Goal: Task Accomplishment & Management: Manage account settings

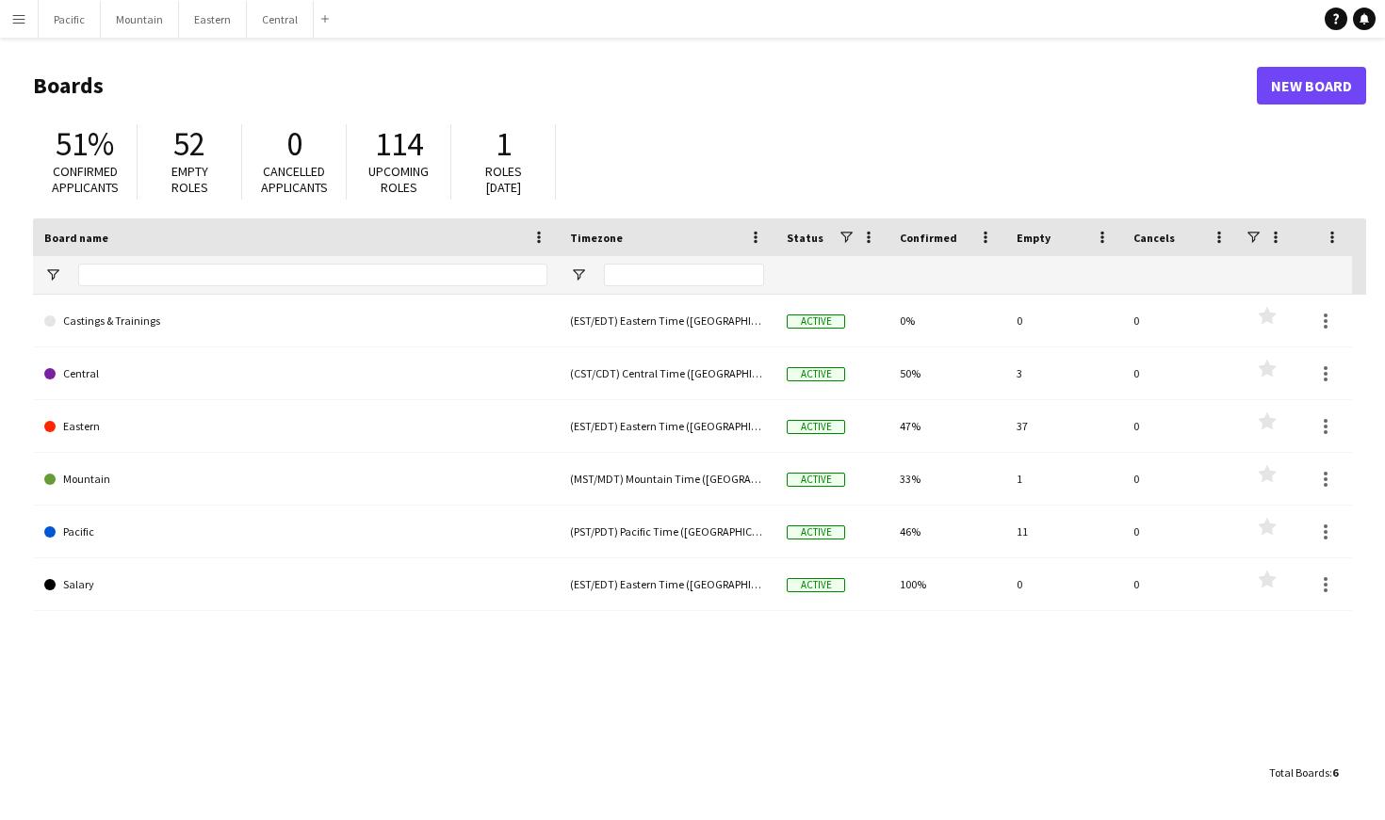
click at [6, 18] on button "Menu" at bounding box center [19, 19] width 38 height 38
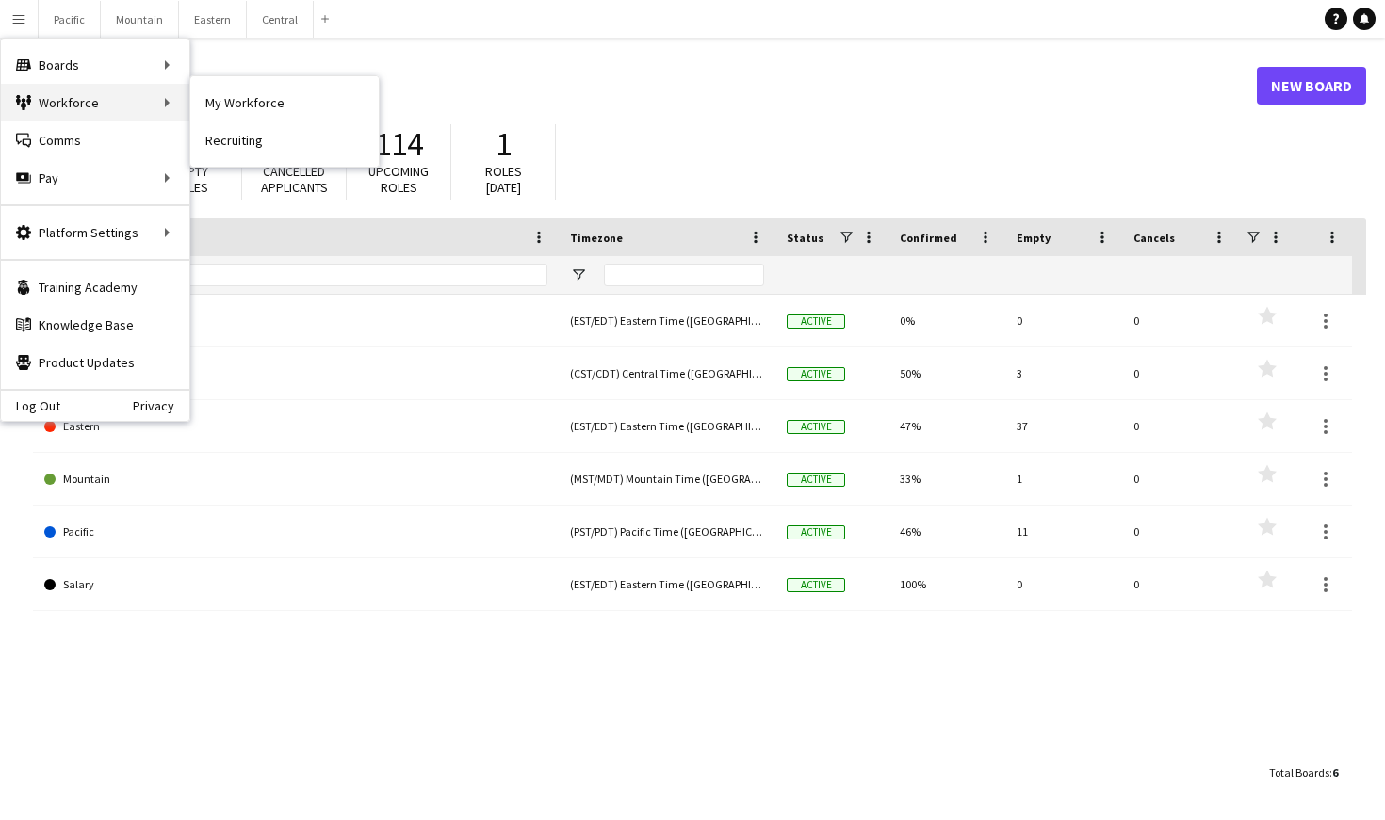
click at [85, 99] on div "Workforce Workforce" at bounding box center [95, 103] width 188 height 38
click at [248, 115] on link "My Workforce" at bounding box center [284, 103] width 188 height 38
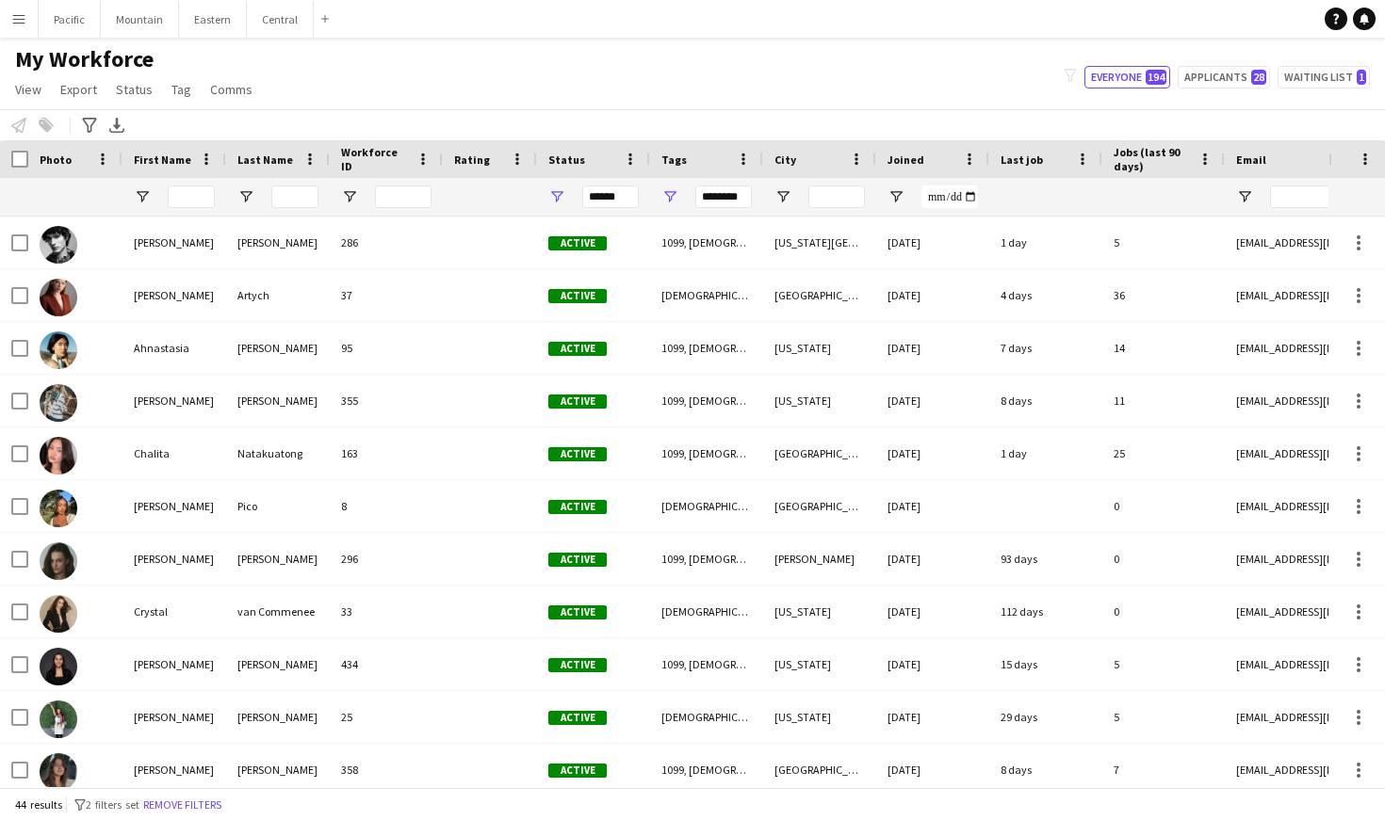
click at [1, 12] on button "Menu" at bounding box center [19, 19] width 38 height 38
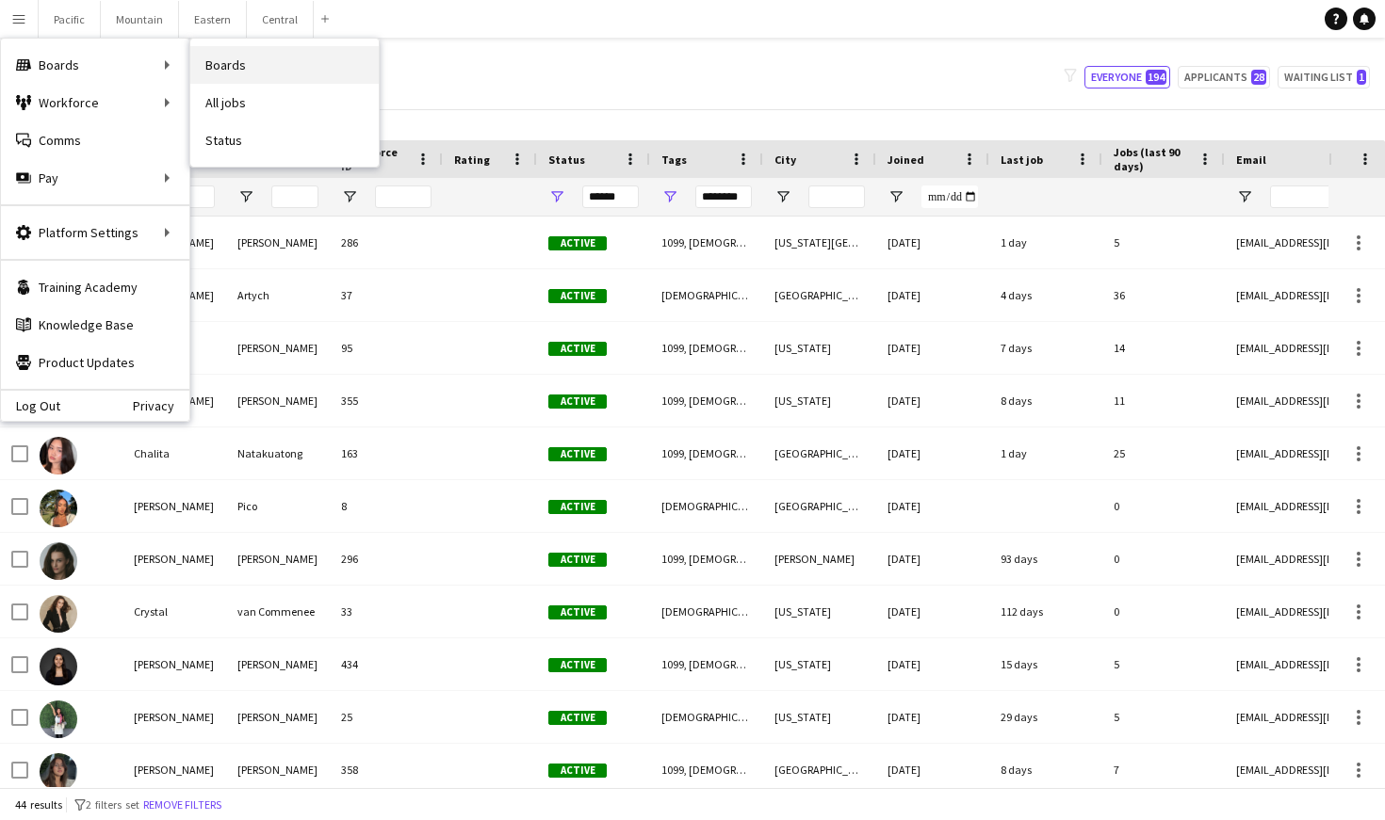
click at [268, 72] on link "Boards" at bounding box center [284, 65] width 188 height 38
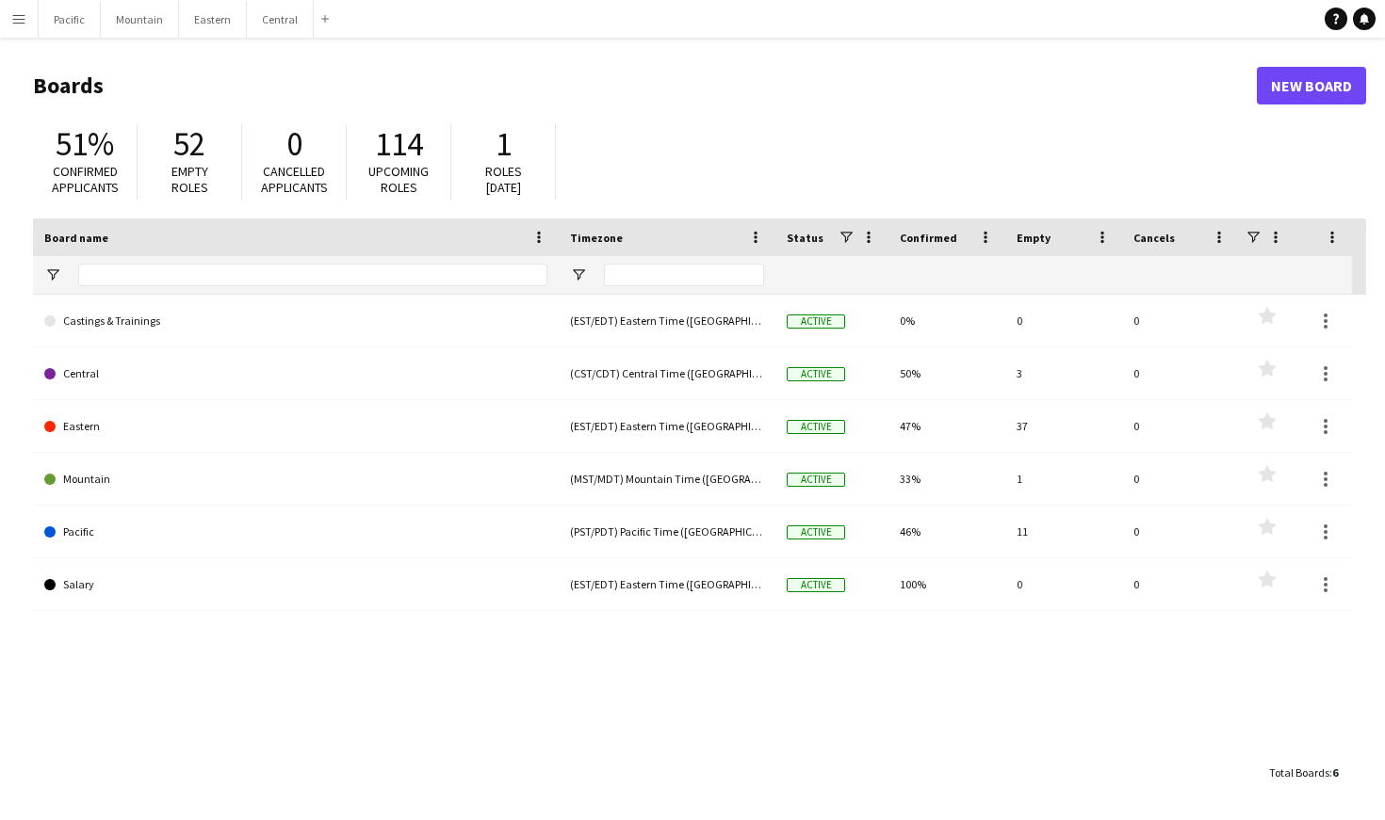
click at [23, 16] on app-icon "Menu" at bounding box center [18, 18] width 15 height 15
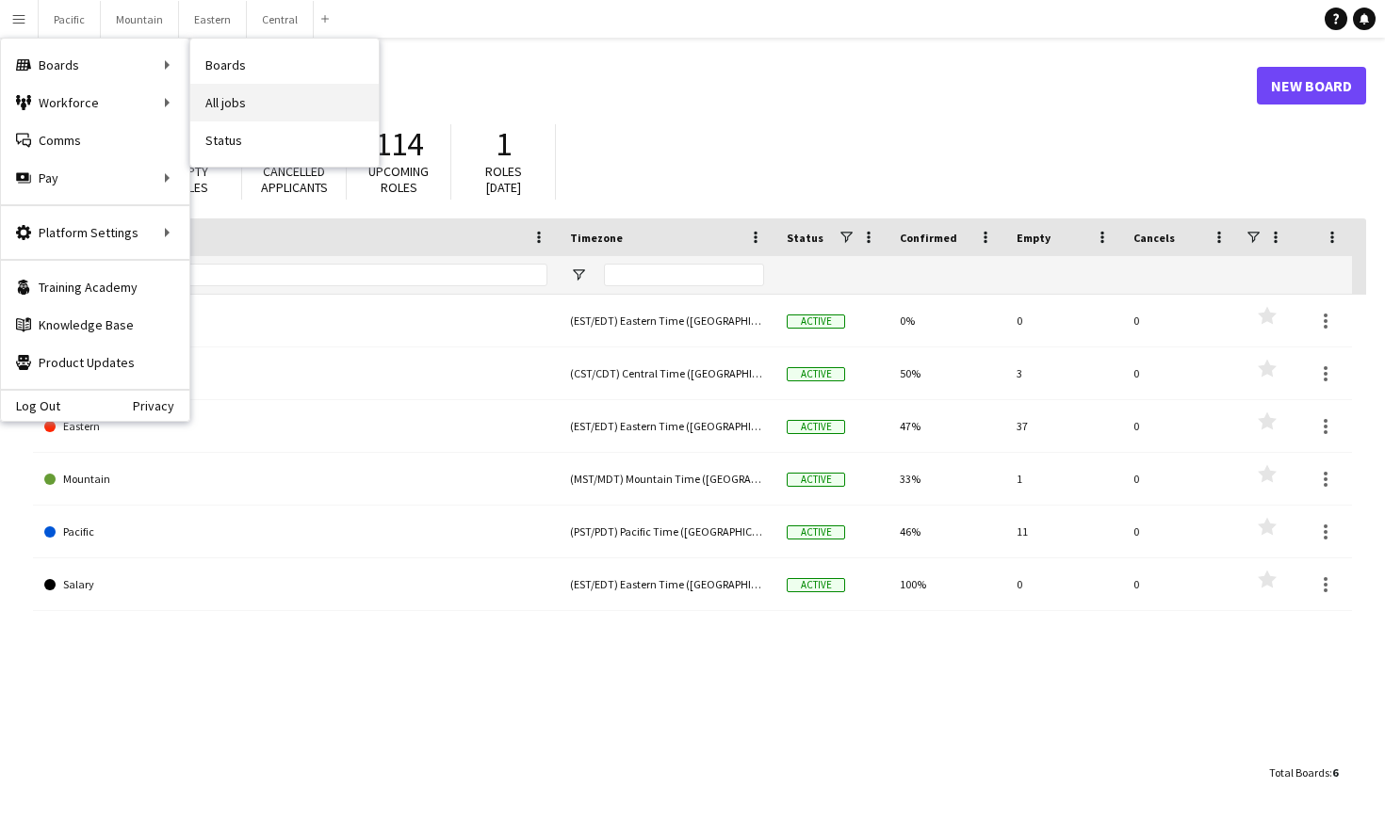
click at [252, 96] on link "All jobs" at bounding box center [284, 103] width 188 height 38
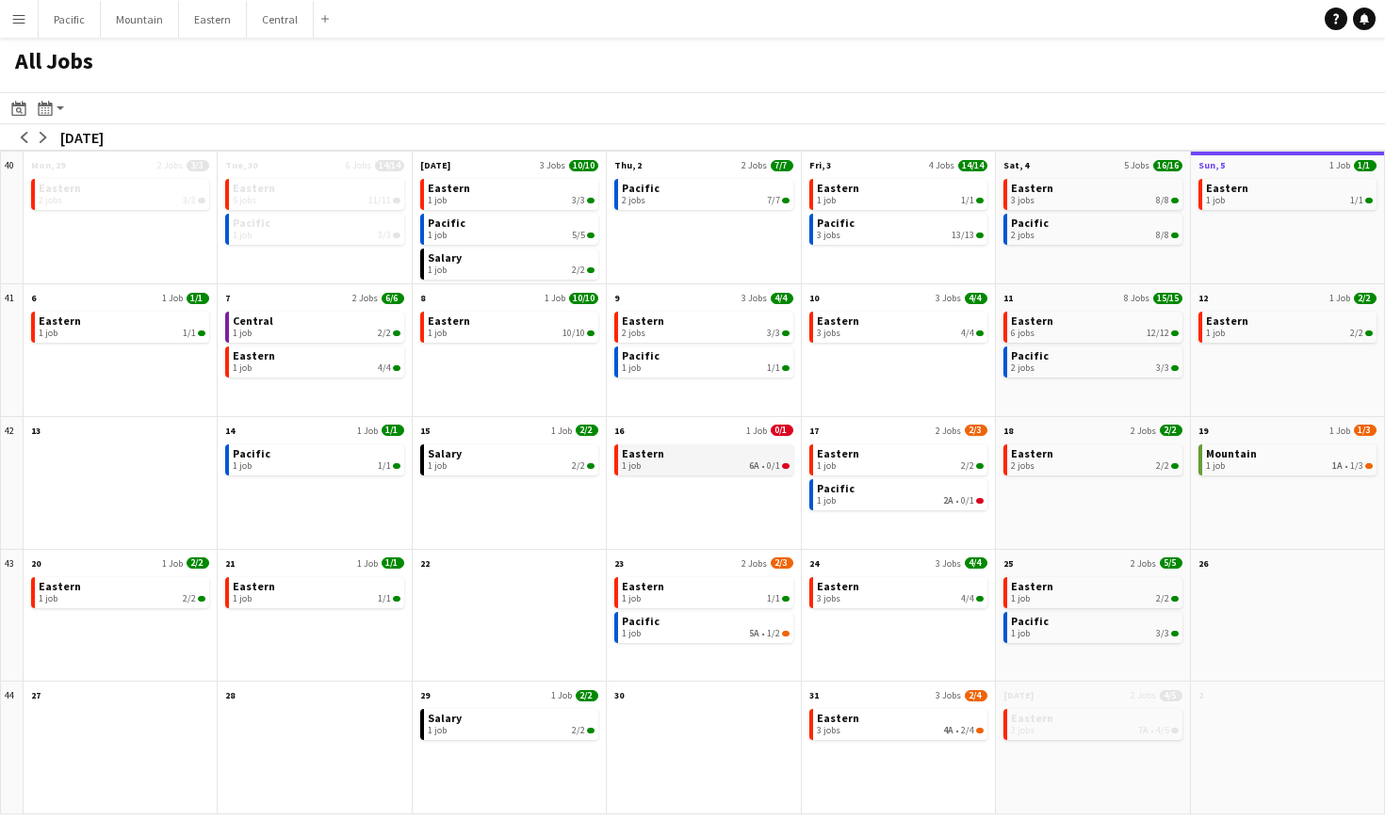
drag, startPoint x: 1166, startPoint y: 15, endPoint x: 768, endPoint y: 452, distance: 591.4
click at [768, 452] on link "Eastern 1 job 6A • 0/1" at bounding box center [705, 458] width 167 height 27
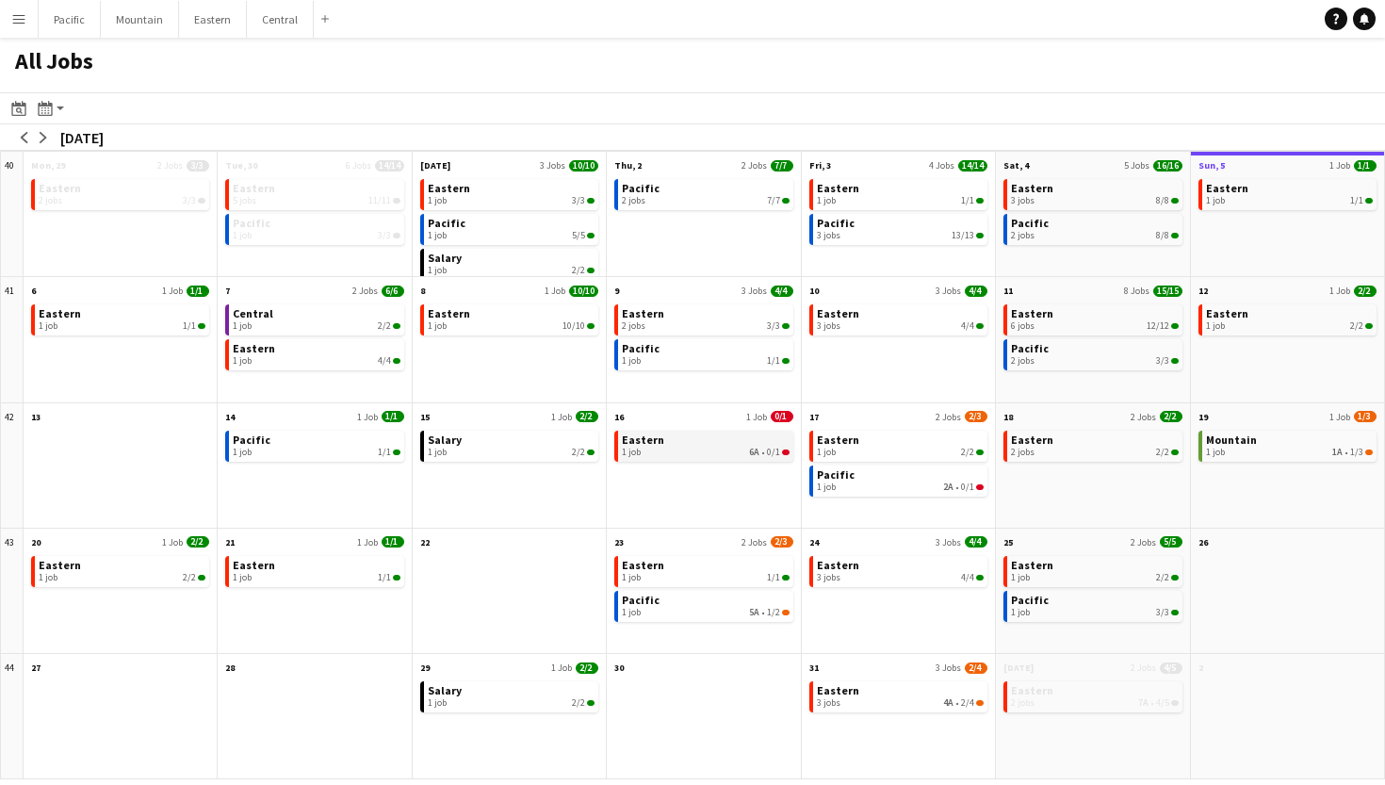
click at [771, 439] on link "Eastern 1 job 6A • 0/1" at bounding box center [705, 443] width 167 height 27
click at [885, 706] on div "3 jobs 4A • 2/4" at bounding box center [900, 702] width 167 height 11
click at [8, 34] on button "Menu" at bounding box center [19, 19] width 38 height 38
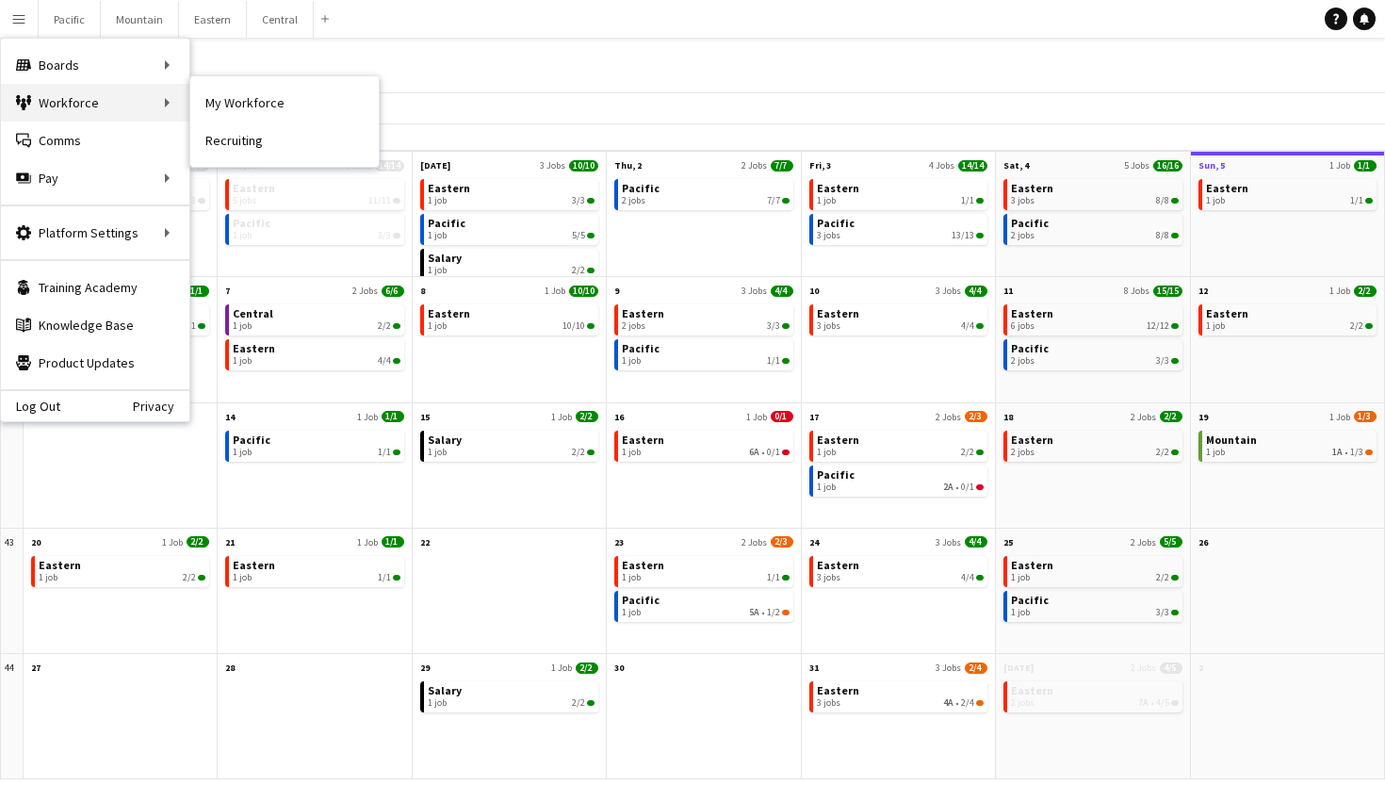
click at [113, 102] on div "Workforce Workforce" at bounding box center [95, 103] width 188 height 38
click at [167, 109] on div "Workforce Workforce" at bounding box center [95, 103] width 188 height 38
click at [268, 105] on link "My Workforce" at bounding box center [284, 103] width 188 height 38
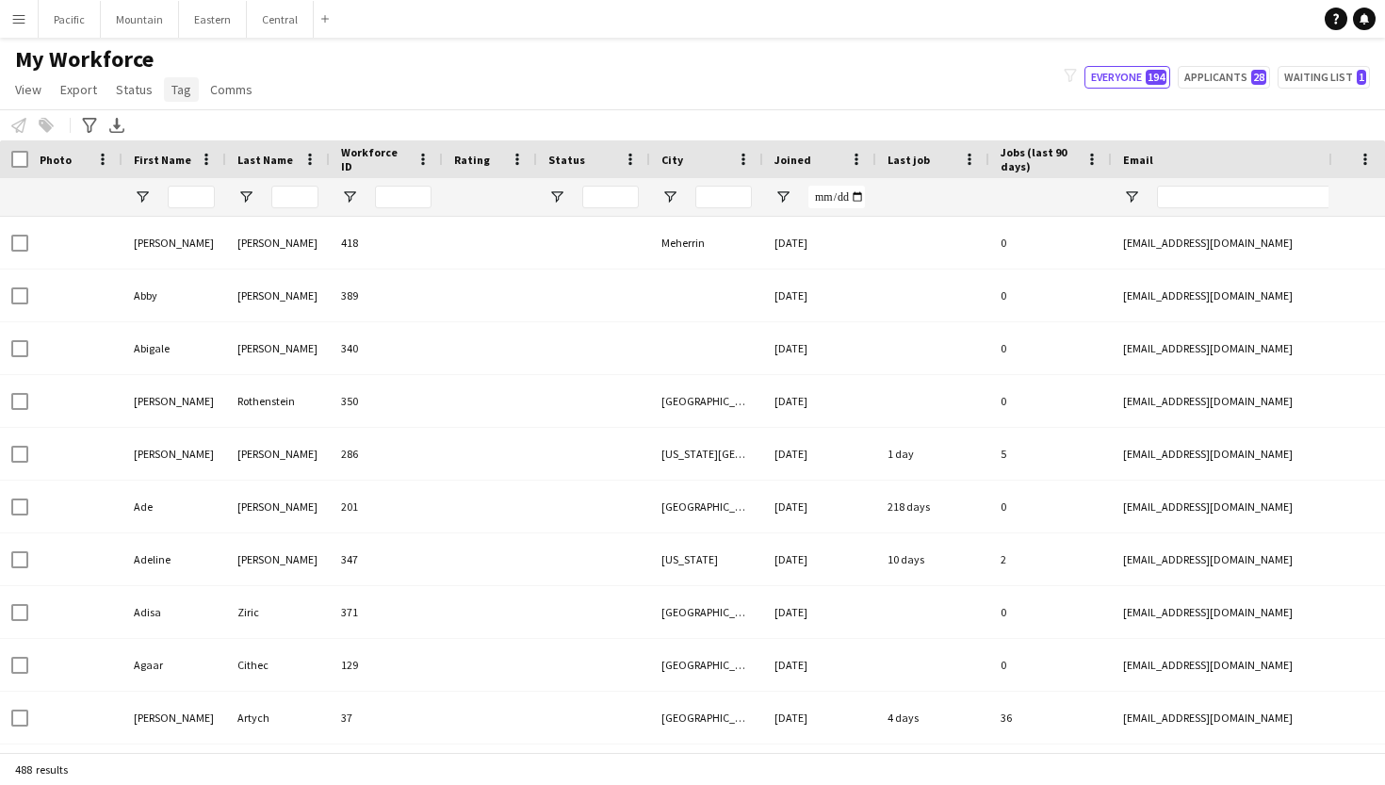
type input "******"
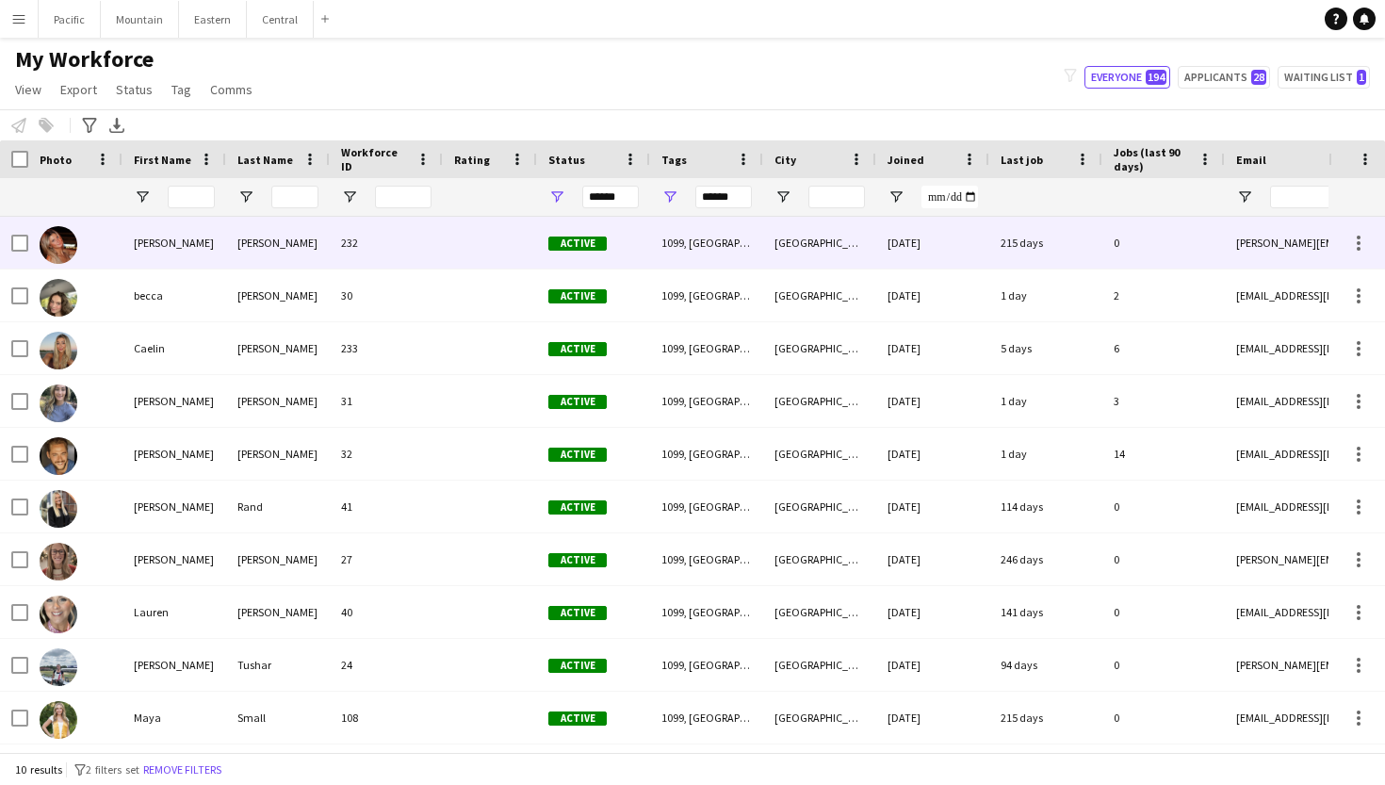
click at [734, 241] on div "1099, Charleston, Female, South" at bounding box center [706, 243] width 113 height 52
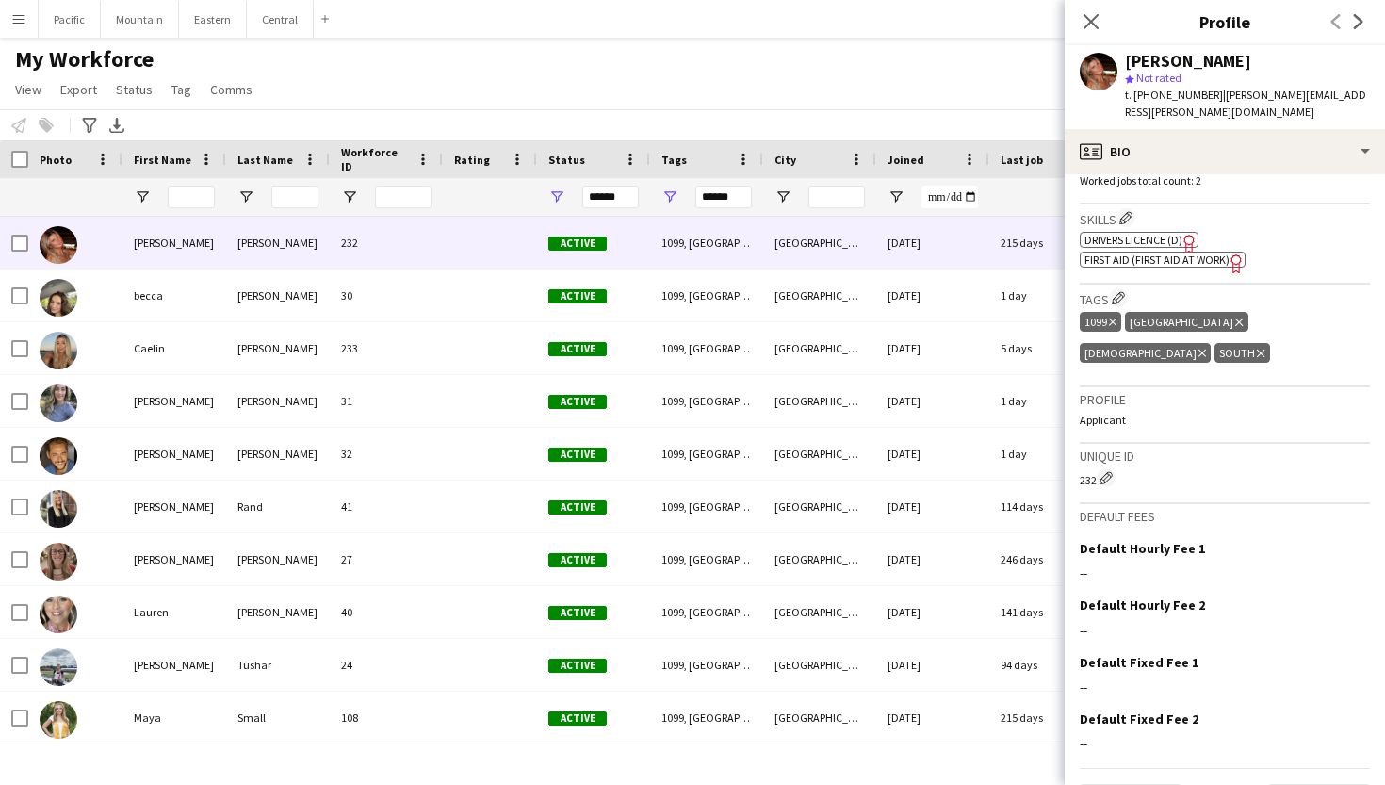
scroll to position [586, 0]
click at [1085, 19] on icon "Close pop-in" at bounding box center [1090, 21] width 18 height 18
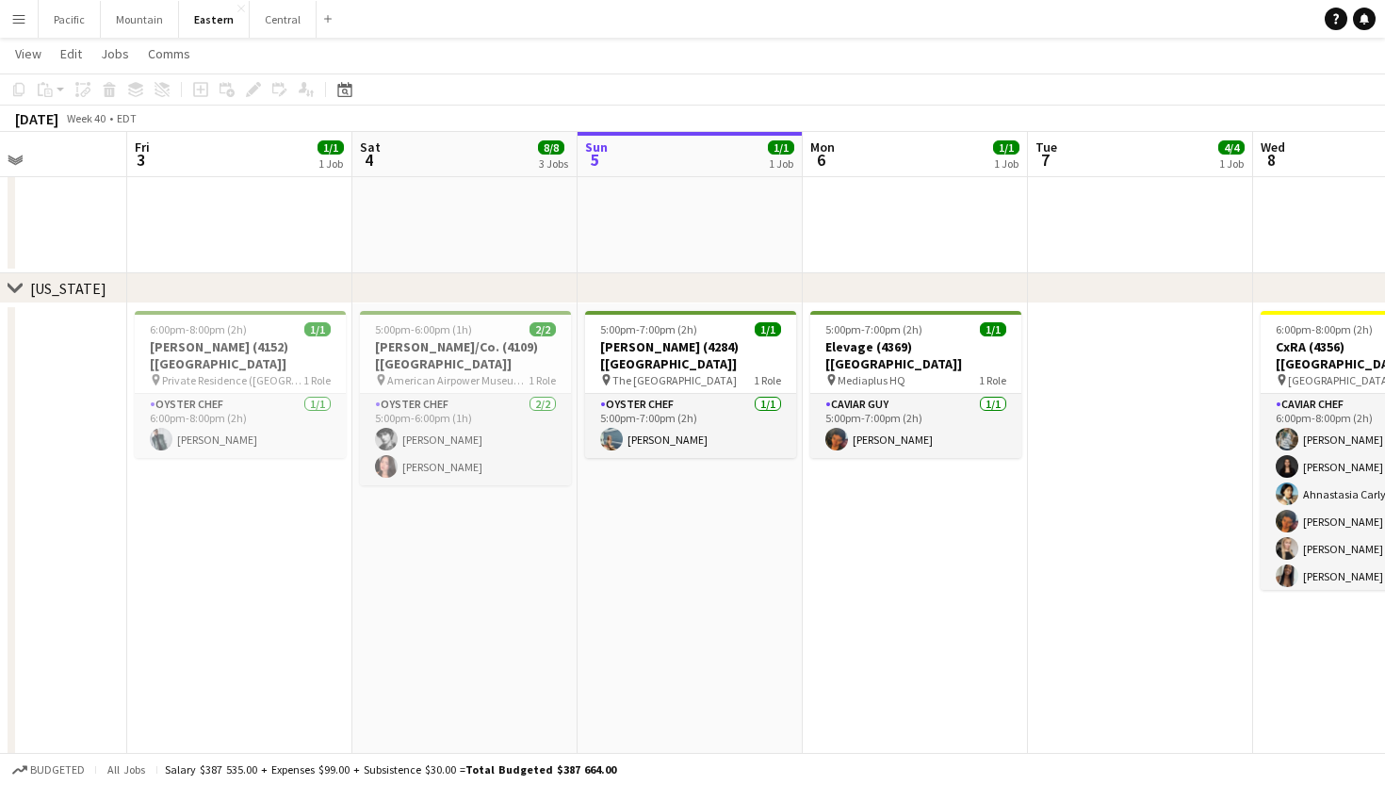
scroll to position [1182, 0]
click at [11, 18] on app-icon "Menu" at bounding box center [18, 18] width 15 height 15
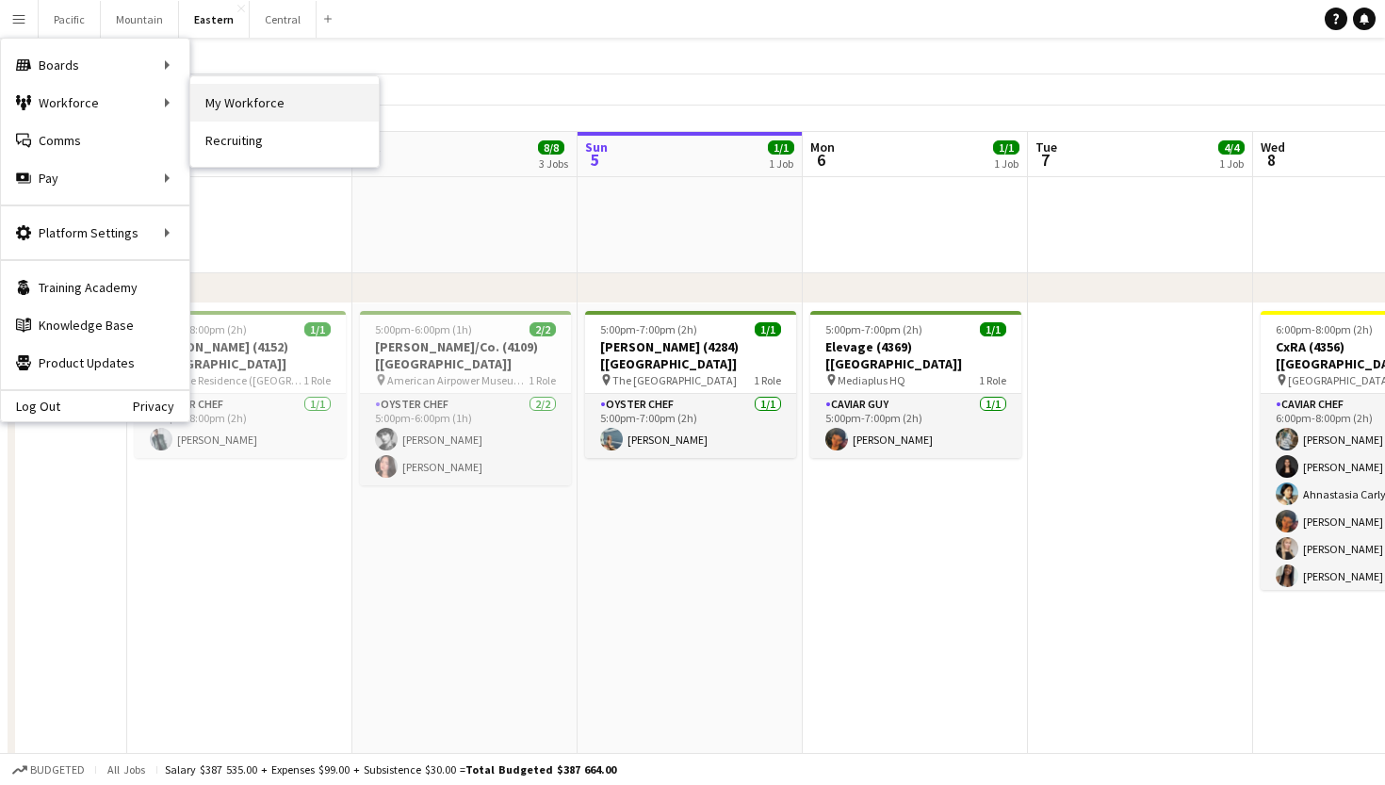
click at [277, 96] on link "My Workforce" at bounding box center [284, 103] width 188 height 38
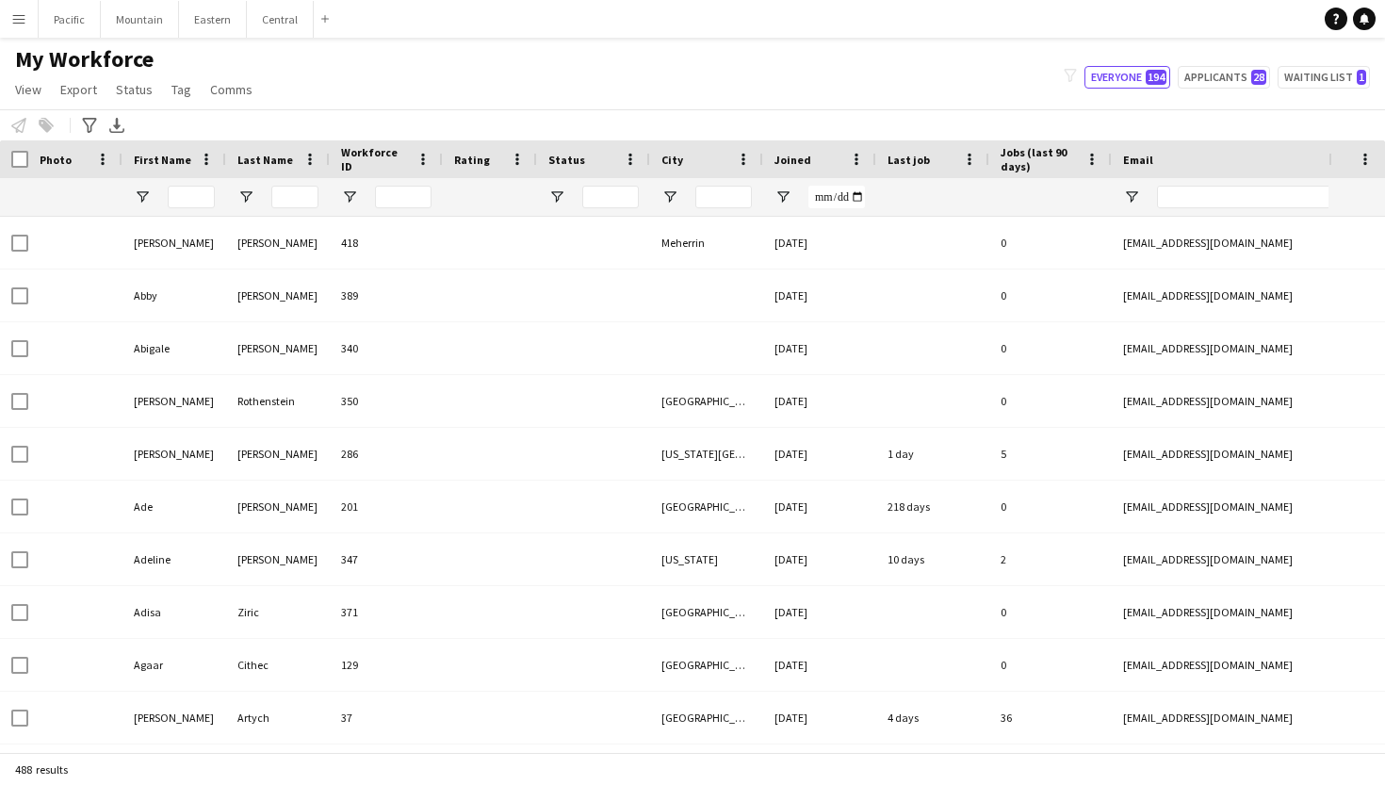
type input "******"
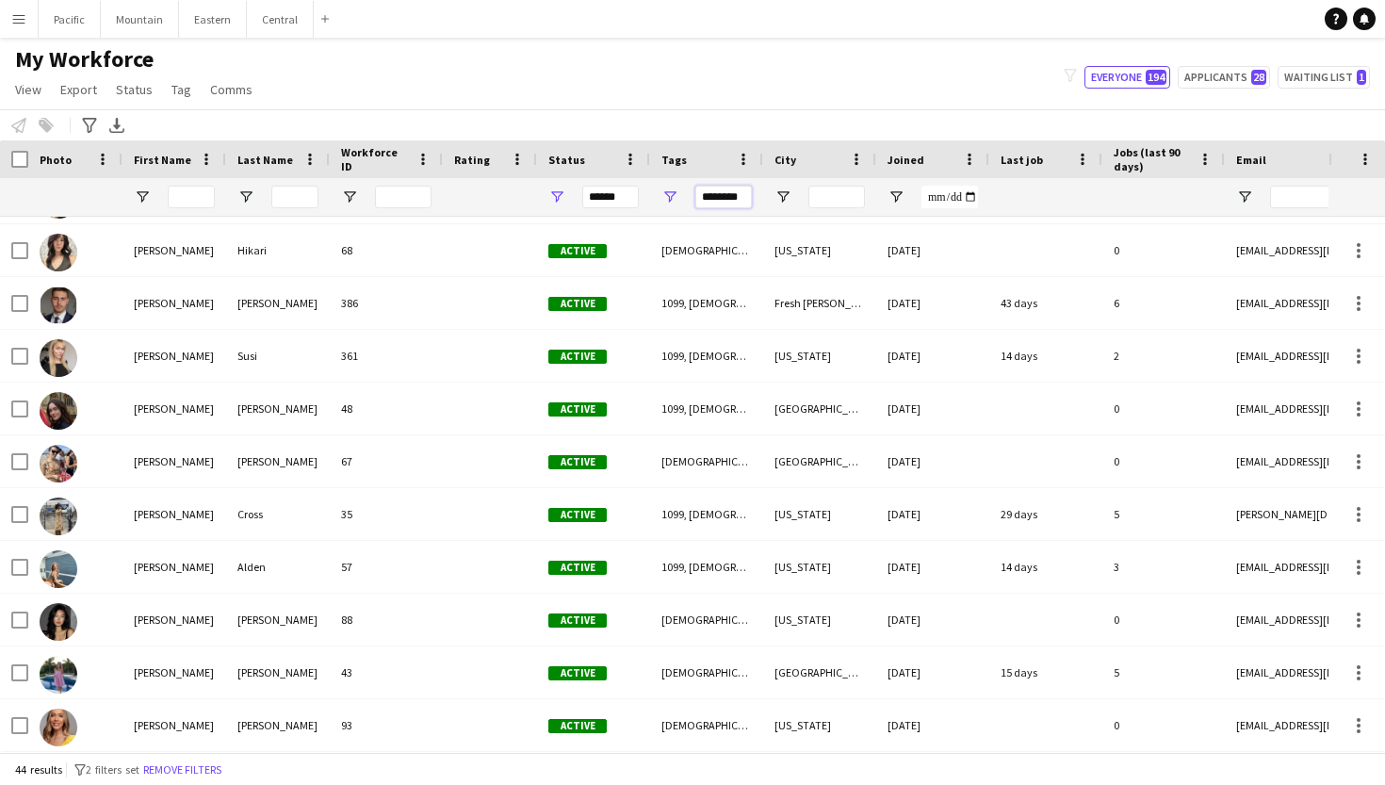
click at [730, 190] on input "********" at bounding box center [723, 197] width 57 height 23
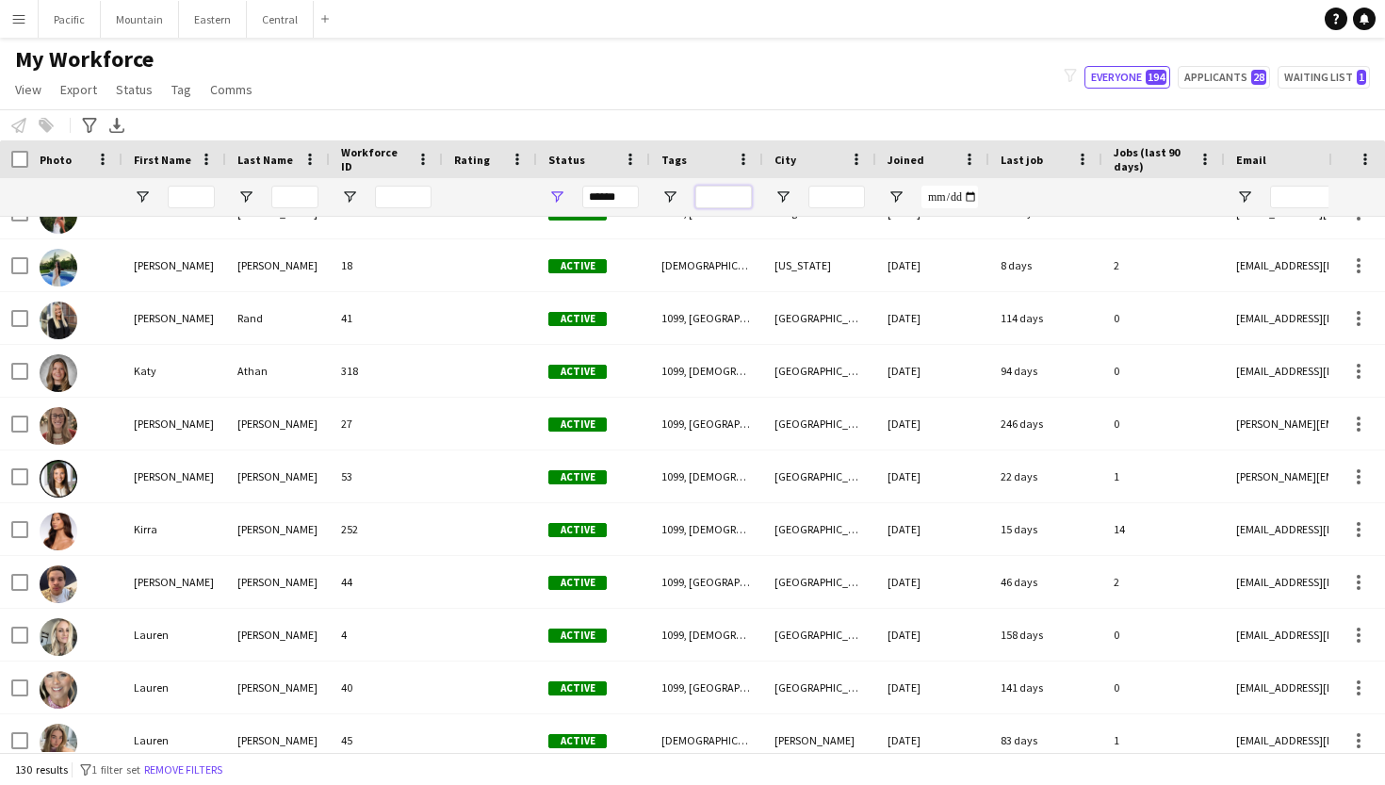
scroll to position [3517, 0]
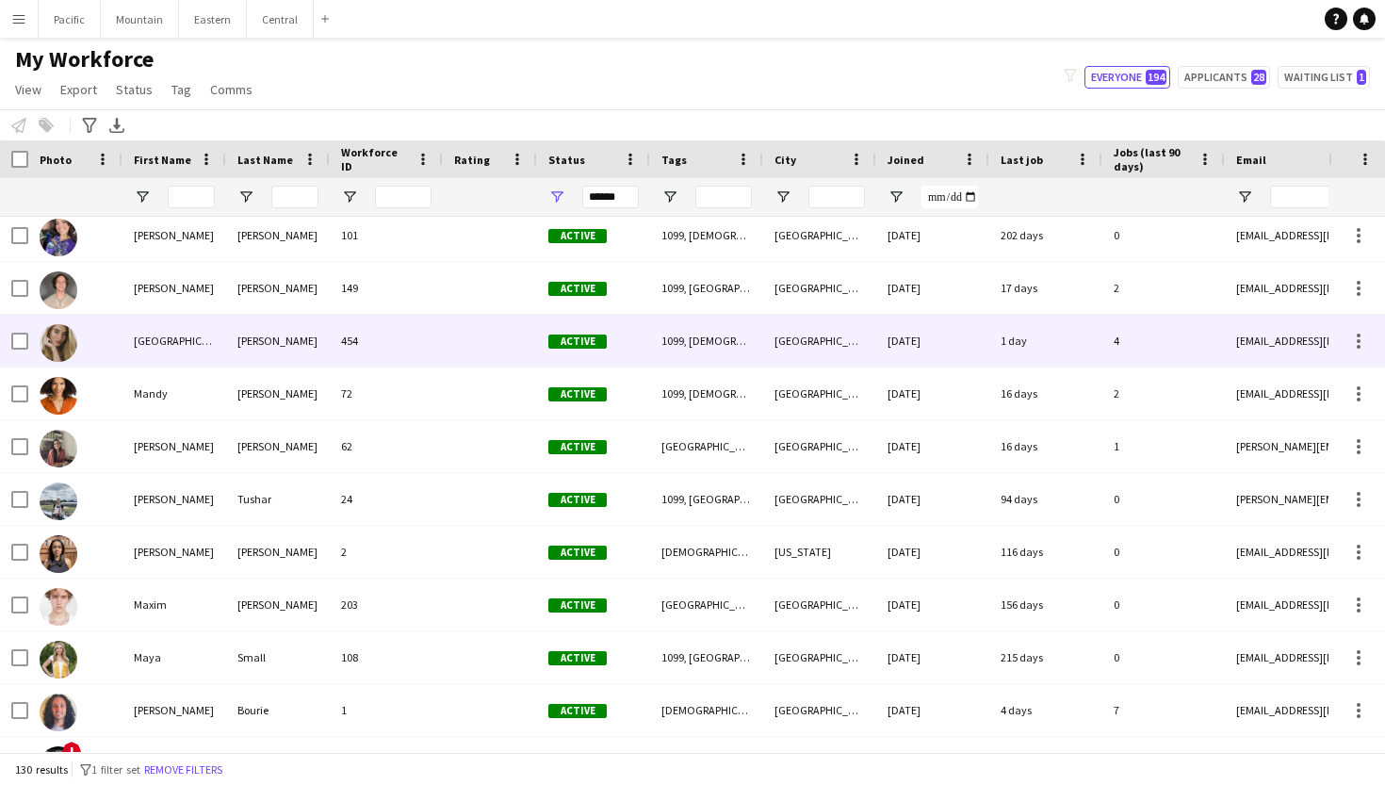
click at [284, 346] on div "Marotta" at bounding box center [278, 341] width 104 height 52
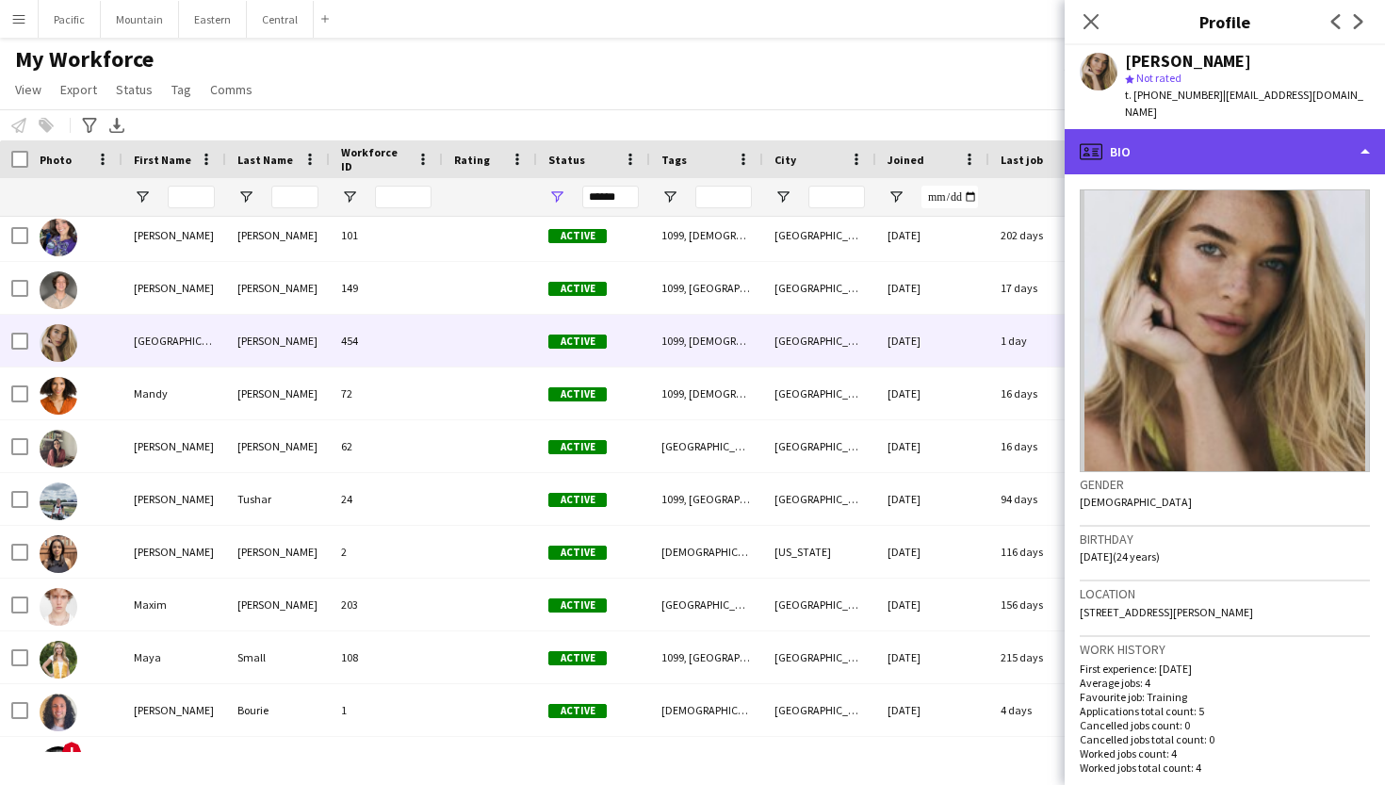
click at [1255, 129] on div "profile Bio" at bounding box center [1224, 151] width 320 height 45
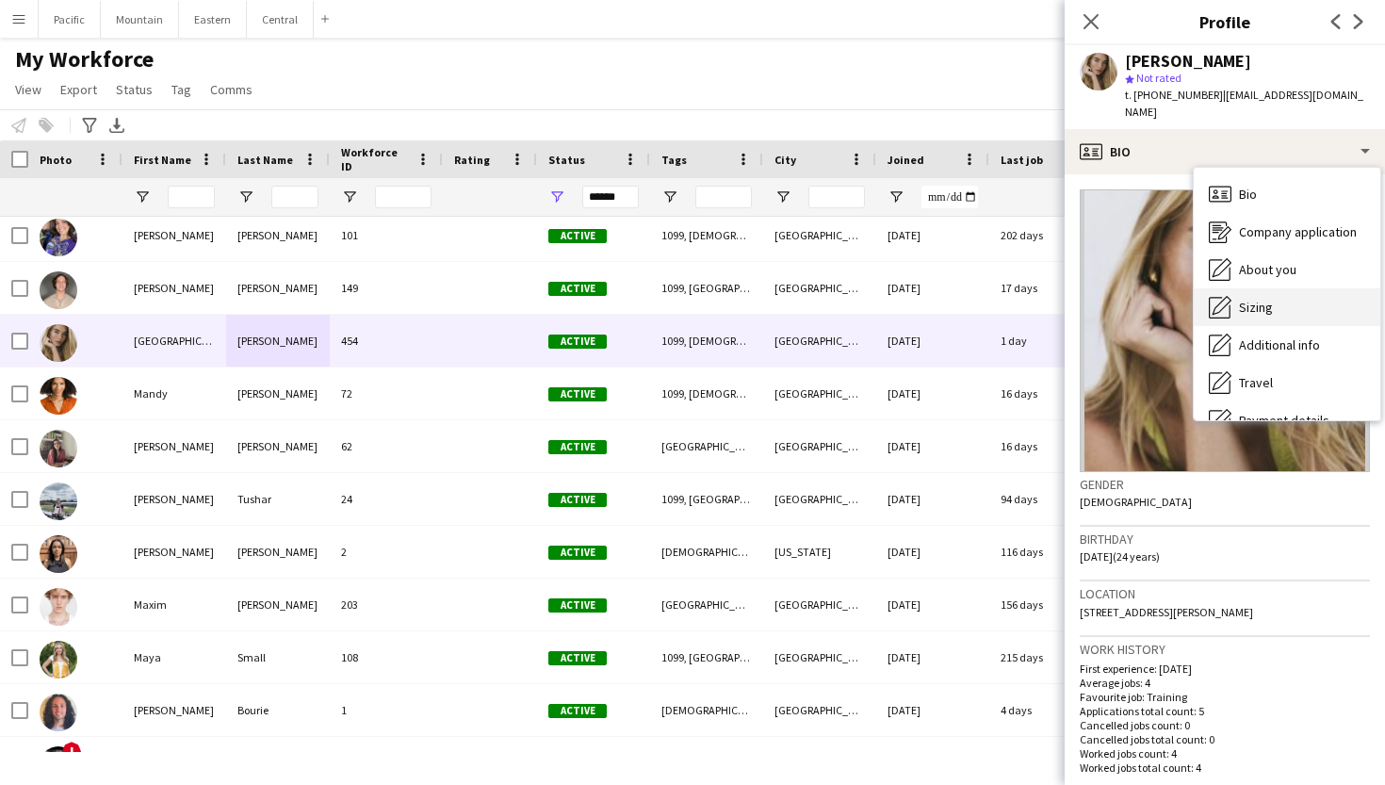
click at [1250, 299] on span "Sizing" at bounding box center [1256, 307] width 34 height 17
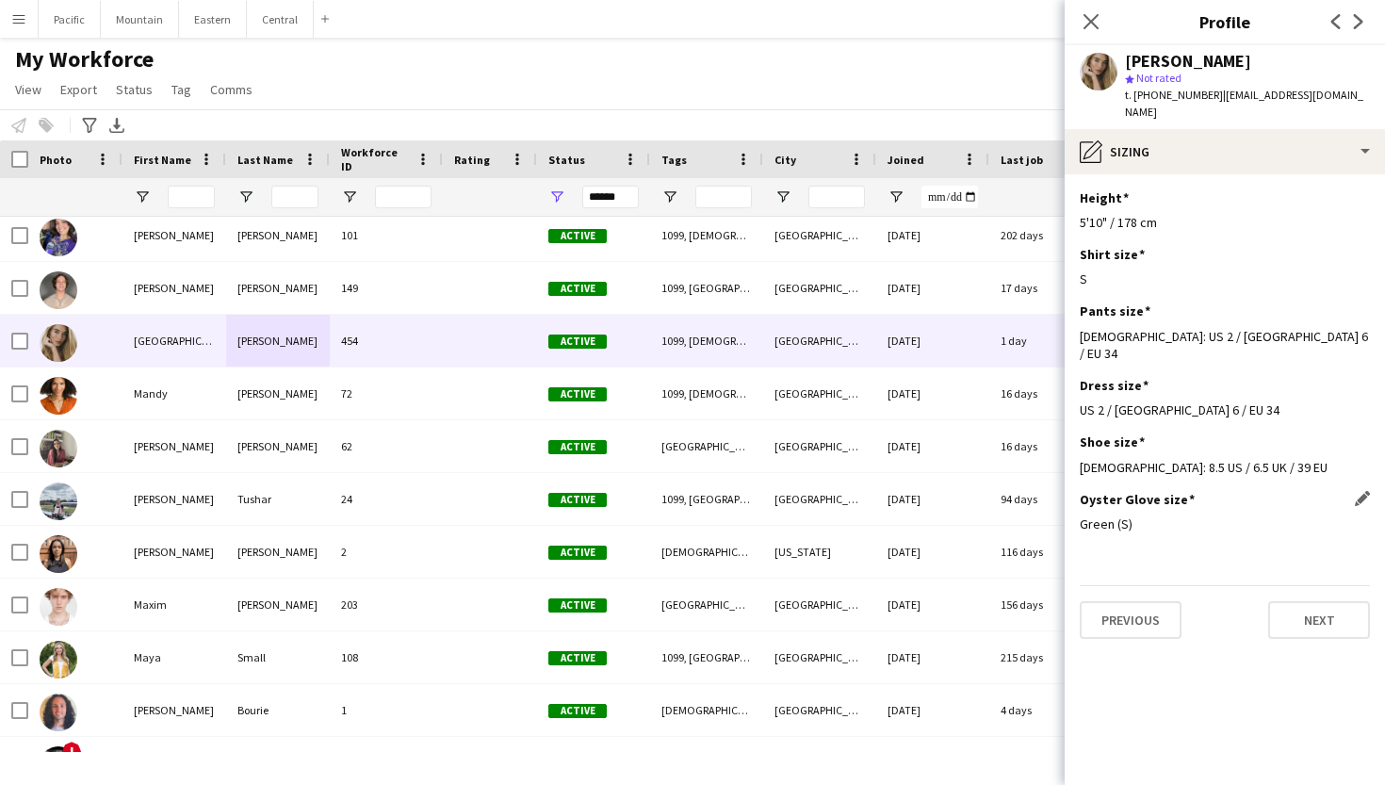
click at [1344, 491] on div "Oyster Glove size Edit this field" at bounding box center [1225, 499] width 290 height 17
click at [1360, 491] on app-icon "Edit this field" at bounding box center [1362, 498] width 15 height 15
click at [1283, 515] on div "Green (S)" at bounding box center [1206, 537] width 252 height 45
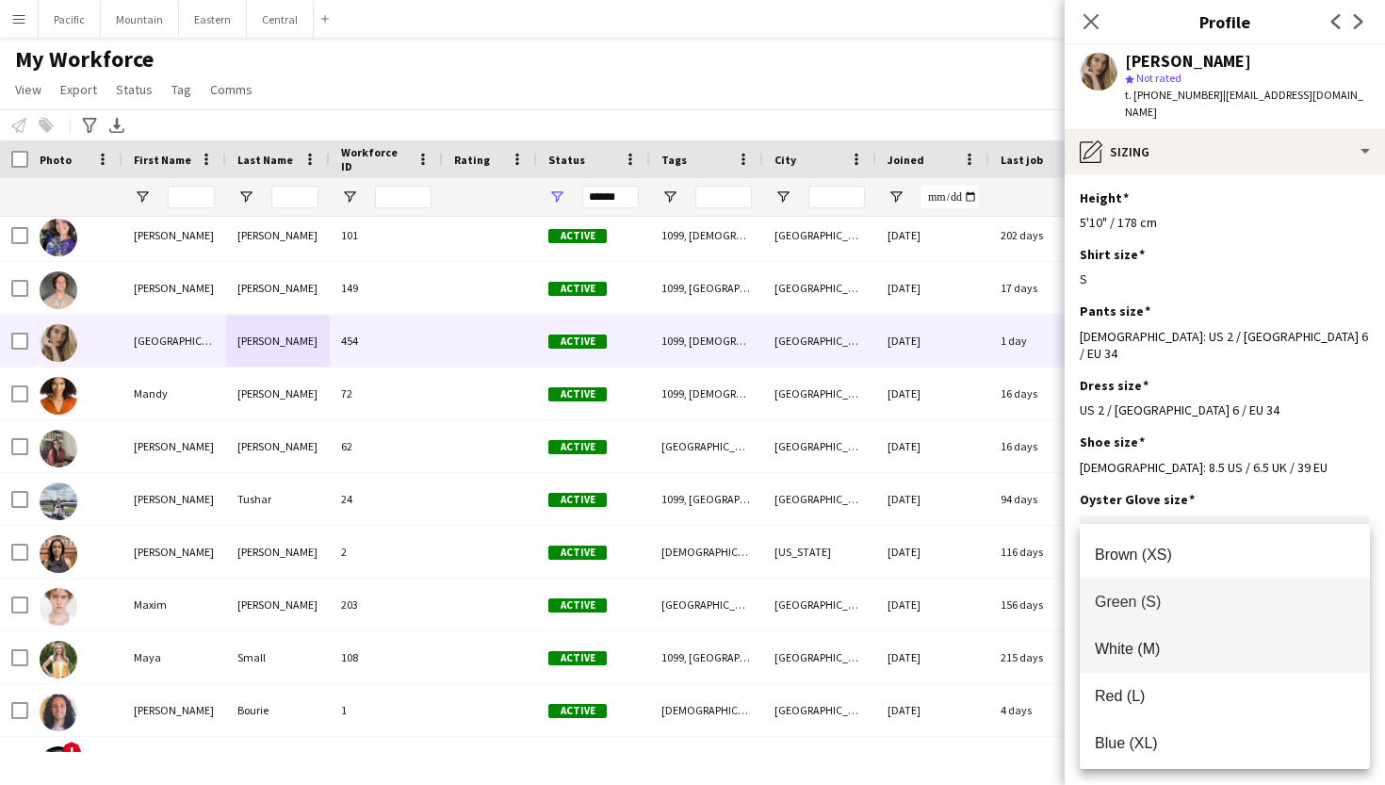
click at [1161, 650] on span "White (M)" at bounding box center [1225, 649] width 260 height 18
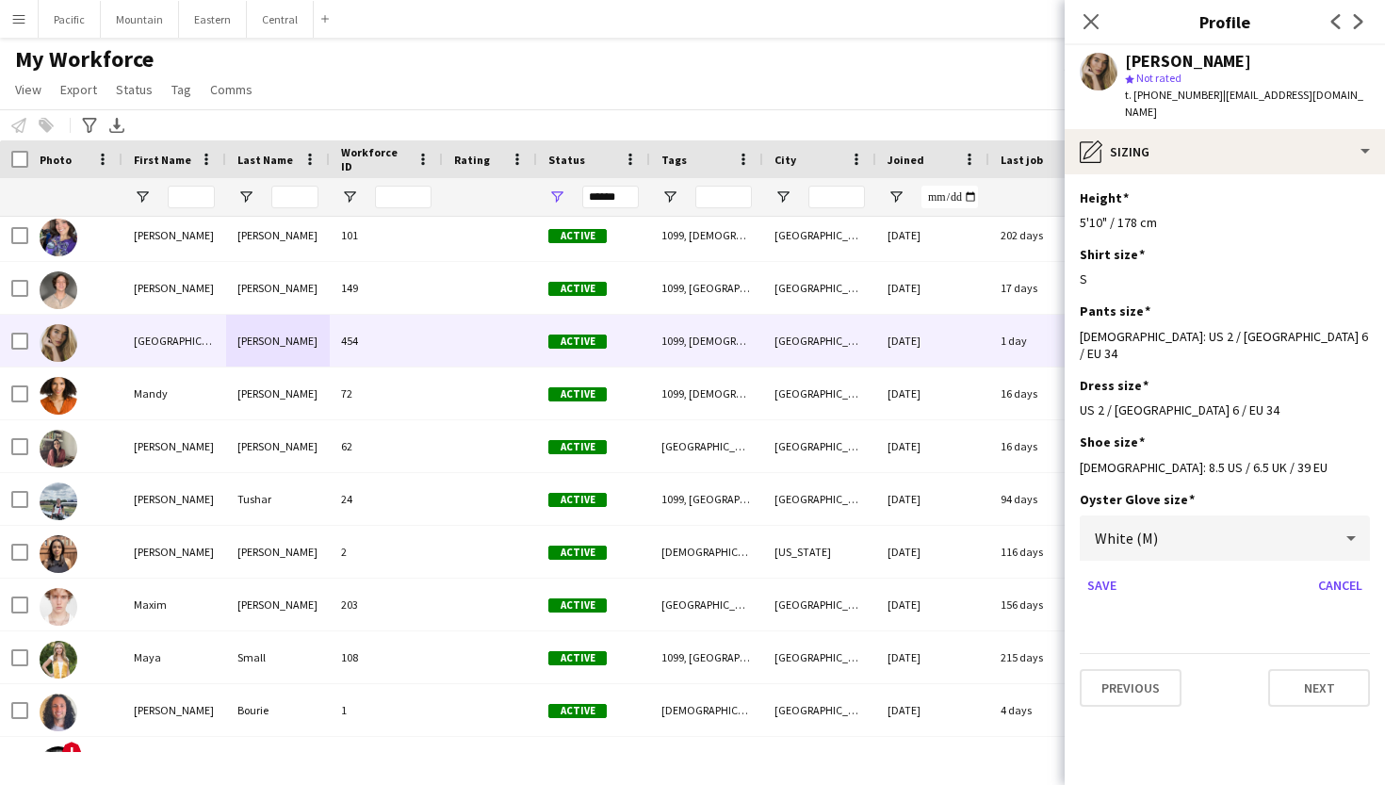
click at [1335, 523] on mat-select "White (M)" at bounding box center [1225, 538] width 290 height 47
click at [1336, 519] on div at bounding box center [1351, 538] width 38 height 38
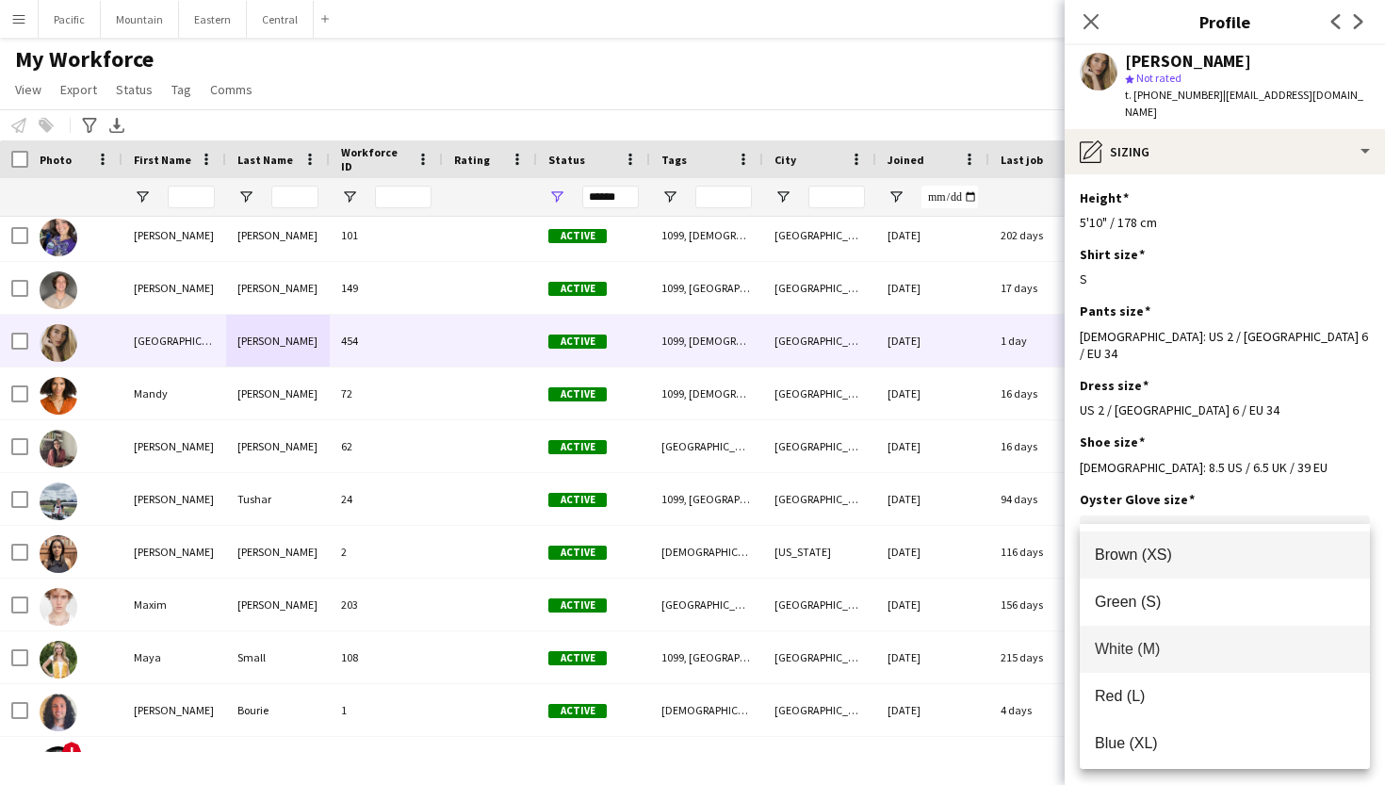
click at [1178, 560] on span "Brown (XS)" at bounding box center [1225, 554] width 260 height 18
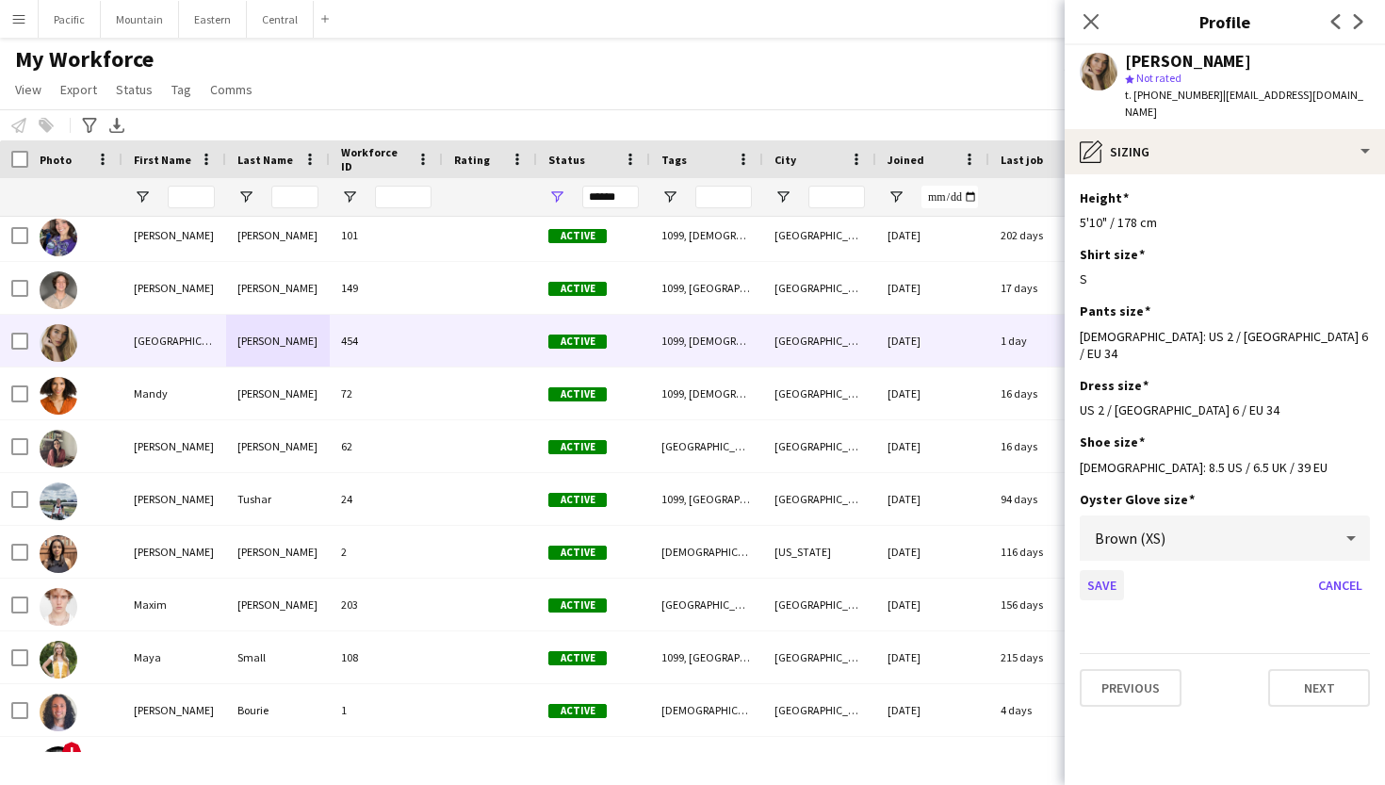
click at [1098, 570] on button "Save" at bounding box center [1102, 585] width 44 height 30
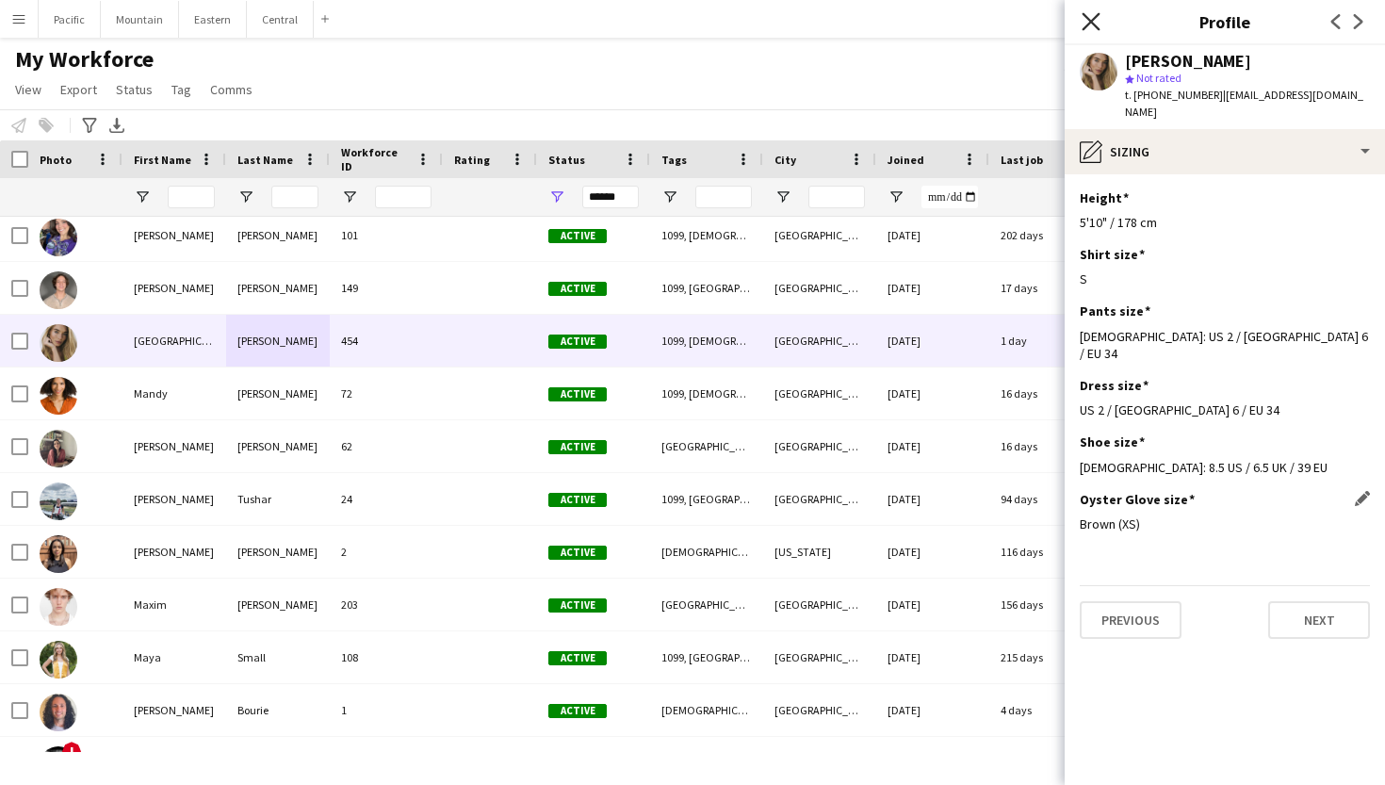
click at [1093, 20] on icon at bounding box center [1090, 21] width 18 height 18
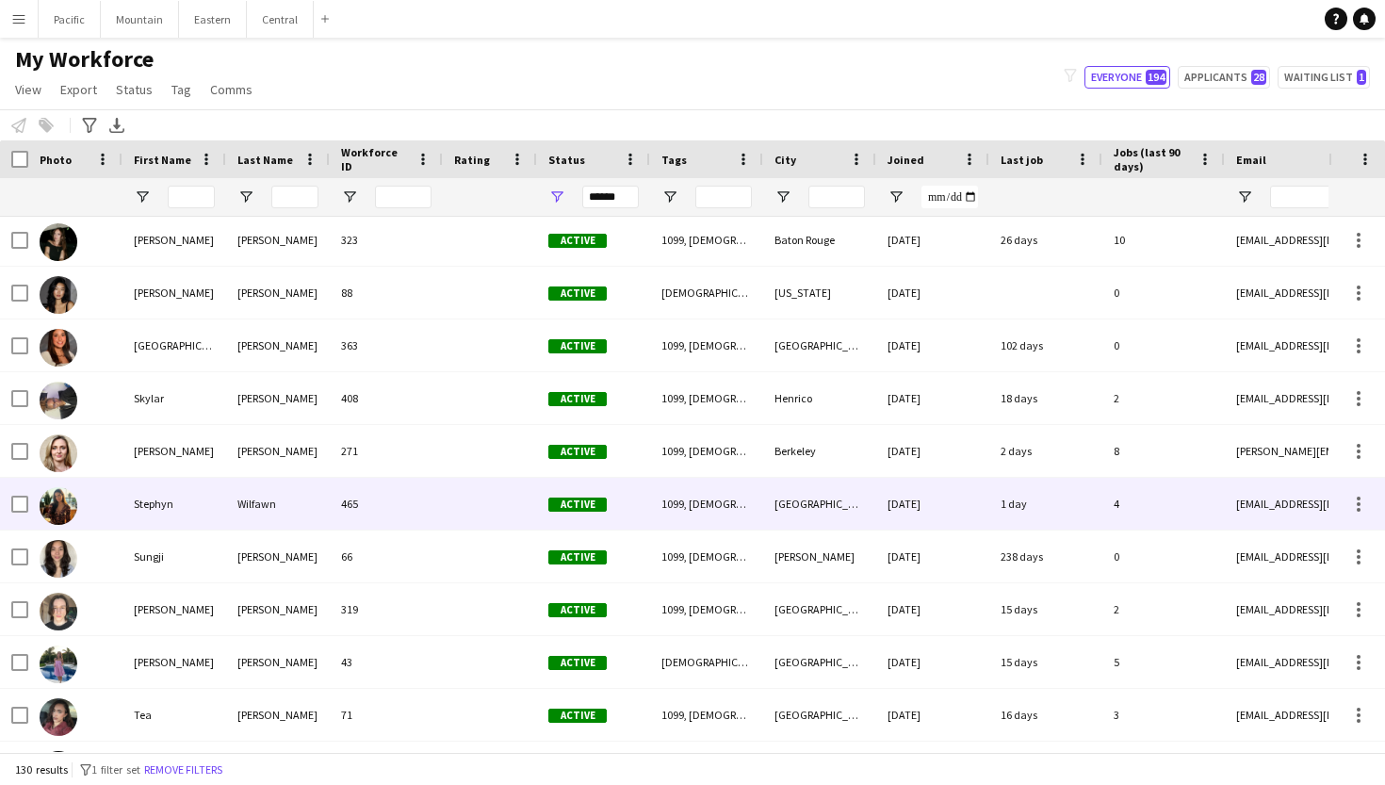
click at [223, 495] on div "Stephyn" at bounding box center [174, 504] width 104 height 52
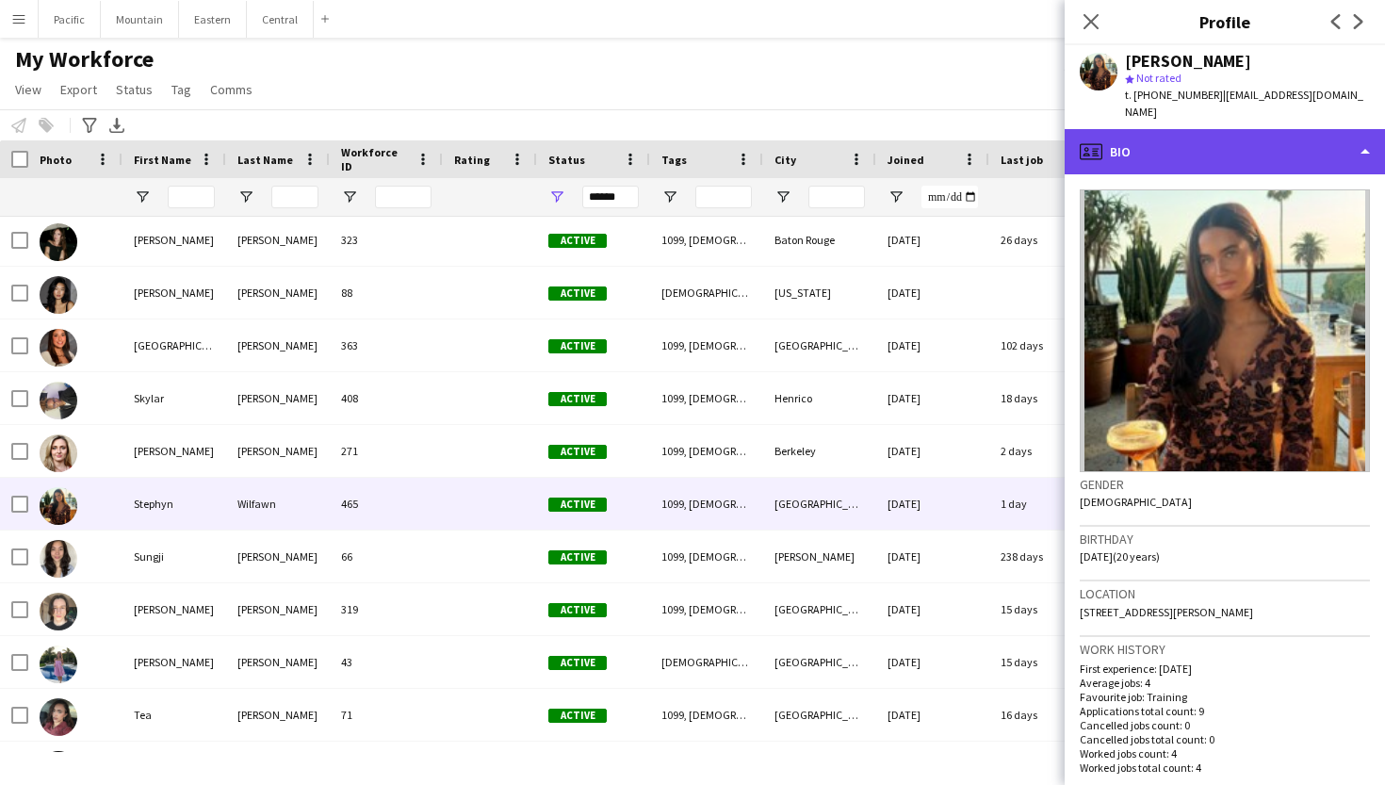
click at [1279, 141] on div "profile Bio" at bounding box center [1224, 151] width 320 height 45
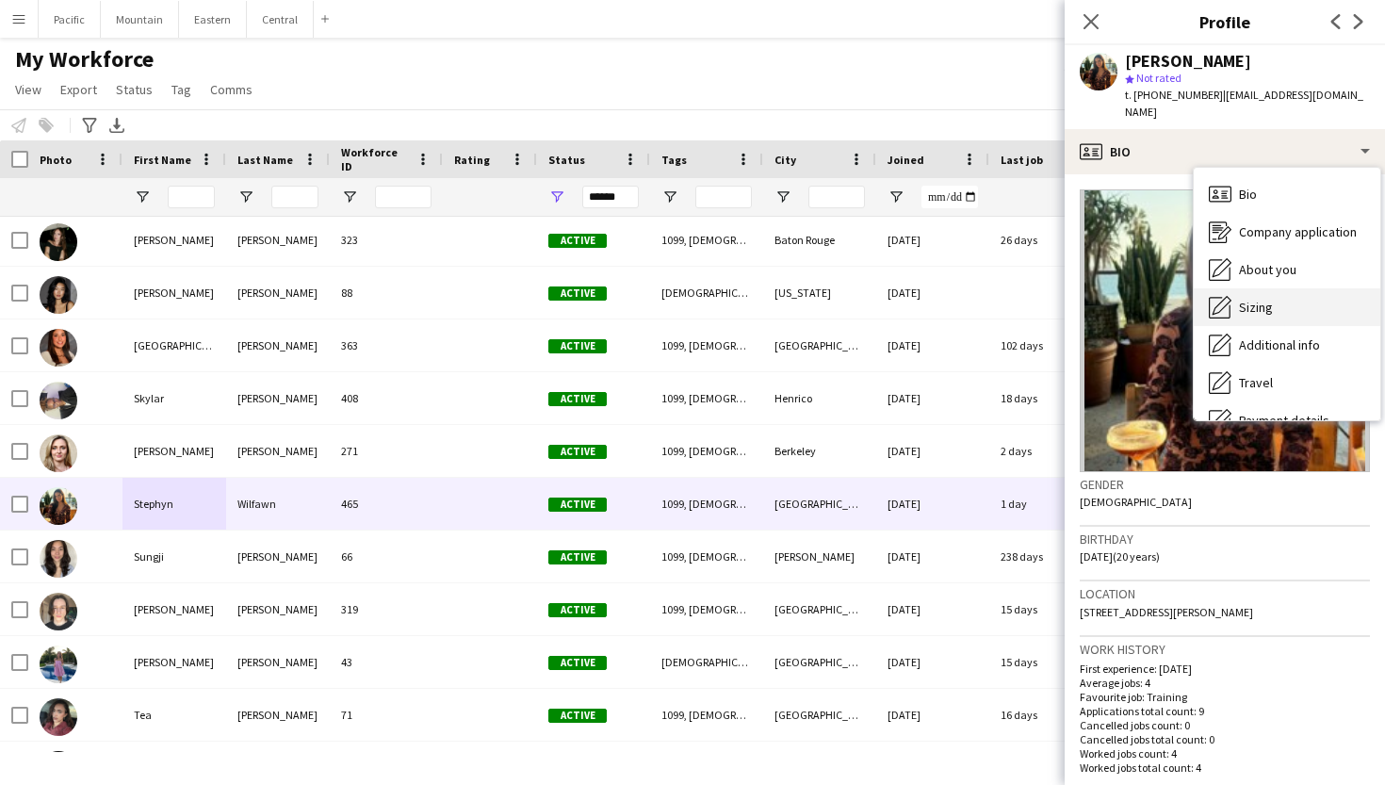
click at [1311, 288] on div "Sizing Sizing" at bounding box center [1286, 307] width 187 height 38
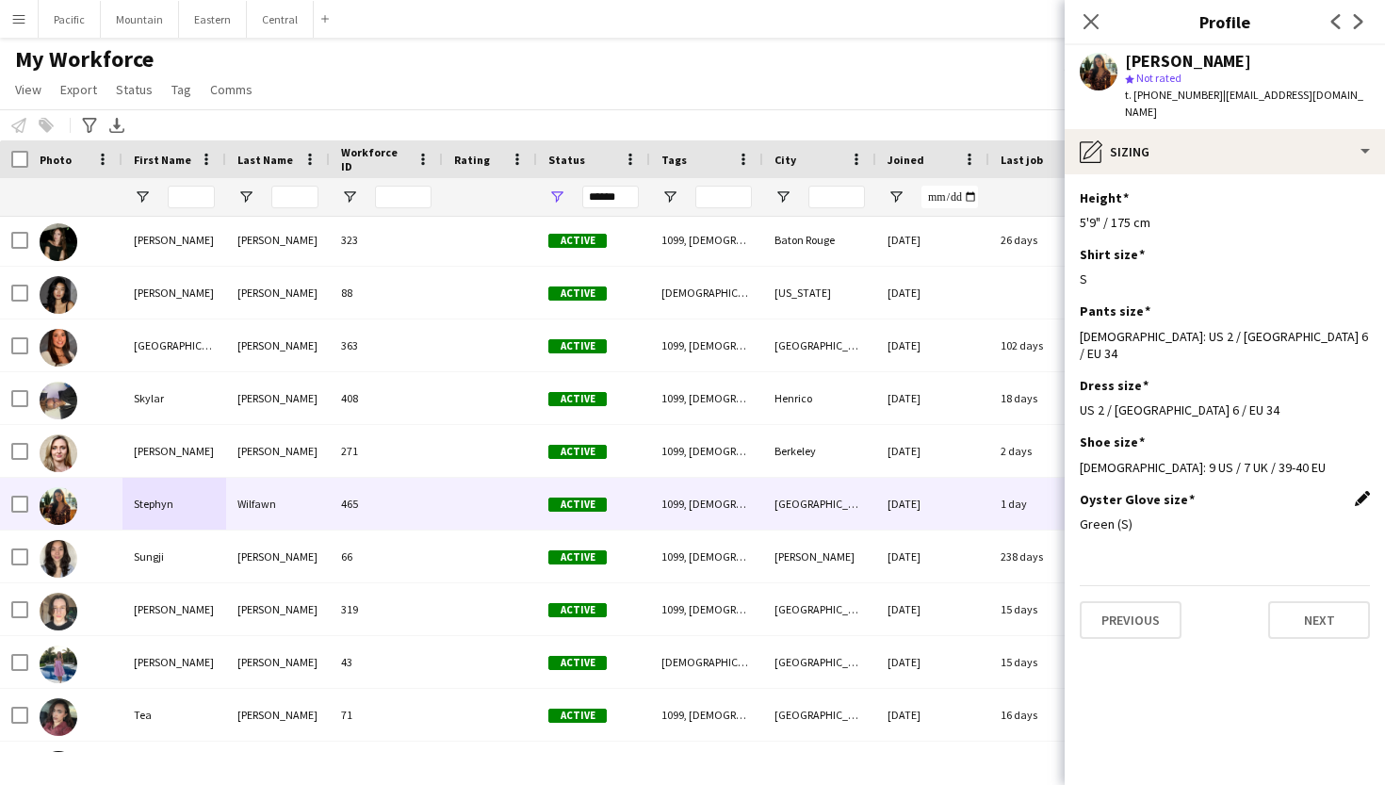
click at [1361, 491] on app-icon "Edit this field" at bounding box center [1362, 498] width 15 height 15
click at [1233, 515] on div "Green (S)" at bounding box center [1206, 537] width 252 height 45
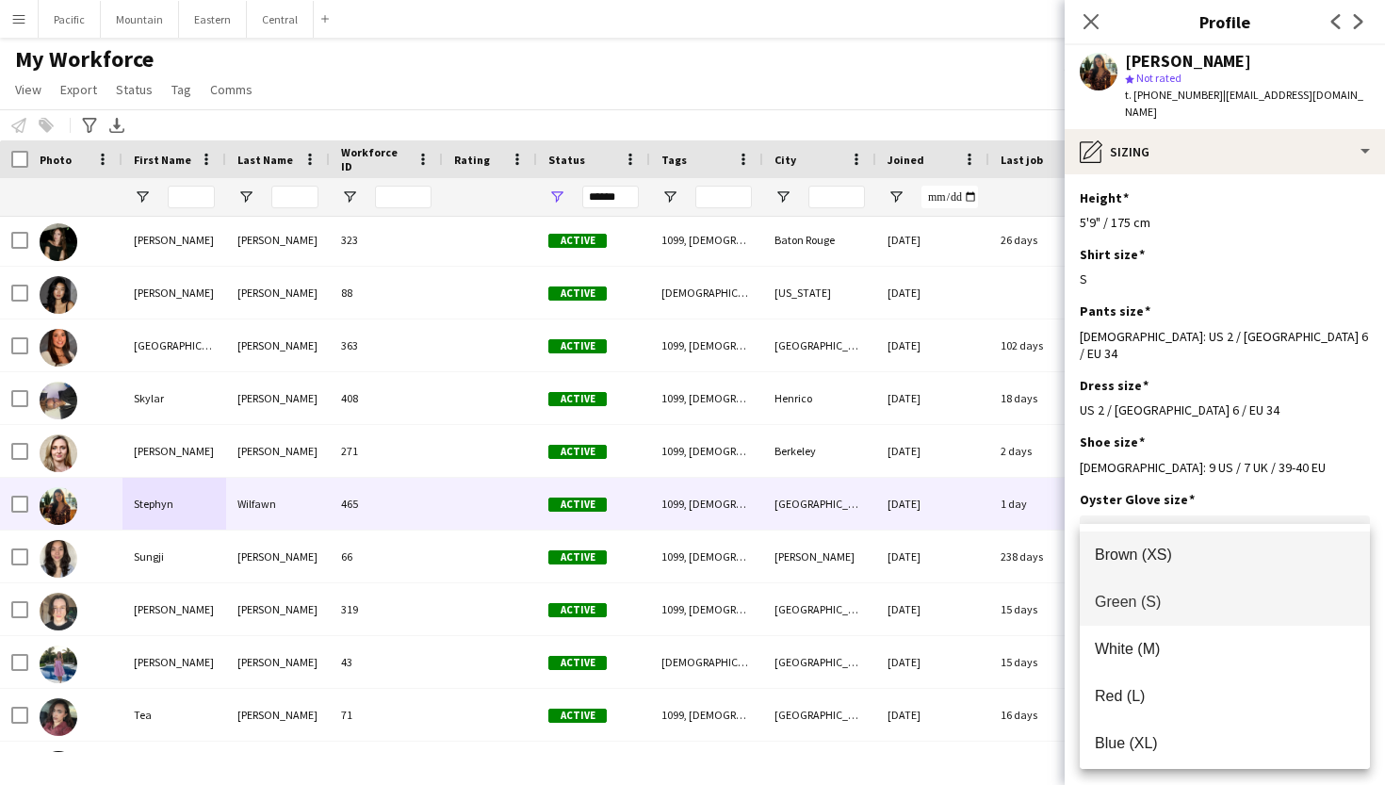
click at [1166, 555] on span "Brown (XS)" at bounding box center [1225, 554] width 260 height 18
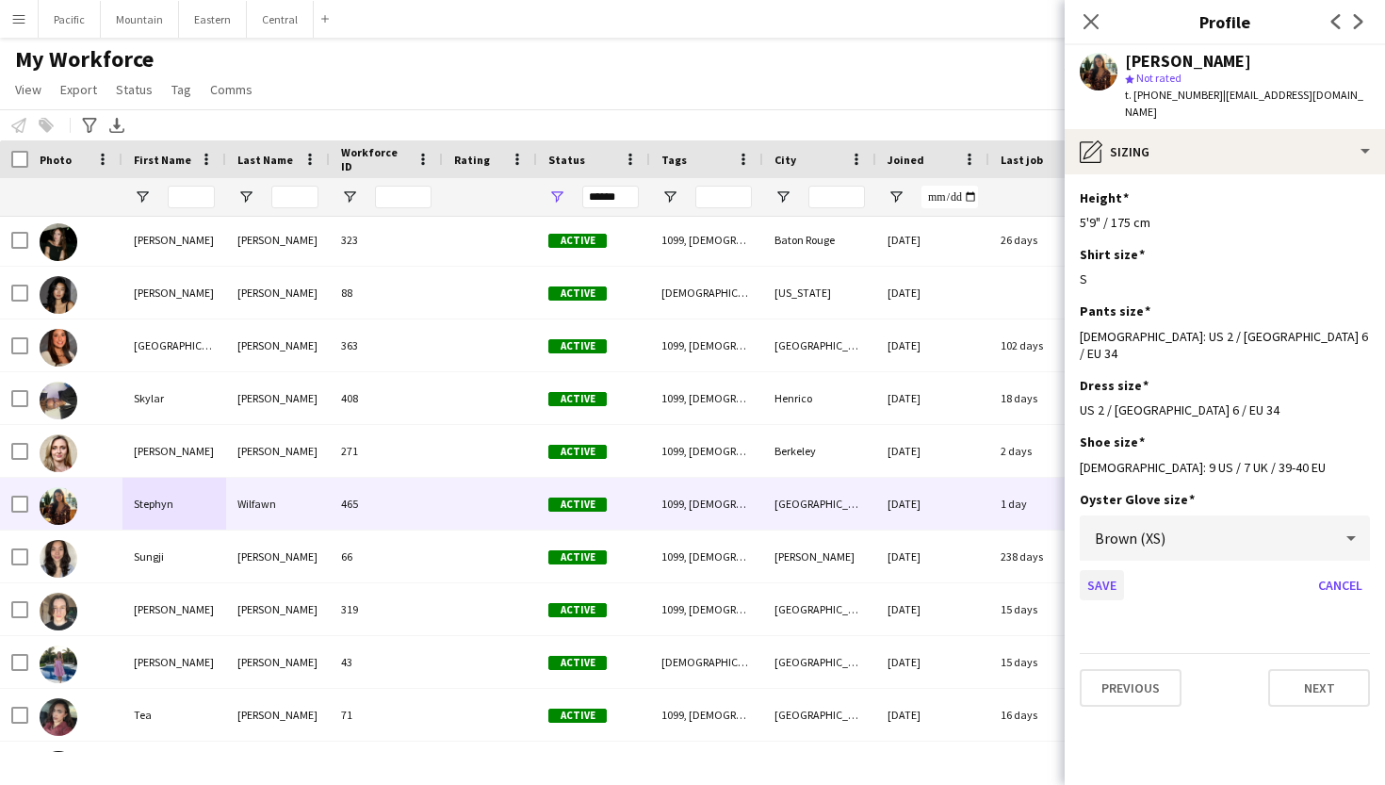
click at [1106, 570] on button "Save" at bounding box center [1102, 585] width 44 height 30
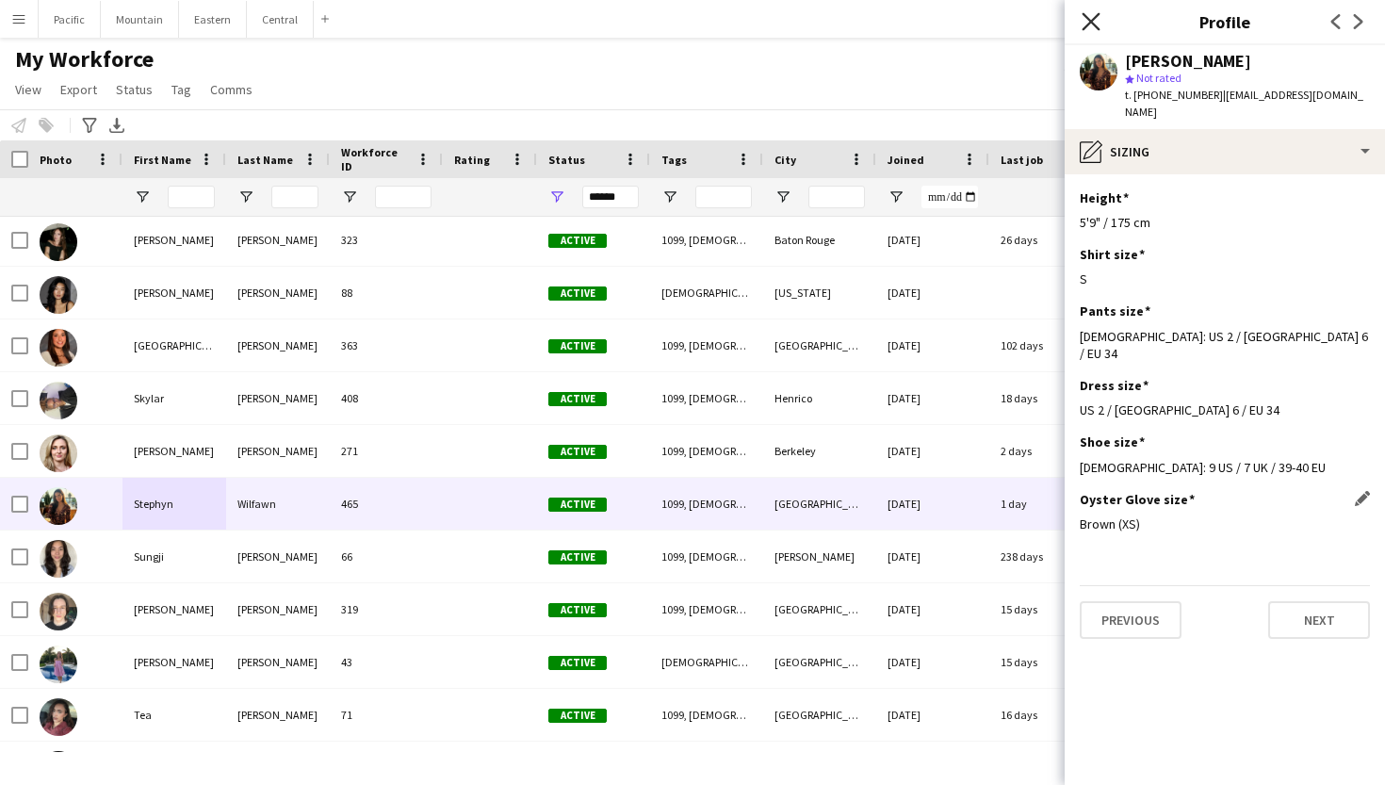
click at [1092, 28] on icon "Close pop-in" at bounding box center [1090, 21] width 18 height 18
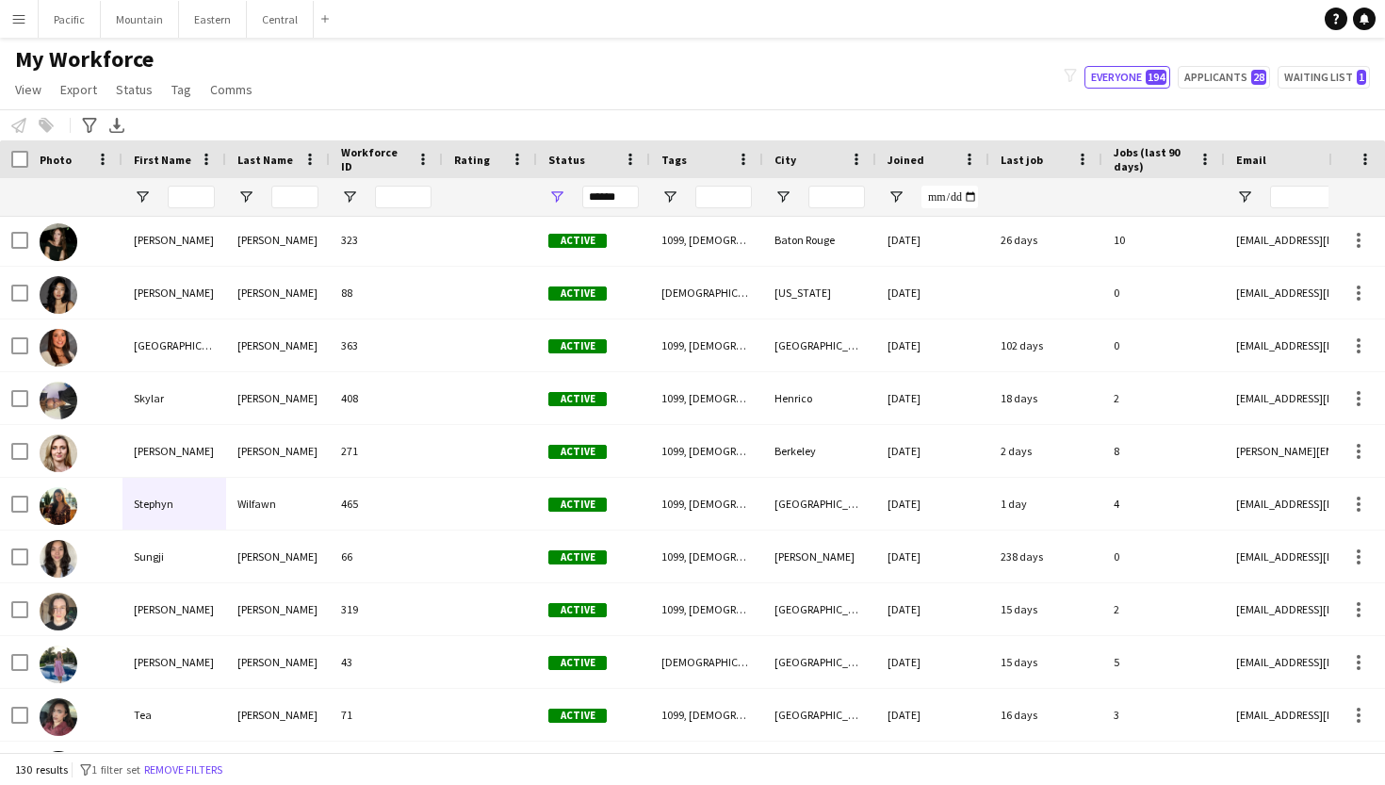
click at [0, 22] on button "Menu" at bounding box center [19, 19] width 38 height 38
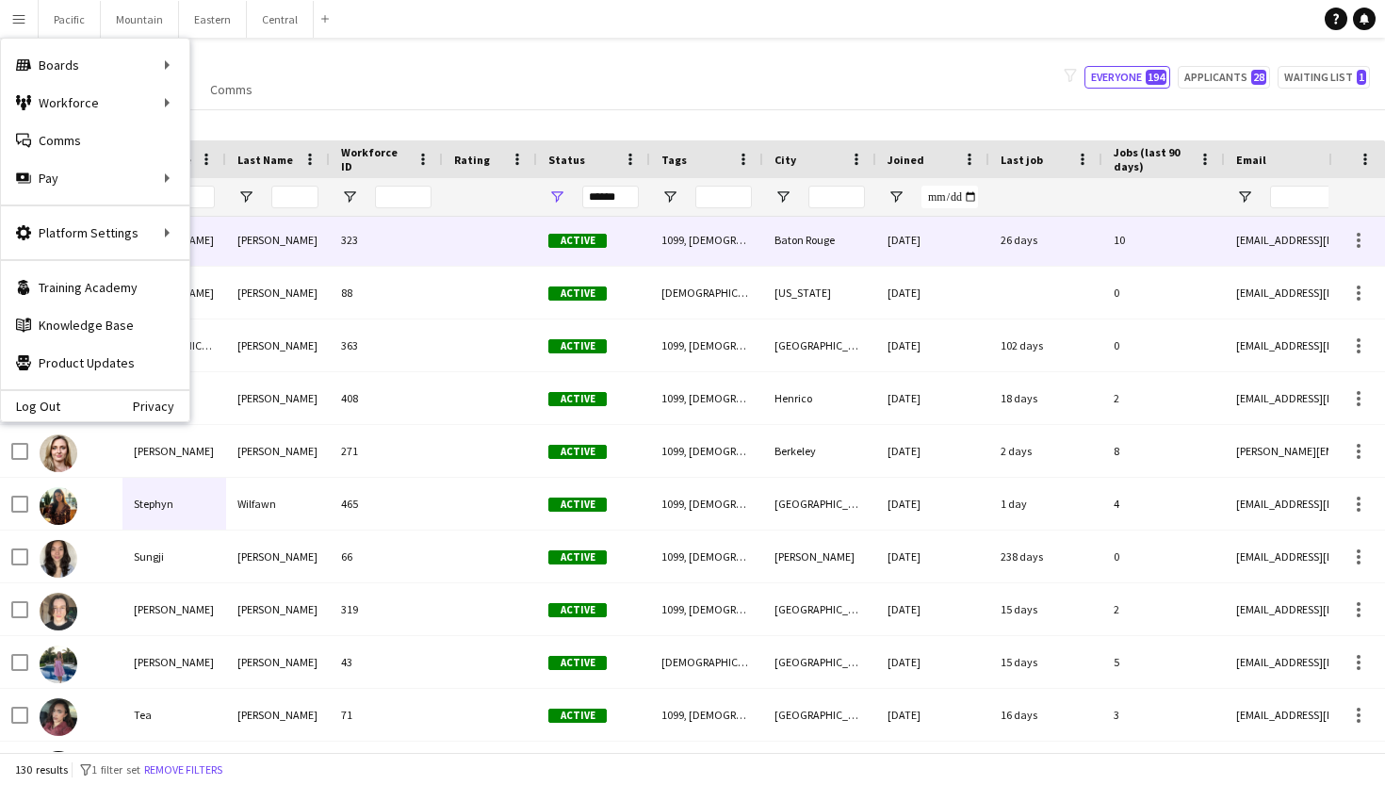
scroll to position [6119, 0]
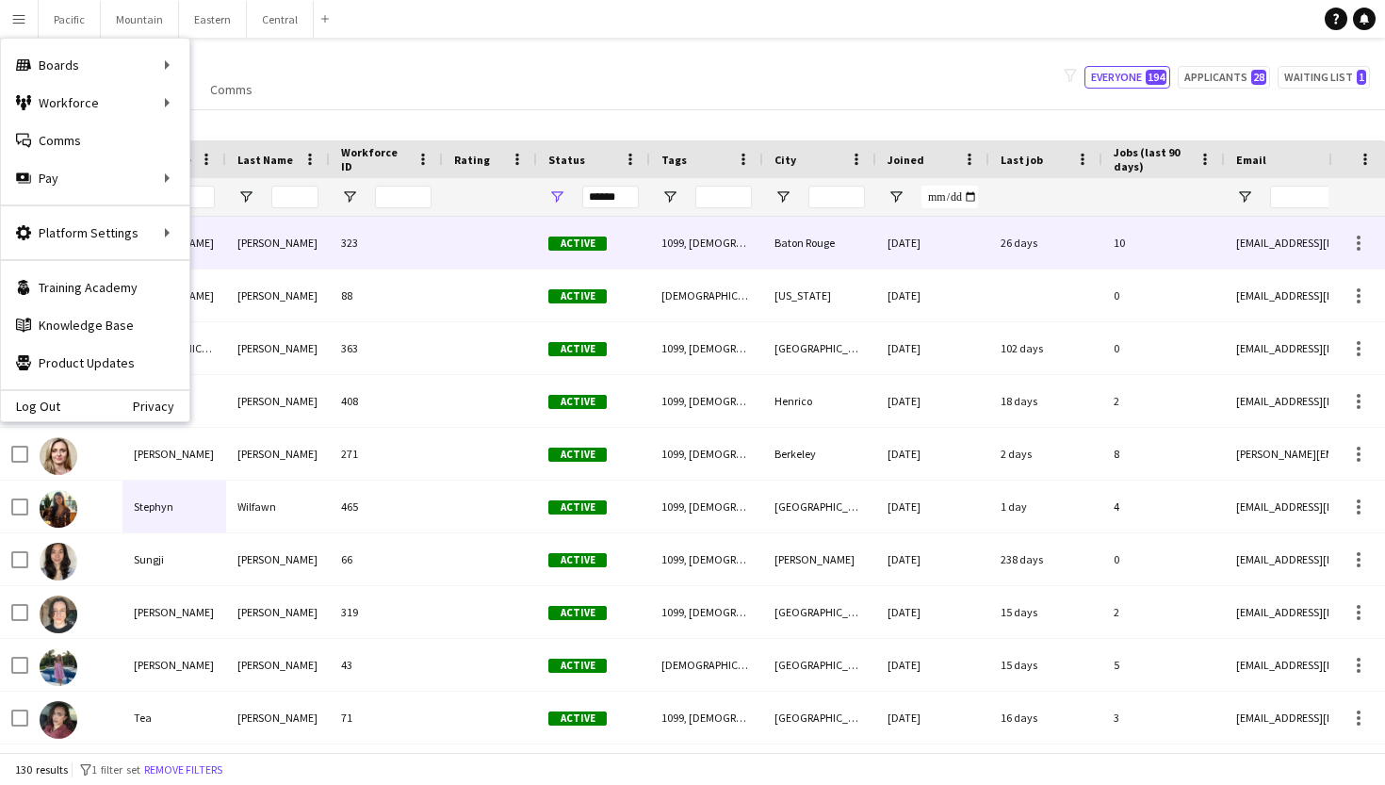
click at [416, 242] on div "323" at bounding box center [386, 243] width 113 height 52
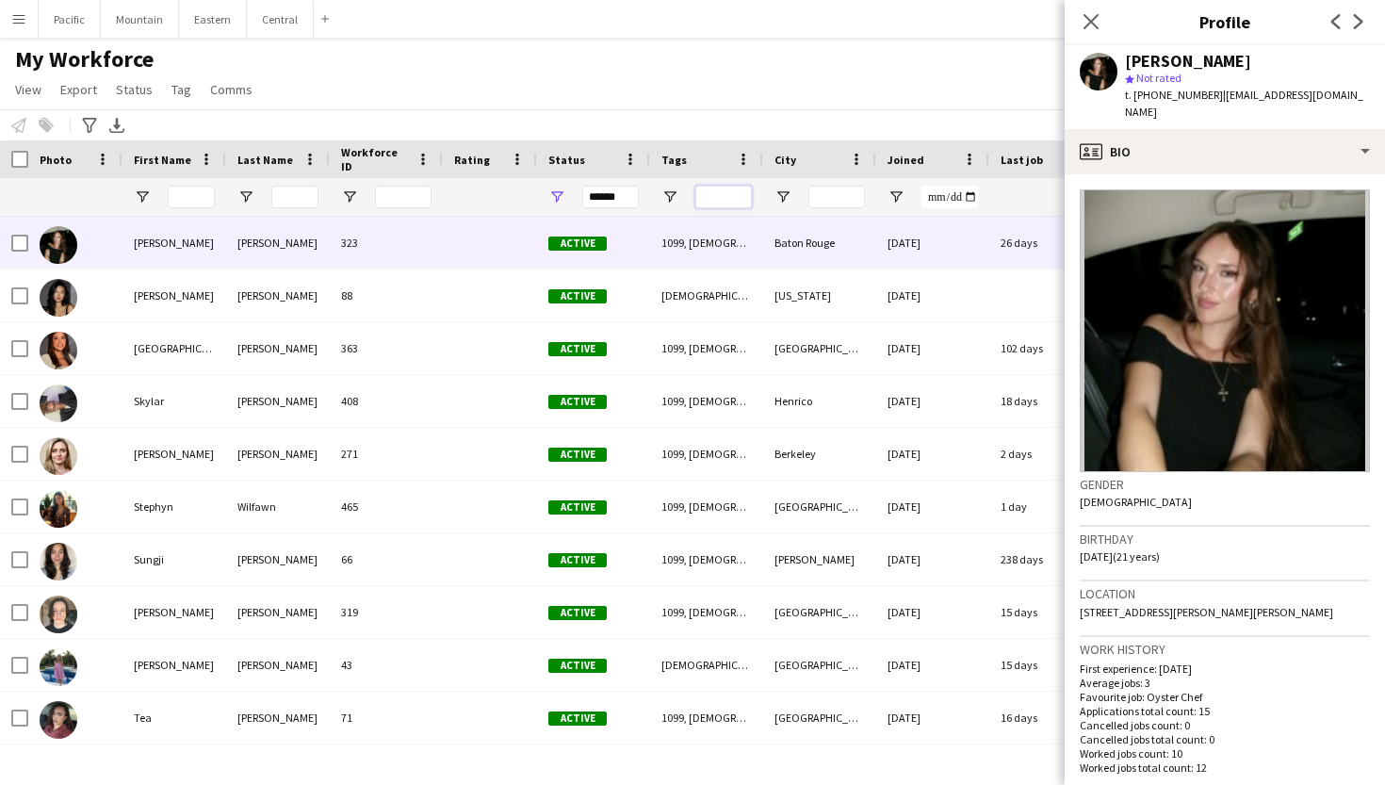
click at [714, 198] on input "Tags Filter Input" at bounding box center [723, 197] width 57 height 23
click at [824, 187] on input "City Filter Input" at bounding box center [836, 197] width 57 height 23
click at [725, 203] on input "Tags Filter Input" at bounding box center [723, 197] width 57 height 23
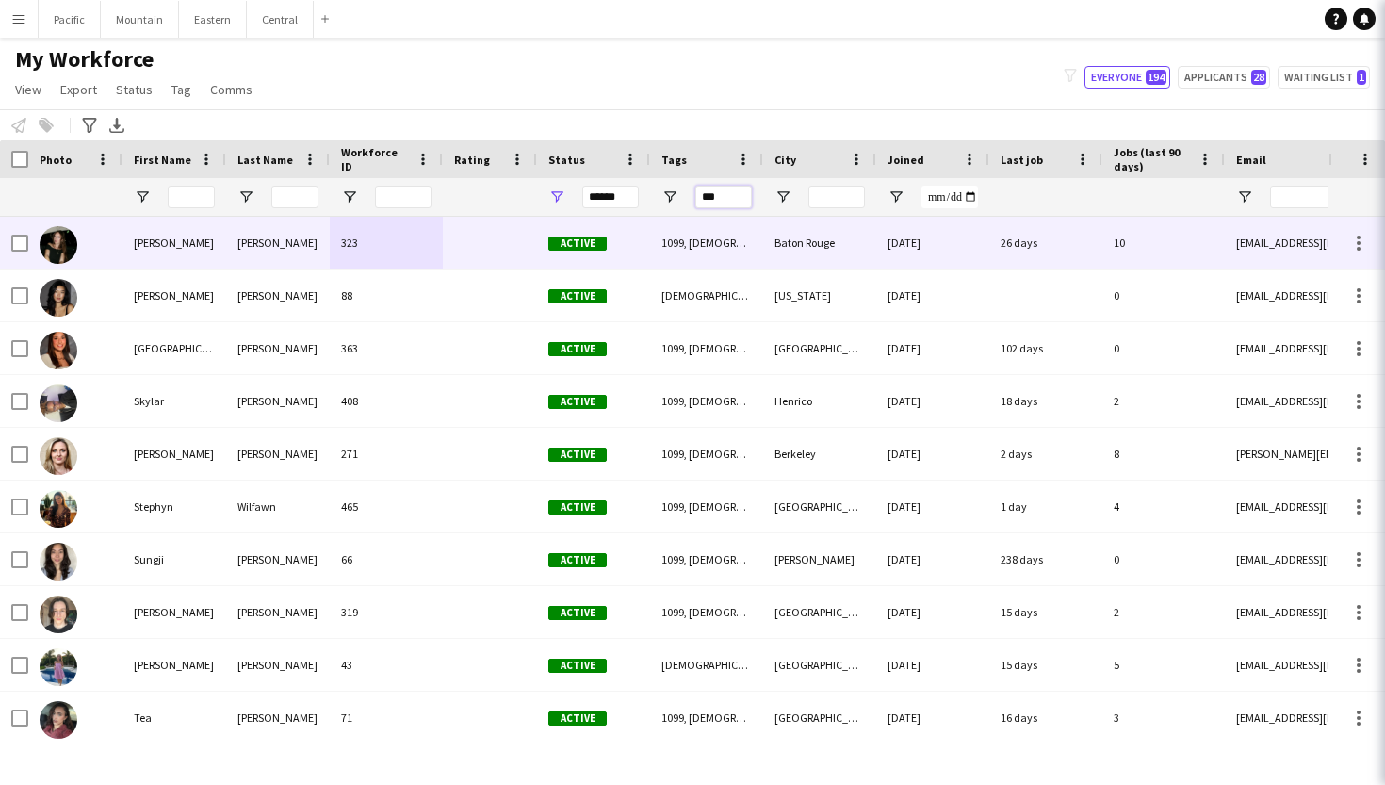
scroll to position [0, 0]
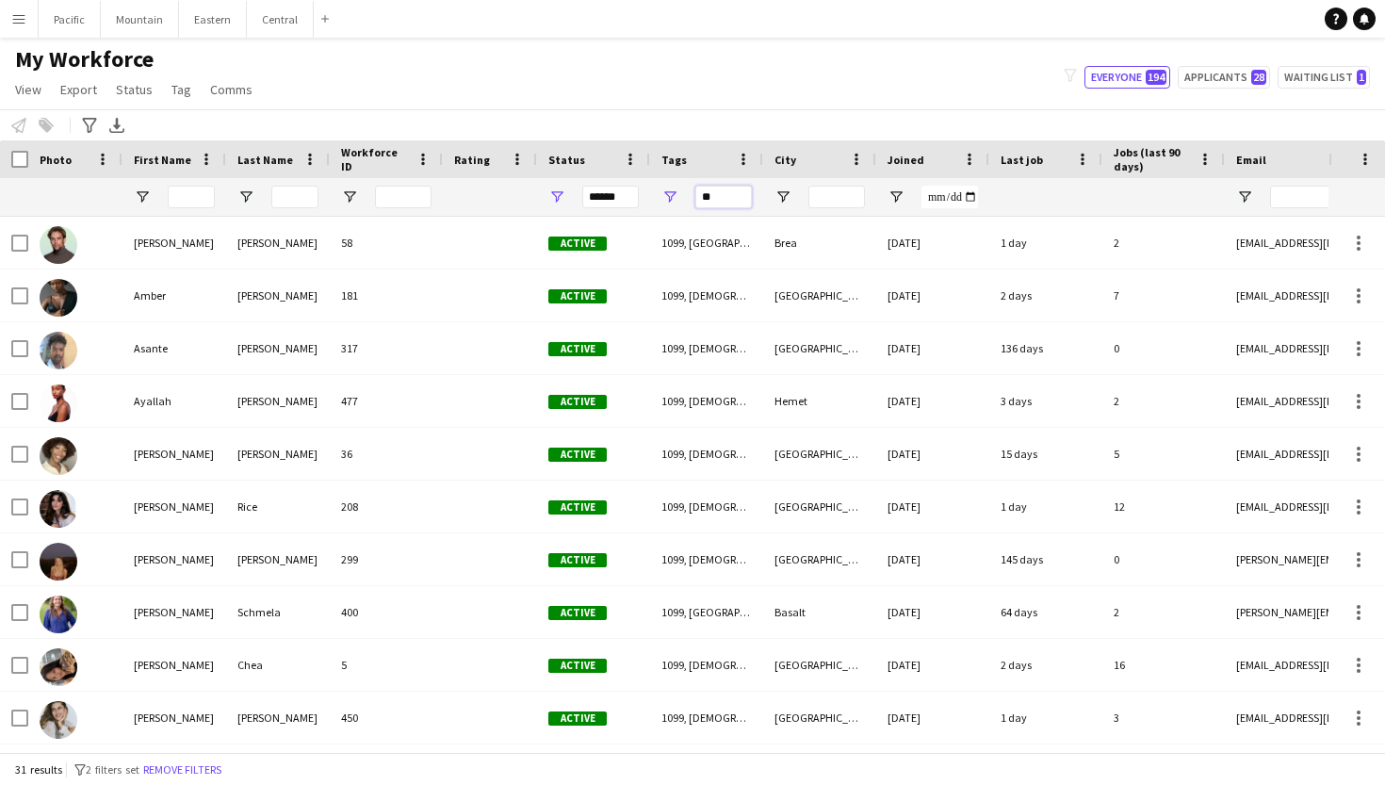
type input "*"
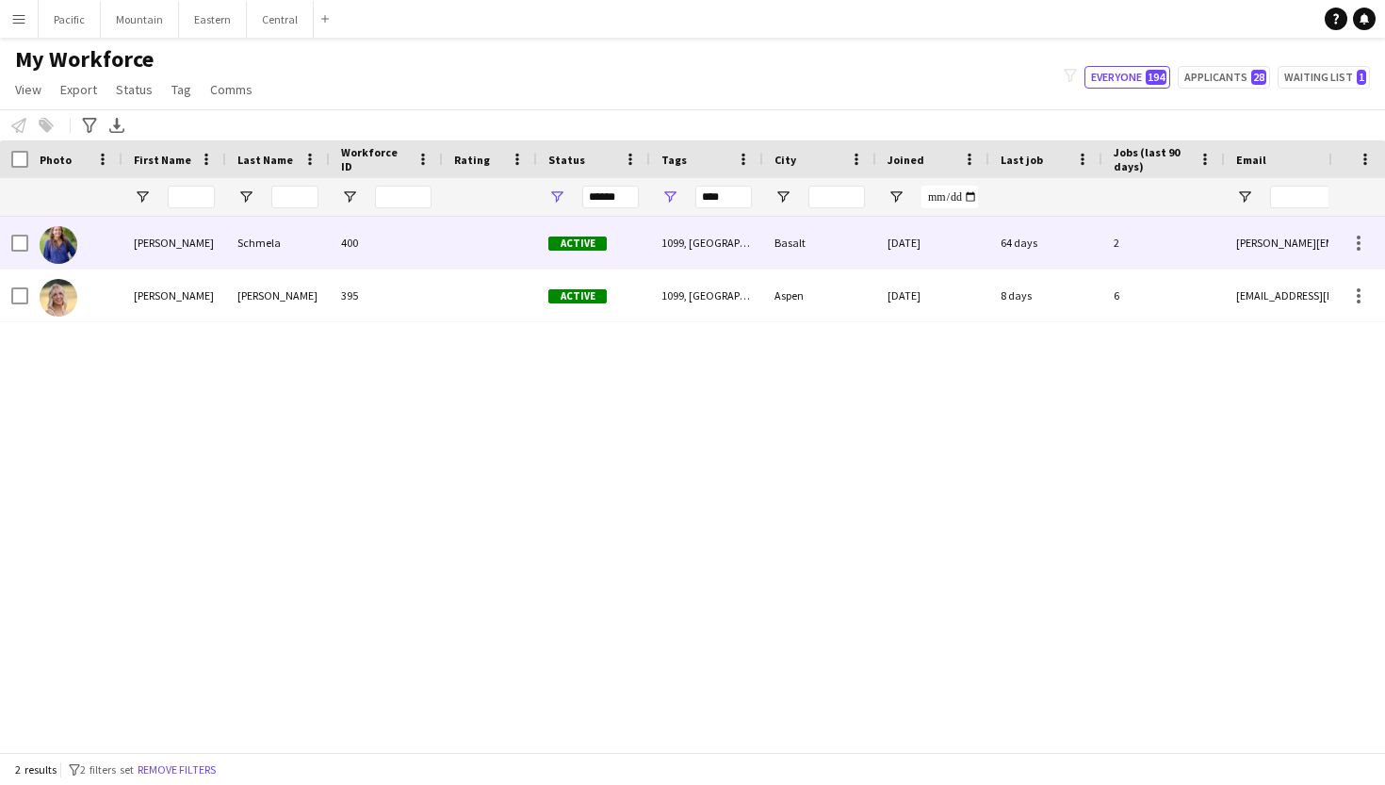
click at [620, 243] on div "Active" at bounding box center [593, 243] width 113 height 52
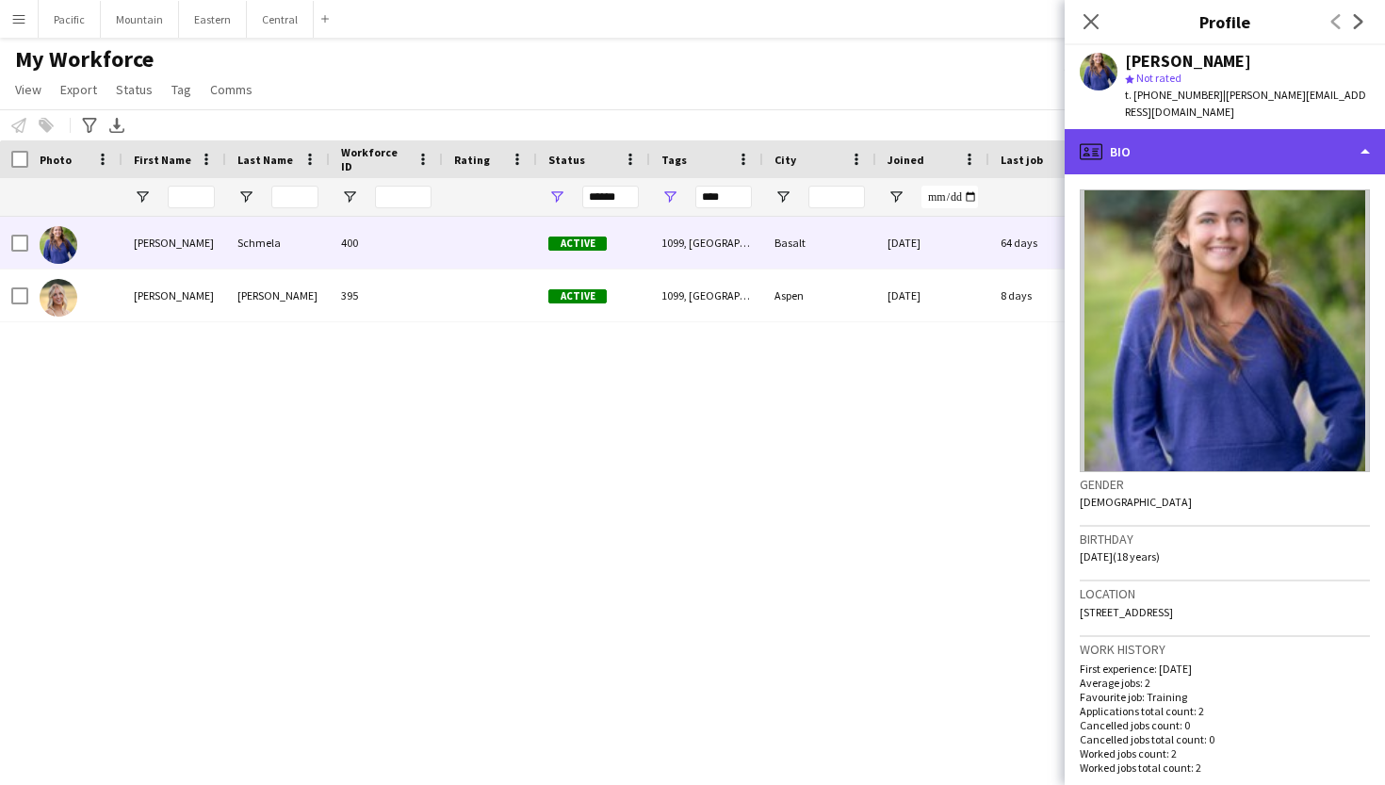
click at [1139, 131] on div "profile Bio" at bounding box center [1224, 151] width 320 height 45
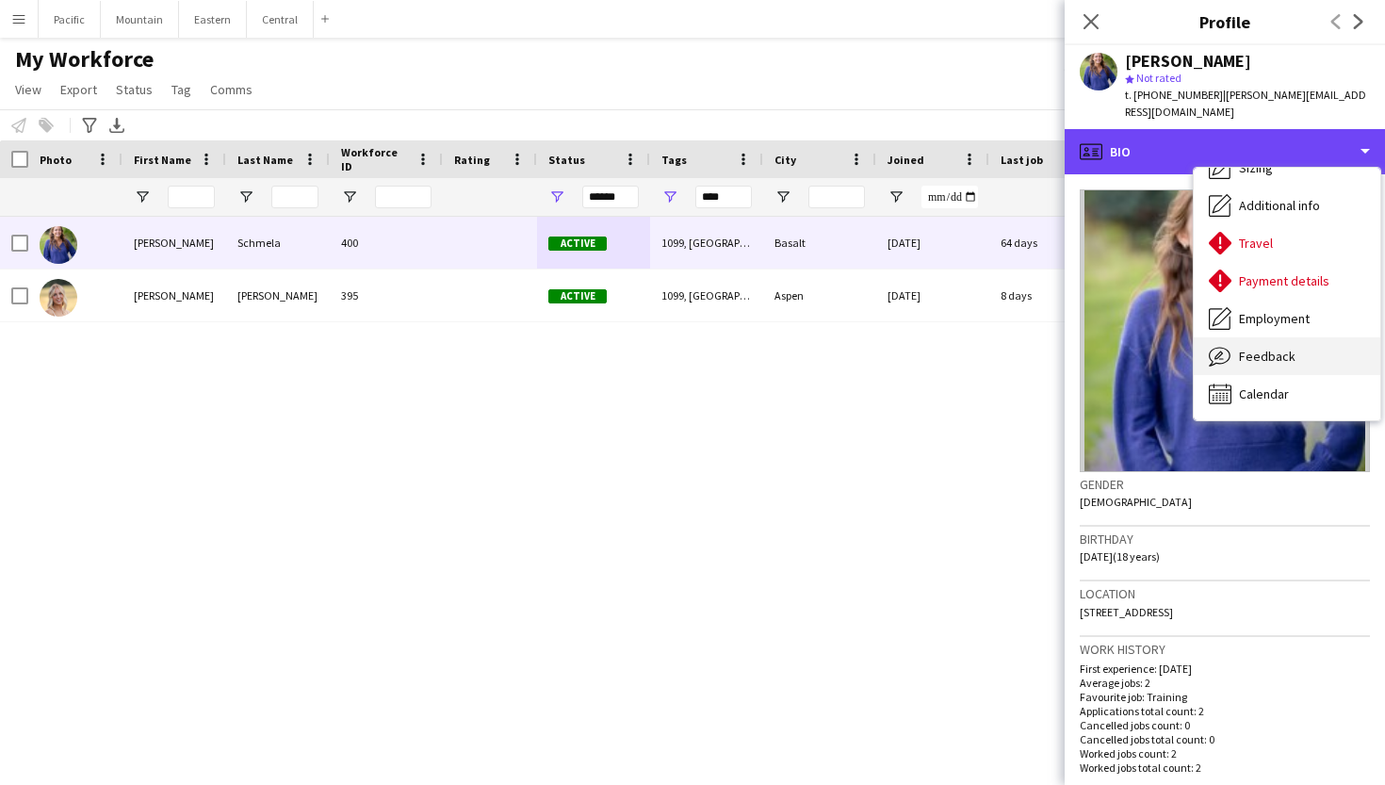
scroll to position [139, 0]
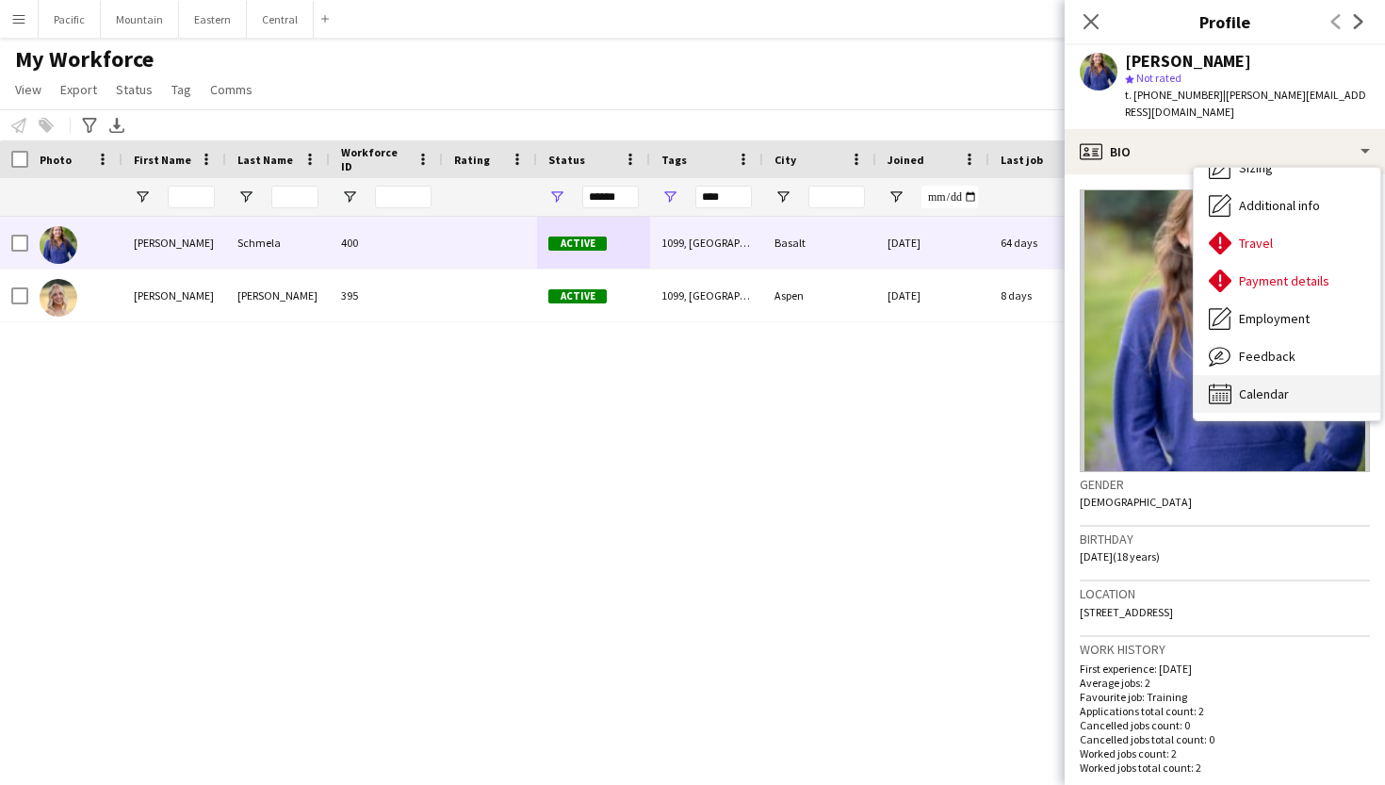
click at [1278, 385] on span "Calendar" at bounding box center [1264, 393] width 50 height 17
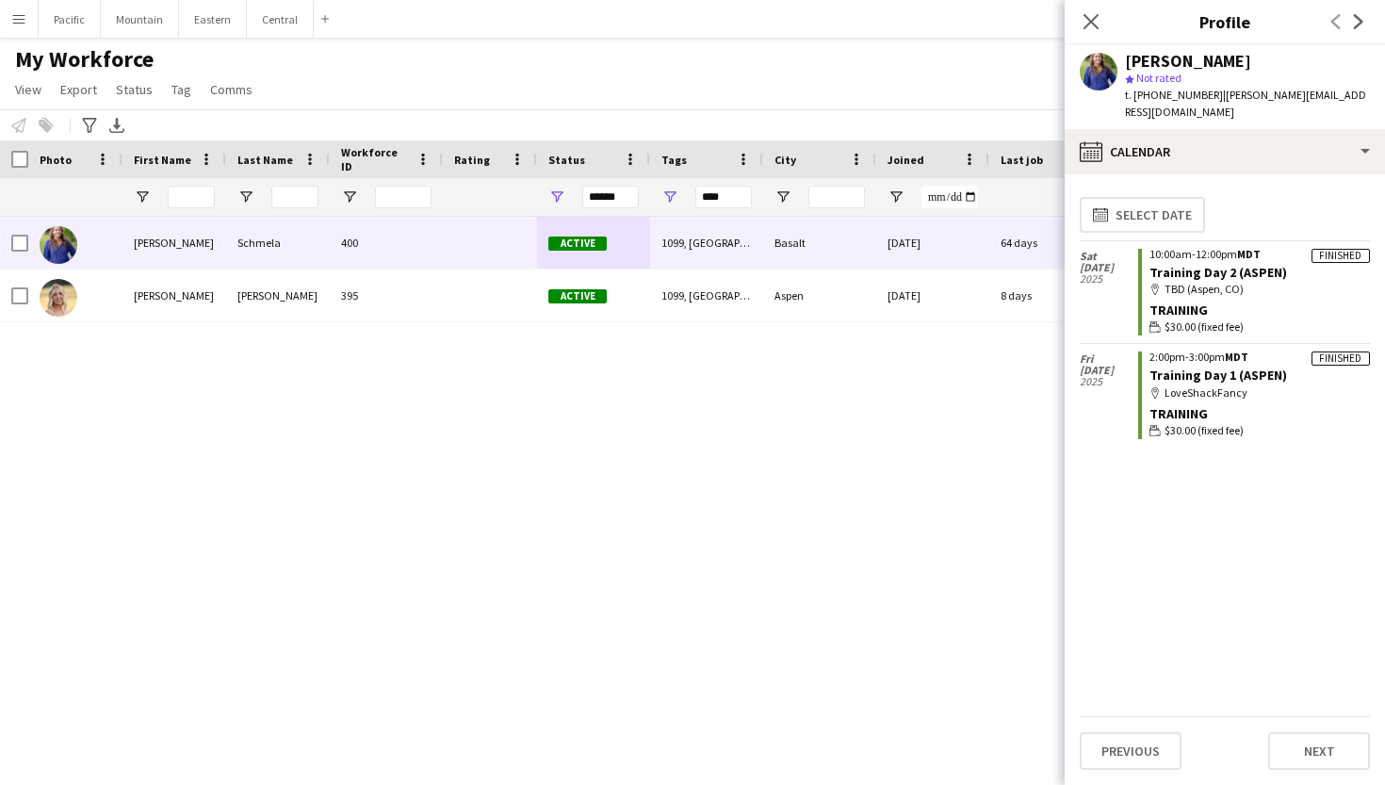
scroll to position [0, 0]
click at [1083, 12] on icon "Close pop-in" at bounding box center [1090, 21] width 18 height 18
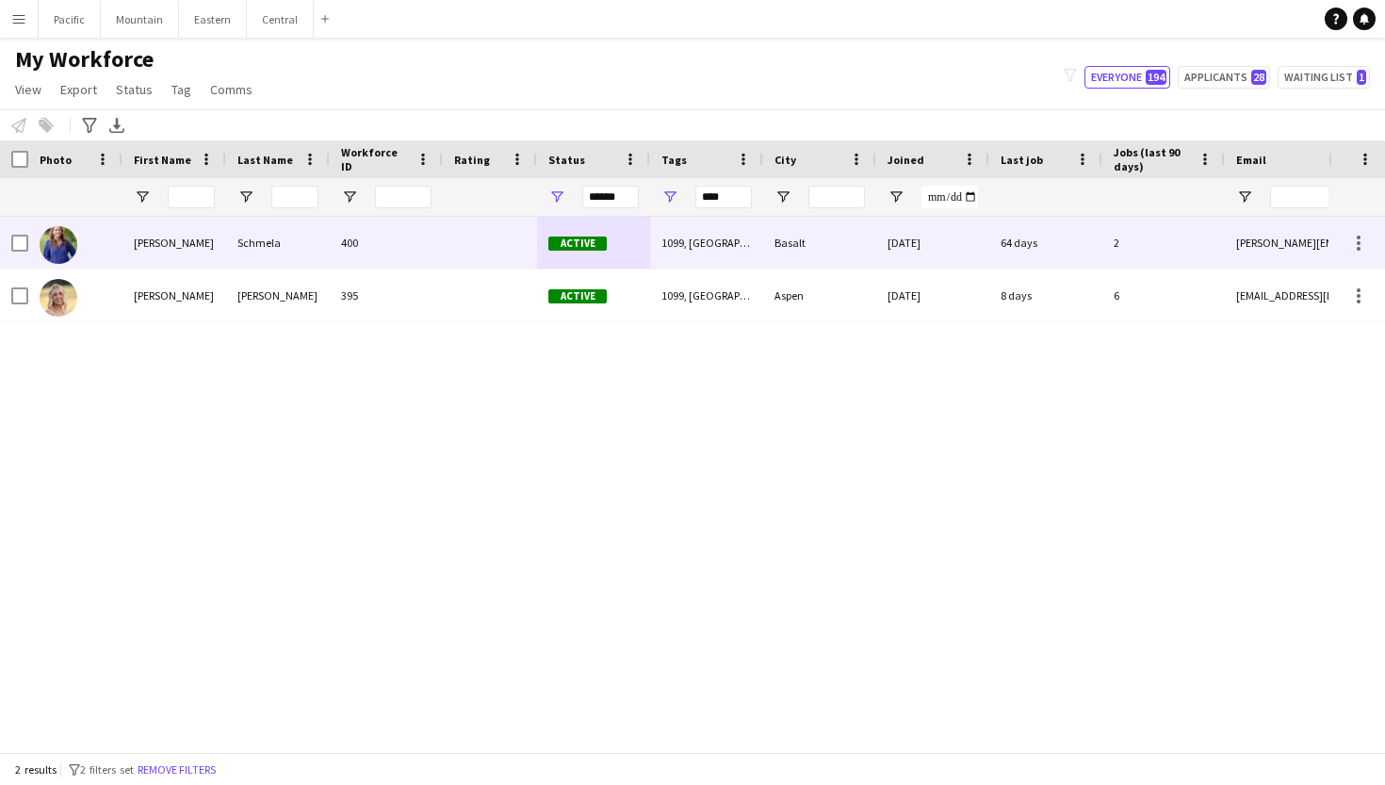
click at [317, 236] on div "Schmela" at bounding box center [278, 243] width 104 height 52
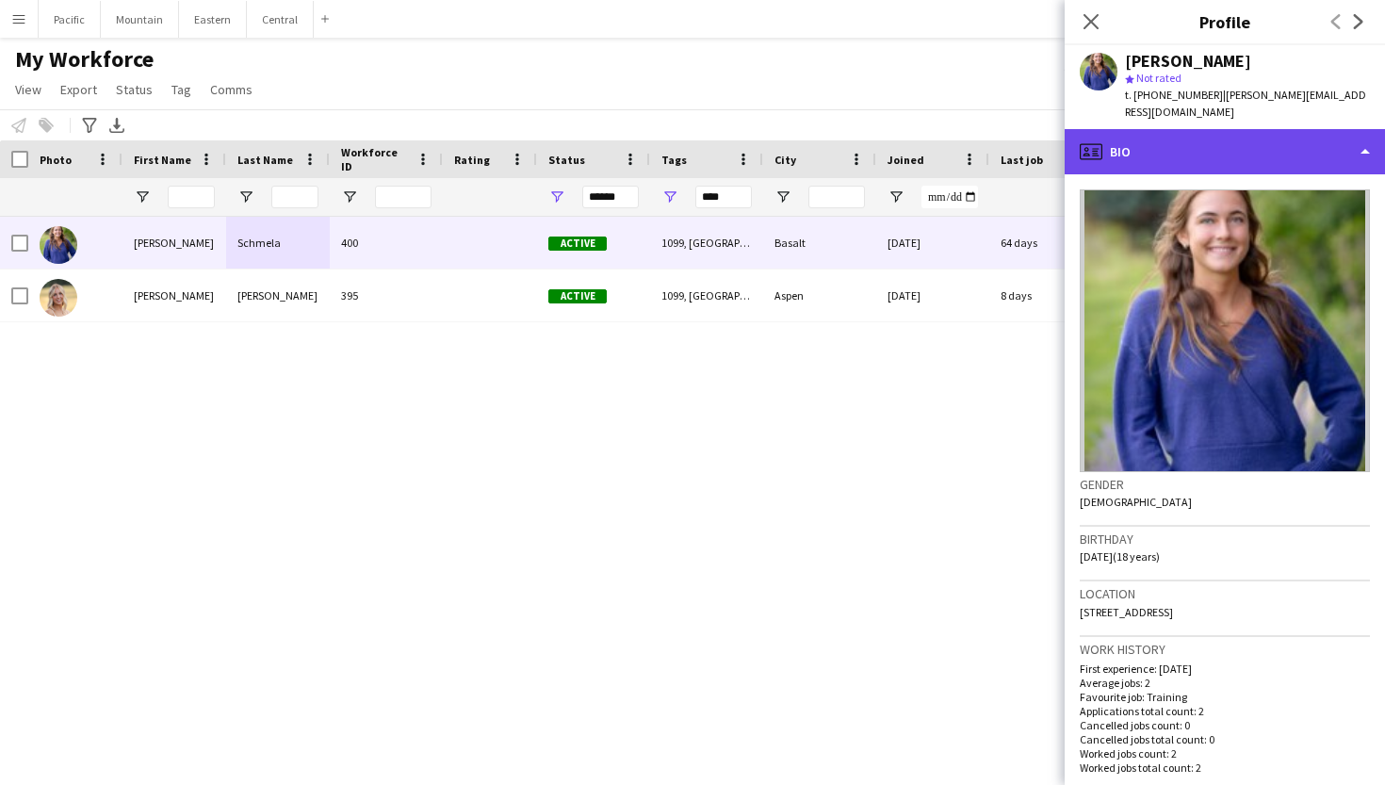
click at [1256, 129] on div "profile Bio" at bounding box center [1224, 151] width 320 height 45
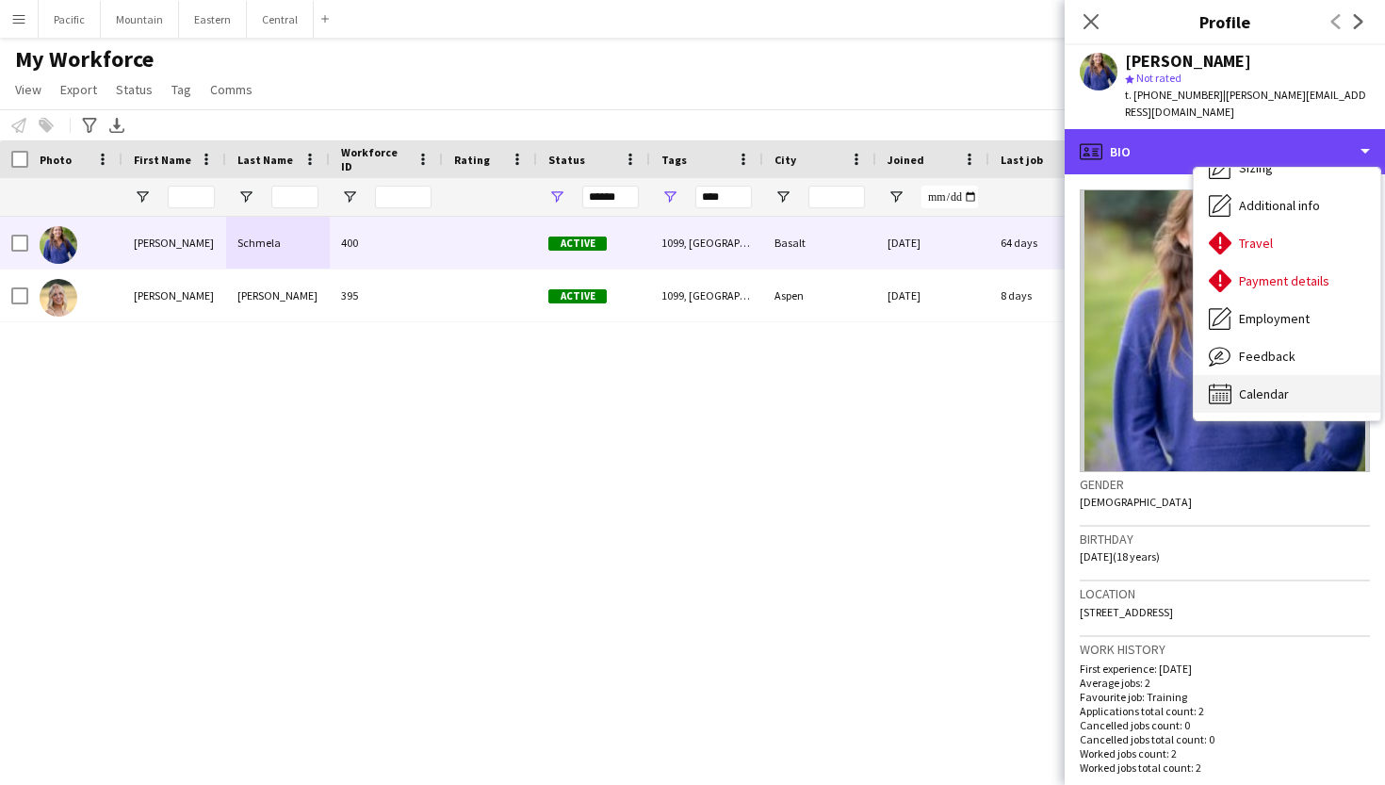
scroll to position [139, 0]
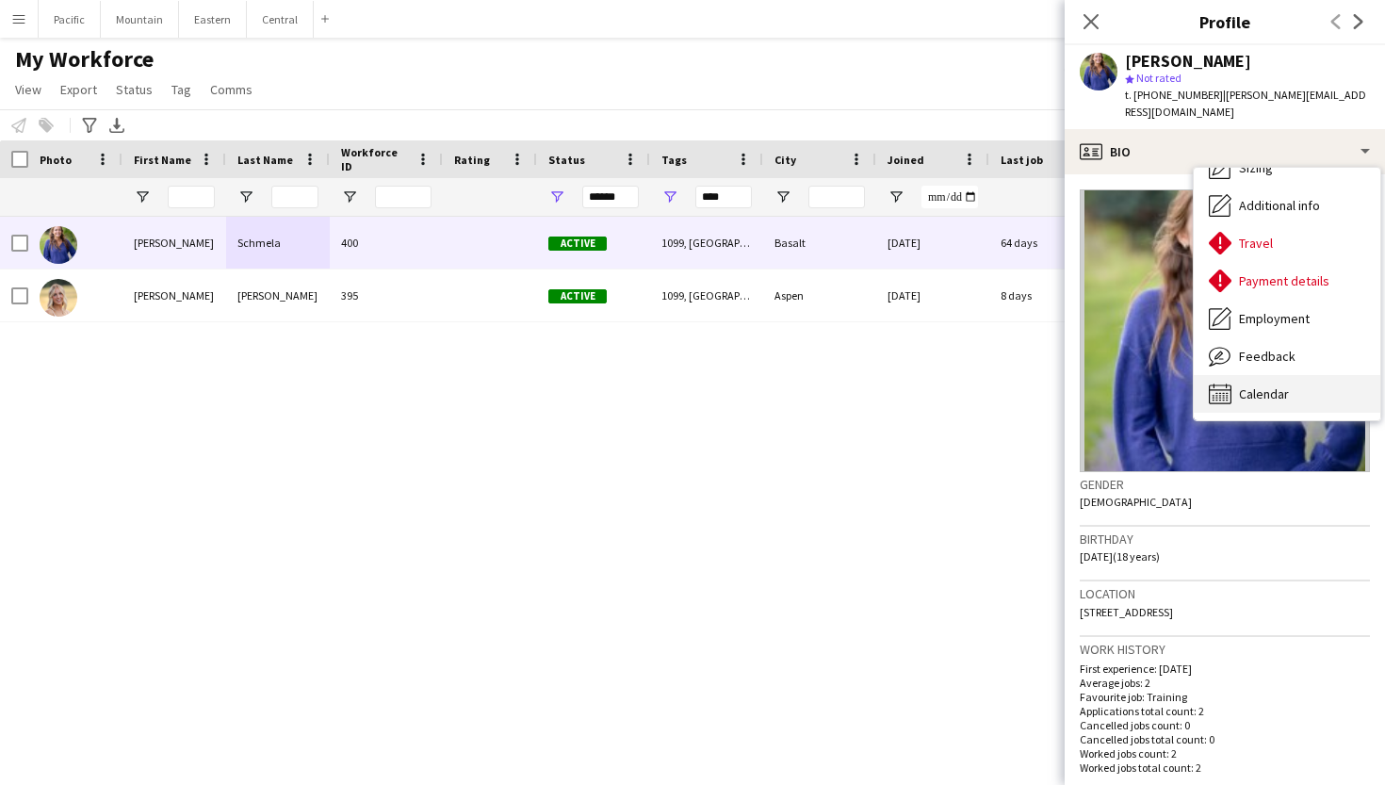
click at [1271, 385] on span "Calendar" at bounding box center [1264, 393] width 50 height 17
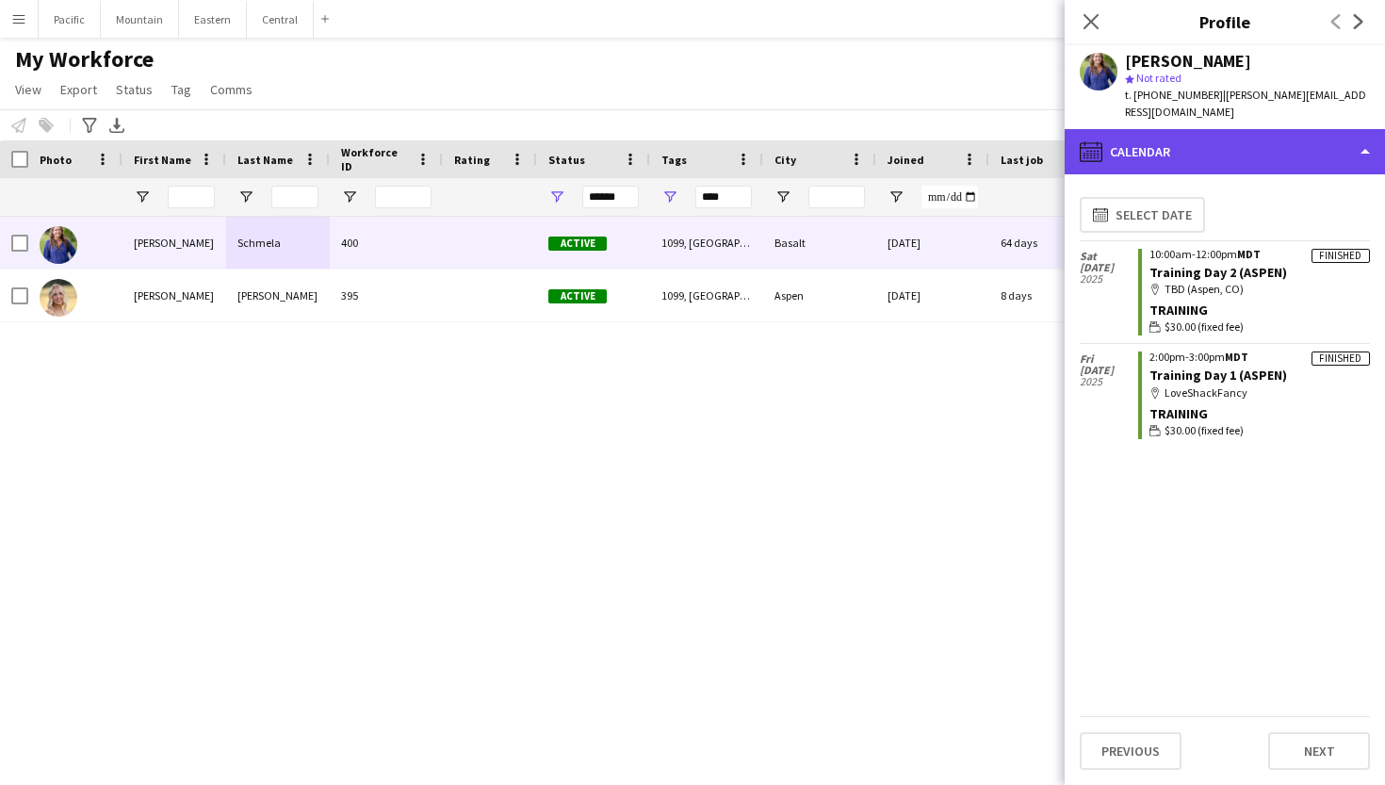
click at [1205, 151] on div "calendar-full Calendar" at bounding box center [1224, 151] width 320 height 45
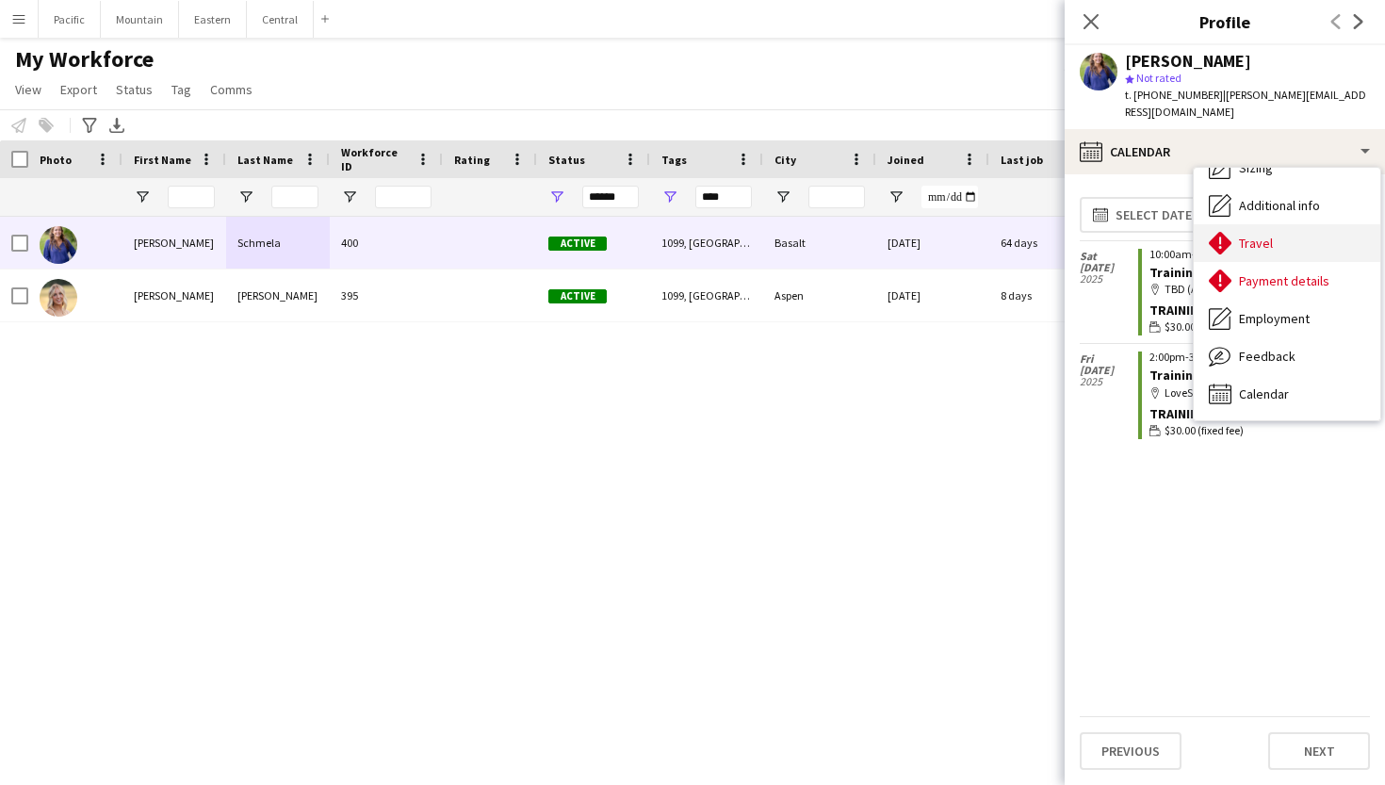
click at [1294, 239] on div "Travel Travel" at bounding box center [1286, 243] width 187 height 38
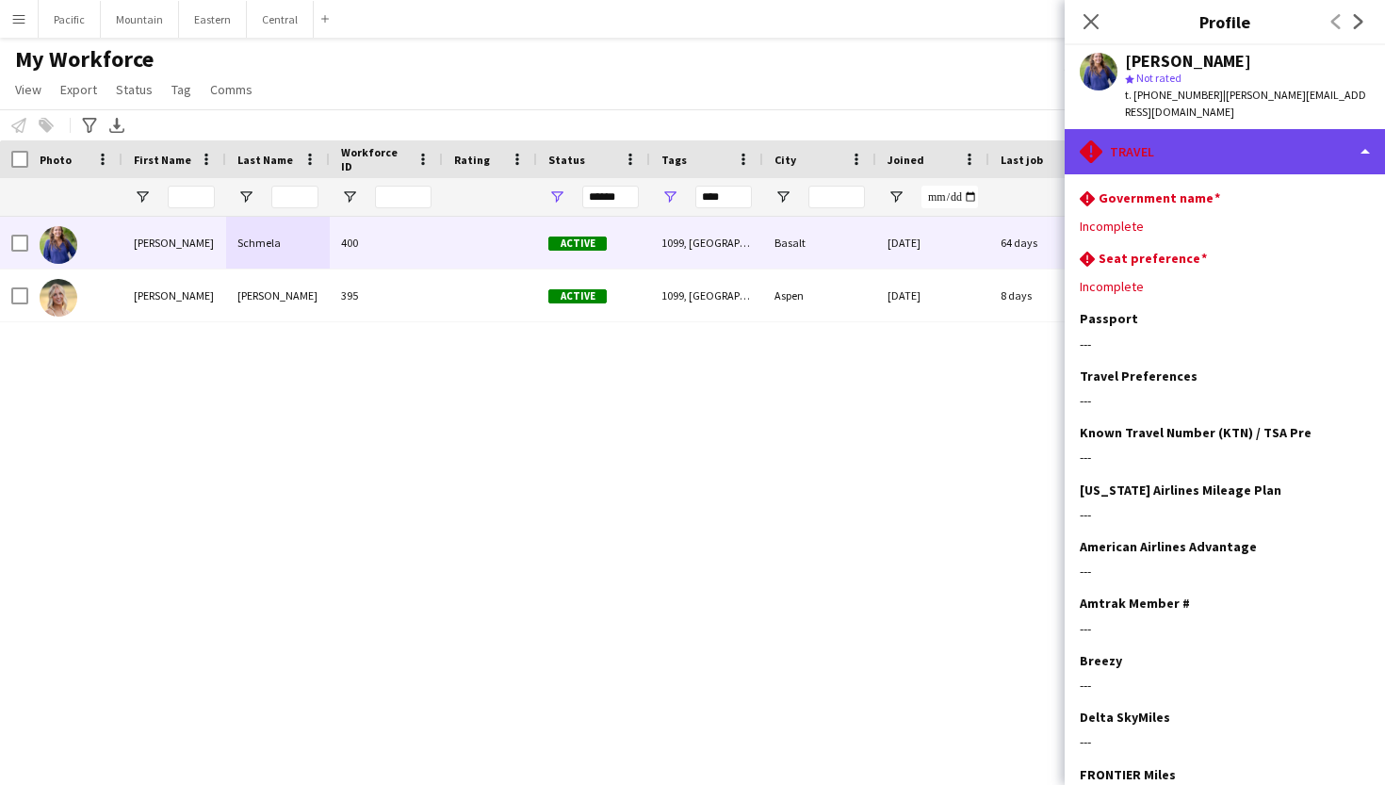
click at [1225, 138] on div "rhombus-alert Travel" at bounding box center [1224, 151] width 320 height 45
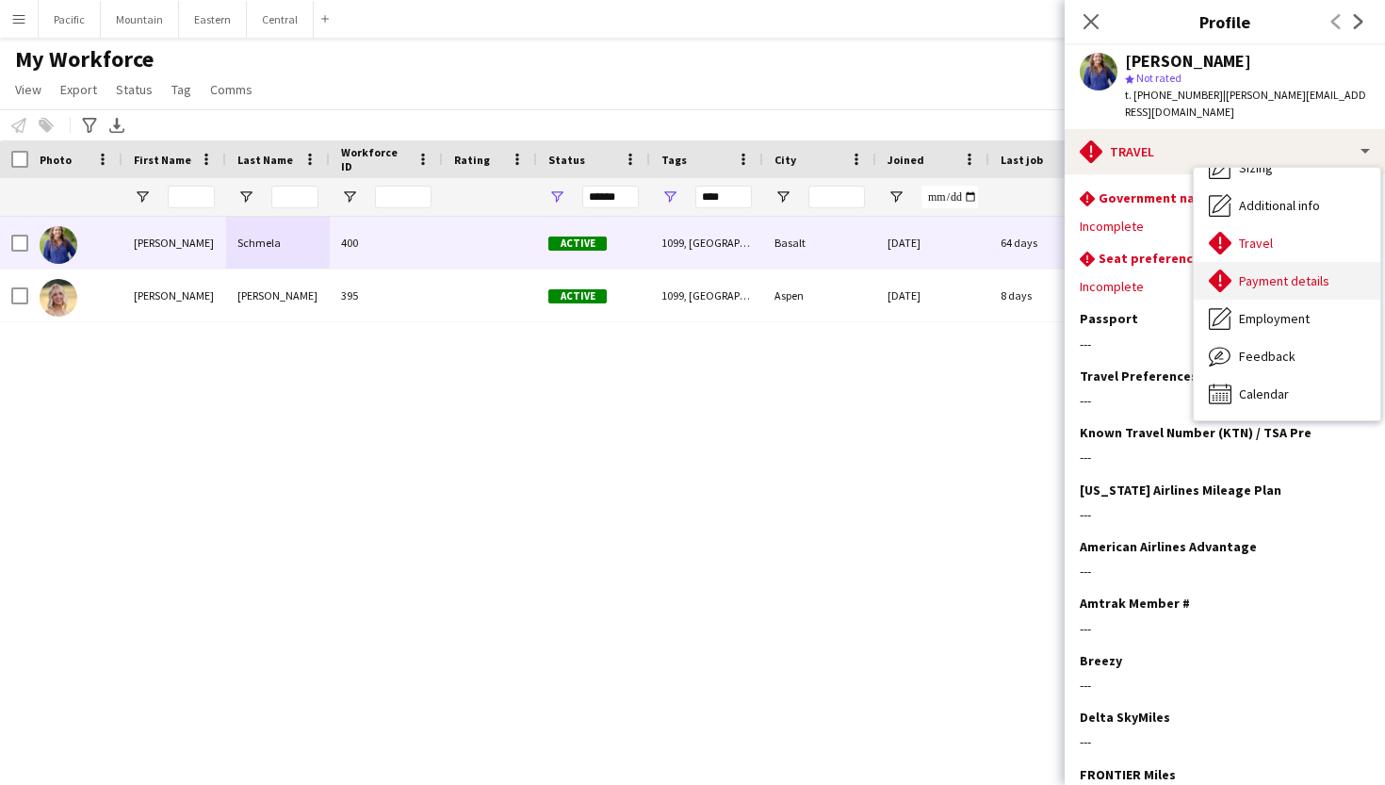
click at [1249, 273] on div "Payment details Payment details" at bounding box center [1286, 281] width 187 height 38
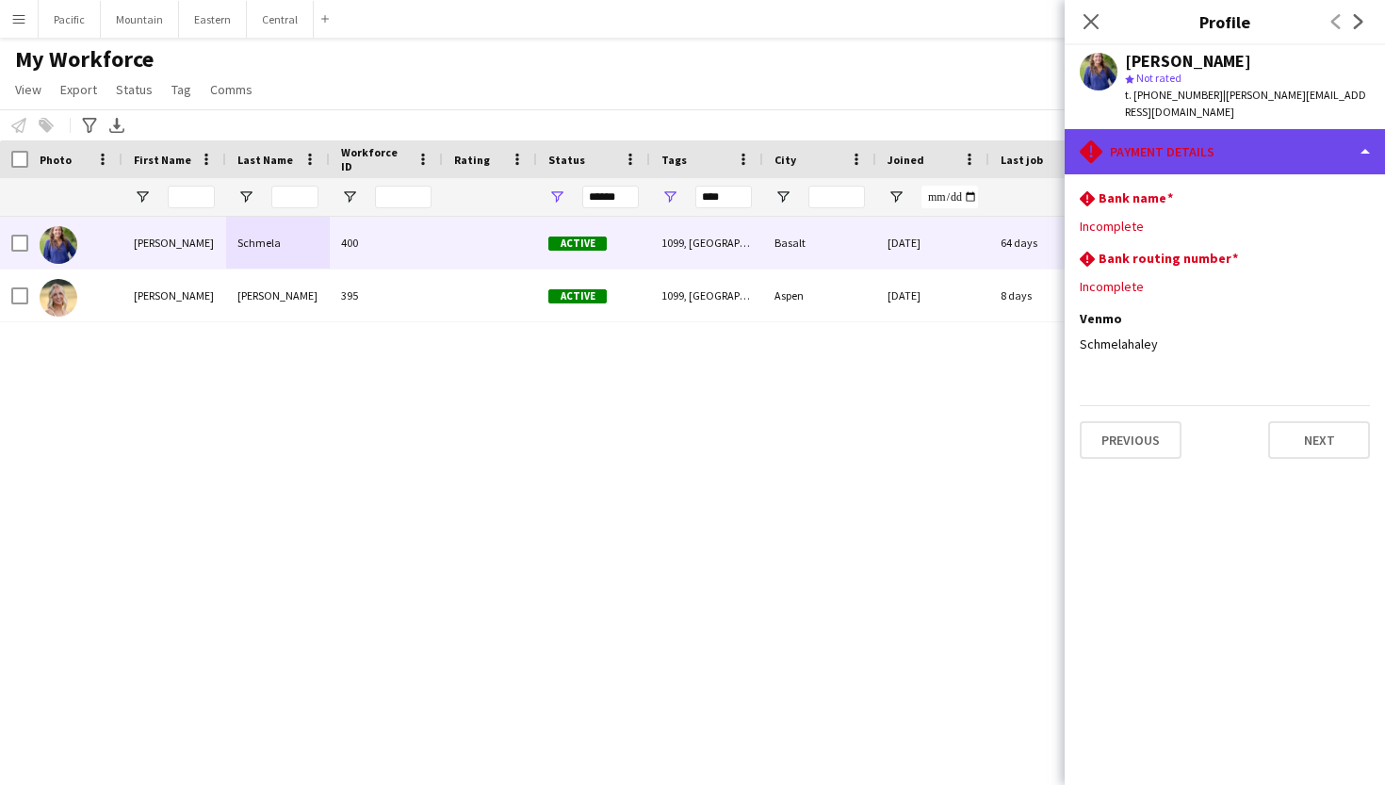
click at [1174, 142] on div "rhombus-alert Payment details" at bounding box center [1224, 151] width 320 height 45
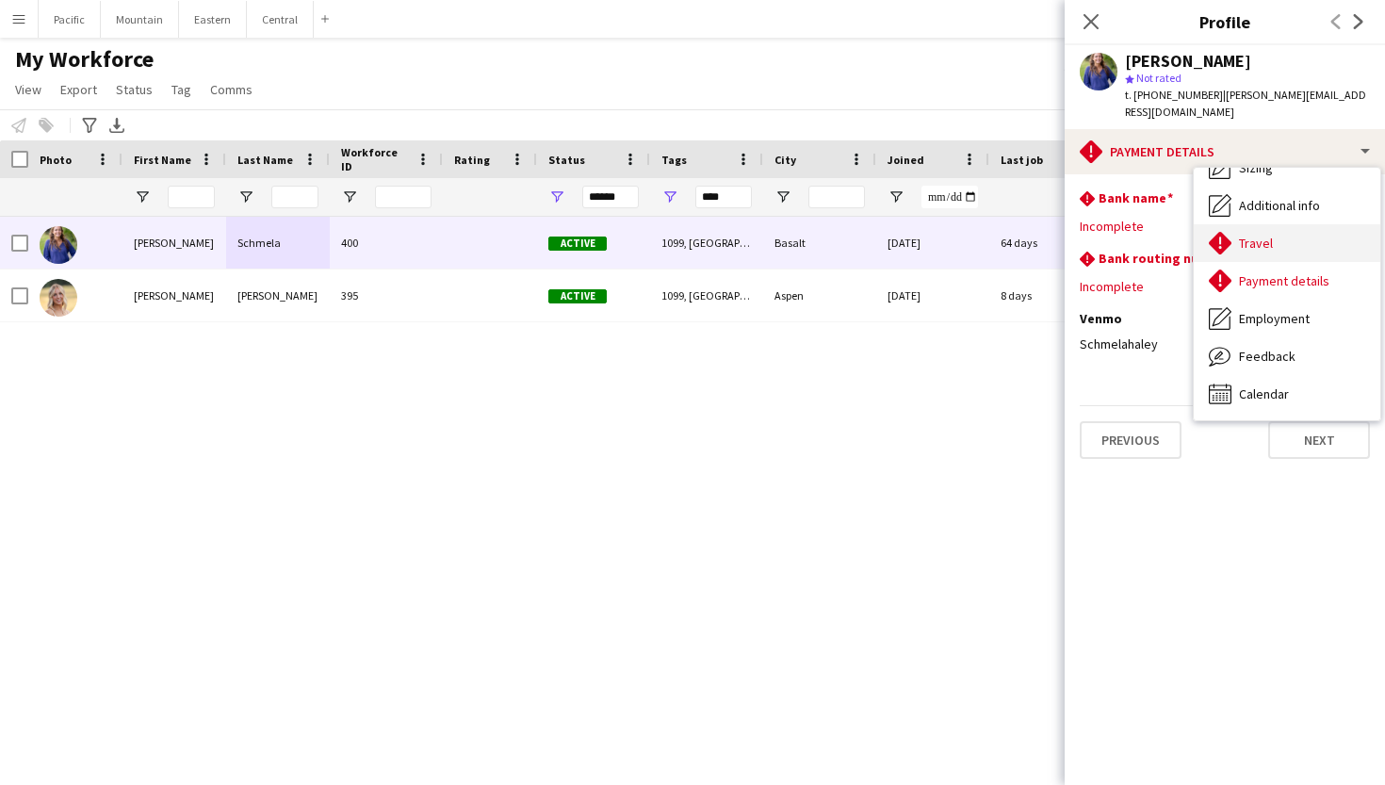
click at [1250, 235] on span "Travel" at bounding box center [1256, 243] width 34 height 17
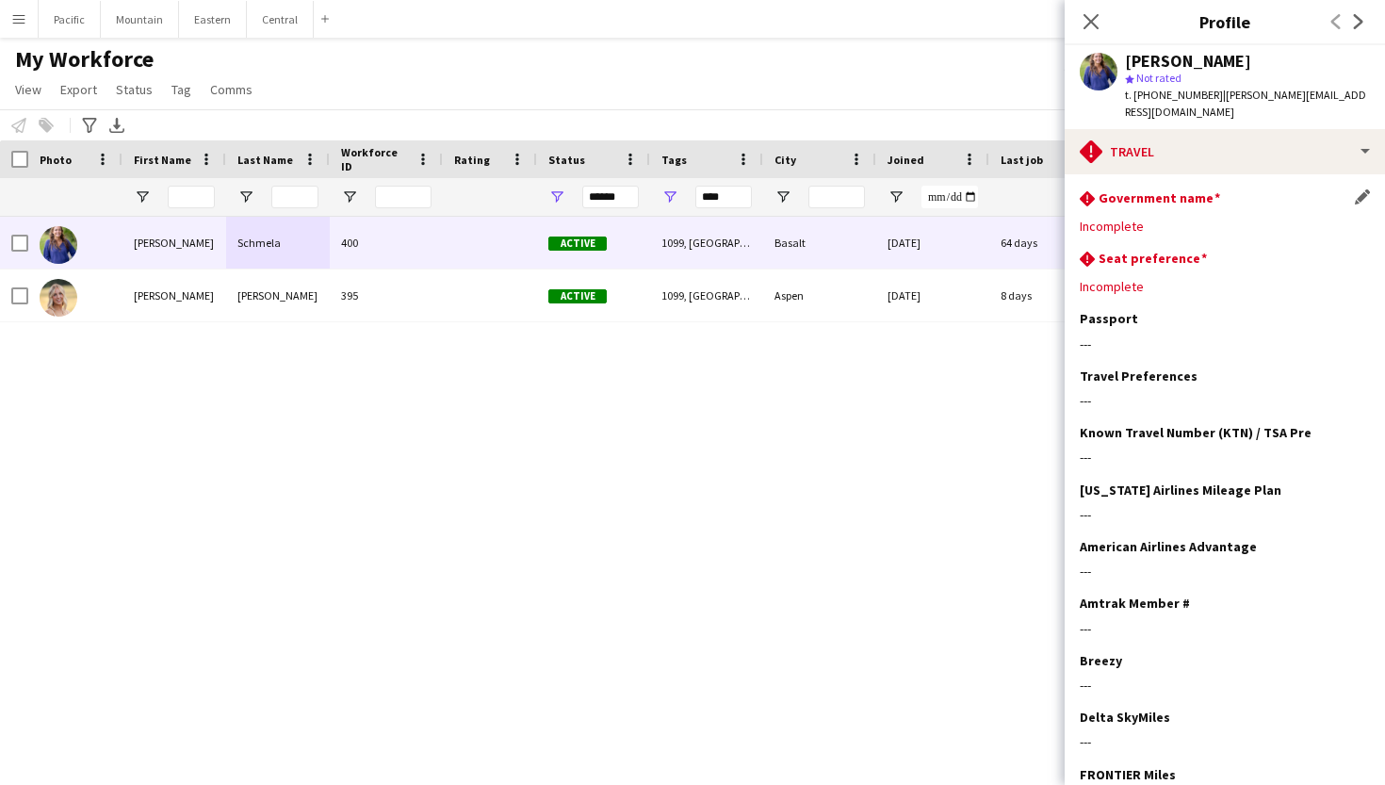
scroll to position [0, 0]
click at [1092, 22] on icon at bounding box center [1090, 21] width 18 height 18
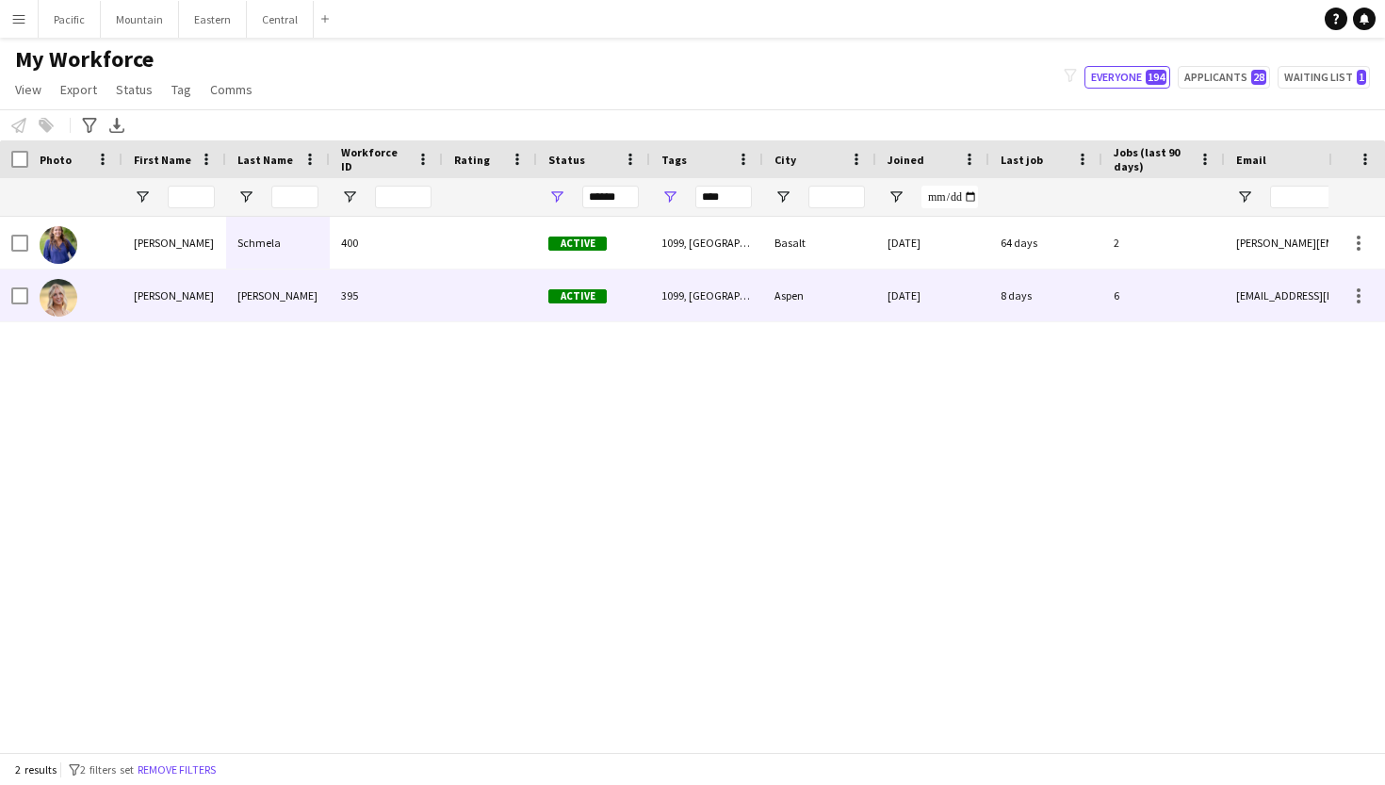
click at [889, 299] on div "06-24-2025" at bounding box center [932, 295] width 113 height 52
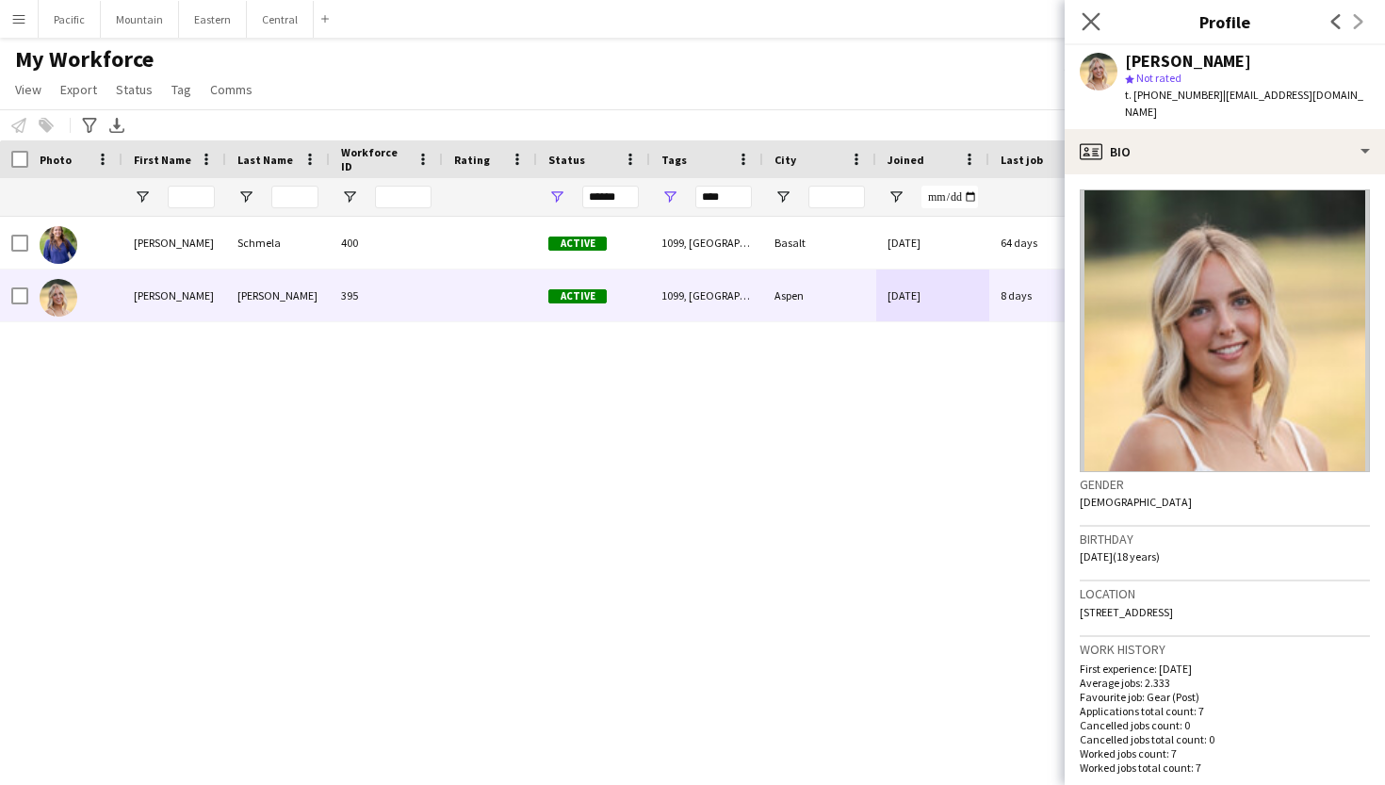
click at [1101, 30] on app-icon "Close pop-in" at bounding box center [1091, 21] width 27 height 27
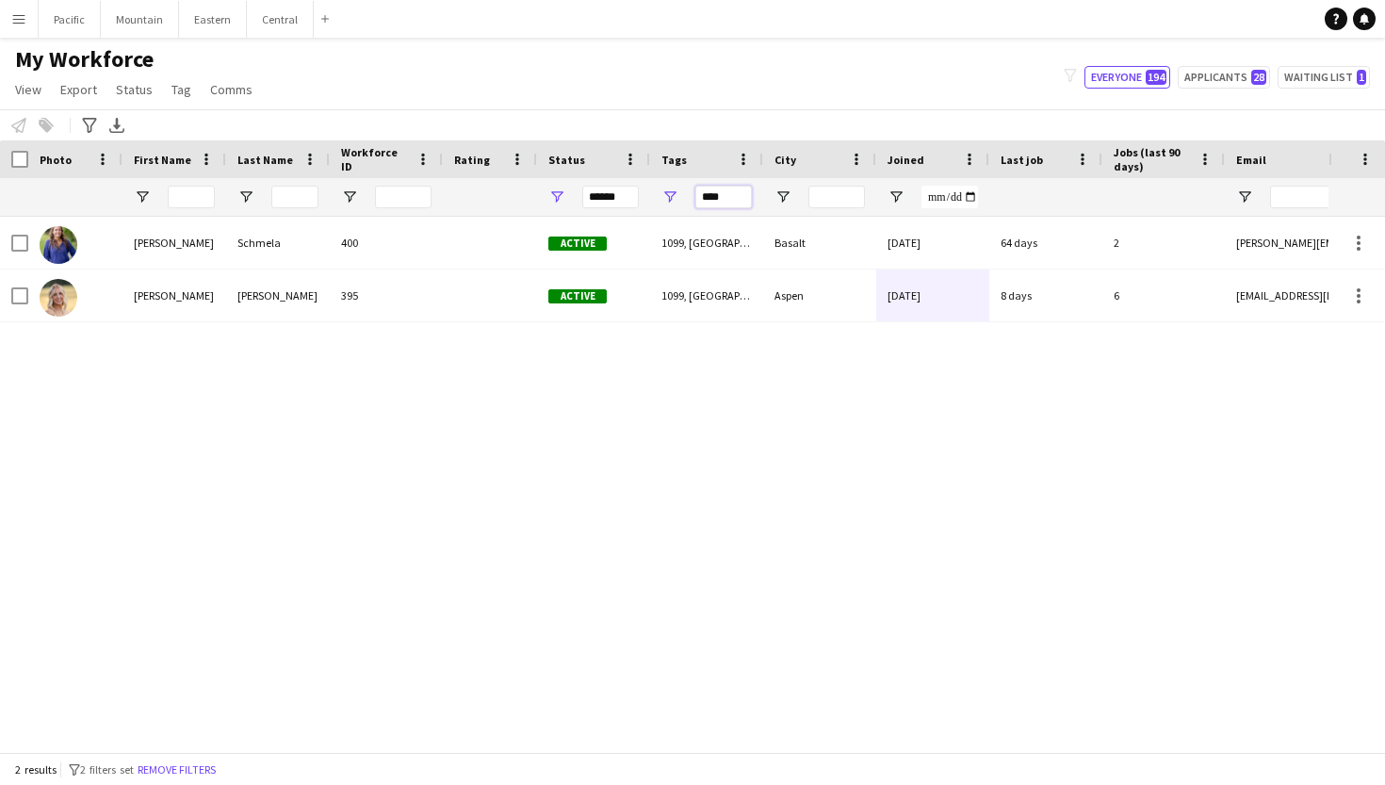
click at [701, 192] on input "****" at bounding box center [723, 197] width 57 height 23
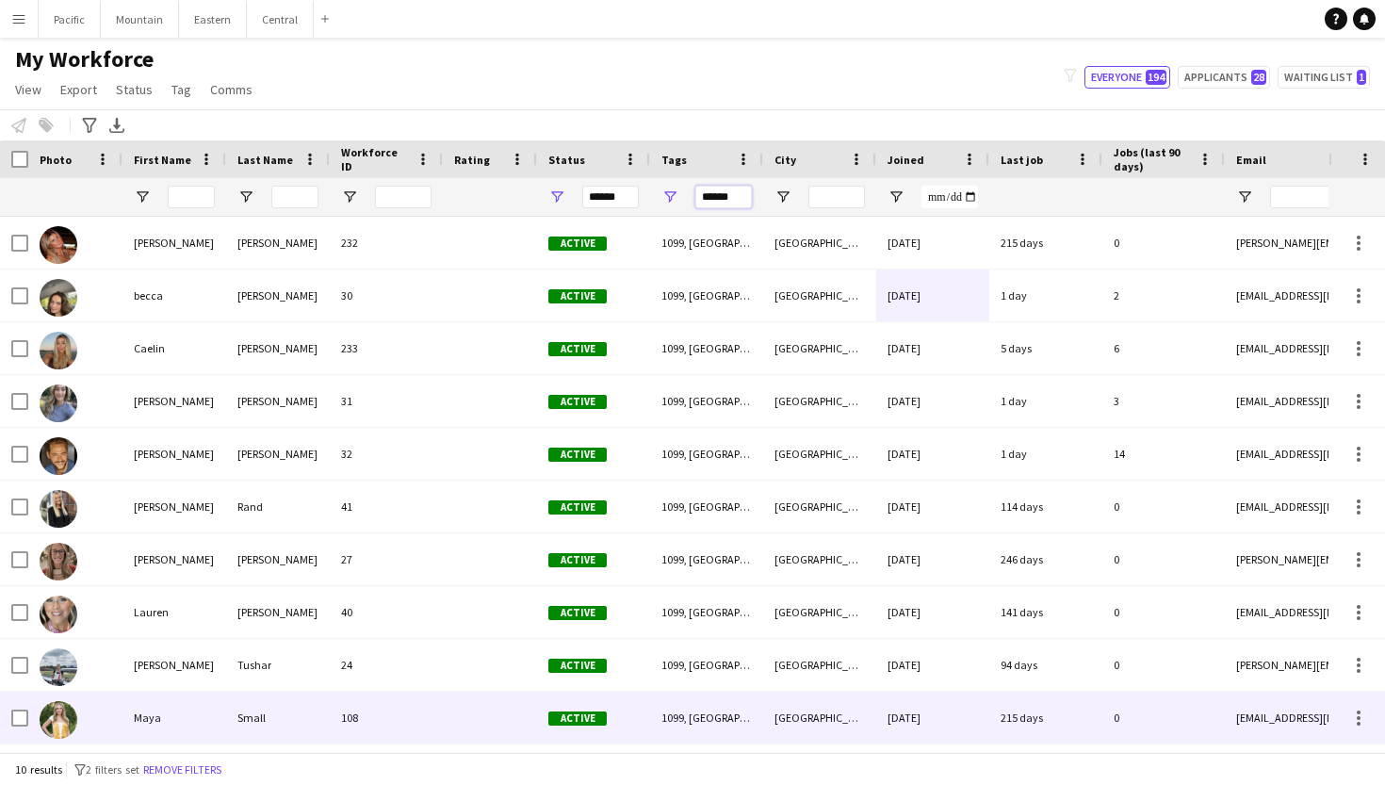
type input "******"
click at [293, 730] on div "Small" at bounding box center [278, 717] width 104 height 52
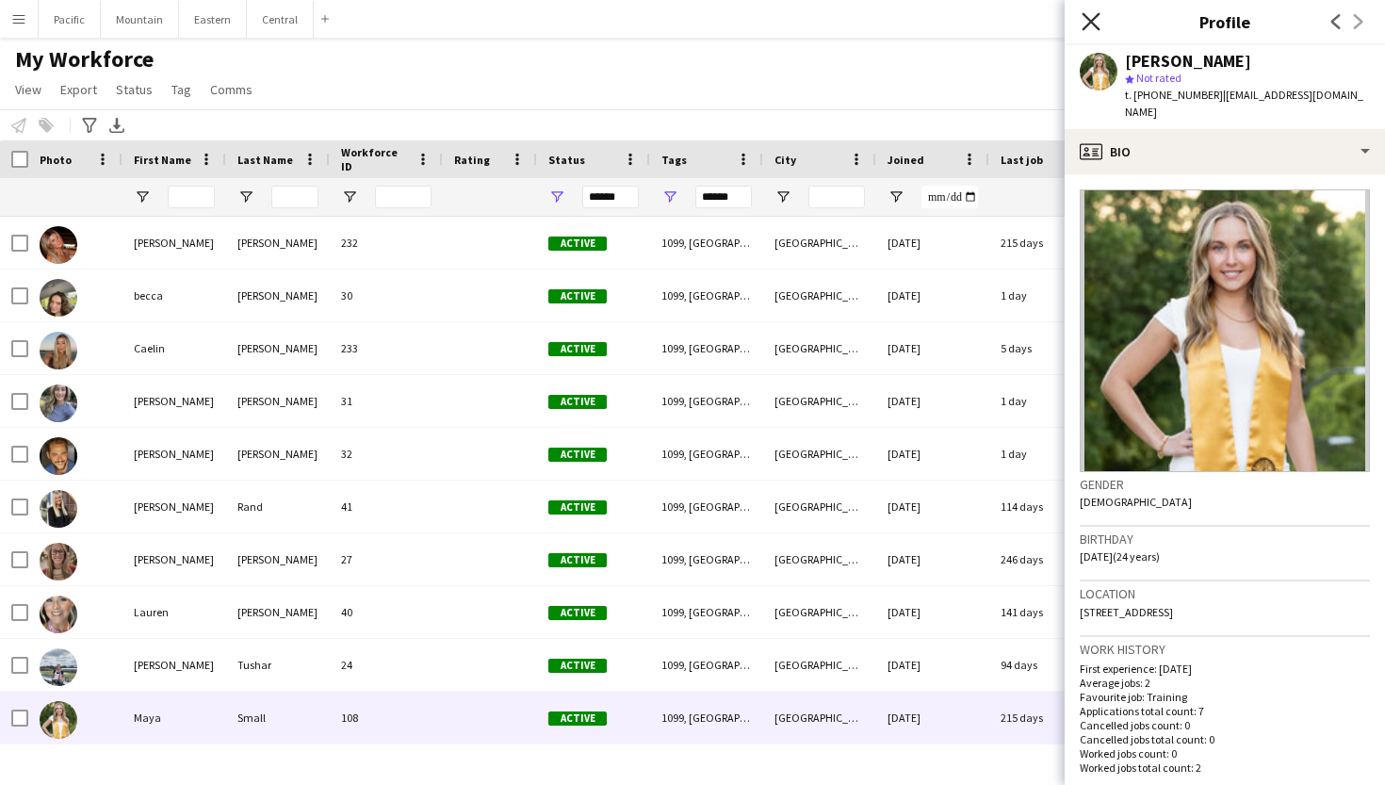
click at [1093, 25] on icon "Close pop-in" at bounding box center [1090, 21] width 18 height 18
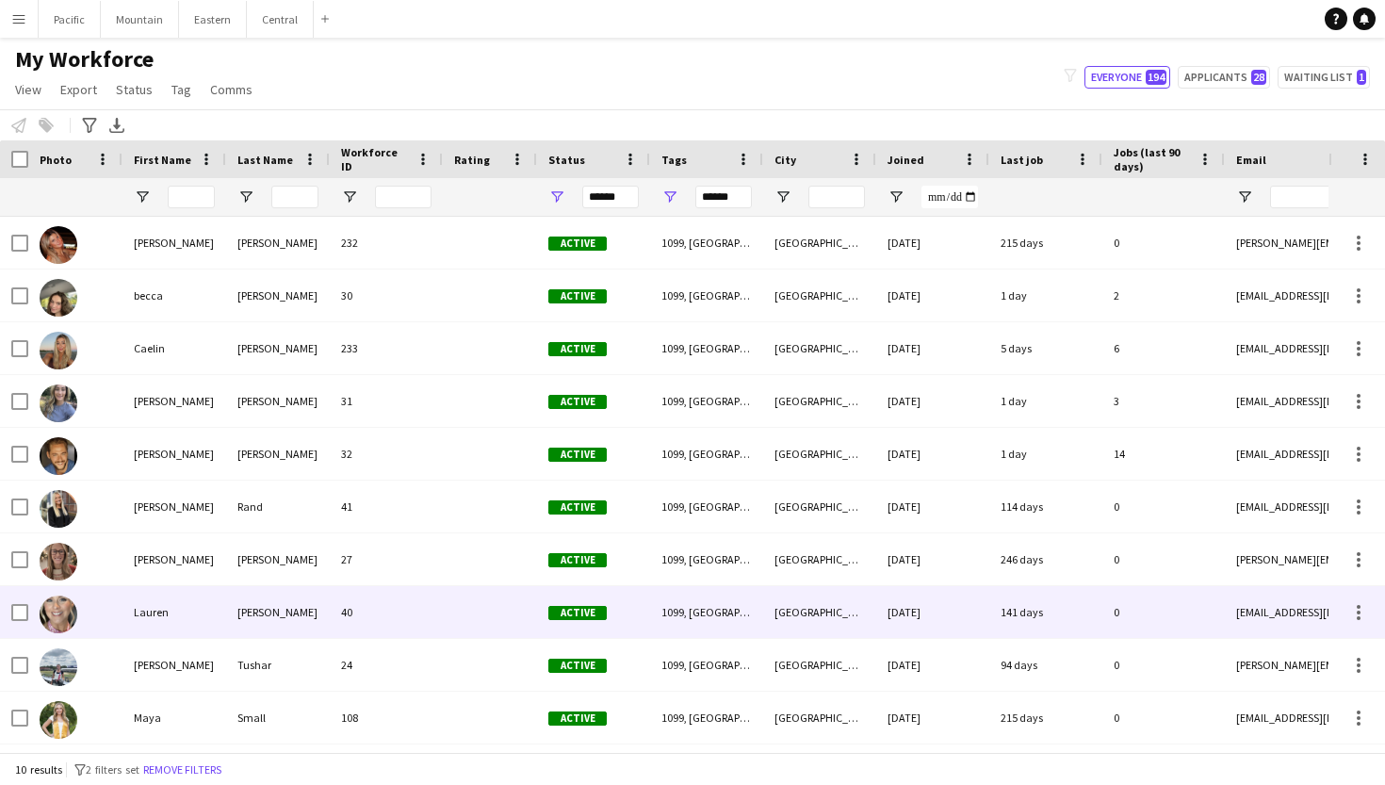
click at [291, 623] on div "Pigue" at bounding box center [278, 612] width 104 height 52
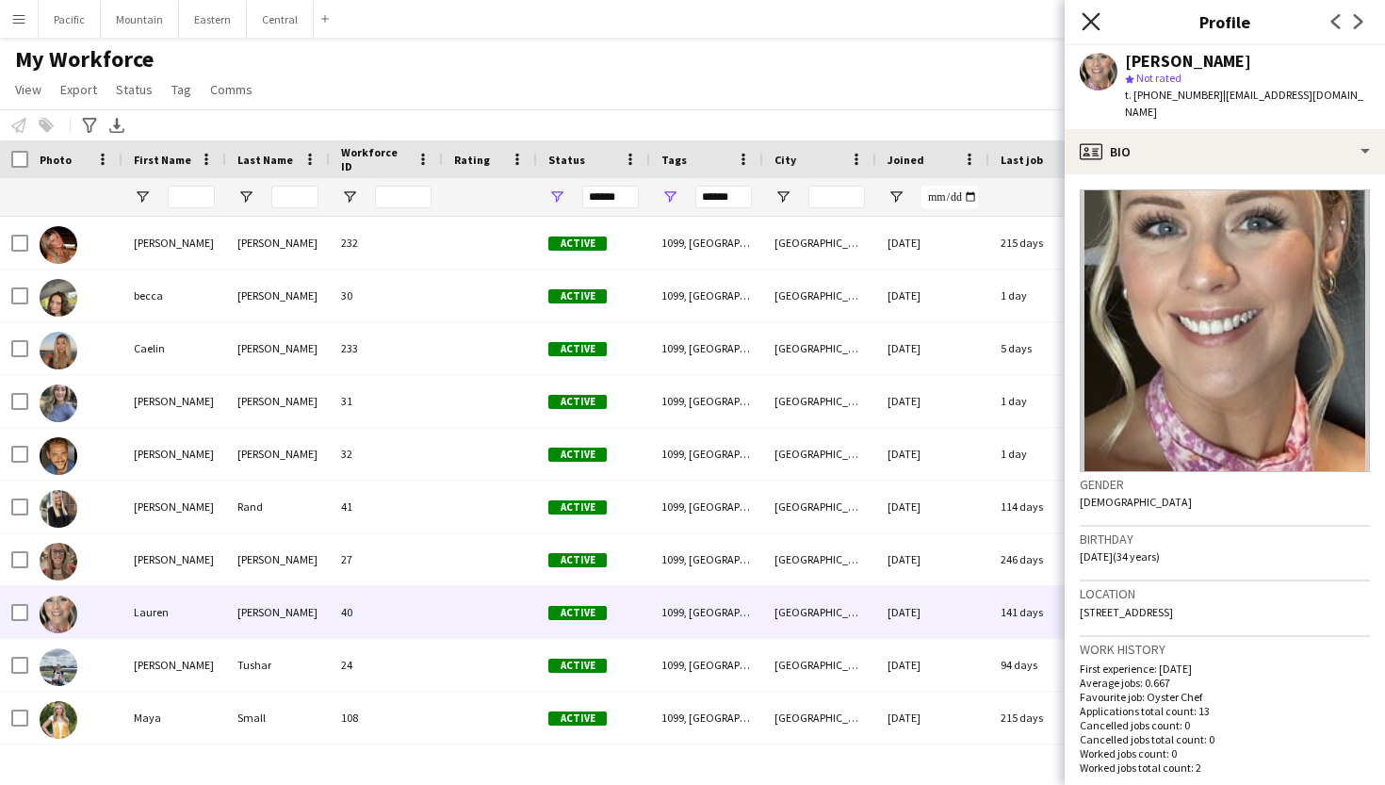
click at [1088, 15] on icon "Close pop-in" at bounding box center [1090, 21] width 18 height 18
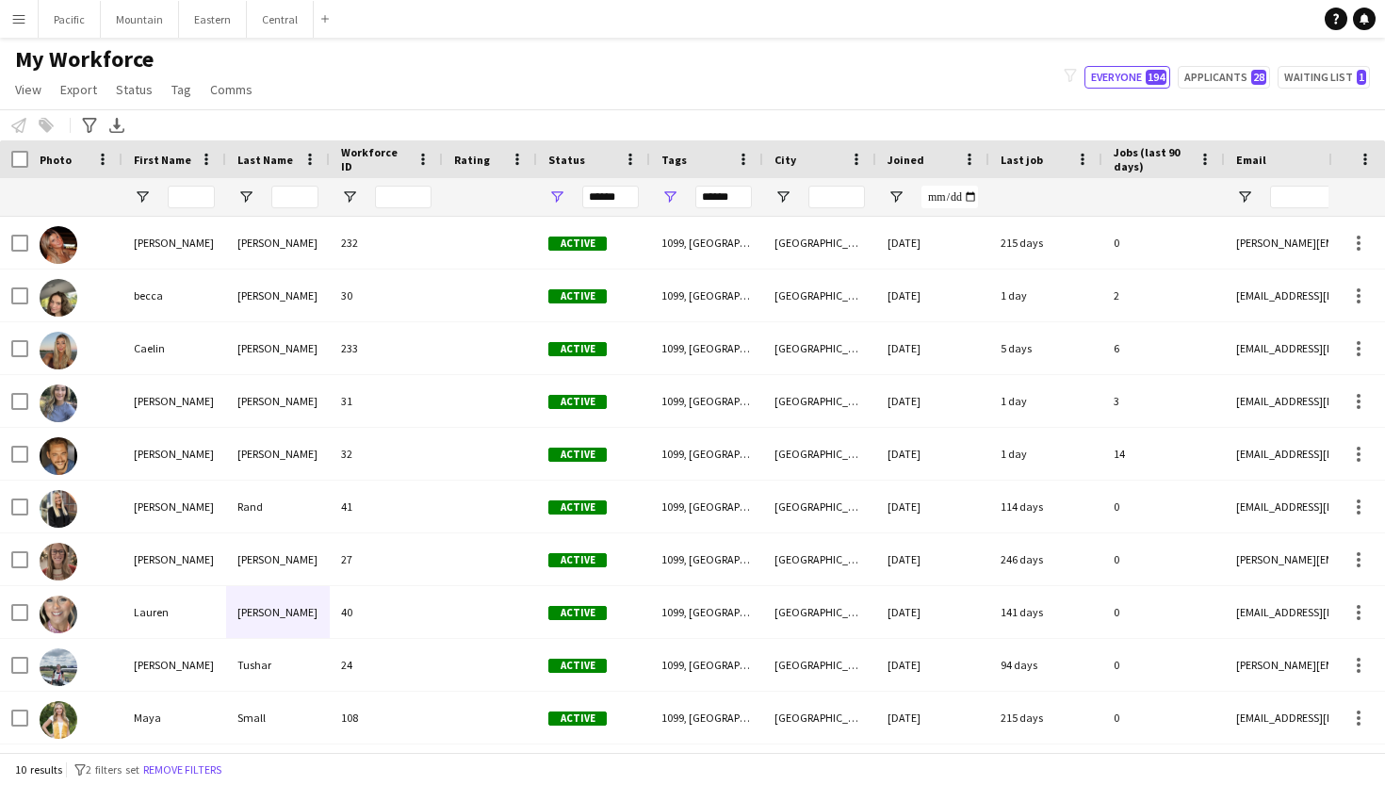
click at [16, 24] on app-icon "Menu" at bounding box center [18, 18] width 15 height 15
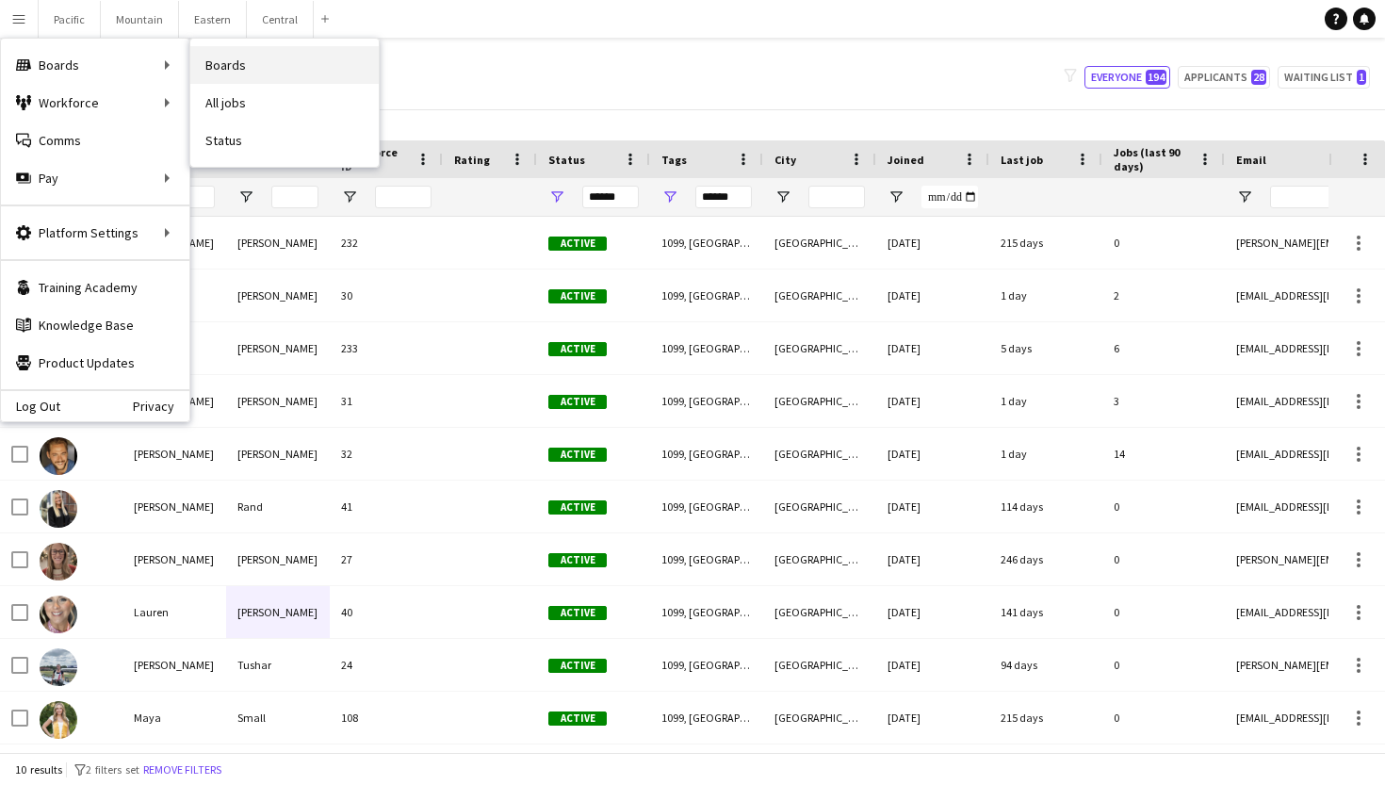
click at [222, 66] on link "Boards" at bounding box center [284, 65] width 188 height 38
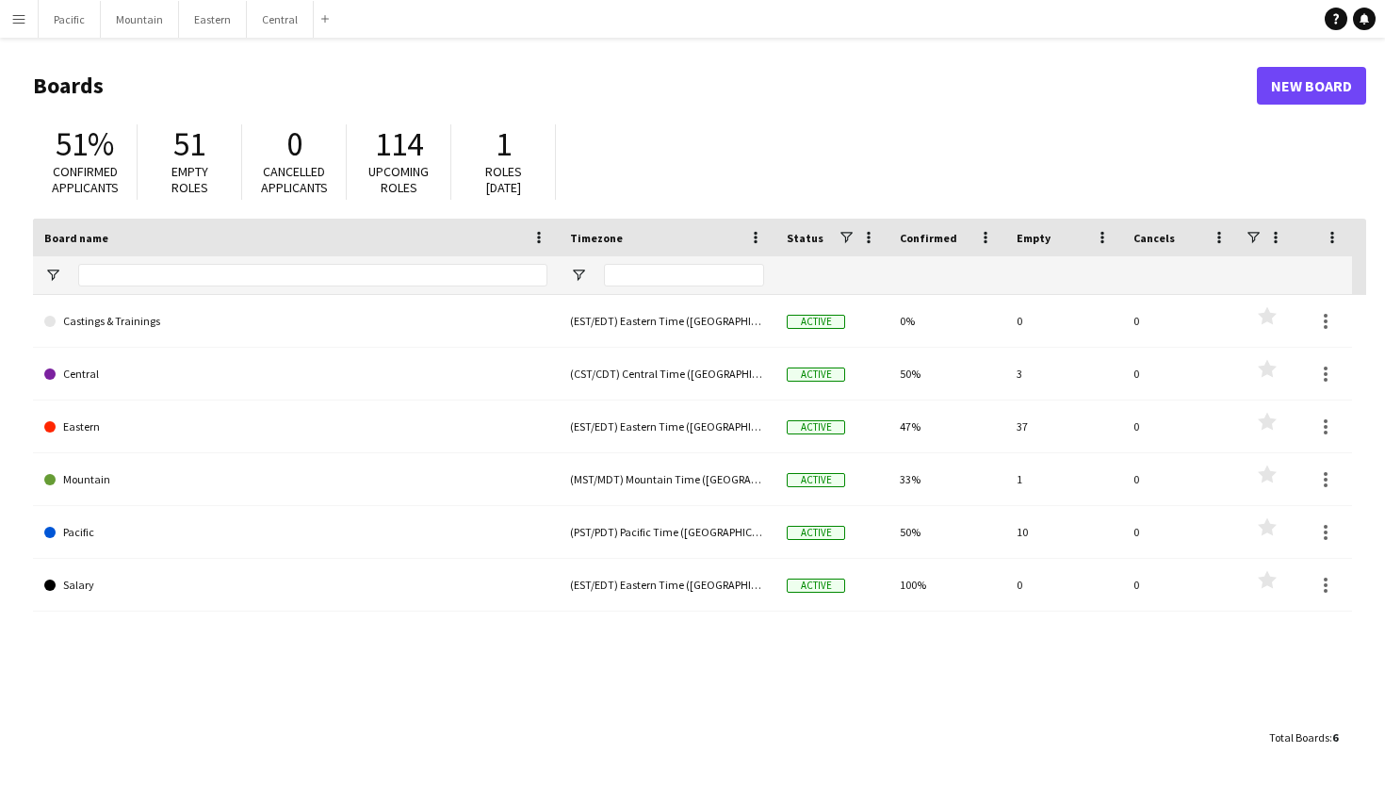
click at [8, 2] on button "Menu" at bounding box center [19, 19] width 38 height 38
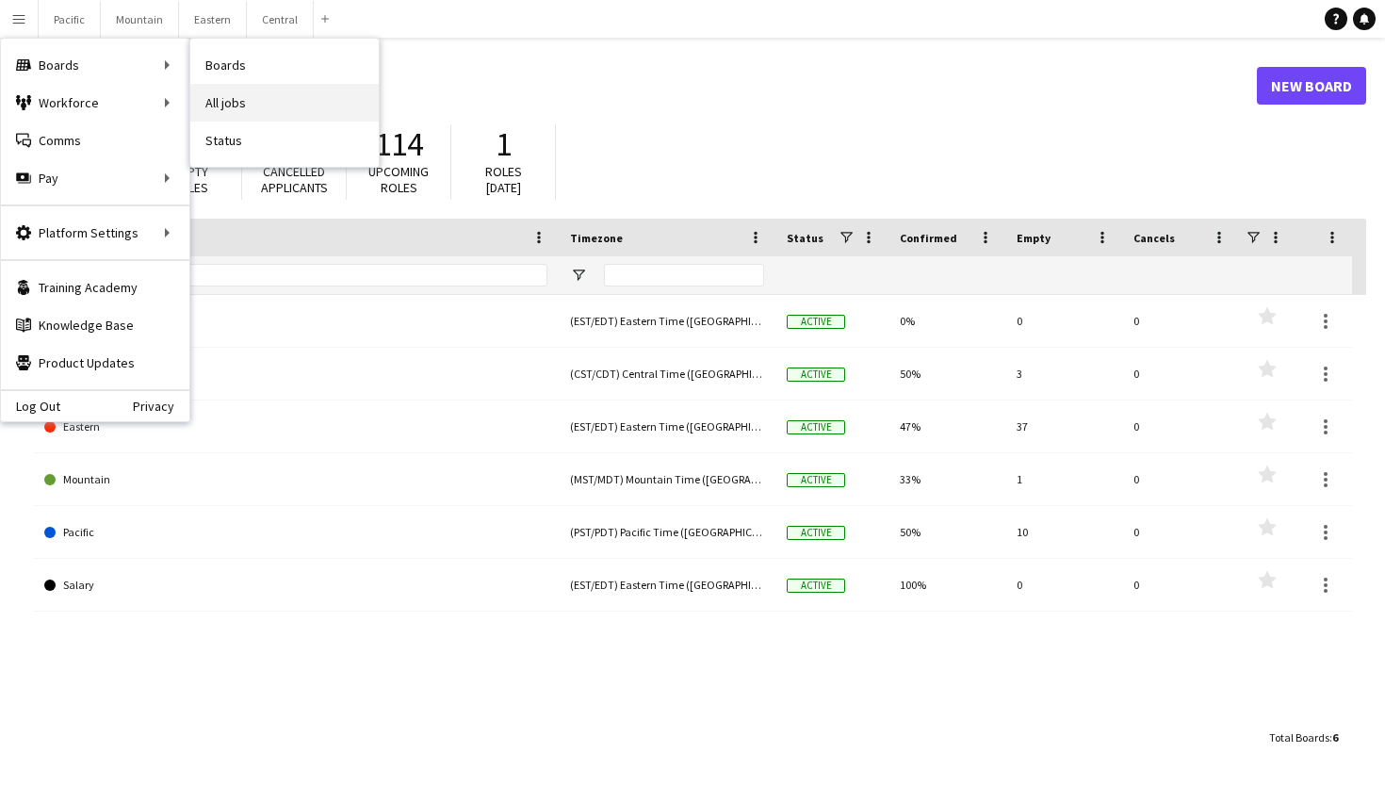
click at [225, 106] on link "All jobs" at bounding box center [284, 103] width 188 height 38
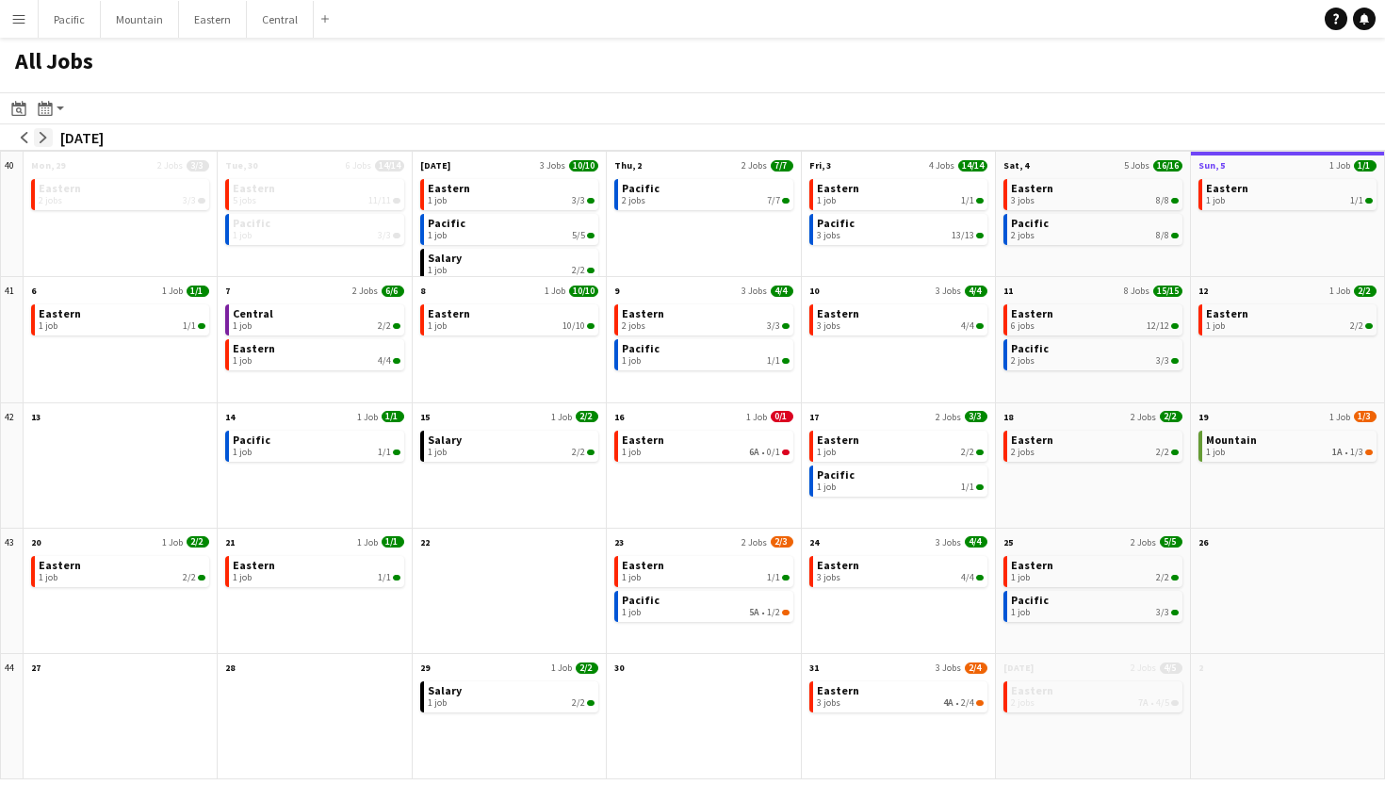
click at [43, 136] on app-icon "arrow-right" at bounding box center [43, 137] width 11 height 11
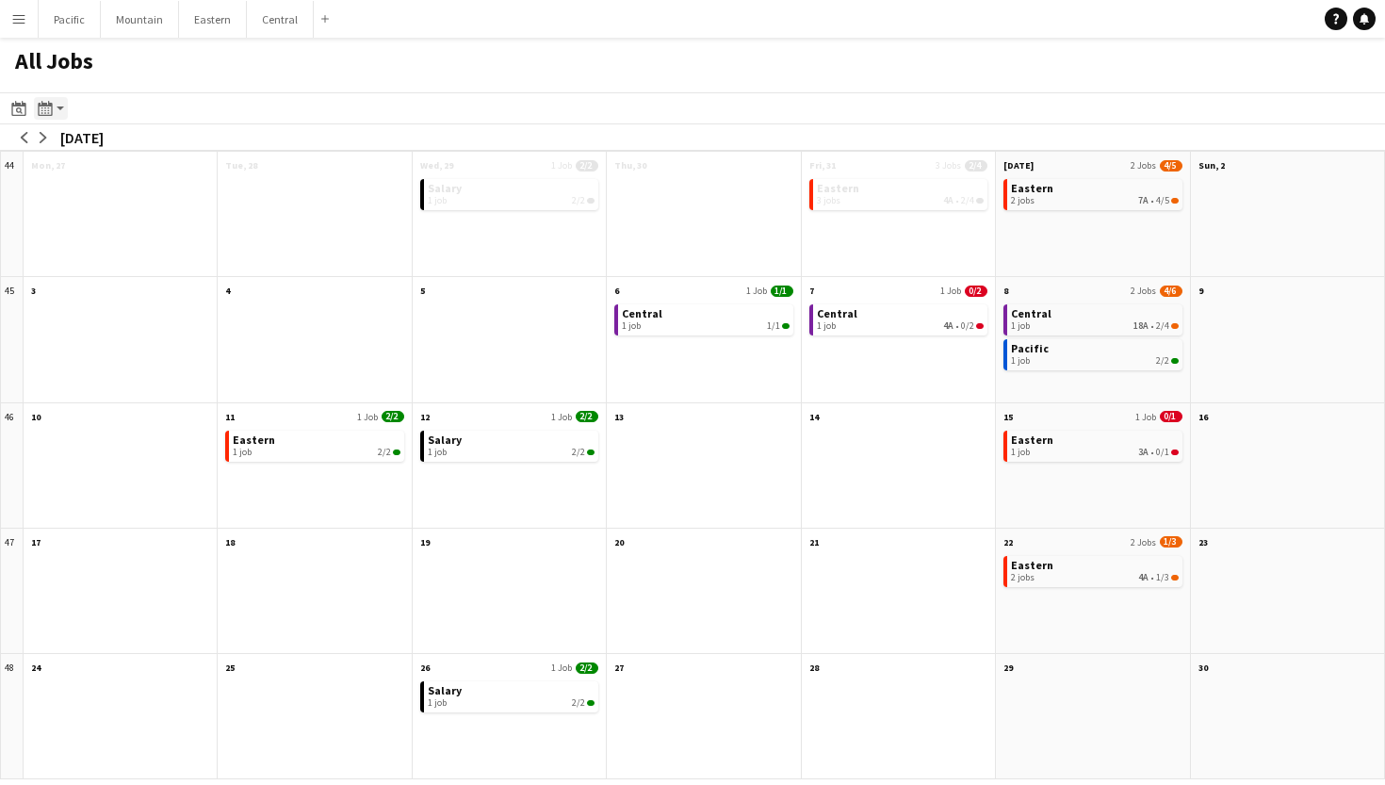
click at [52, 111] on icon at bounding box center [45, 108] width 14 height 15
click at [20, 111] on icon at bounding box center [19, 110] width 7 height 7
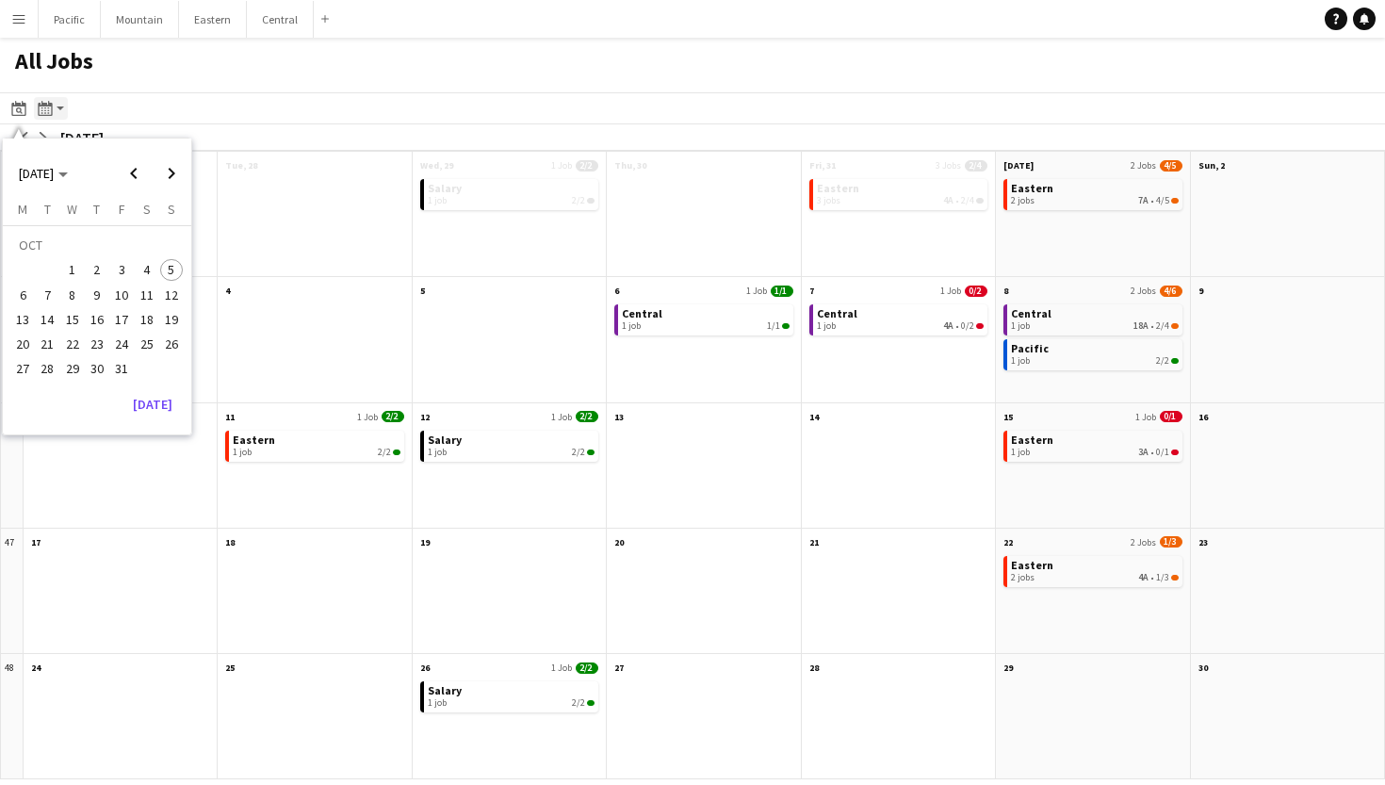
click at [45, 110] on icon at bounding box center [45, 110] width 2 height 1
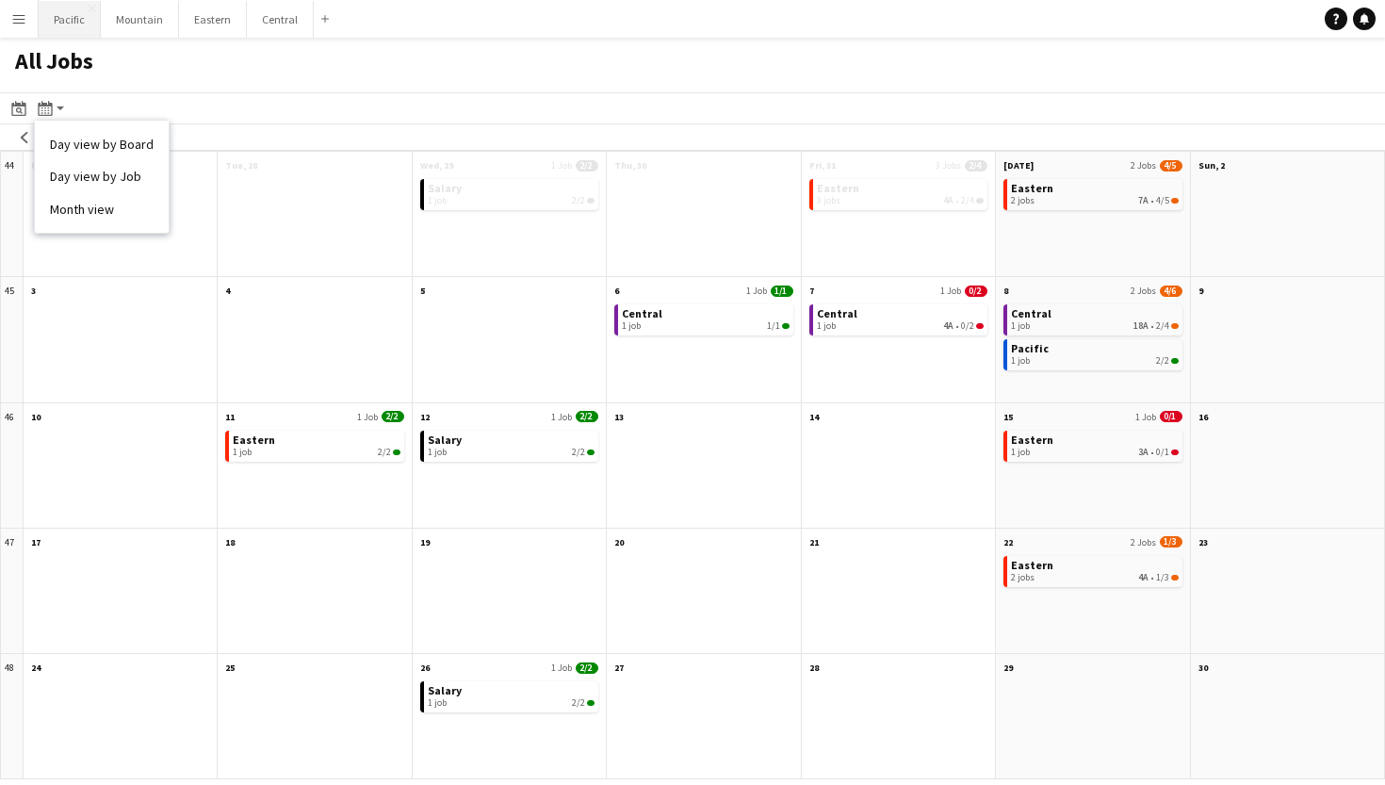
click at [67, 27] on button "Pacific Close" at bounding box center [70, 19] width 62 height 37
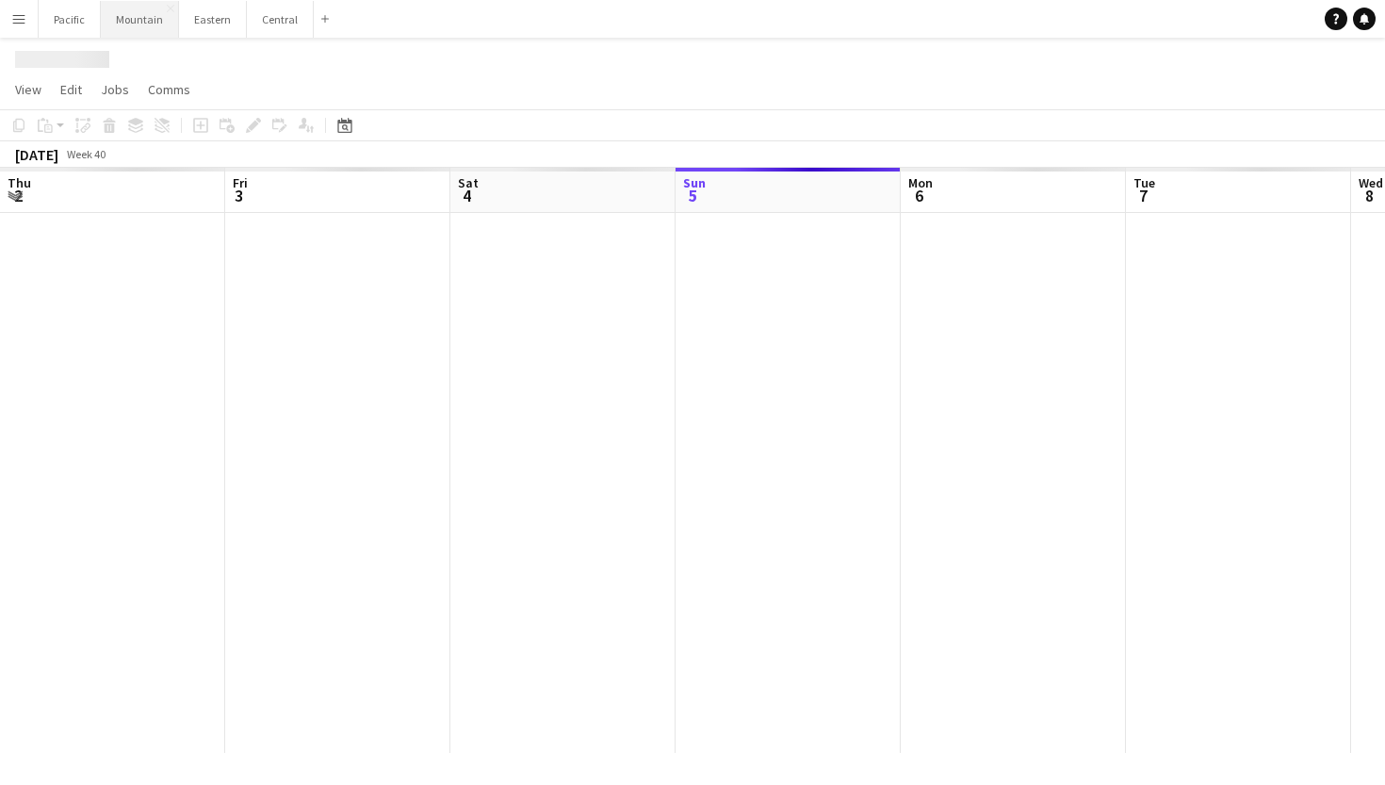
scroll to position [0, 450]
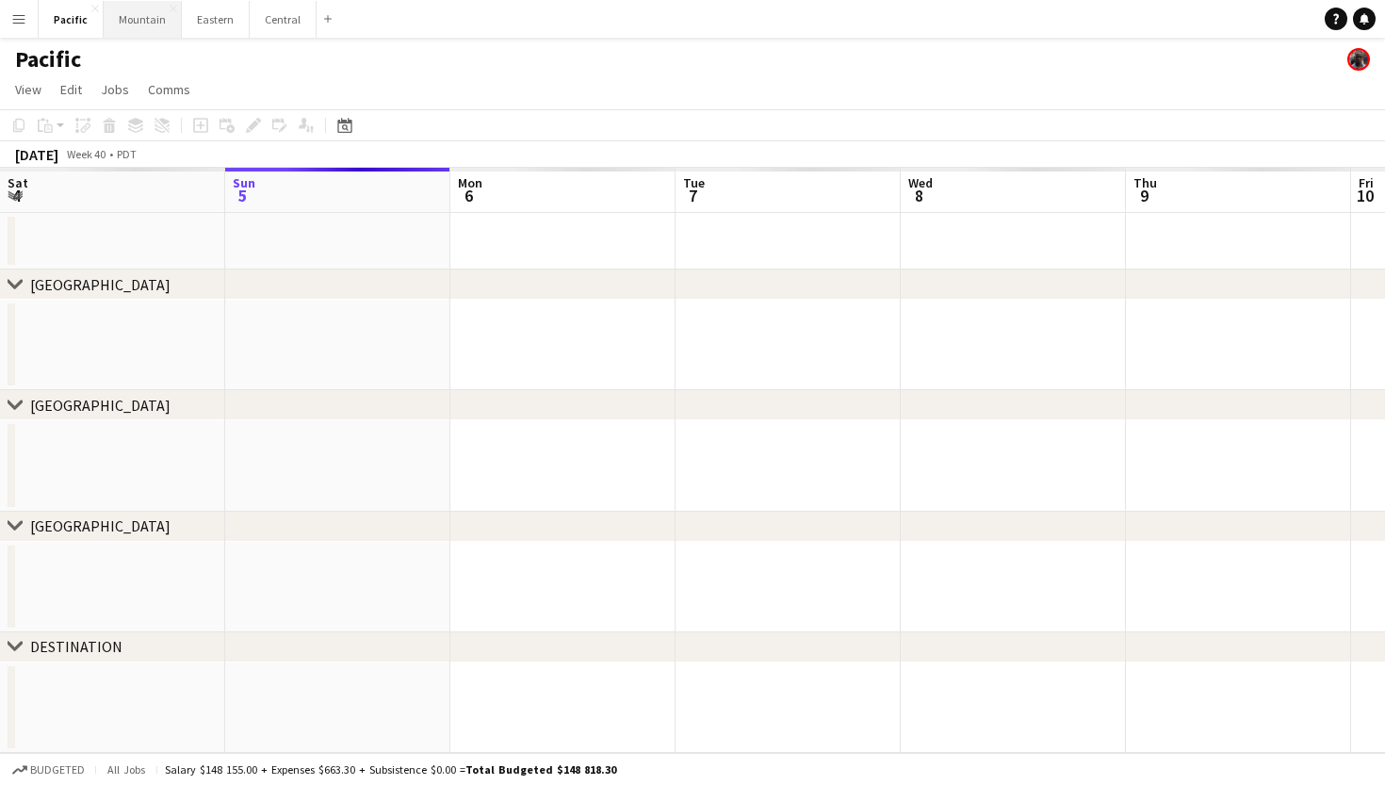
click at [148, 16] on button "Mountain Close" at bounding box center [143, 19] width 78 height 37
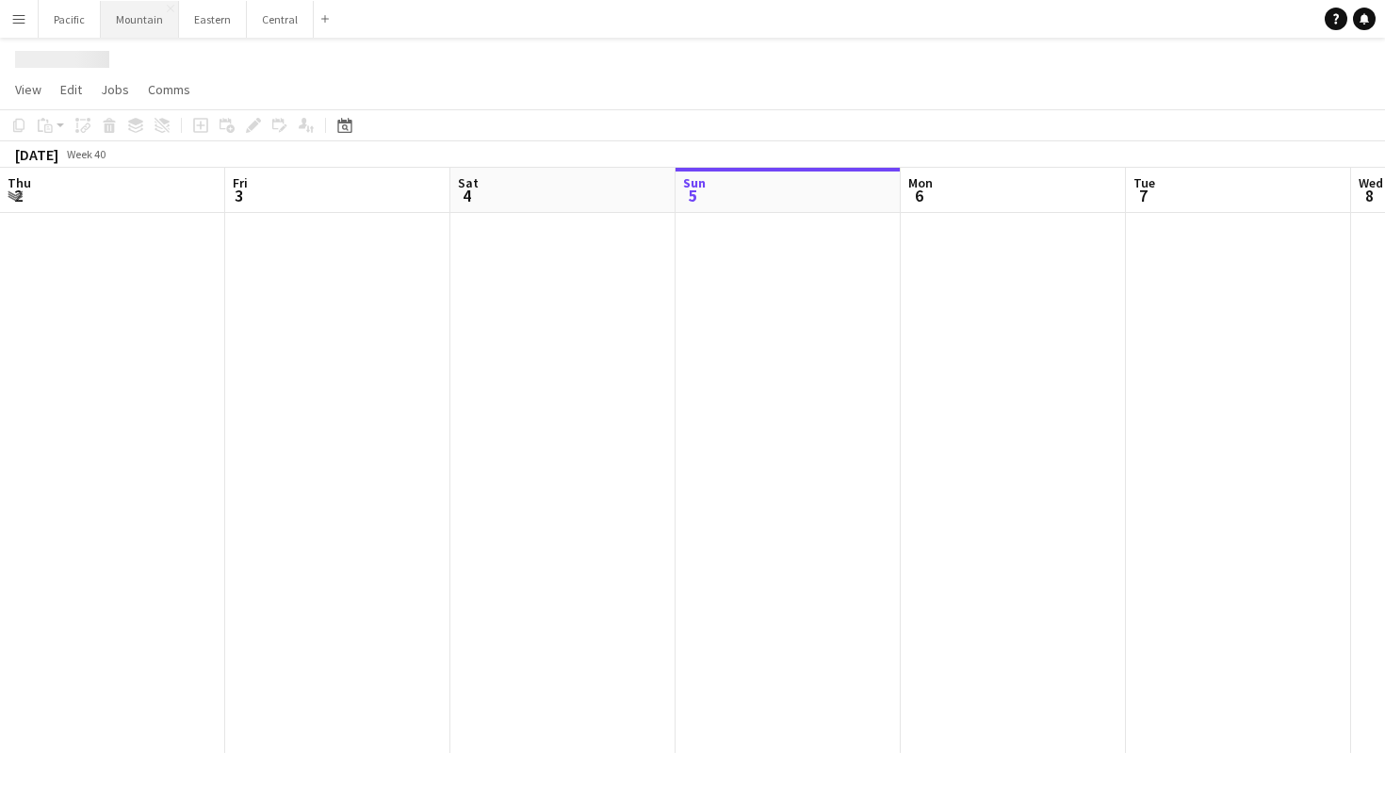
scroll to position [0, 450]
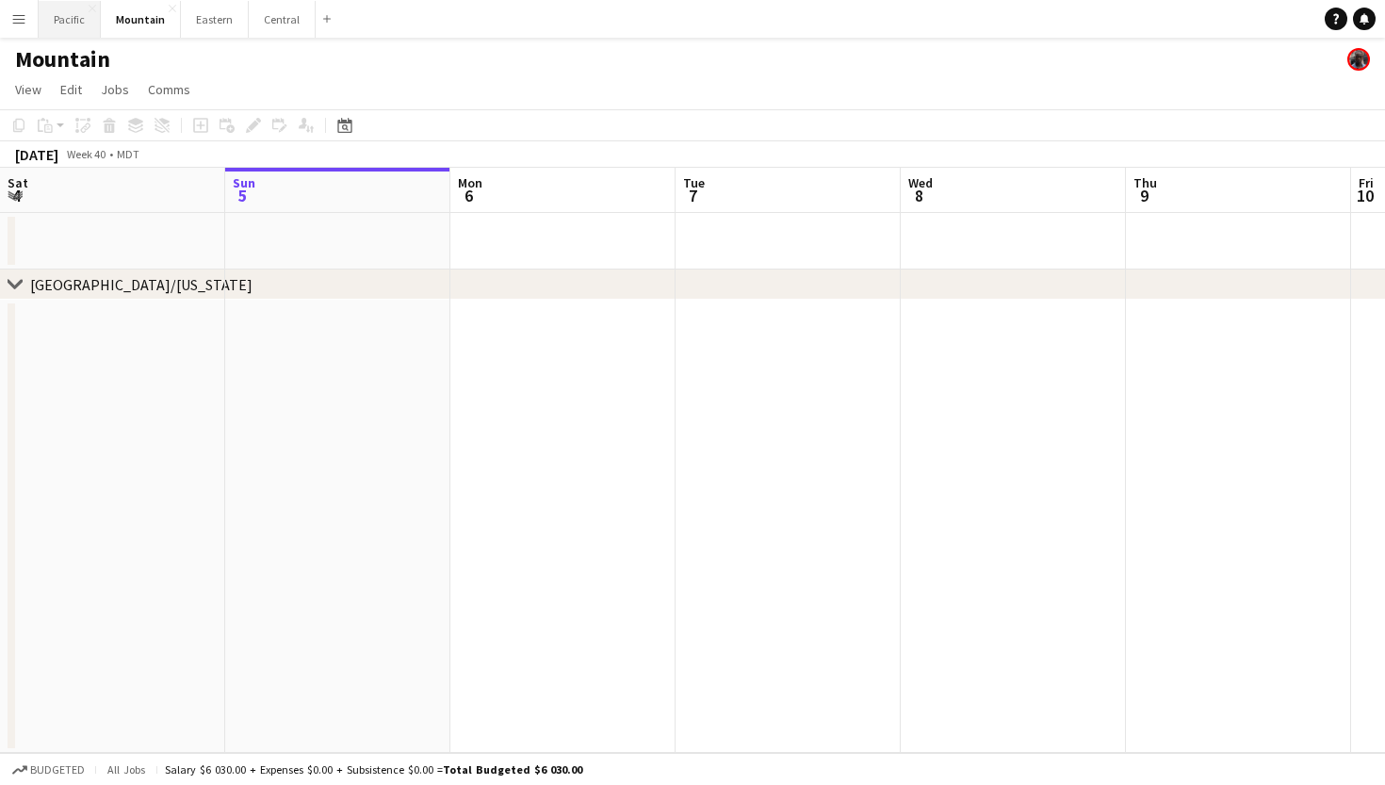
click at [73, 19] on button "Pacific Close" at bounding box center [70, 19] width 62 height 37
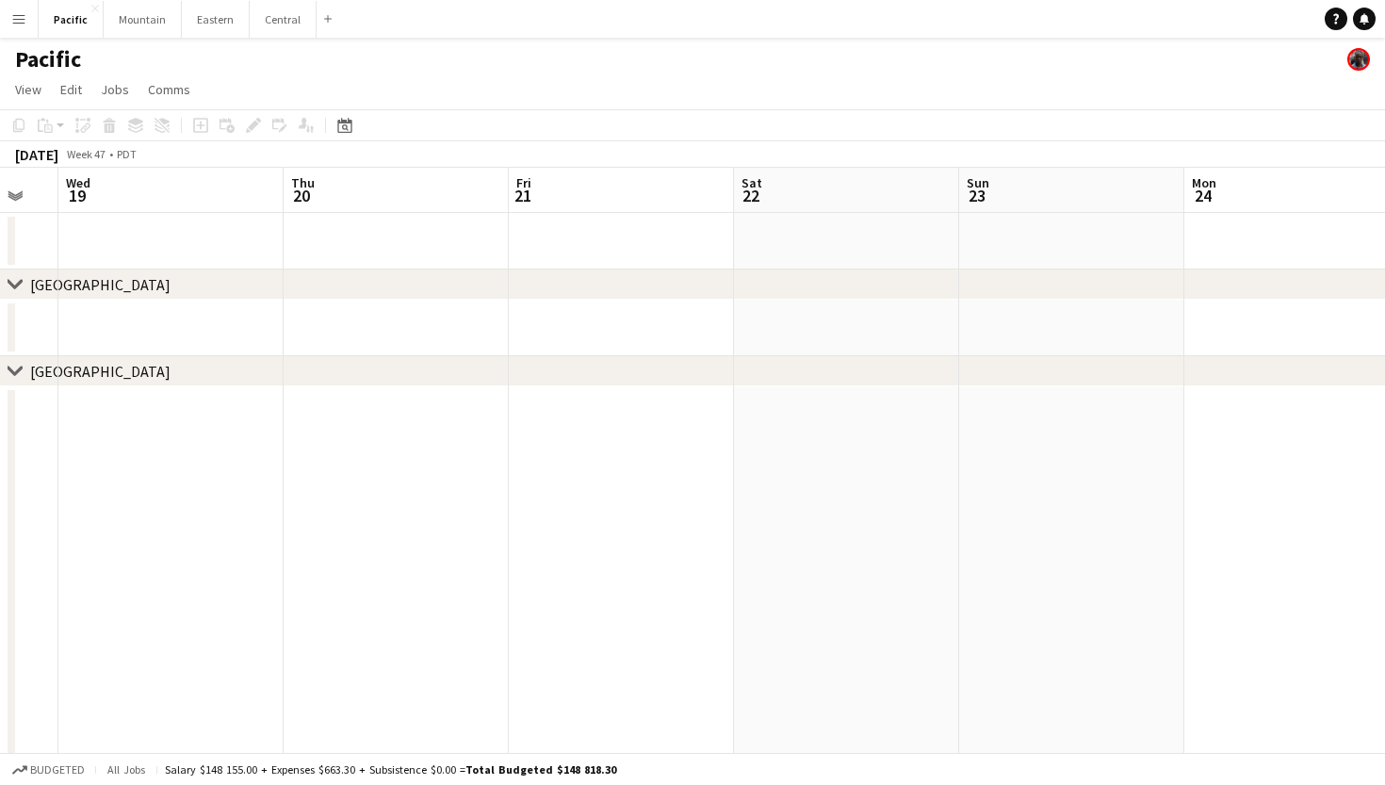
scroll to position [0, 537]
click at [160, 17] on button "Mountain Close" at bounding box center [143, 19] width 78 height 37
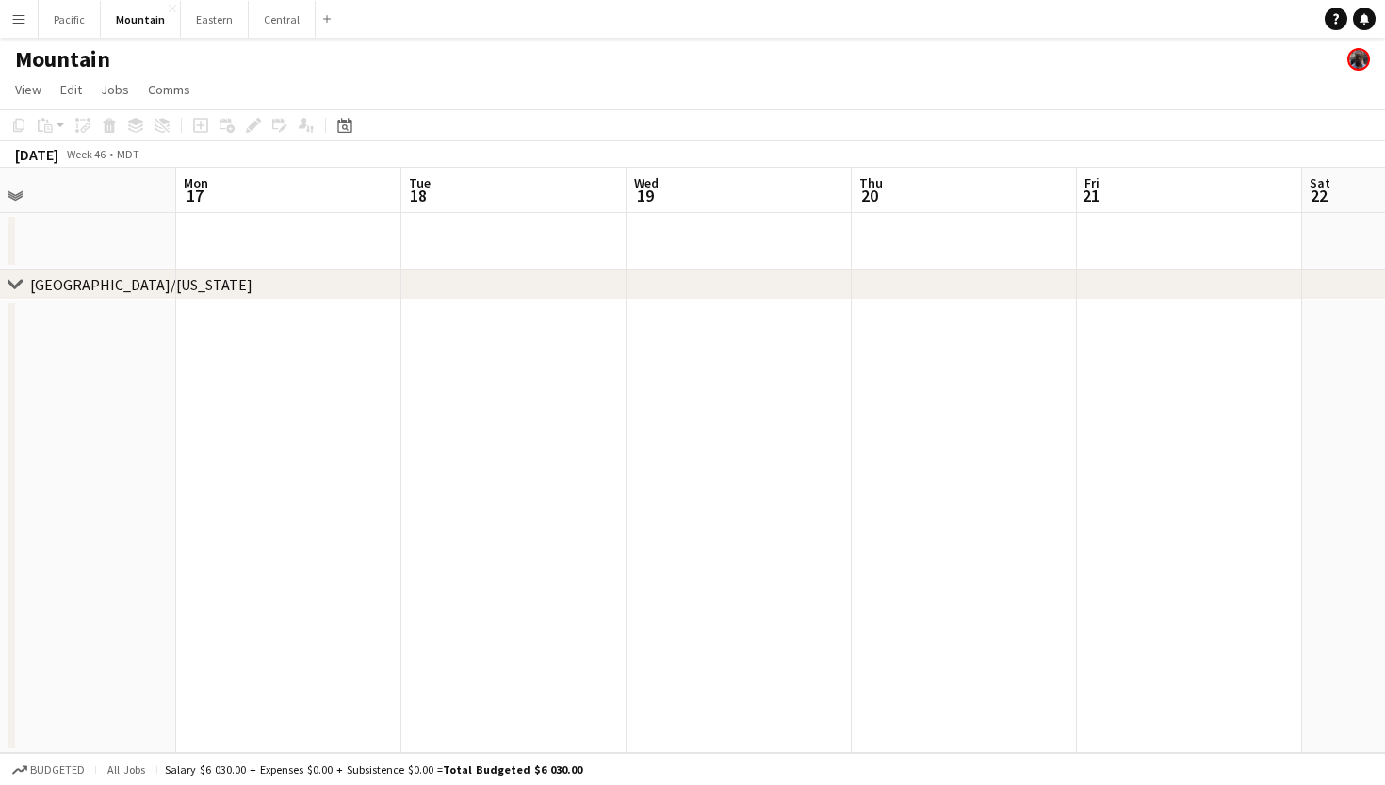
scroll to position [0, 874]
click at [213, 16] on button "Eastern Close" at bounding box center [215, 19] width 68 height 37
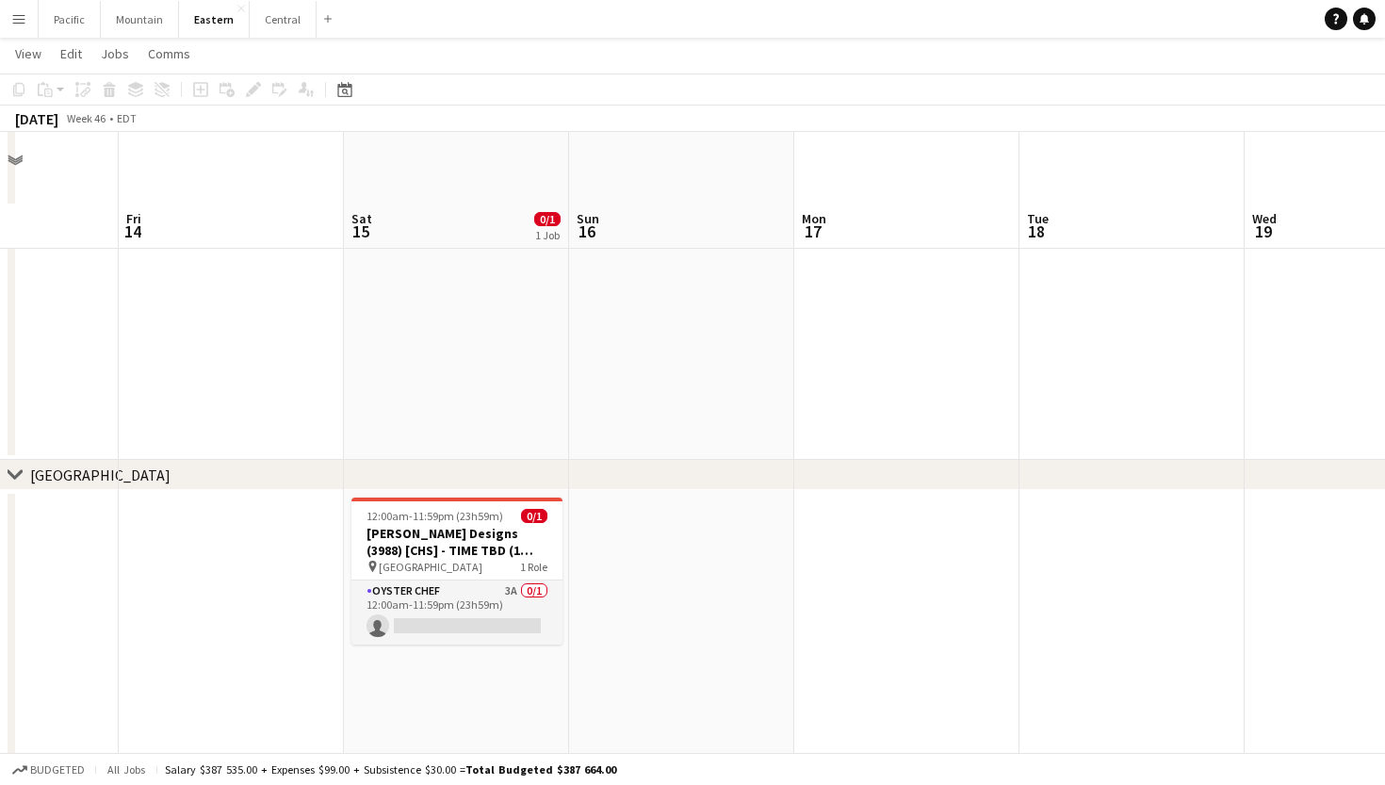
scroll to position [126, 0]
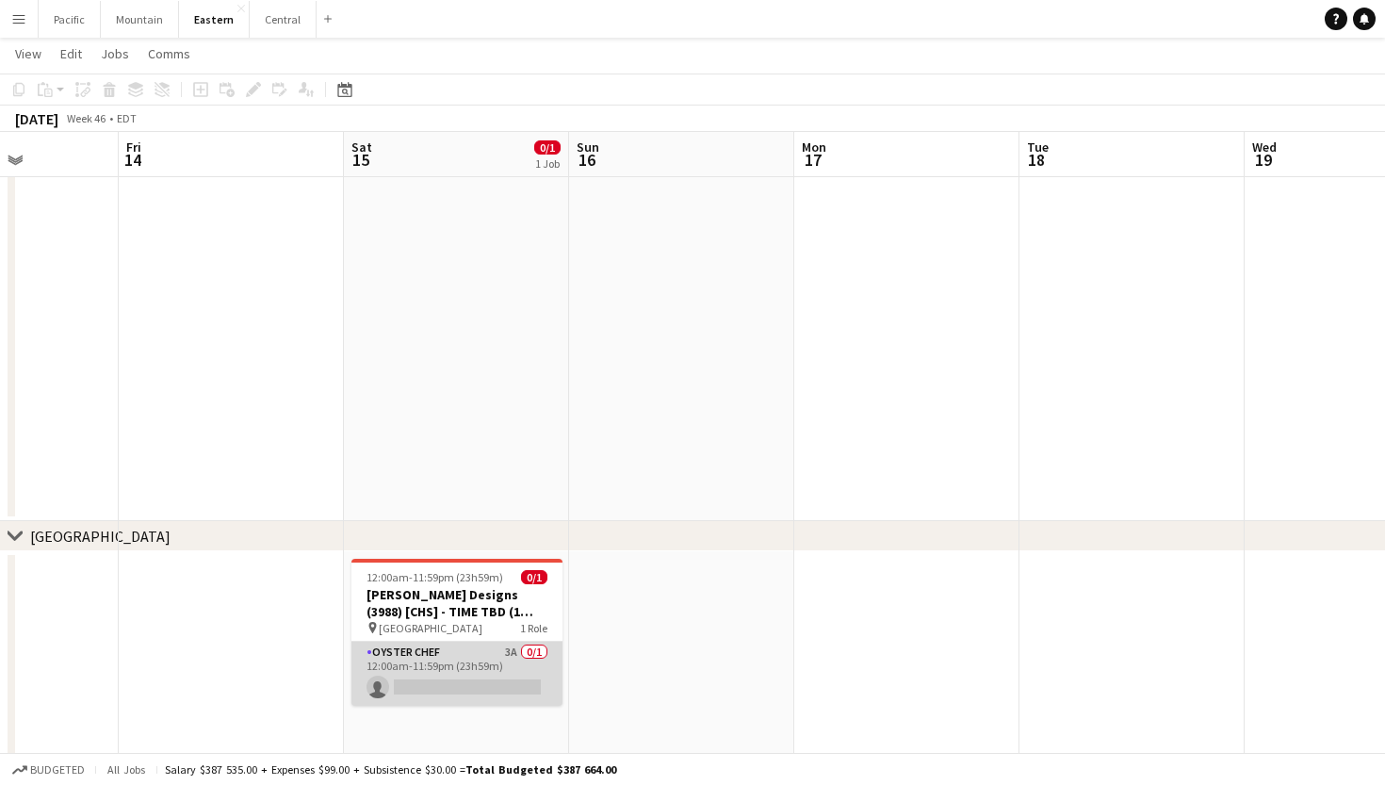
click at [479, 668] on app-card-role "Oyster Chef 3A 0/1 12:00am-11:59pm (23h59m) single-neutral-actions" at bounding box center [456, 673] width 211 height 64
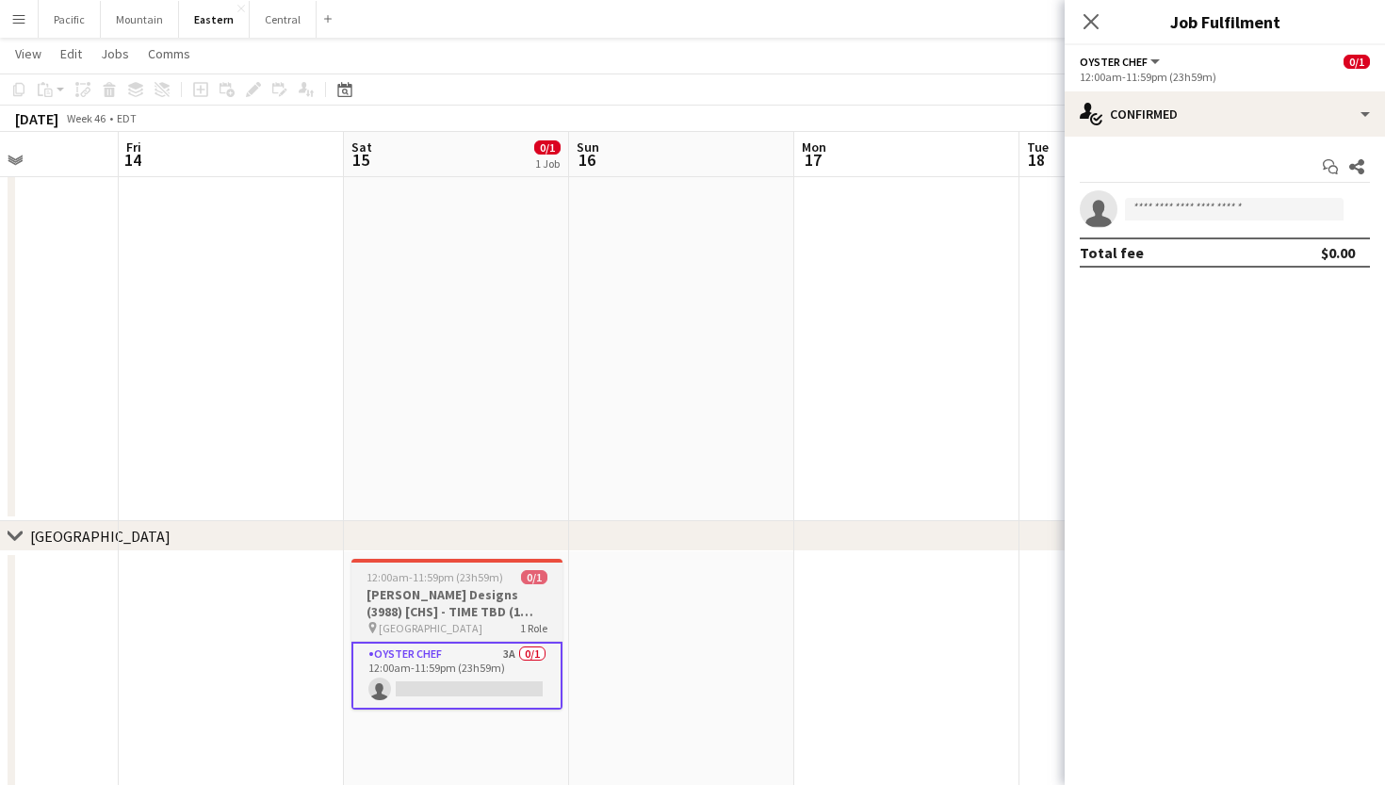
click at [503, 613] on h3 "Sarah Lillie Designs (3988) [CHS] - TIME TBD (1 hour)" at bounding box center [456, 603] width 211 height 34
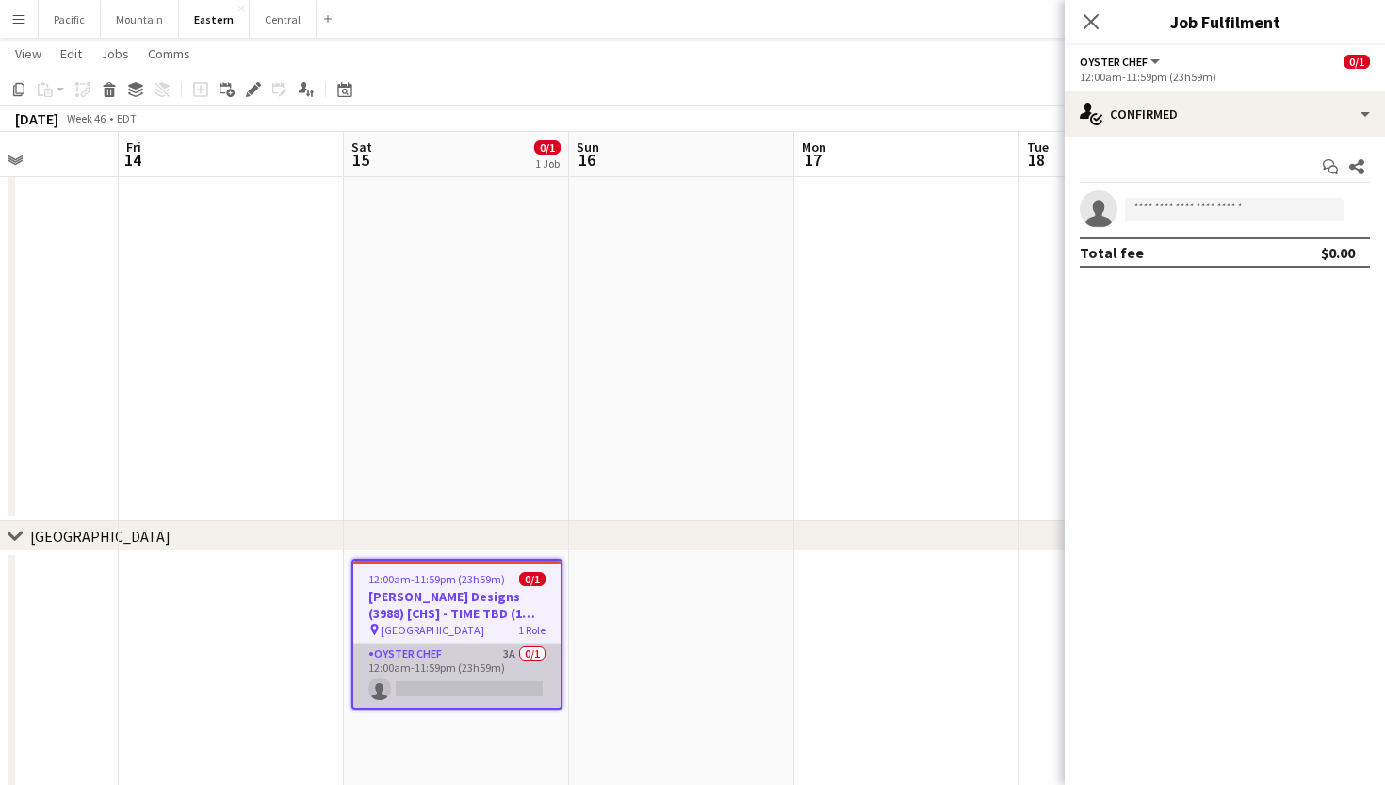
click at [511, 672] on app-card-role "Oyster Chef 3A 0/1 12:00am-11:59pm (23h59m) single-neutral-actions" at bounding box center [456, 675] width 207 height 64
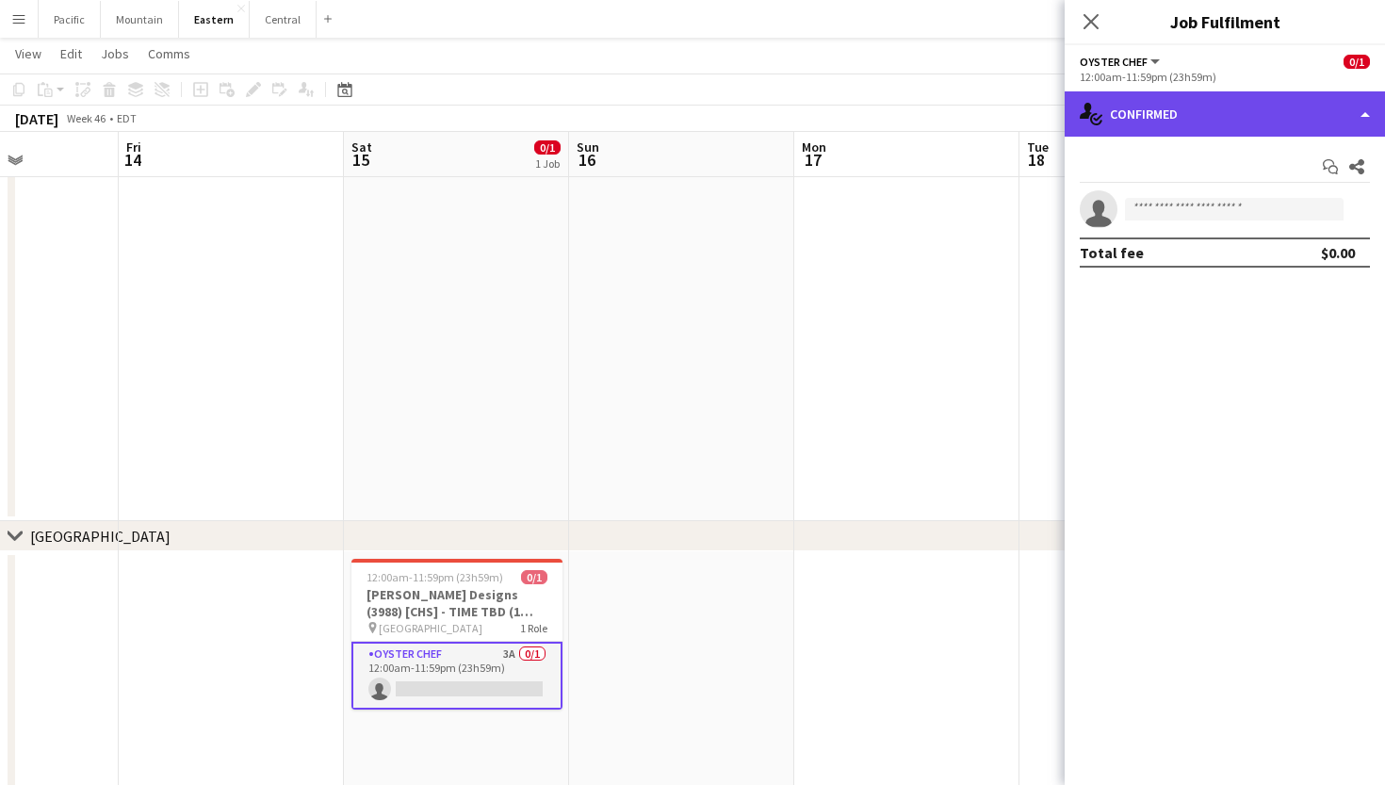
click at [1259, 109] on div "single-neutral-actions-check-2 Confirmed" at bounding box center [1224, 113] width 320 height 45
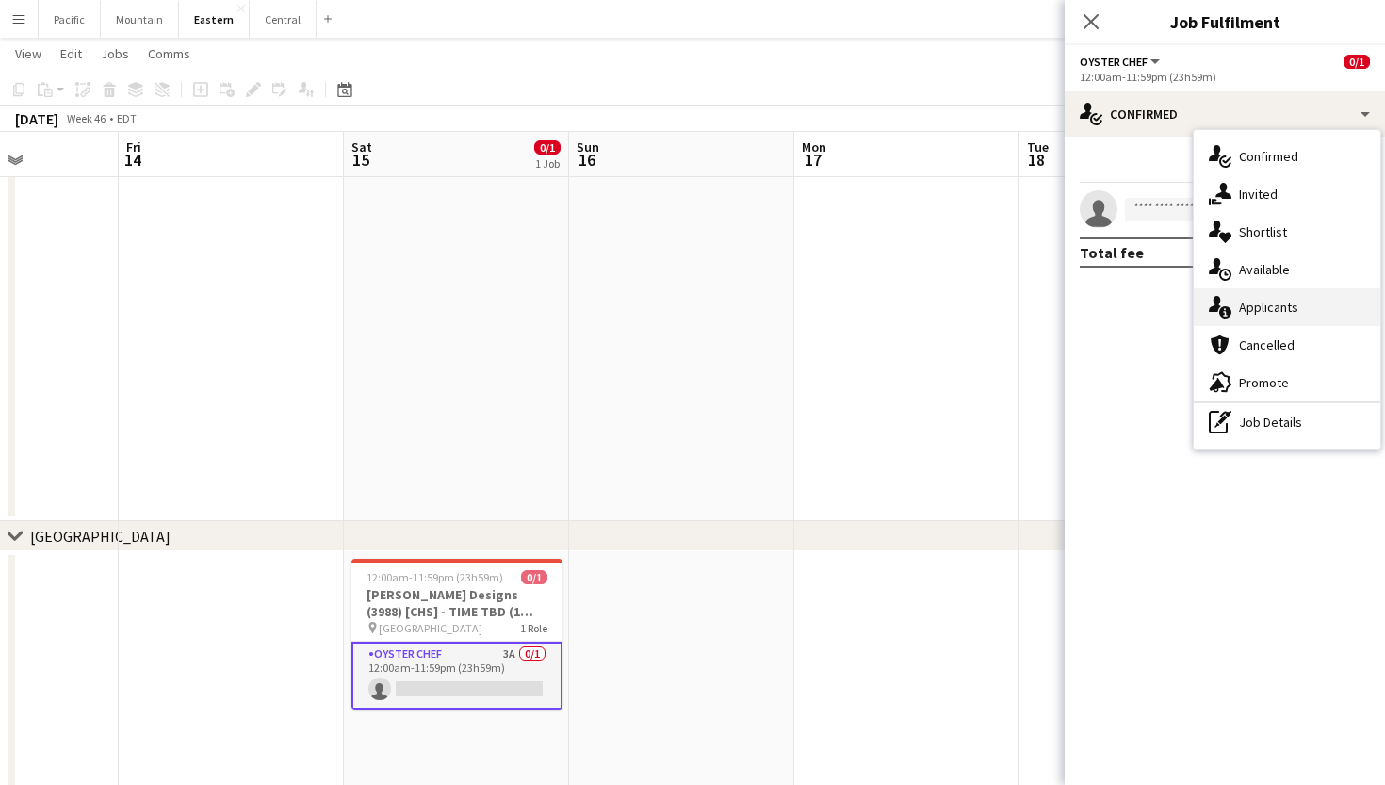
click at [1264, 311] on span "Applicants" at bounding box center [1268, 307] width 59 height 17
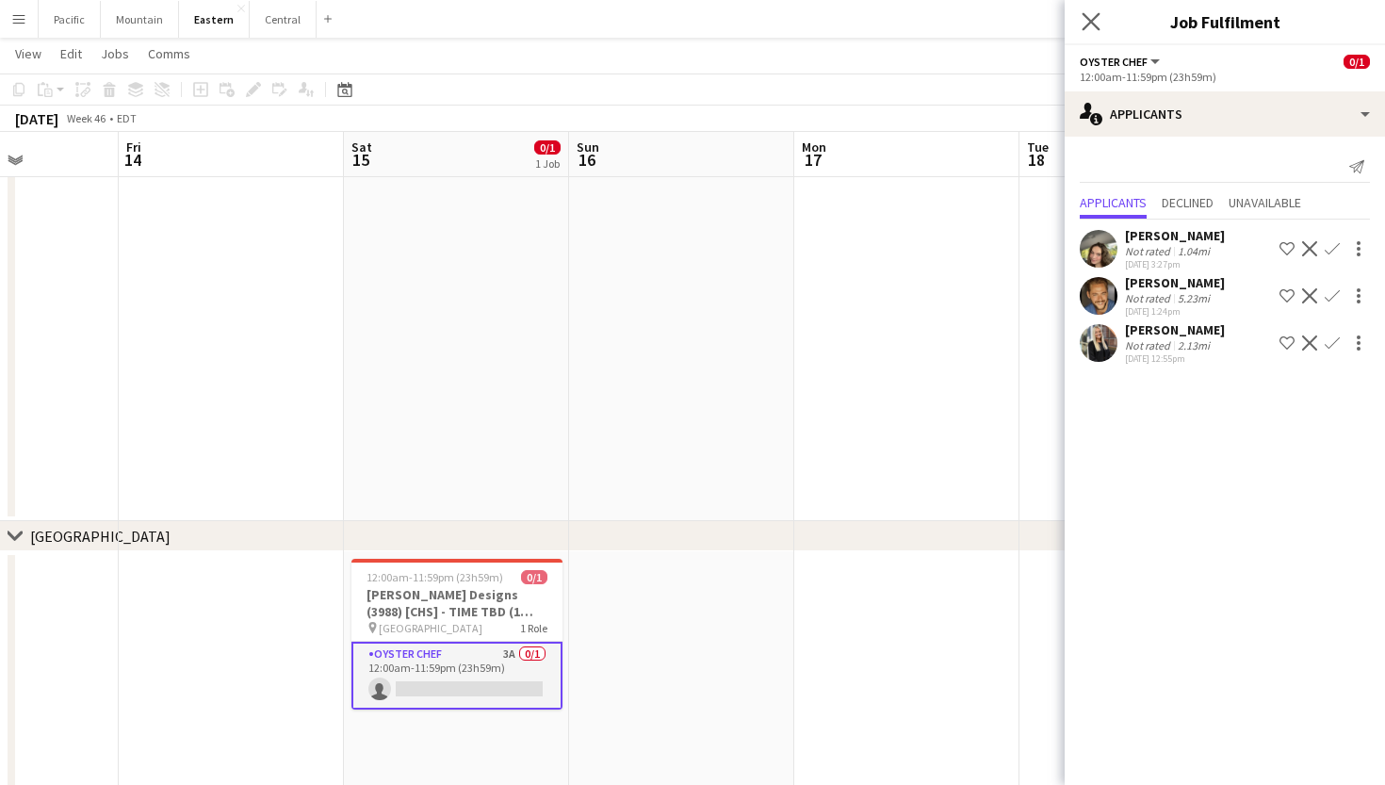
click at [1086, 31] on app-icon "Close pop-in" at bounding box center [1091, 21] width 27 height 27
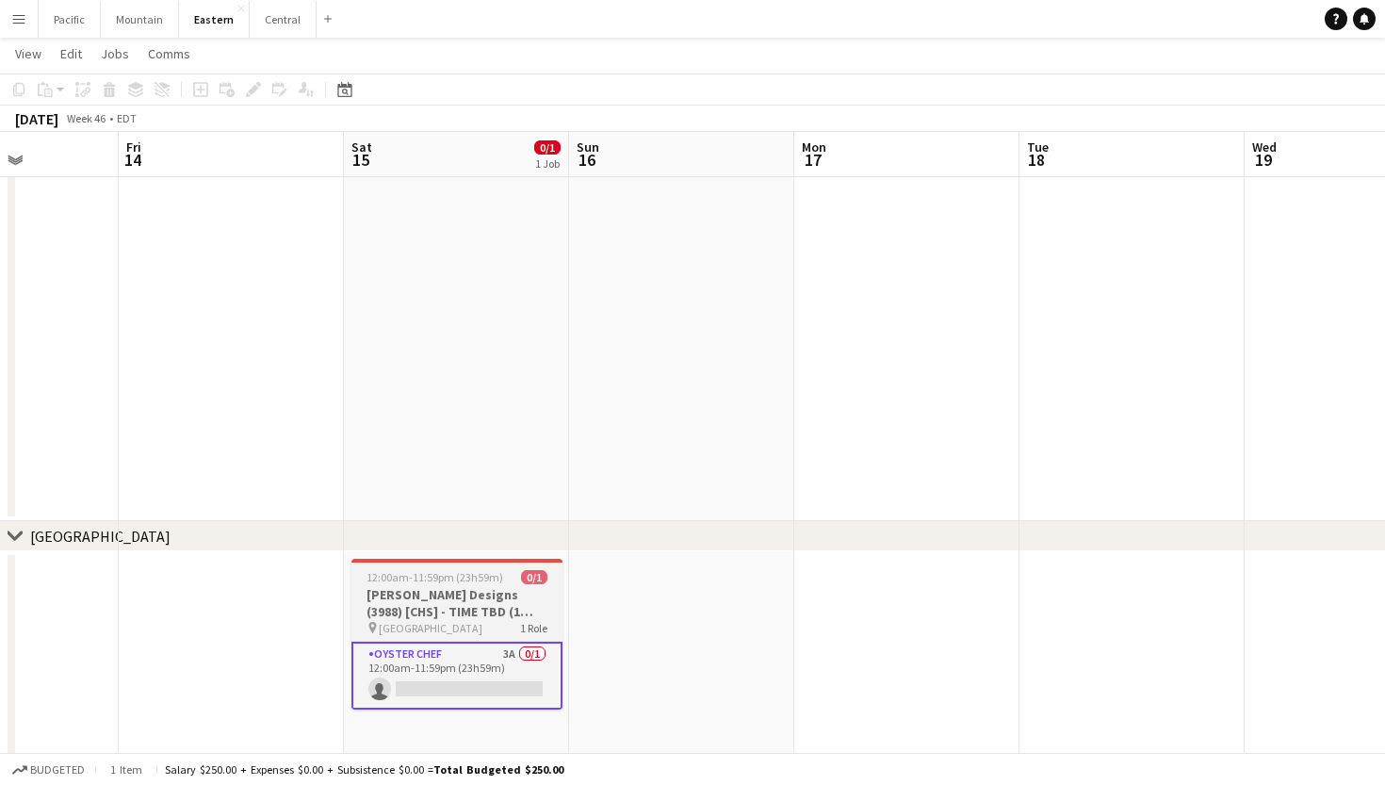
click at [437, 588] on h3 "Sarah Lillie Designs (3988) [CHS] - TIME TBD (1 hour)" at bounding box center [456, 603] width 211 height 34
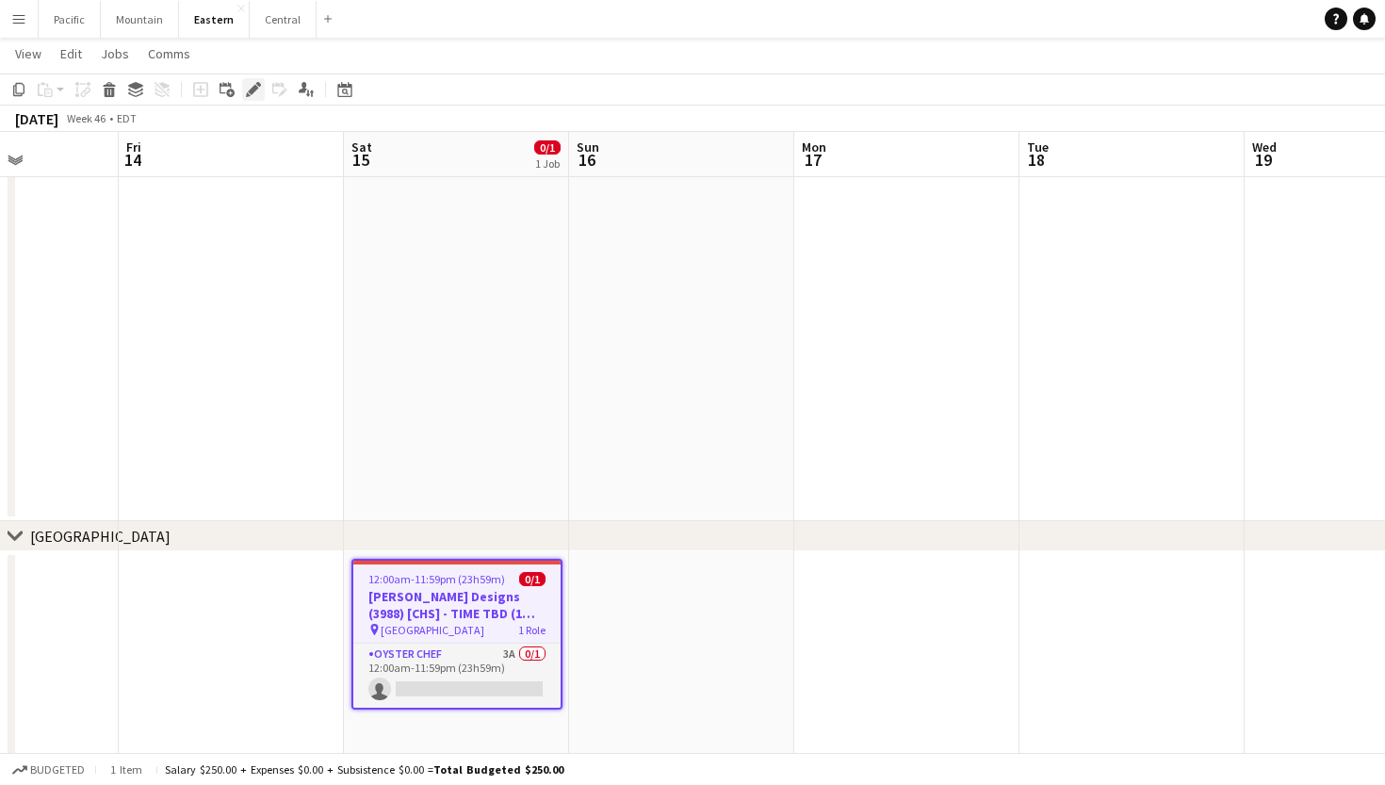
click at [253, 98] on div "Edit" at bounding box center [253, 89] width 23 height 23
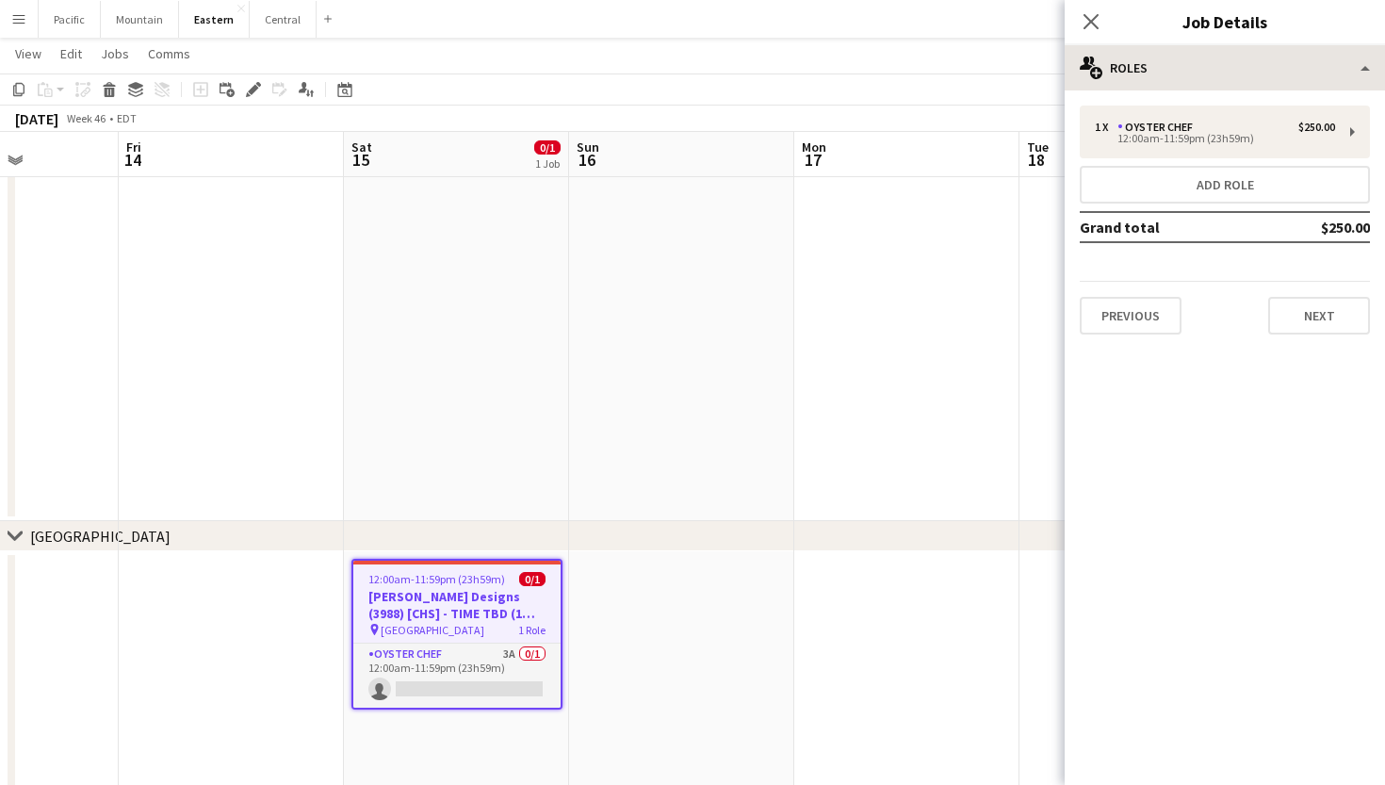
click at [1261, 89] on div "**********" at bounding box center [1224, 414] width 320 height 739
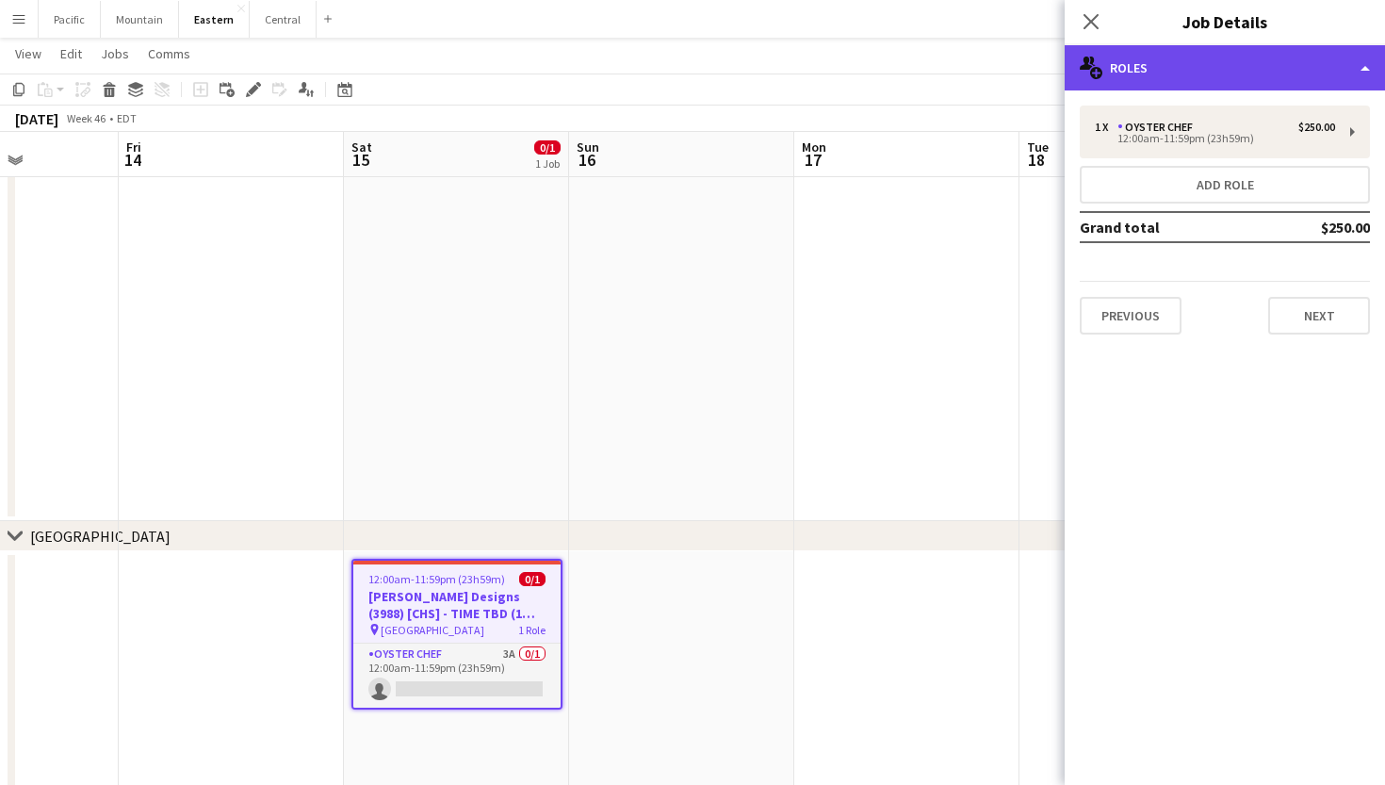
click at [1310, 73] on div "multiple-users-add Roles" at bounding box center [1224, 67] width 320 height 45
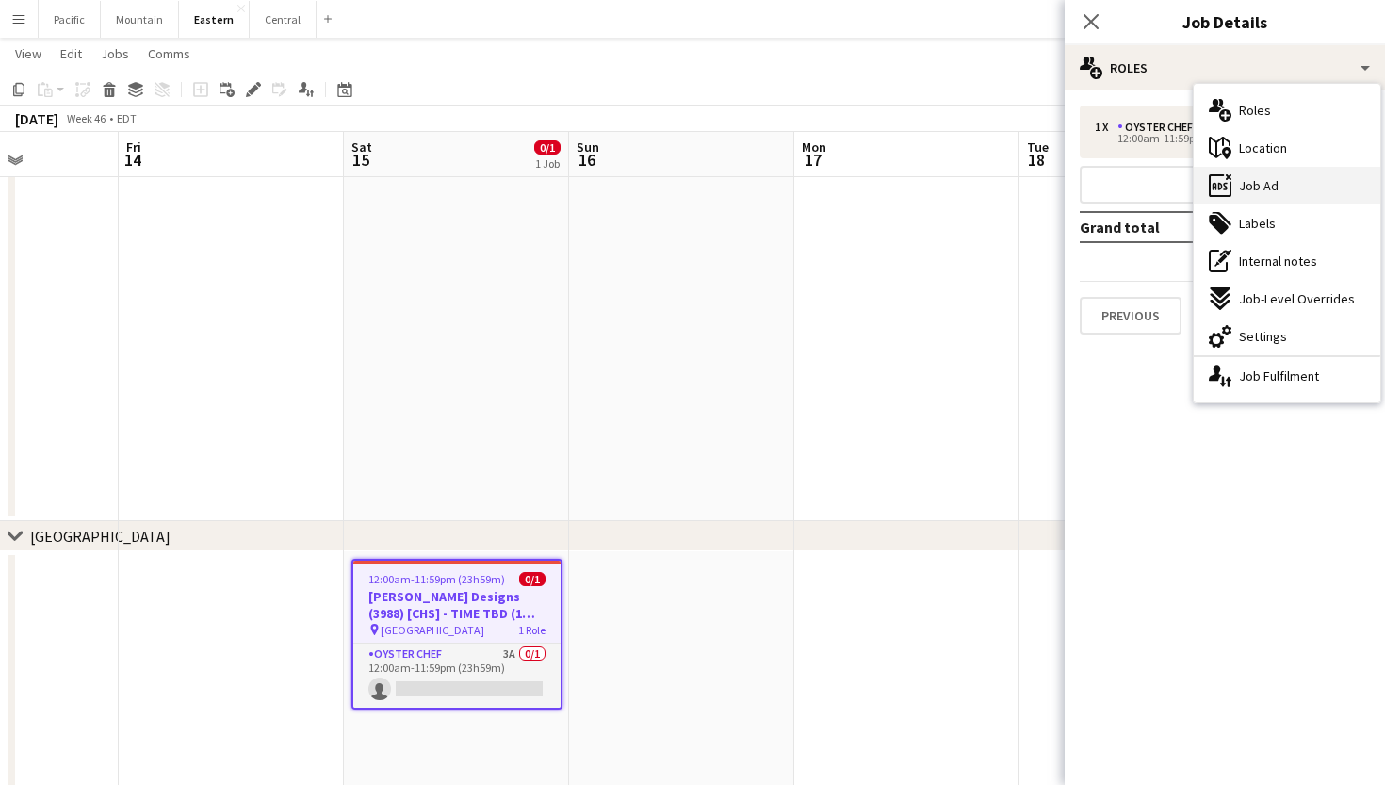
click at [1289, 186] on div "ads-window Job Ad" at bounding box center [1286, 186] width 187 height 38
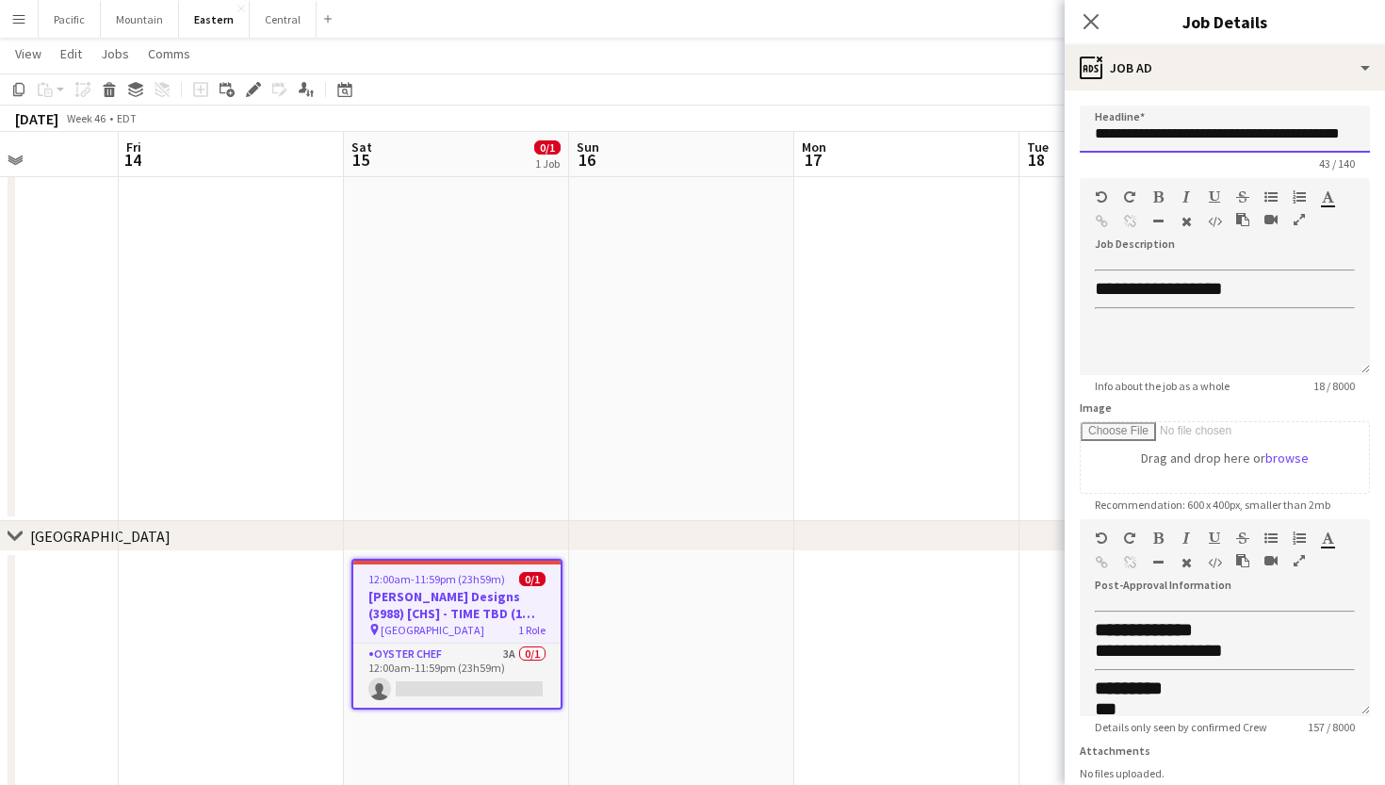
click at [1182, 136] on input "**********" at bounding box center [1225, 129] width 290 height 47
click at [1084, 23] on icon "Close pop-in" at bounding box center [1090, 21] width 18 height 18
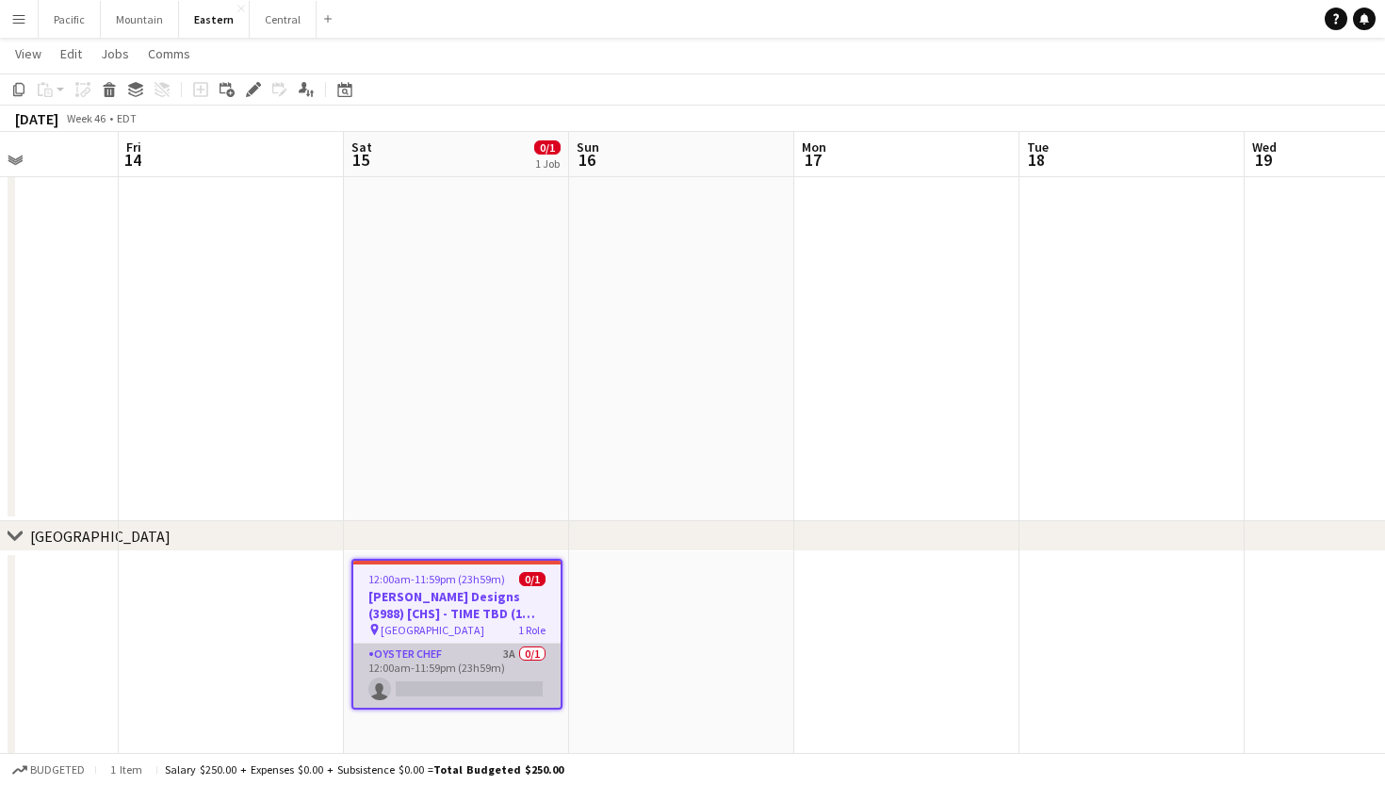
click at [526, 665] on app-card-role "Oyster Chef 3A 0/1 12:00am-11:59pm (23h59m) single-neutral-actions" at bounding box center [456, 675] width 207 height 64
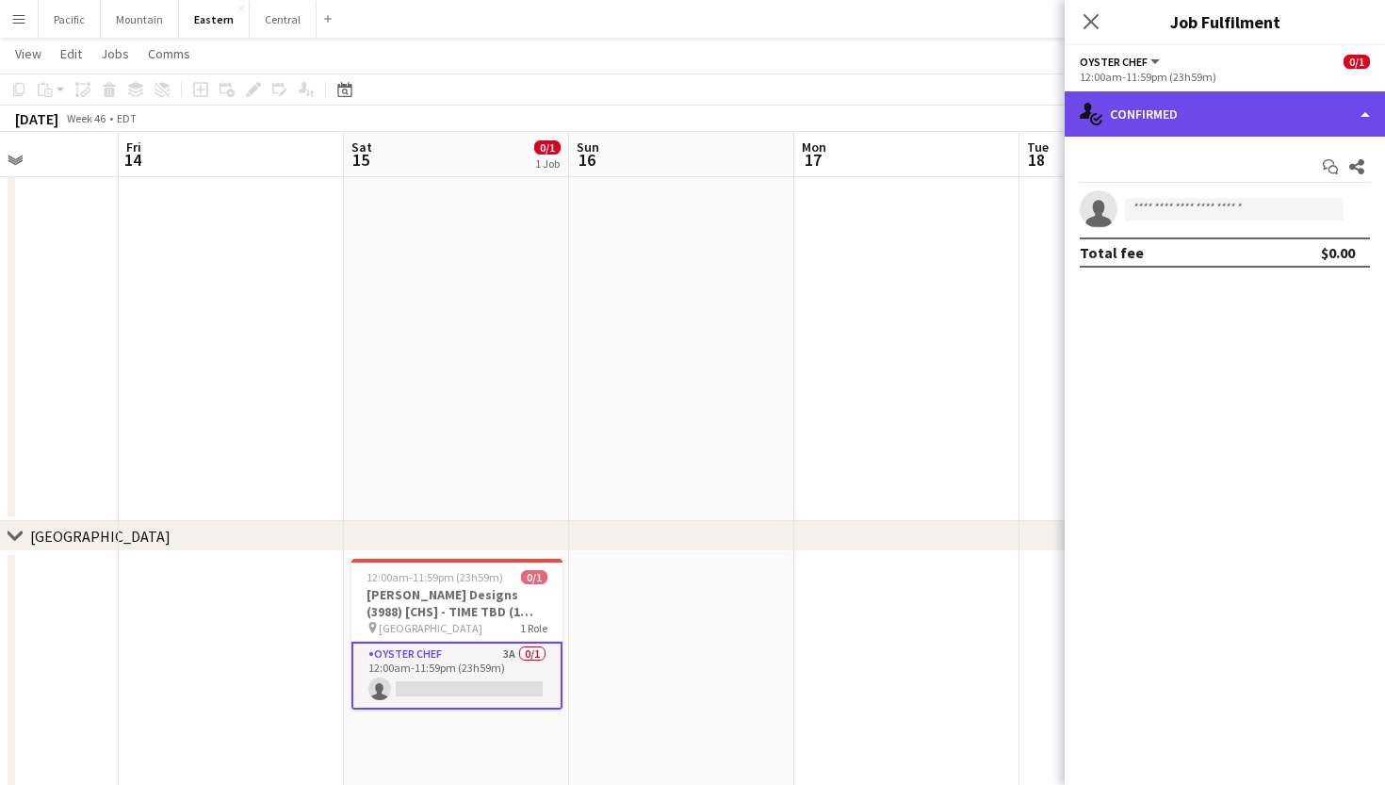
click at [1284, 105] on div "single-neutral-actions-check-2 Confirmed" at bounding box center [1224, 113] width 320 height 45
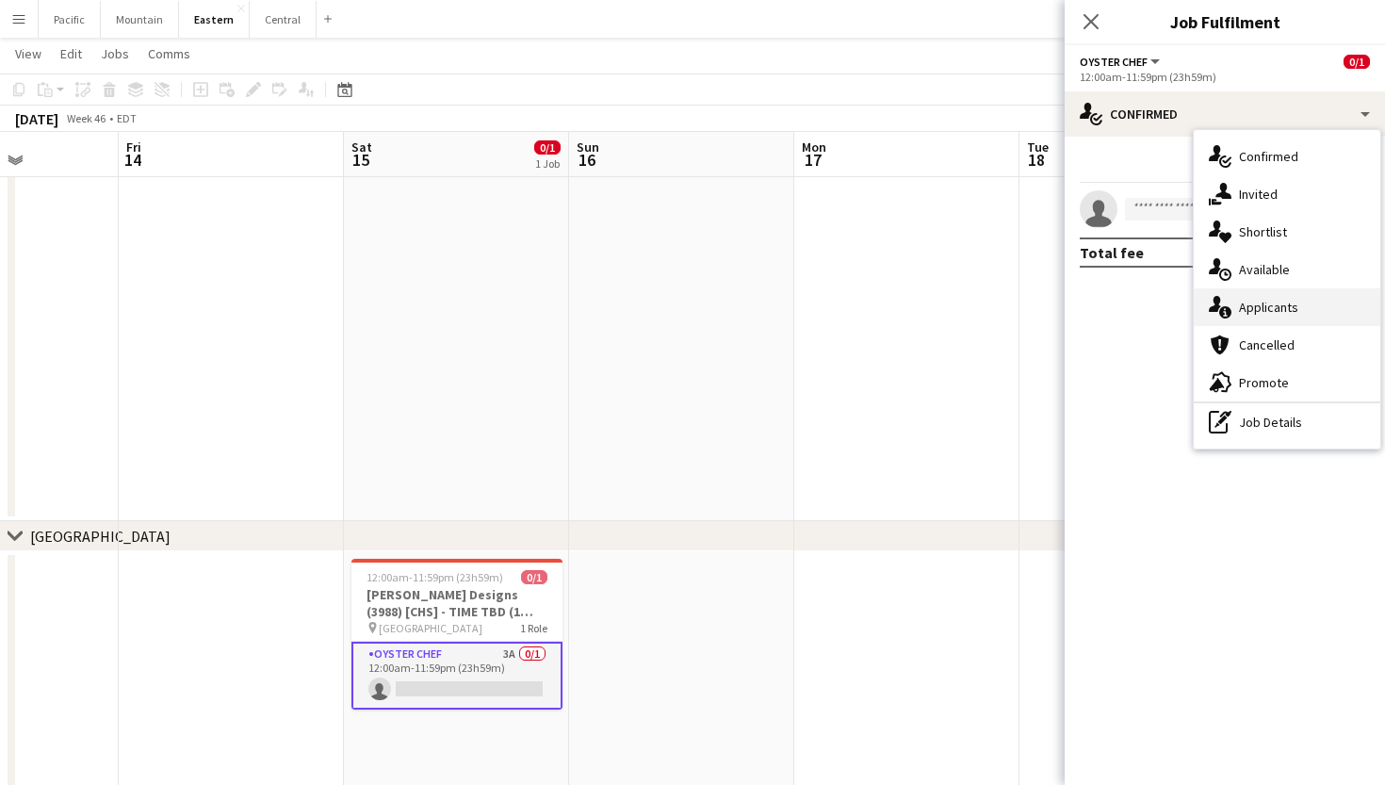
click at [1276, 301] on span "Applicants" at bounding box center [1268, 307] width 59 height 17
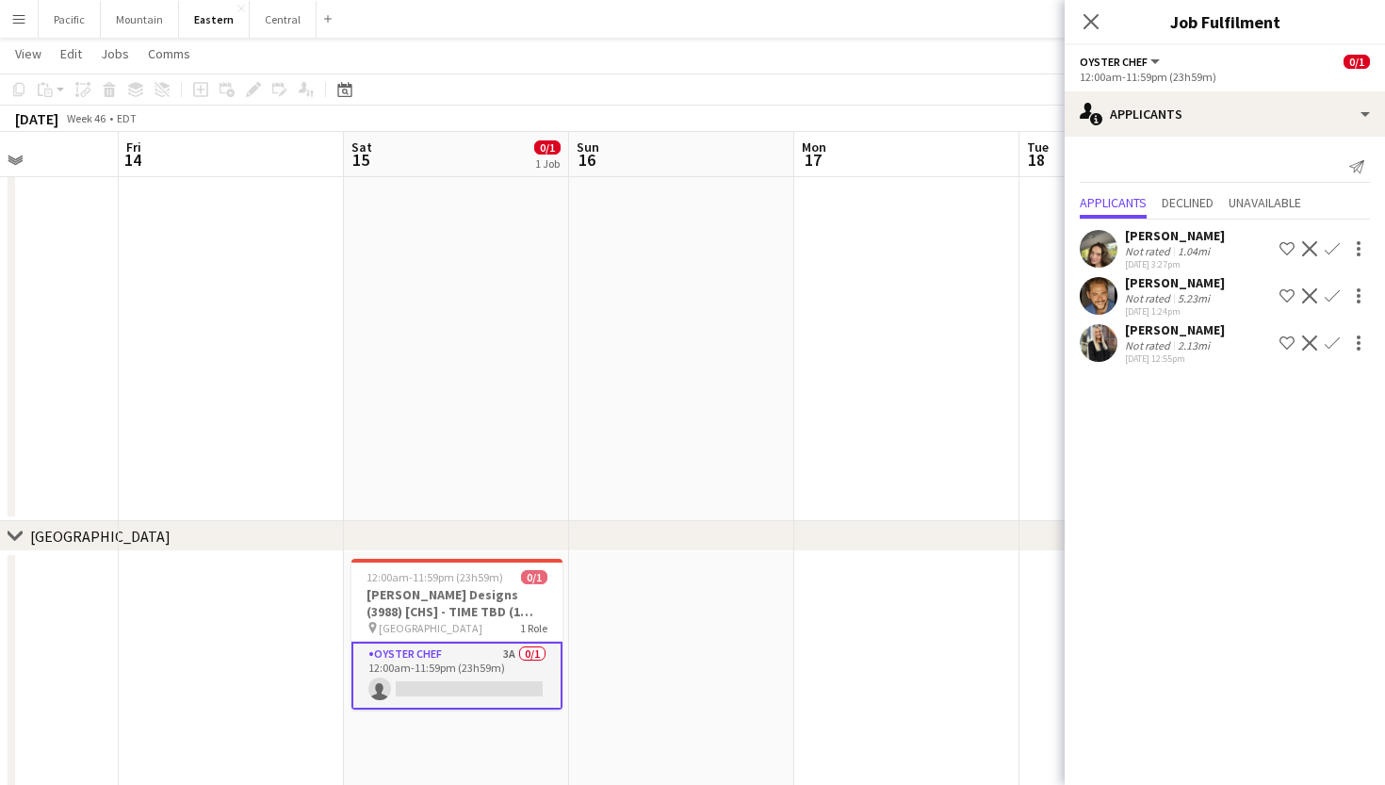
click at [414, 668] on app-card-role "Oyster Chef 3A 0/1 12:00am-11:59pm (23h59m) single-neutral-actions" at bounding box center [456, 675] width 211 height 68
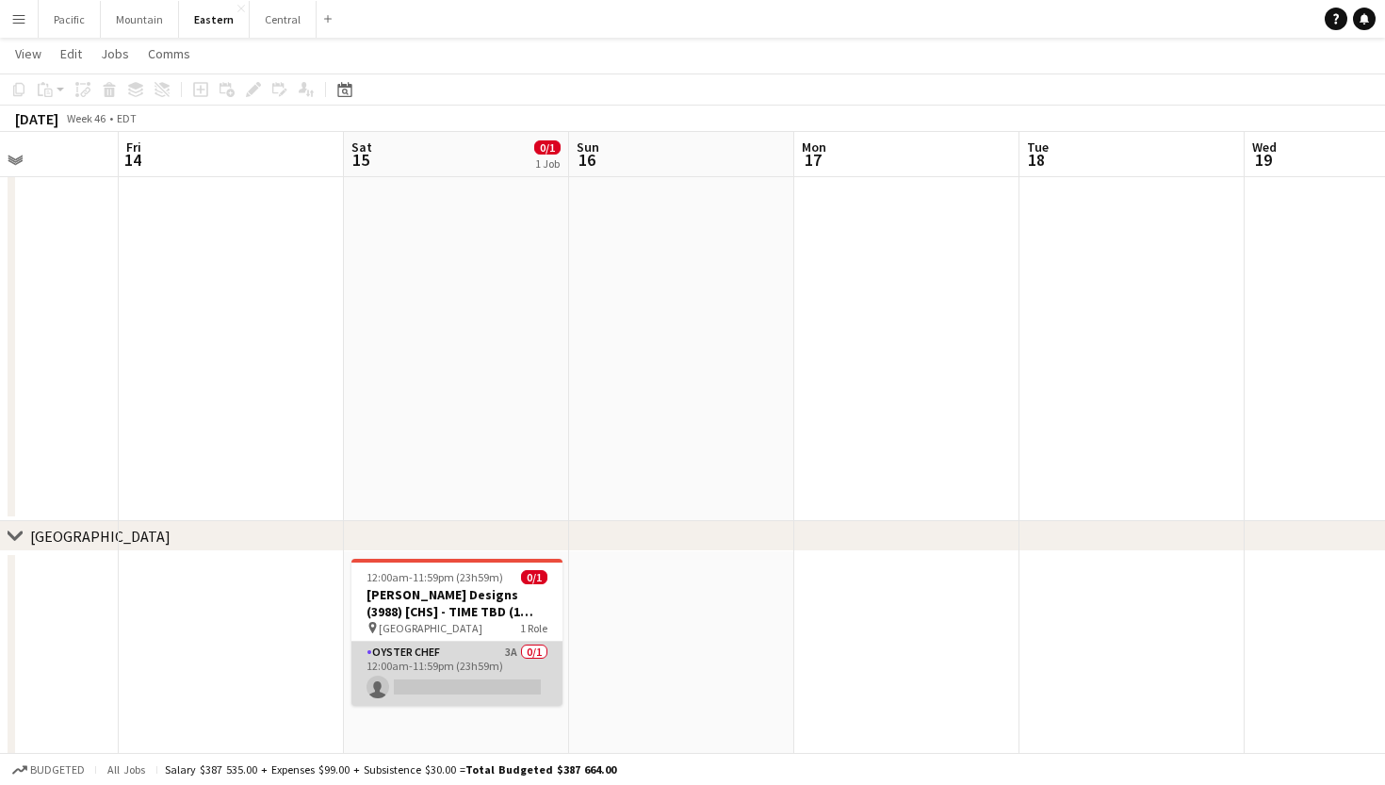
click at [414, 668] on app-card-role "Oyster Chef 3A 0/1 12:00am-11:59pm (23h59m) single-neutral-actions" at bounding box center [456, 673] width 211 height 64
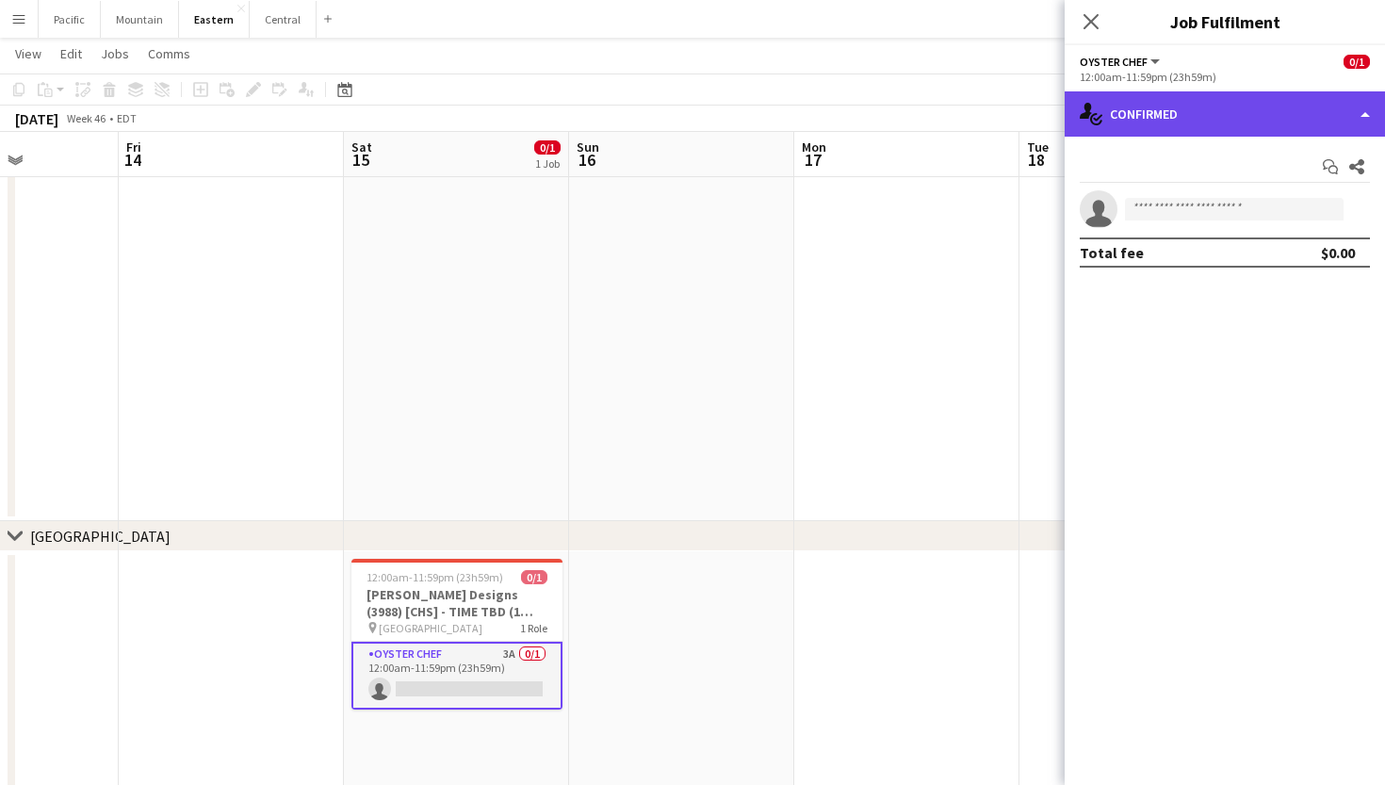
click at [1190, 117] on div "single-neutral-actions-check-2 Confirmed" at bounding box center [1224, 113] width 320 height 45
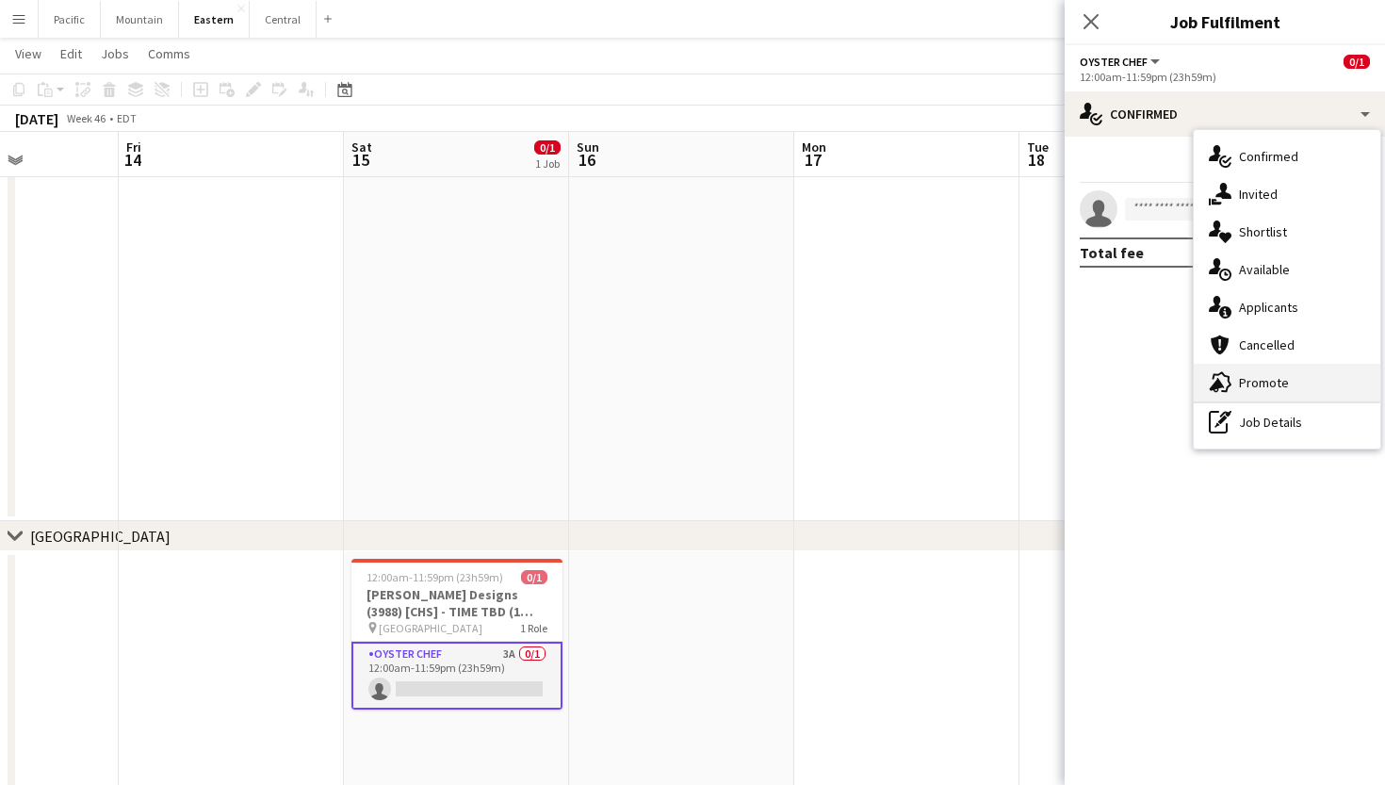
click at [1282, 383] on span "Promote" at bounding box center [1264, 382] width 50 height 17
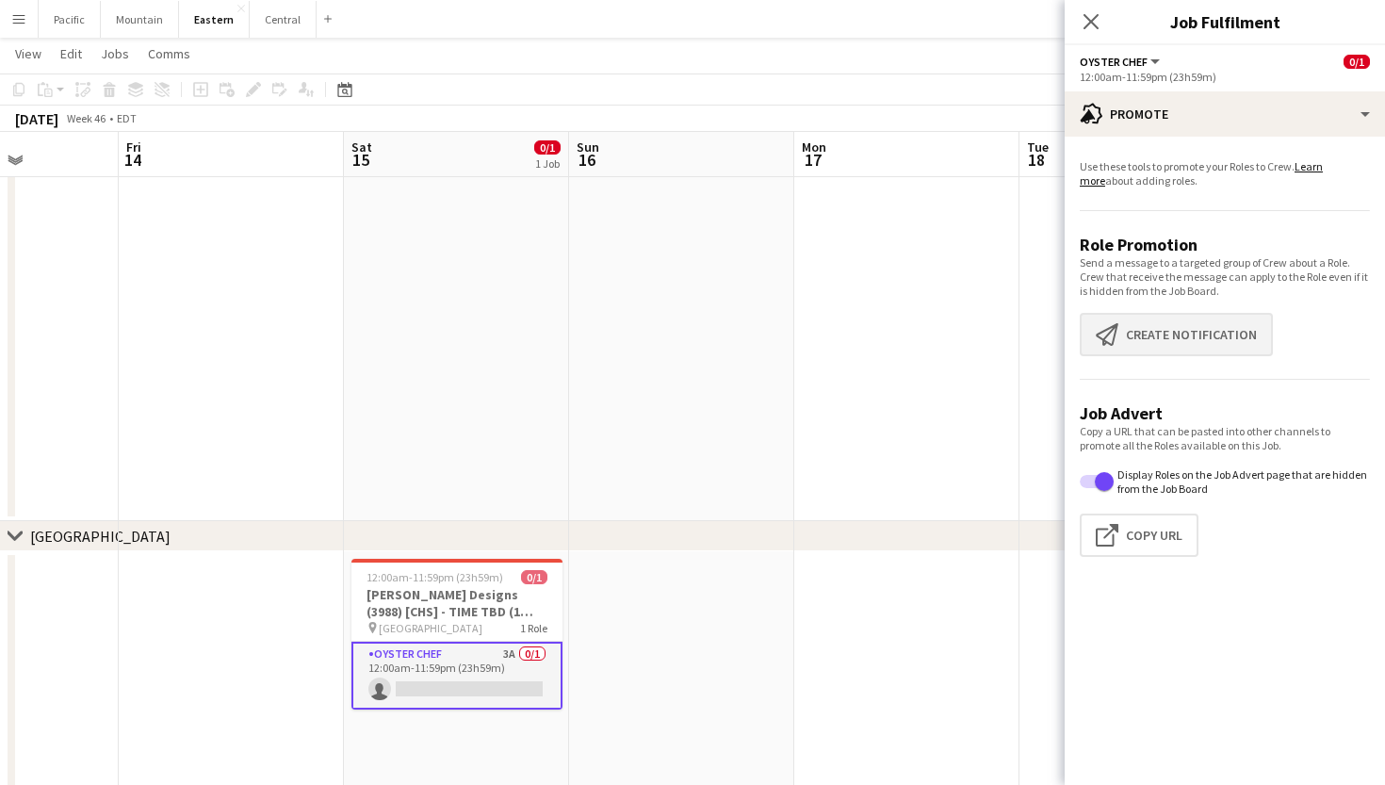
click at [1186, 323] on button "Create notification Create notification" at bounding box center [1176, 334] width 193 height 43
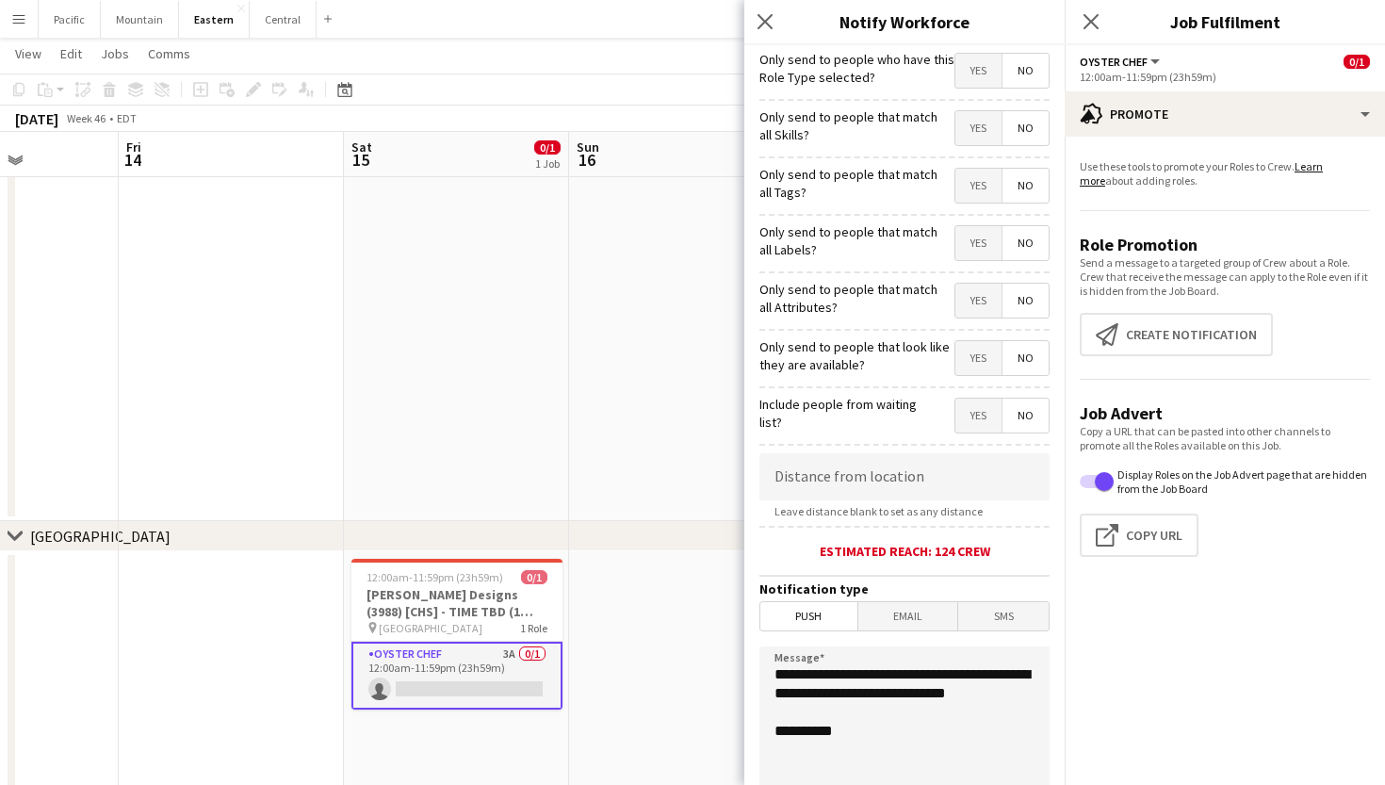
click at [961, 201] on span "Yes" at bounding box center [978, 186] width 46 height 34
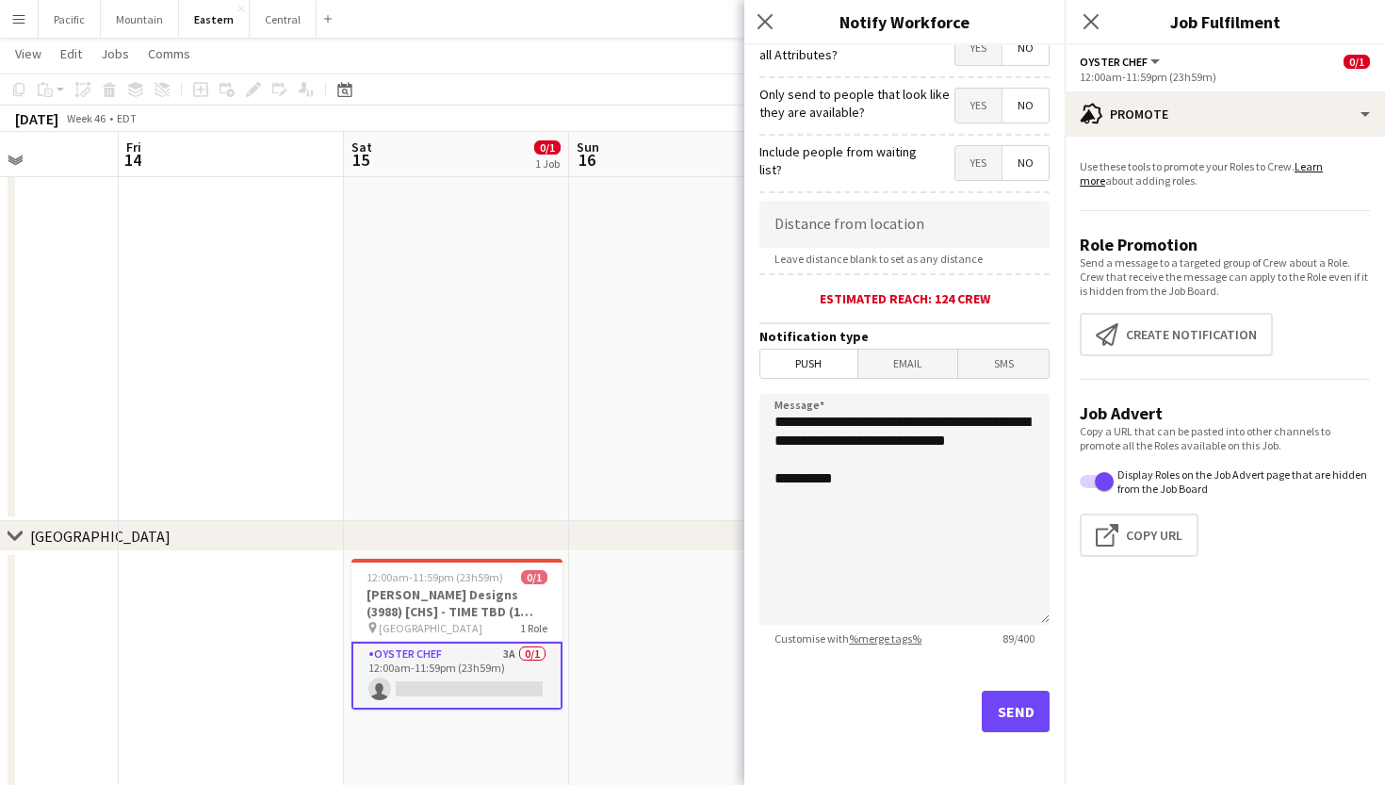
scroll to position [252, 0]
drag, startPoint x: 867, startPoint y: 463, endPoint x: 739, endPoint y: 410, distance: 137.7
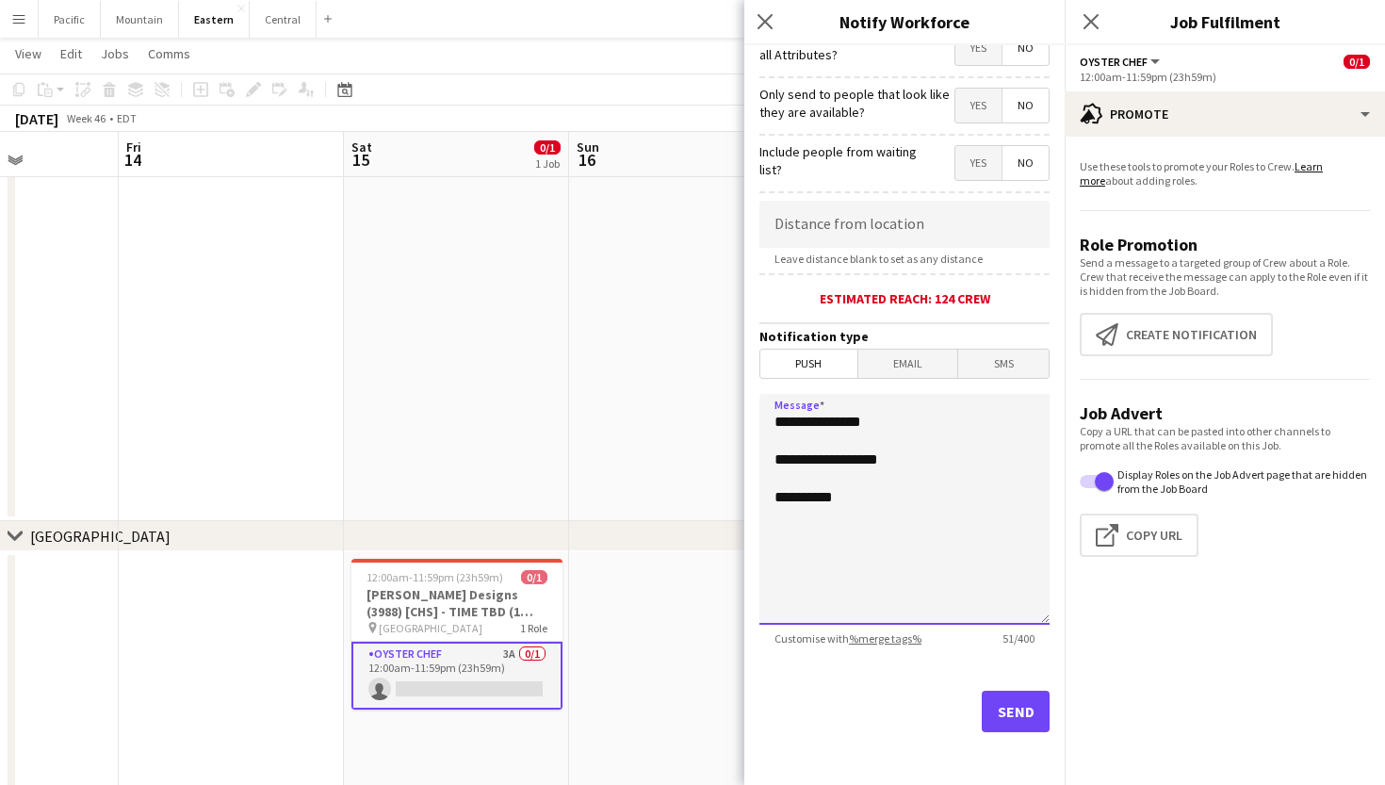
paste textarea "**********"
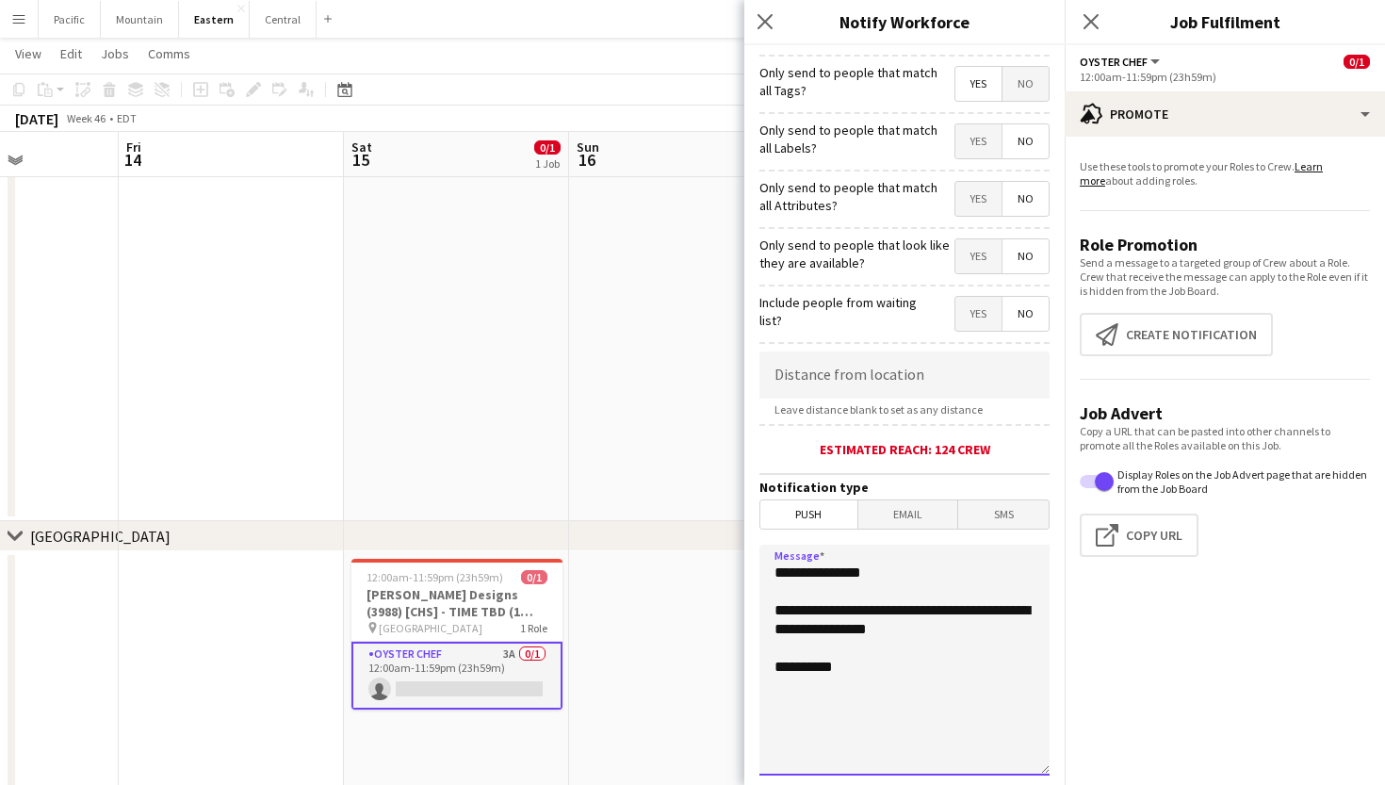
scroll to position [35, 0]
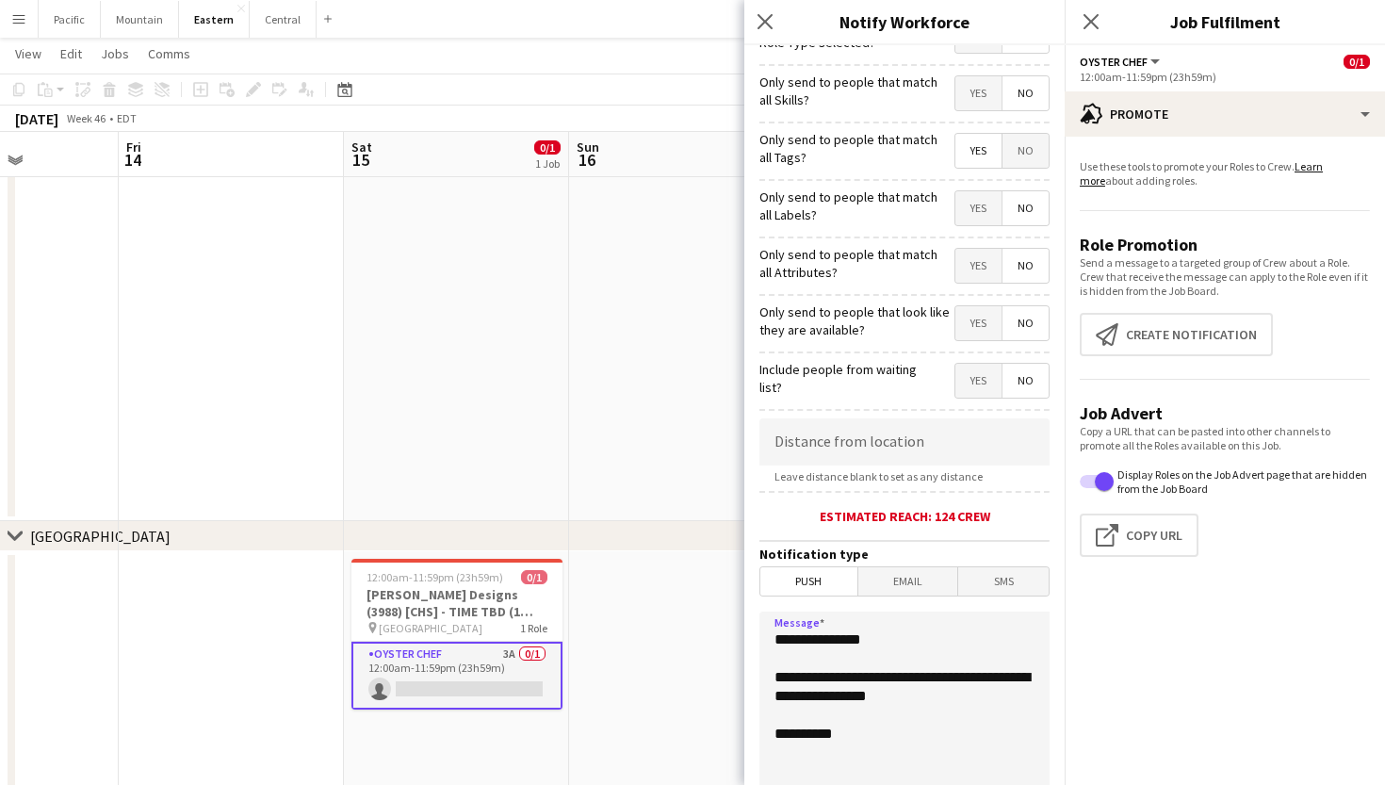
type textarea "**********"
click at [984, 148] on span "Yes" at bounding box center [978, 151] width 46 height 34
click at [771, 17] on icon at bounding box center [764, 21] width 18 height 18
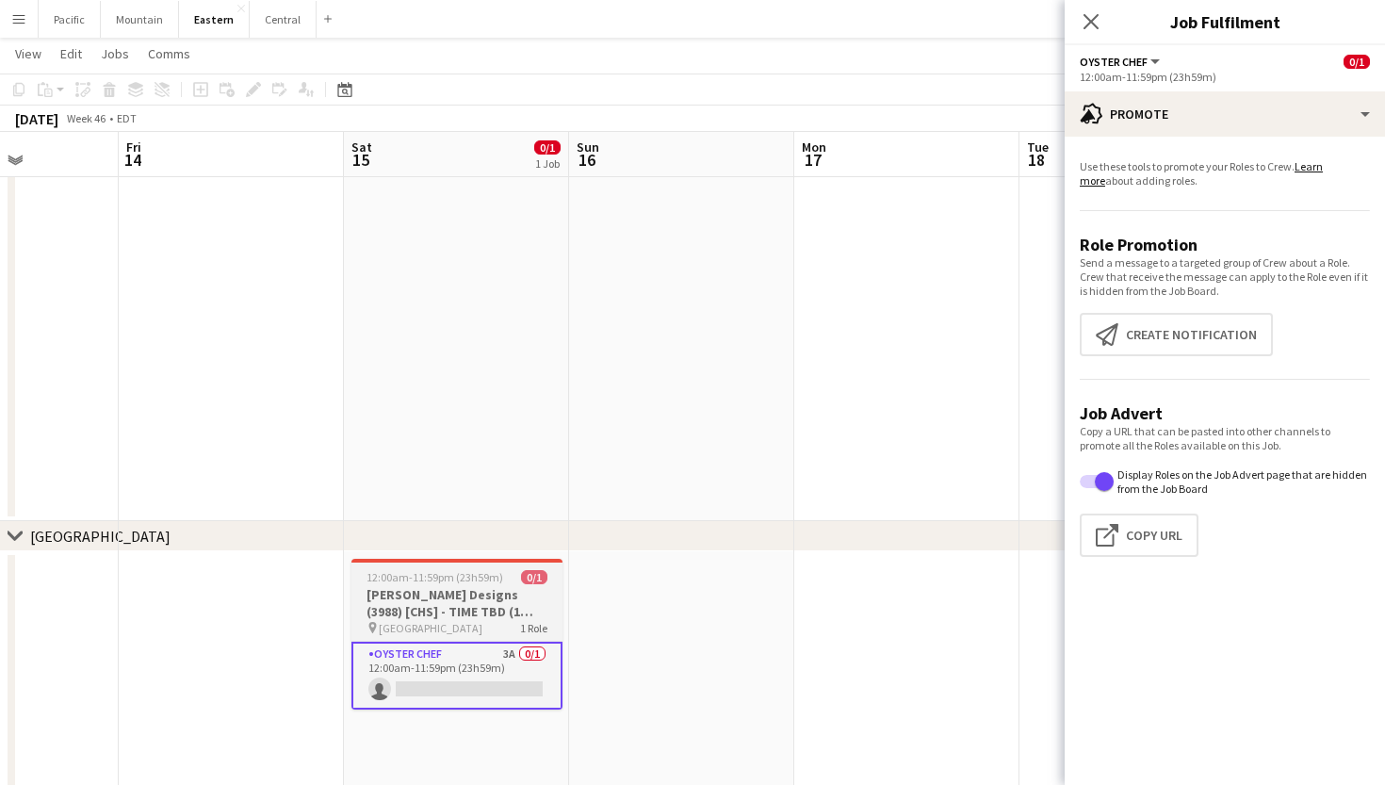
click at [459, 600] on h3 "Sarah Lillie Designs (3988) [CHS] - TIME TBD (1 hour)" at bounding box center [456, 603] width 211 height 34
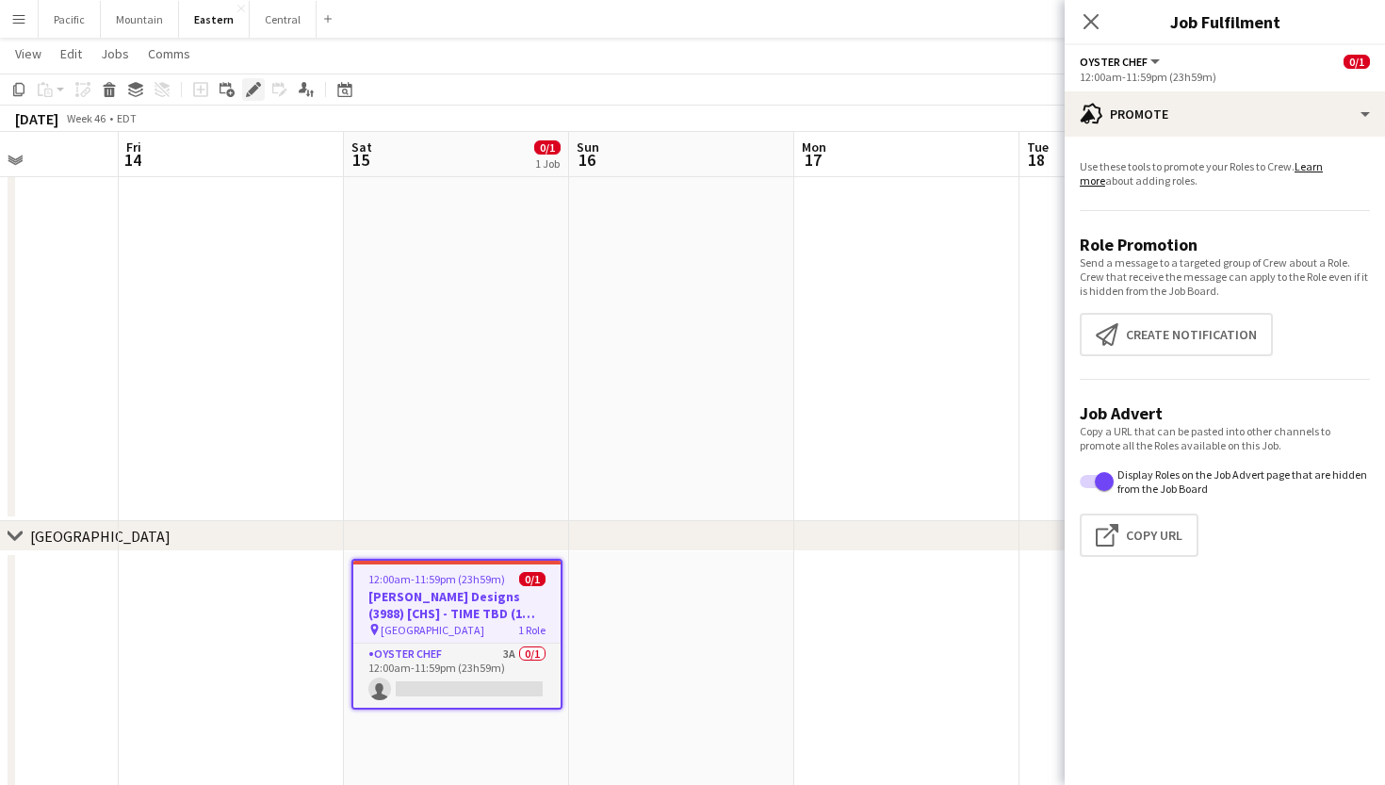
click at [251, 88] on icon "Edit" at bounding box center [253, 89] width 15 height 15
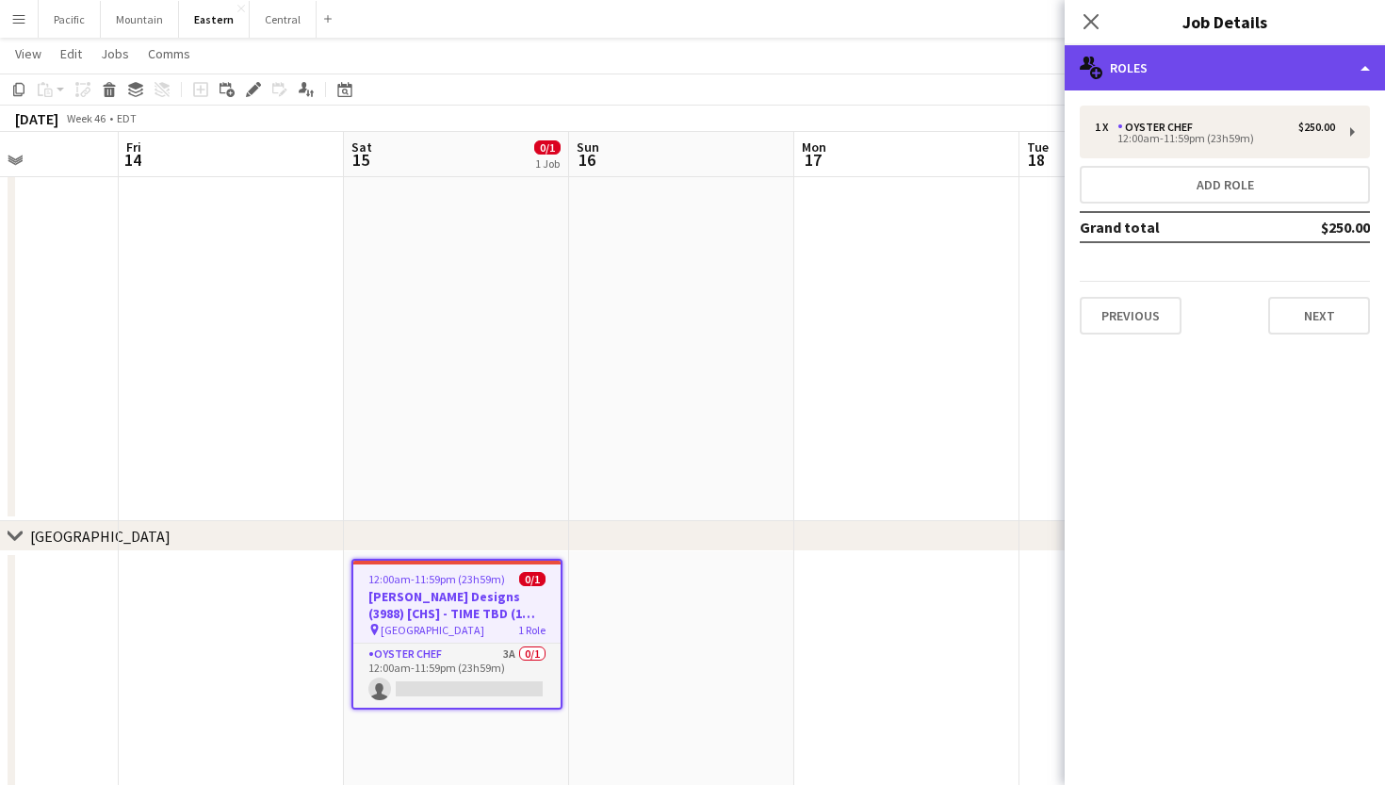
click at [1304, 67] on div "multiple-users-add Roles" at bounding box center [1224, 67] width 320 height 45
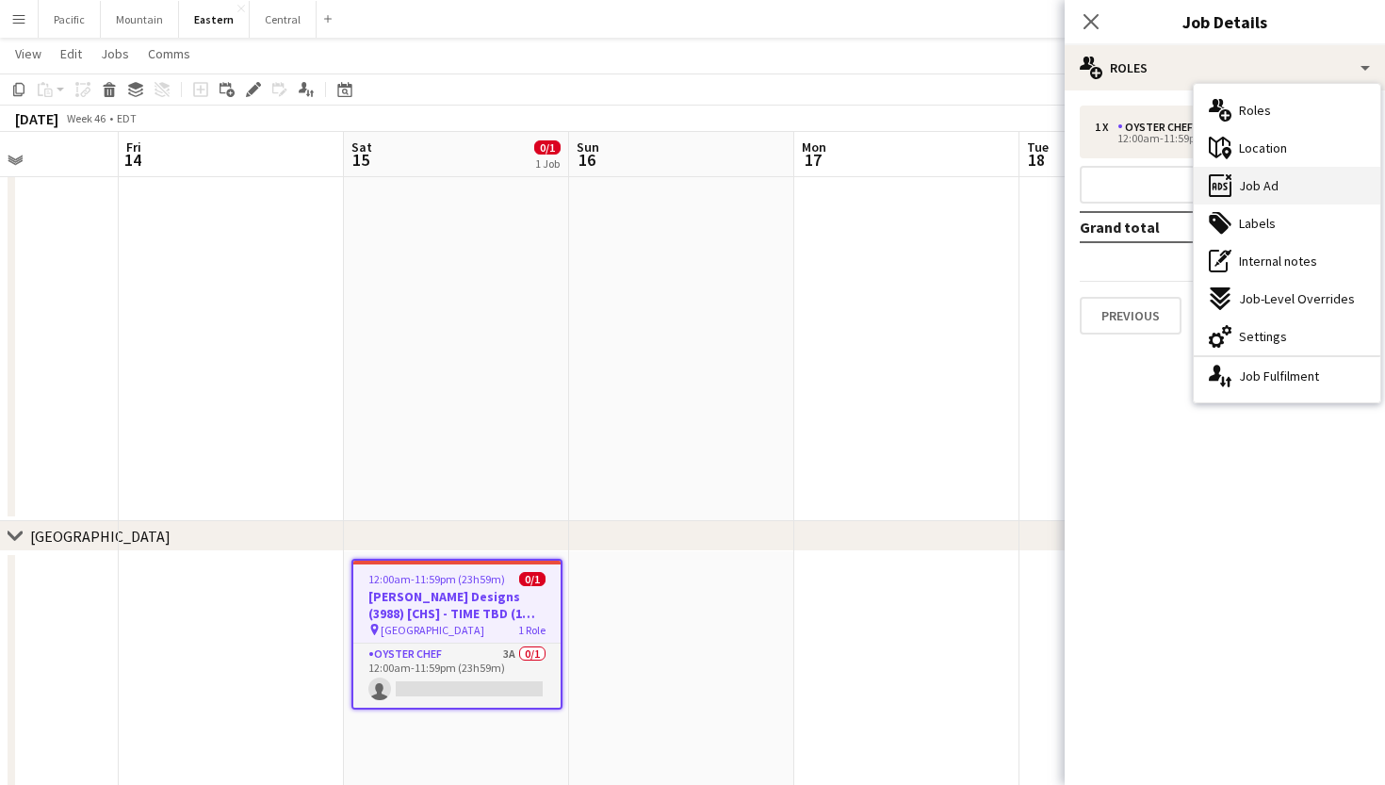
click at [1278, 188] on div "ads-window Job Ad" at bounding box center [1286, 186] width 187 height 38
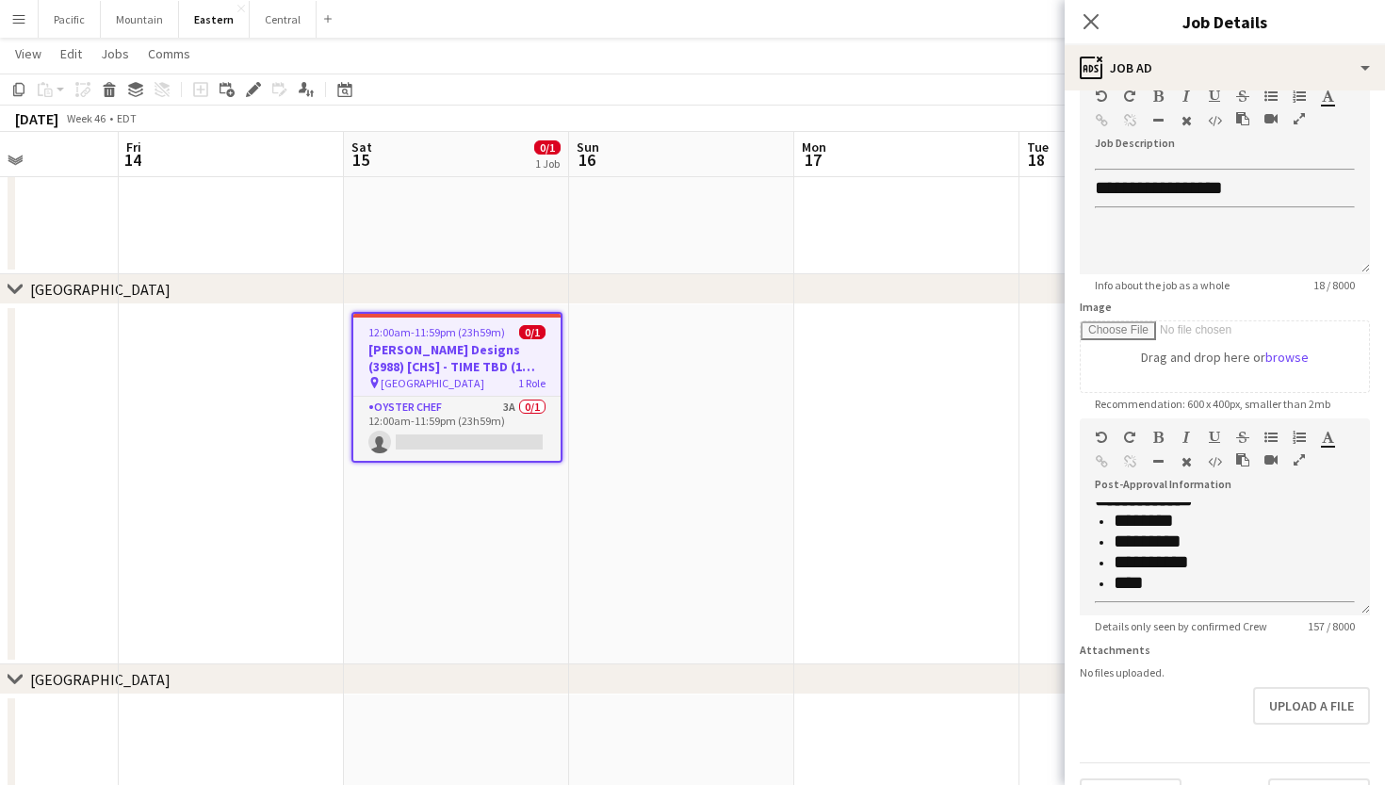
scroll to position [224, 0]
click at [77, 56] on span "Edit" at bounding box center [71, 53] width 22 height 17
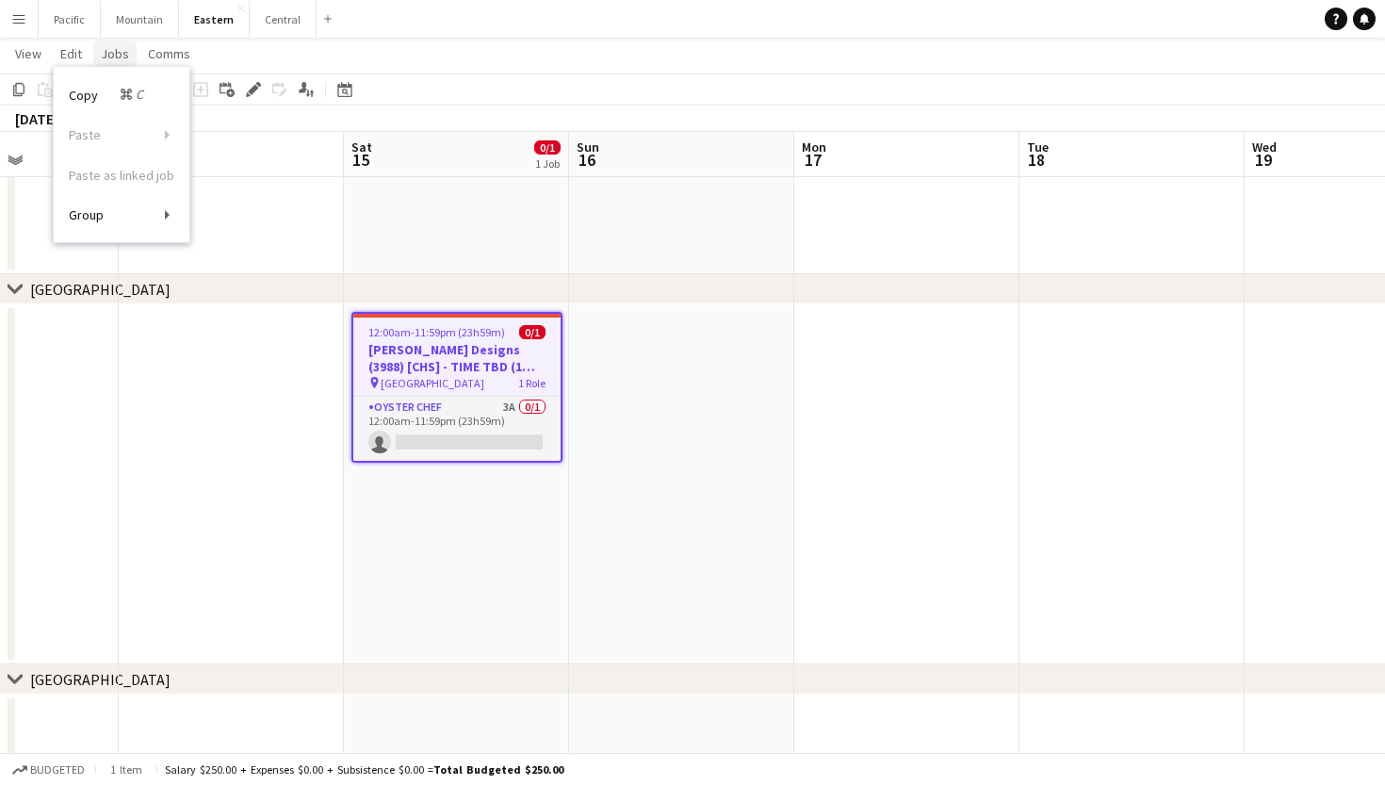
click at [117, 49] on span "Jobs" at bounding box center [115, 53] width 28 height 17
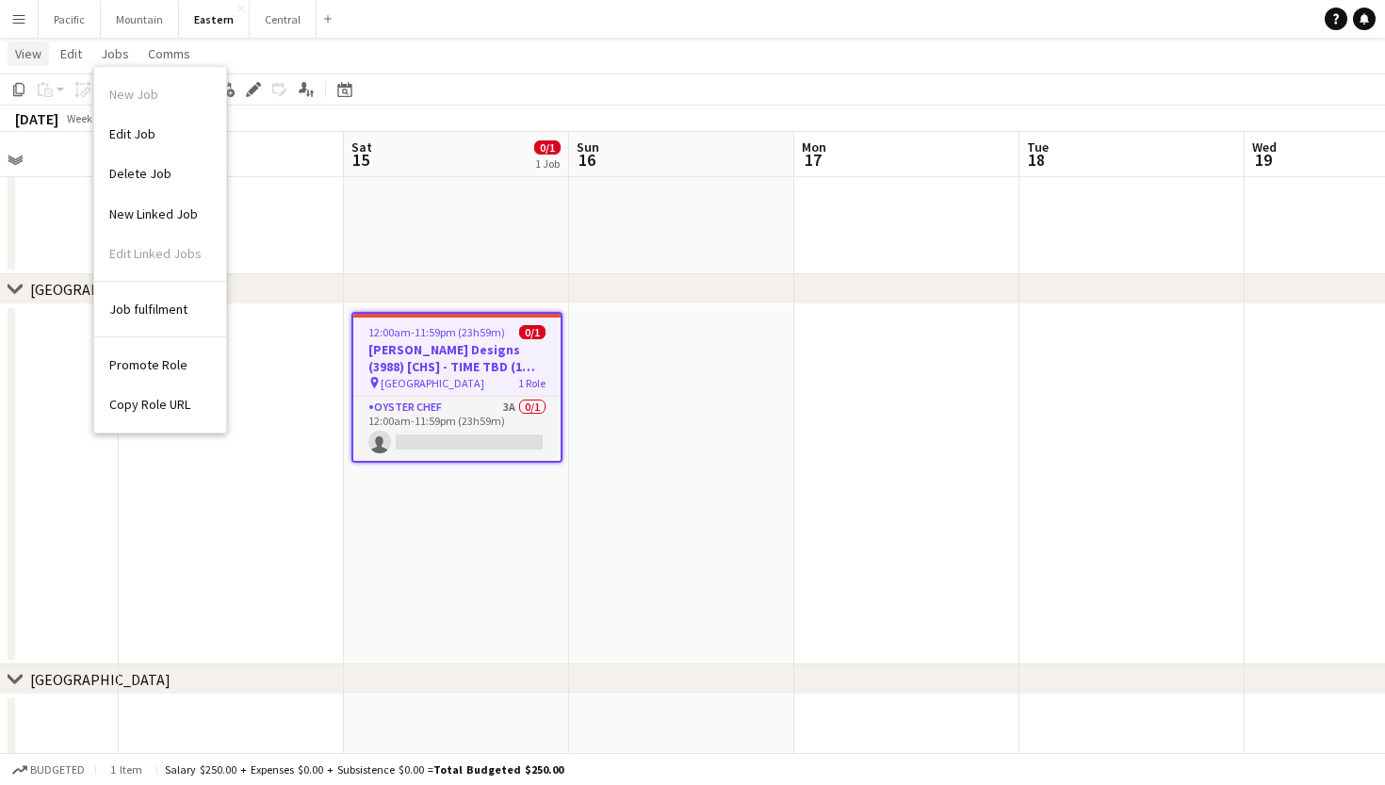
click at [28, 54] on span "View" at bounding box center [28, 53] width 26 height 17
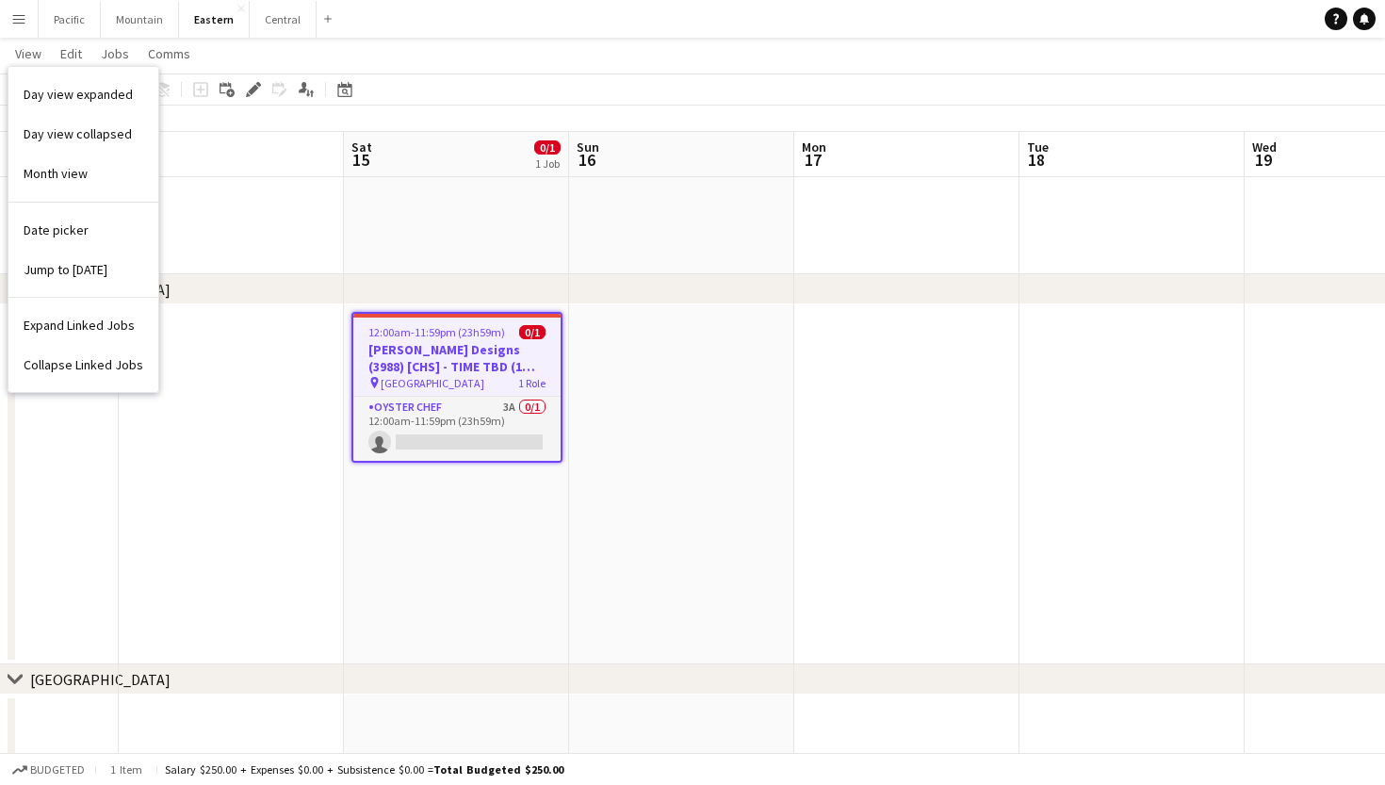
click at [284, 108] on div "November 2025 Week 46 • EDT" at bounding box center [692, 119] width 1385 height 26
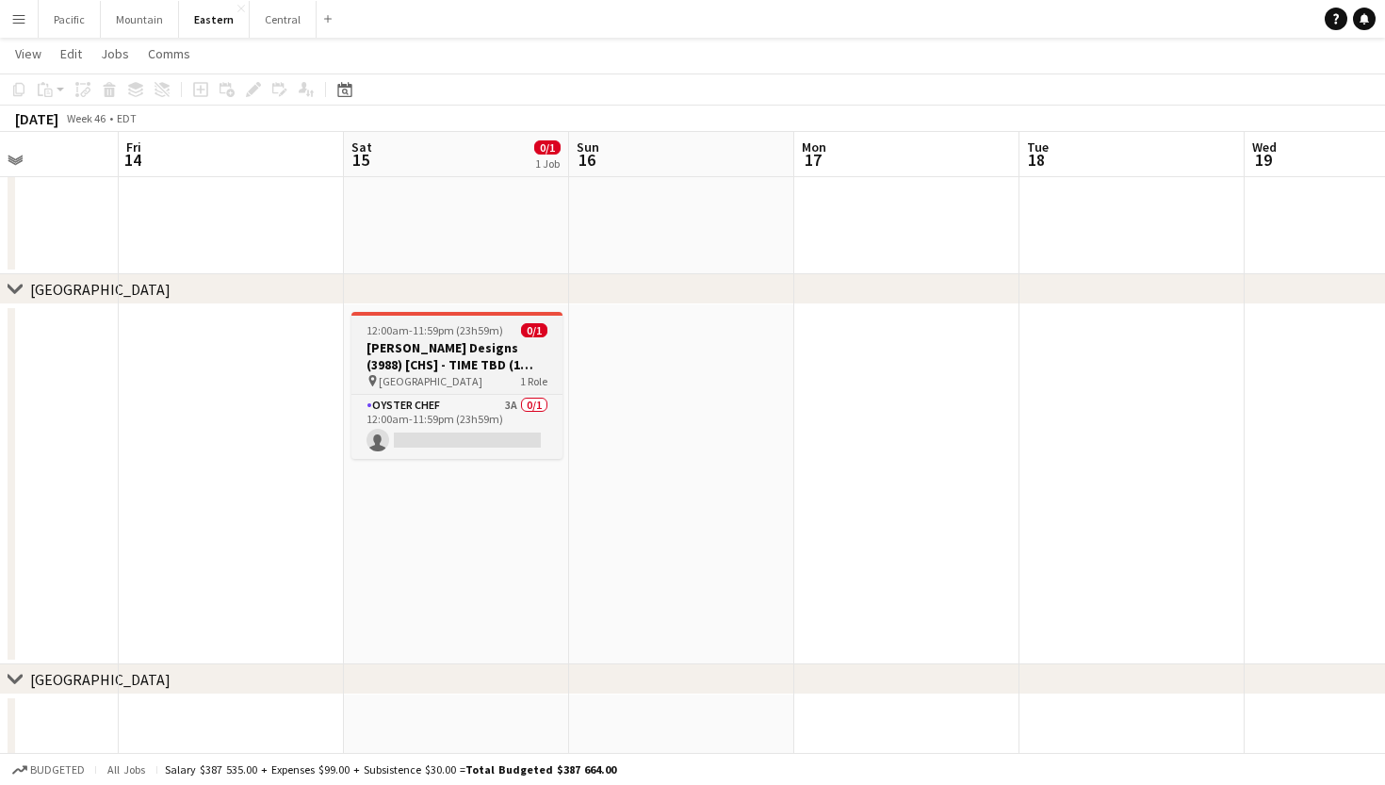
click at [447, 365] on h3 "Sarah Lillie Designs (3988) [CHS] - TIME TBD (1 hour)" at bounding box center [456, 356] width 211 height 34
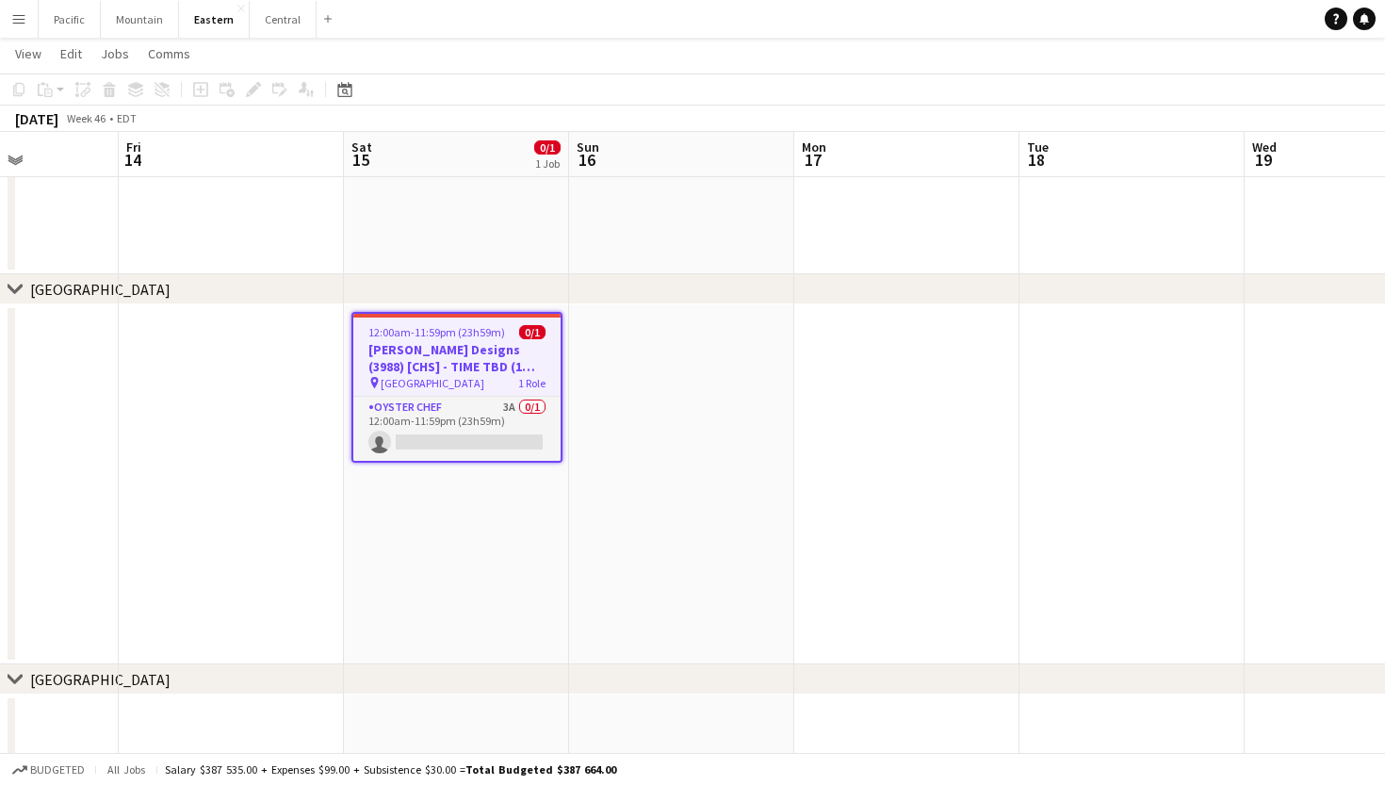
scroll to position [0, 781]
click at [484, 363] on h3 "Sarah Lillie Designs (3988) [CHS] - TIME TBD (1 hour)" at bounding box center [457, 358] width 207 height 34
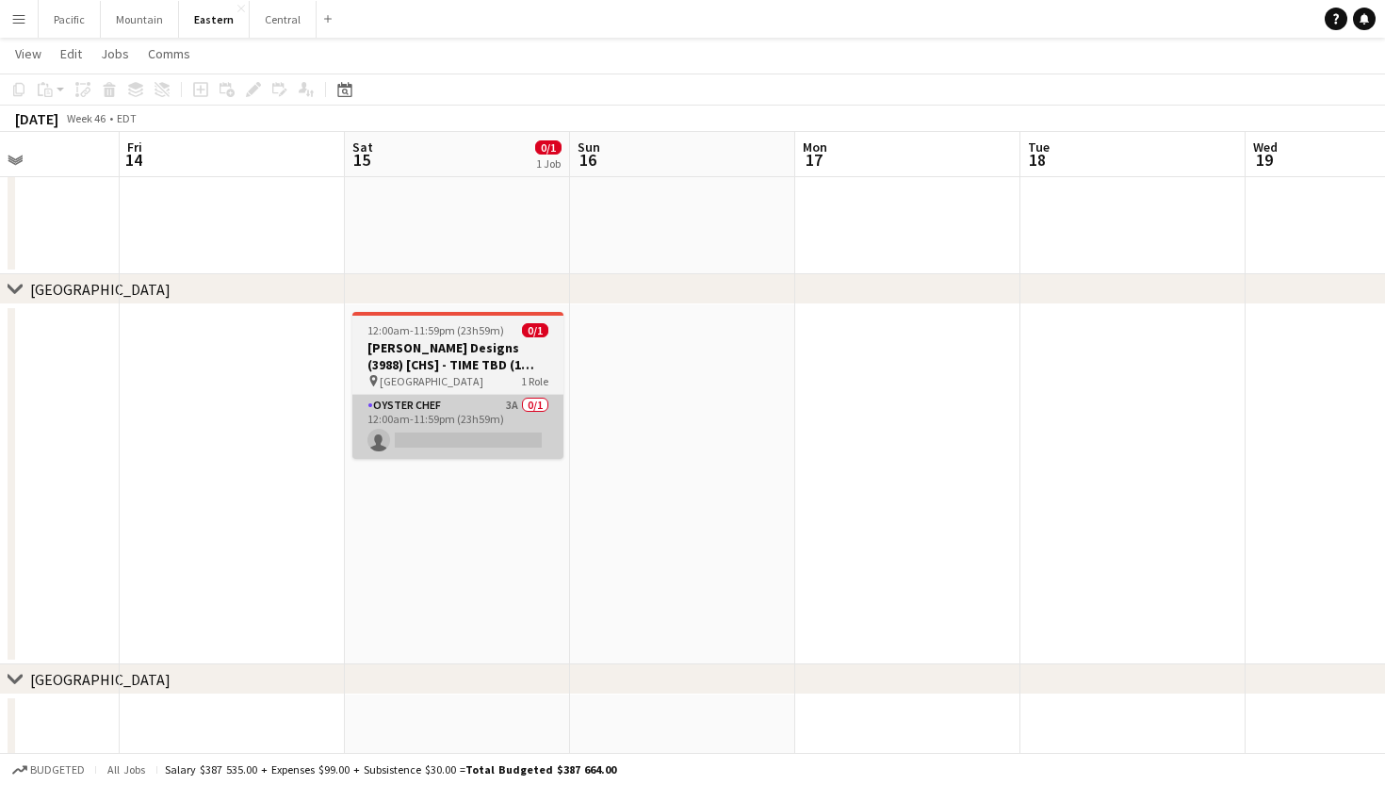
click at [499, 423] on app-card-role "Oyster Chef 3A 0/1 12:00am-11:59pm (23h59m) single-neutral-actions" at bounding box center [457, 427] width 211 height 64
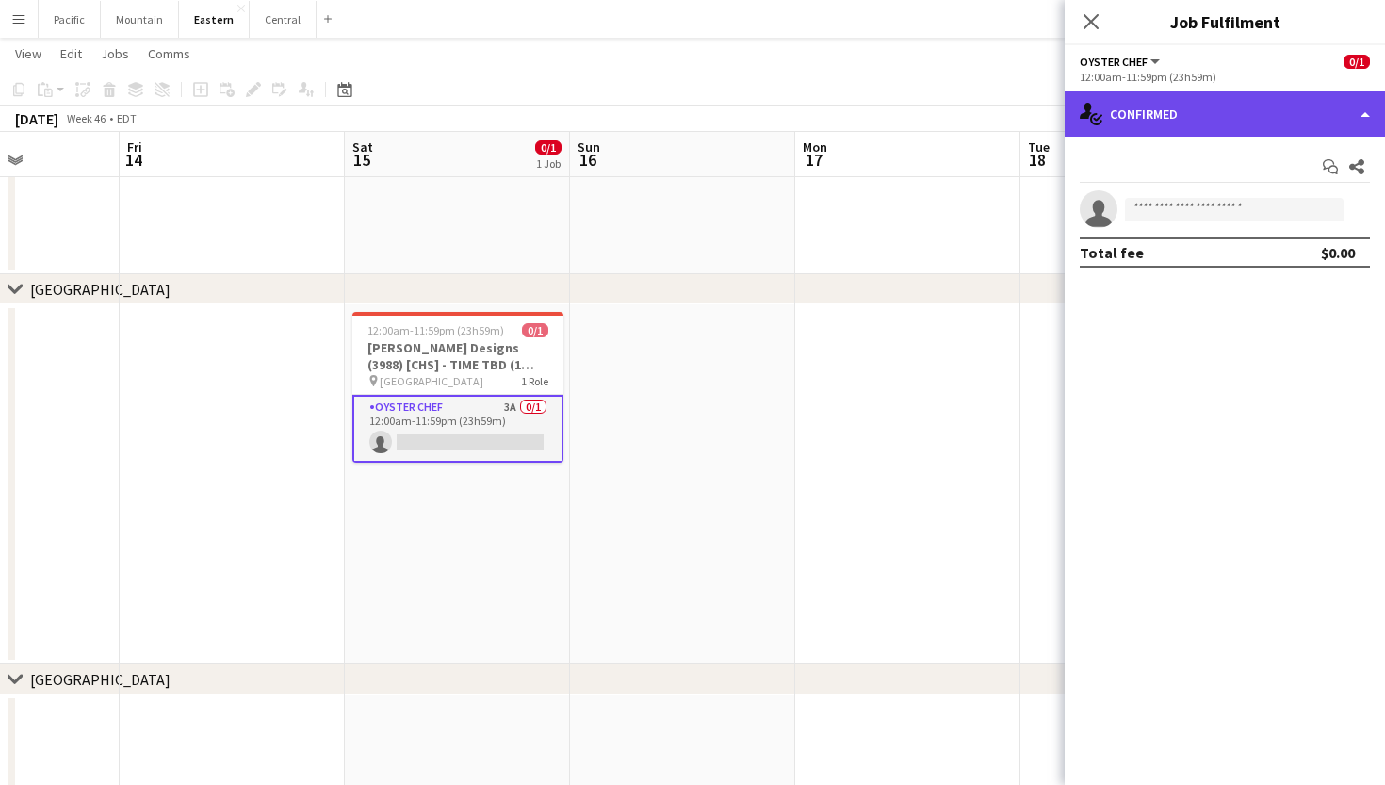
click at [1239, 113] on div "single-neutral-actions-check-2 Confirmed" at bounding box center [1224, 113] width 320 height 45
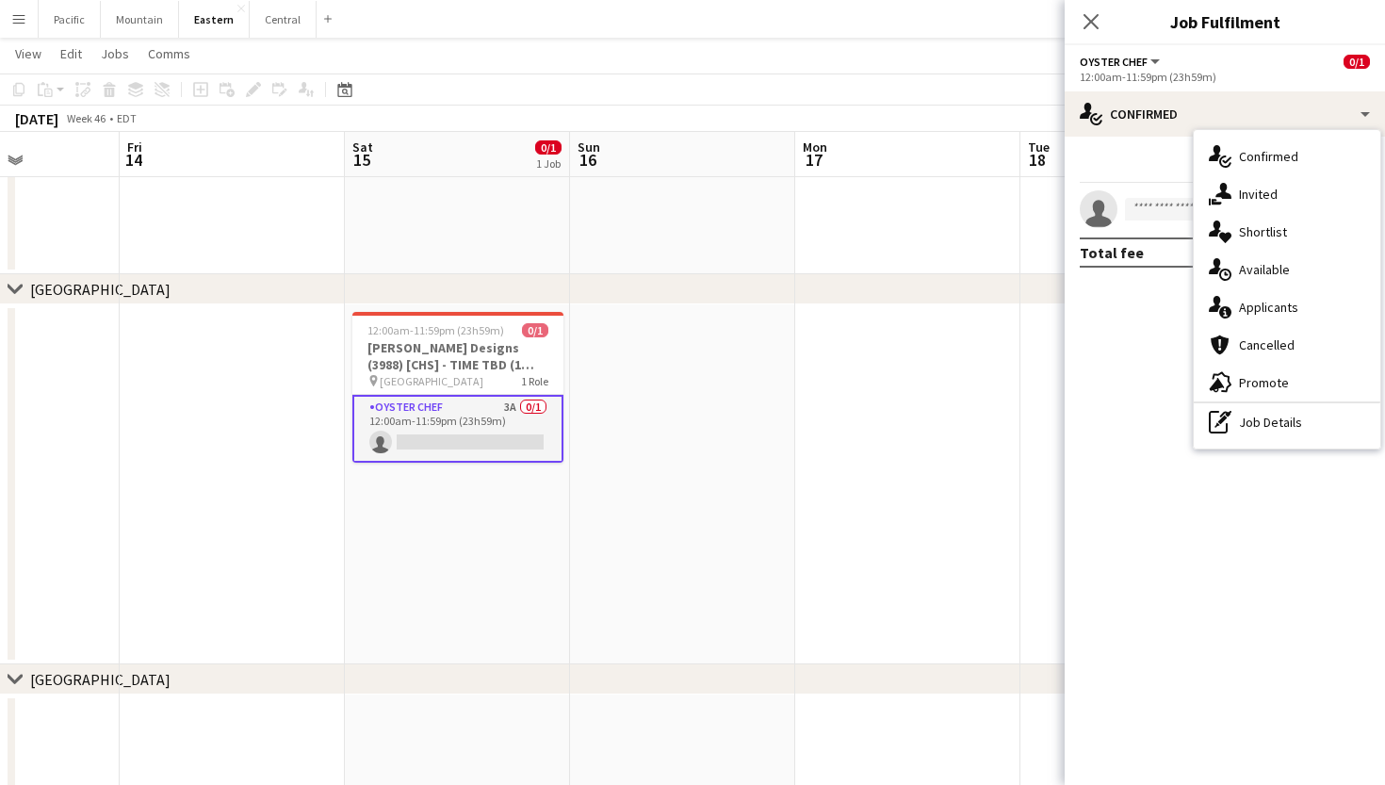
click at [1150, 401] on mat-expansion-panel "check Confirmed Start chat Share single-neutral-actions Total fee $0.00" at bounding box center [1224, 461] width 320 height 648
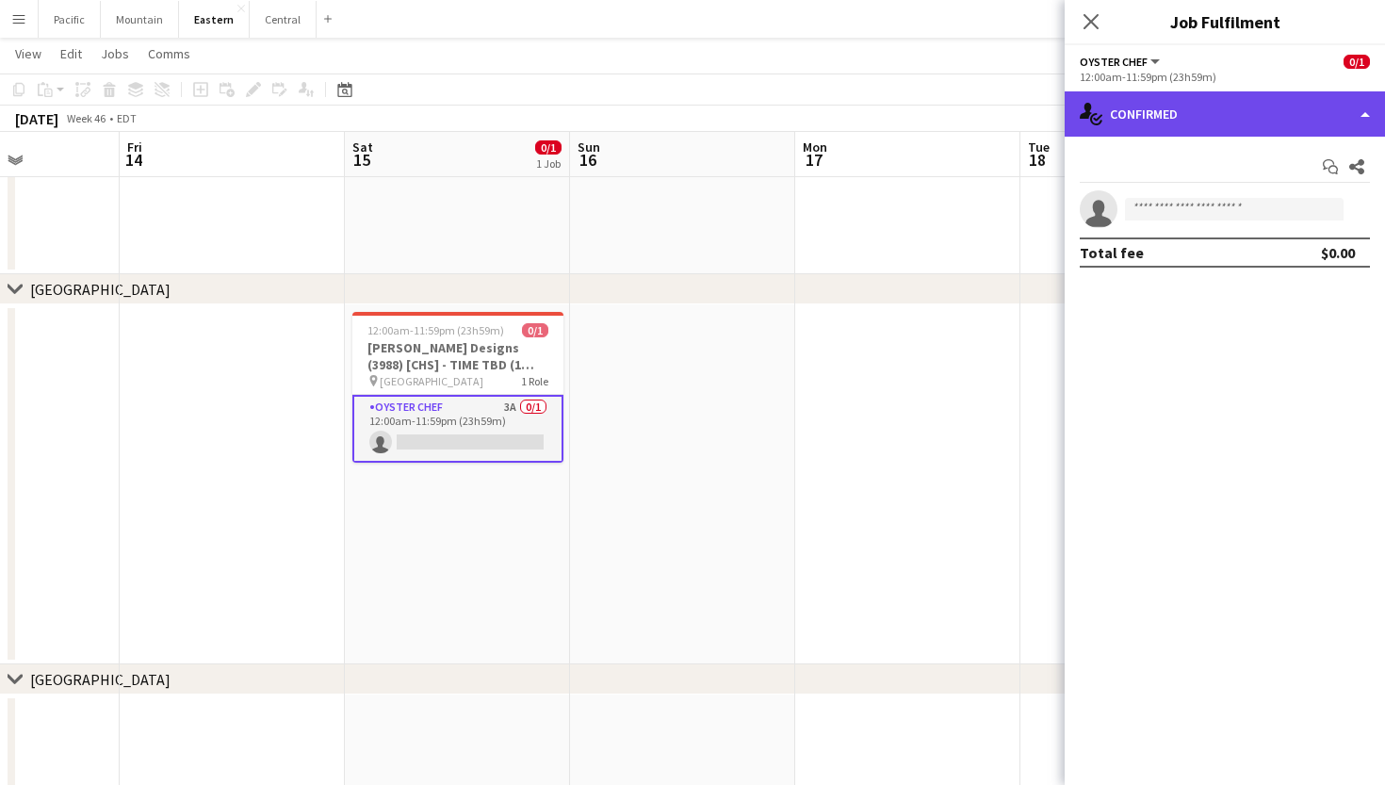
click at [1356, 121] on div "single-neutral-actions-check-2 Confirmed" at bounding box center [1224, 113] width 320 height 45
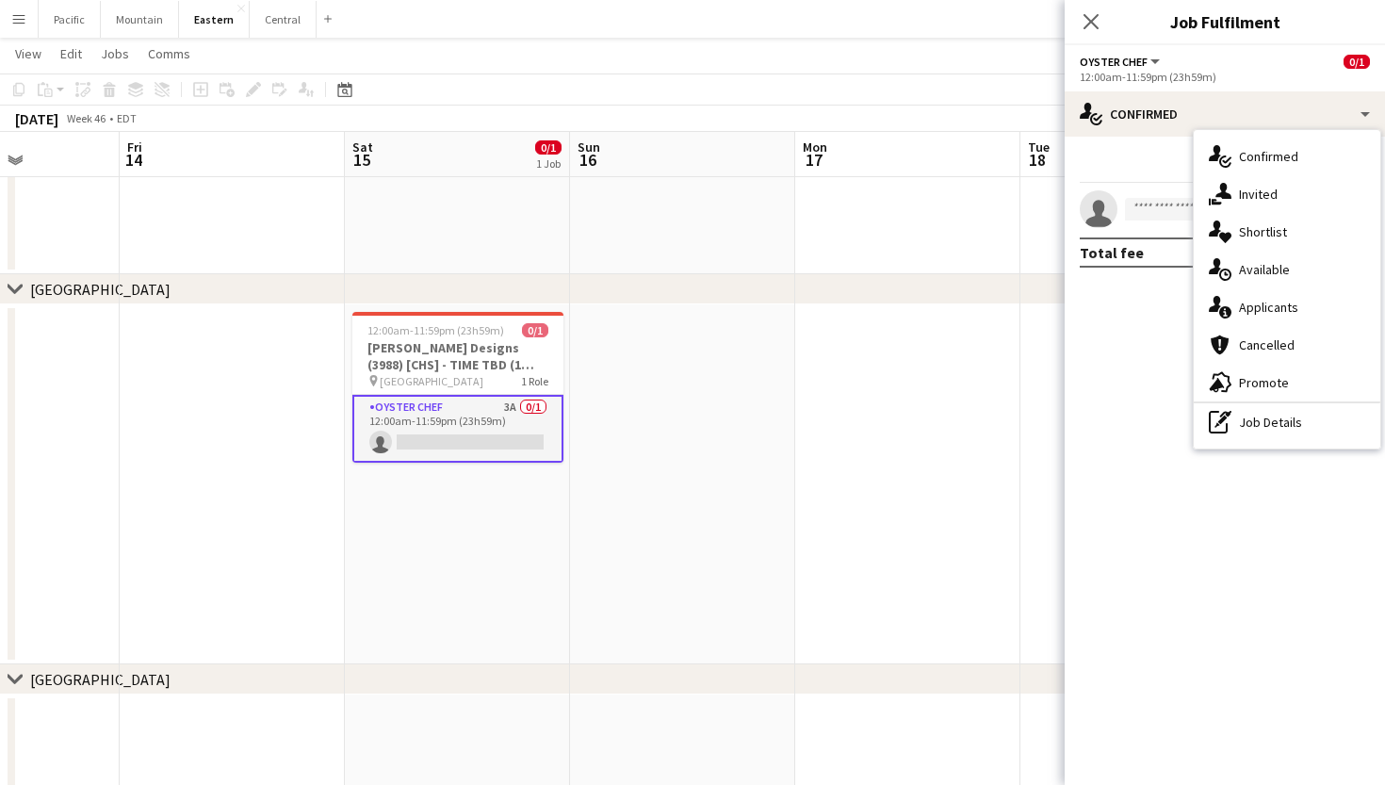
click at [491, 422] on app-card-role "Oyster Chef 3A 0/1 12:00am-11:59pm (23h59m) single-neutral-actions" at bounding box center [457, 429] width 211 height 68
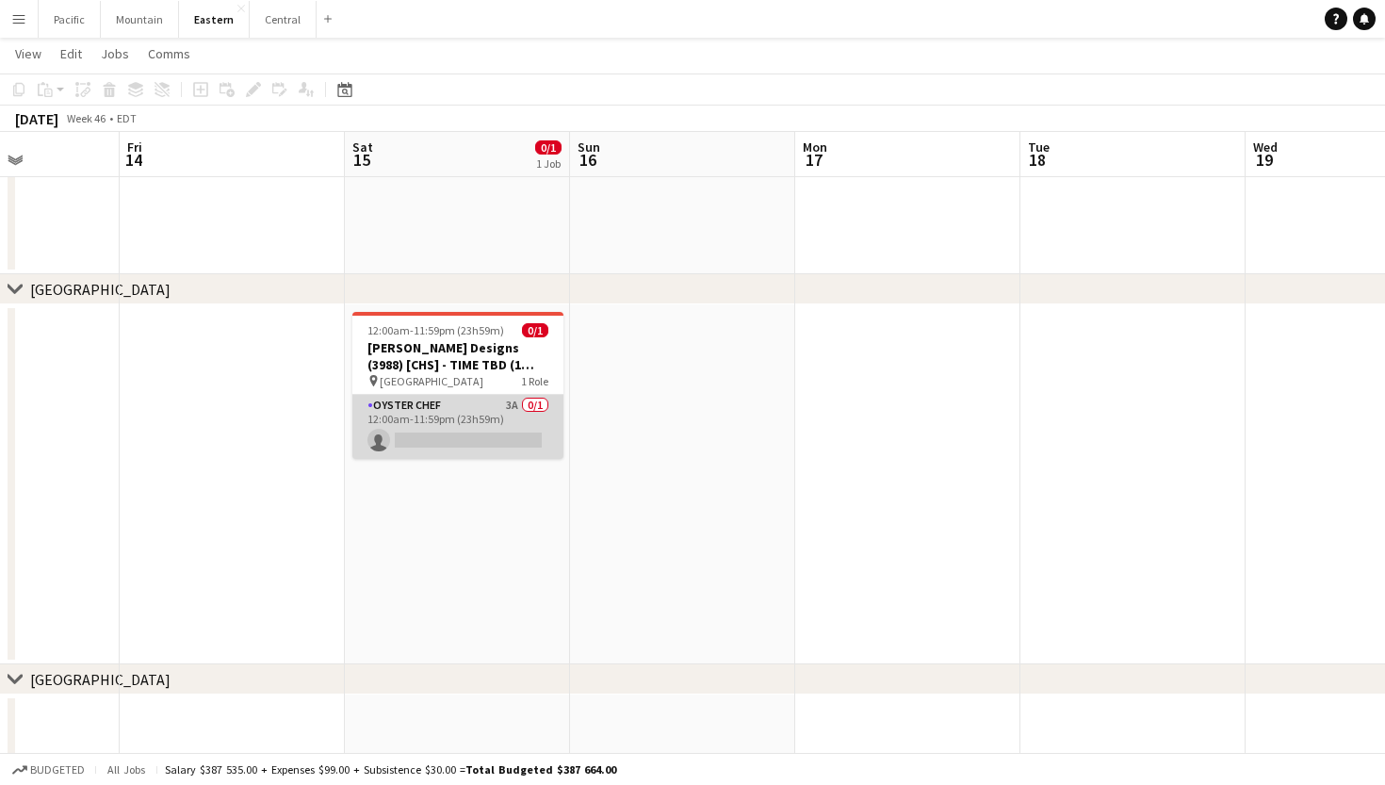
click at [491, 422] on app-card-role "Oyster Chef 3A 0/1 12:00am-11:59pm (23h59m) single-neutral-actions" at bounding box center [457, 427] width 211 height 64
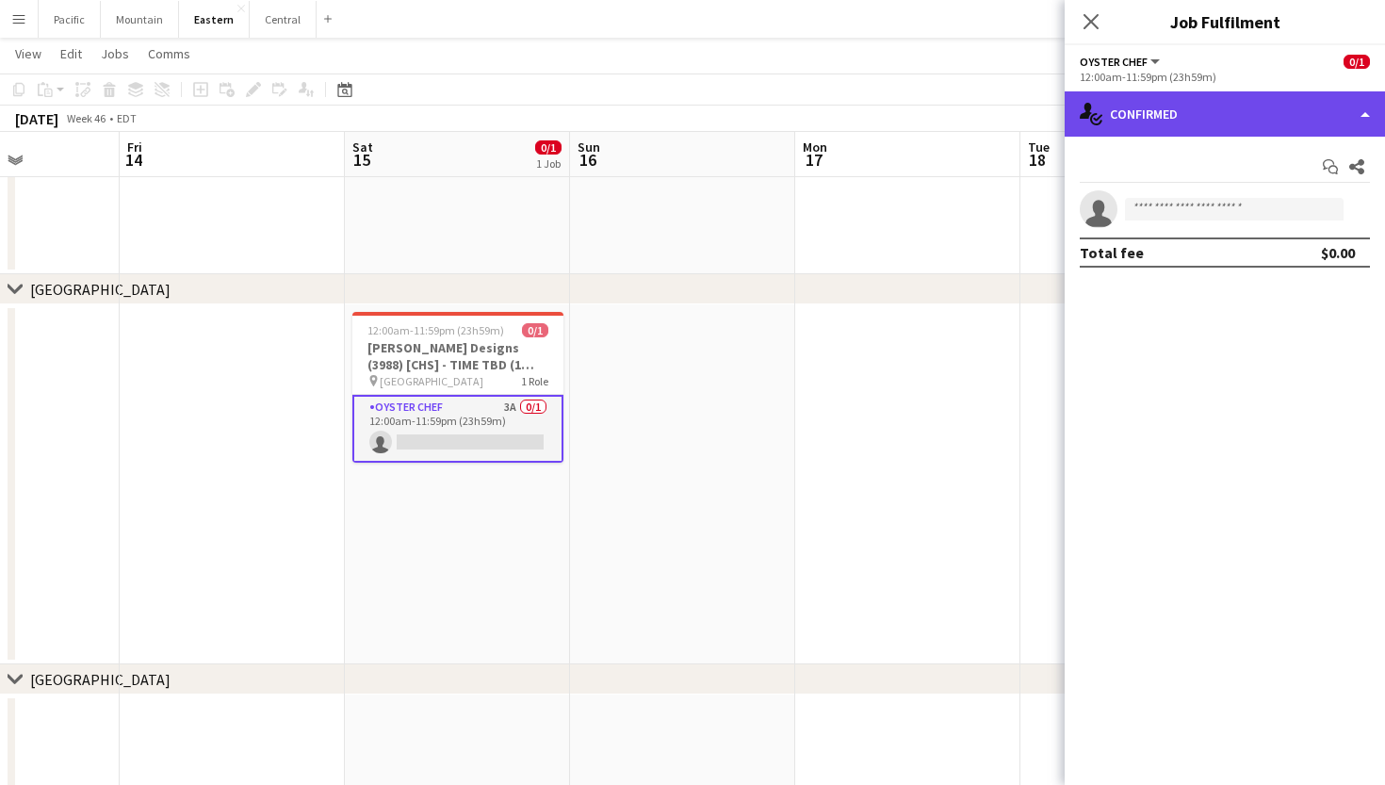
click at [1162, 116] on div "single-neutral-actions-check-2 Confirmed" at bounding box center [1224, 113] width 320 height 45
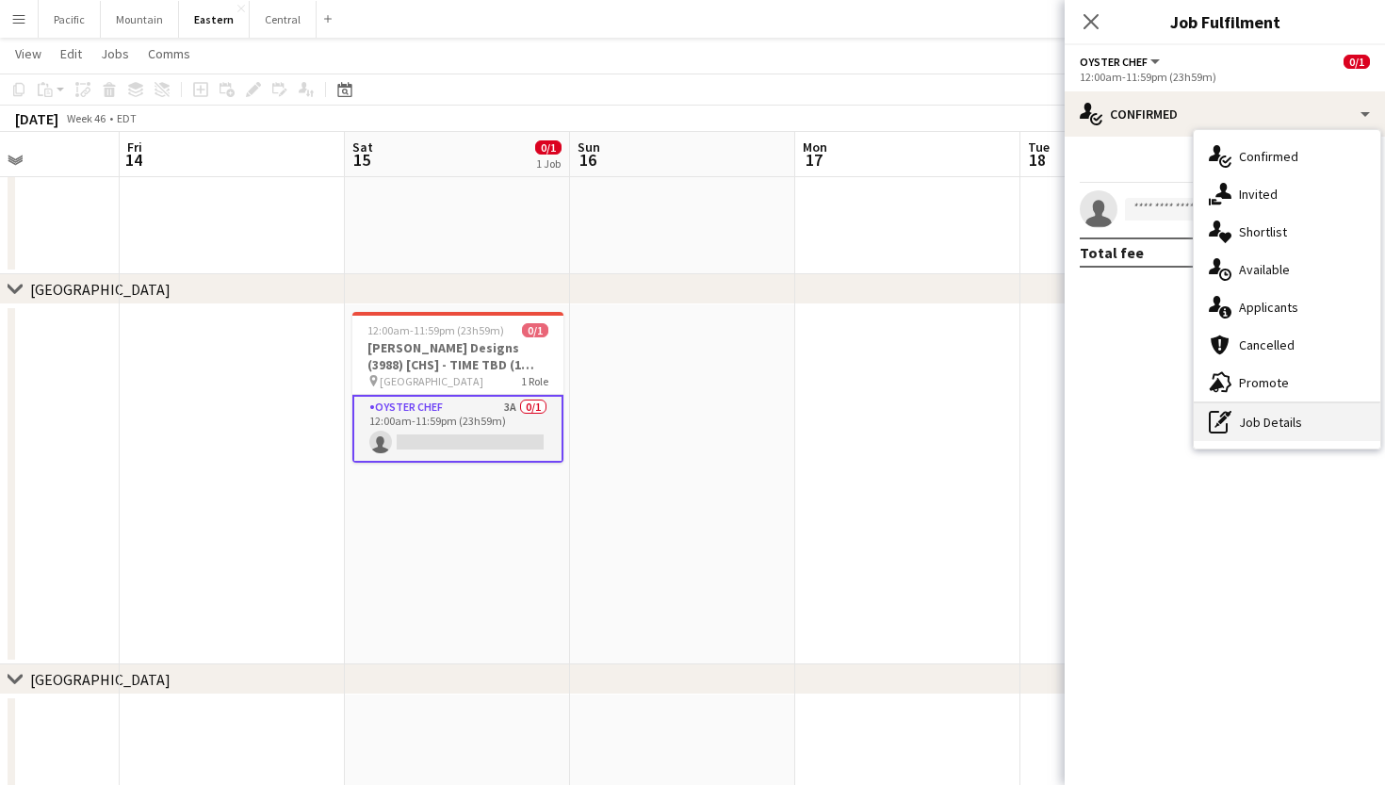
click at [1246, 430] on div "pen-write Job Details" at bounding box center [1286, 422] width 187 height 38
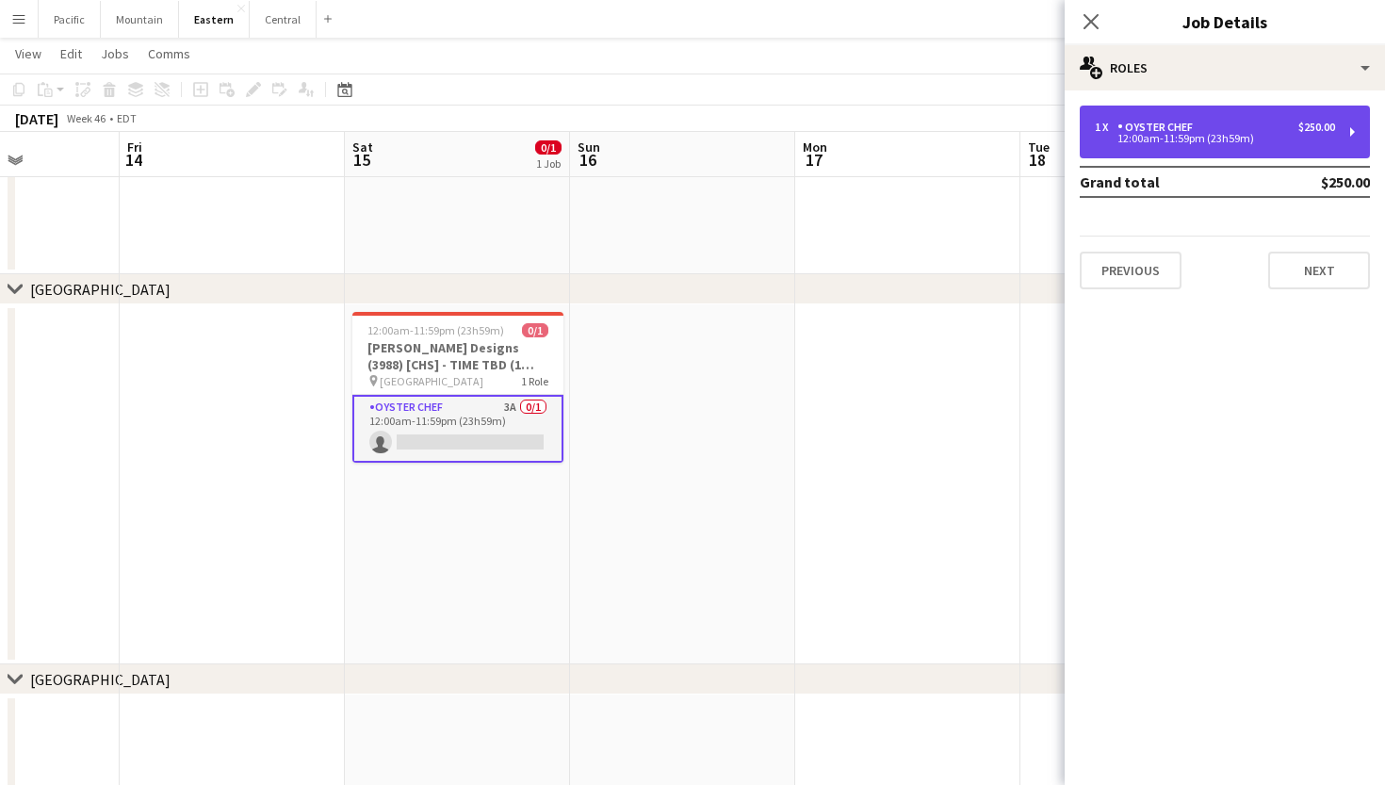
click at [1327, 115] on div "1 x Oyster Chef $250.00 12:00am-11:59pm (23h59m)" at bounding box center [1225, 132] width 290 height 53
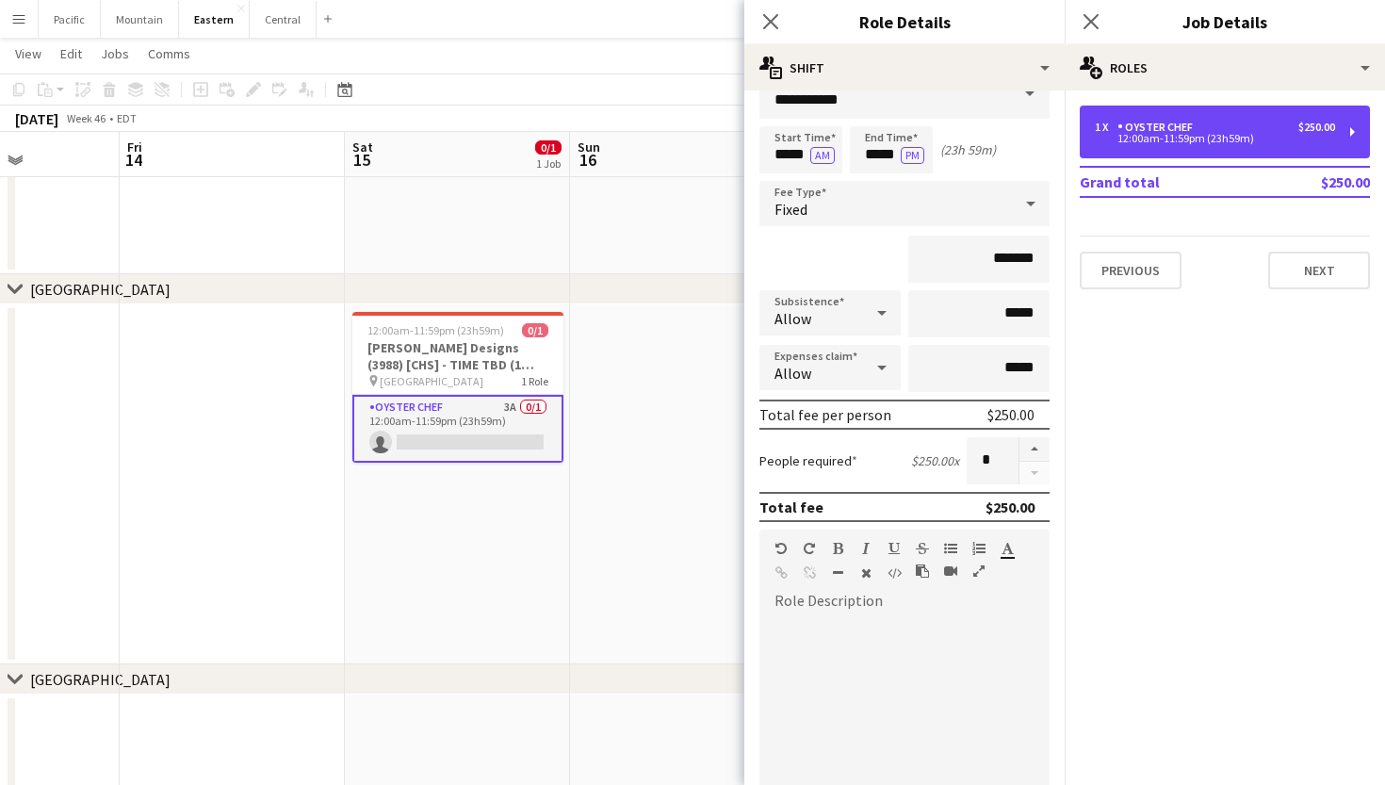
scroll to position [1, 0]
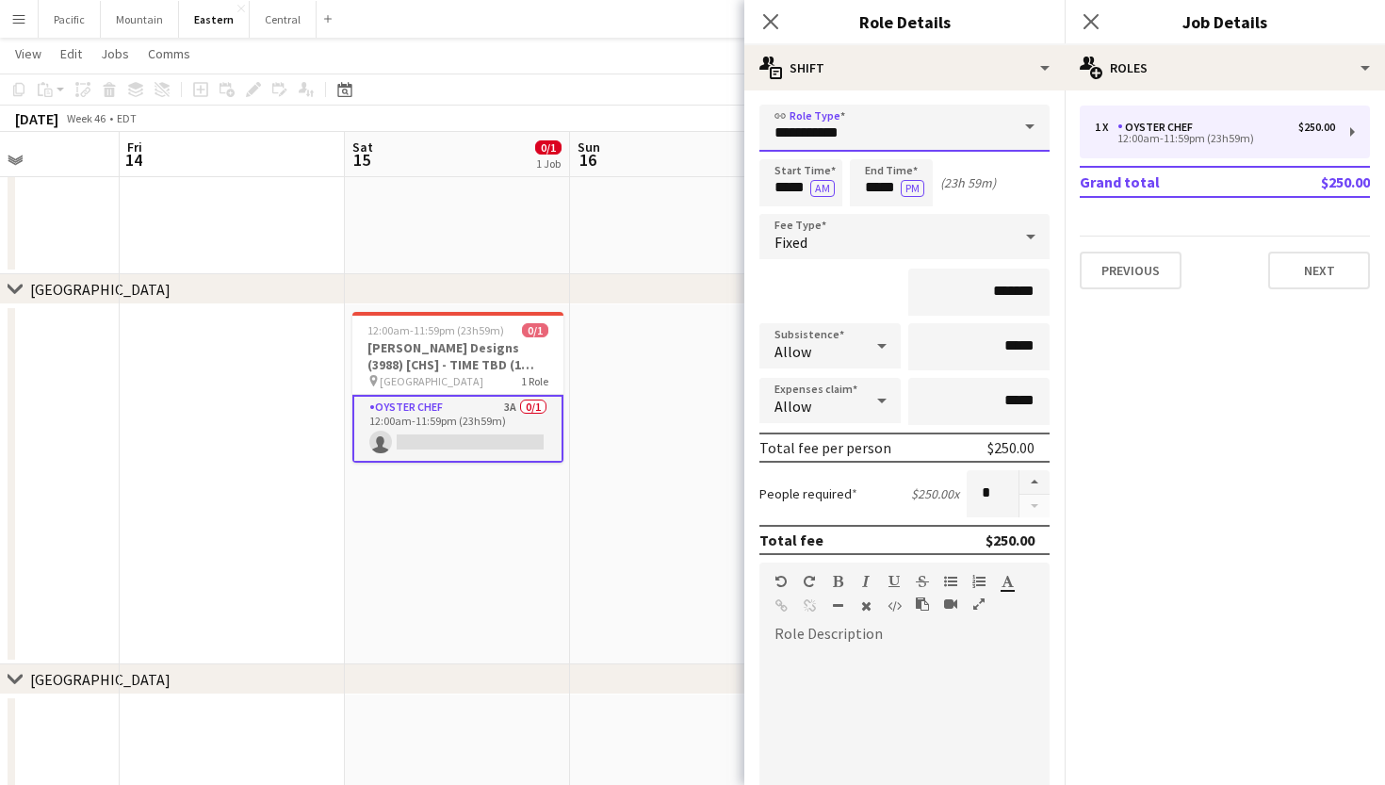
click at [990, 133] on input "**********" at bounding box center [904, 128] width 290 height 47
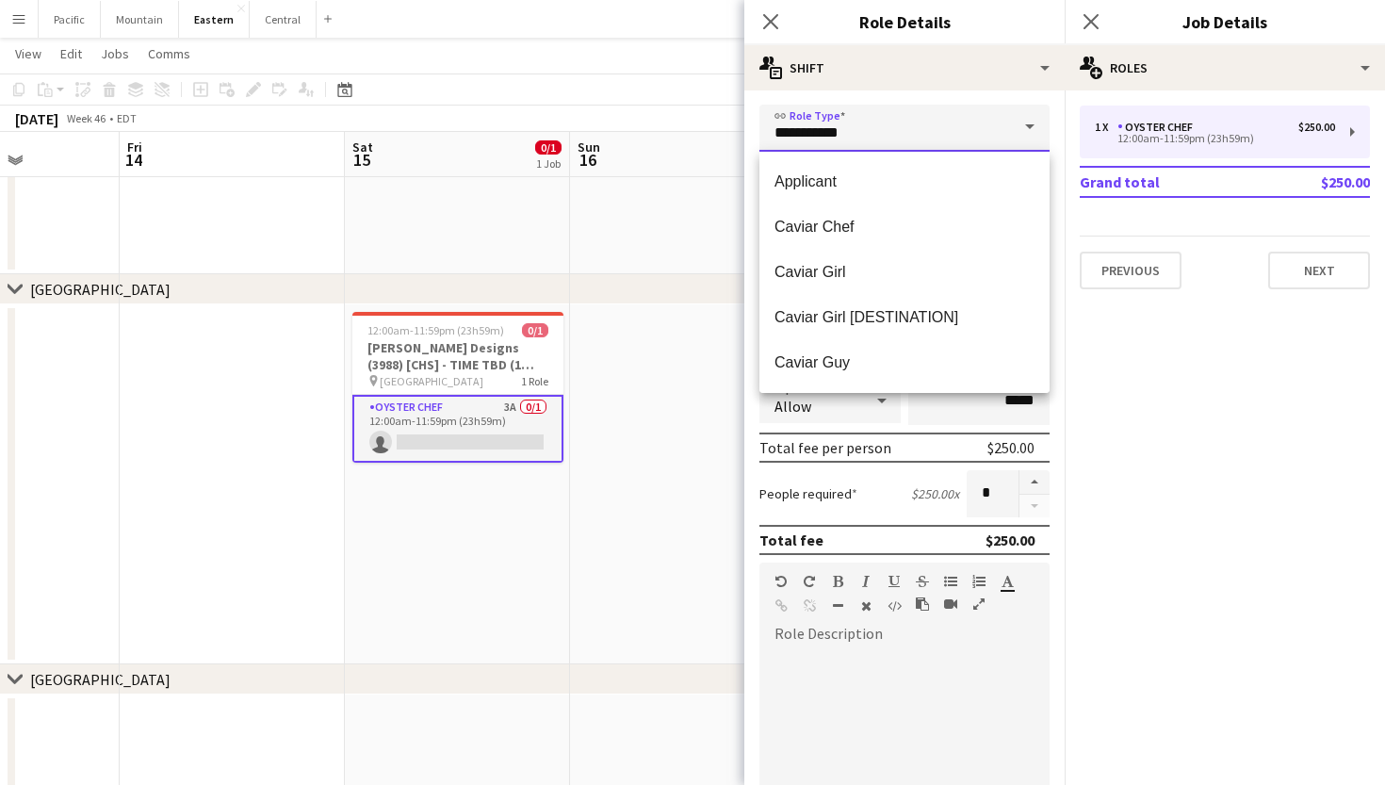
click at [990, 133] on input "**********" at bounding box center [904, 128] width 290 height 47
click at [1193, 431] on mat-expansion-panel "pencil3 General details 1 x Oyster Chef $250.00 12:00am-11:59pm (23h59m) Grand …" at bounding box center [1224, 437] width 320 height 694
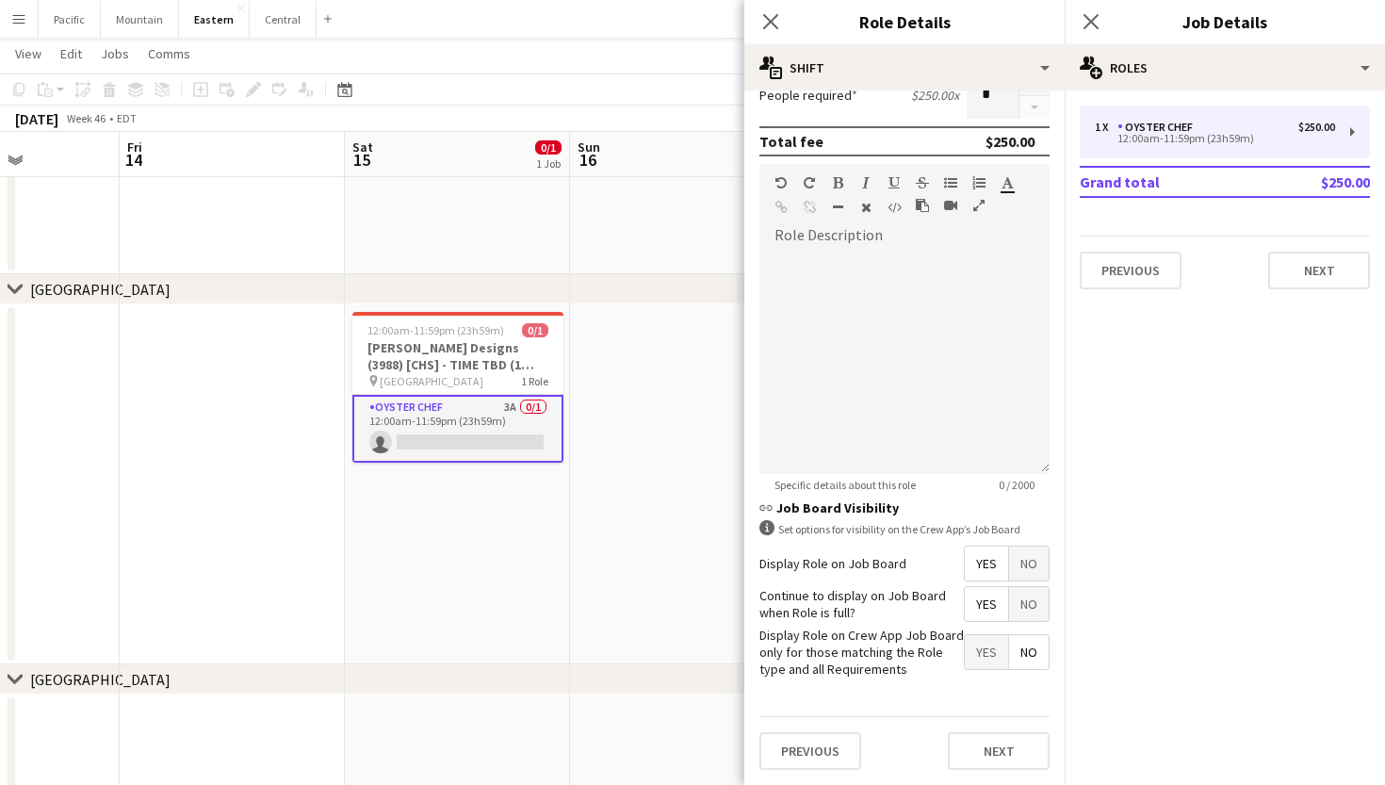
scroll to position [398, 0]
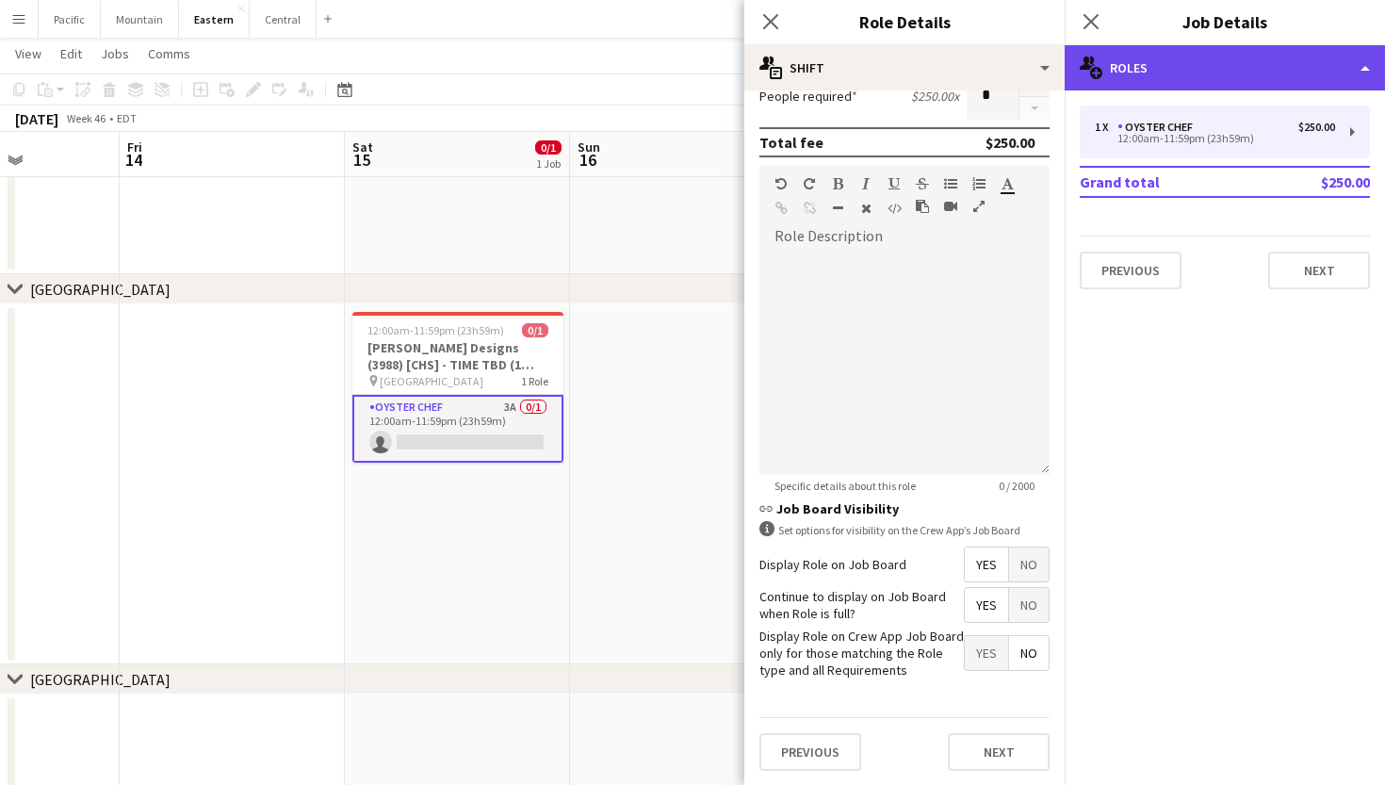
click at [1260, 81] on div "multiple-users-add Roles" at bounding box center [1224, 67] width 320 height 45
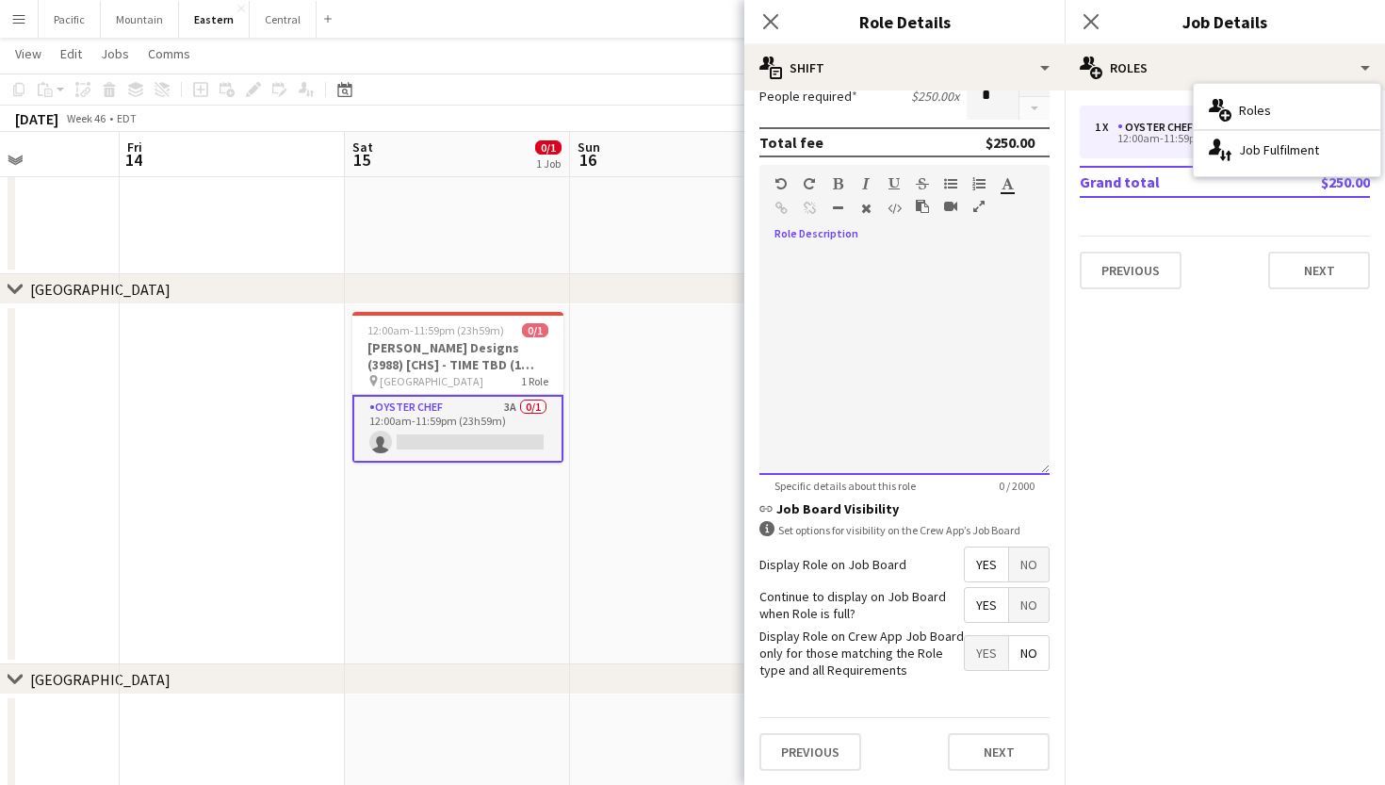
click at [873, 363] on div at bounding box center [904, 362] width 290 height 226
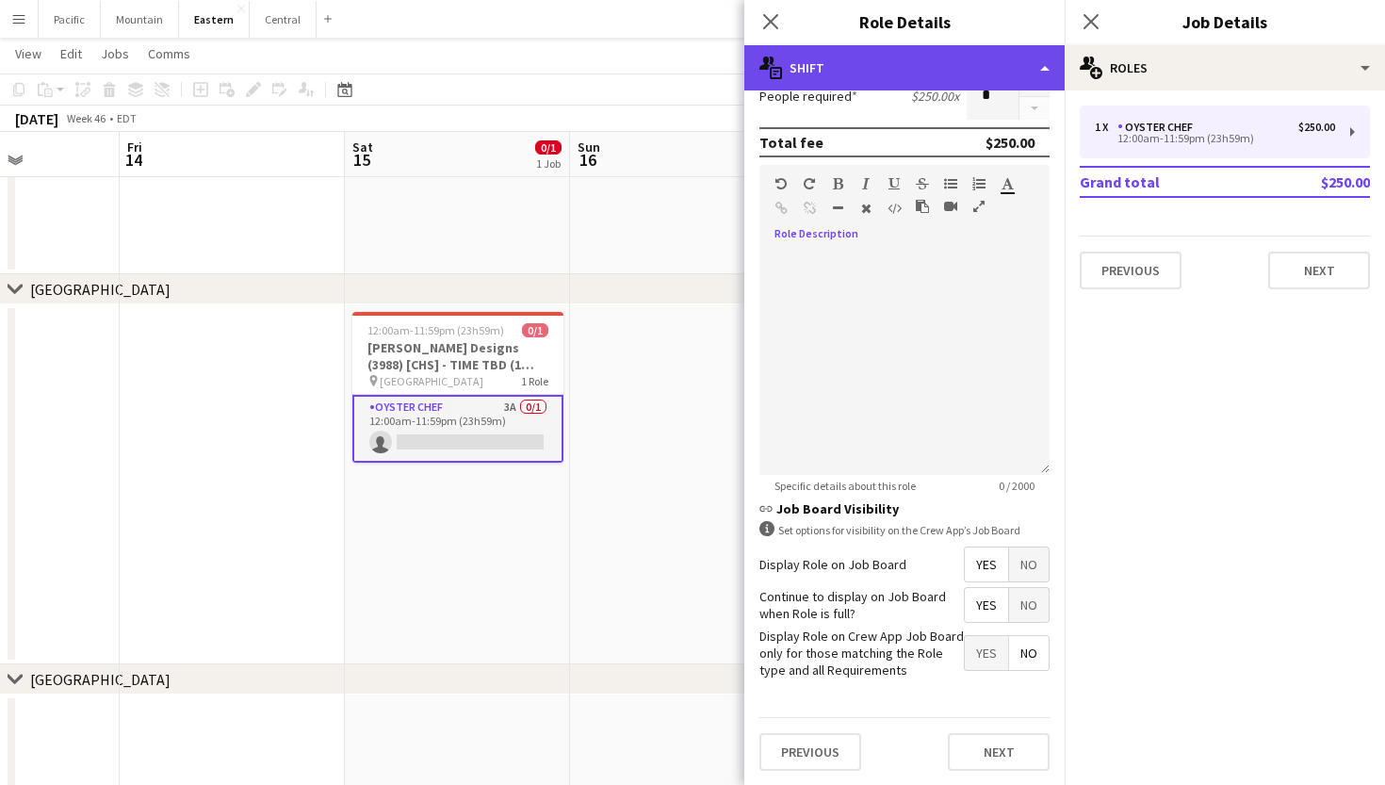
click at [813, 57] on div "multiple-actions-text Shift" at bounding box center [904, 67] width 320 height 45
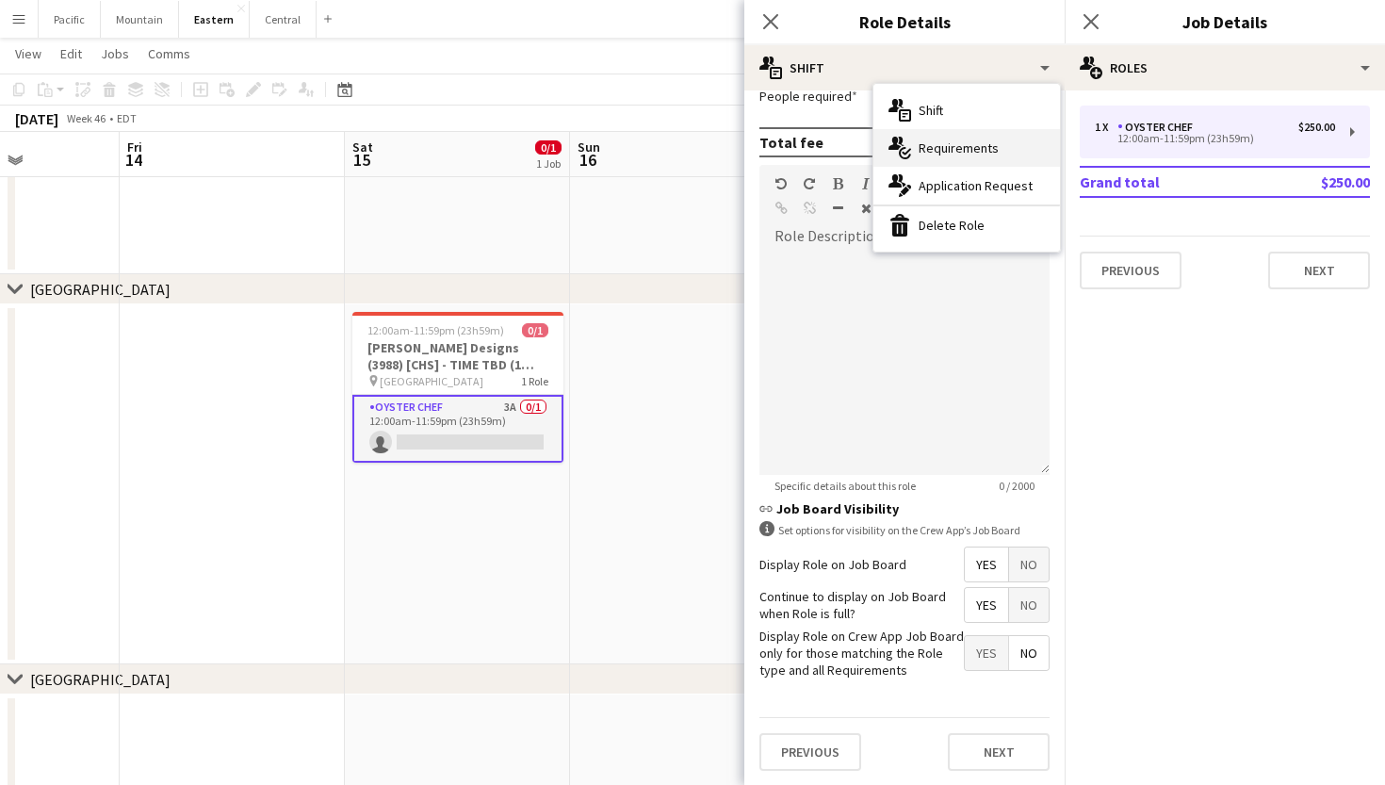
click at [908, 145] on icon "multiple-actions-check-2" at bounding box center [899, 148] width 23 height 23
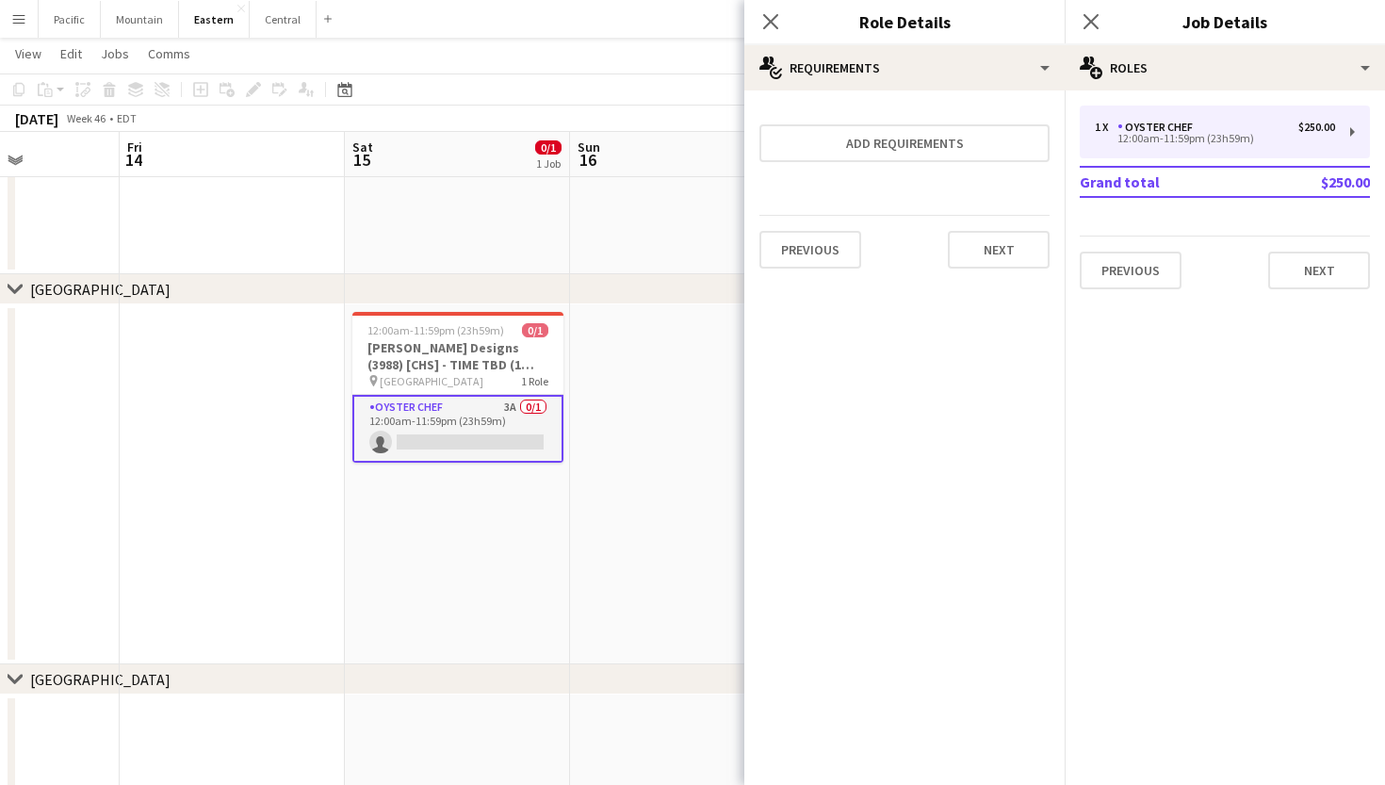
scroll to position [0, 0]
click at [908, 145] on button "Add requirements" at bounding box center [904, 143] width 290 height 38
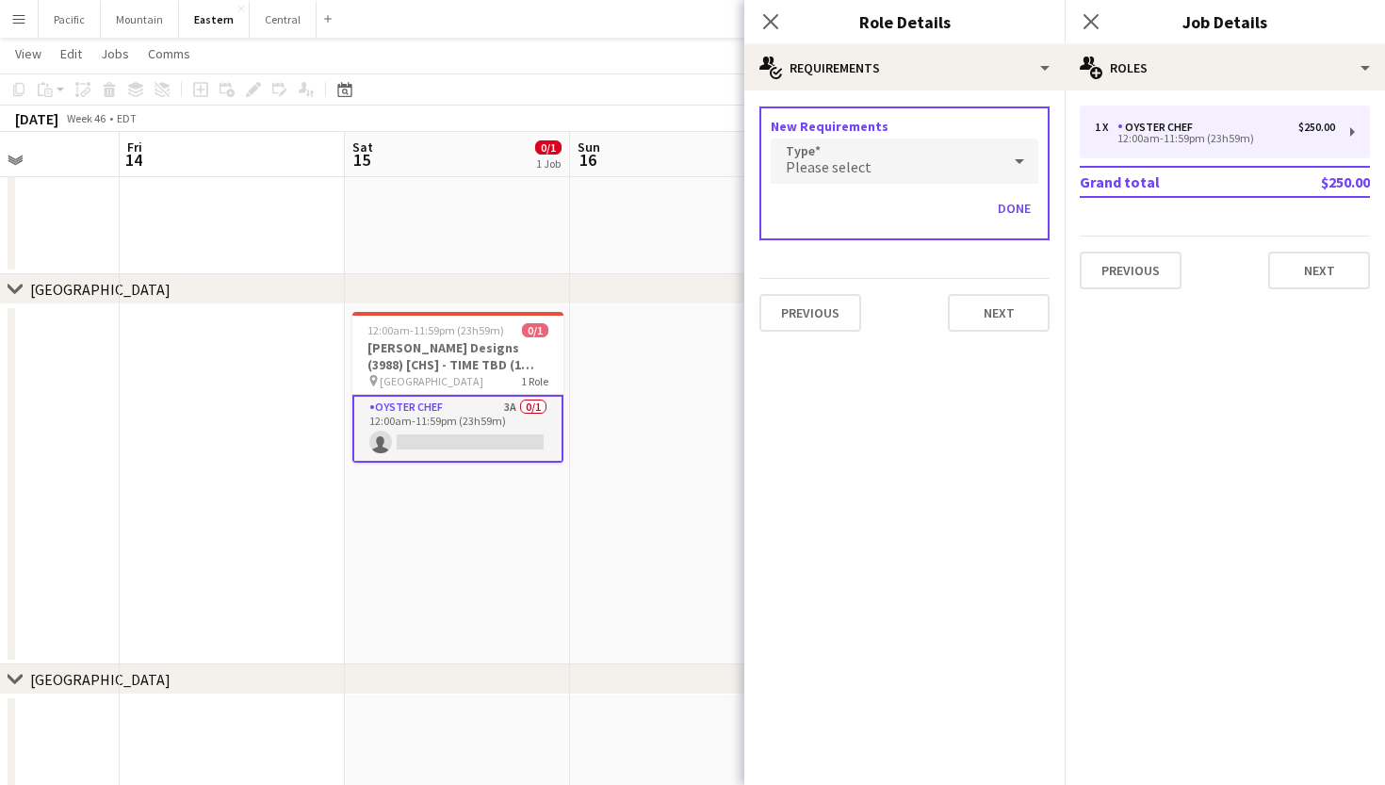
click at [883, 178] on div "Please select" at bounding box center [886, 160] width 230 height 45
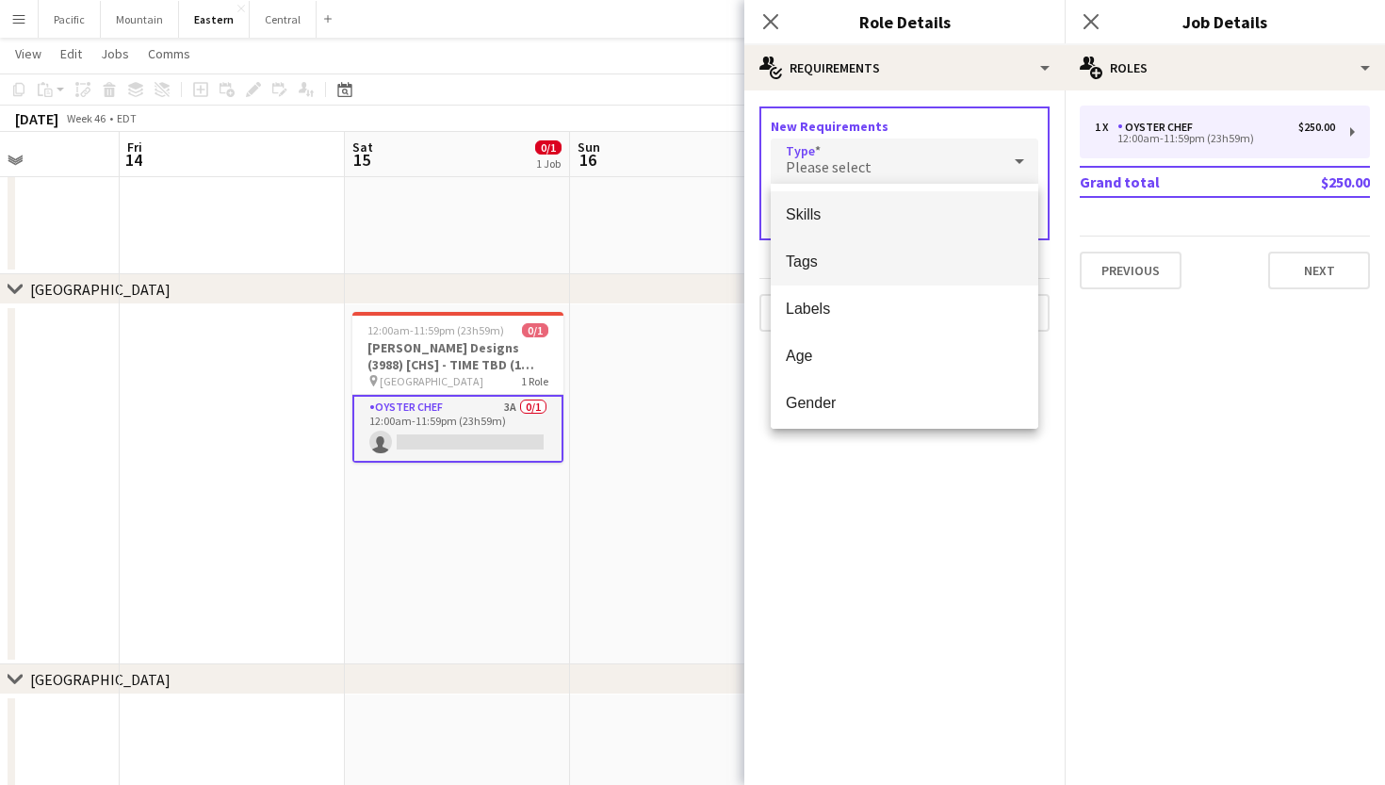
click at [823, 266] on span "Tags" at bounding box center [904, 261] width 237 height 18
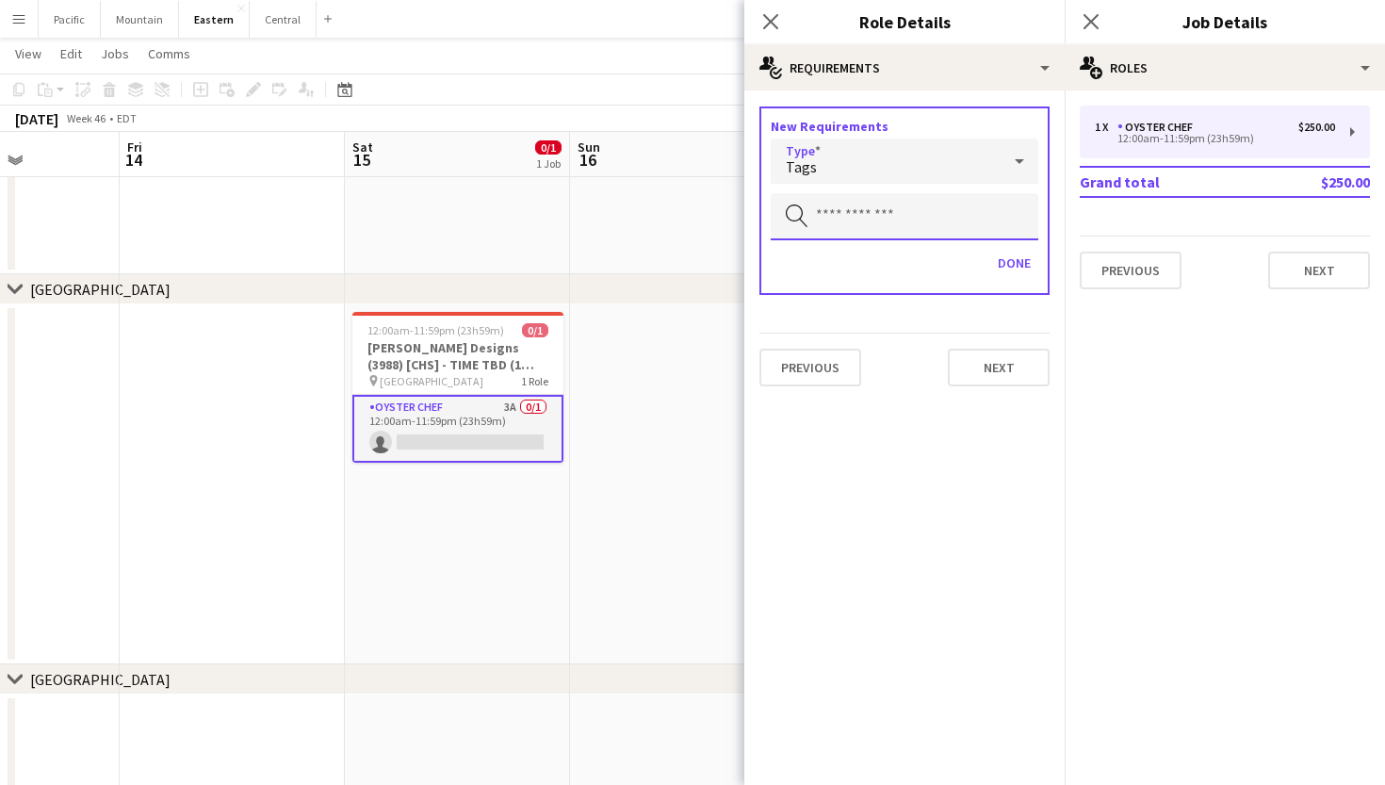
click at [849, 229] on input "text" at bounding box center [905, 216] width 268 height 47
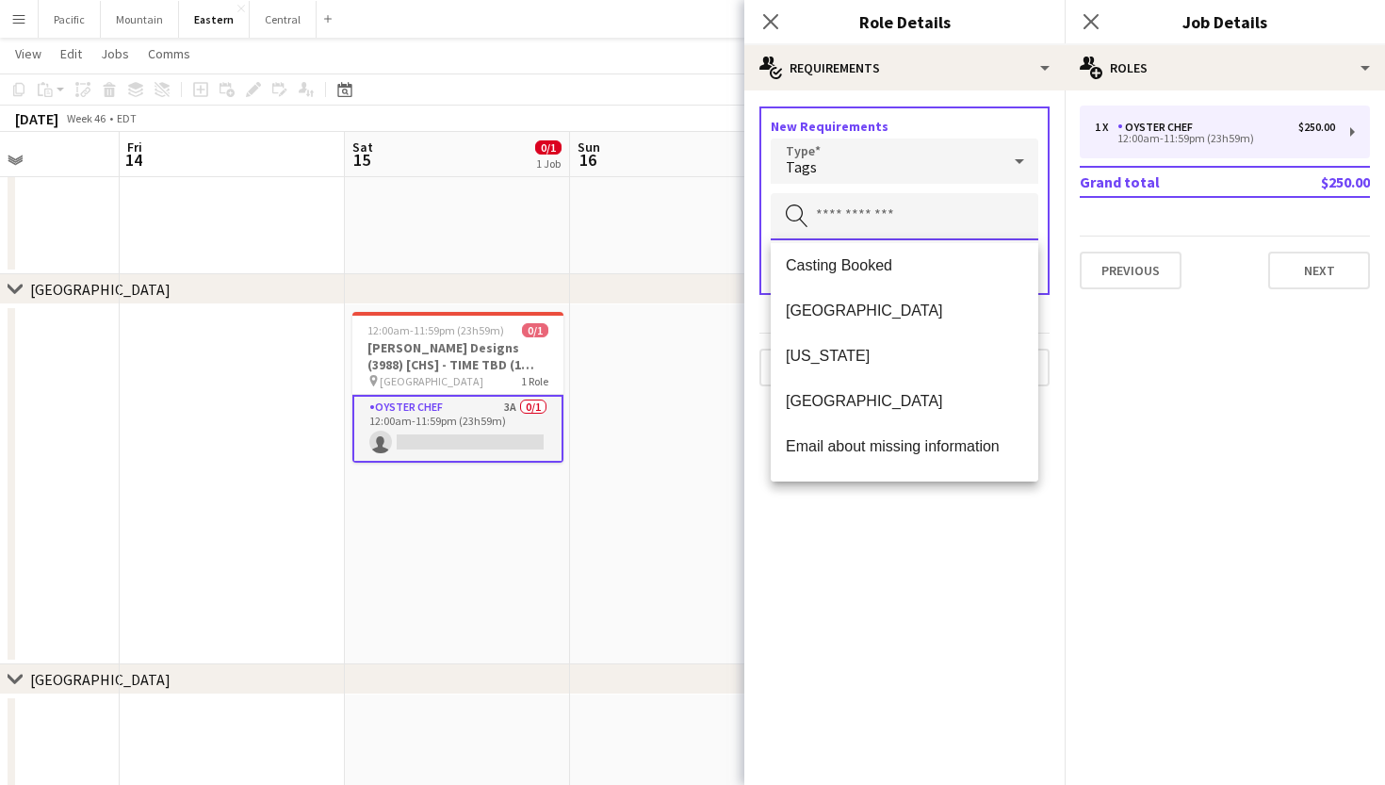
scroll to position [178, 0]
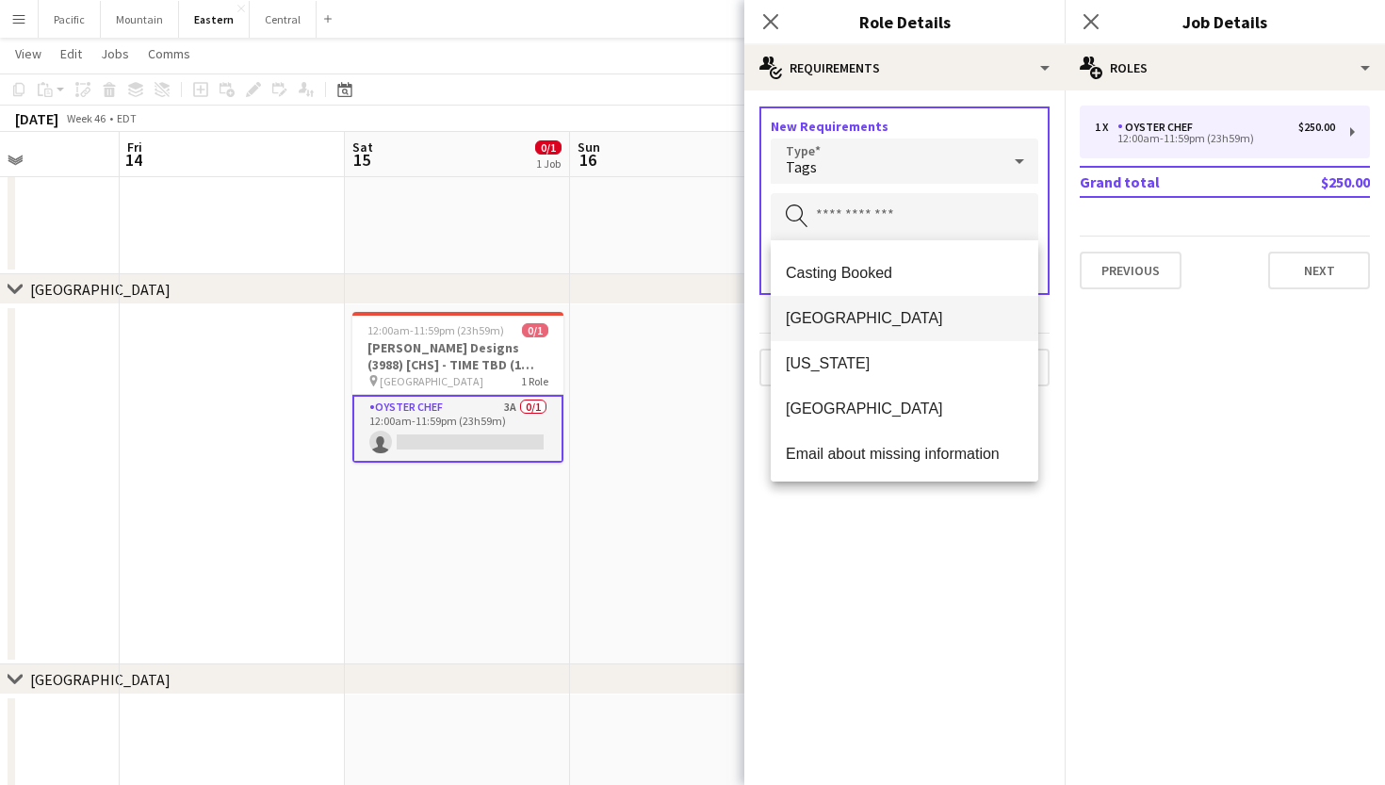
click at [839, 305] on mat-option "[GEOGRAPHIC_DATA]" at bounding box center [905, 318] width 268 height 45
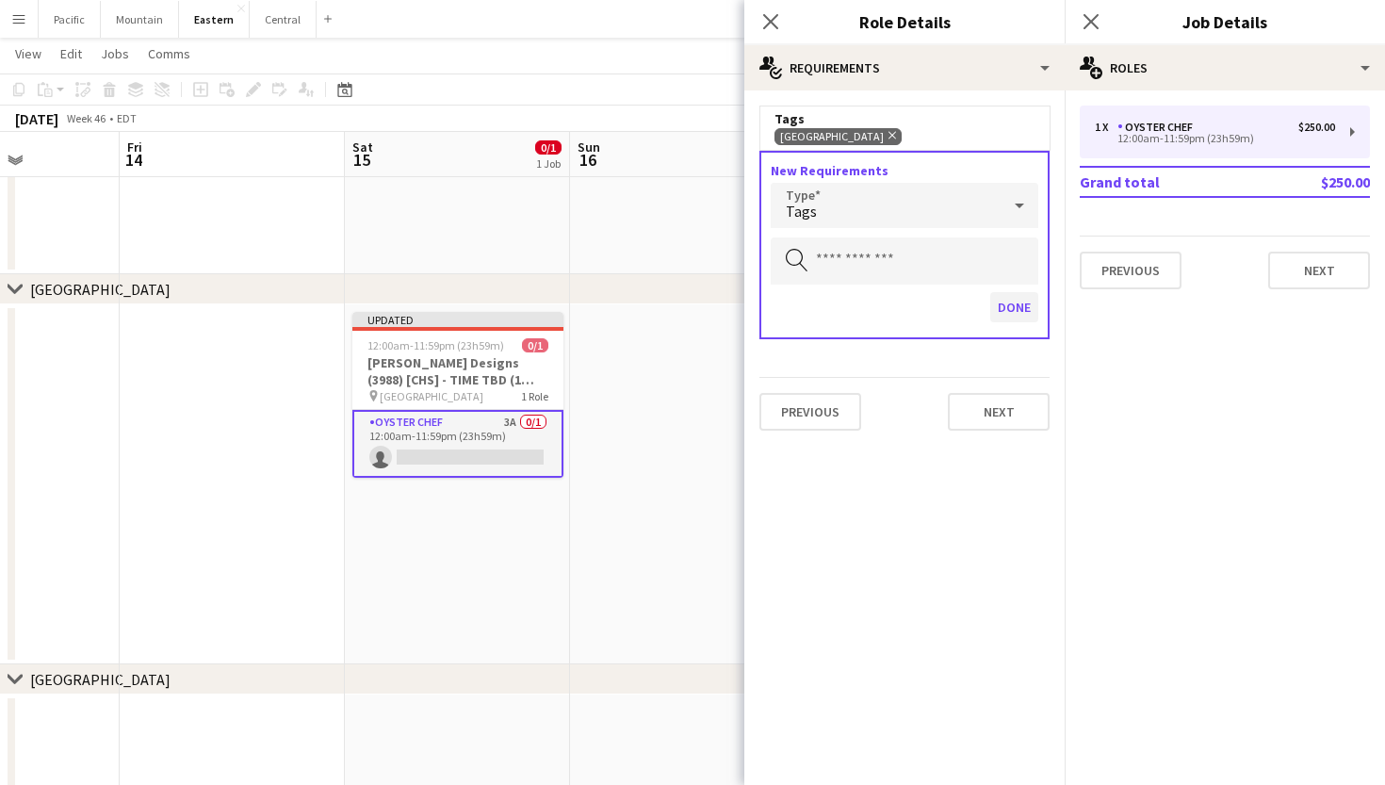
click at [1015, 301] on button "Done" at bounding box center [1014, 307] width 48 height 30
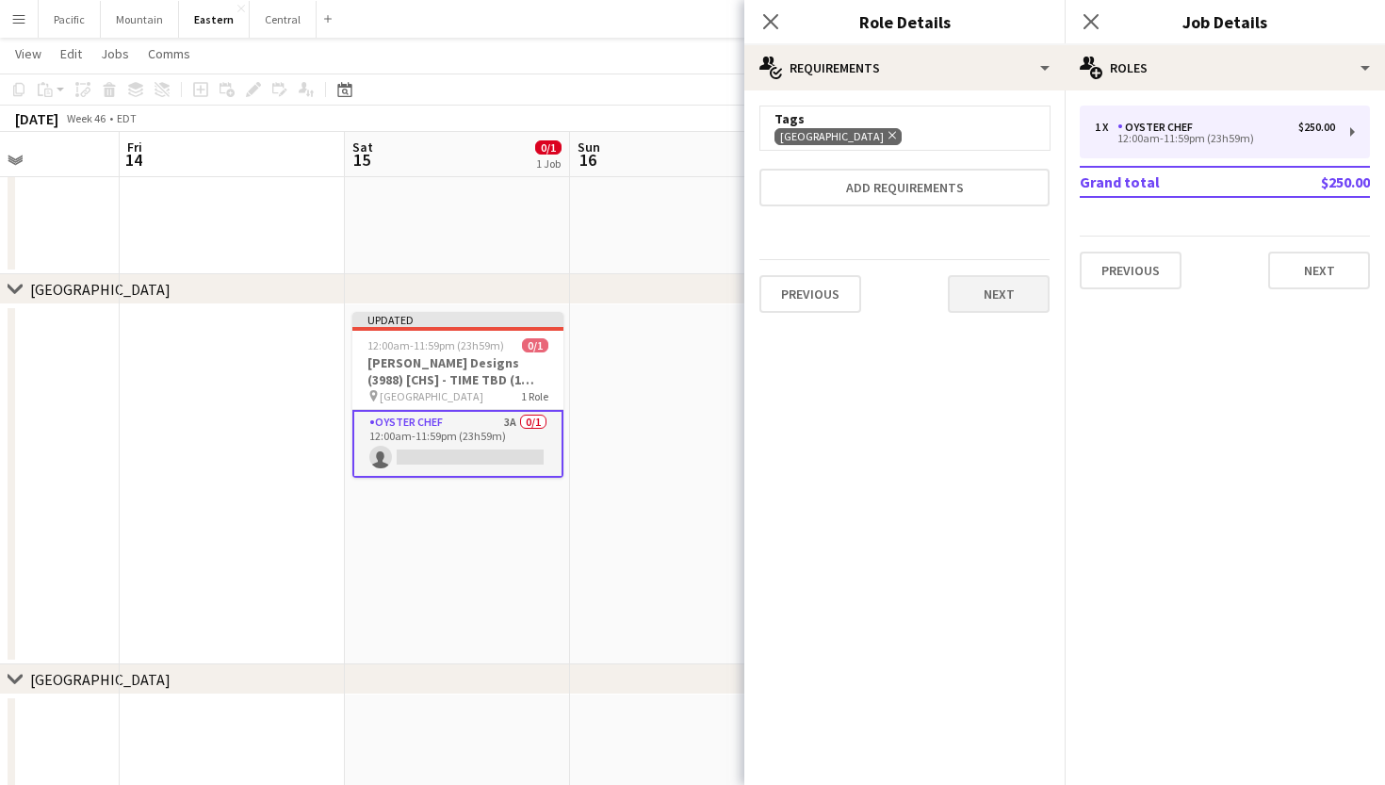
click at [988, 300] on button "Next" at bounding box center [999, 294] width 102 height 38
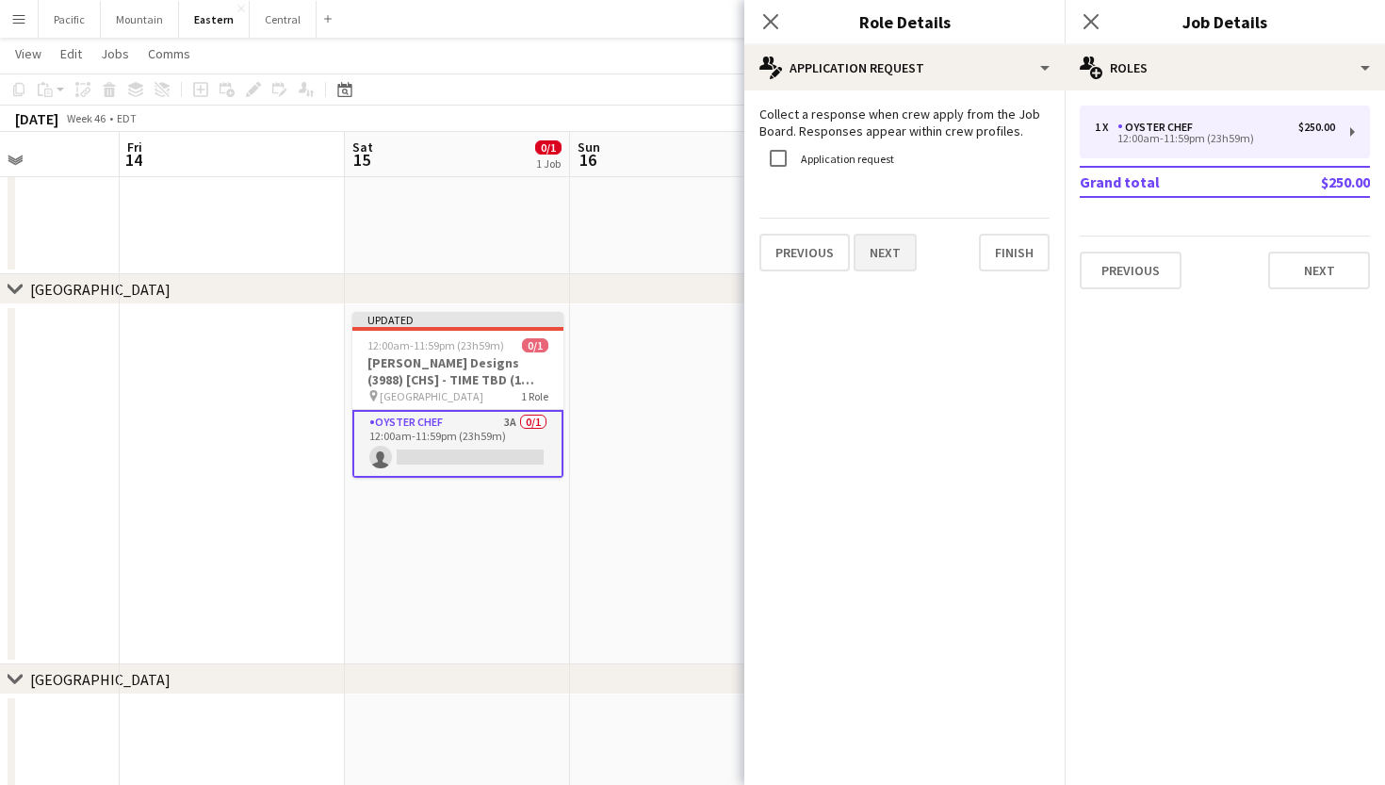
click at [899, 253] on button "Next" at bounding box center [884, 253] width 63 height 38
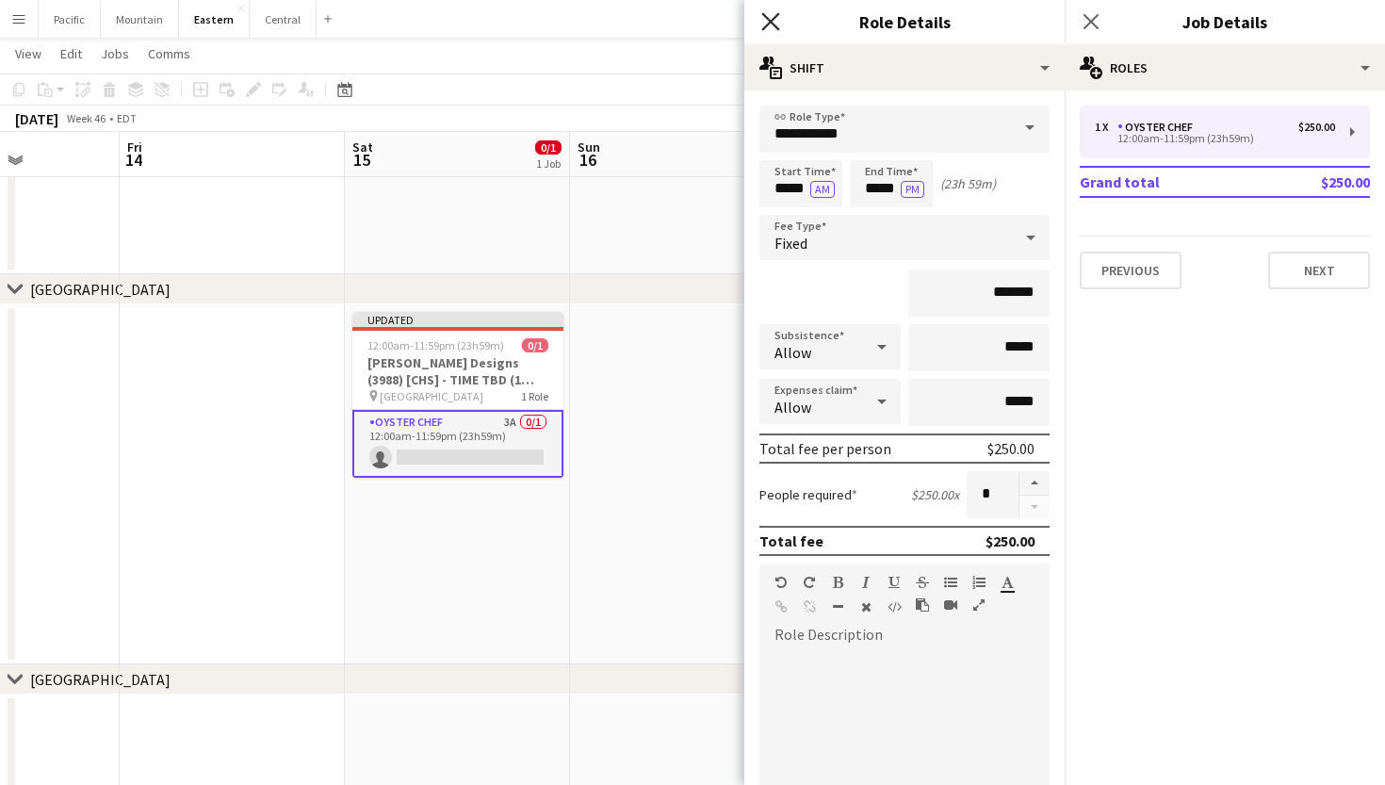
click at [772, 29] on icon "Close pop-in" at bounding box center [770, 21] width 18 height 18
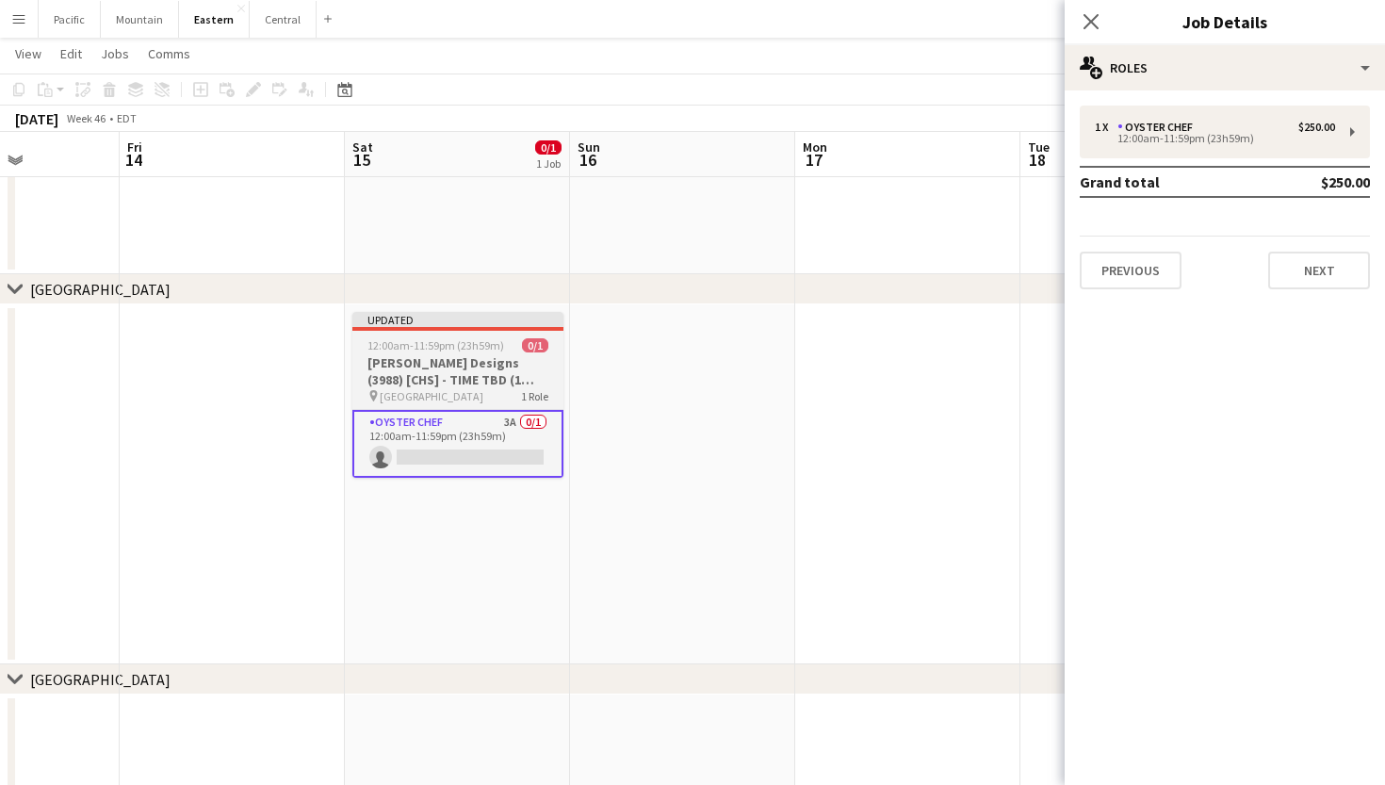
click at [475, 372] on h3 "Sarah Lillie Designs (3988) [CHS] - TIME TBD (1 hour)" at bounding box center [457, 371] width 211 height 34
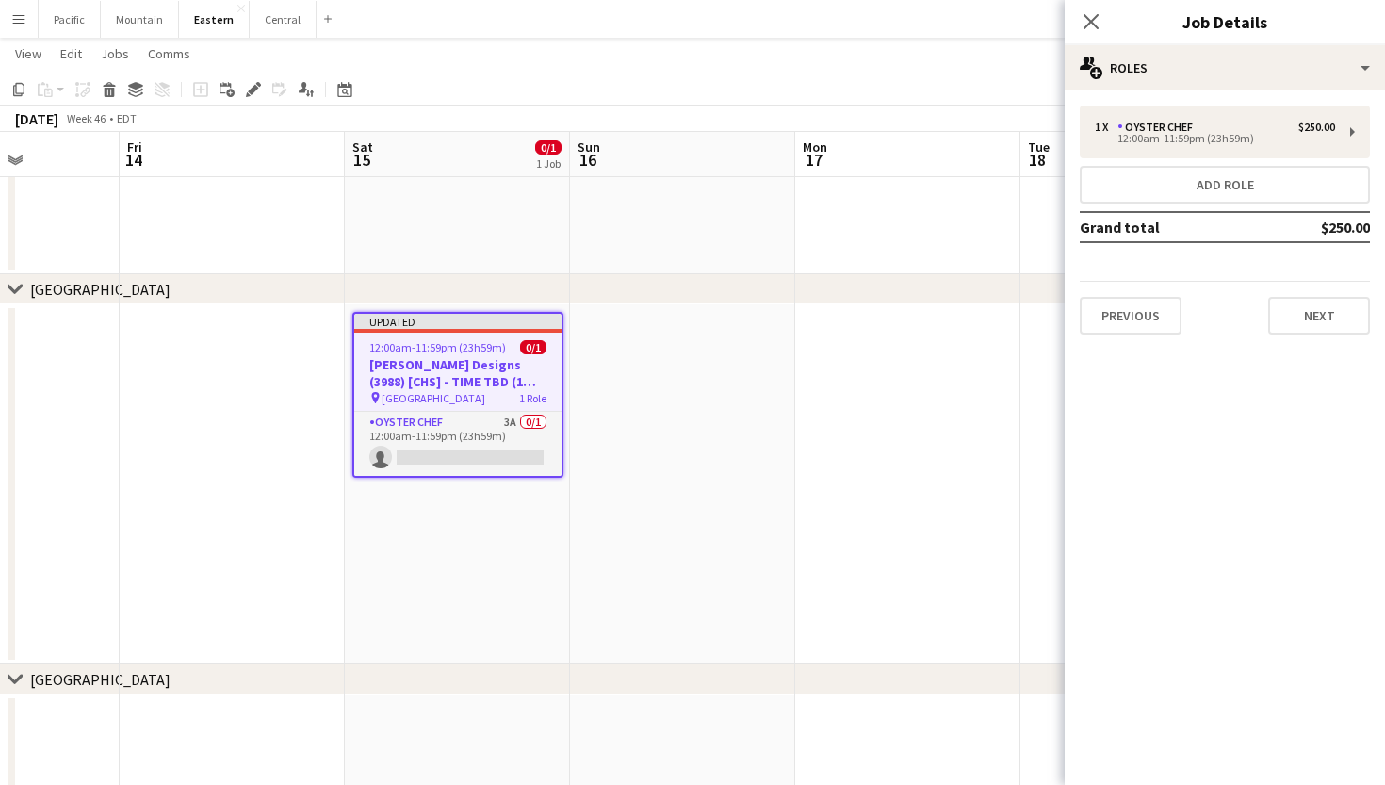
click at [1086, 9] on div "Close pop-in" at bounding box center [1090, 21] width 53 height 43
click at [1082, 18] on icon "Close pop-in" at bounding box center [1090, 21] width 18 height 18
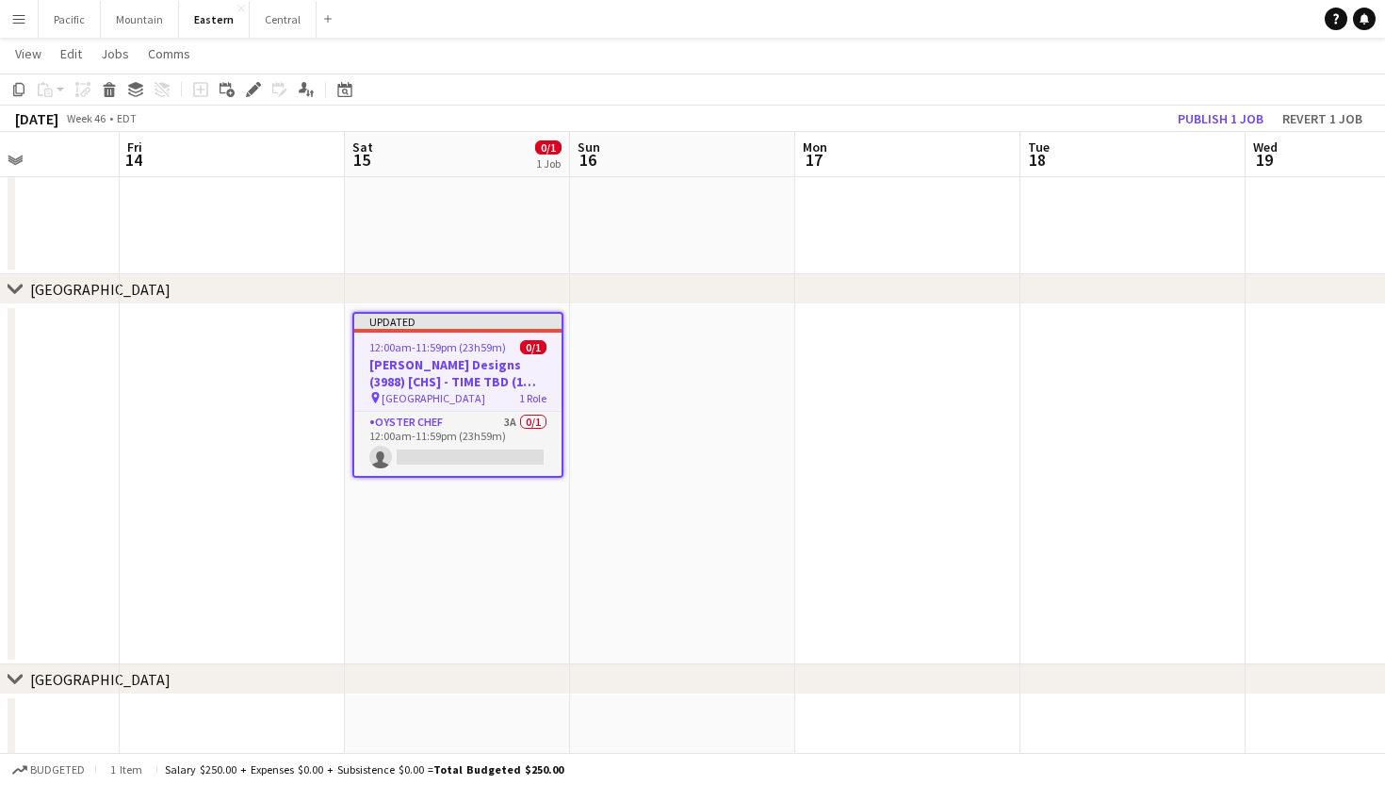
click at [1213, 105] on app-toolbar "Copy Paste Paste Command V Paste with crew Command Shift V Paste linked Job Del…" at bounding box center [692, 89] width 1385 height 32
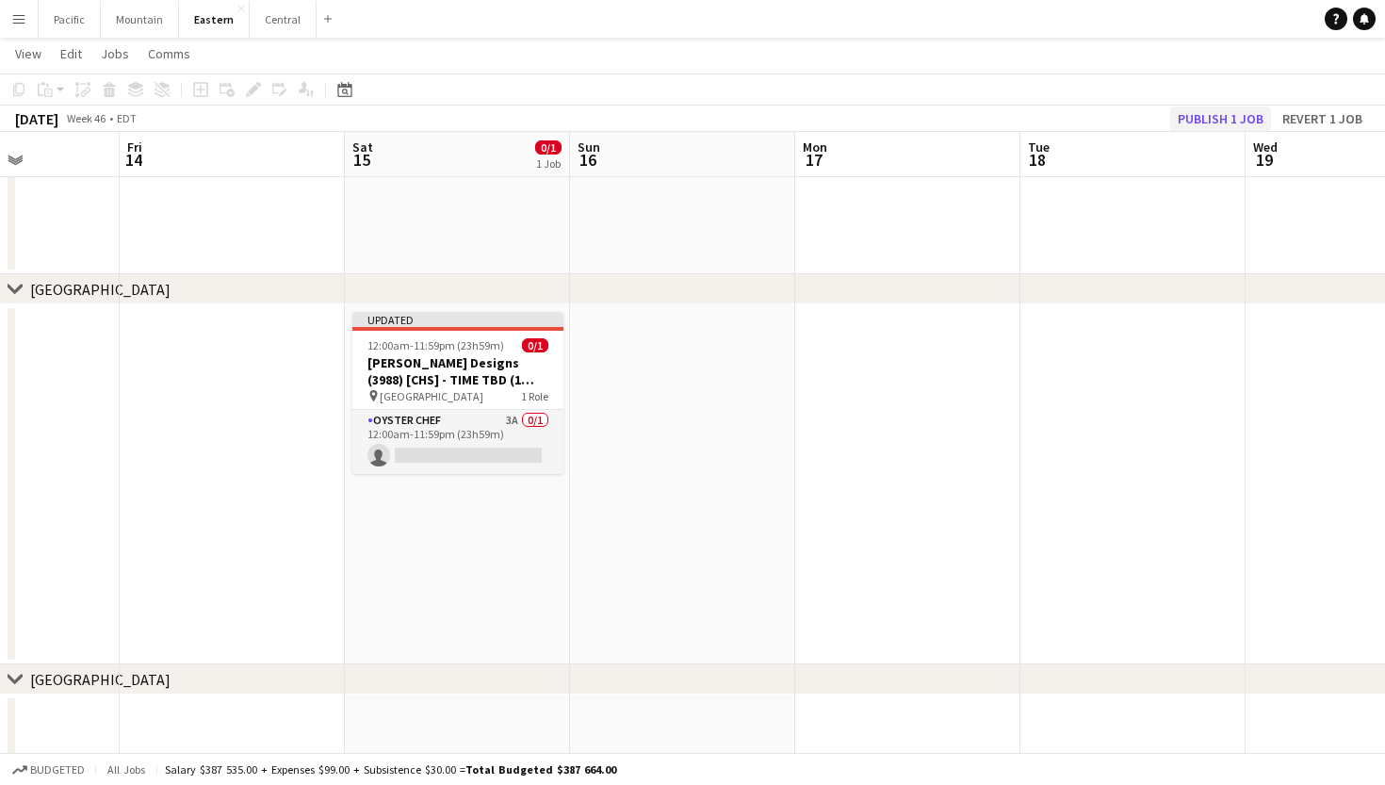
click at [1212, 122] on button "Publish 1 job" at bounding box center [1220, 118] width 101 height 24
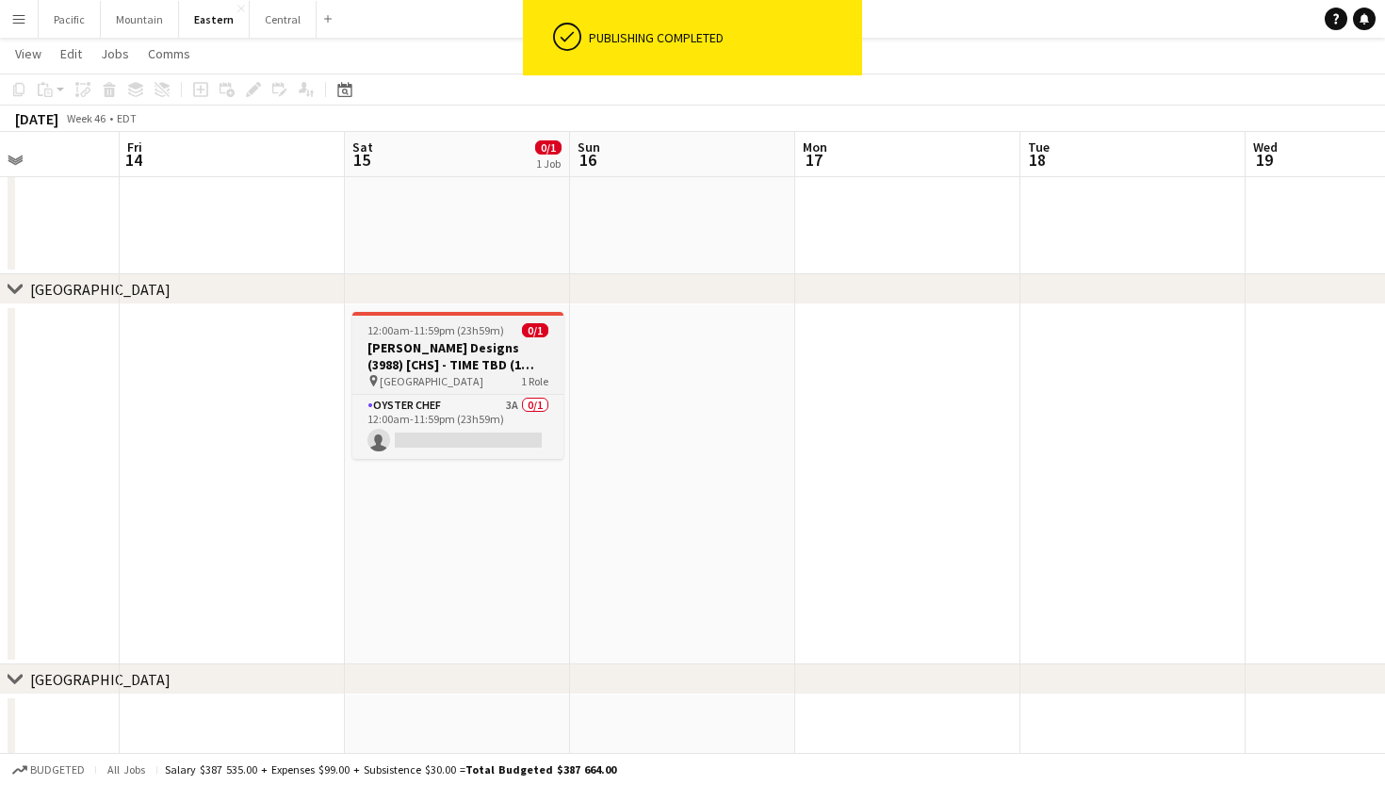
click at [471, 372] on h3 "Sarah Lillie Designs (3988) [CHS] - TIME TBD (1 hour)" at bounding box center [457, 356] width 211 height 34
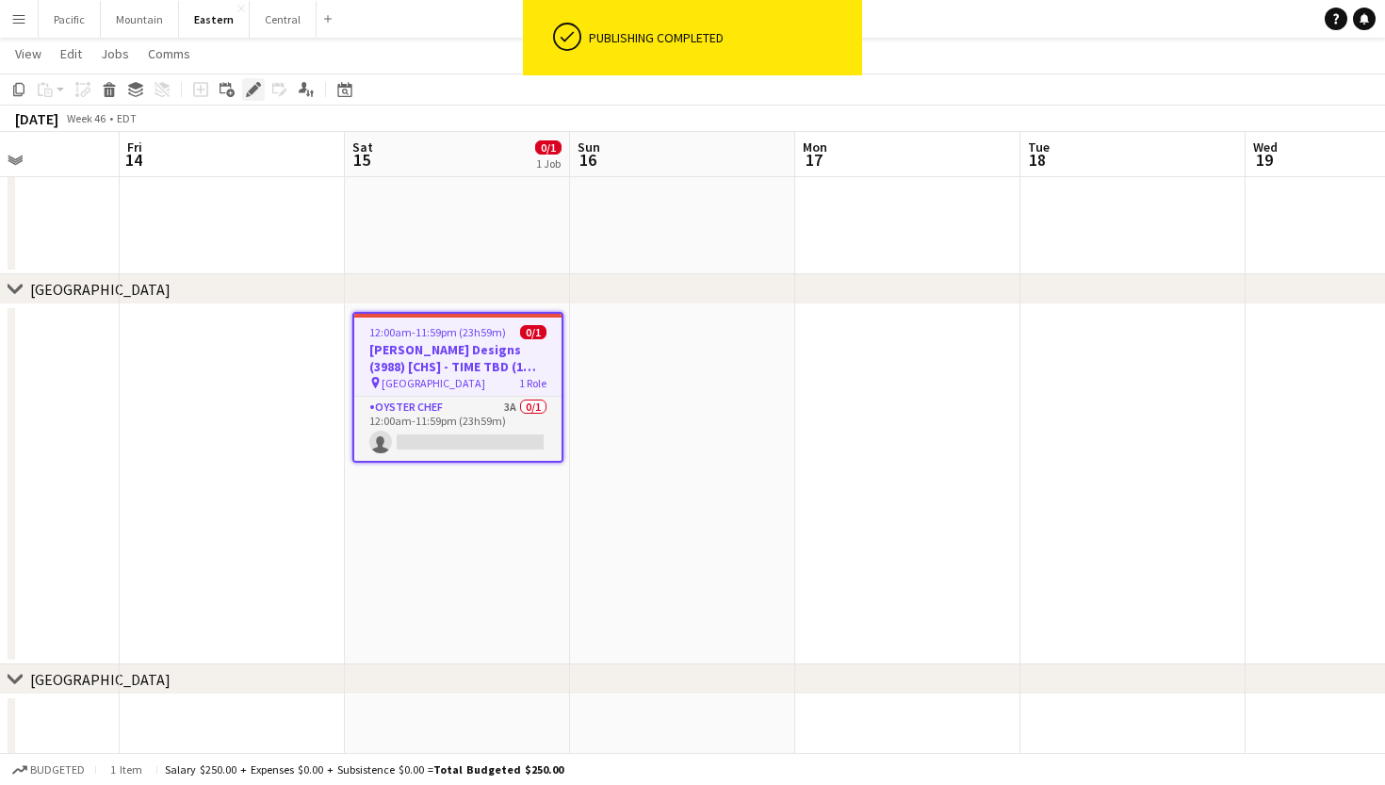
click at [254, 90] on icon at bounding box center [253, 90] width 10 height 10
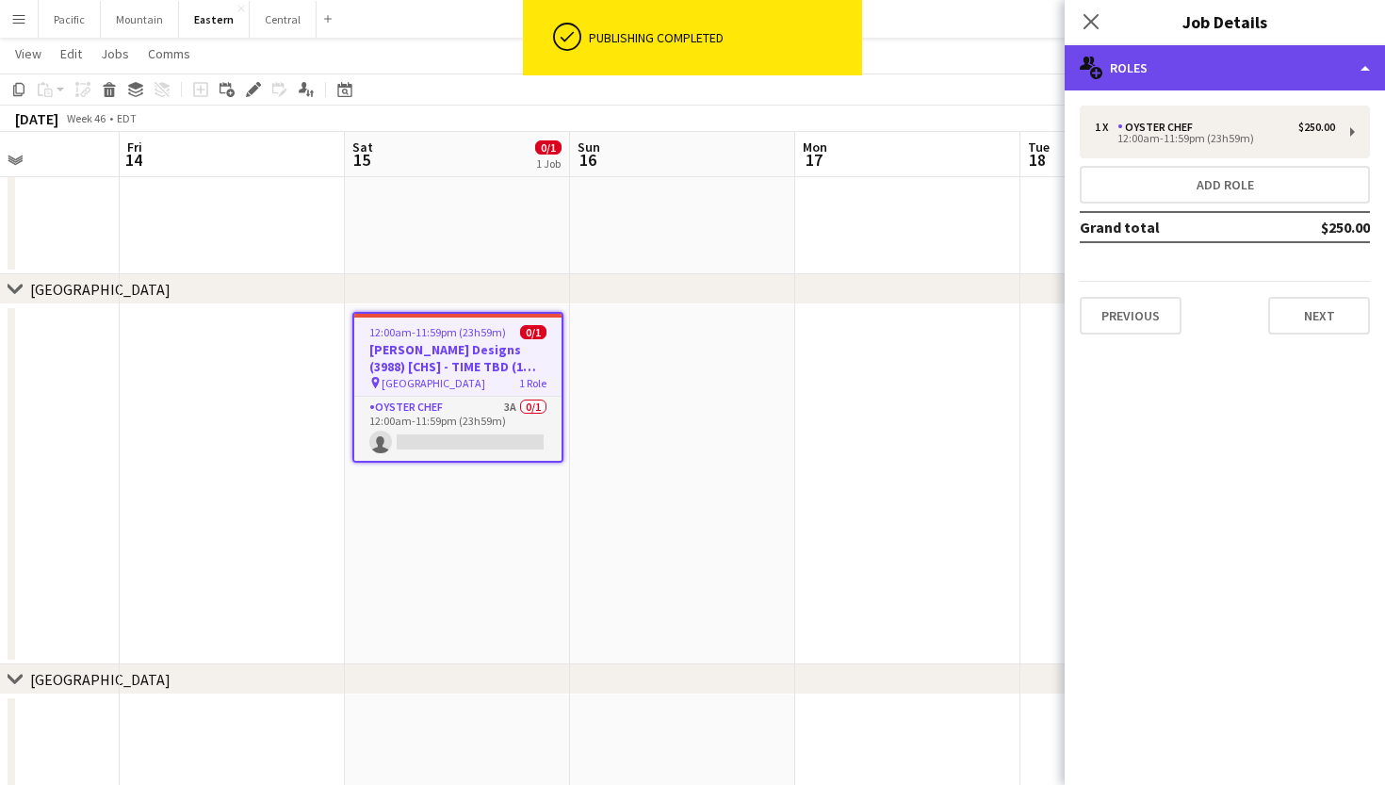
click at [1254, 68] on div "multiple-users-add Roles" at bounding box center [1224, 67] width 320 height 45
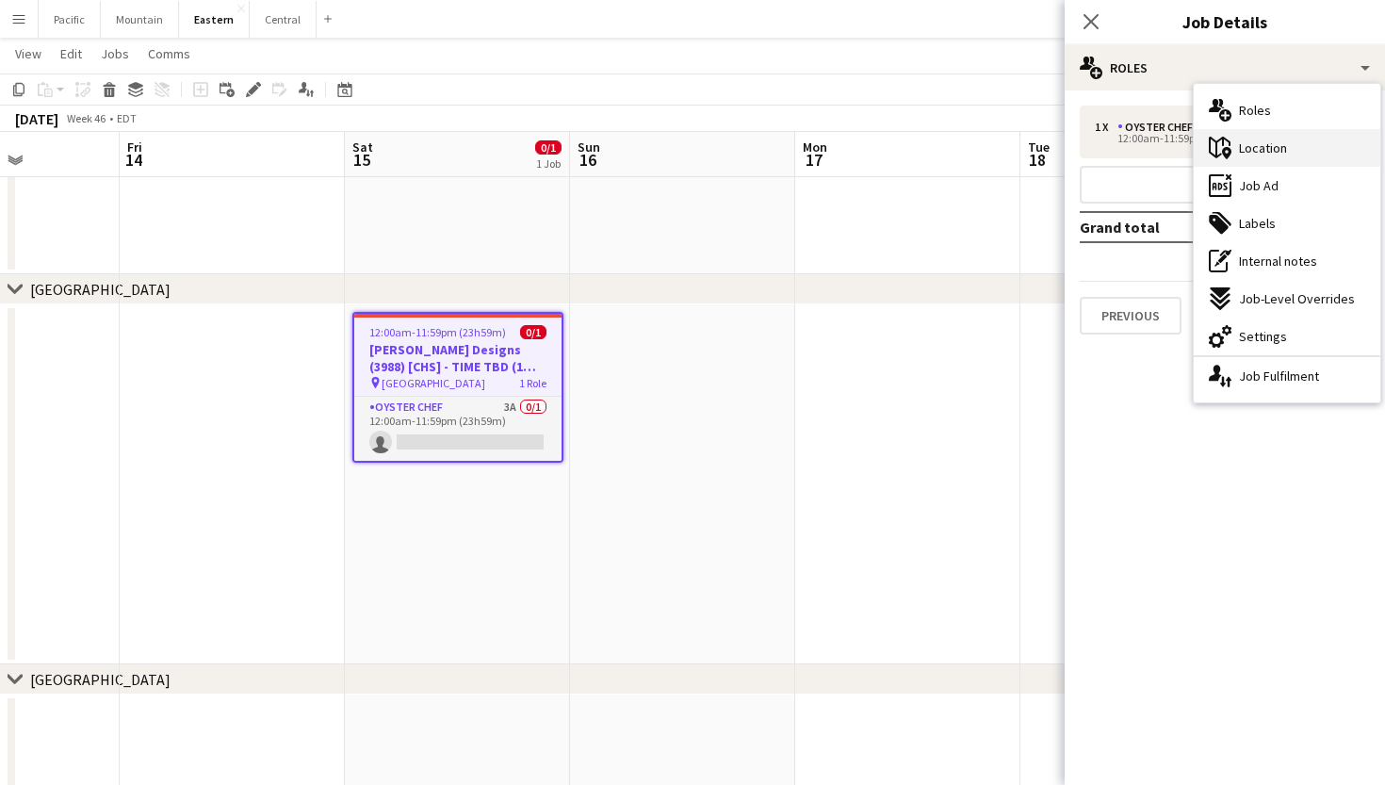
click at [1286, 153] on span "Location" at bounding box center [1263, 147] width 48 height 17
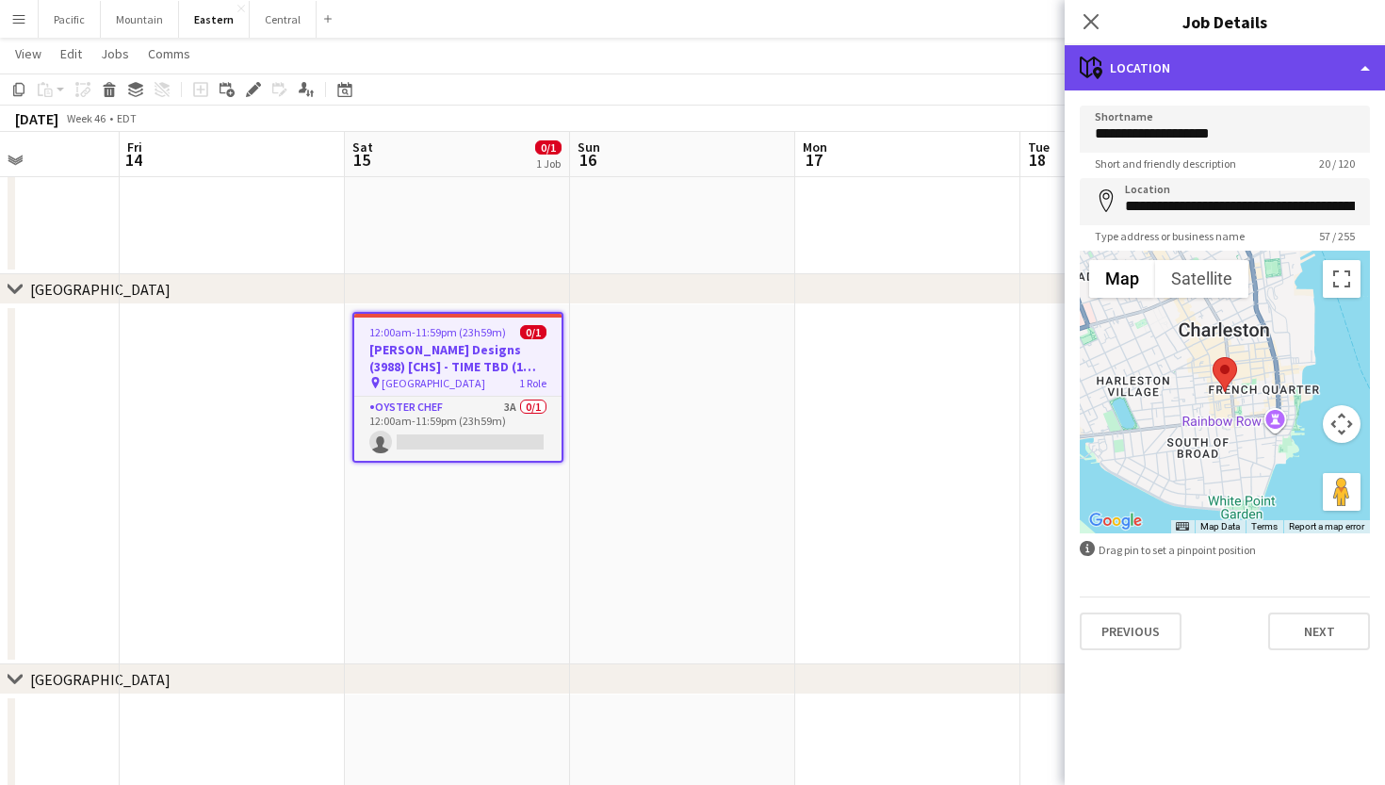
click at [1242, 77] on div "maps-pin-1 Location" at bounding box center [1224, 67] width 320 height 45
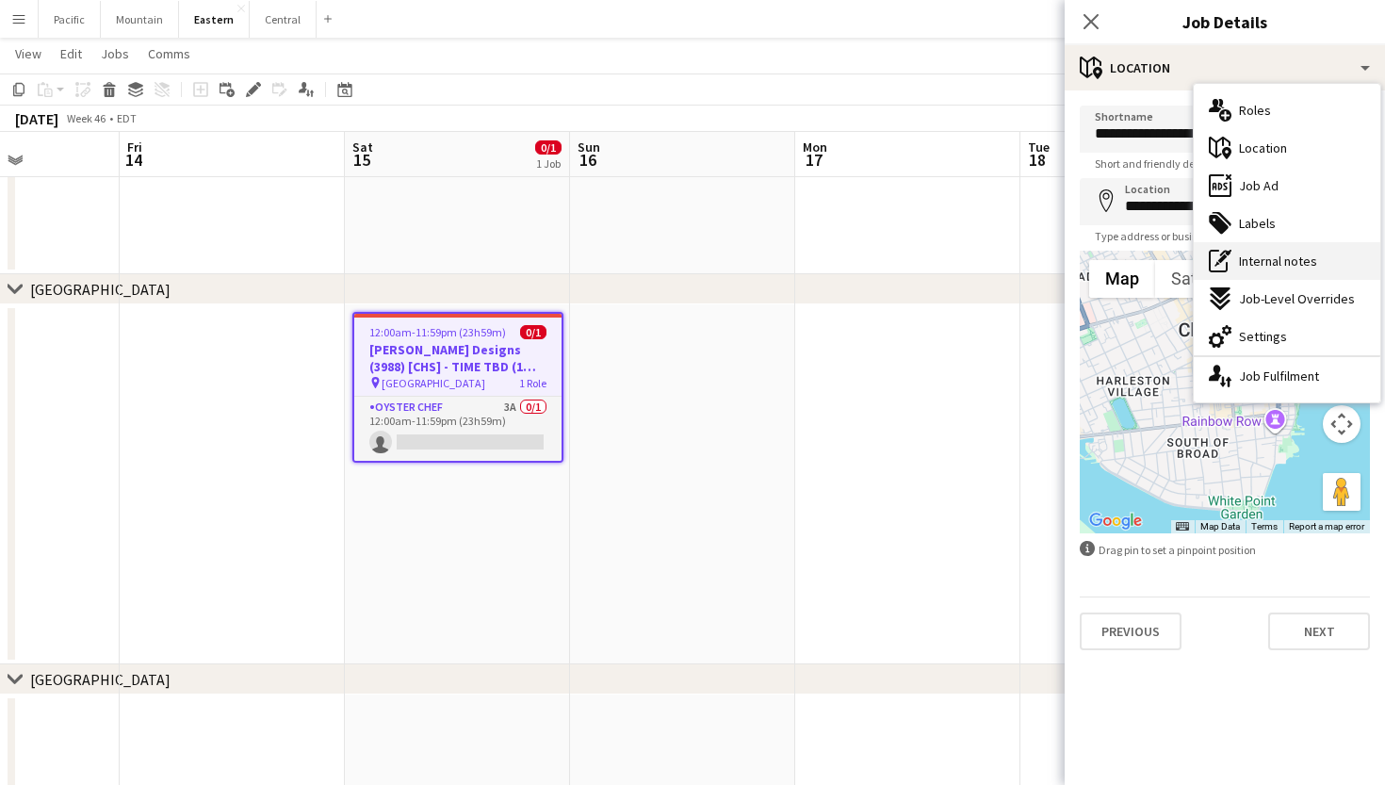
click at [1274, 261] on span "Internal notes" at bounding box center [1278, 260] width 78 height 17
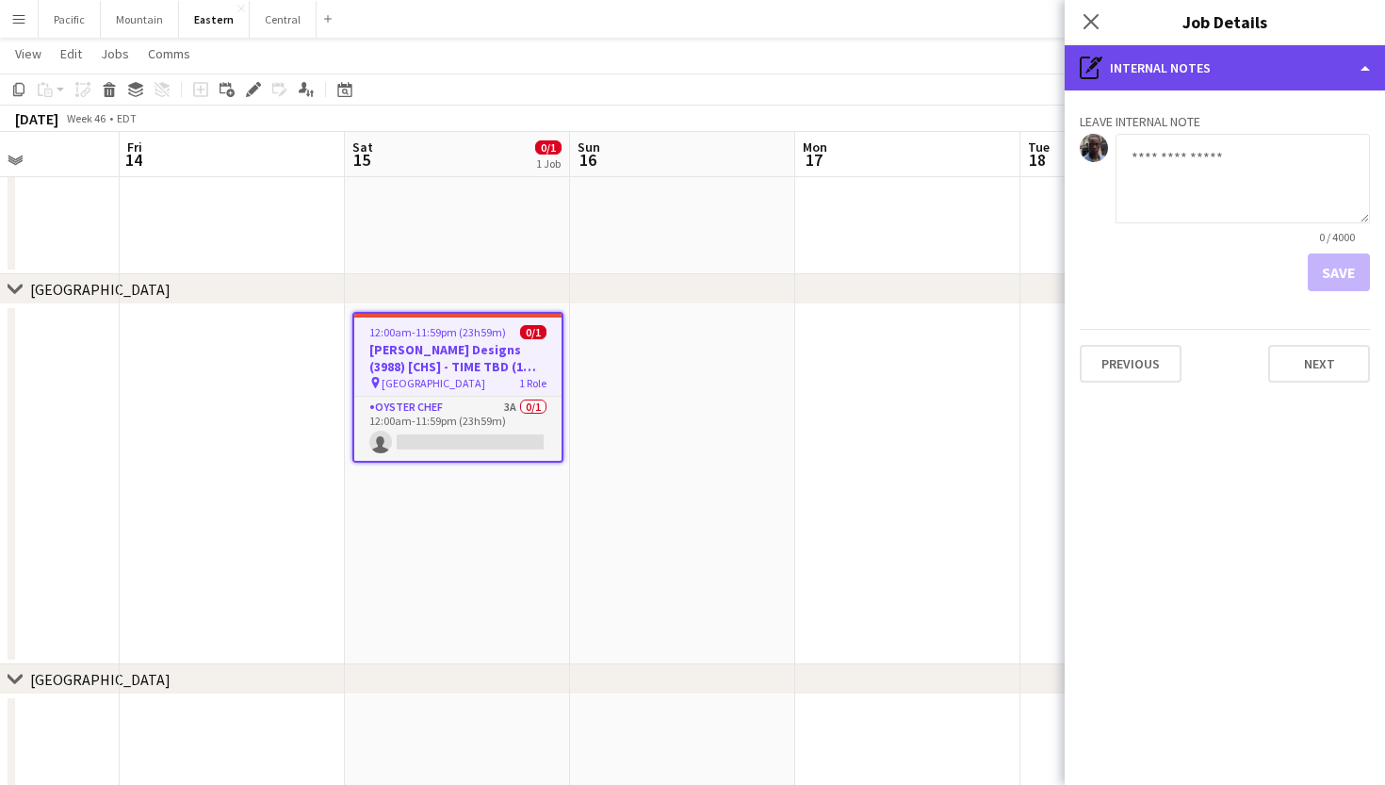
click at [1219, 77] on div "pen-write Internal notes" at bounding box center [1224, 67] width 320 height 45
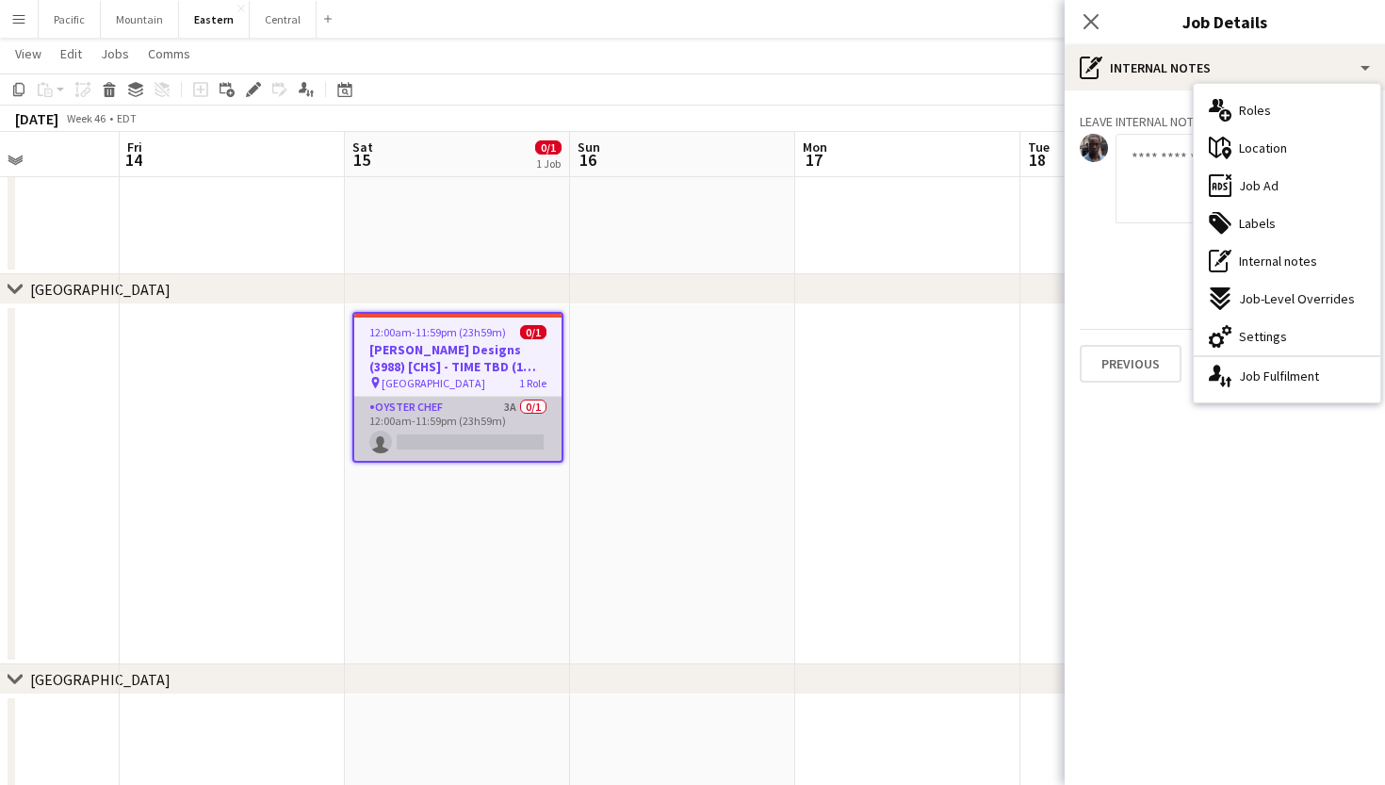
click at [524, 431] on app-card-role "Oyster Chef 3A 0/1 12:00am-11:59pm (23h59m) single-neutral-actions" at bounding box center [457, 429] width 207 height 64
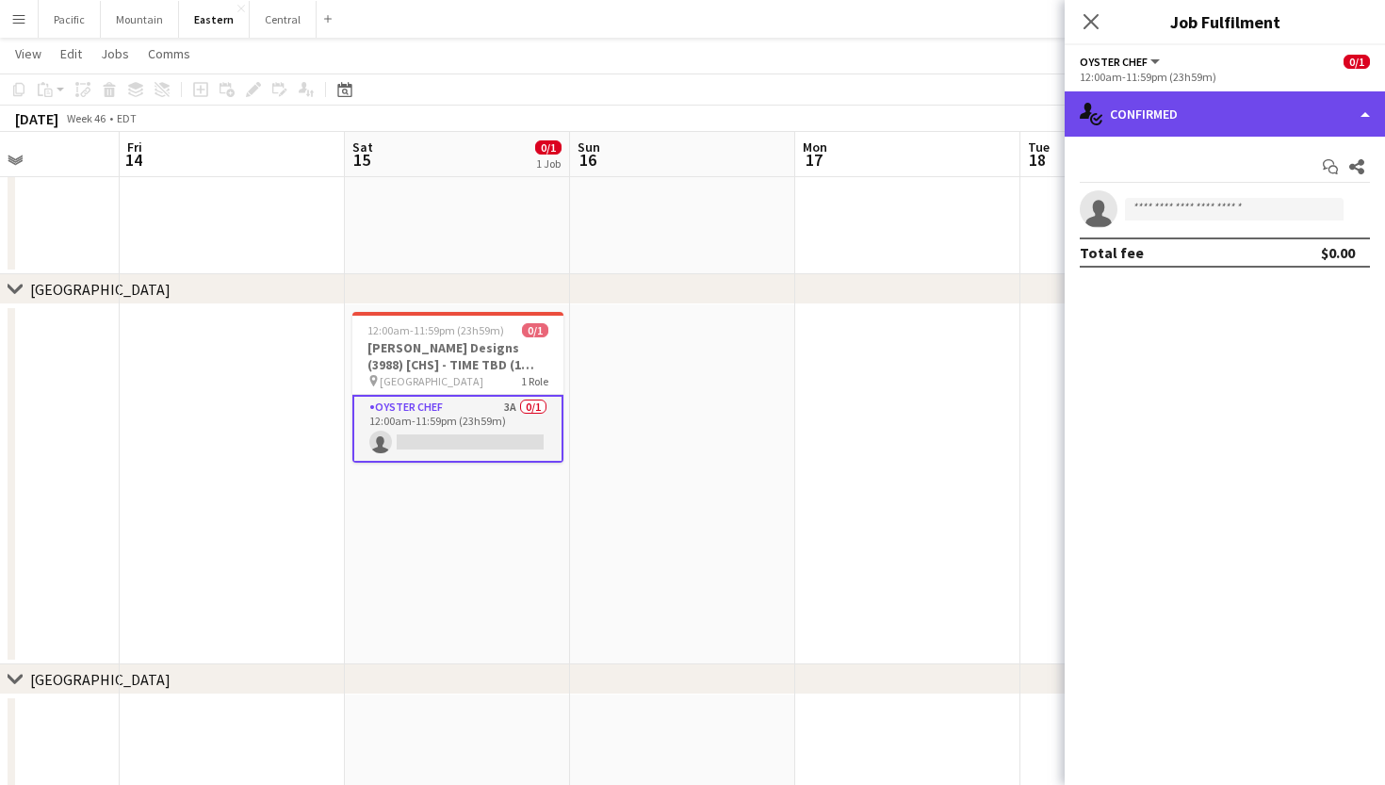
click at [1232, 111] on div "single-neutral-actions-check-2 Confirmed" at bounding box center [1224, 113] width 320 height 45
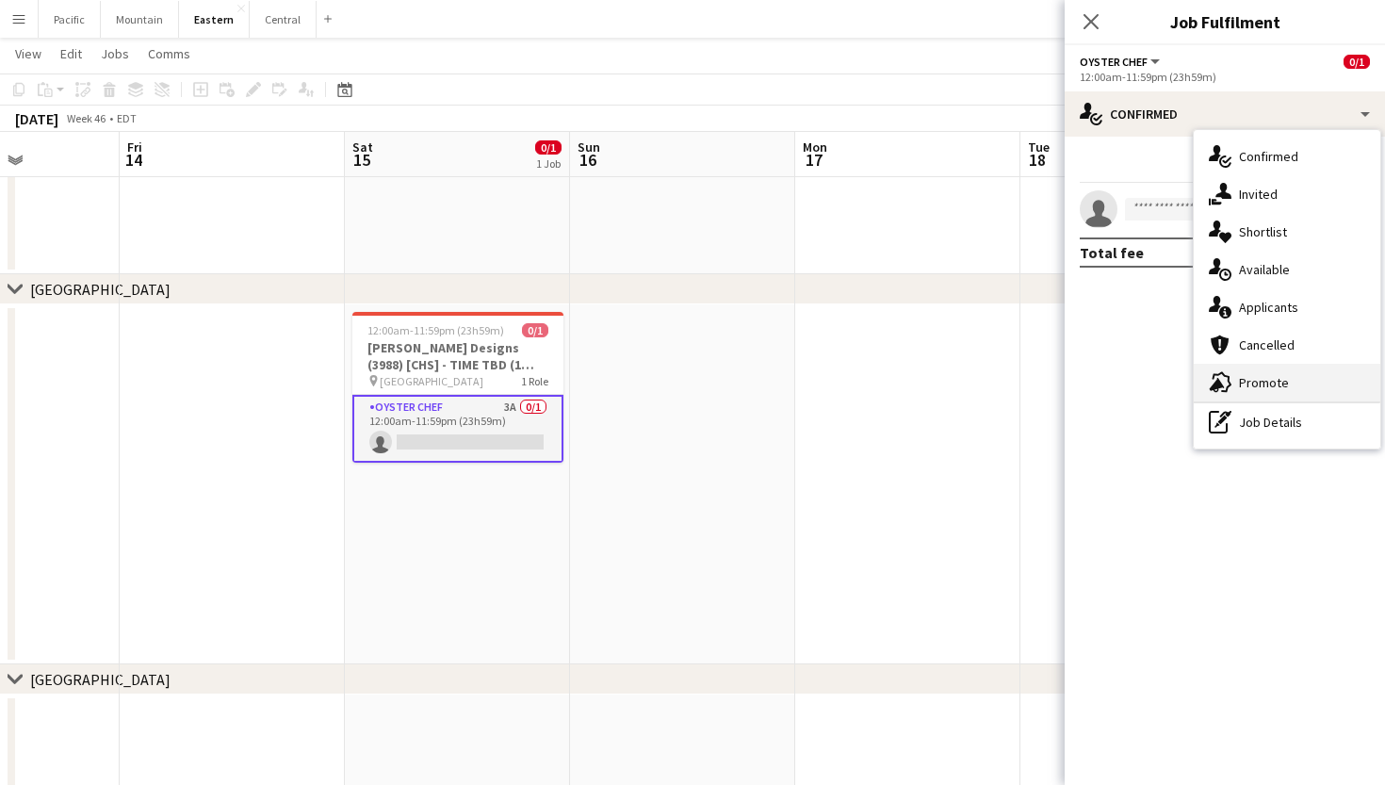
click at [1285, 372] on div "advertising-megaphone Promote" at bounding box center [1286, 383] width 187 height 38
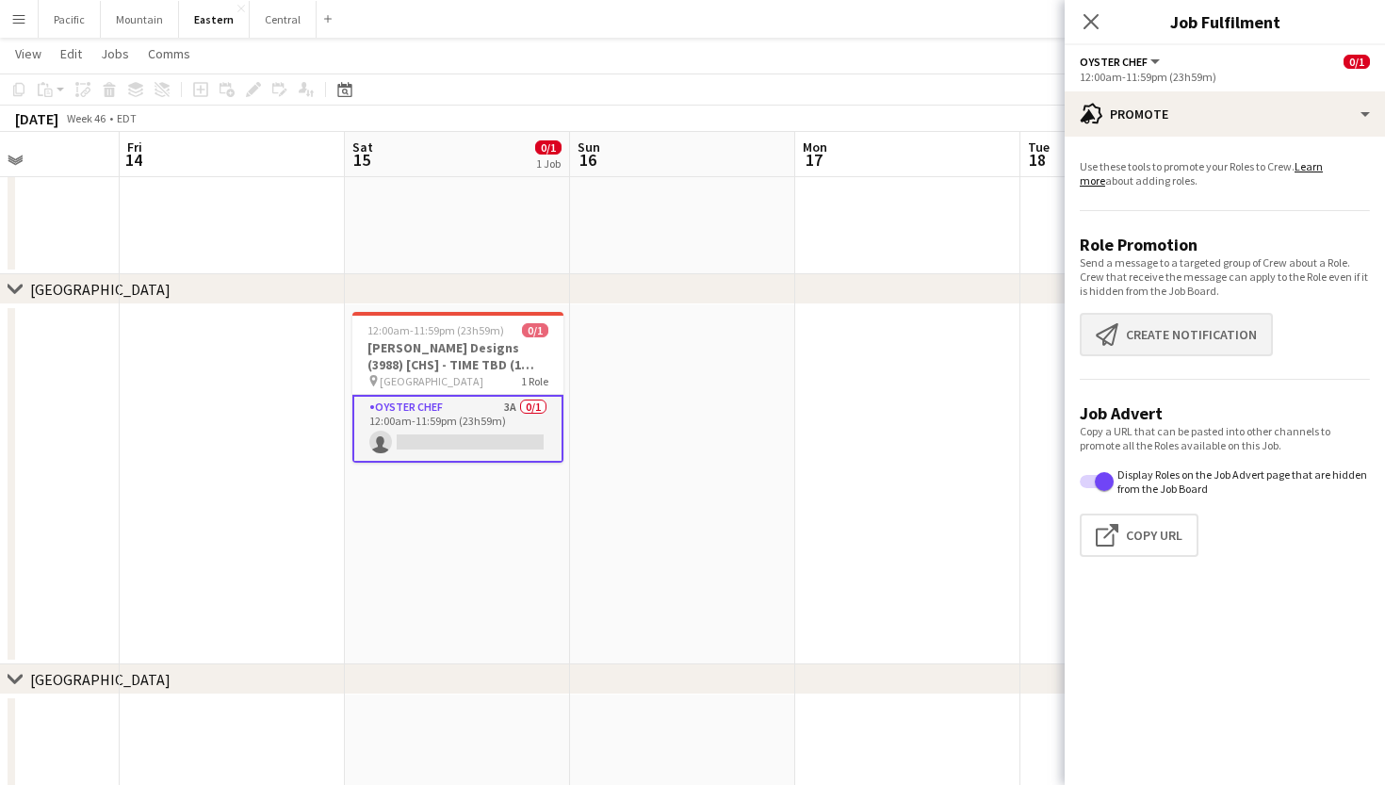
click at [1207, 314] on button "Create notification Create notification" at bounding box center [1176, 334] width 193 height 43
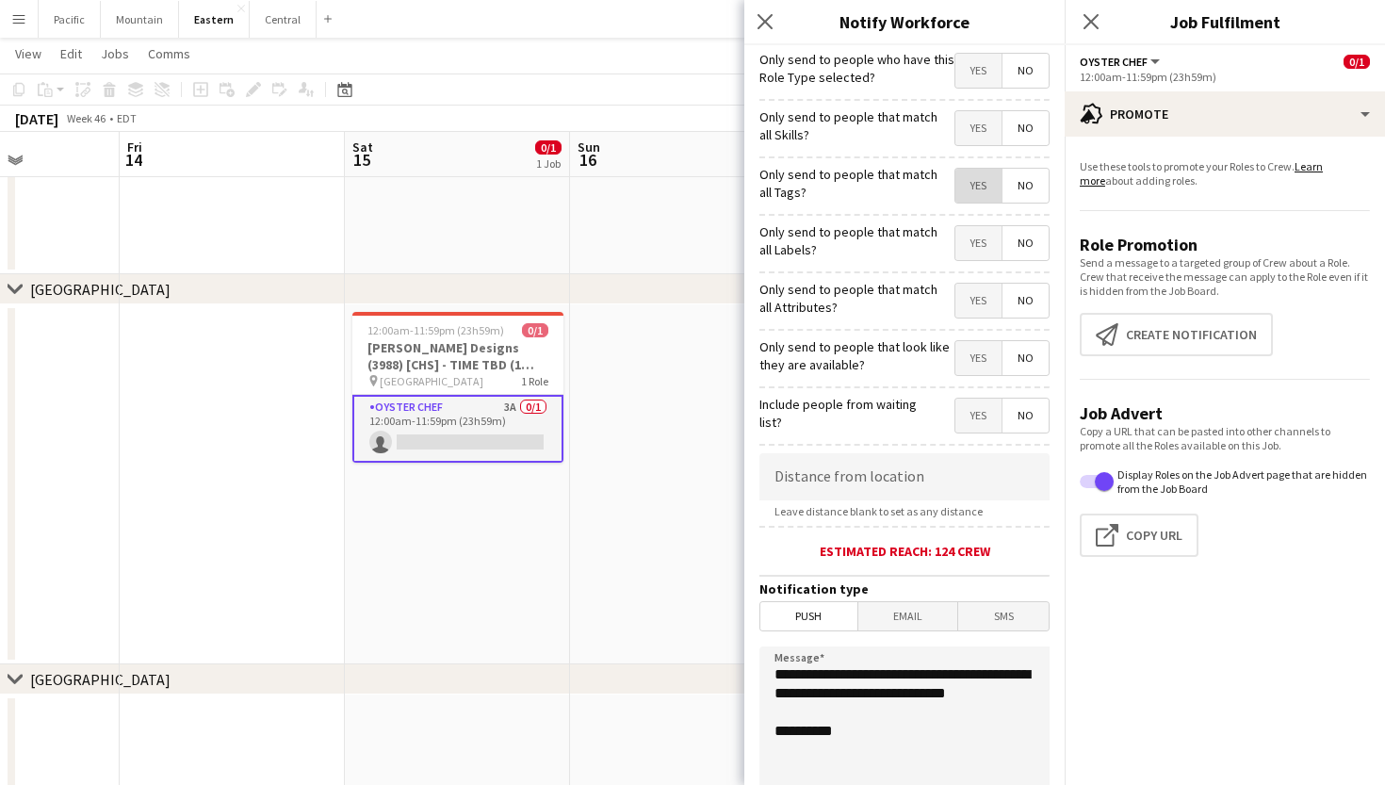
click at [982, 186] on span "Yes" at bounding box center [978, 186] width 46 height 34
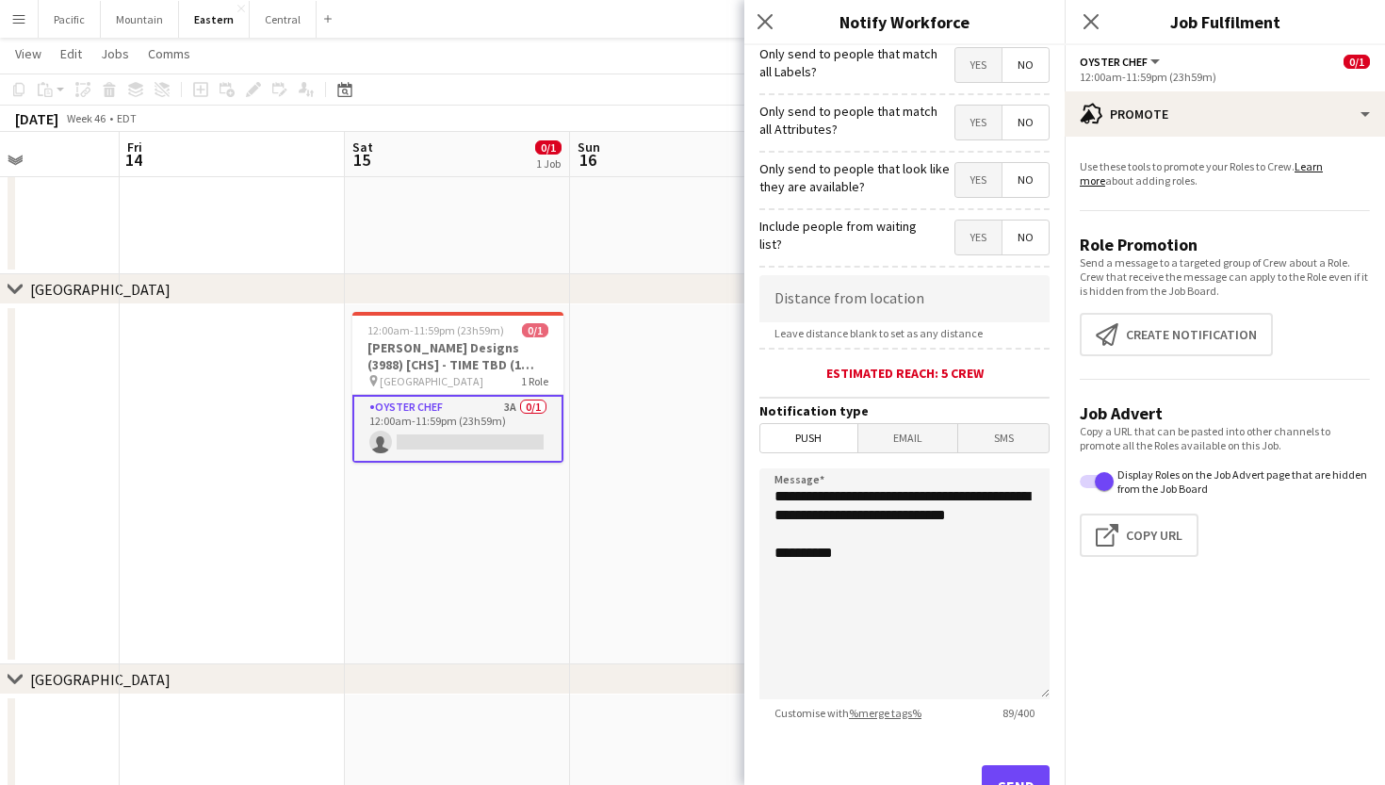
scroll to position [193, 0]
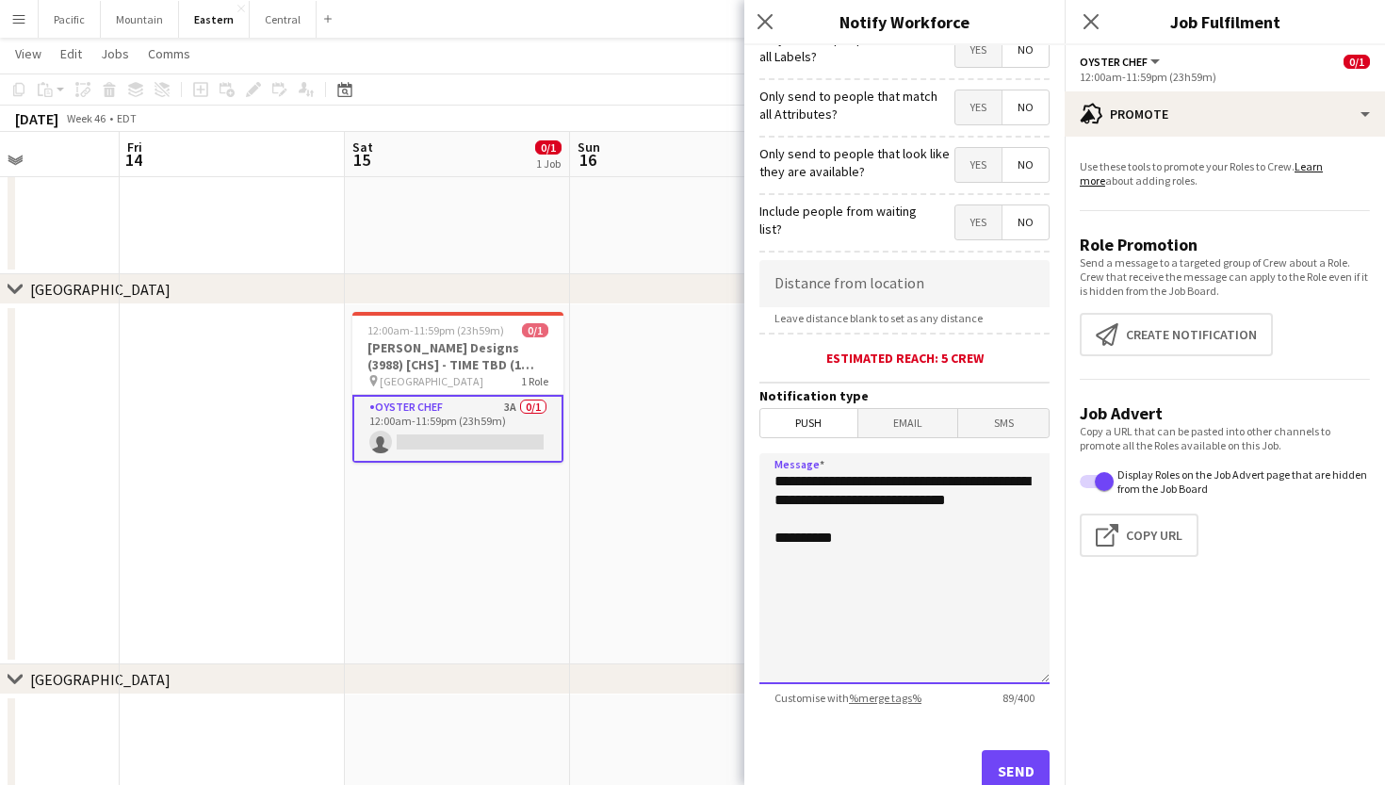
drag, startPoint x: 874, startPoint y: 521, endPoint x: 741, endPoint y: 473, distance: 141.2
paste textarea "**********"
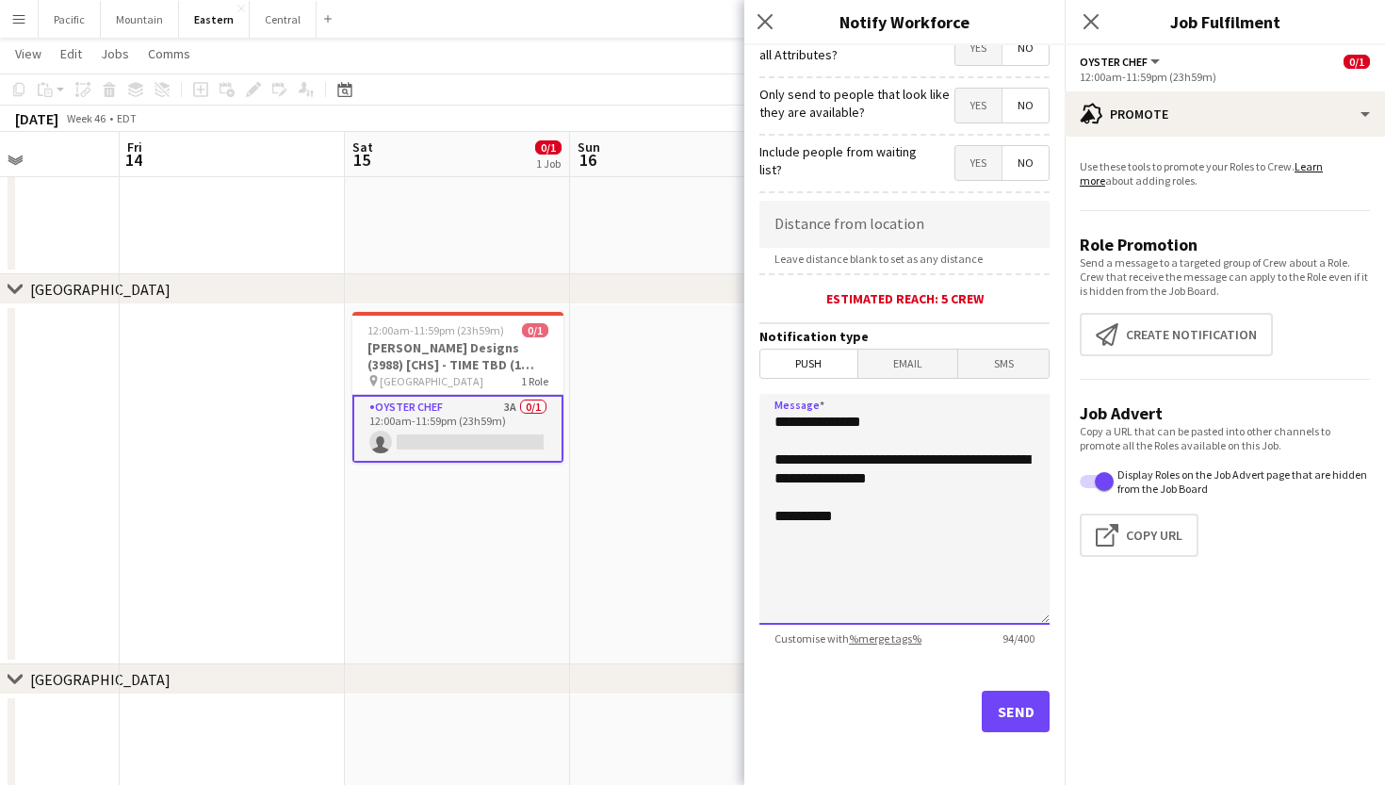
scroll to position [252, 0]
type textarea "**********"
click at [1015, 718] on button "Send" at bounding box center [1016, 710] width 68 height 41
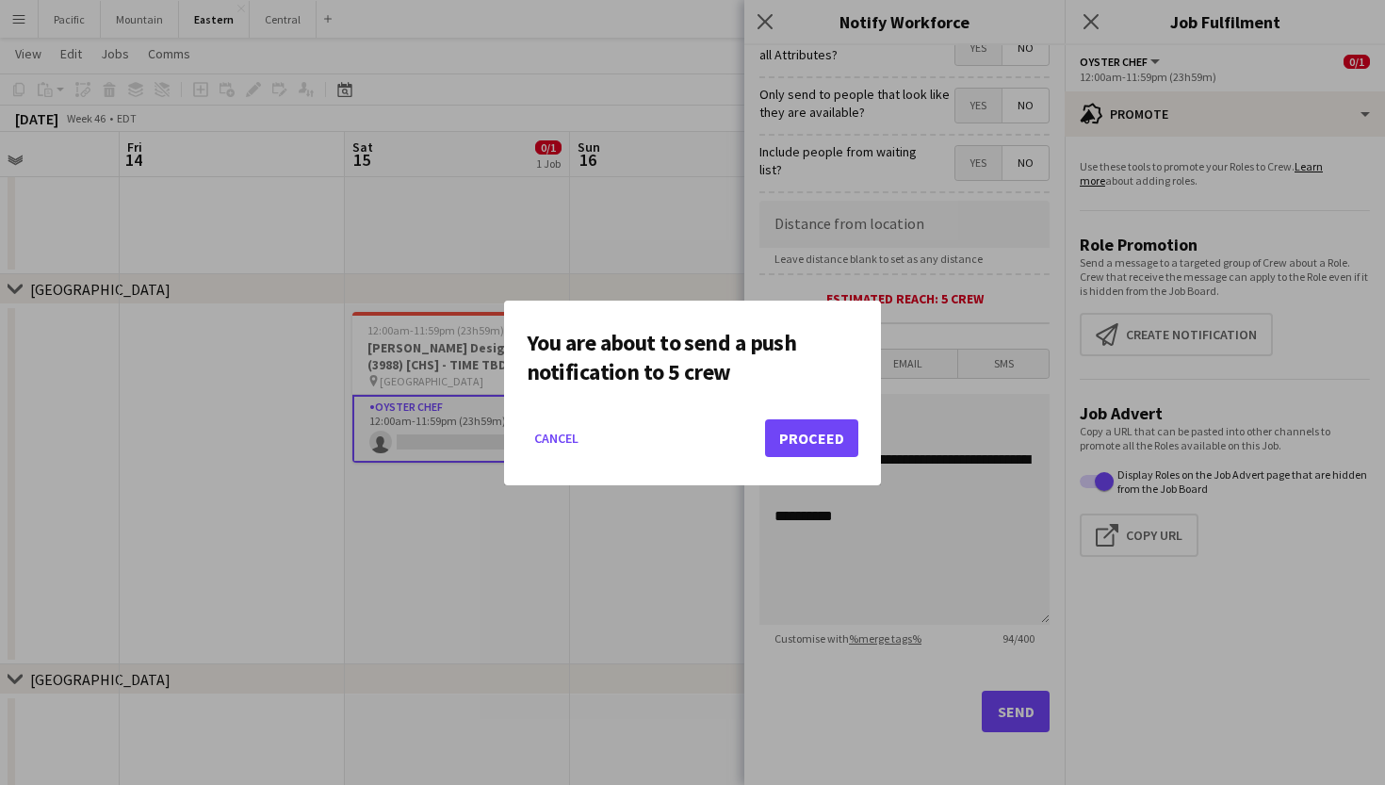
click at [812, 458] on mat-dialog-actions "Cancel Proceed" at bounding box center [693, 445] width 332 height 80
click at [819, 431] on button "Proceed" at bounding box center [811, 438] width 93 height 38
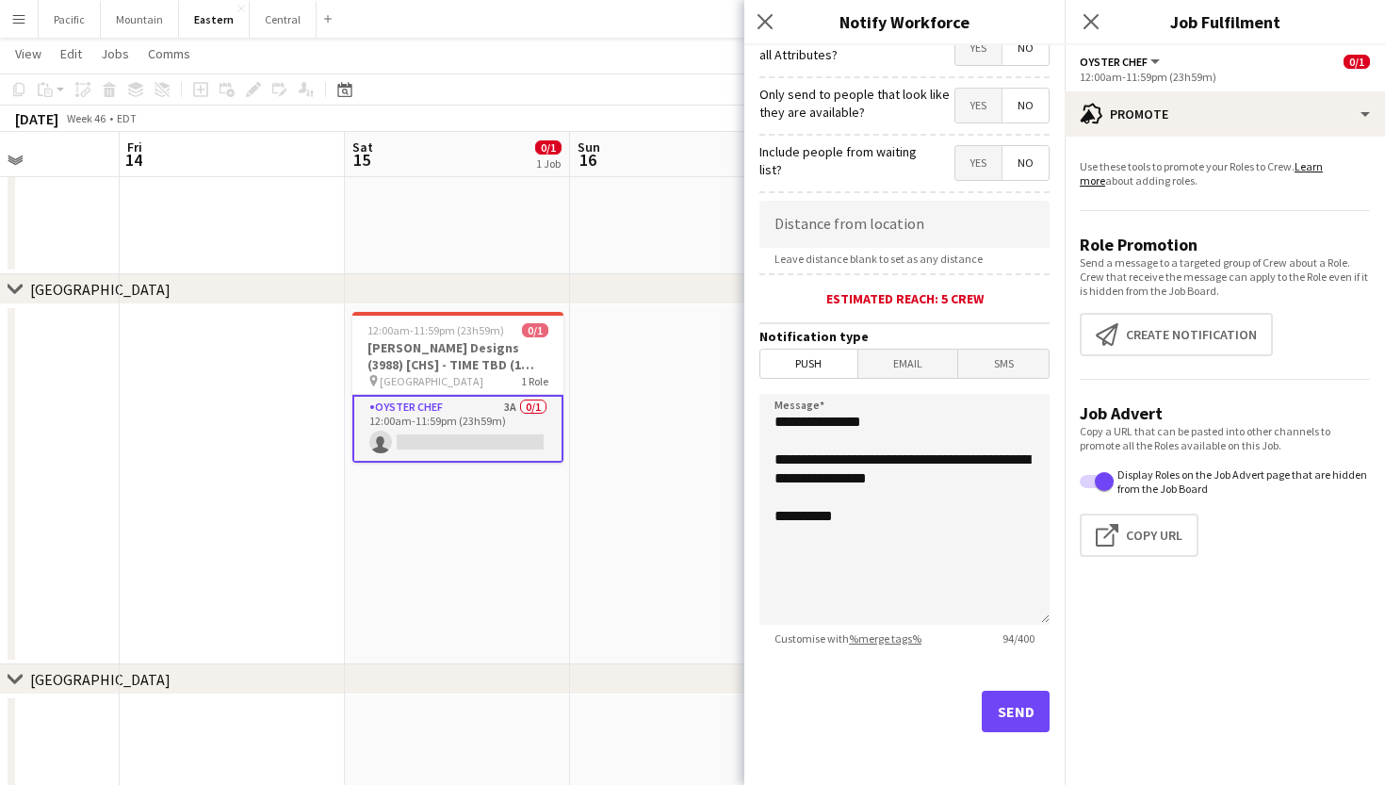
scroll to position [373, 0]
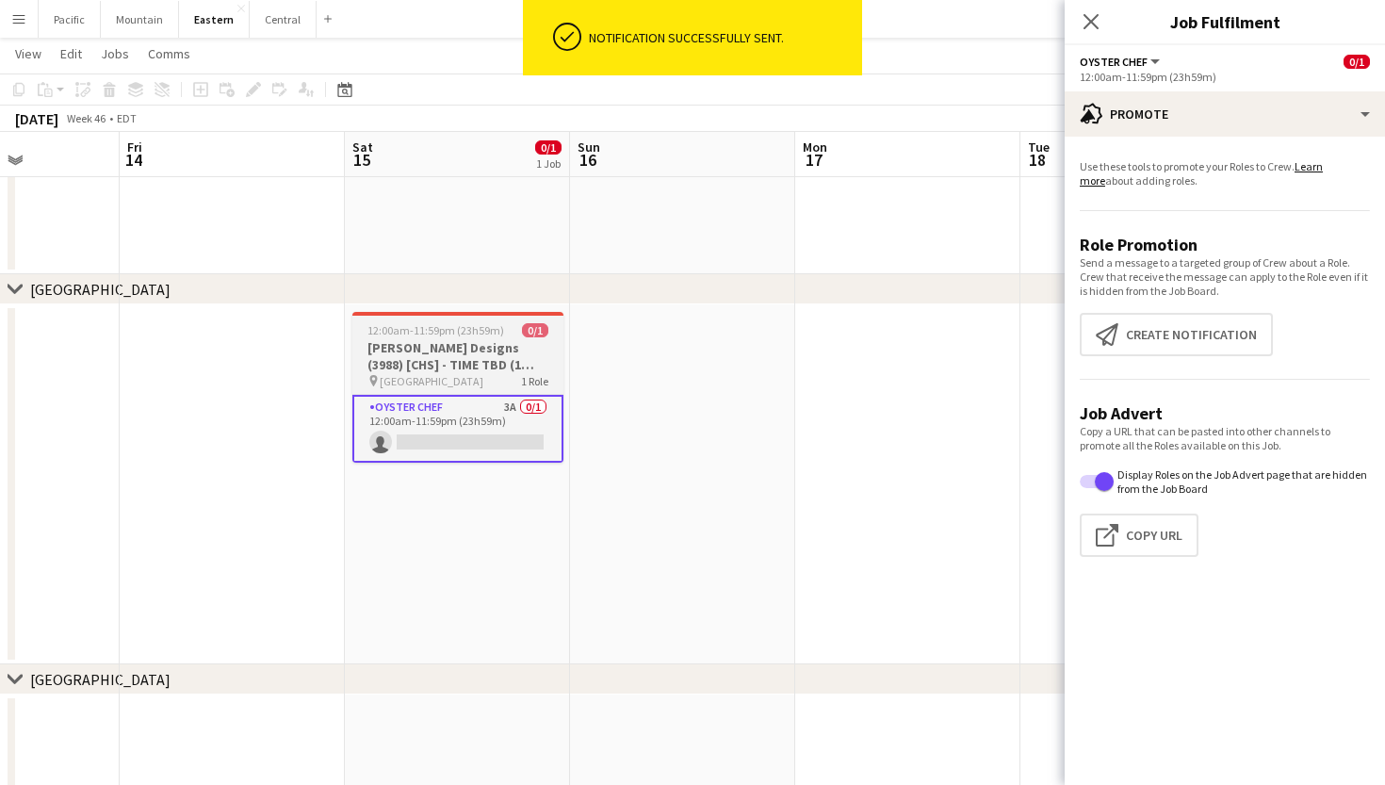
click at [506, 372] on h3 "Sarah Lillie Designs (3988) [CHS] - TIME TBD (1 hour)" at bounding box center [457, 356] width 211 height 34
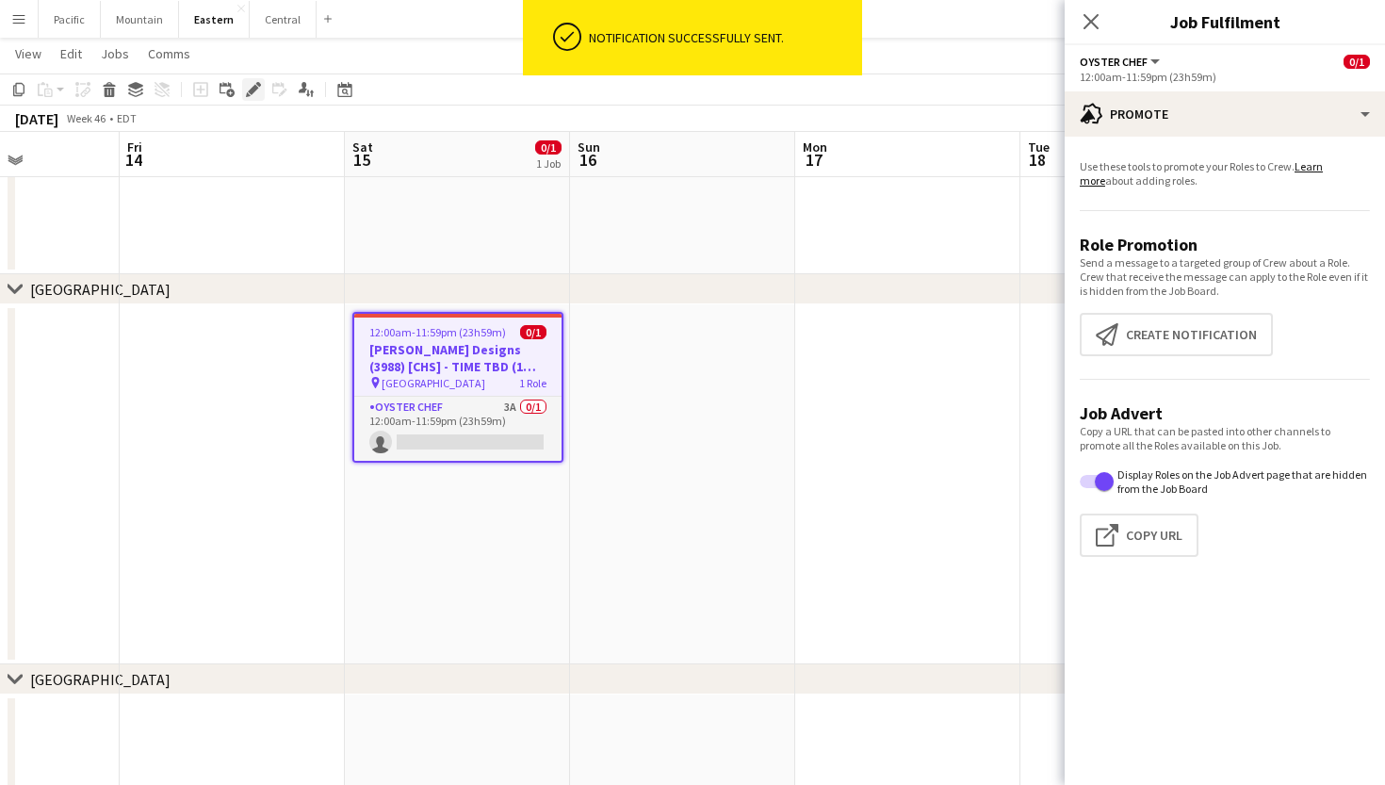
click at [263, 88] on div "Edit" at bounding box center [253, 89] width 23 height 23
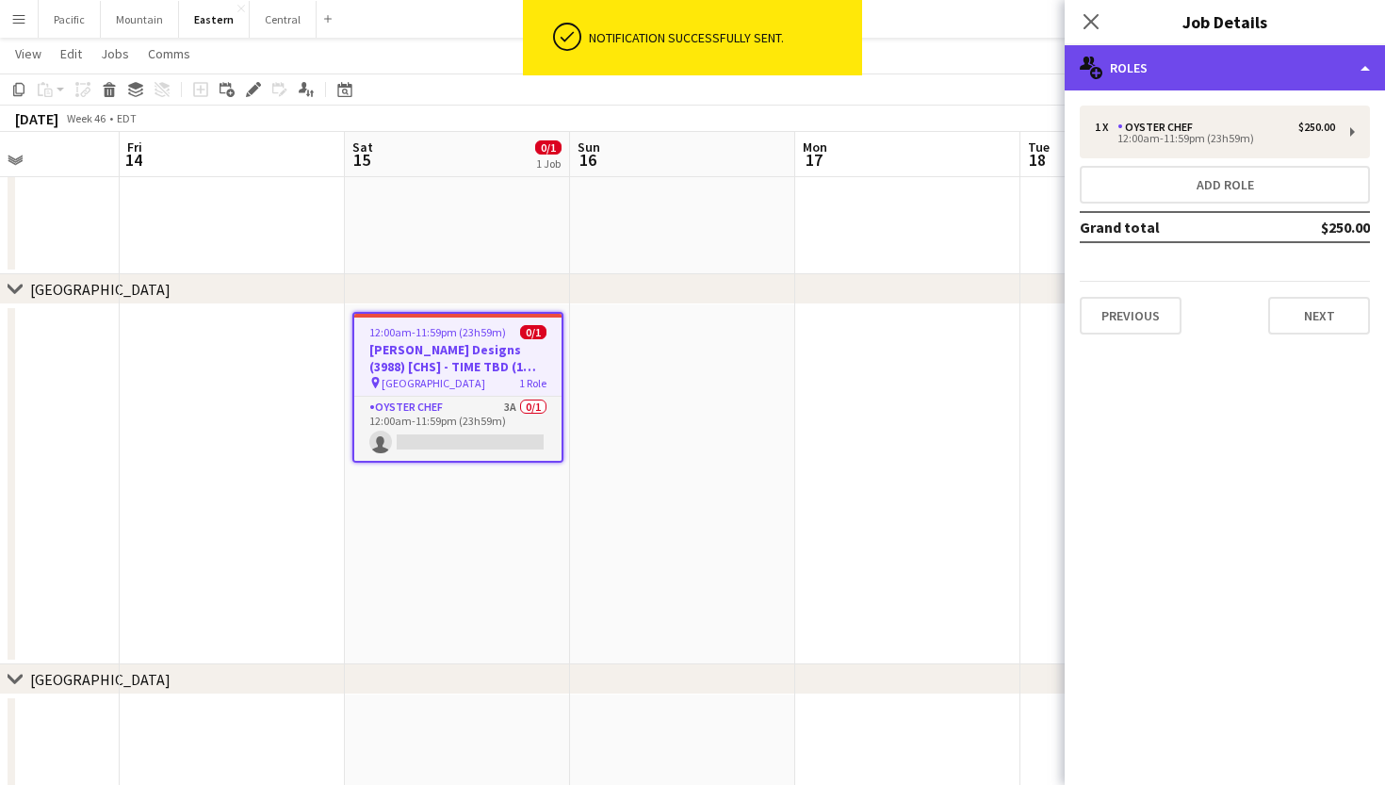
click at [1199, 58] on div "multiple-users-add Roles" at bounding box center [1224, 67] width 320 height 45
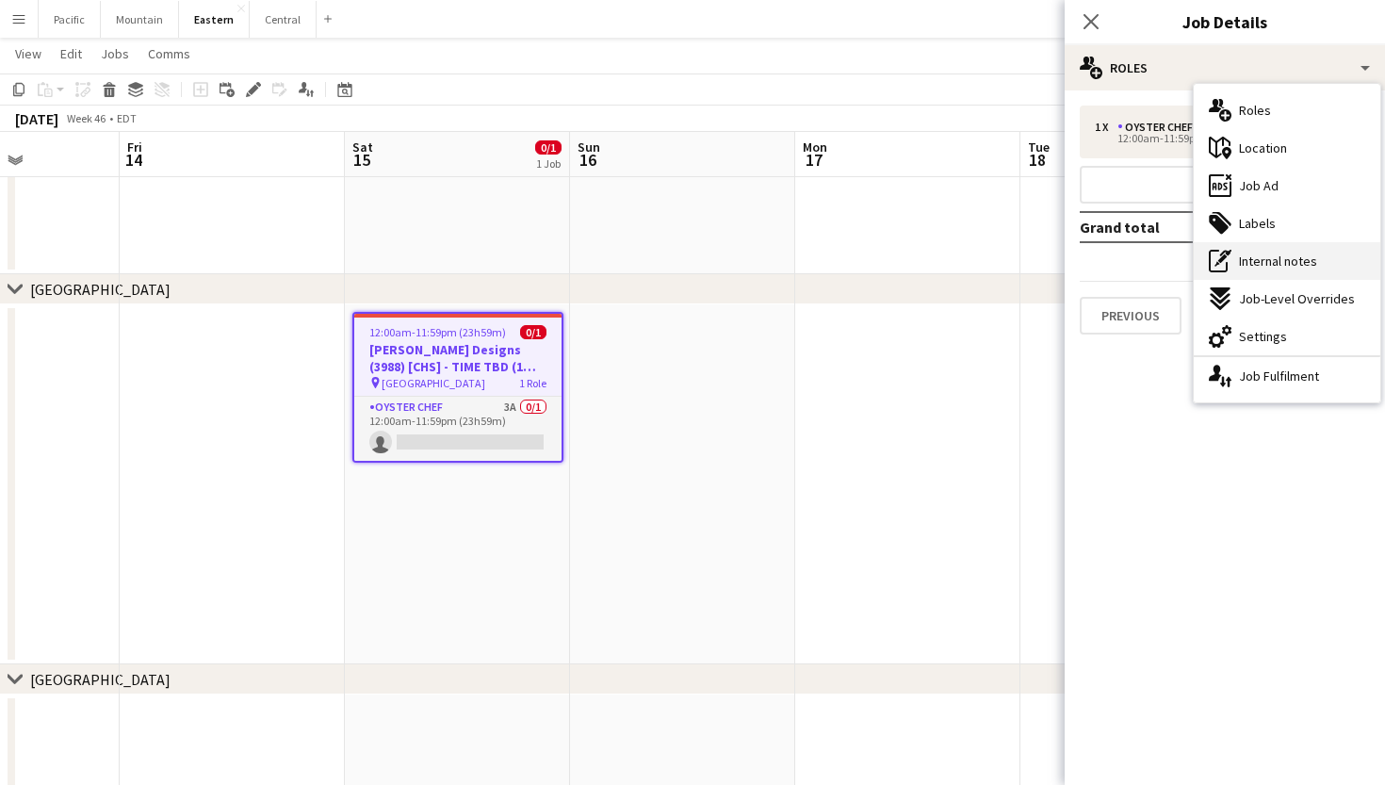
click at [1261, 277] on div "pen-write Internal notes" at bounding box center [1286, 261] width 187 height 38
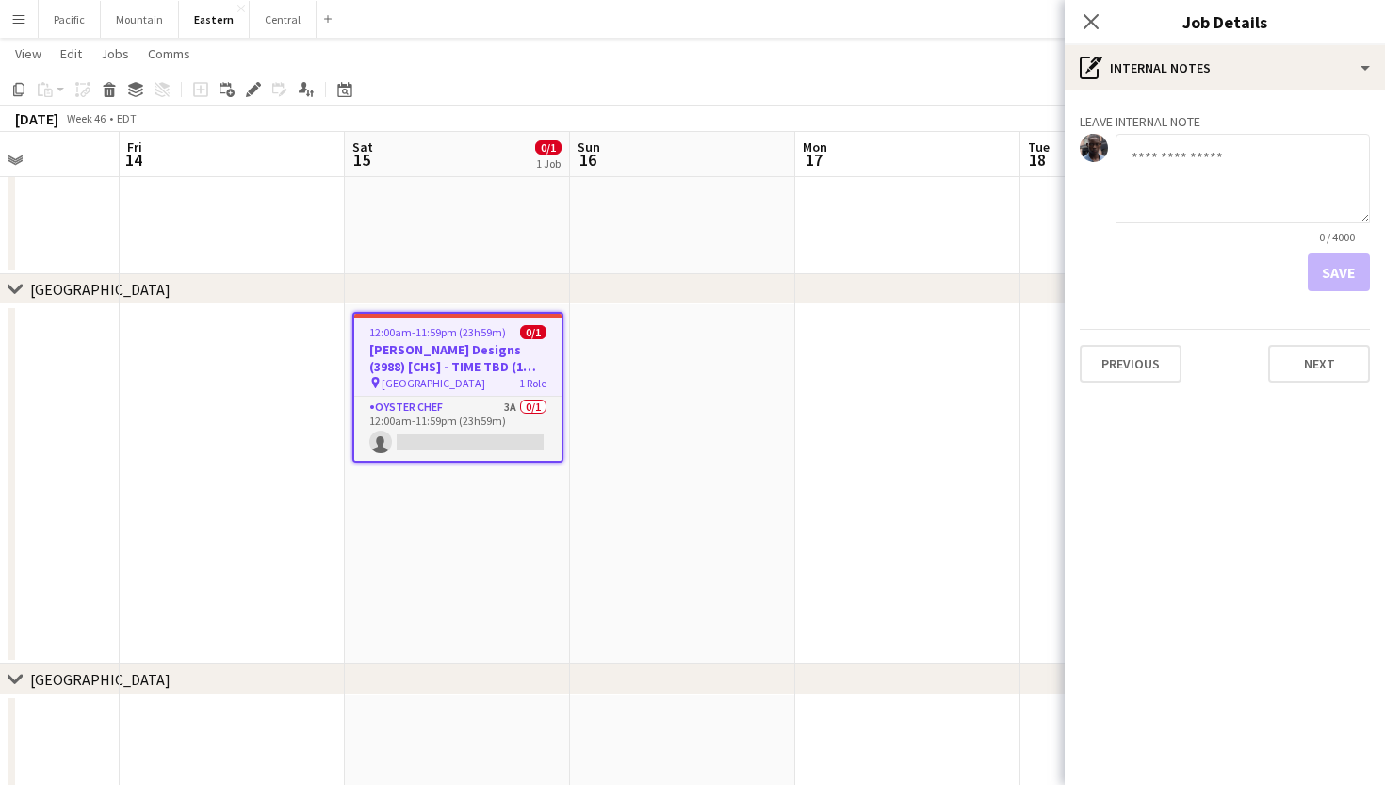
click at [1204, 194] on textarea at bounding box center [1242, 178] width 254 height 89
type textarea "*"
type textarea "**********"
click at [1351, 265] on button "Save" at bounding box center [1338, 272] width 62 height 38
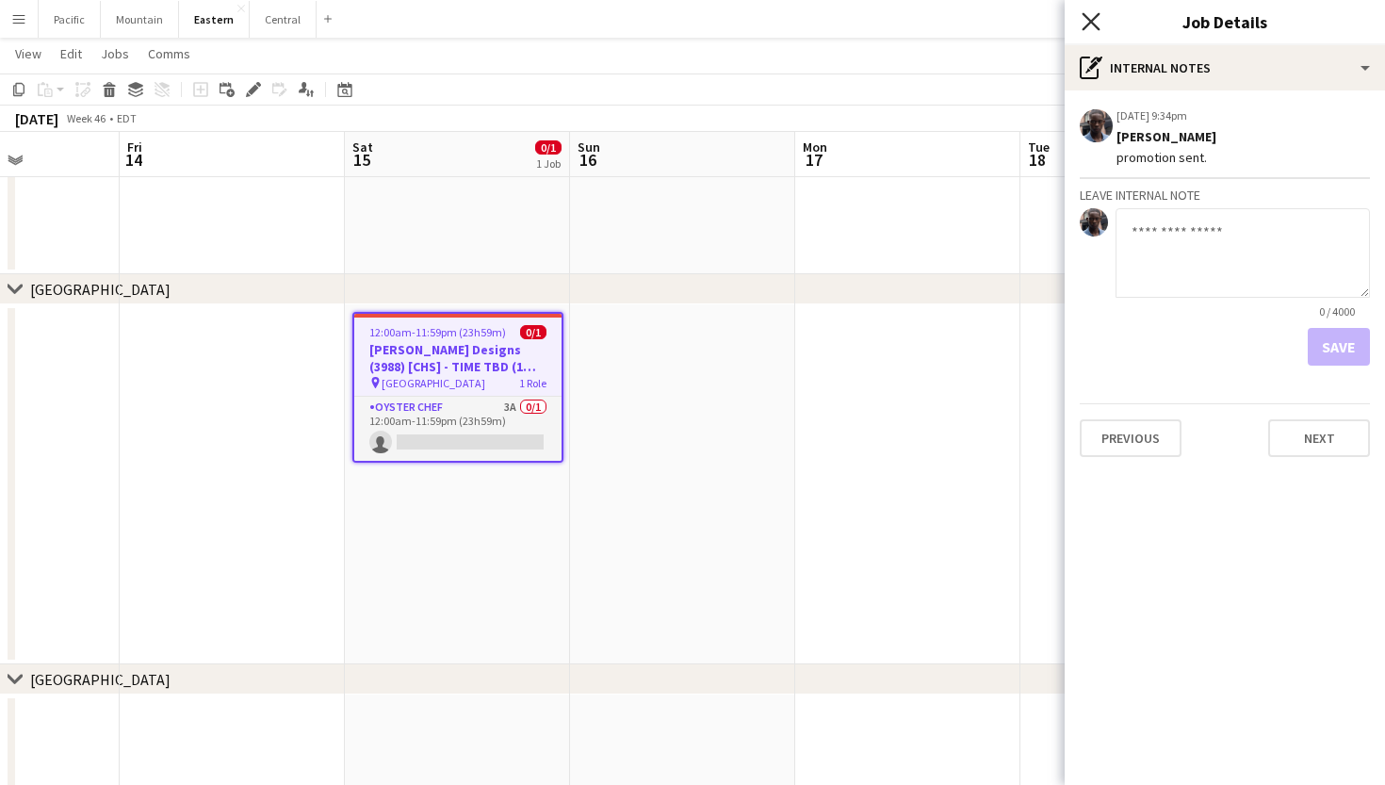
click at [1090, 16] on icon "Close pop-in" at bounding box center [1090, 21] width 18 height 18
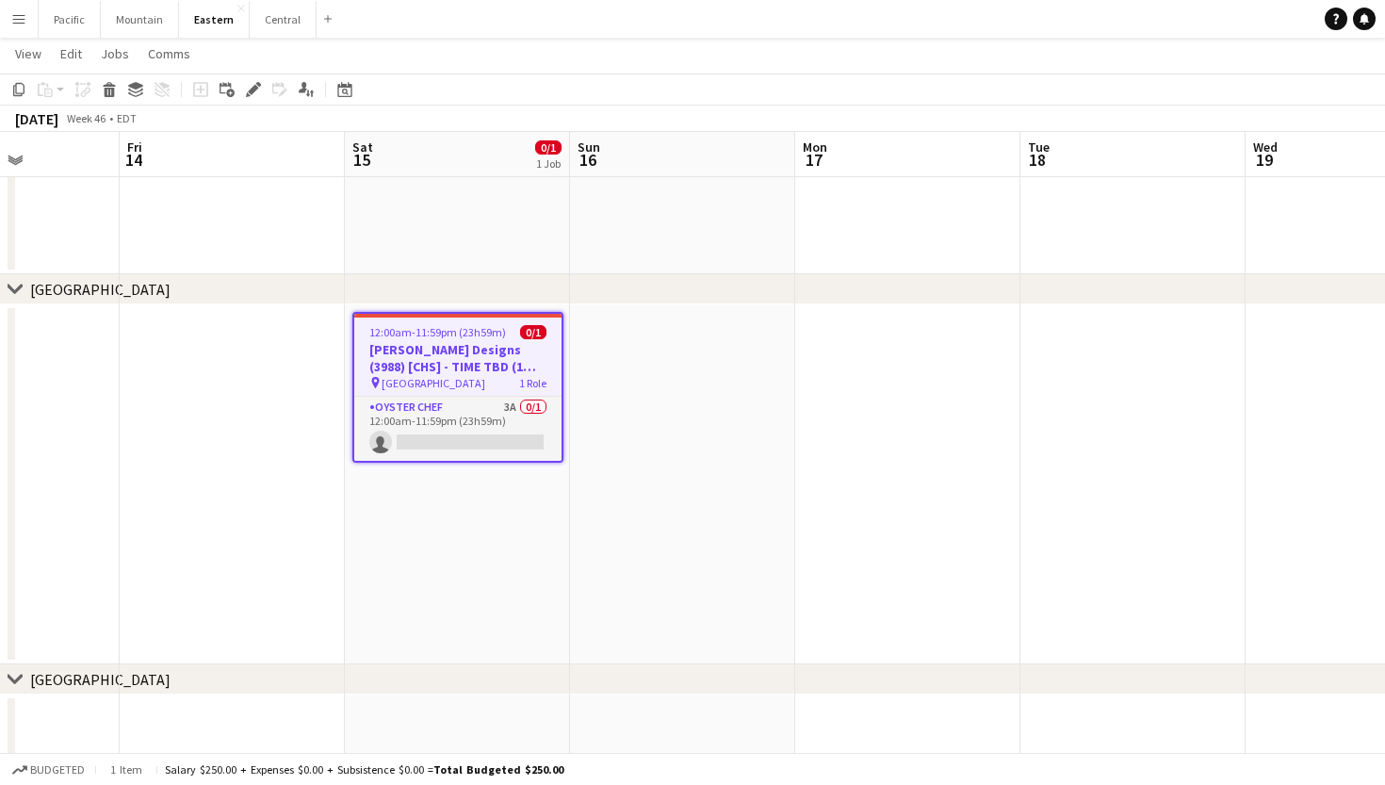
click at [262, 77] on app-toolbar "Copy Paste Paste Command V Paste with crew Command Shift V Paste linked Job Del…" at bounding box center [692, 89] width 1385 height 32
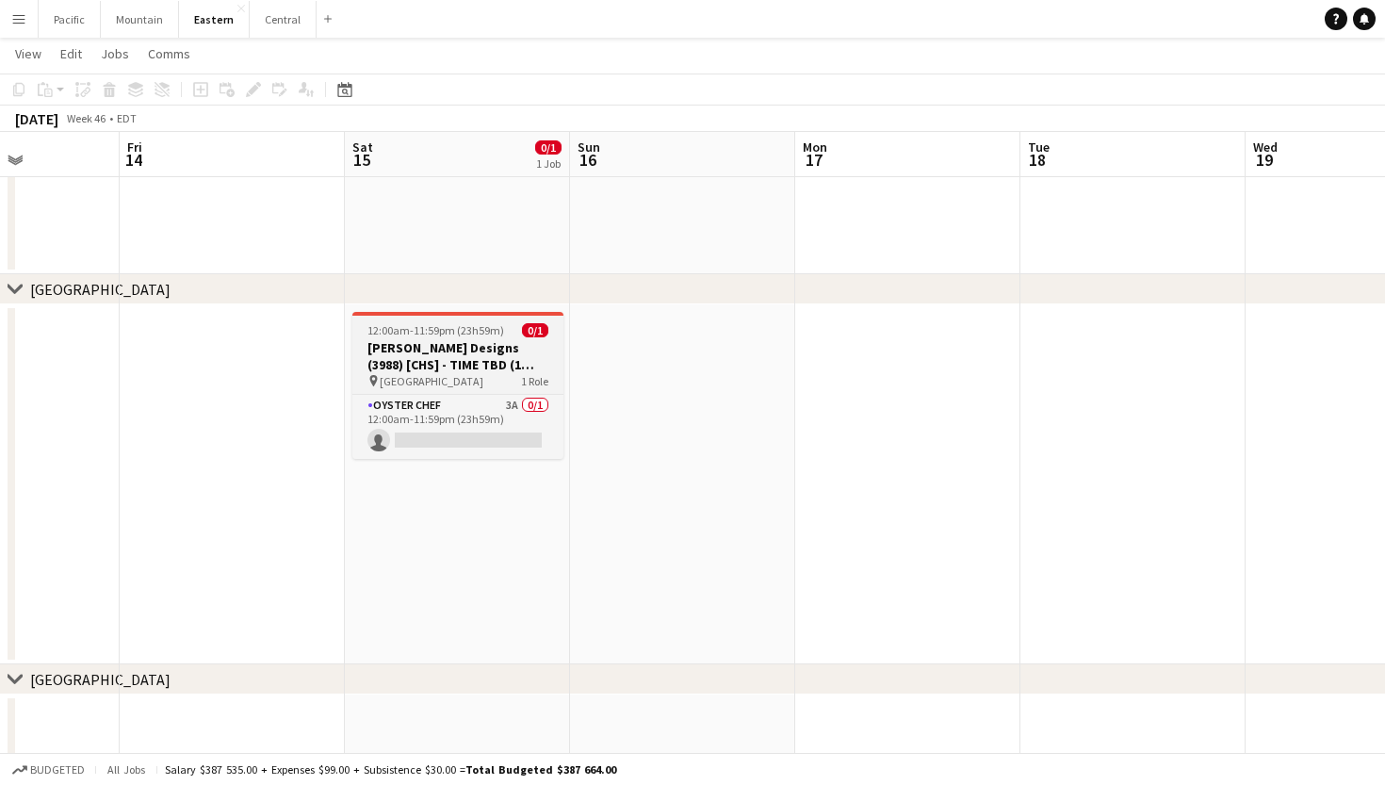
click at [424, 338] on app-job-card "12:00am-11:59pm (23h59m) 0/1 Sarah Lillie Designs (3988) [CHS] - TIME TBD (1 ho…" at bounding box center [457, 385] width 211 height 147
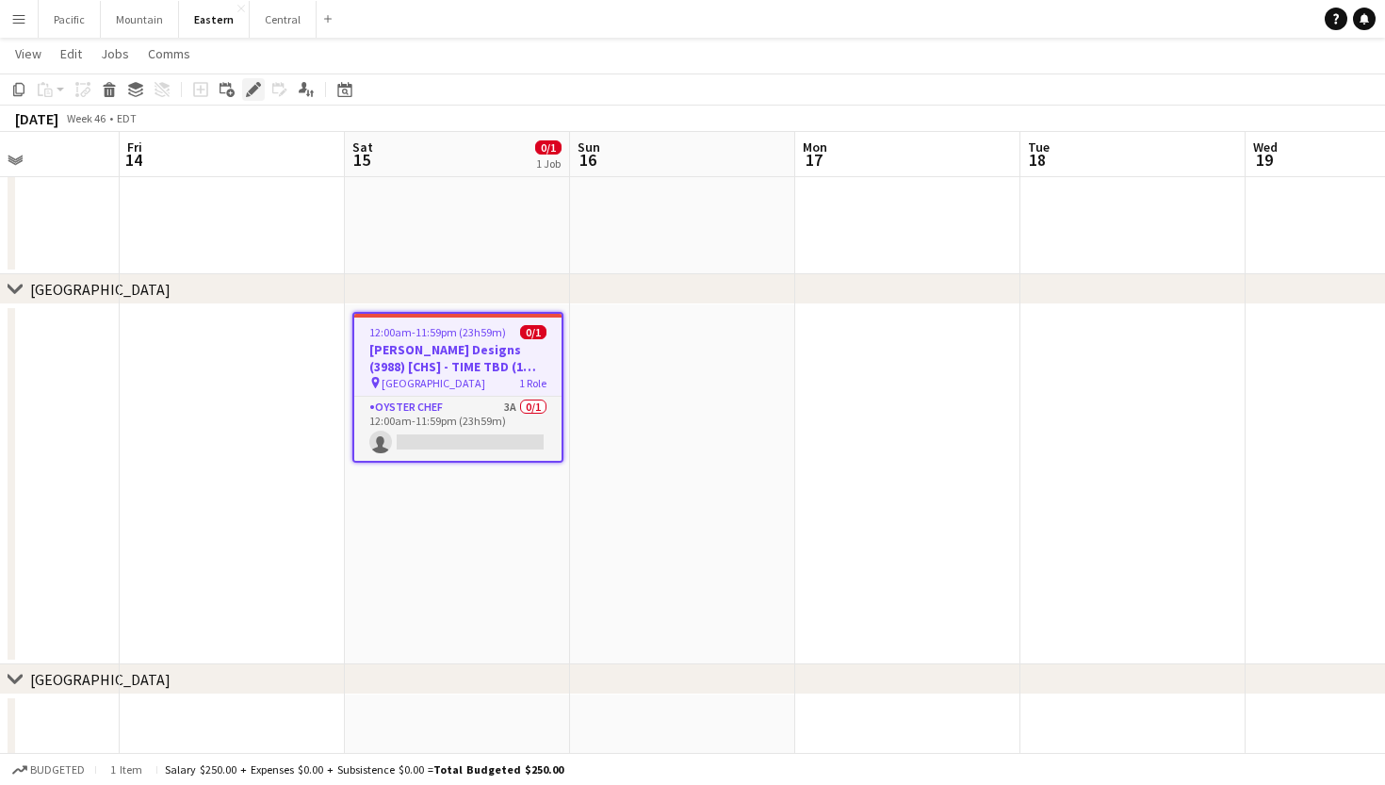
click at [252, 89] on icon at bounding box center [253, 90] width 10 height 10
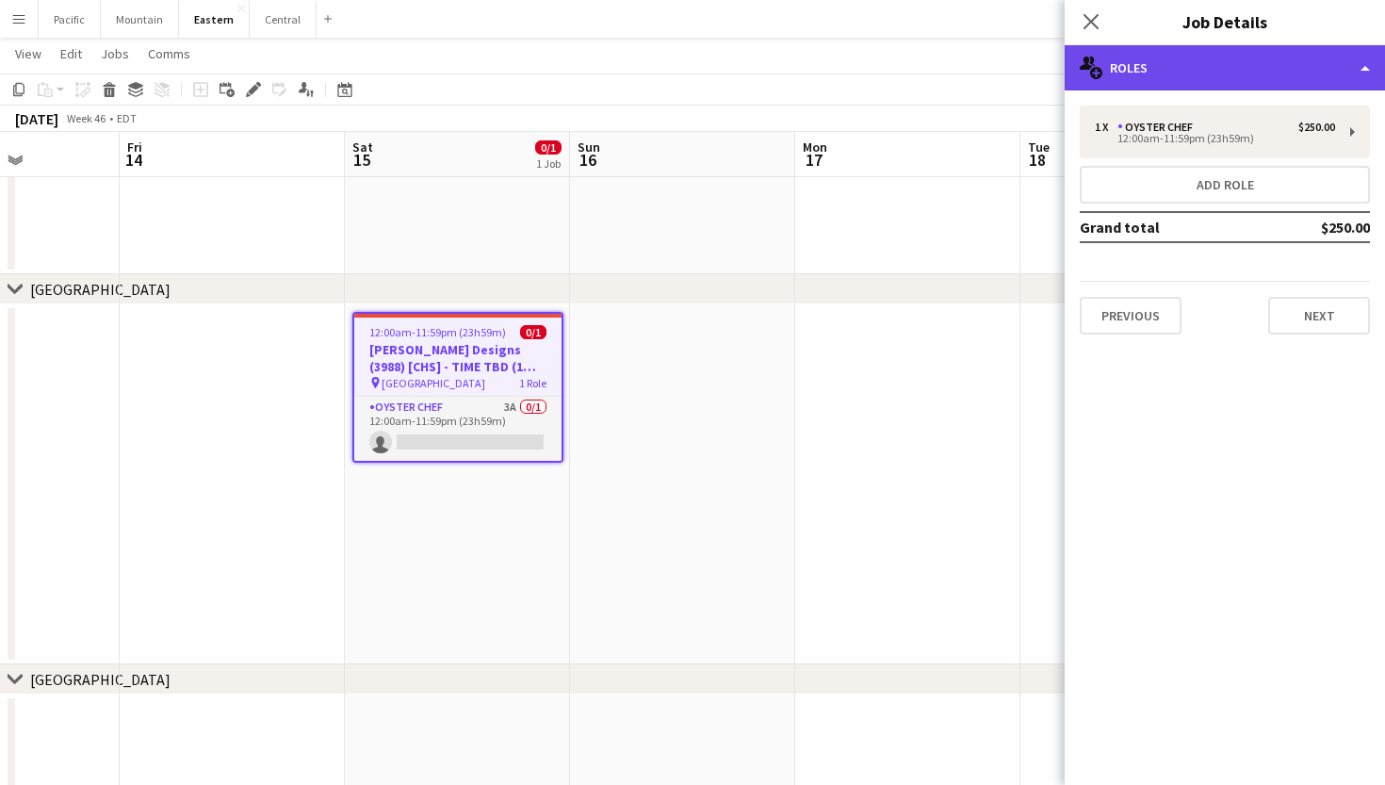
click at [1137, 46] on div "multiple-users-add Roles" at bounding box center [1224, 67] width 320 height 45
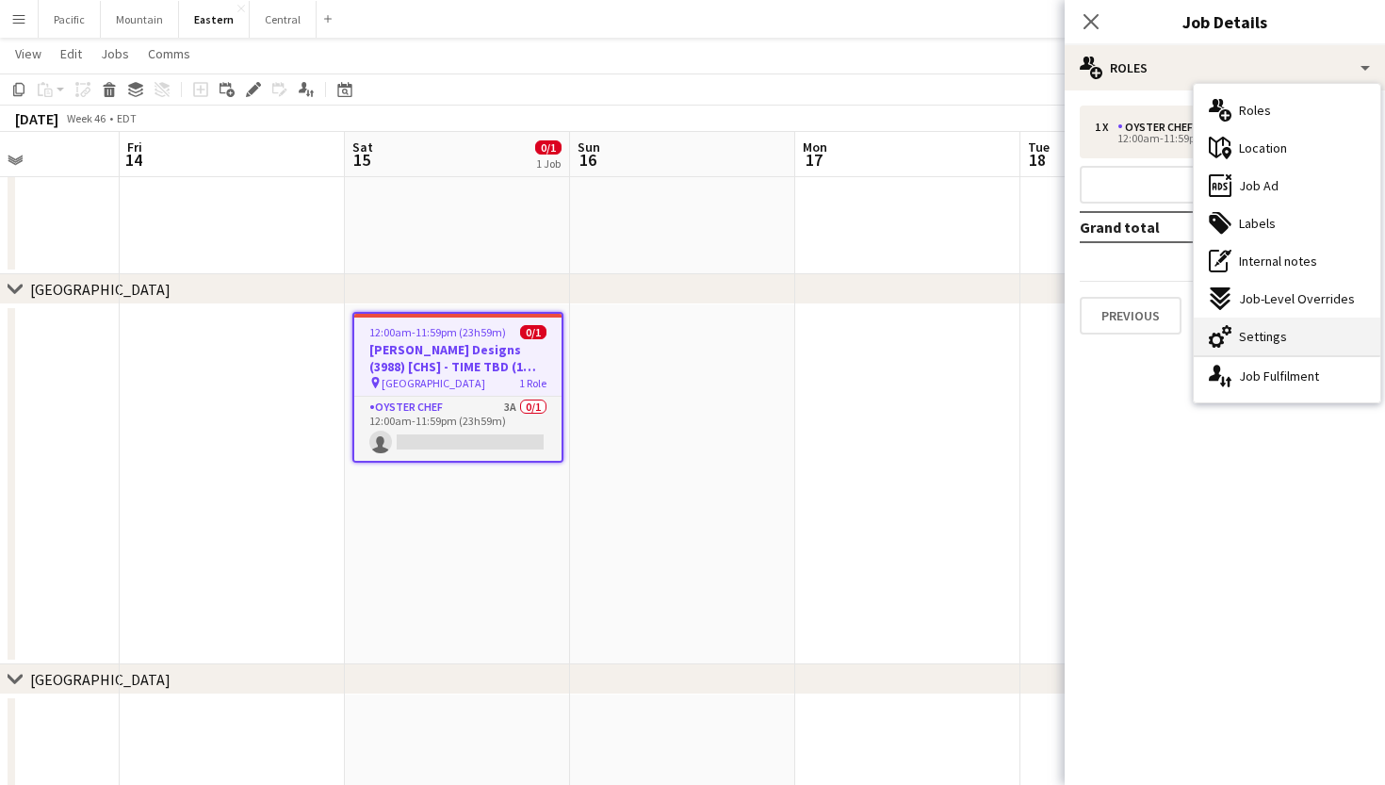
click at [1286, 322] on div "cog-double-3 Settings" at bounding box center [1286, 336] width 187 height 38
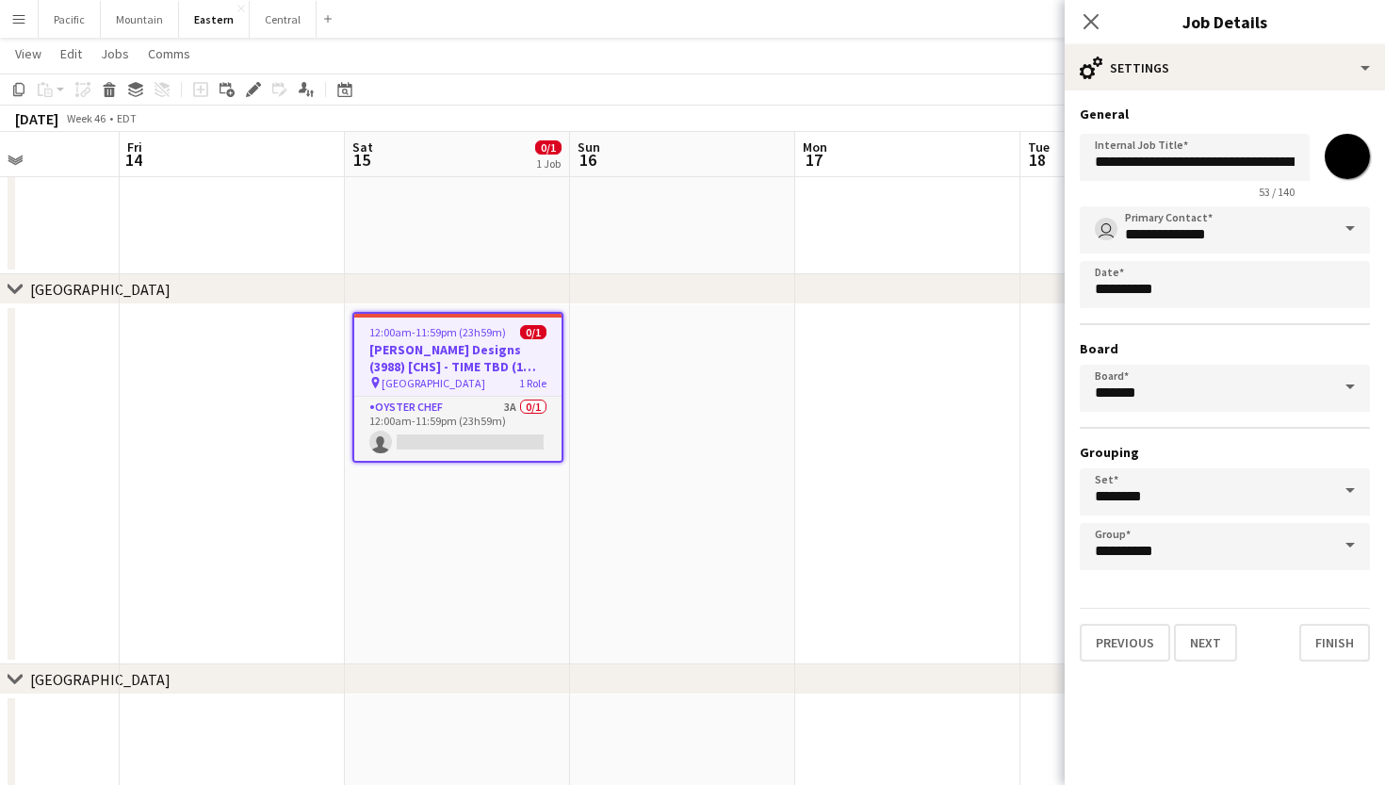
click at [1361, 146] on input "*******" at bounding box center [1347, 156] width 68 height 68
type input "*******"
click at [1096, 21] on icon "Close pop-in" at bounding box center [1090, 21] width 18 height 18
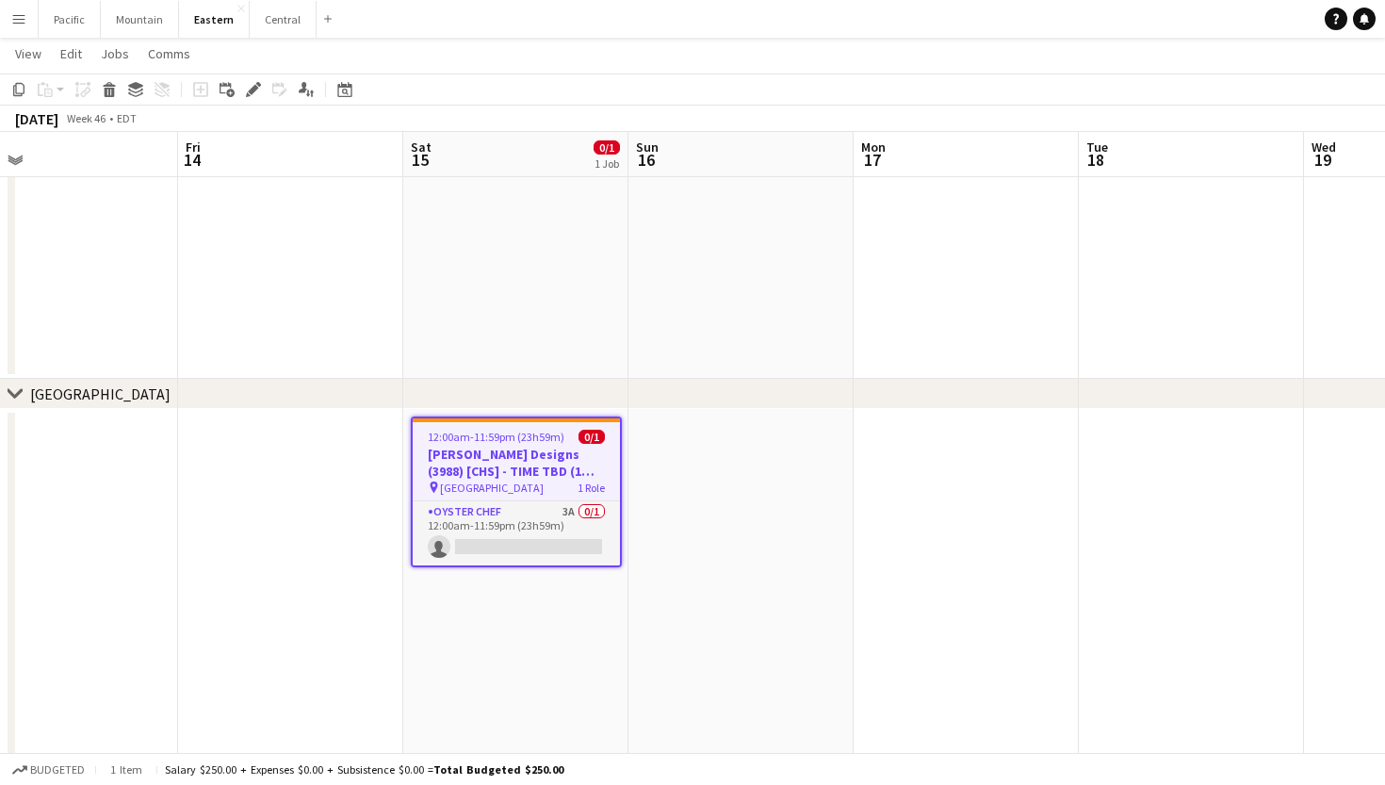
scroll to position [0, 723]
click at [284, 16] on button "Central Close" at bounding box center [283, 19] width 67 height 37
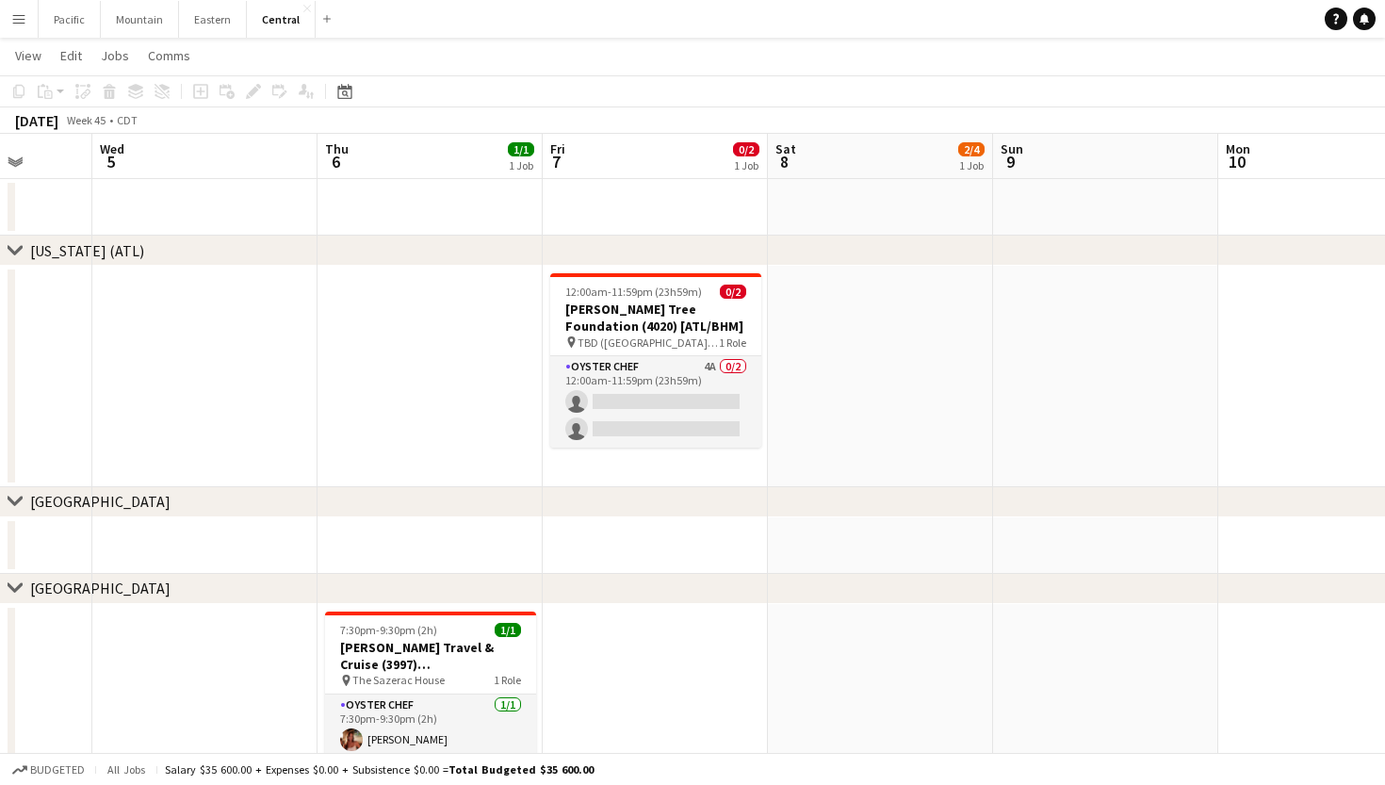
scroll to position [35, 0]
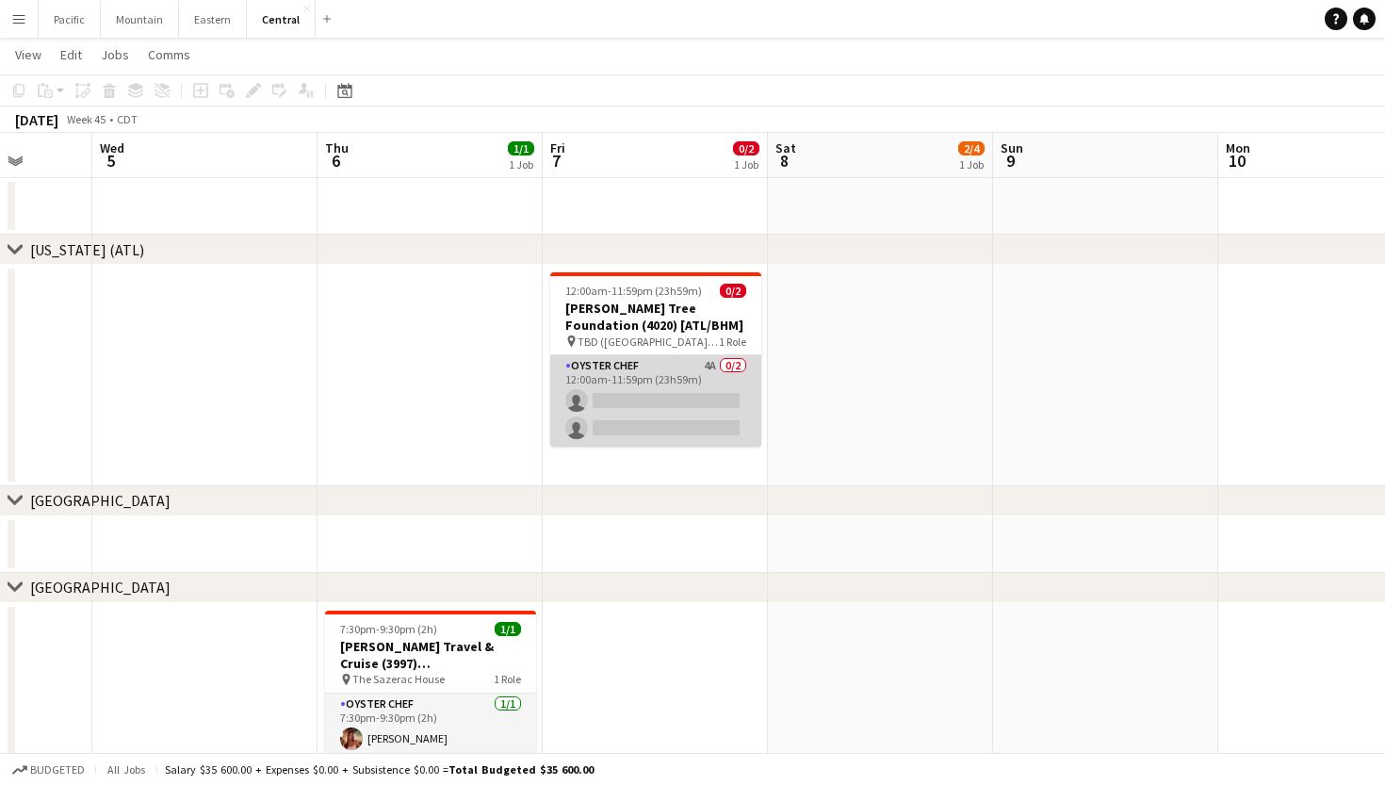
click at [732, 367] on app-card-role "Oyster Chef 4A 0/2 12:00am-11:59pm (23h59m) single-neutral-actions single-neutr…" at bounding box center [655, 400] width 211 height 91
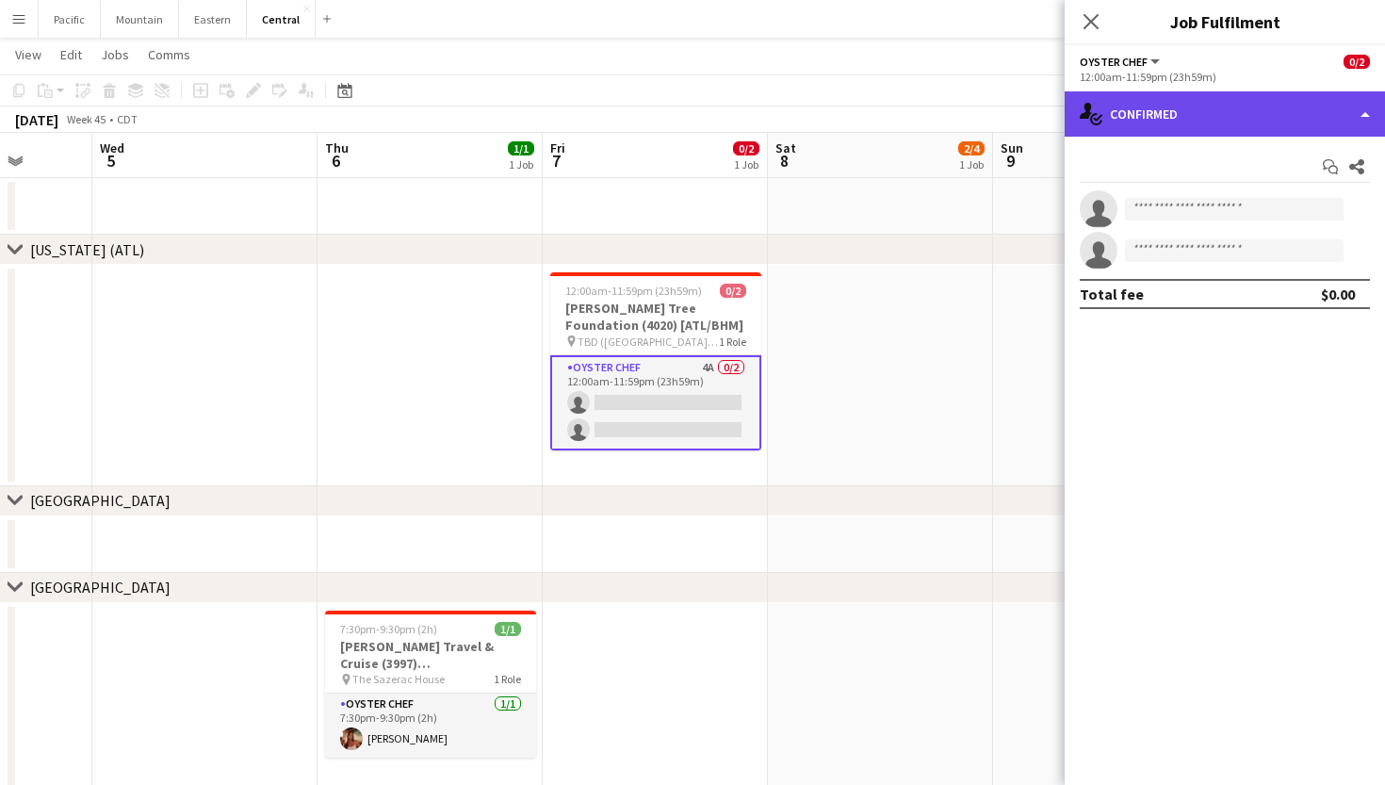
click at [1290, 100] on div "single-neutral-actions-check-2 Confirmed" at bounding box center [1224, 113] width 320 height 45
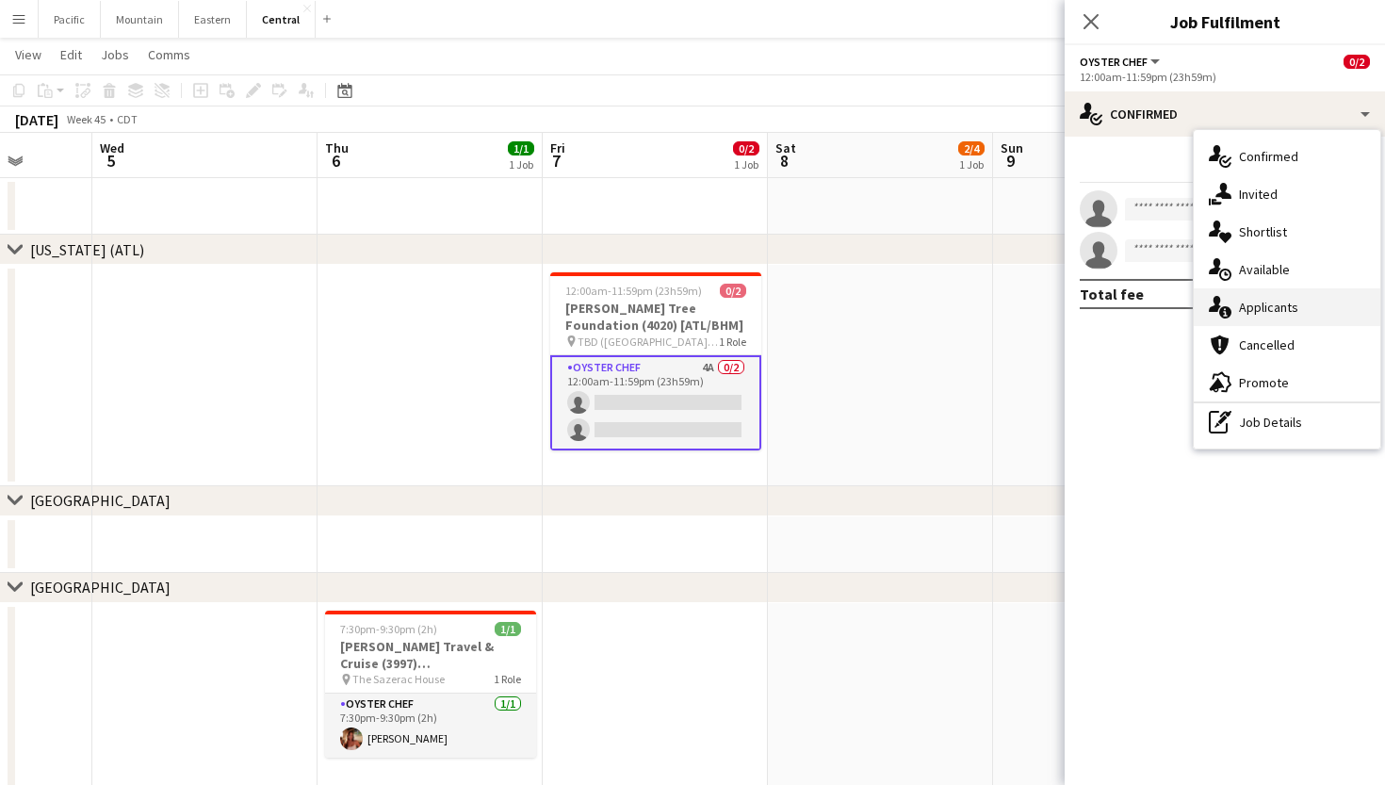
click at [1306, 298] on div "single-neutral-actions-information Applicants" at bounding box center [1286, 307] width 187 height 38
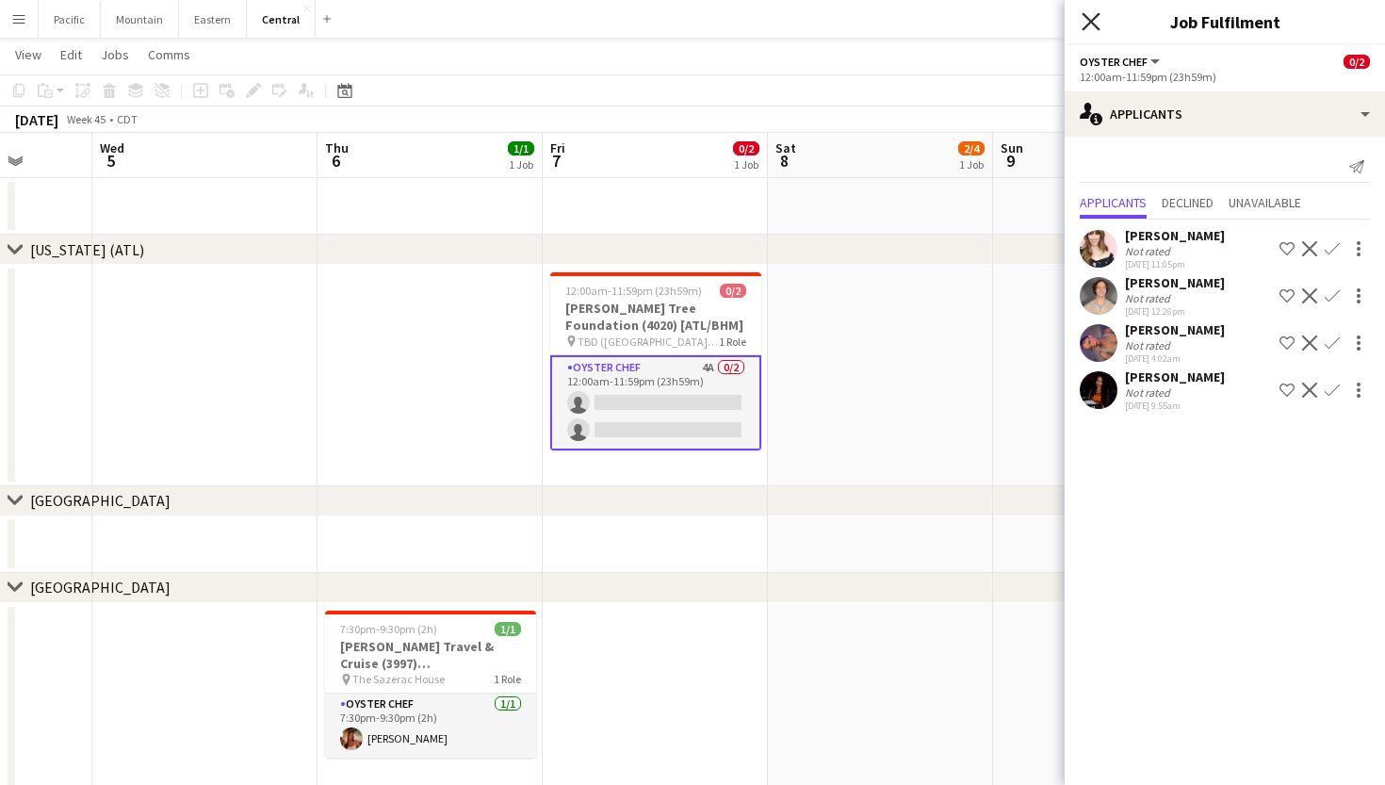
click at [1089, 27] on icon "Close pop-in" at bounding box center [1090, 21] width 18 height 18
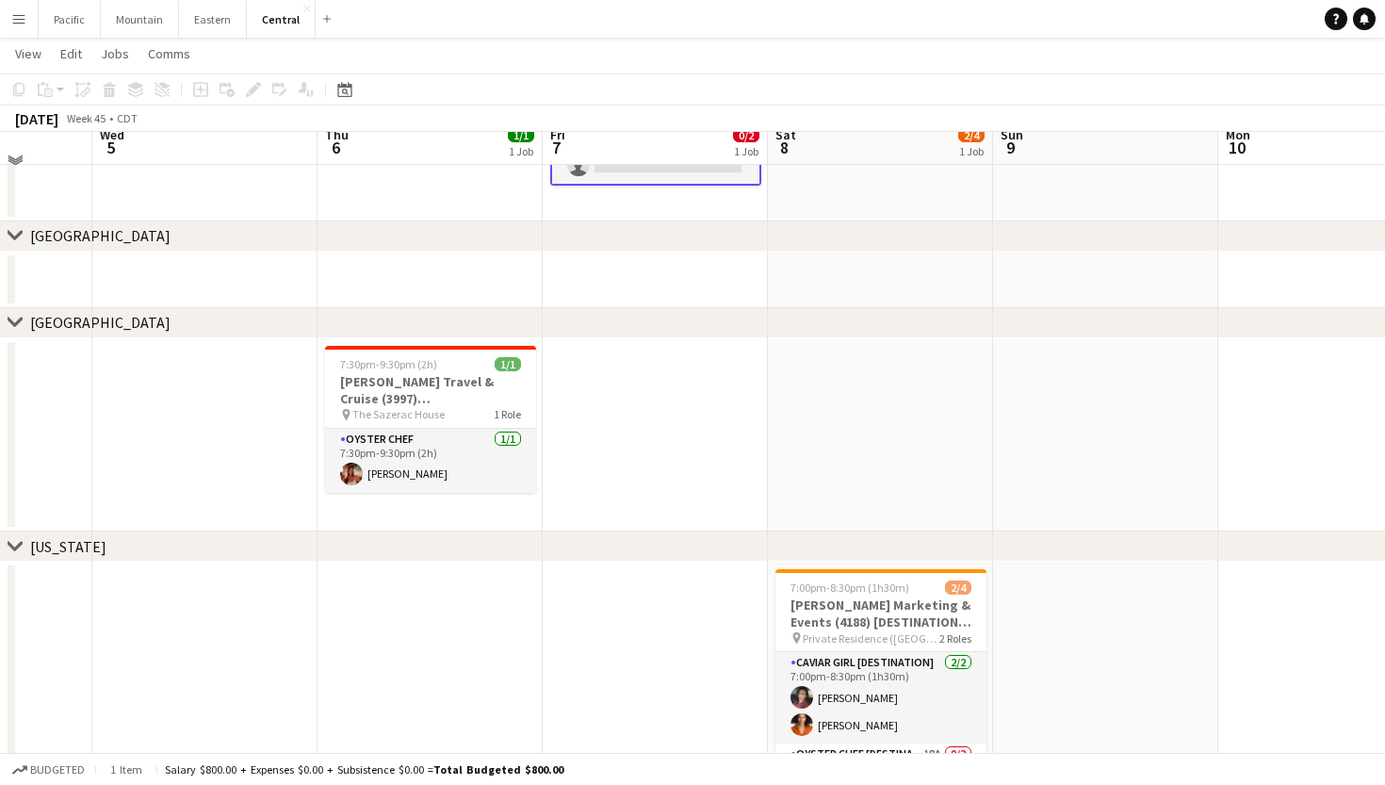
scroll to position [301, 0]
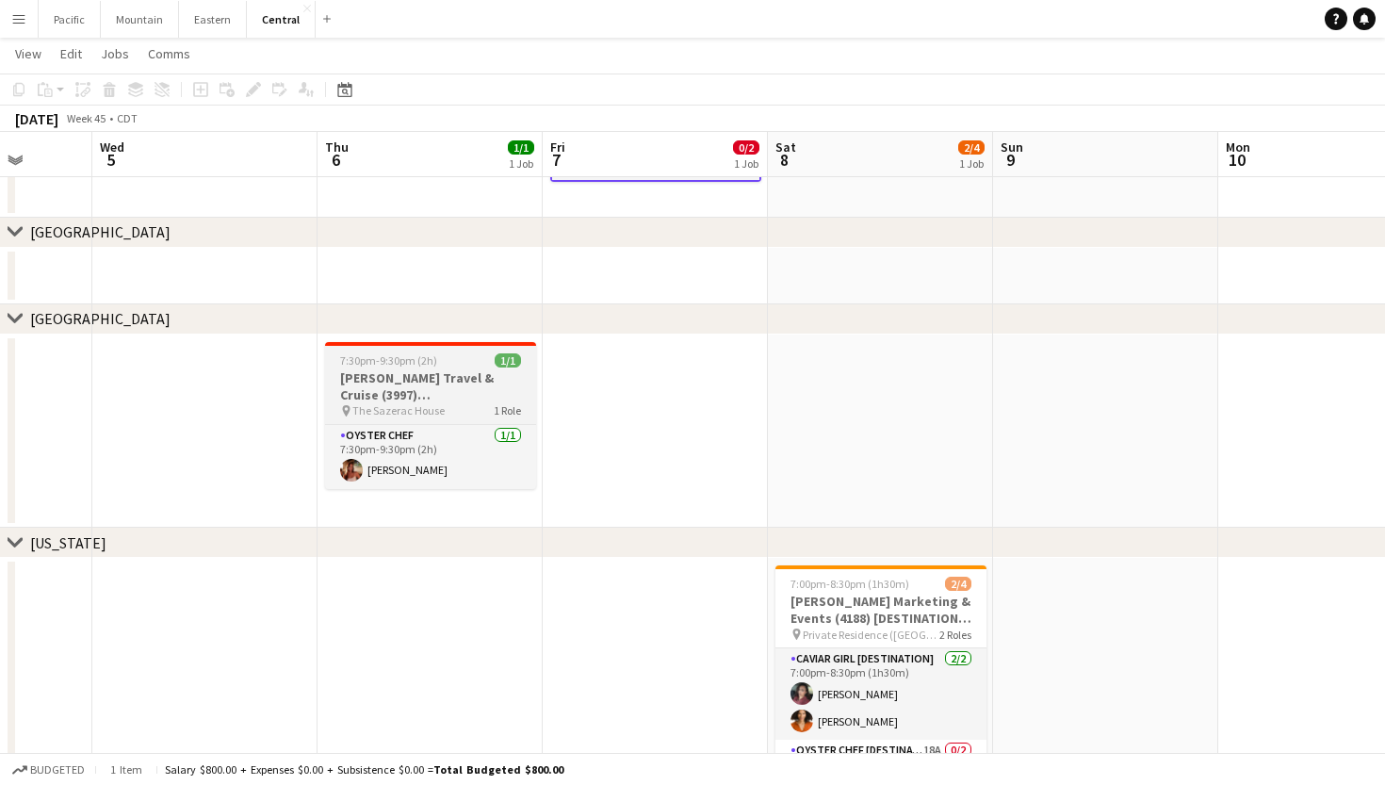
click at [492, 394] on h3 "Thomas Travel & Cruise (3997) [NOLA]" at bounding box center [430, 386] width 211 height 34
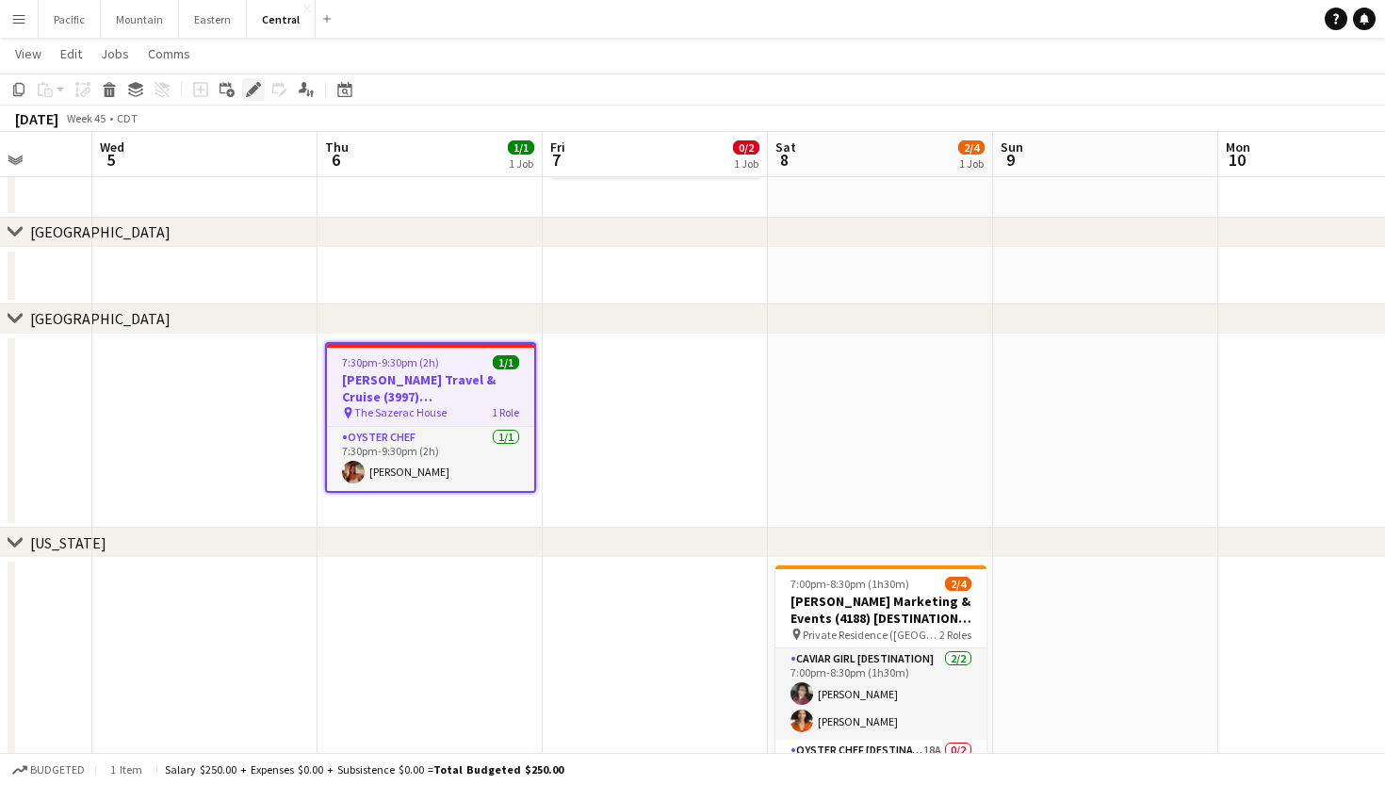
click at [258, 87] on icon "Edit" at bounding box center [253, 89] width 15 height 15
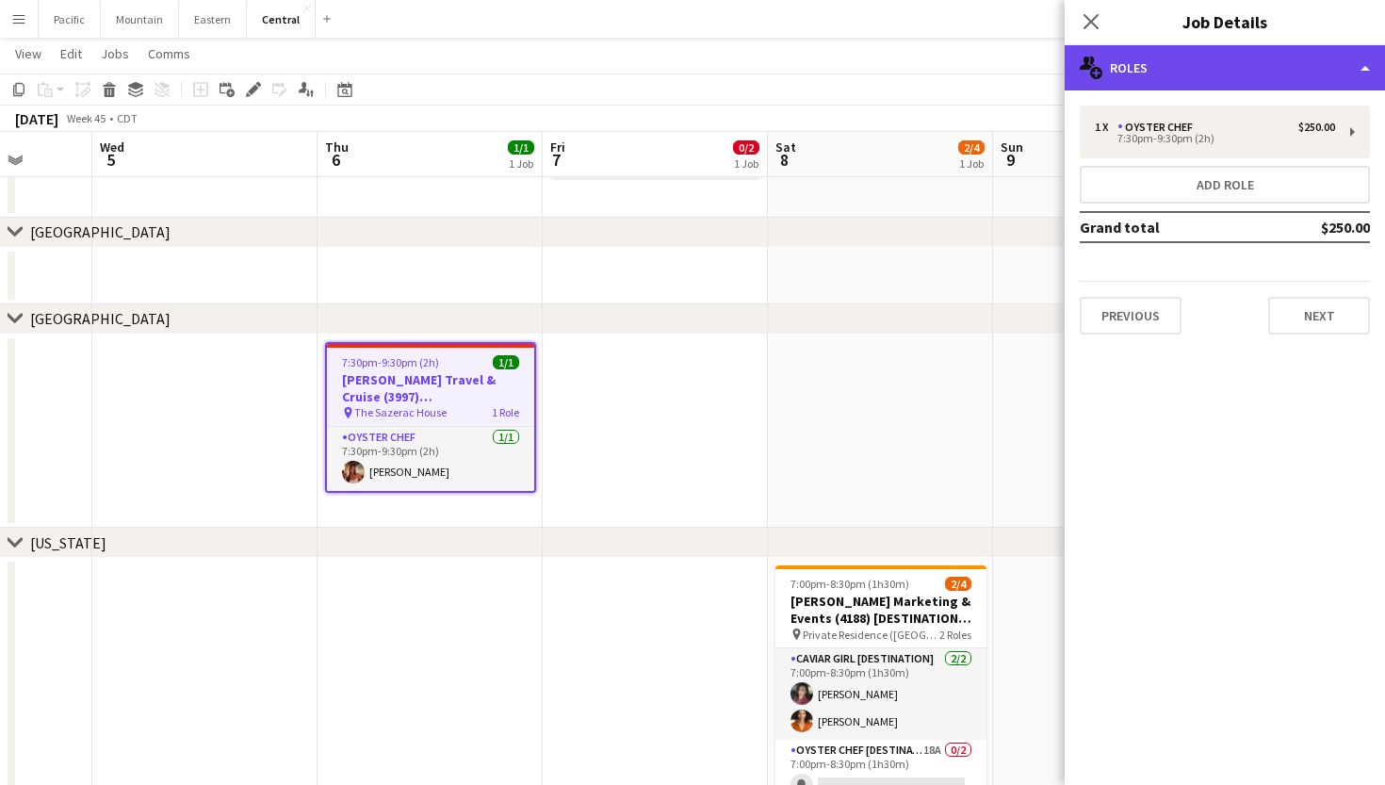
click at [1251, 64] on div "multiple-users-add Roles" at bounding box center [1224, 67] width 320 height 45
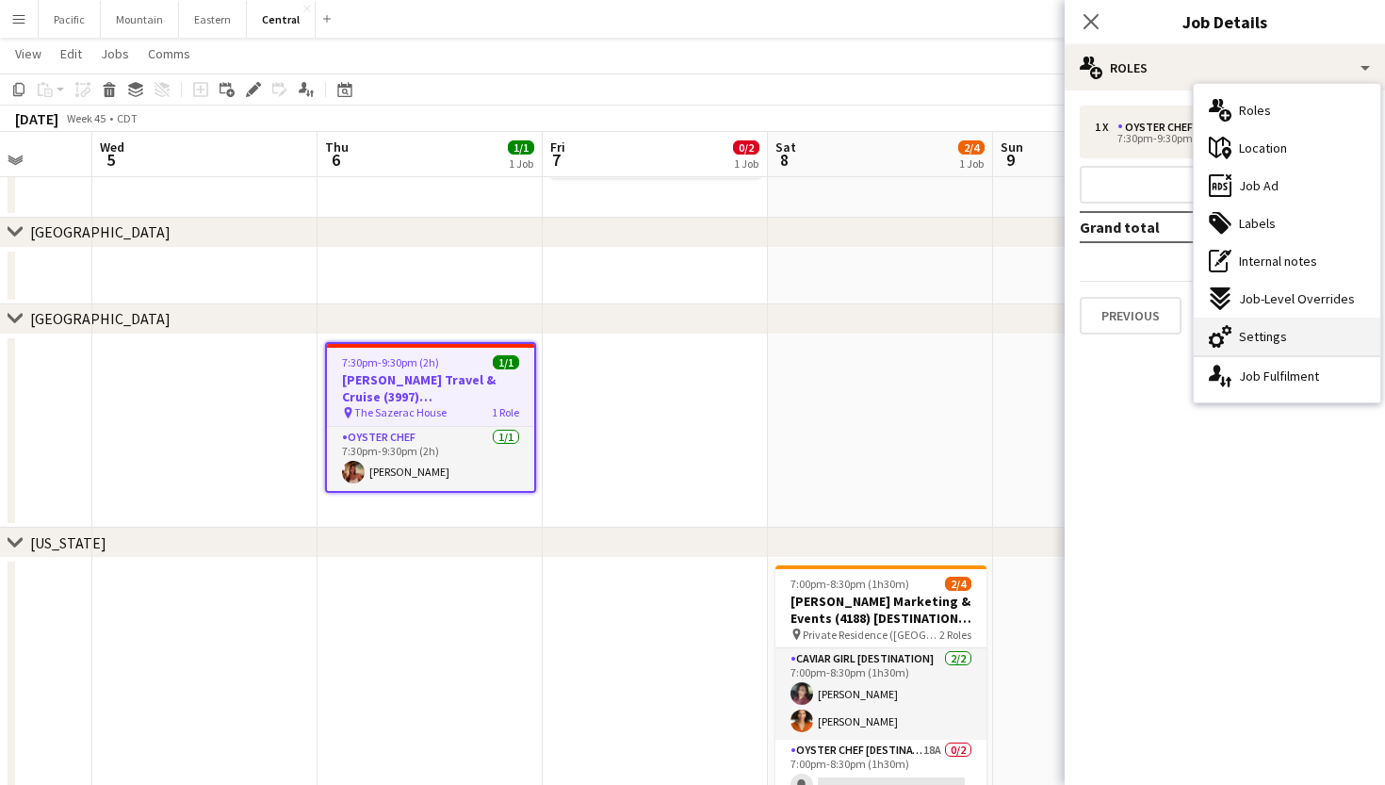
click at [1291, 351] on div "cog-double-3 Settings" at bounding box center [1286, 336] width 187 height 38
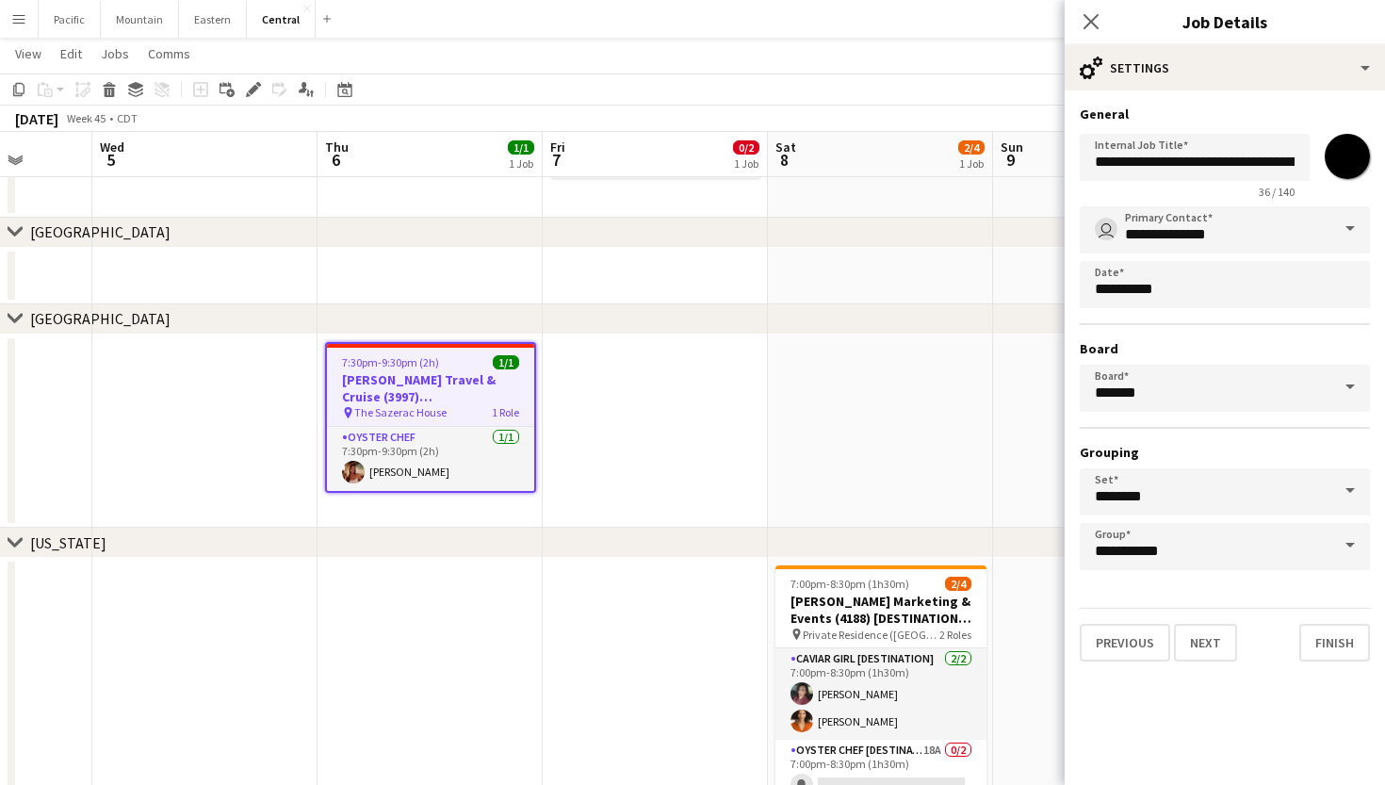
click at [1330, 176] on input "*******" at bounding box center [1347, 156] width 68 height 68
type input "*******"
click at [1093, 26] on icon "Close pop-in" at bounding box center [1090, 21] width 18 height 18
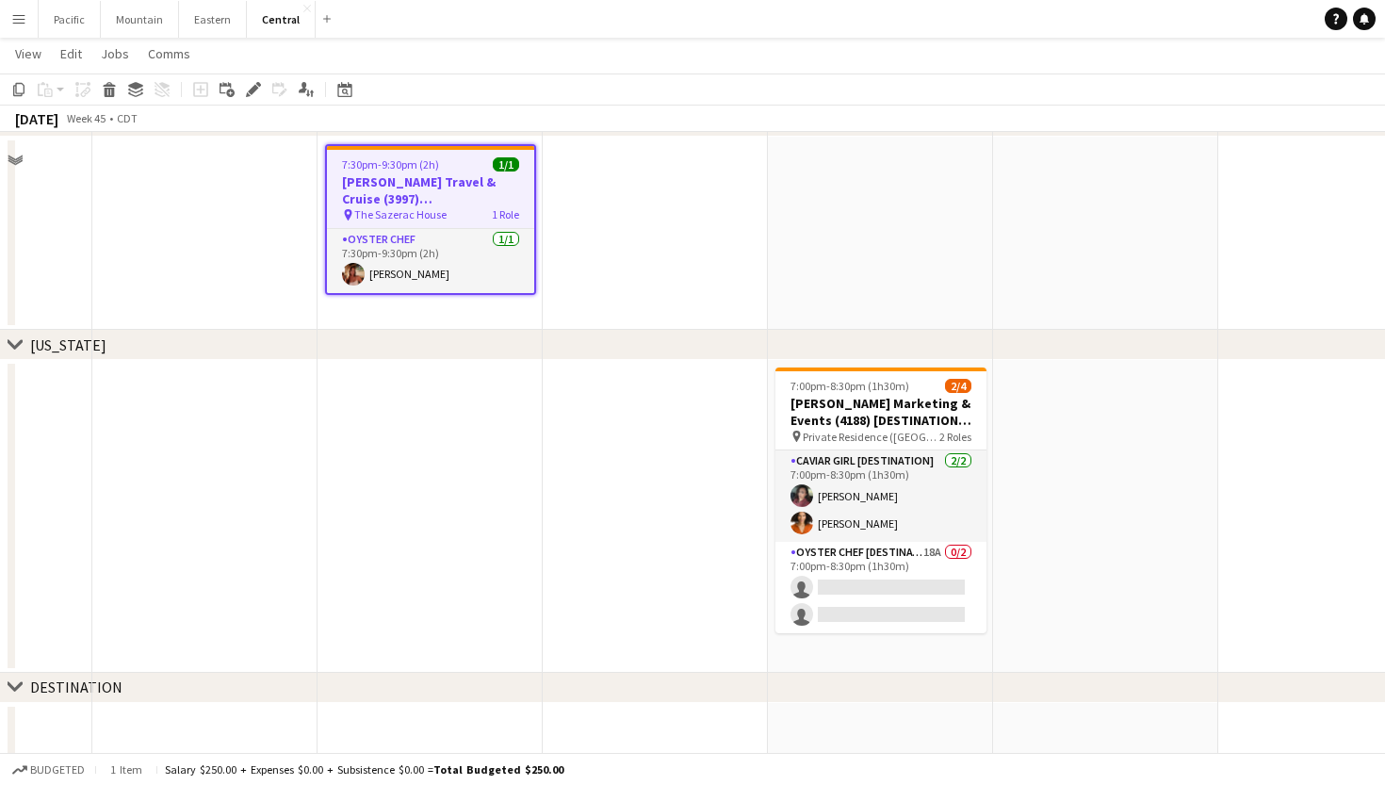
scroll to position [500, 1]
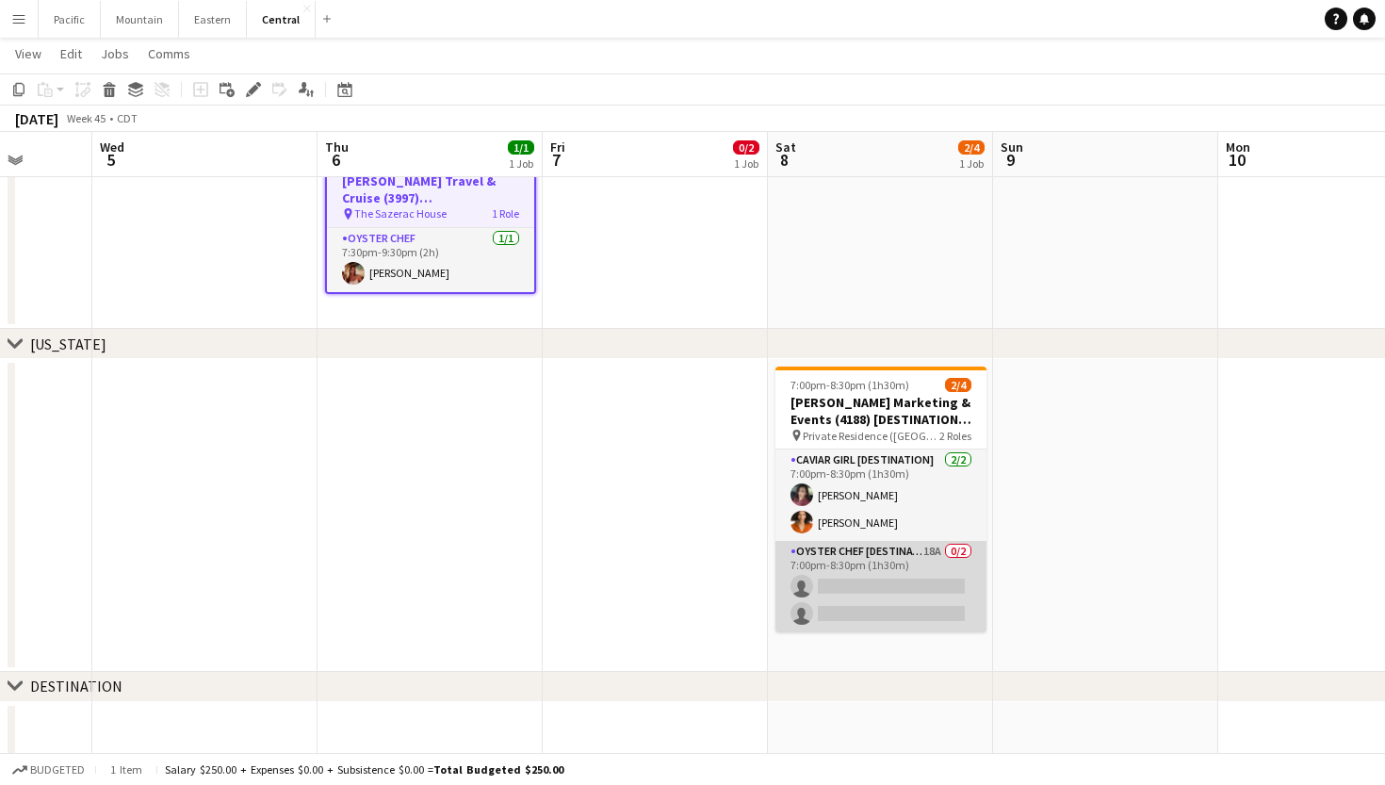
click at [967, 544] on app-card-role "Oyster Chef [DESTINATION] 18A 0/2 7:00pm-8:30pm (1h30m) single-neutral-actions …" at bounding box center [880, 586] width 211 height 91
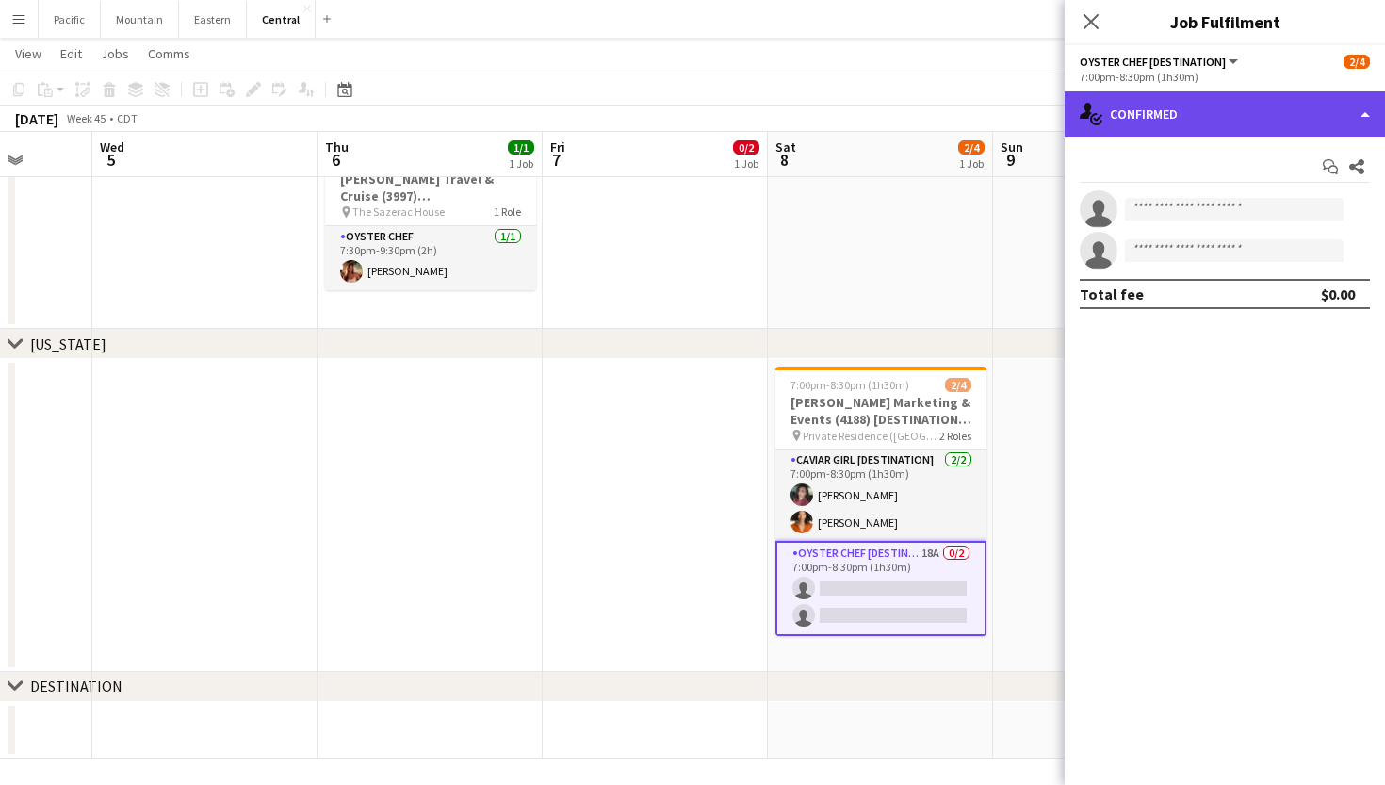
click at [1276, 95] on div "single-neutral-actions-check-2 Confirmed" at bounding box center [1224, 113] width 320 height 45
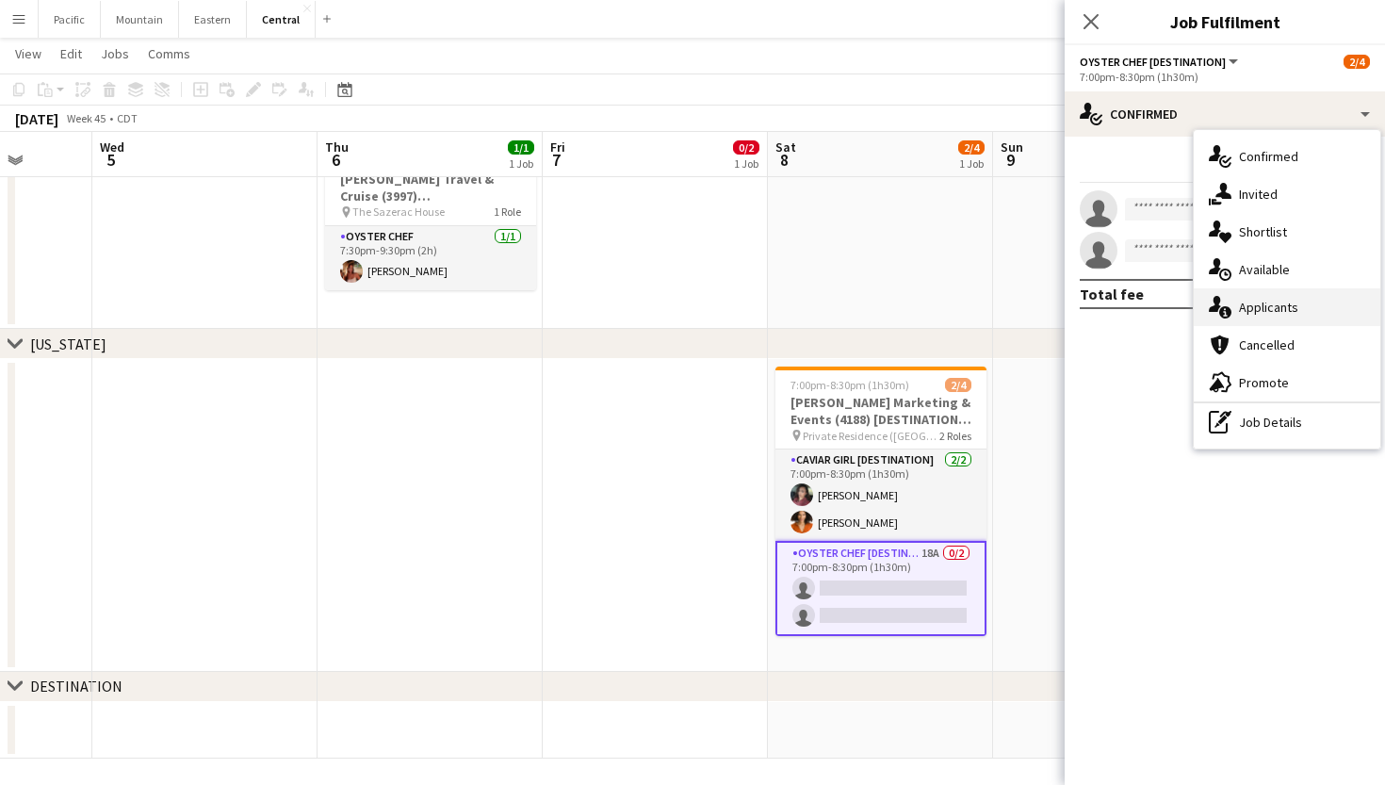
click at [1274, 314] on span "Applicants" at bounding box center [1268, 307] width 59 height 17
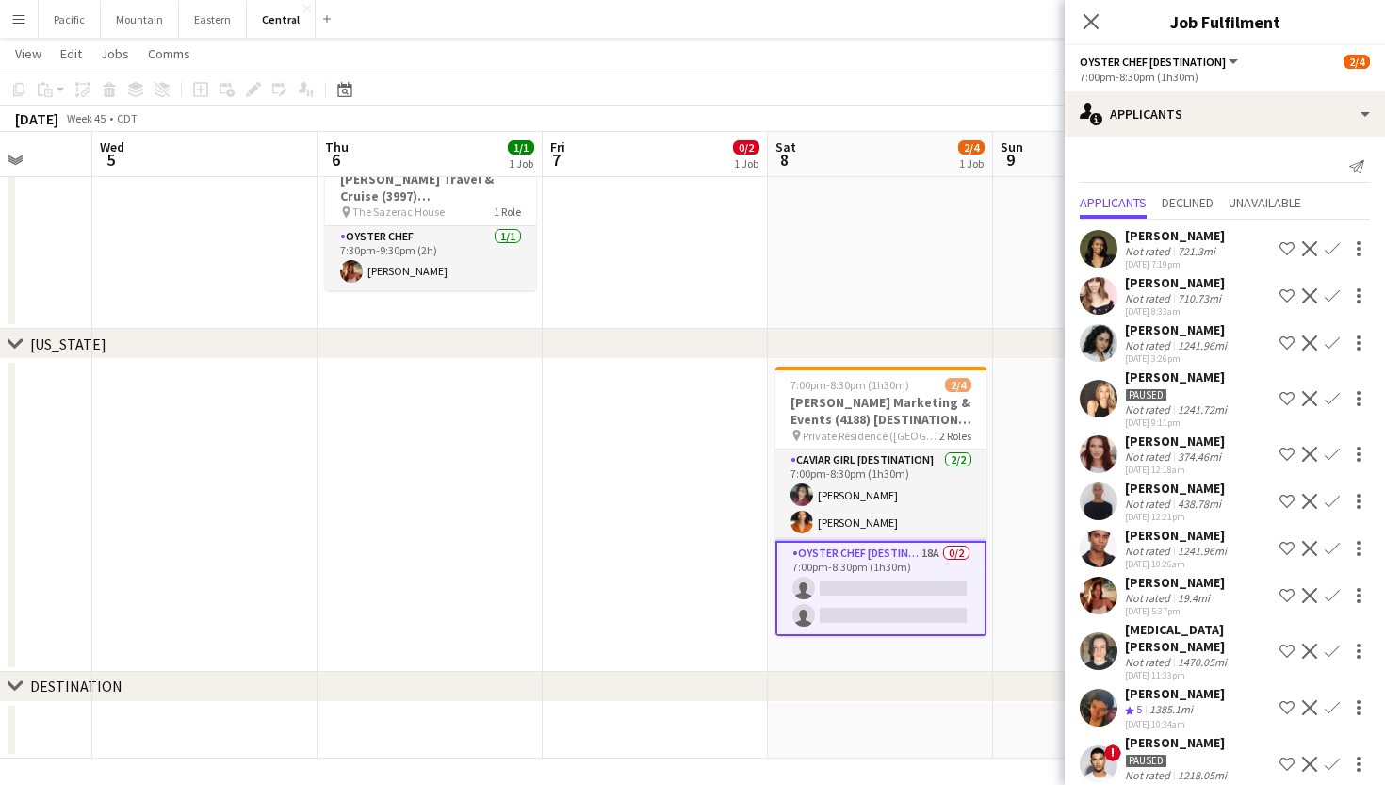
scroll to position [0, 0]
click at [1088, 25] on icon at bounding box center [1090, 21] width 18 height 18
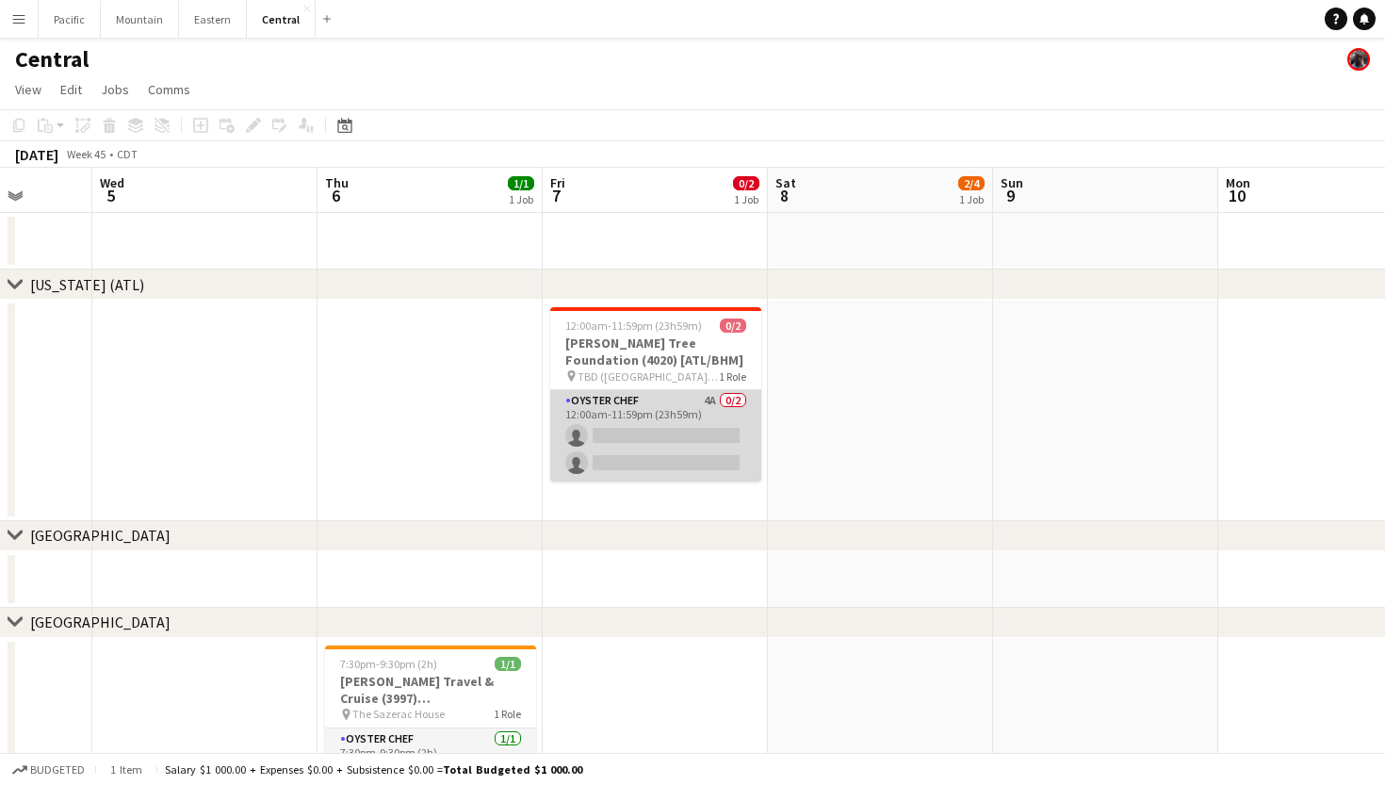
click at [670, 449] on app-card-role "Oyster Chef 4A 0/2 12:00am-11:59pm (23h59m) single-neutral-actions single-neutr…" at bounding box center [655, 435] width 211 height 91
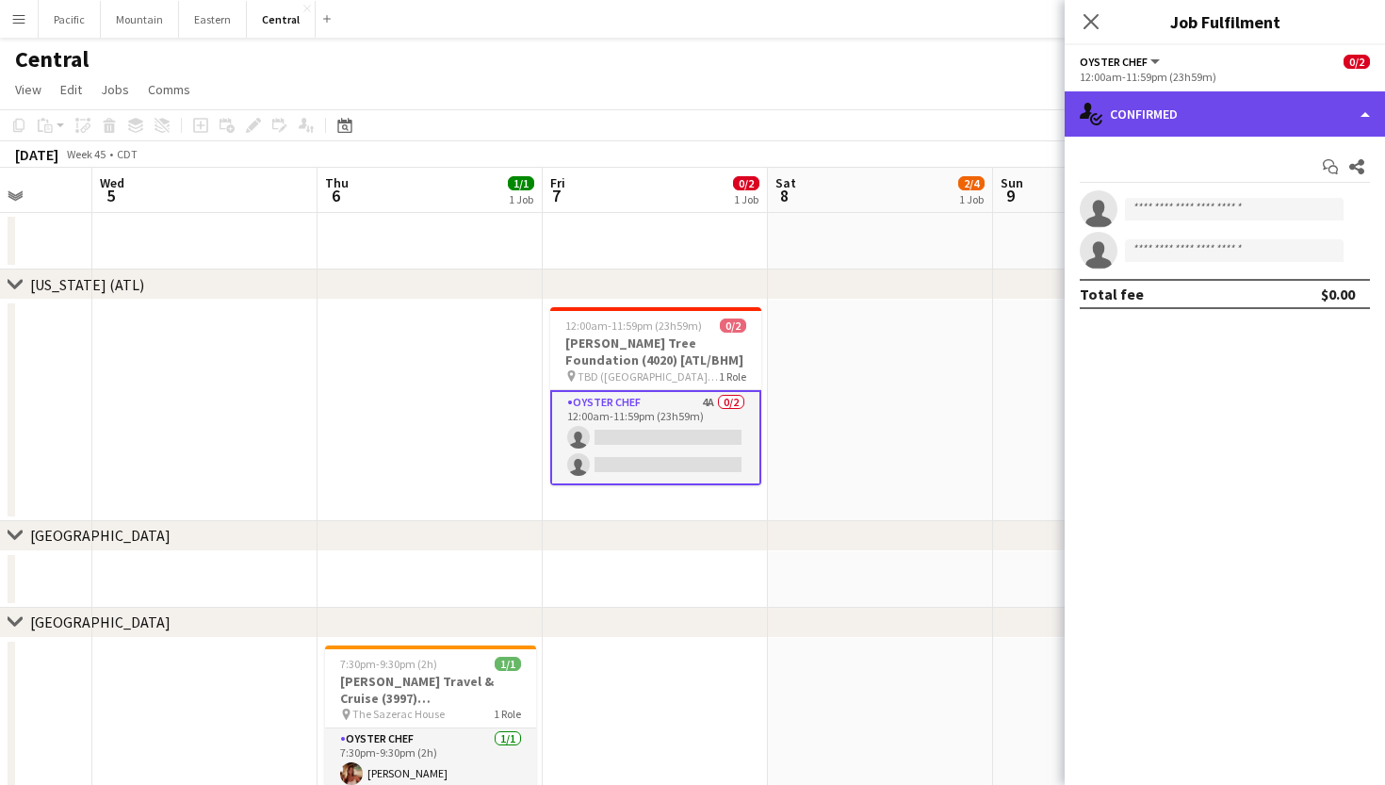
click at [1293, 98] on div "single-neutral-actions-check-2 Confirmed" at bounding box center [1224, 113] width 320 height 45
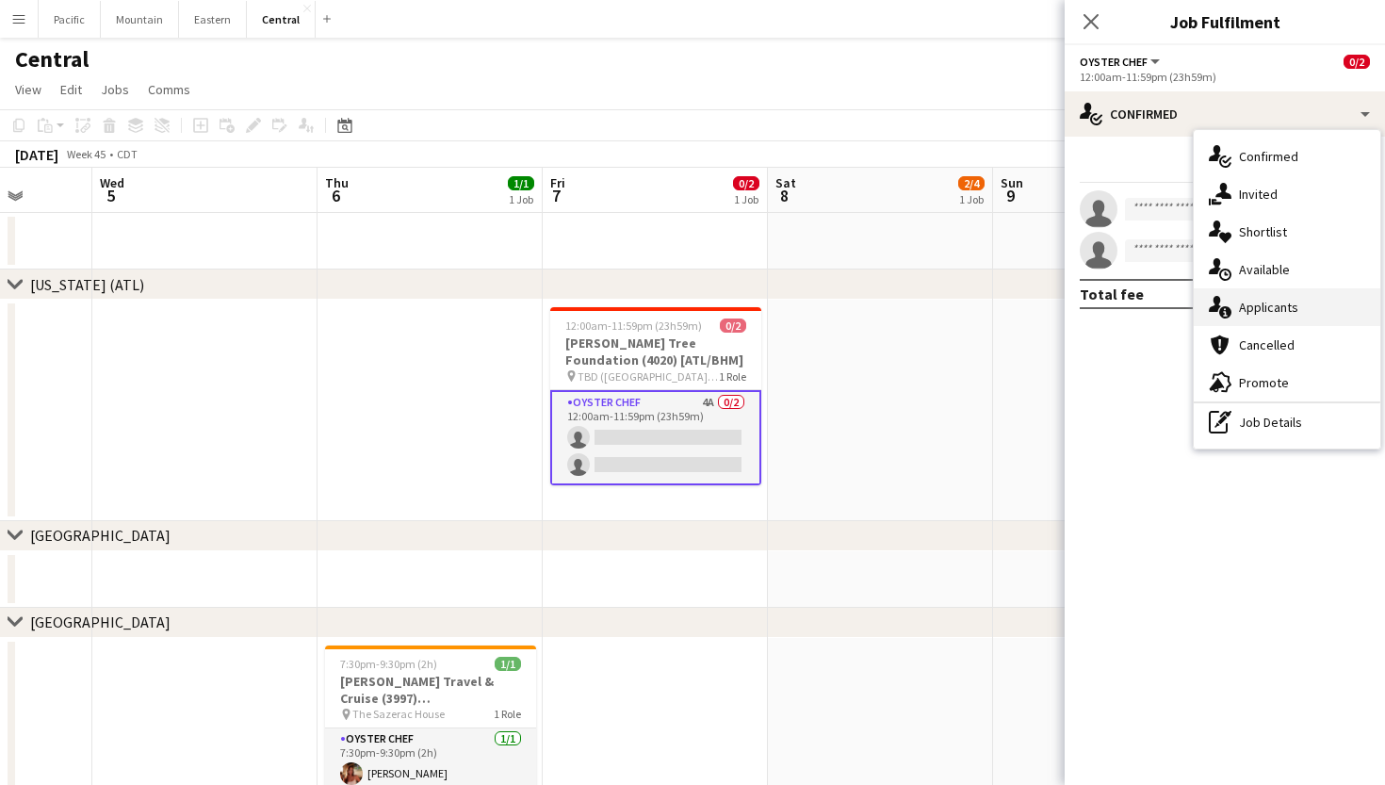
click at [1280, 311] on span "Applicants" at bounding box center [1268, 307] width 59 height 17
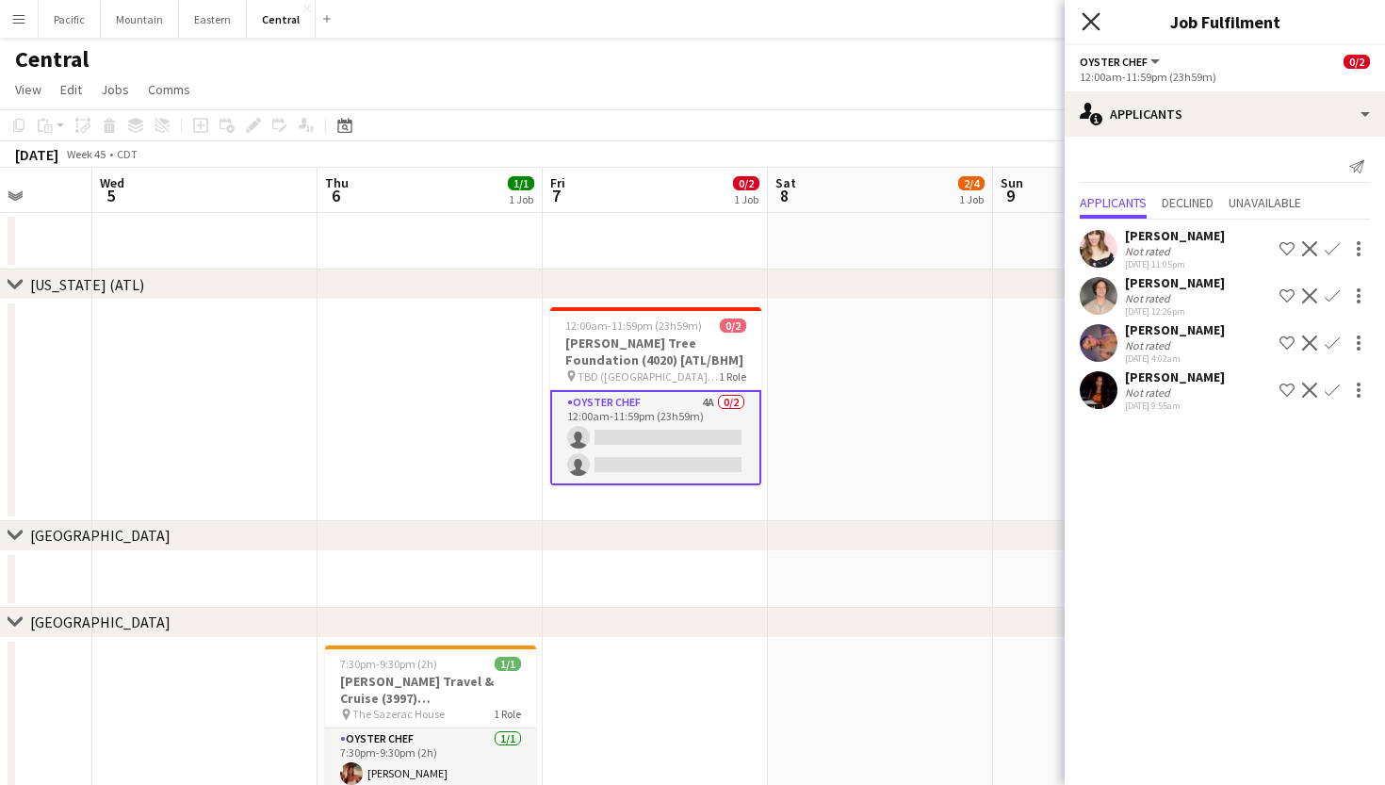
click at [1097, 25] on icon "Close pop-in" at bounding box center [1090, 21] width 18 height 18
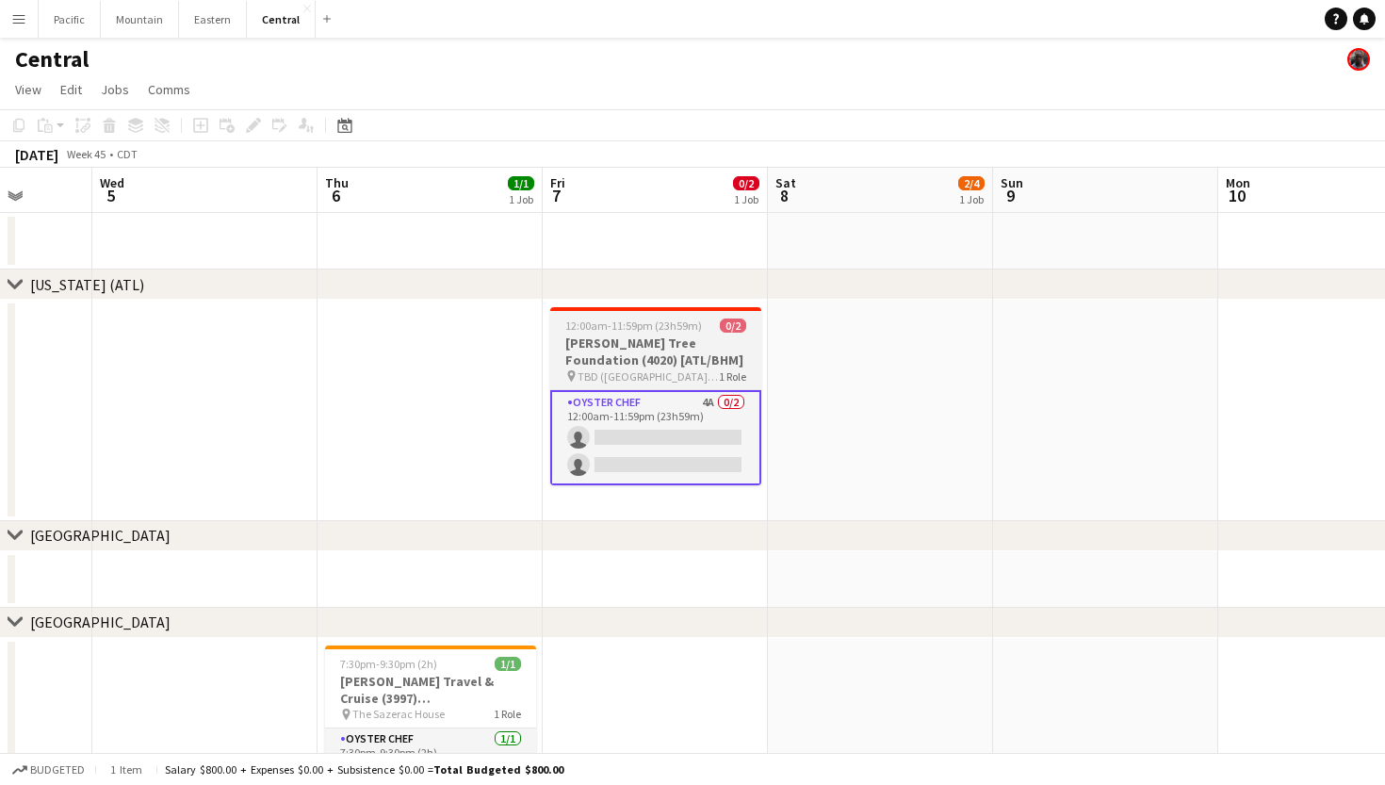
click at [654, 344] on h3 "Tum Tum Tree Foundation (4020) [ATL/BHM]" at bounding box center [655, 351] width 211 height 34
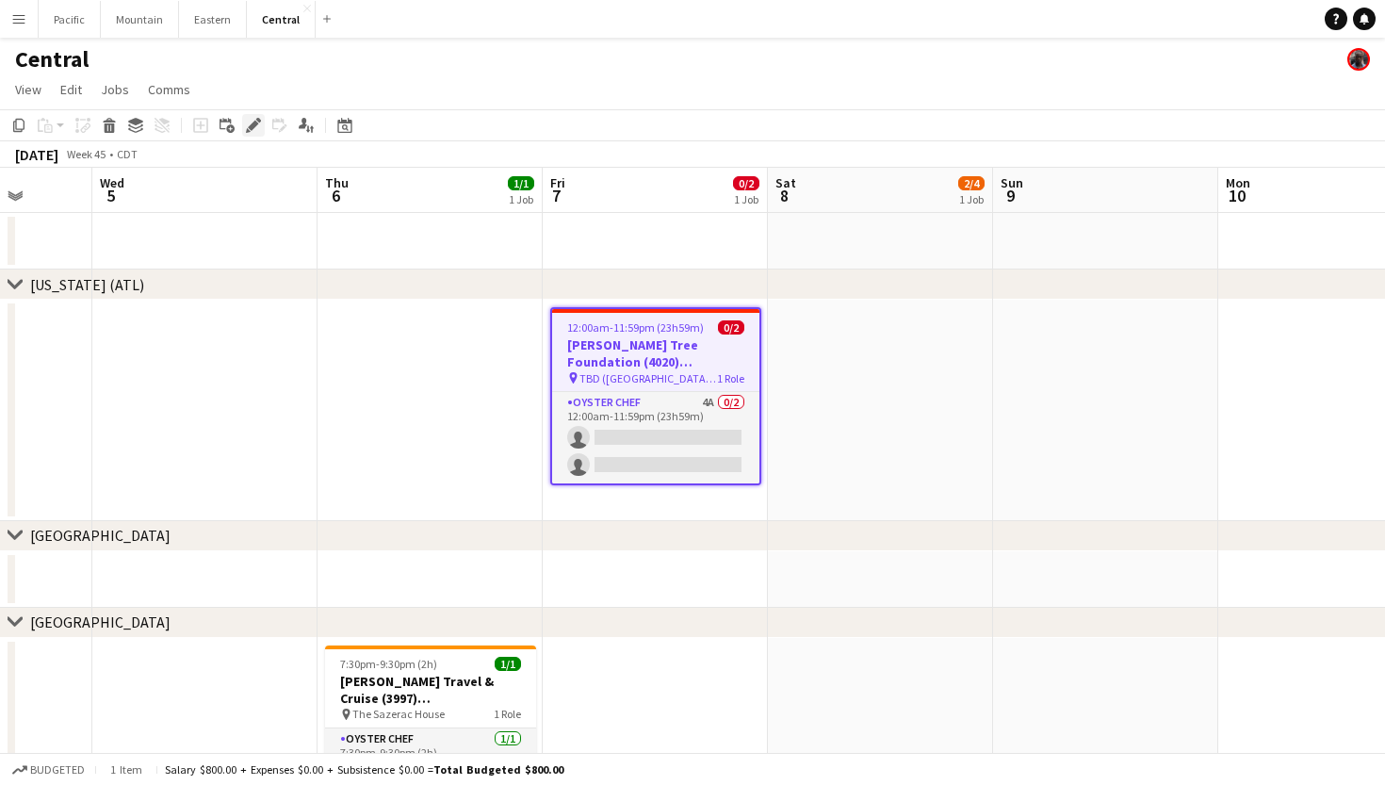
click at [255, 124] on icon at bounding box center [253, 126] width 10 height 10
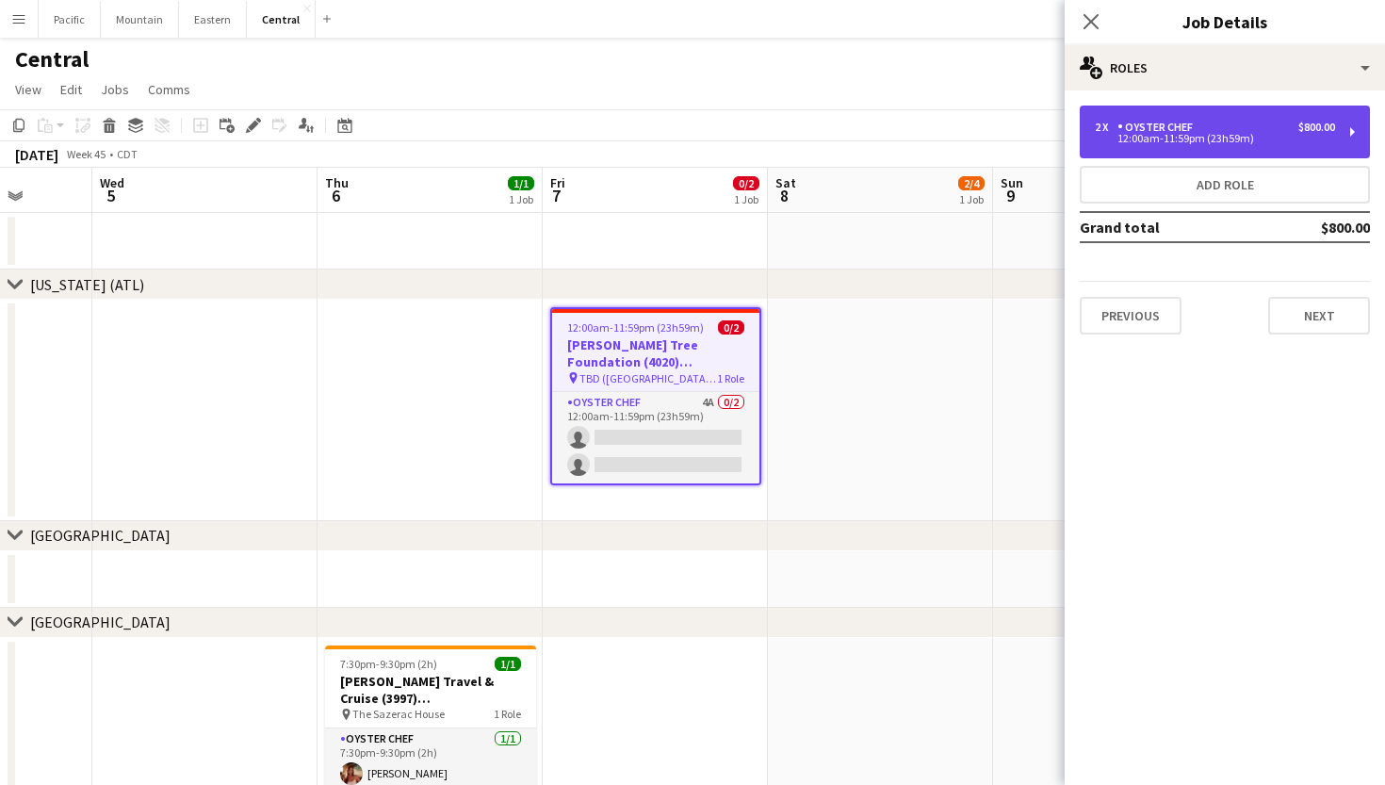
click at [1237, 113] on div "2 x Oyster Chef $800.00 12:00am-11:59pm (23h59m)" at bounding box center [1225, 132] width 290 height 53
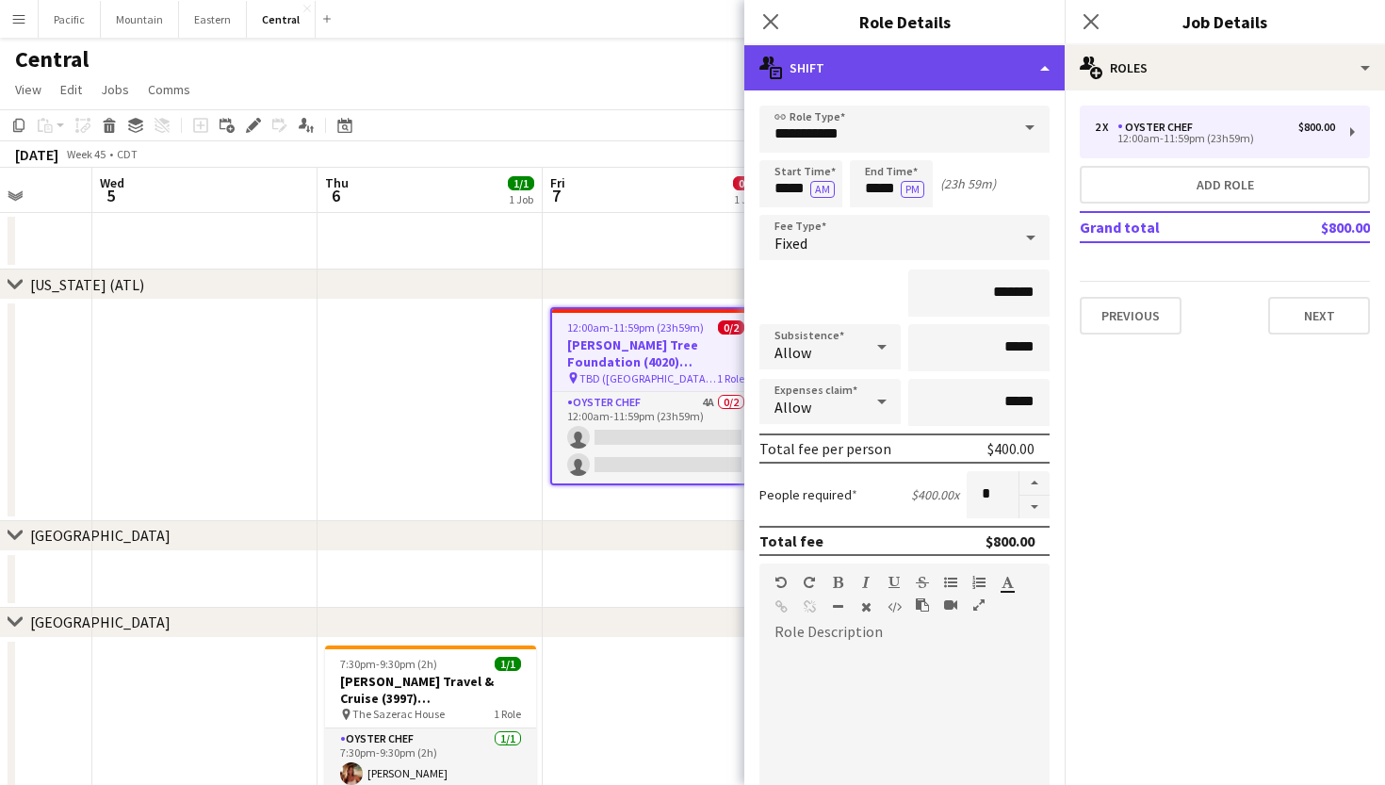
click at [963, 73] on div "multiple-actions-text Shift" at bounding box center [904, 67] width 320 height 45
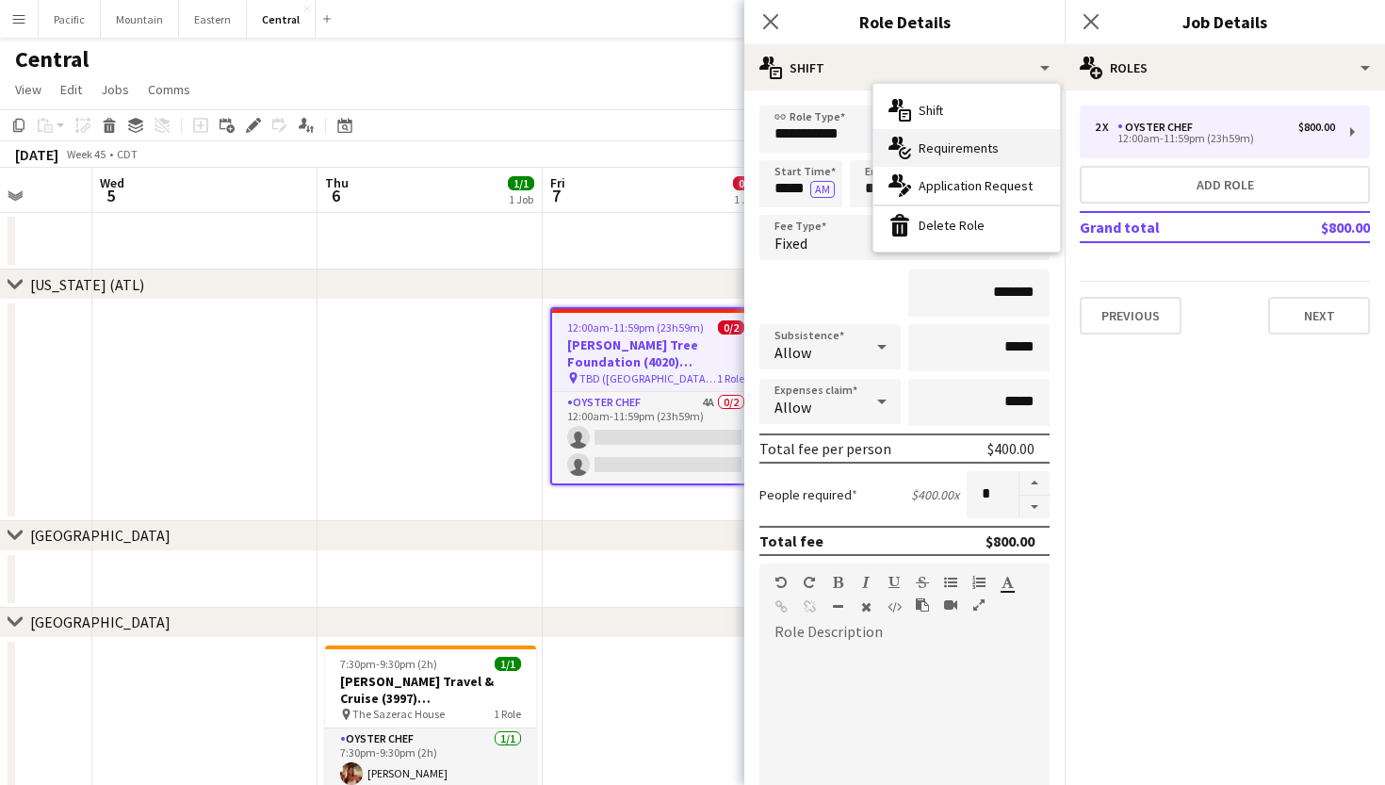
click at [988, 151] on span "Requirements" at bounding box center [958, 147] width 80 height 17
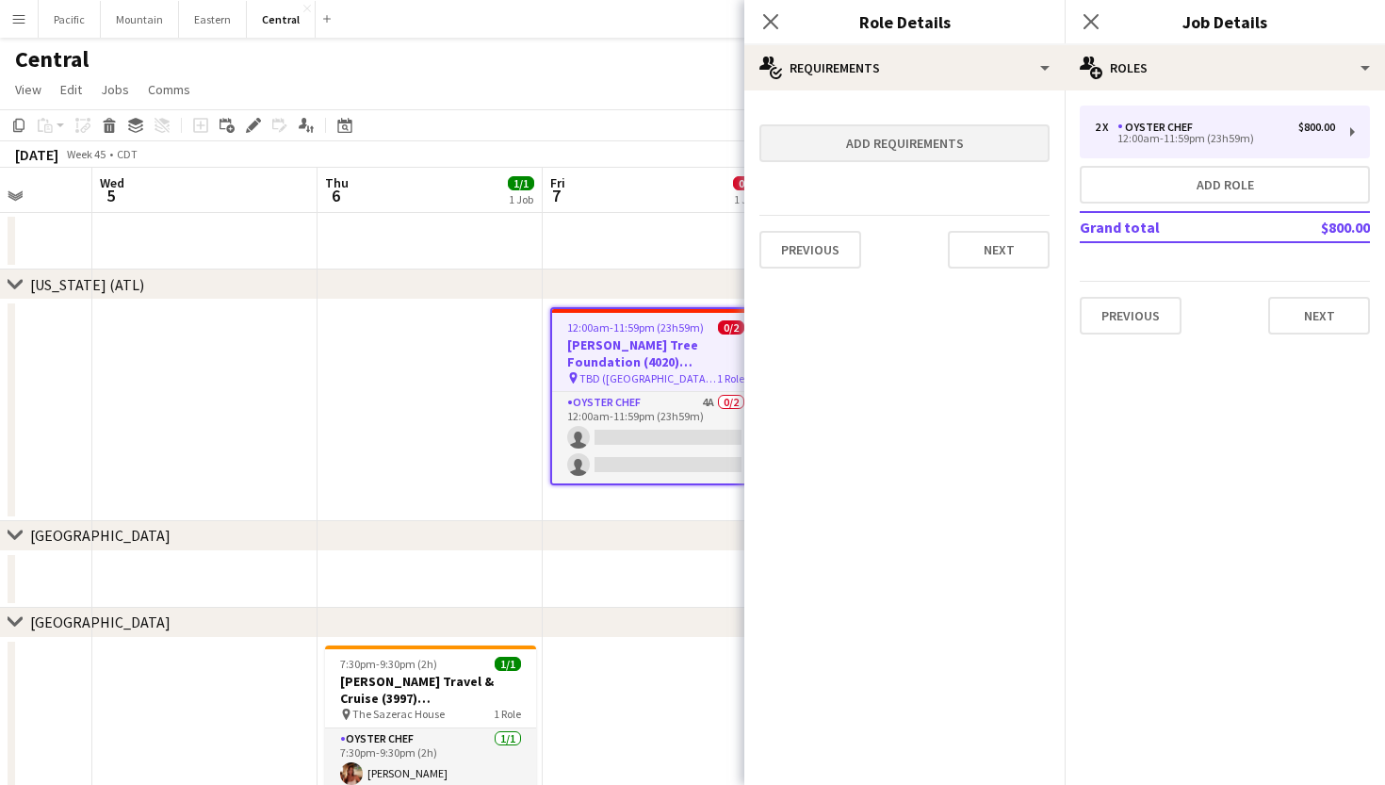
click at [957, 151] on button "Add requirements" at bounding box center [904, 143] width 290 height 38
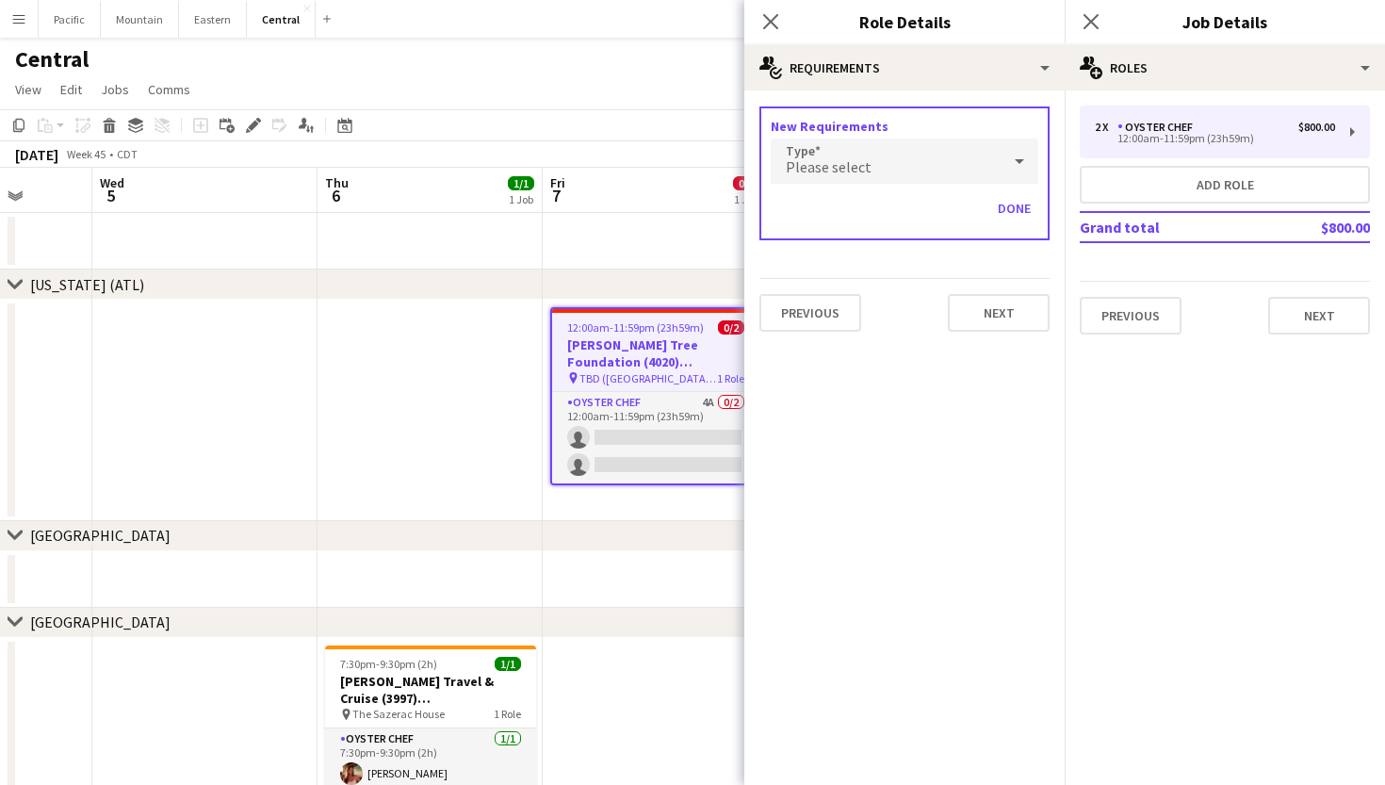
click at [930, 167] on div "Please select" at bounding box center [886, 160] width 230 height 45
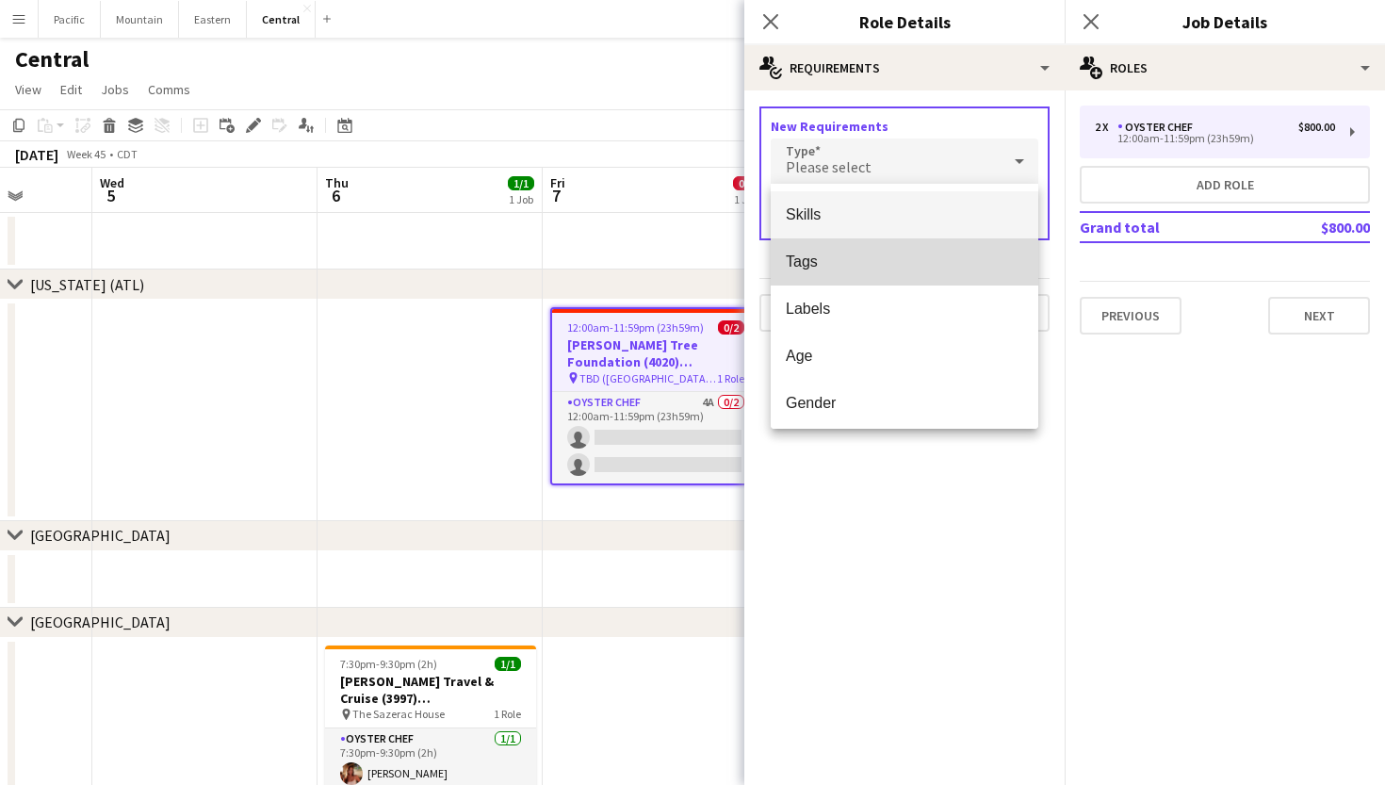
click at [867, 273] on mat-option "Tags" at bounding box center [905, 261] width 268 height 47
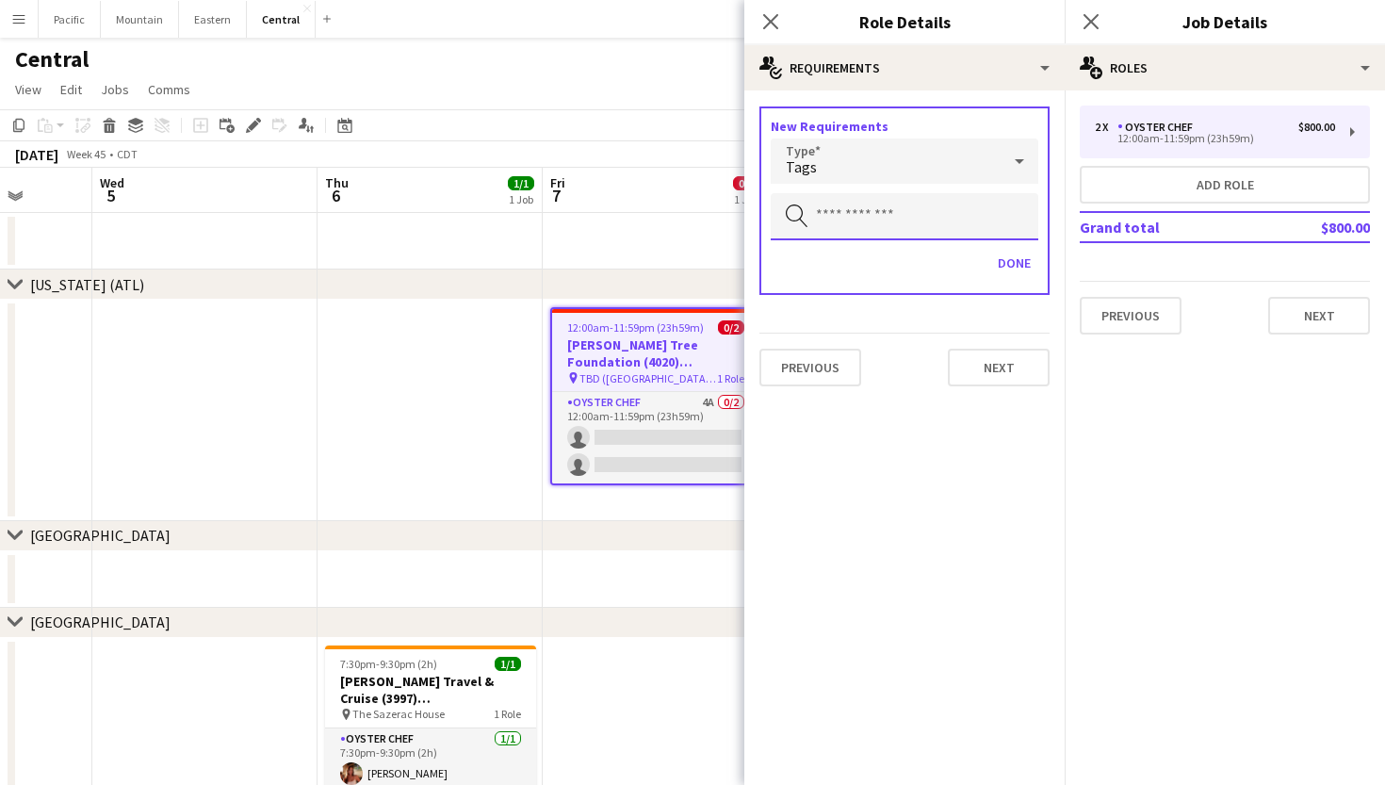
click at [889, 219] on input "text" at bounding box center [905, 216] width 268 height 47
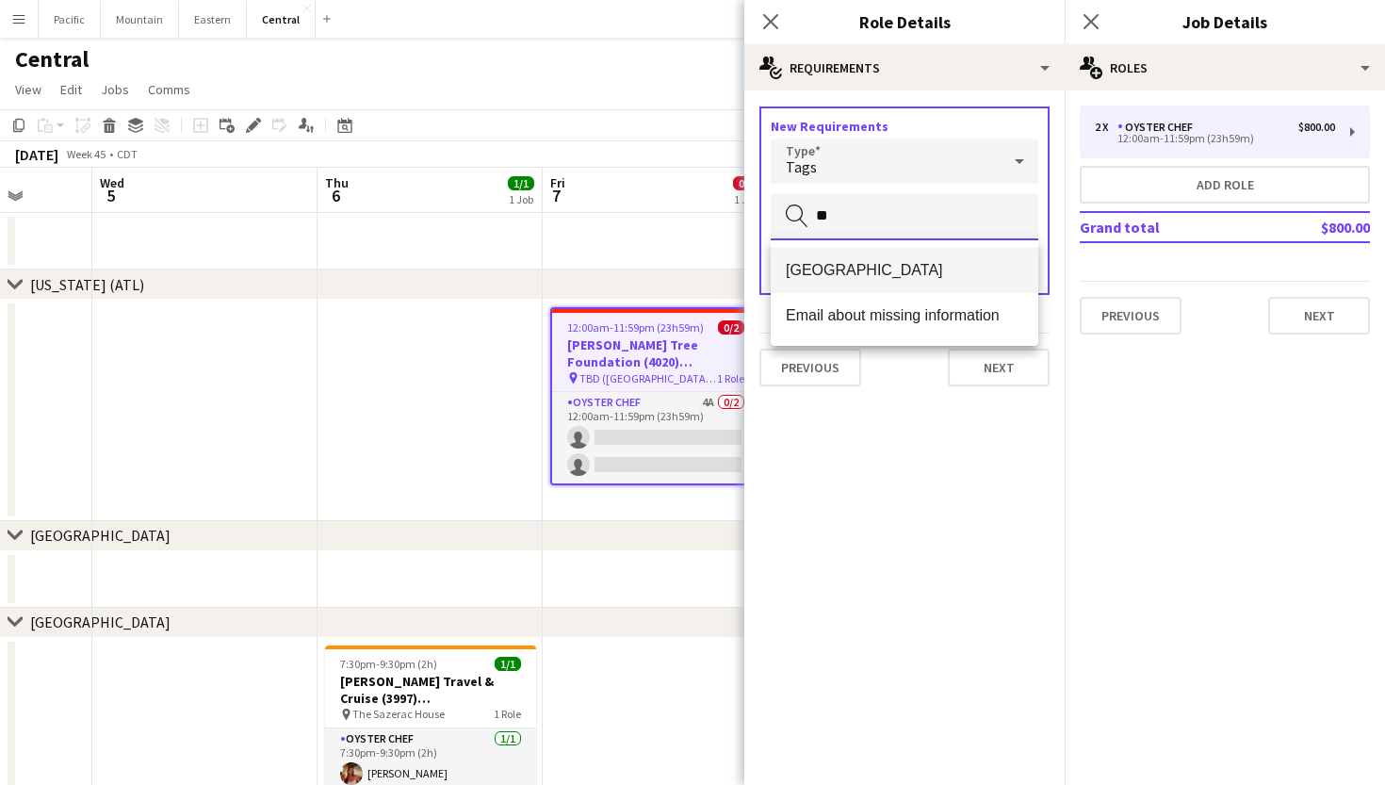
type input "**"
click at [906, 284] on mat-option "[GEOGRAPHIC_DATA]" at bounding box center [905, 270] width 268 height 45
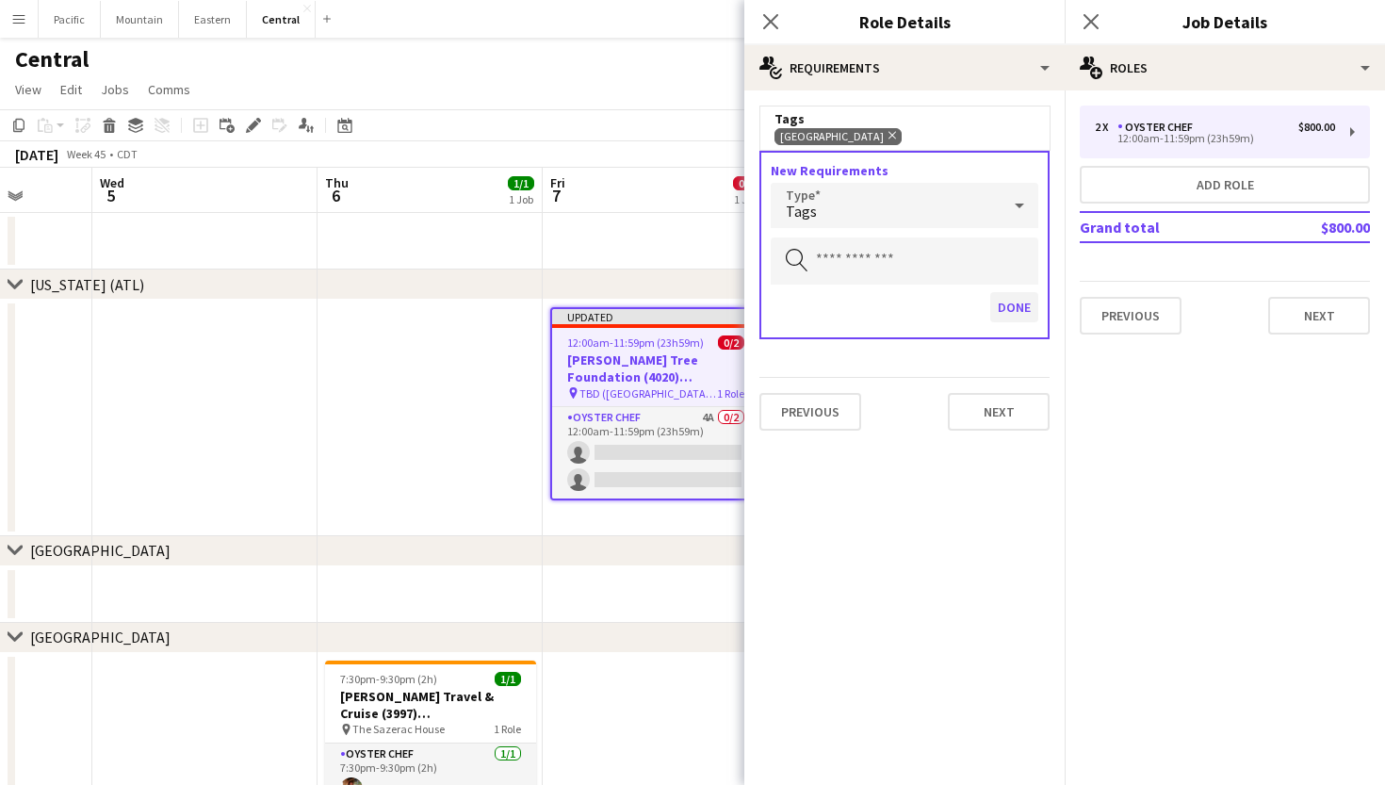
click at [1018, 314] on button "Done" at bounding box center [1014, 307] width 48 height 30
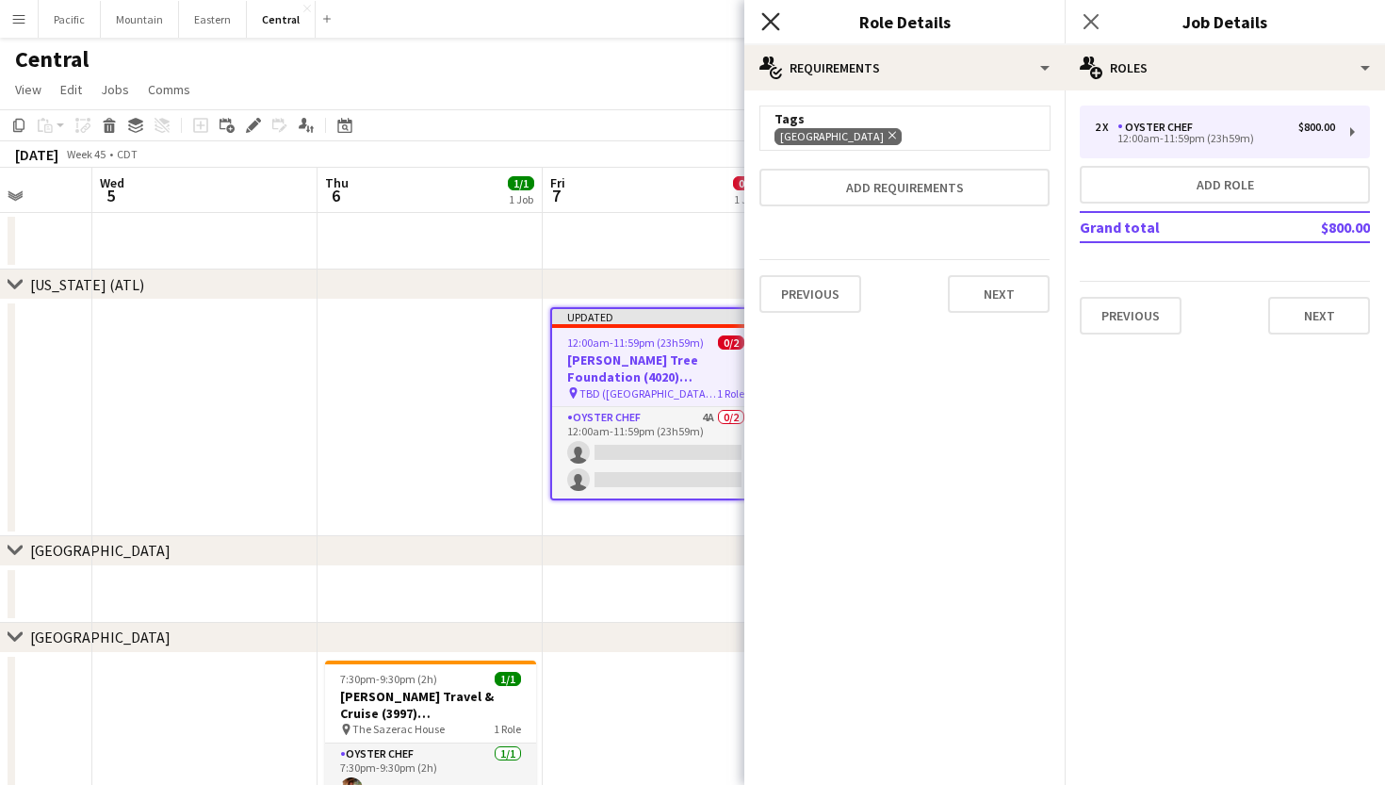
click at [770, 13] on icon "Close pop-in" at bounding box center [770, 21] width 18 height 18
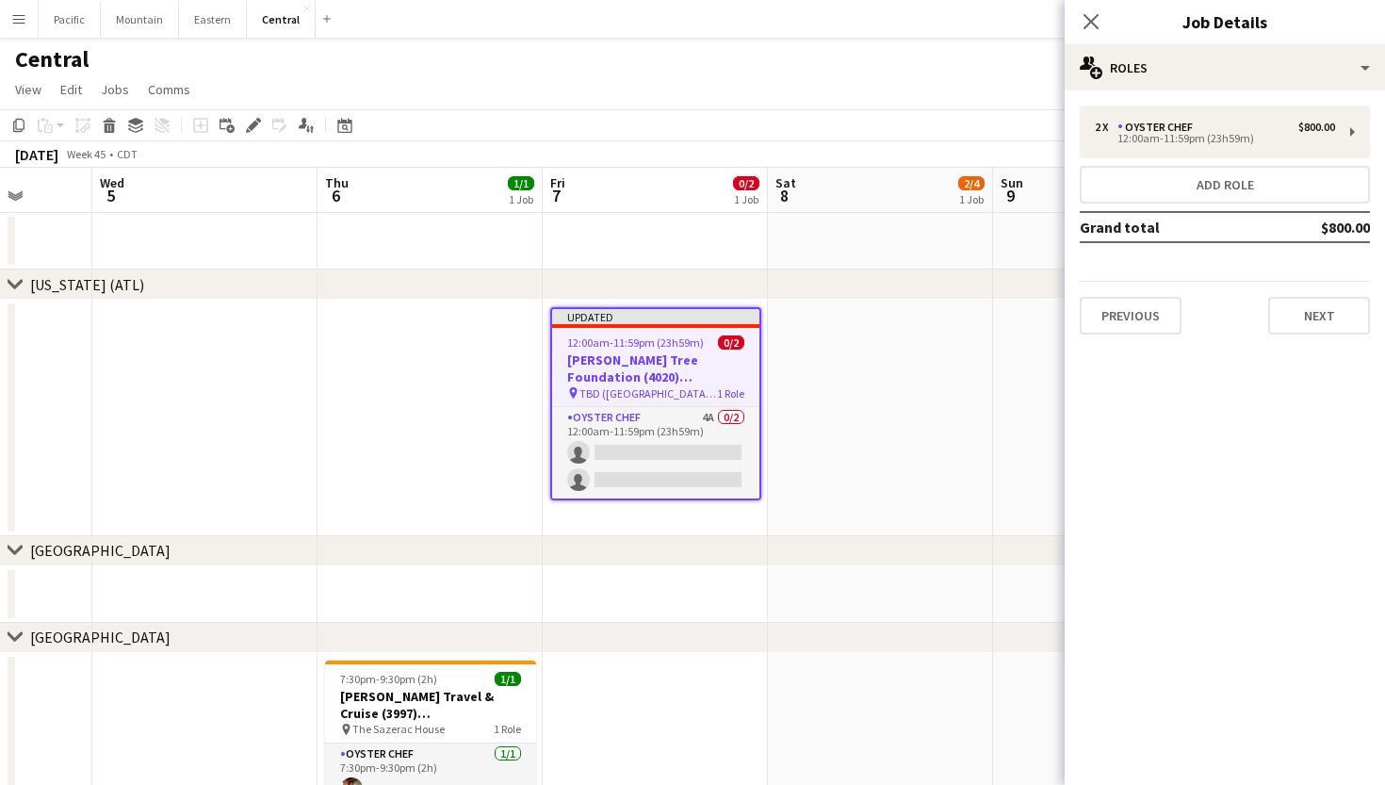
click at [702, 372] on h3 "Tum Tum Tree Foundation (4020) [ATL/BHM]" at bounding box center [655, 368] width 207 height 34
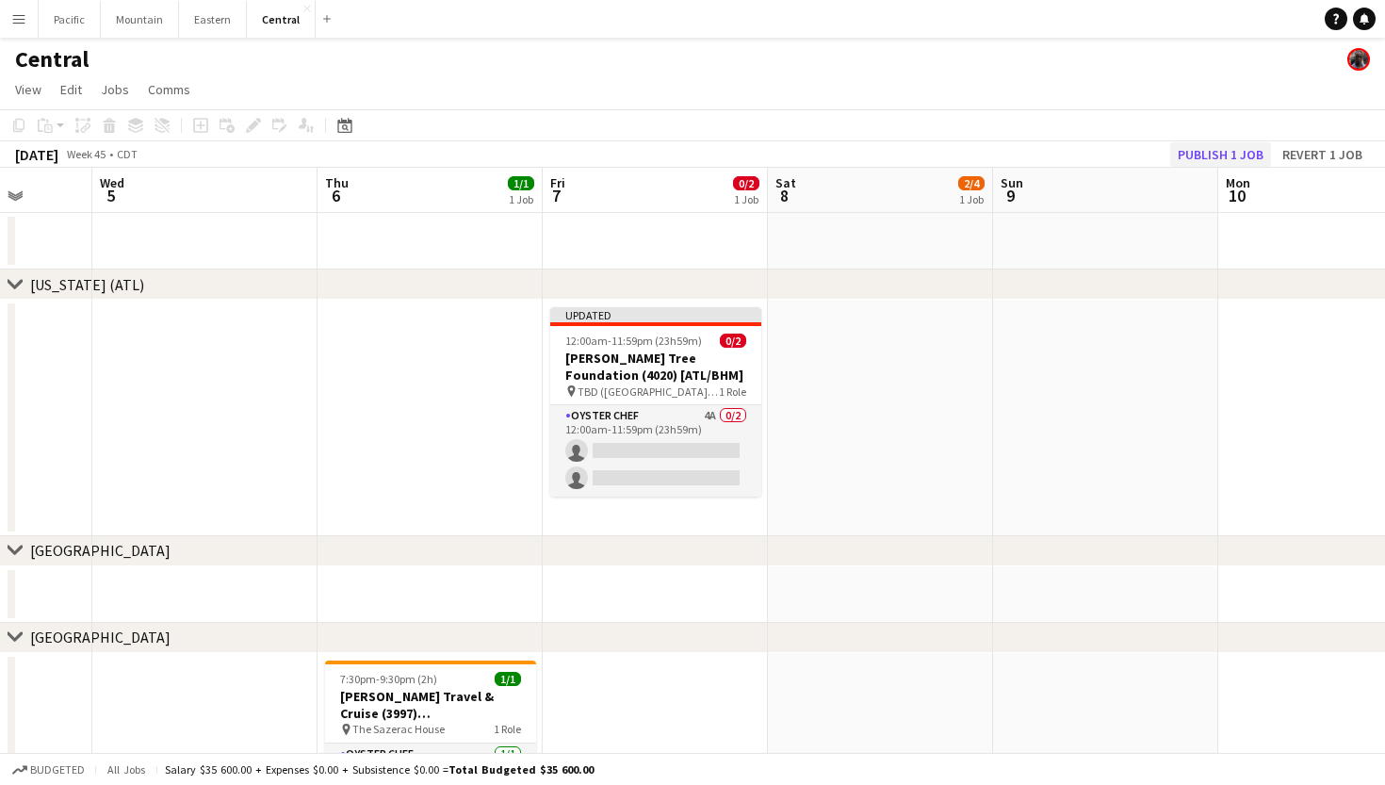
click at [1218, 150] on button "Publish 1 job" at bounding box center [1220, 154] width 101 height 24
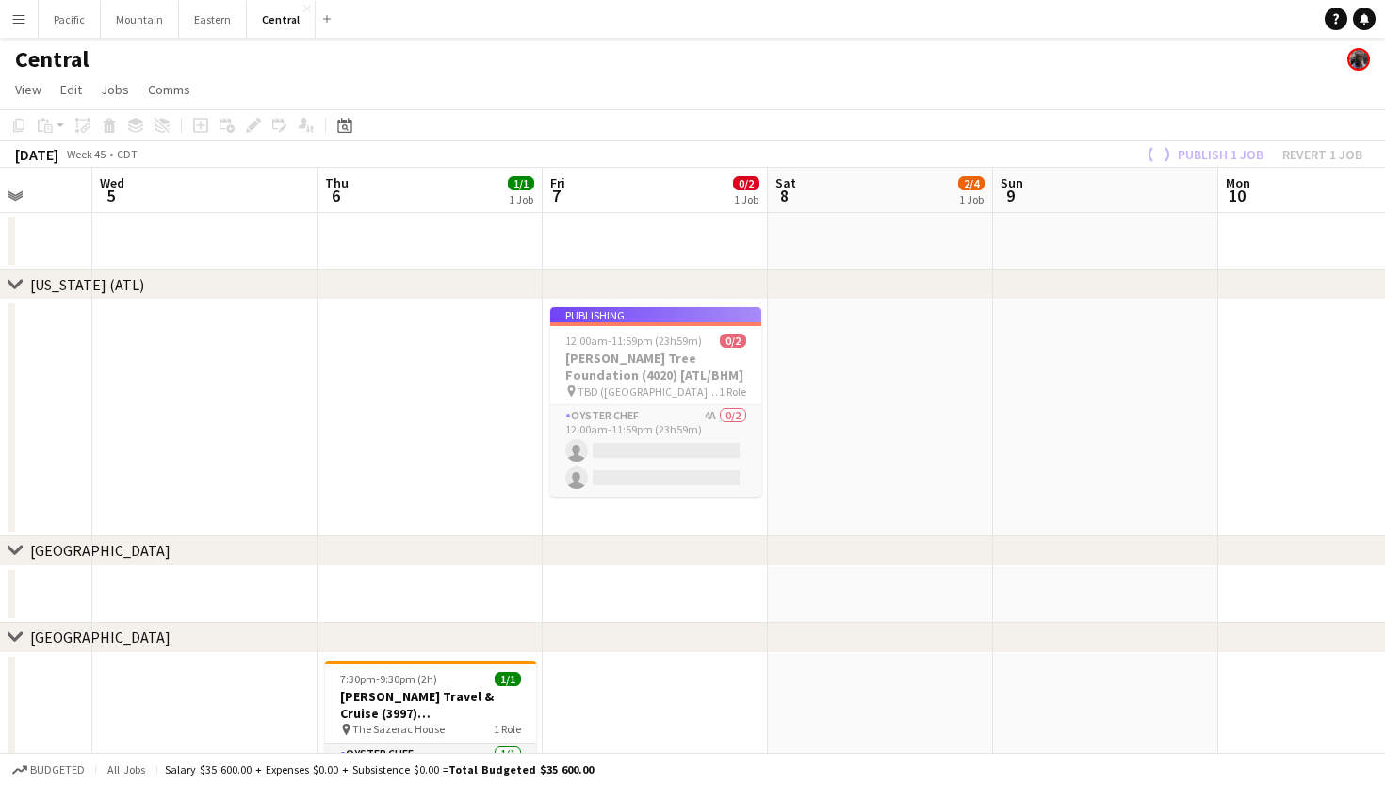
click at [646, 355] on h3 "Tum Tum Tree Foundation (4020) [ATL/BHM]" at bounding box center [655, 366] width 211 height 34
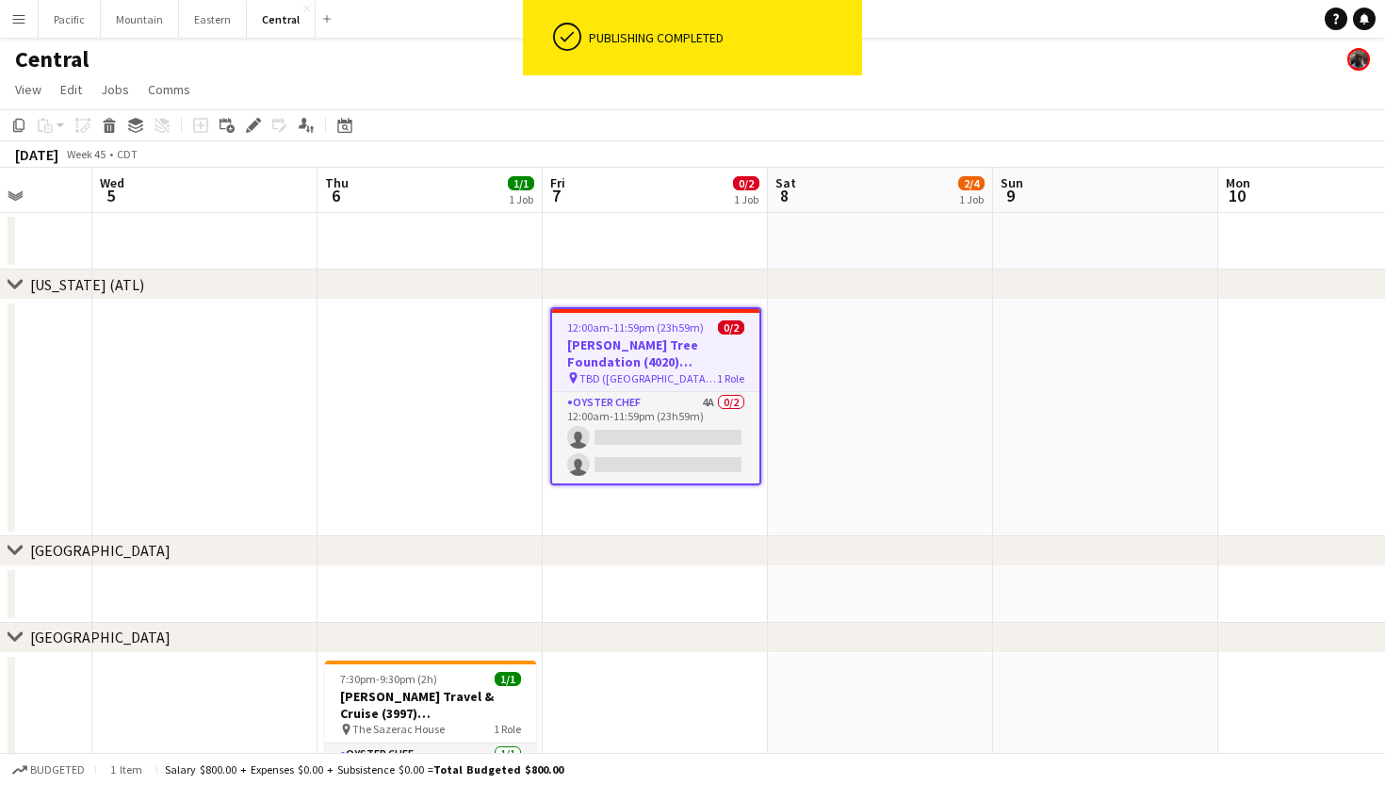
click at [264, 138] on app-toolbar "Copy Paste Paste Command V Paste with crew Command Shift V Paste linked Job Del…" at bounding box center [692, 125] width 1385 height 32
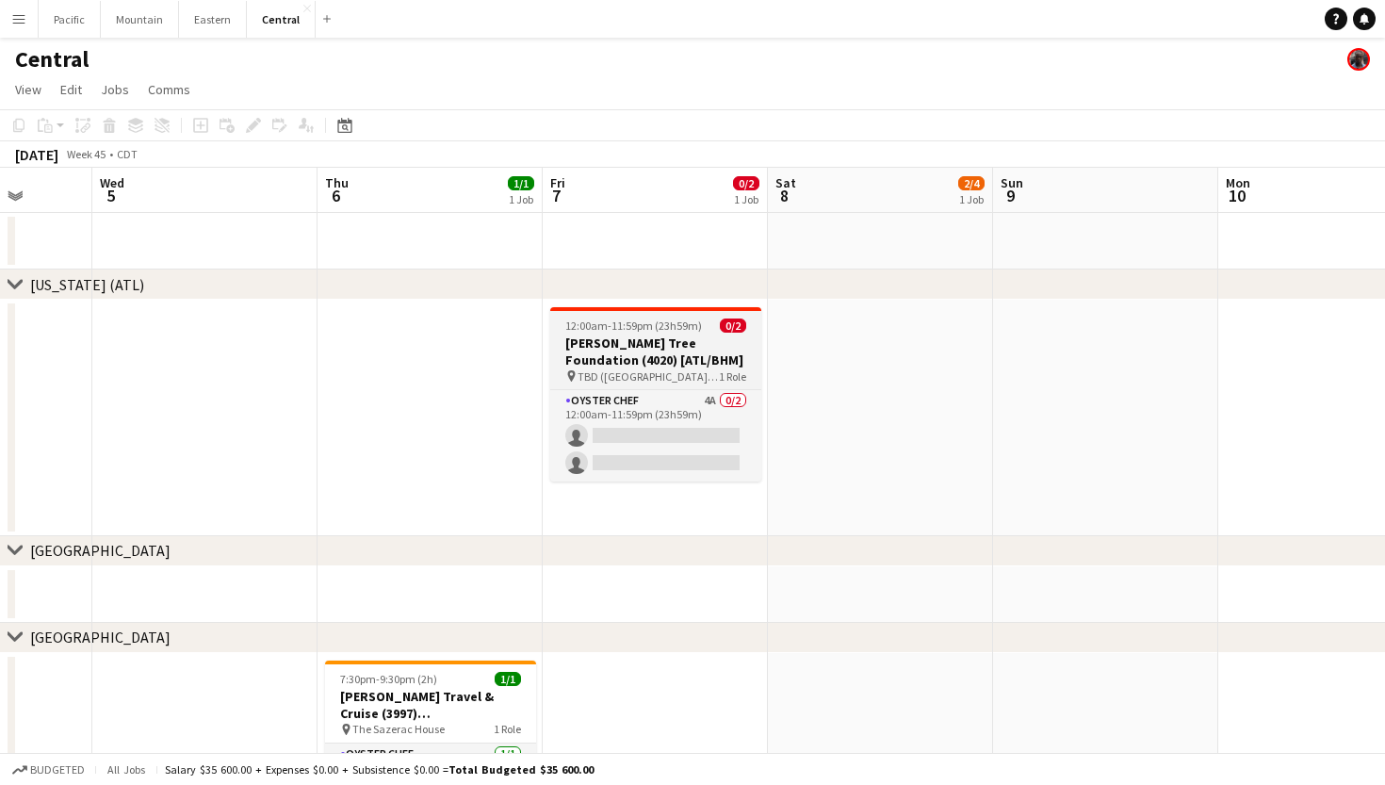
click at [575, 331] on span "12:00am-11:59pm (23h59m)" at bounding box center [633, 325] width 137 height 14
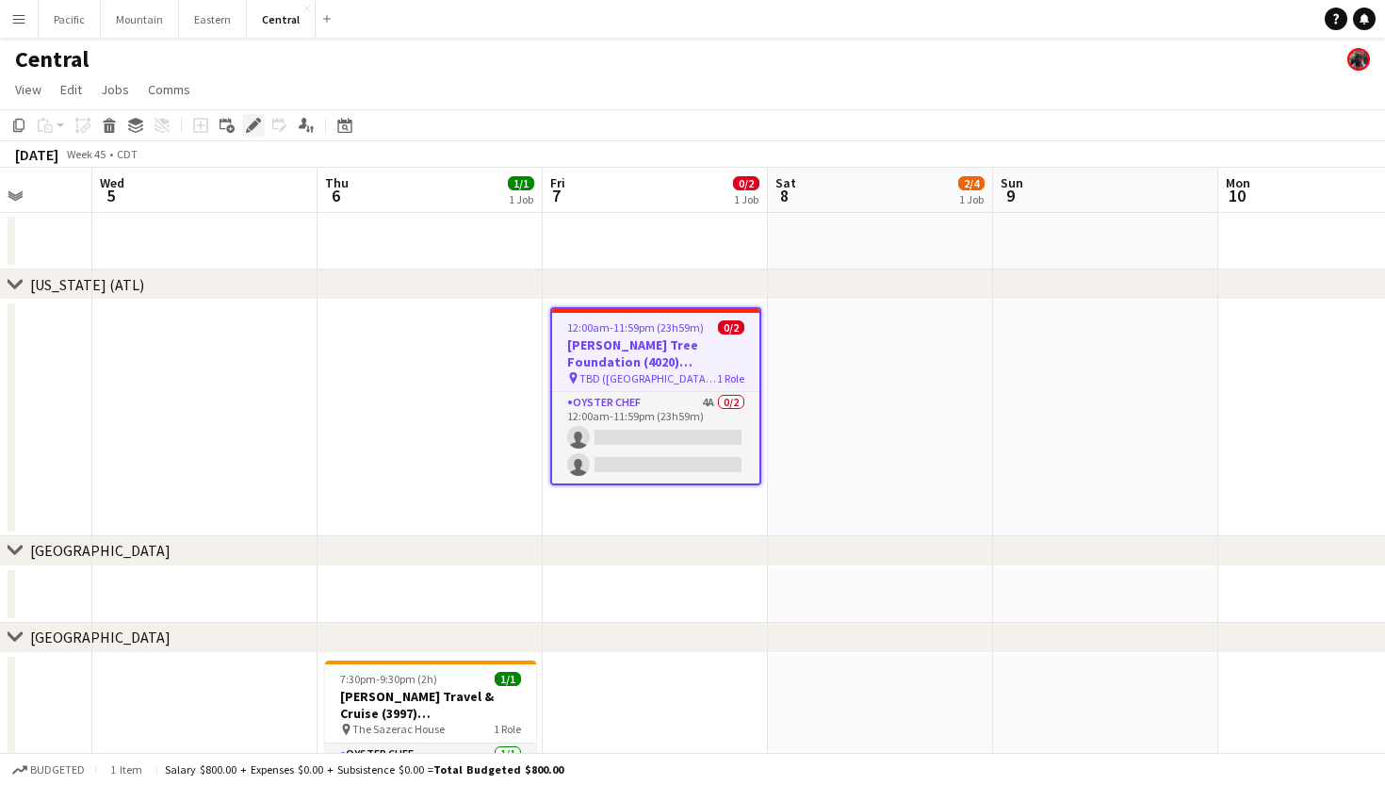
click at [251, 122] on icon "Edit" at bounding box center [253, 125] width 15 height 15
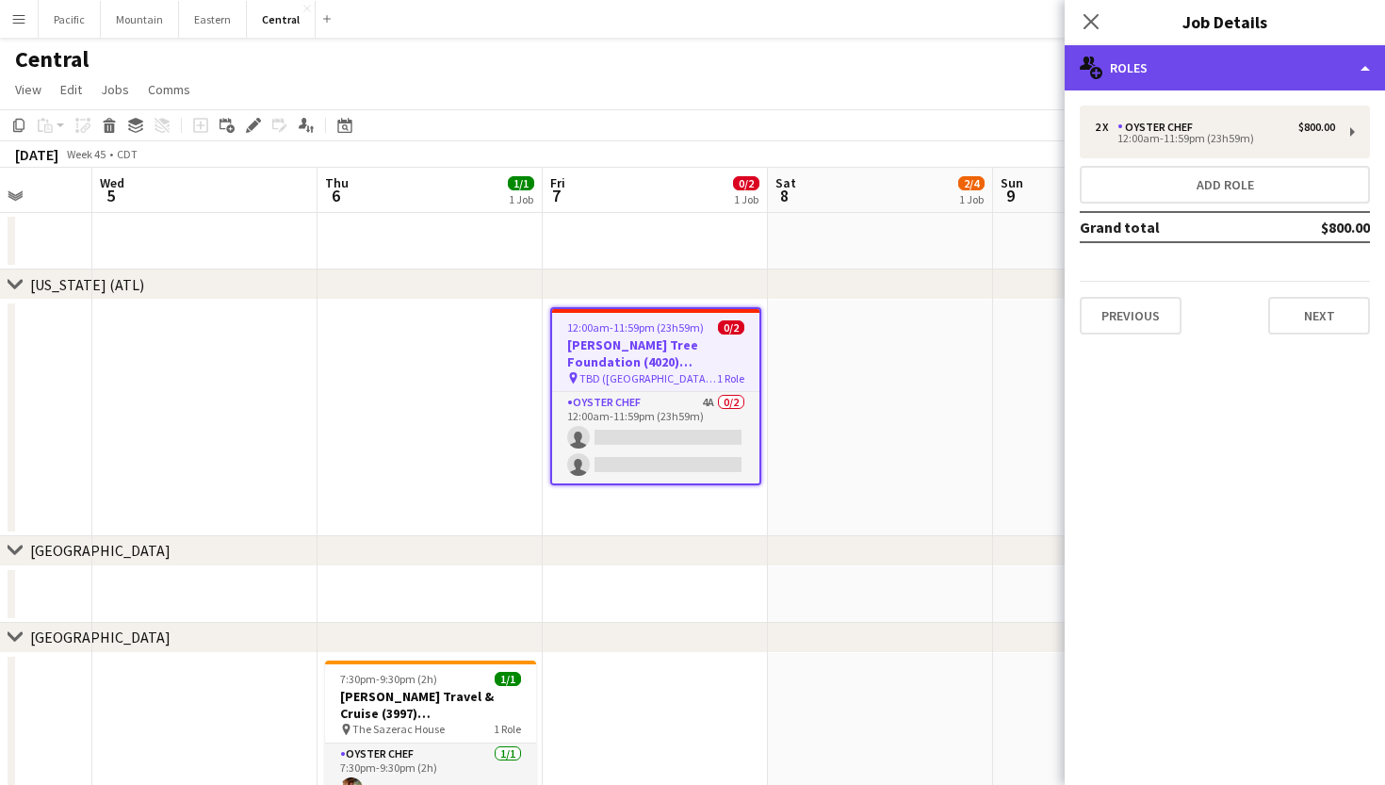
click at [1149, 62] on div "multiple-users-add Roles" at bounding box center [1224, 67] width 320 height 45
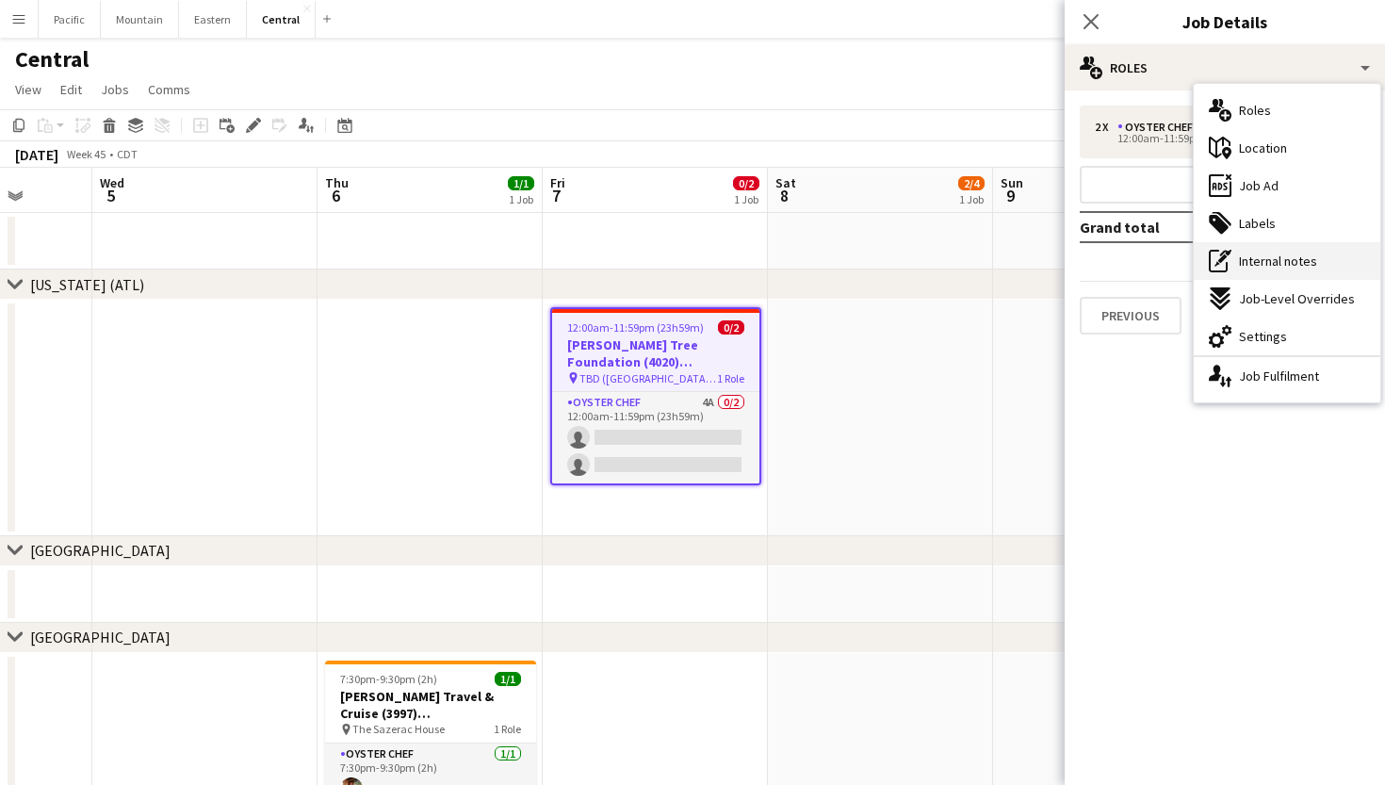
click at [1294, 254] on span "Internal notes" at bounding box center [1278, 260] width 78 height 17
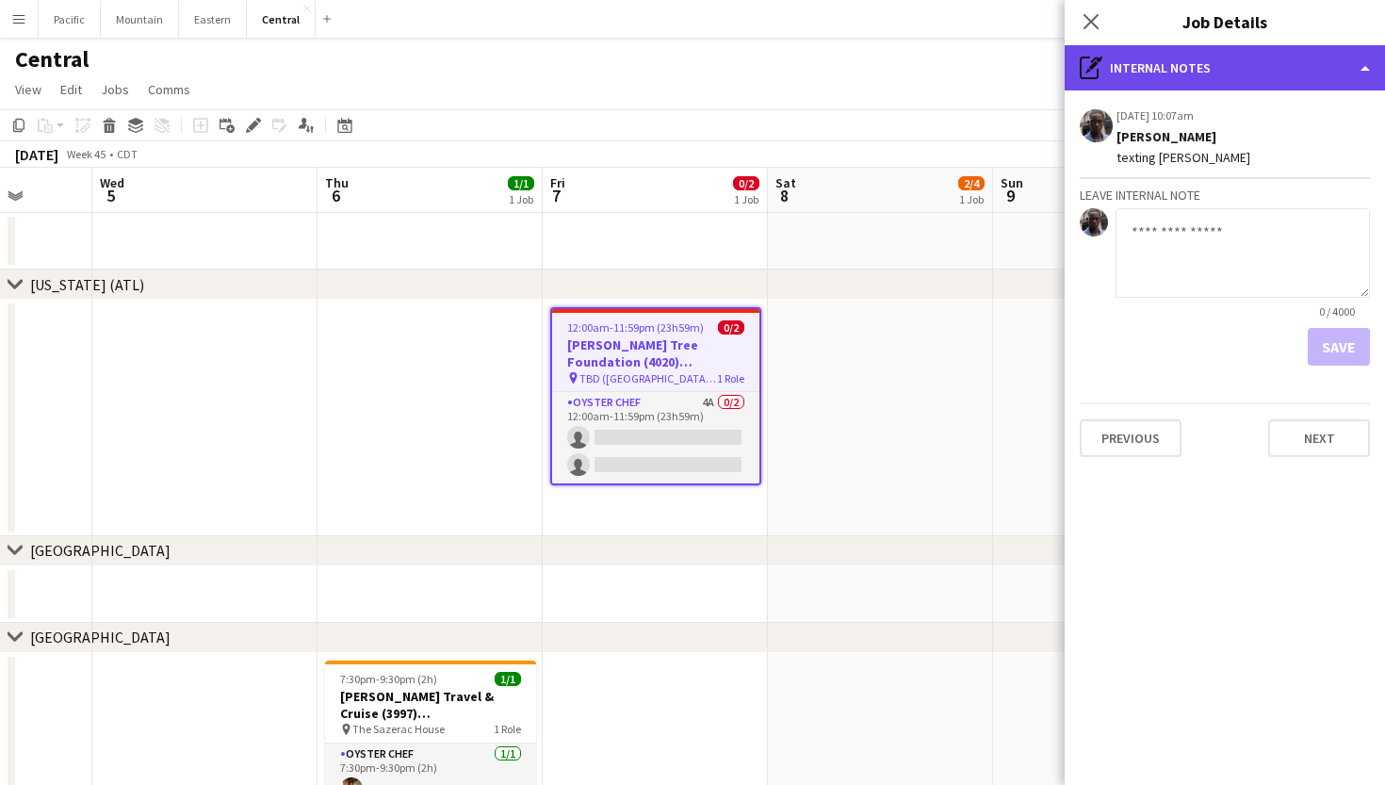
click at [1236, 70] on div "pen-write Internal notes" at bounding box center [1224, 67] width 320 height 45
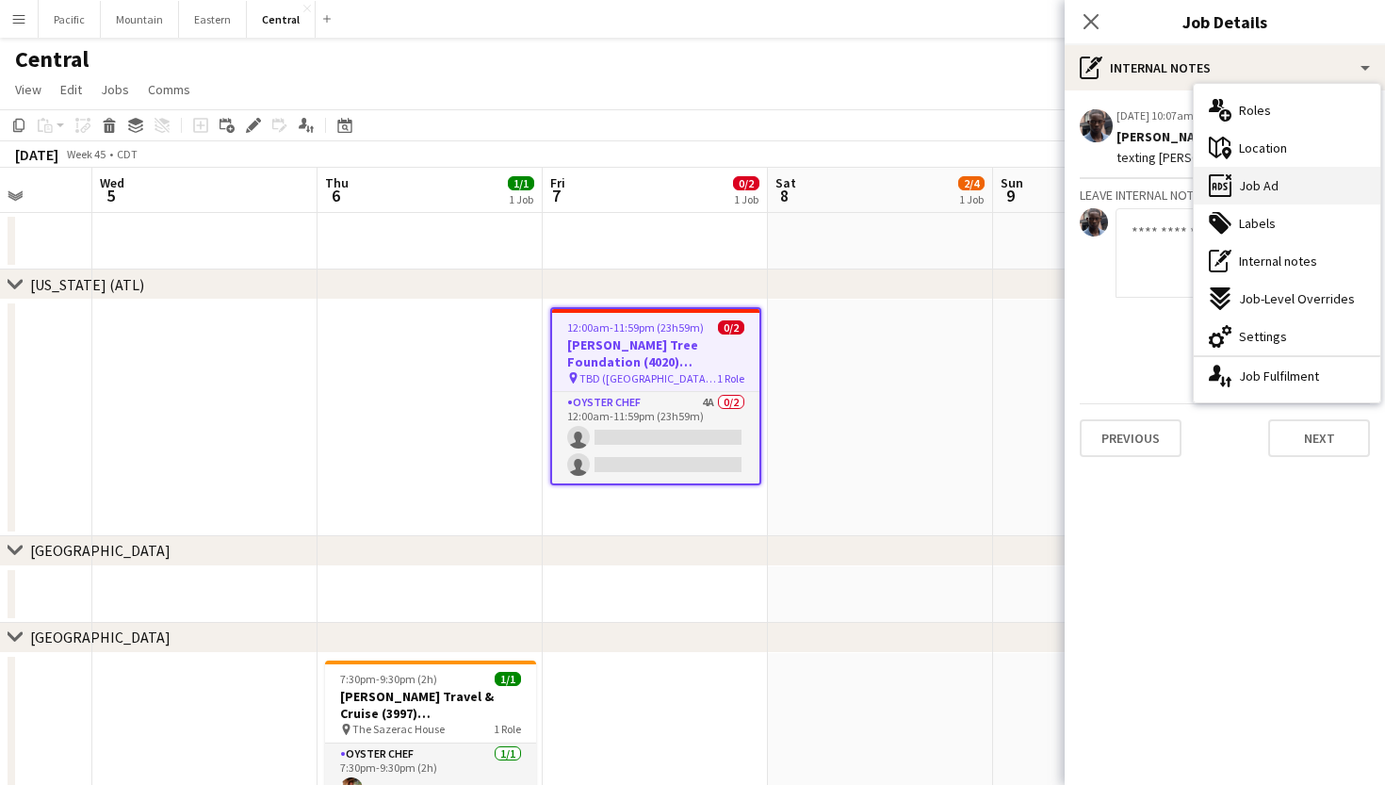
click at [1291, 181] on div "ads-window Job Ad" at bounding box center [1286, 186] width 187 height 38
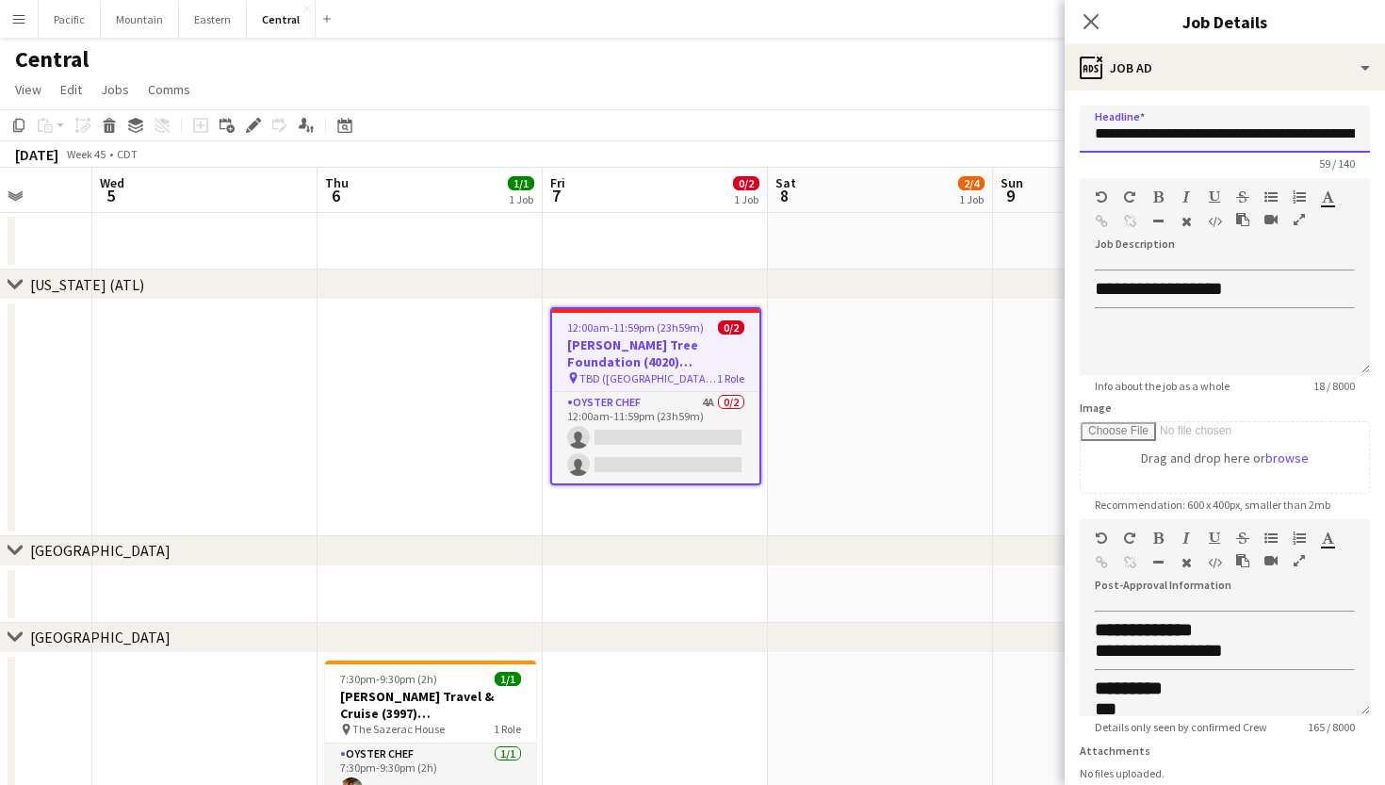
click at [1213, 129] on input "**********" at bounding box center [1225, 129] width 290 height 47
click at [1088, 18] on icon at bounding box center [1090, 21] width 18 height 18
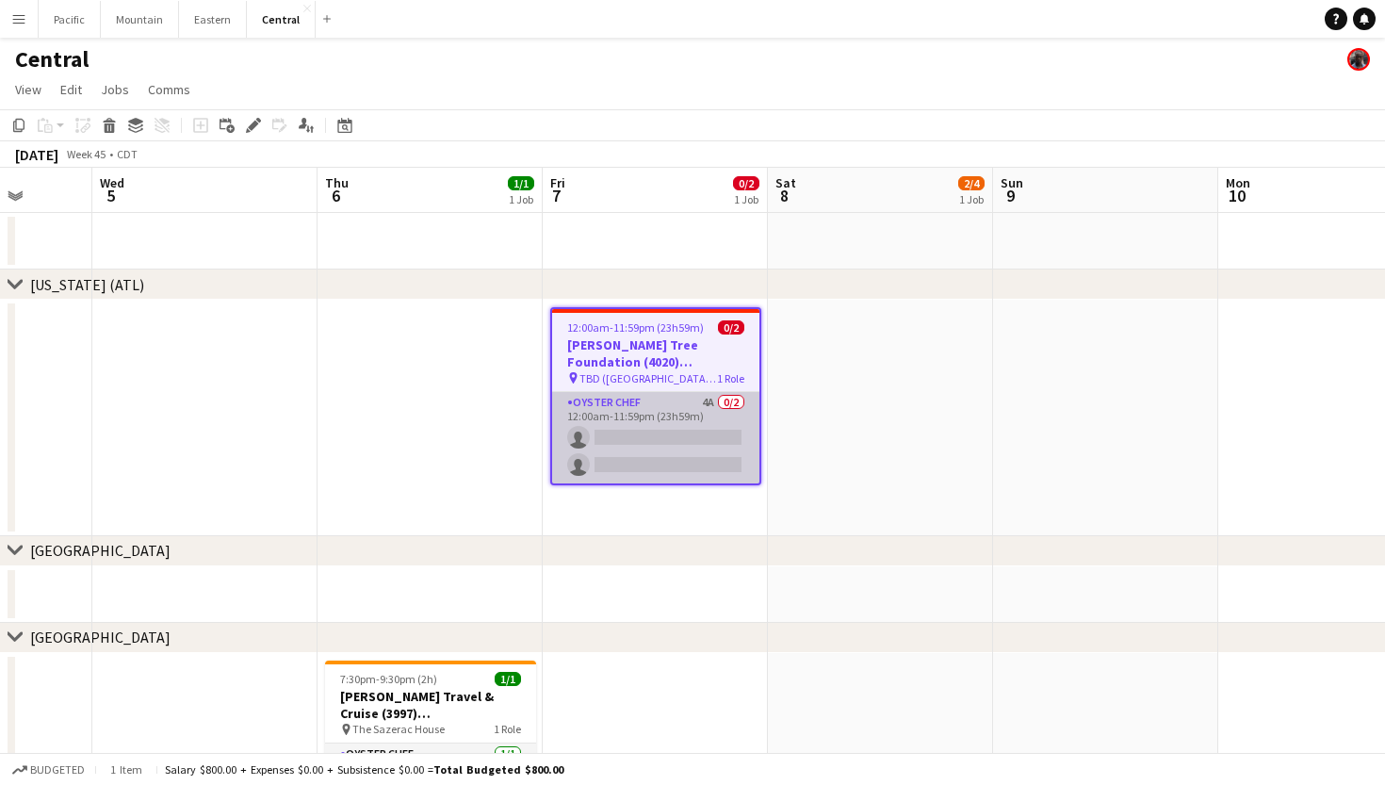
click at [696, 423] on app-card-role "Oyster Chef 4A 0/2 12:00am-11:59pm (23h59m) single-neutral-actions single-neutr…" at bounding box center [655, 437] width 207 height 91
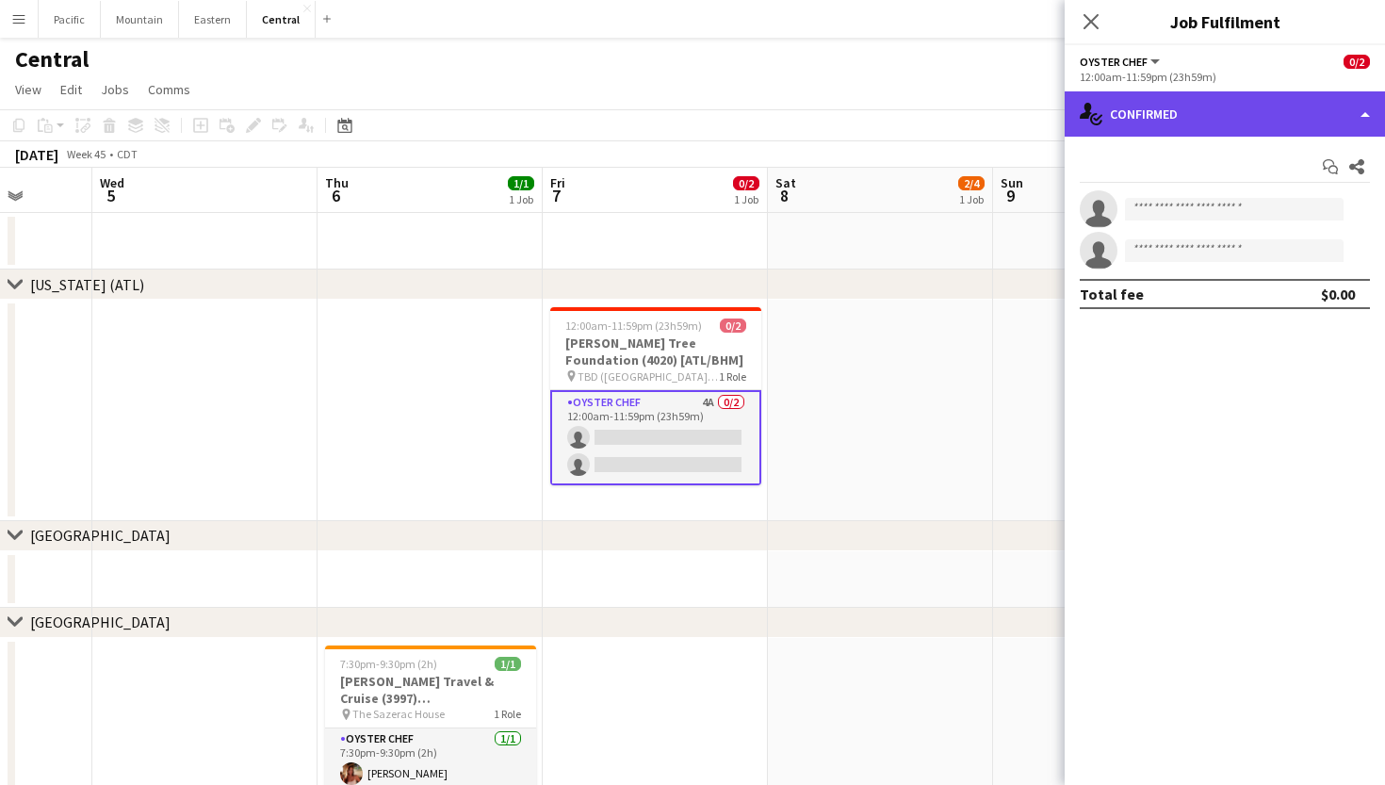
click at [1251, 115] on div "single-neutral-actions-check-2 Confirmed" at bounding box center [1224, 113] width 320 height 45
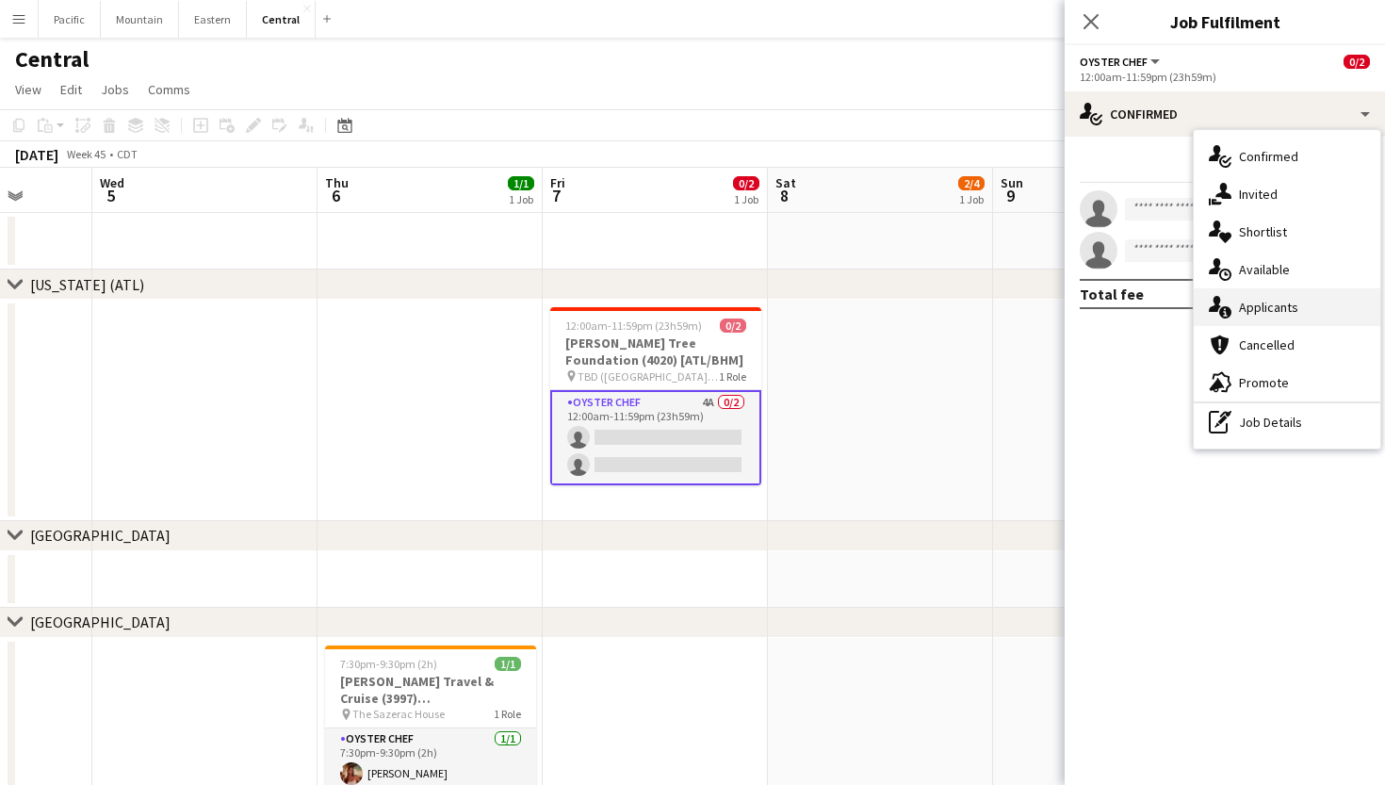
click at [1271, 300] on span "Applicants" at bounding box center [1268, 307] width 59 height 17
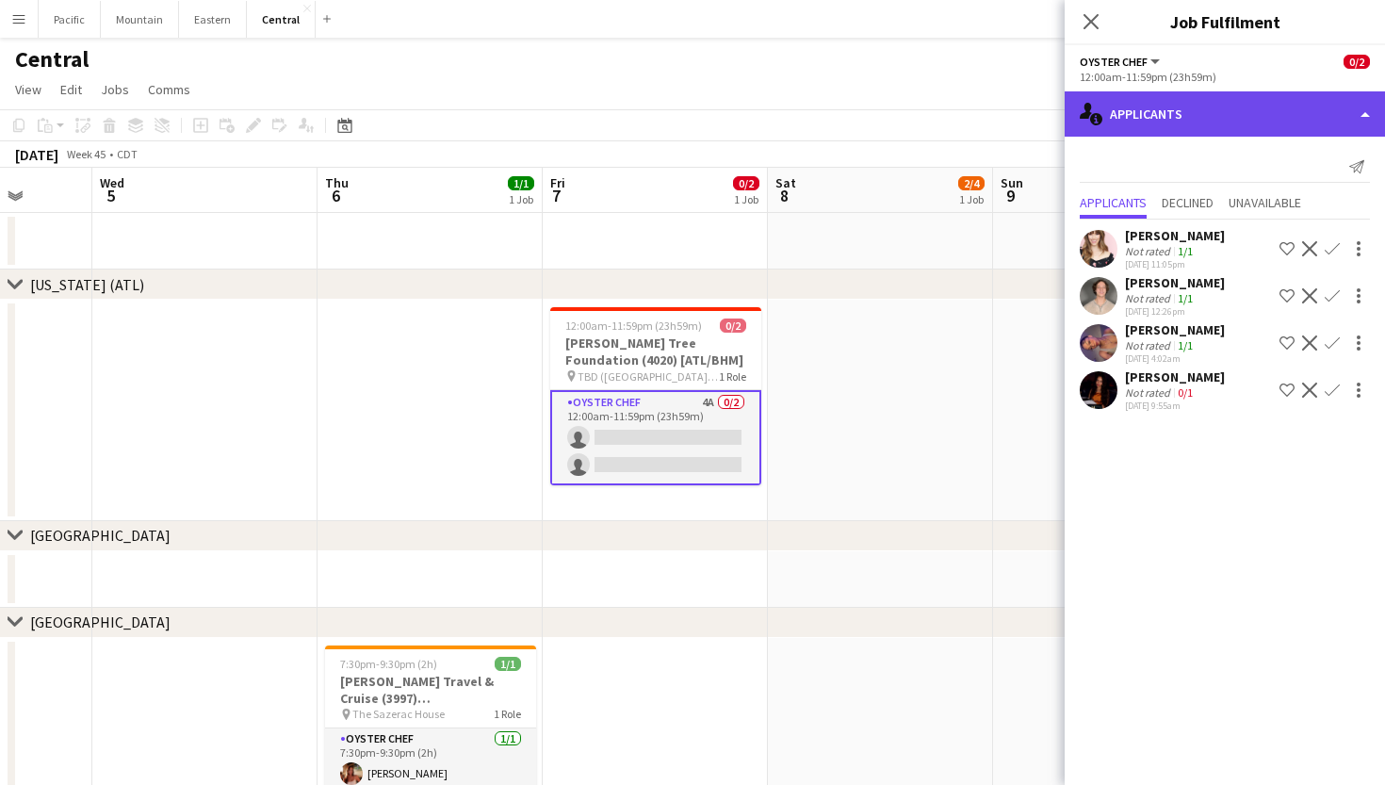
click at [1246, 106] on div "single-neutral-actions-information Applicants" at bounding box center [1224, 113] width 320 height 45
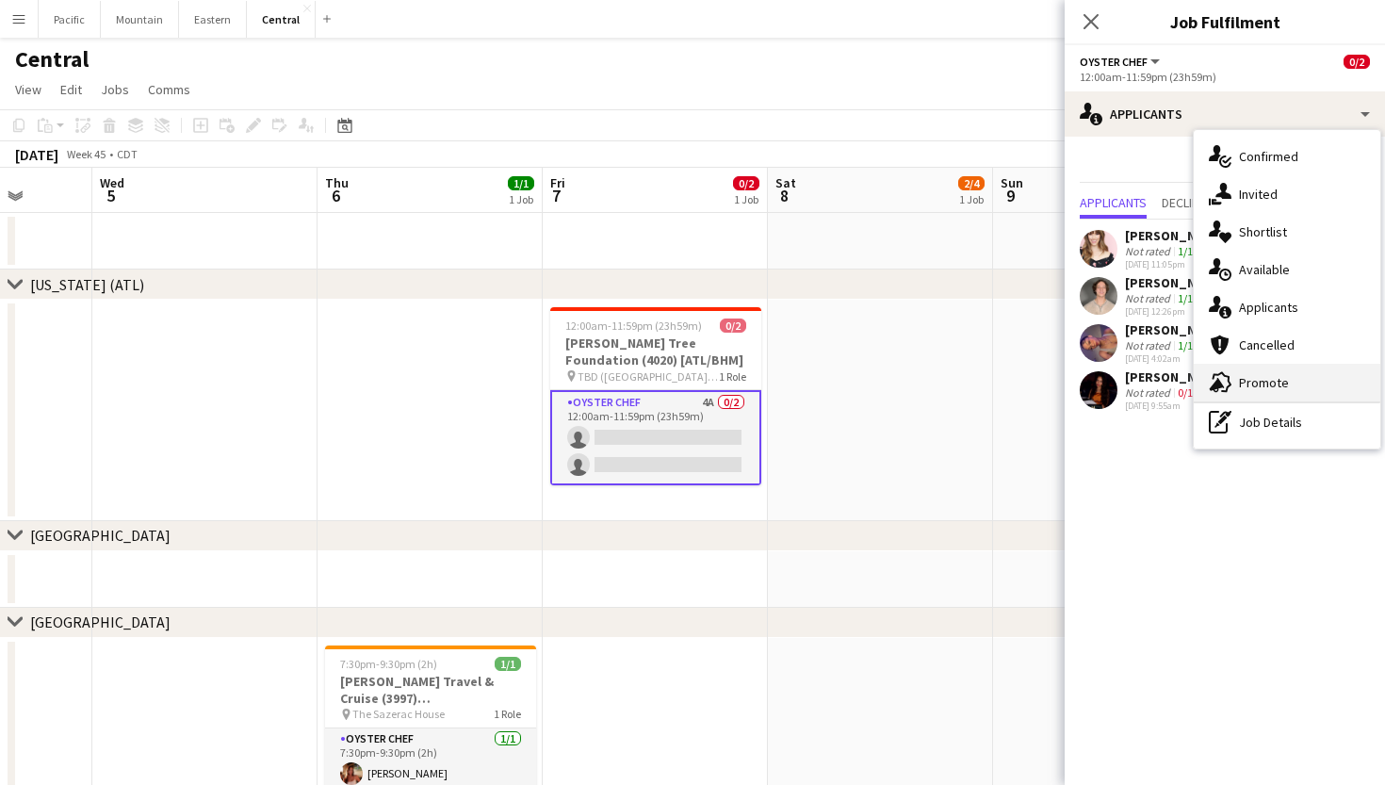
click at [1272, 388] on span "Promote" at bounding box center [1264, 382] width 50 height 17
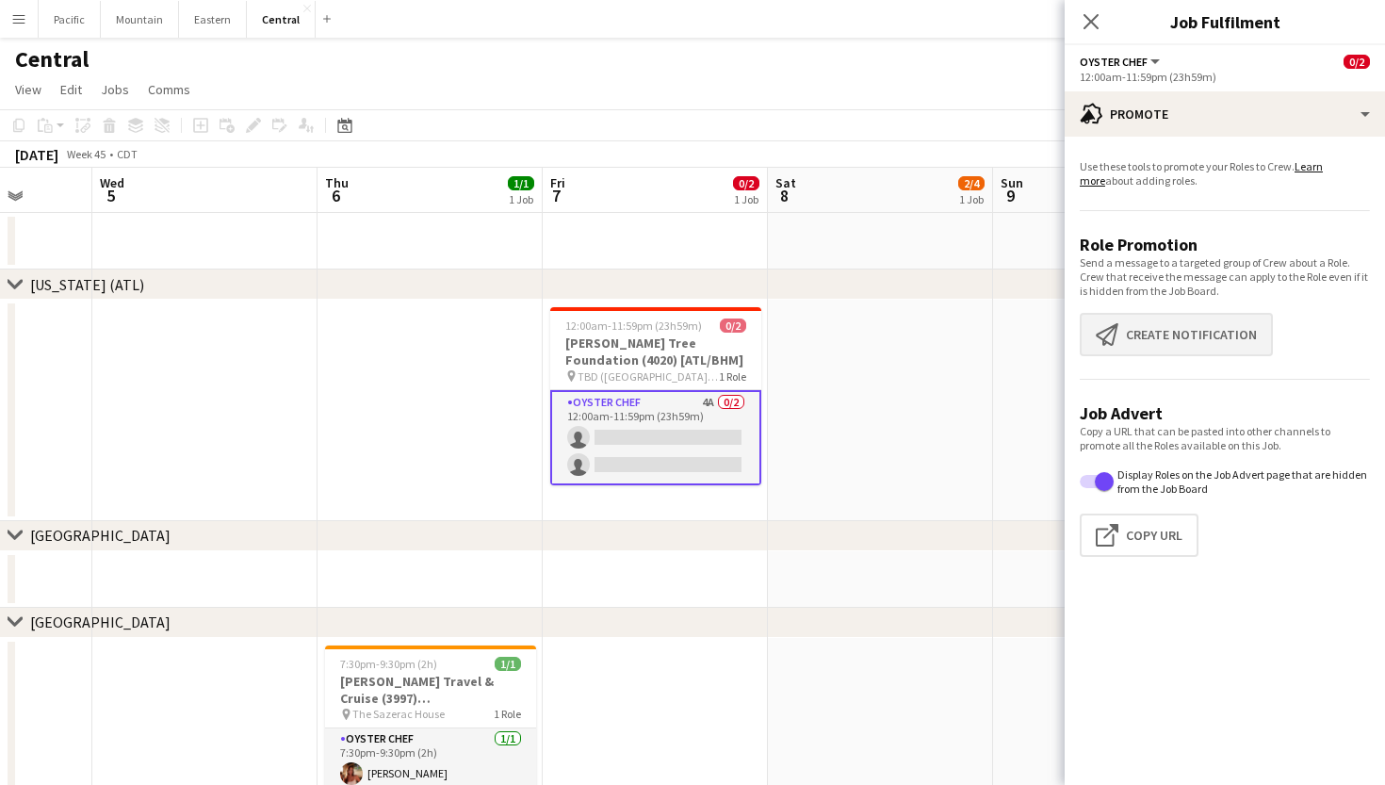
click at [1194, 341] on button "Create notification Create notification" at bounding box center [1176, 334] width 193 height 43
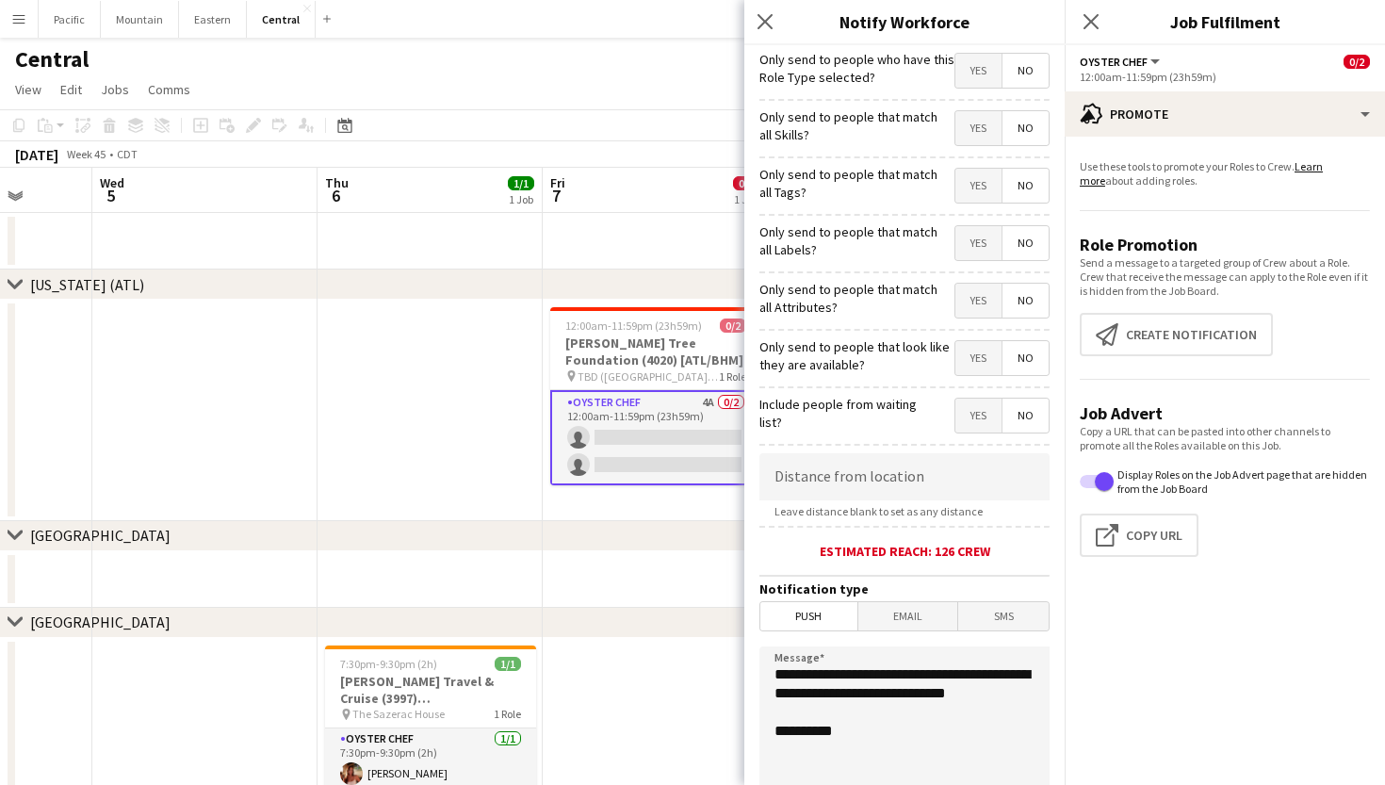
click at [978, 194] on span "Yes" at bounding box center [978, 186] width 46 height 34
drag, startPoint x: 868, startPoint y: 711, endPoint x: 740, endPoint y: 641, distance: 145.5
click at [740, 641] on body "Menu Boards Boards Boards All jobs Status Workforce Workforce My Workforce Recr…" at bounding box center [692, 646] width 1385 height 1292
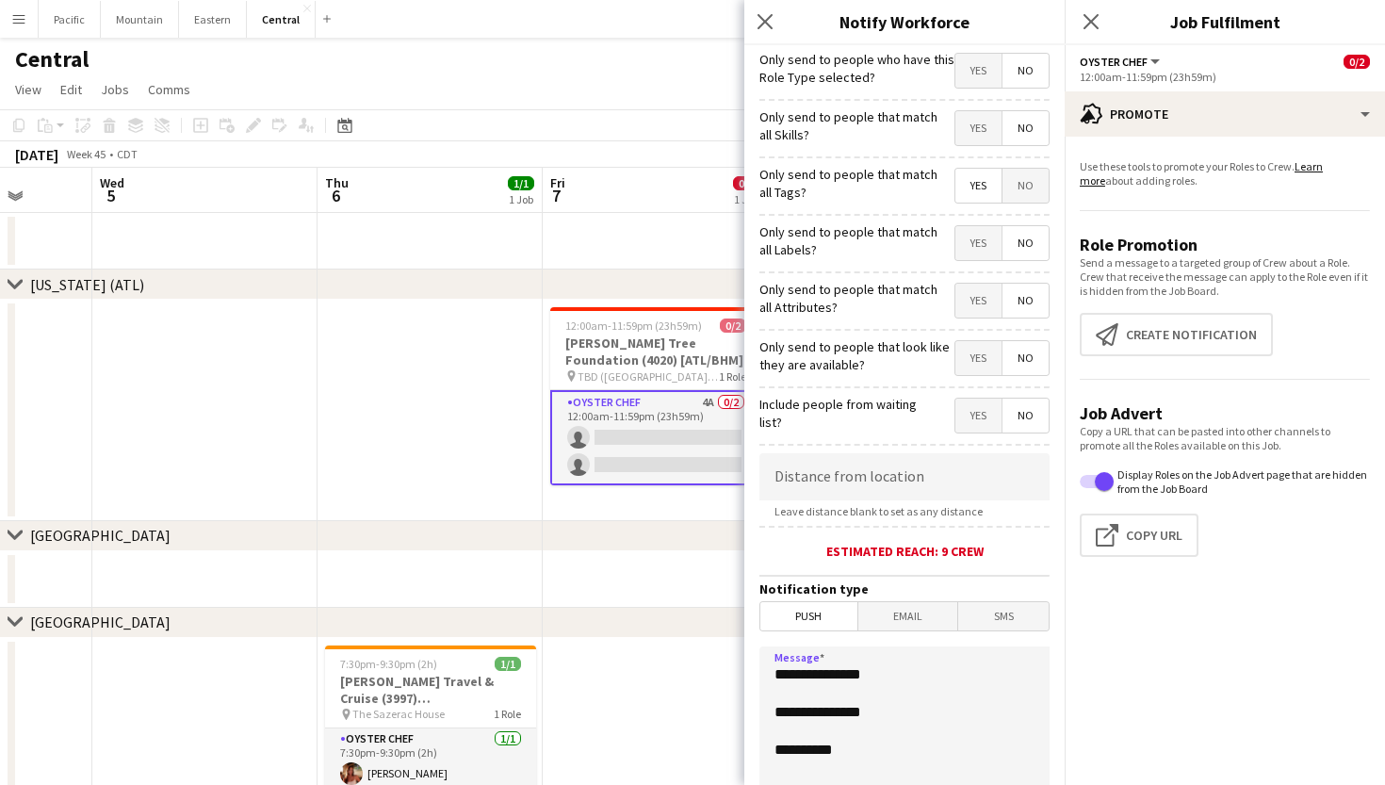
paste textarea "**********"
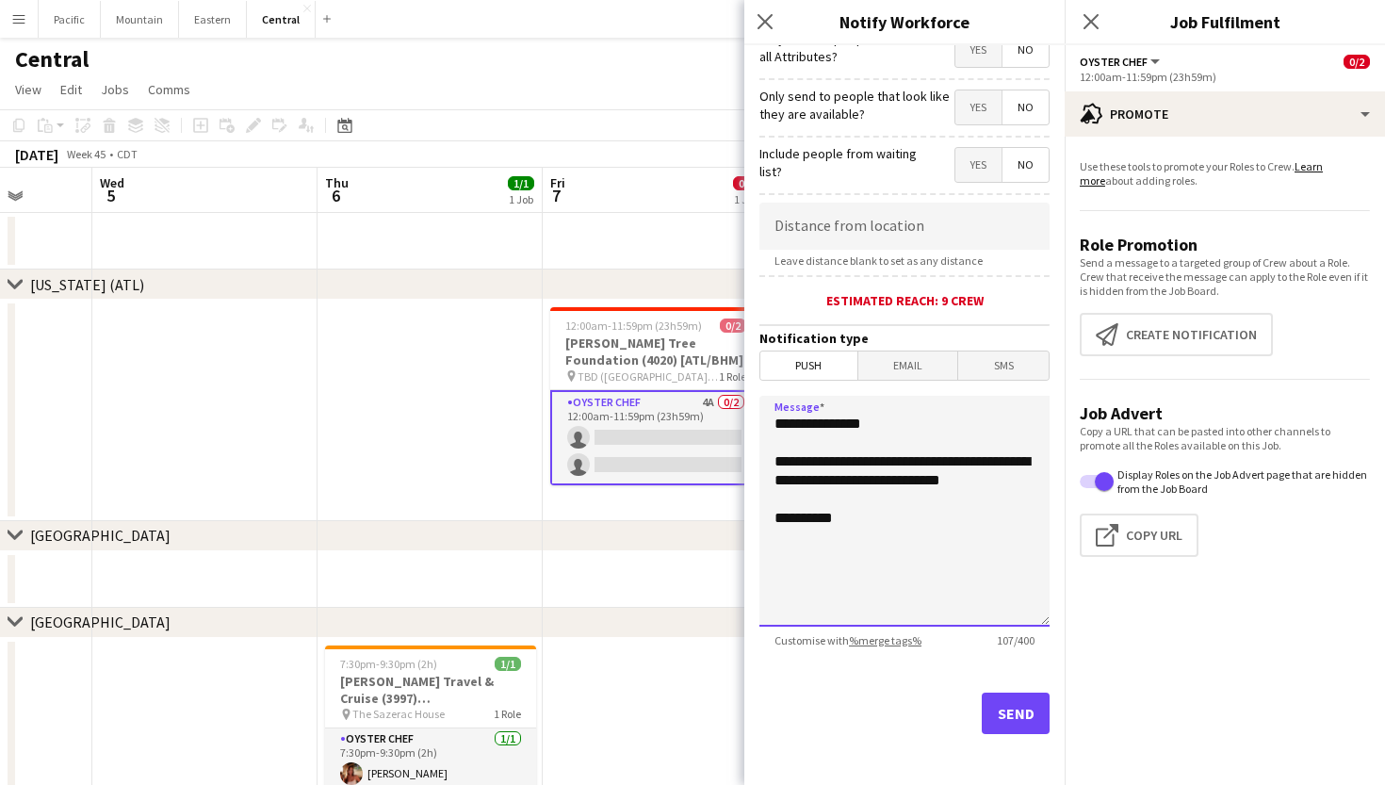
scroll to position [251, 0]
type textarea "**********"
click at [1028, 723] on button "Send" at bounding box center [1016, 712] width 68 height 41
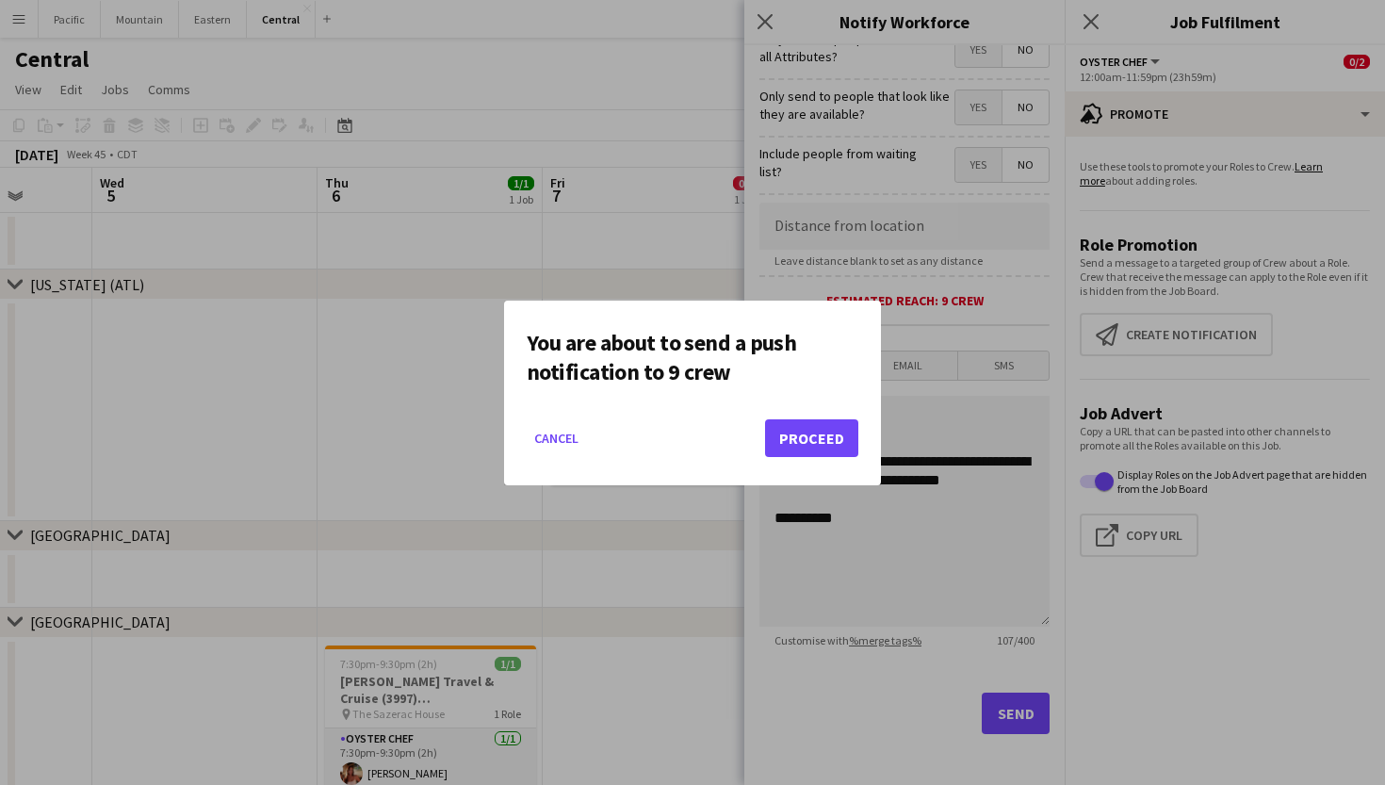
click at [808, 440] on button "Proceed" at bounding box center [811, 438] width 93 height 38
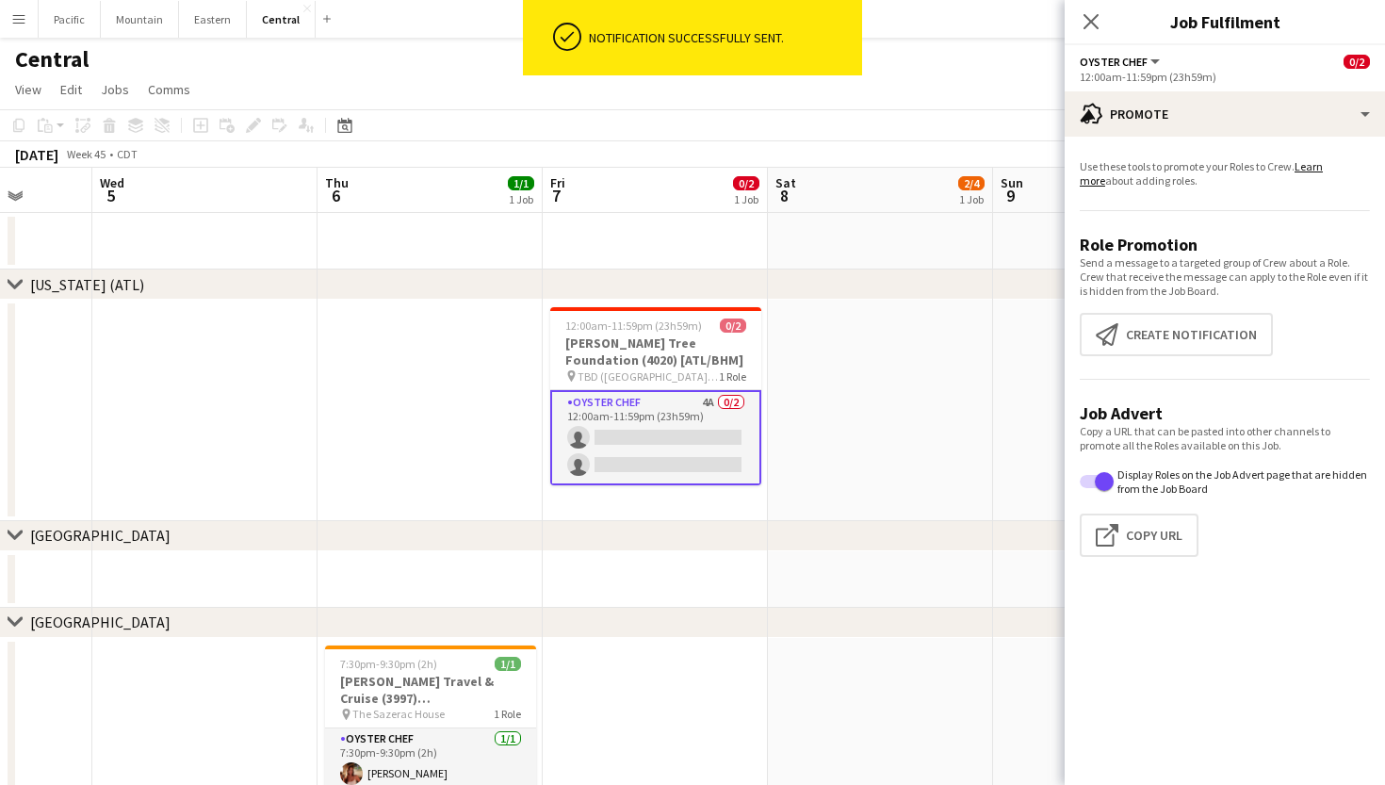
click at [683, 346] on h3 "Tum Tum Tree Foundation (4020) [ATL/BHM]" at bounding box center [655, 351] width 211 height 34
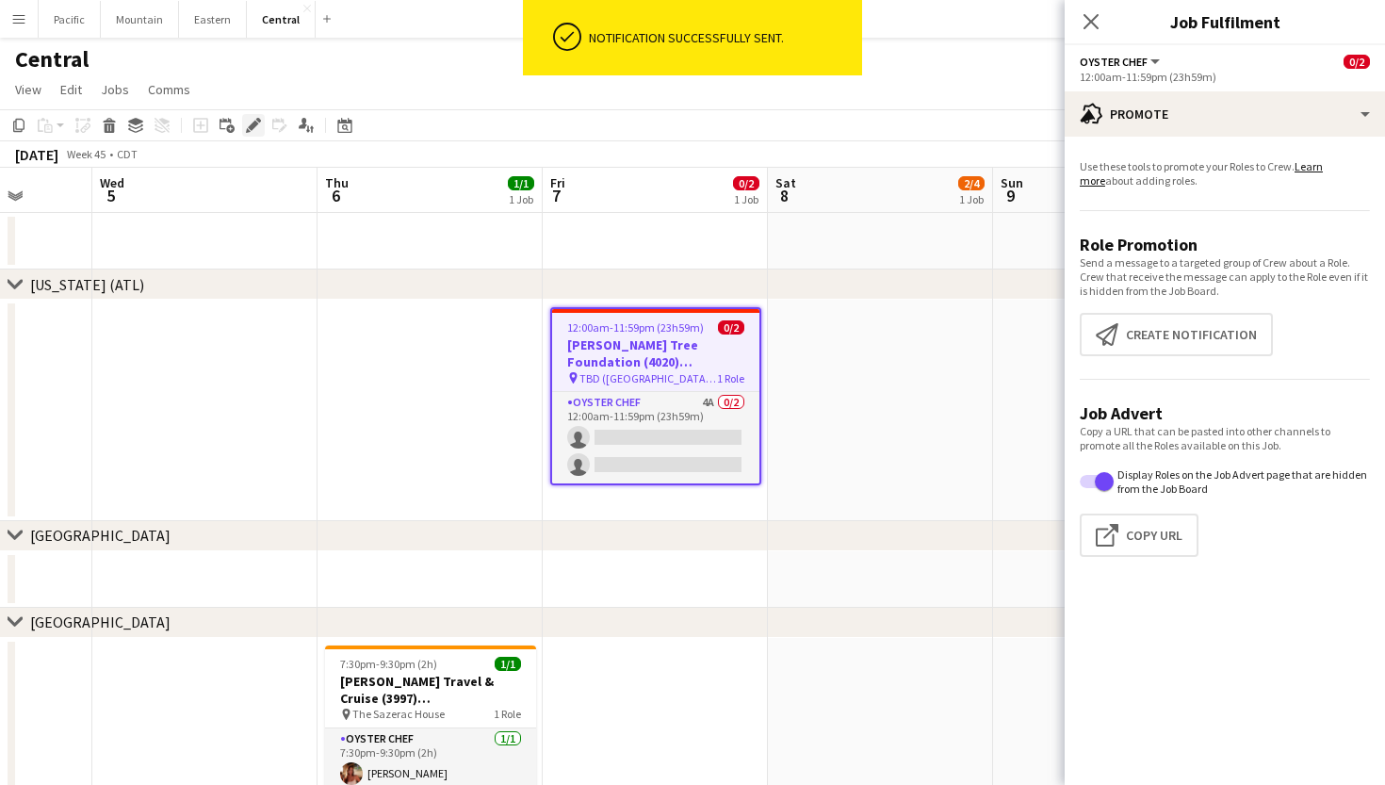
click at [253, 125] on icon at bounding box center [253, 126] width 10 height 10
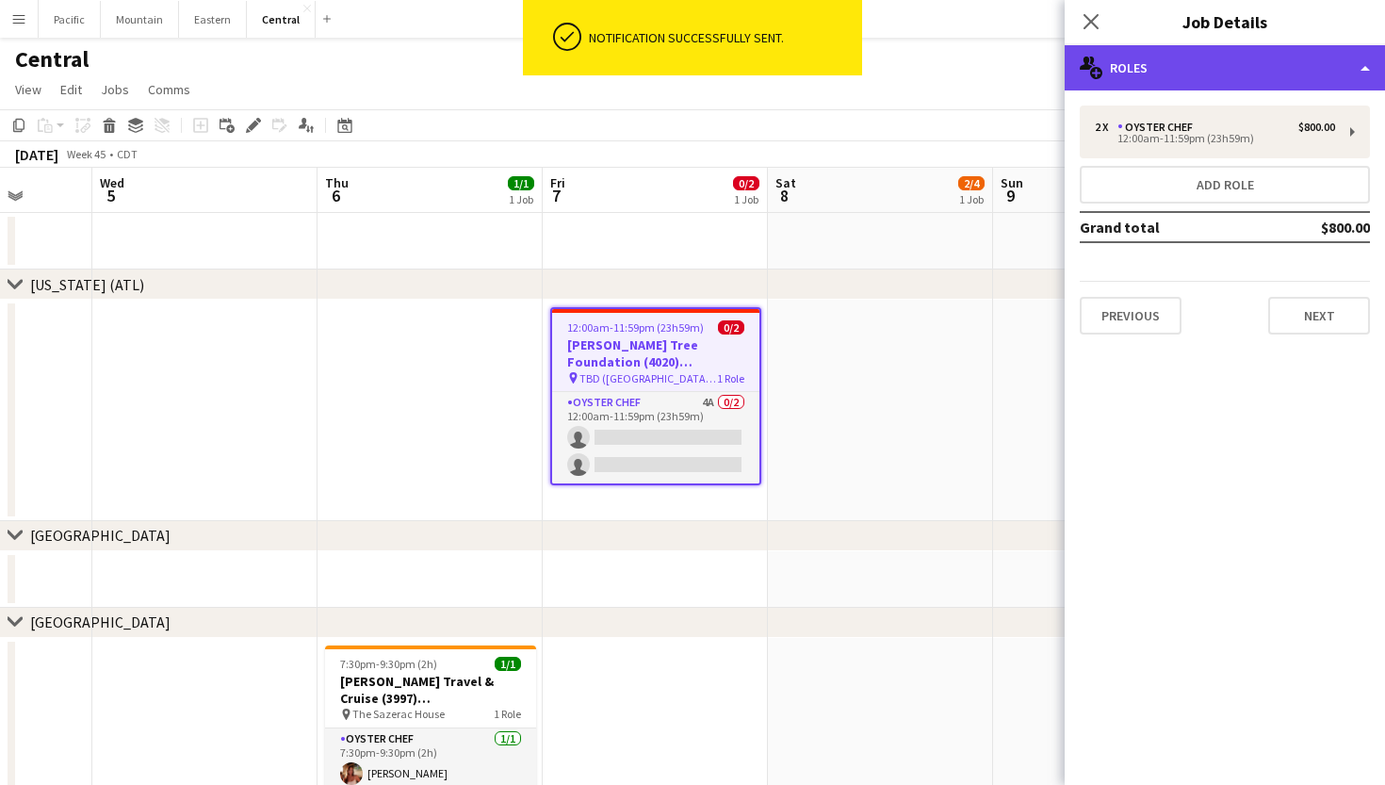
click at [1226, 48] on div "multiple-users-add Roles" at bounding box center [1224, 67] width 320 height 45
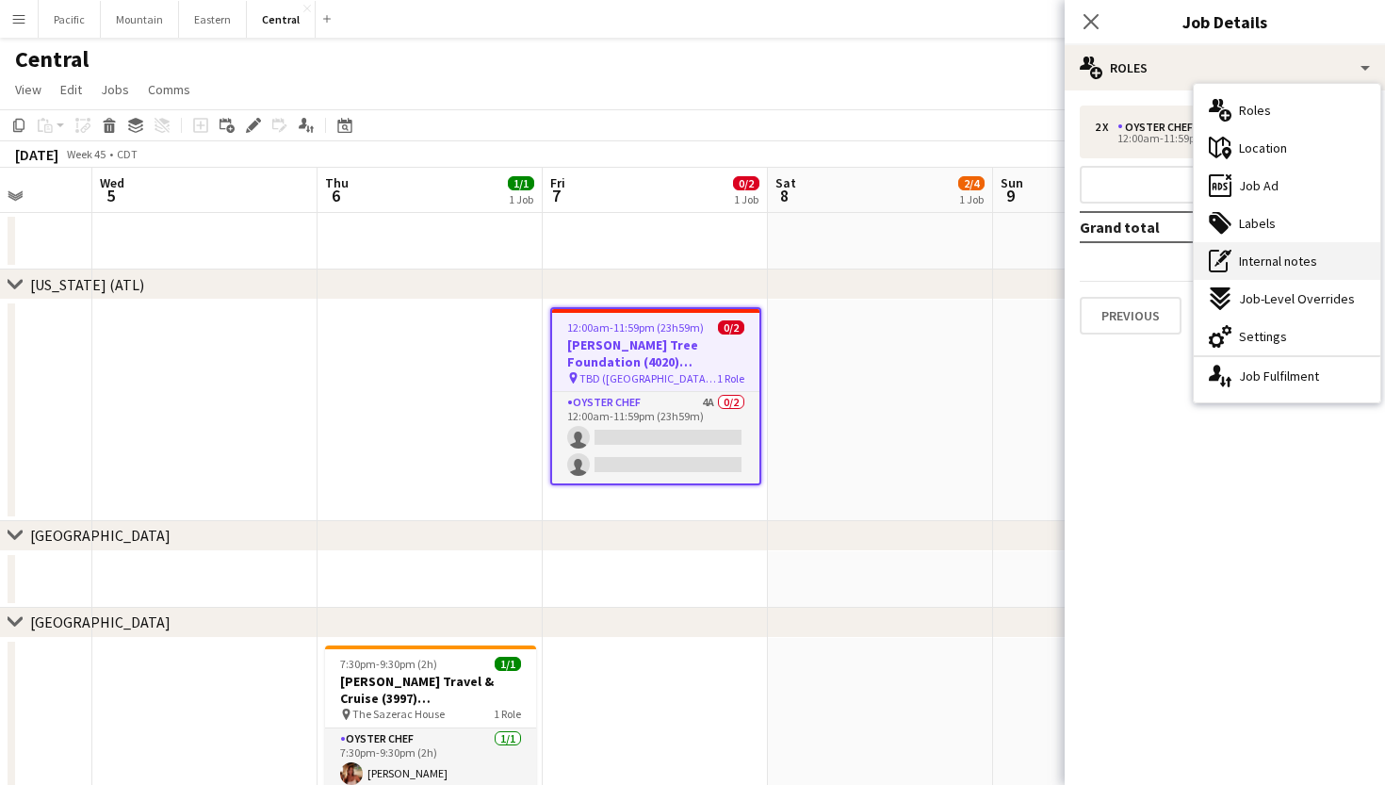
click at [1291, 259] on span "Internal notes" at bounding box center [1278, 260] width 78 height 17
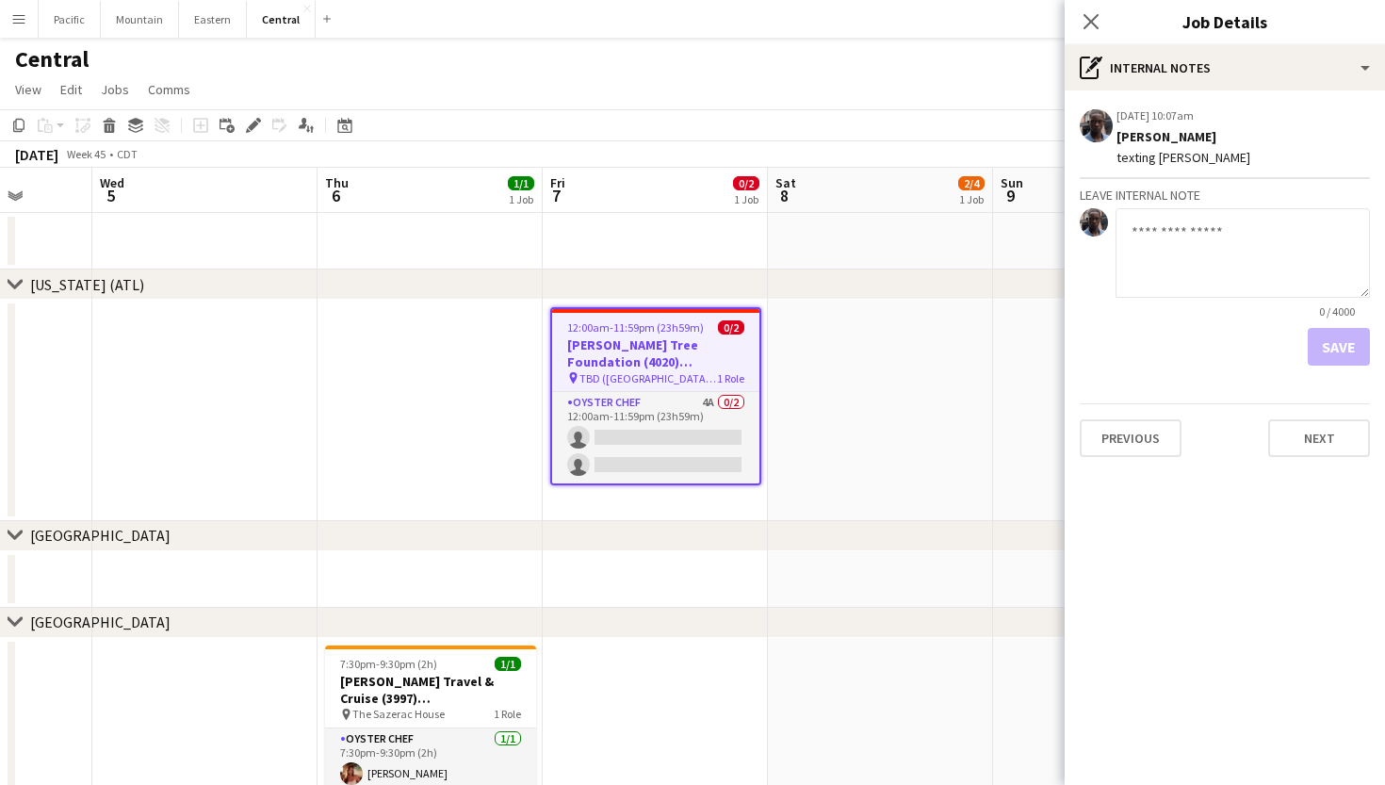
click at [1189, 257] on textarea at bounding box center [1242, 252] width 254 height 89
type textarea "**********"
click at [1353, 360] on button "Save" at bounding box center [1338, 347] width 62 height 38
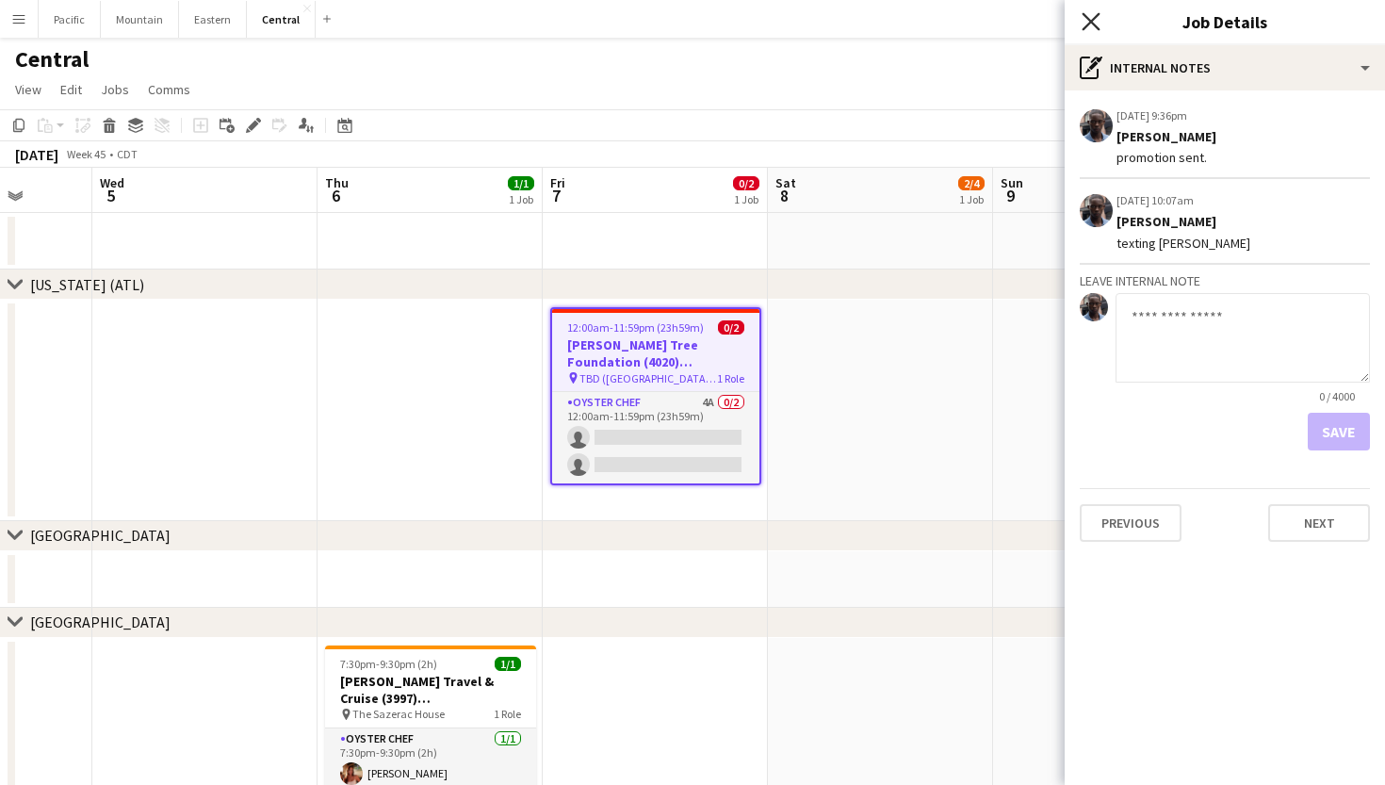
click at [1091, 20] on icon "Close pop-in" at bounding box center [1090, 21] width 18 height 18
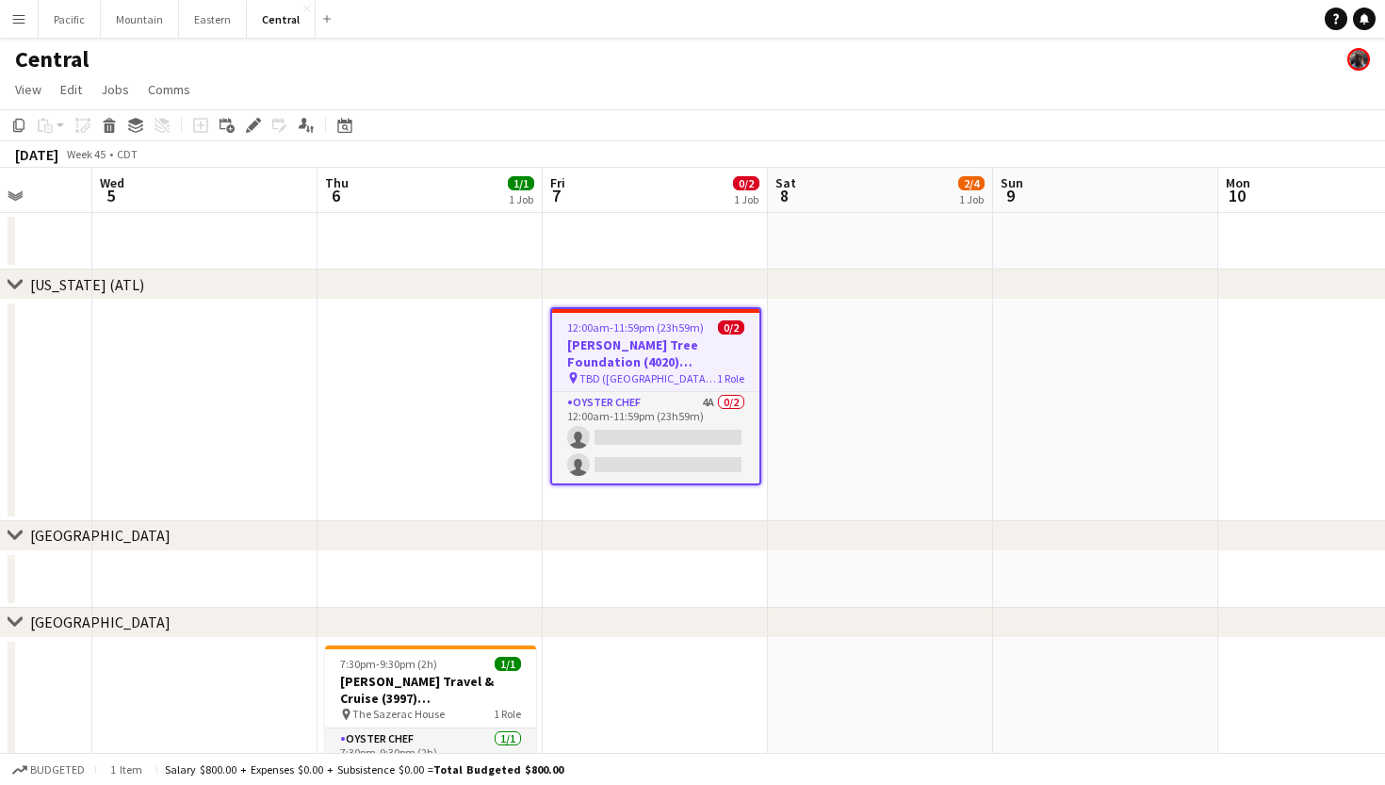
click at [1032, 281] on div "chevron-right Alabama (ATL)" at bounding box center [692, 284] width 1385 height 30
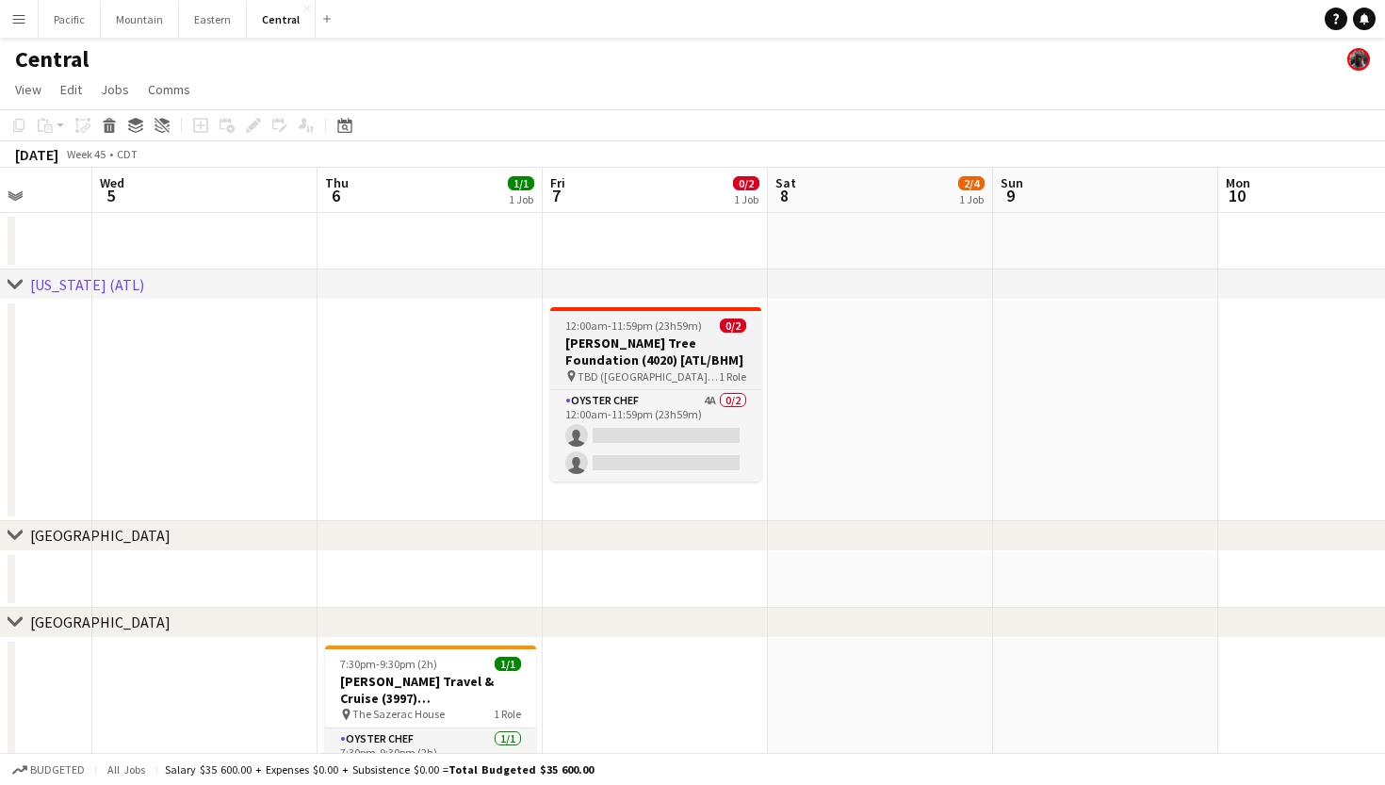
click at [734, 359] on h3 "Tum Tum Tree Foundation (4020) [ATL/BHM]" at bounding box center [655, 351] width 211 height 34
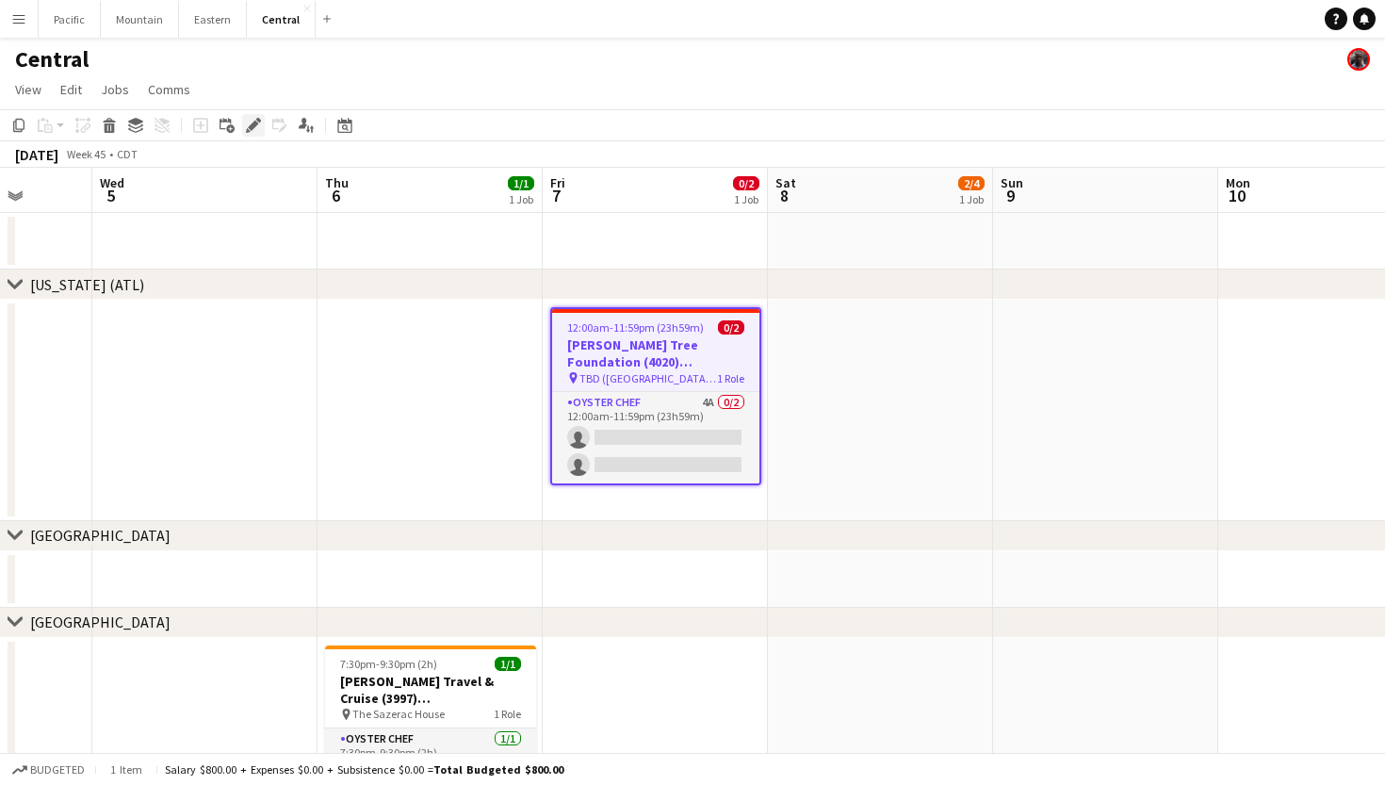
click at [245, 126] on div "Edit" at bounding box center [253, 125] width 23 height 23
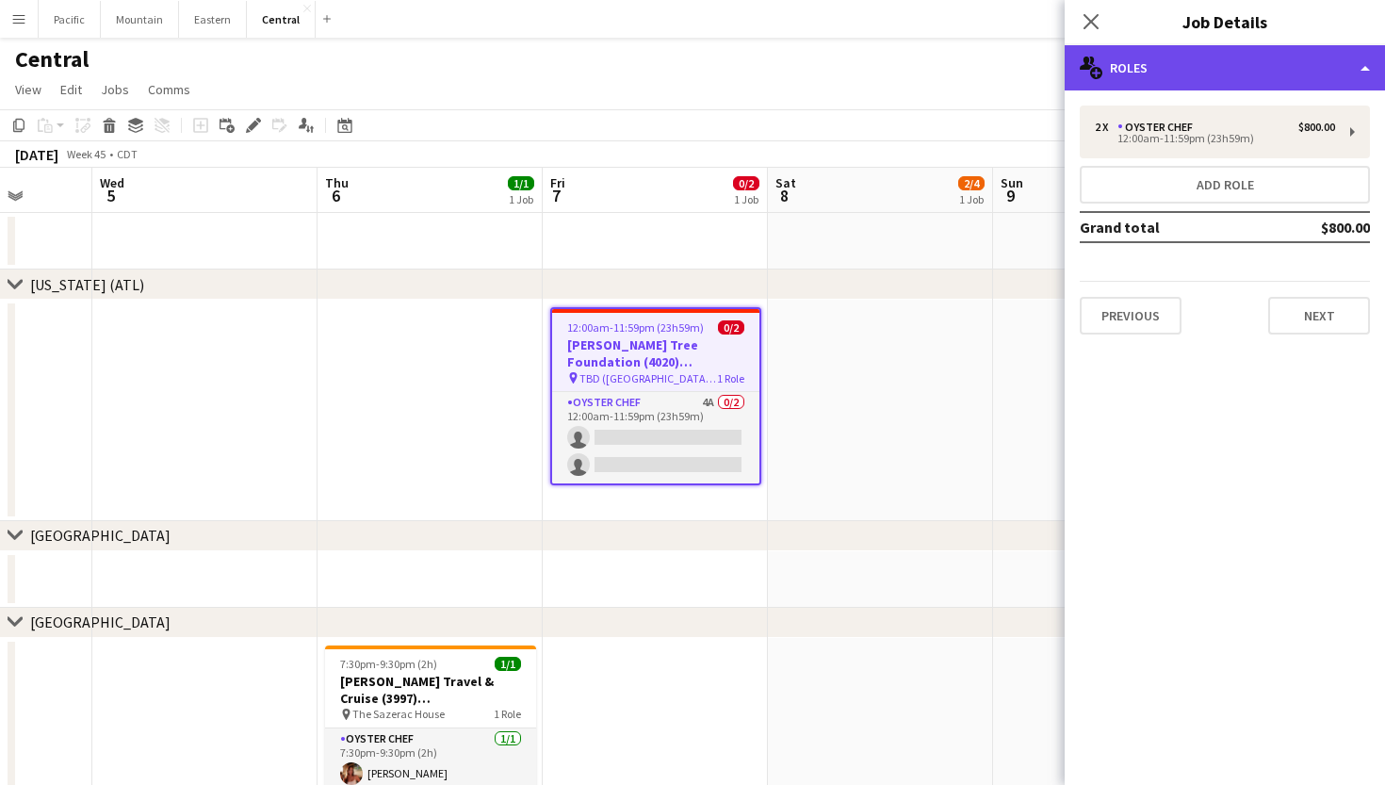
click at [1228, 75] on div "multiple-users-add Roles" at bounding box center [1224, 67] width 320 height 45
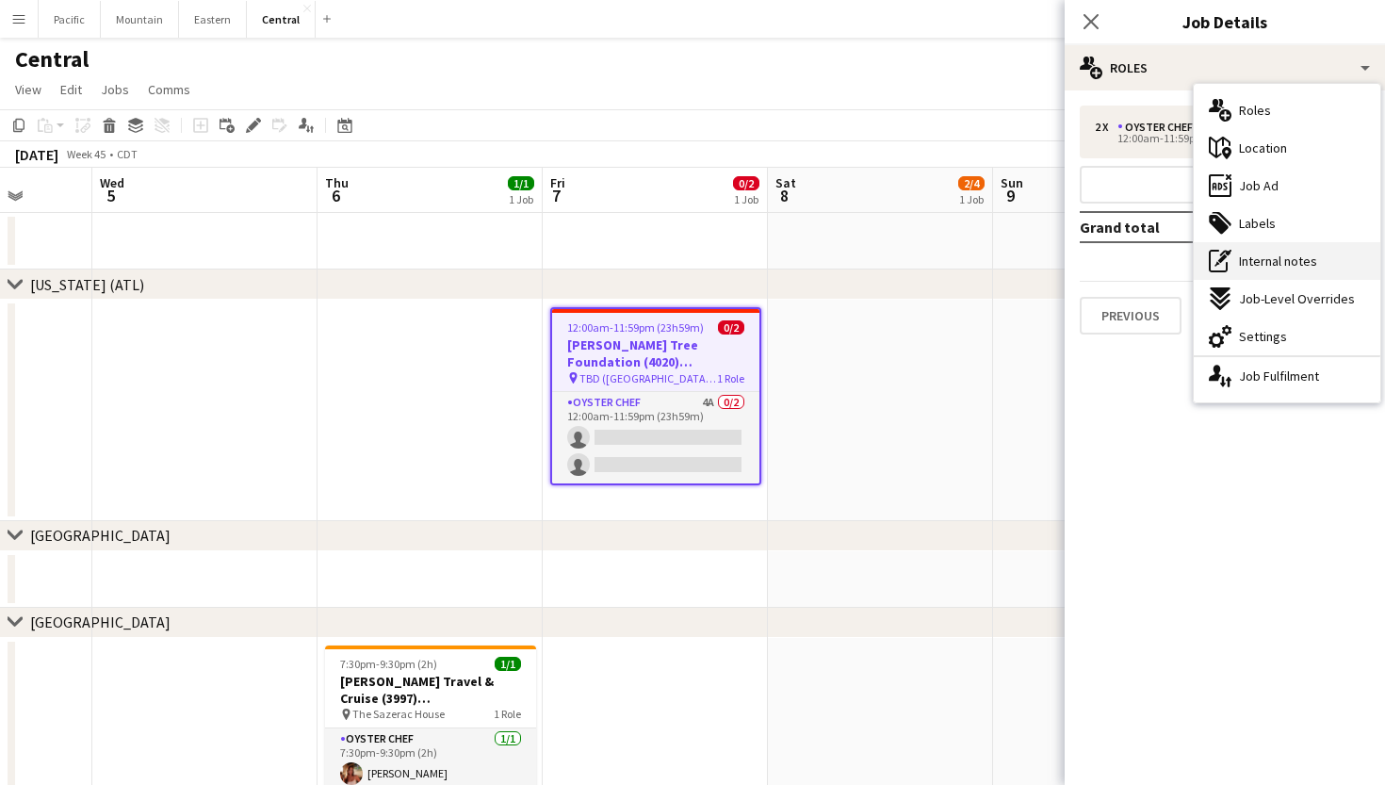
click at [1258, 267] on span "Internal notes" at bounding box center [1278, 260] width 78 height 17
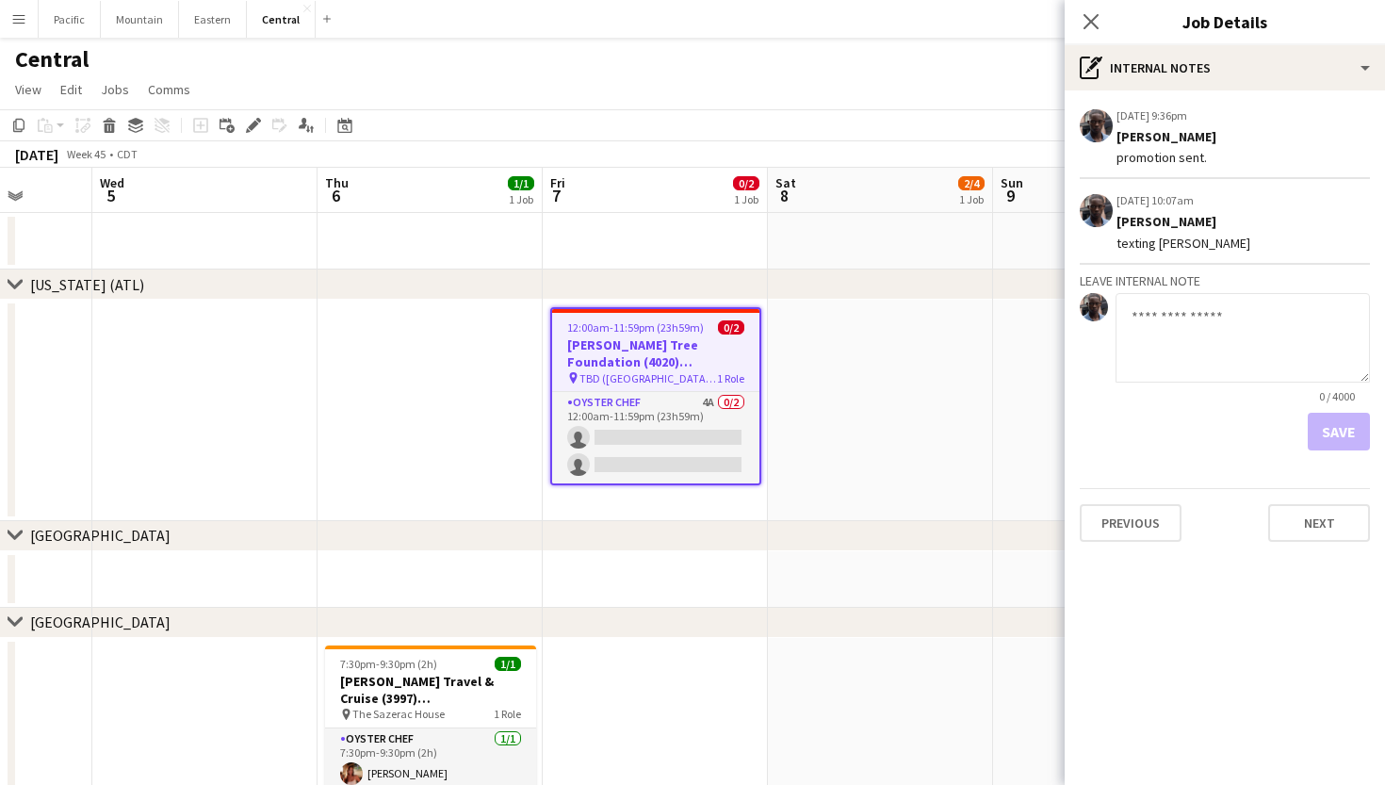
click at [695, 360] on h3 "Tum Tum Tree Foundation (4020) [ATL/BHM]" at bounding box center [655, 353] width 207 height 34
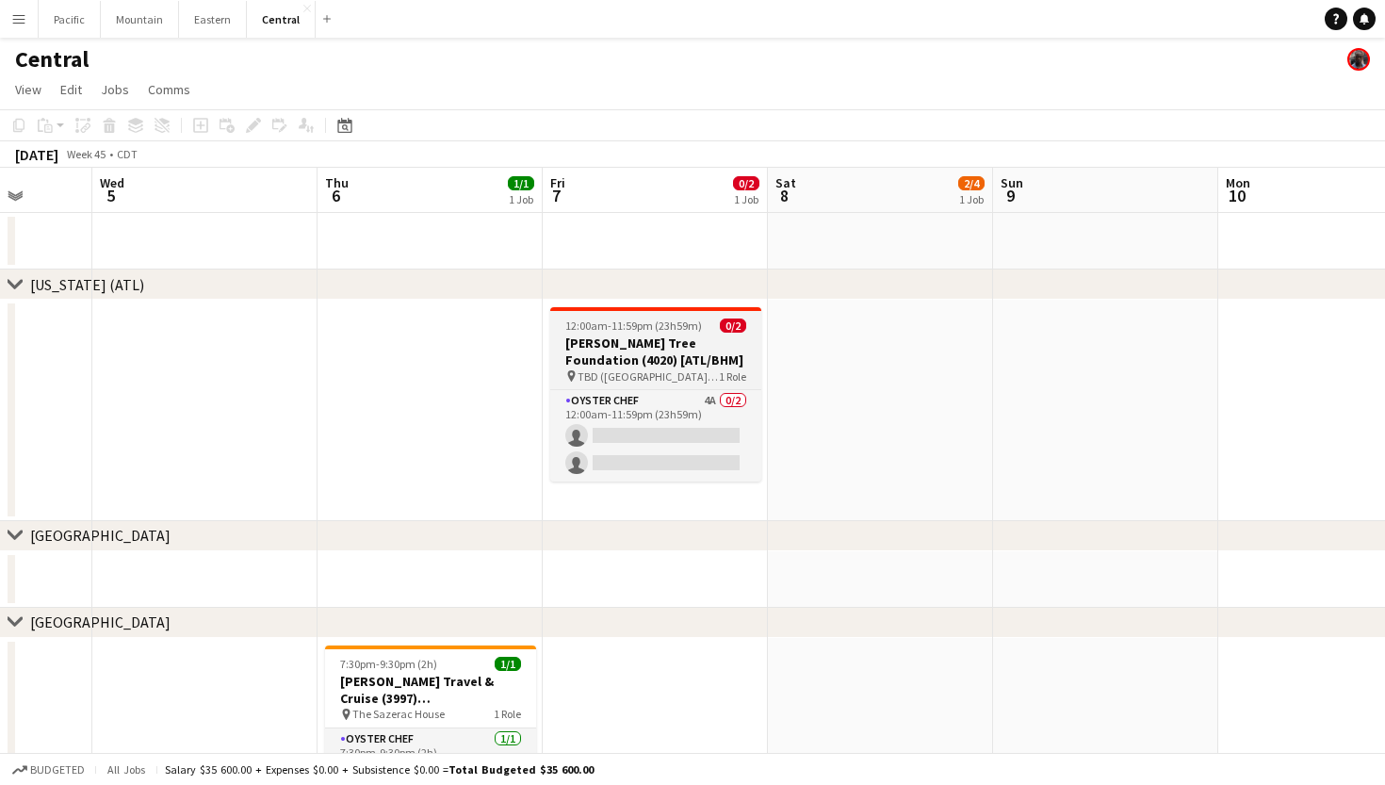
click at [637, 333] on app-job-card "12:00am-11:59pm (23h59m) 0/2 Tum Tum Tree Foundation (4020) [ATL/BHM] pin TBD (…" at bounding box center [655, 394] width 211 height 174
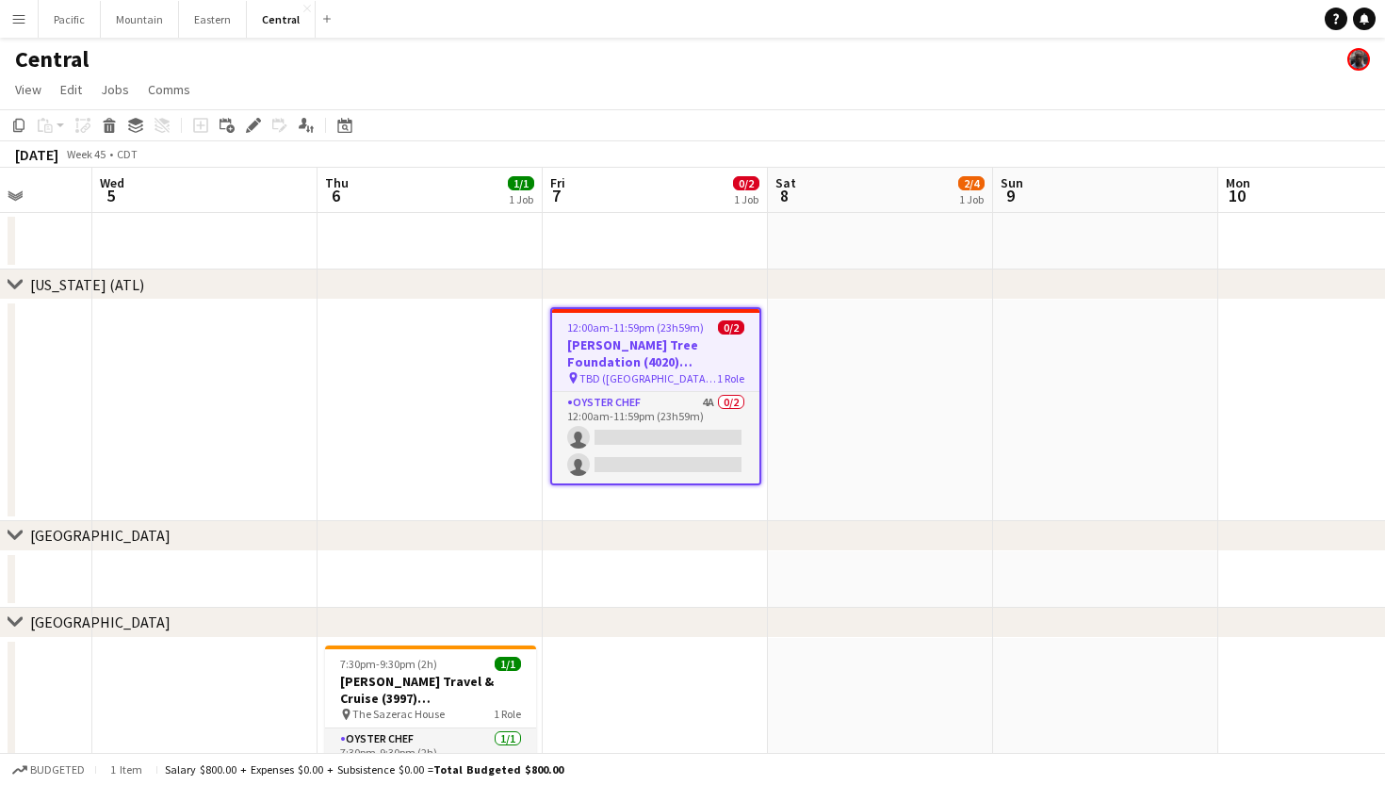
click at [251, 112] on app-toolbar "Copy Paste Paste Command V Paste with crew Command Shift V Paste linked Job Del…" at bounding box center [692, 125] width 1385 height 32
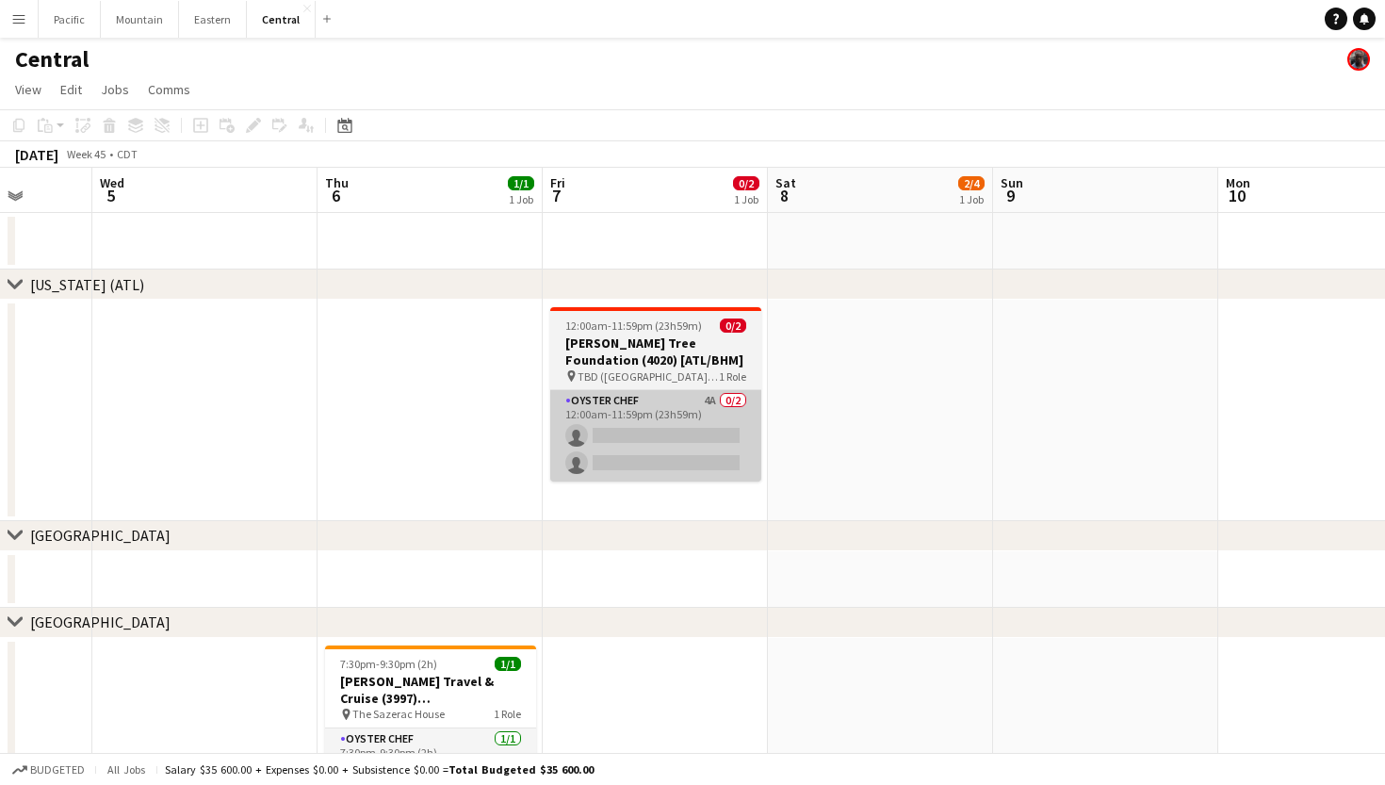
click at [642, 390] on div "Oyster Chef 4A 0/2 12:00am-11:59pm (23h59m) single-neutral-actions single-neutr…" at bounding box center [655, 435] width 211 height 92
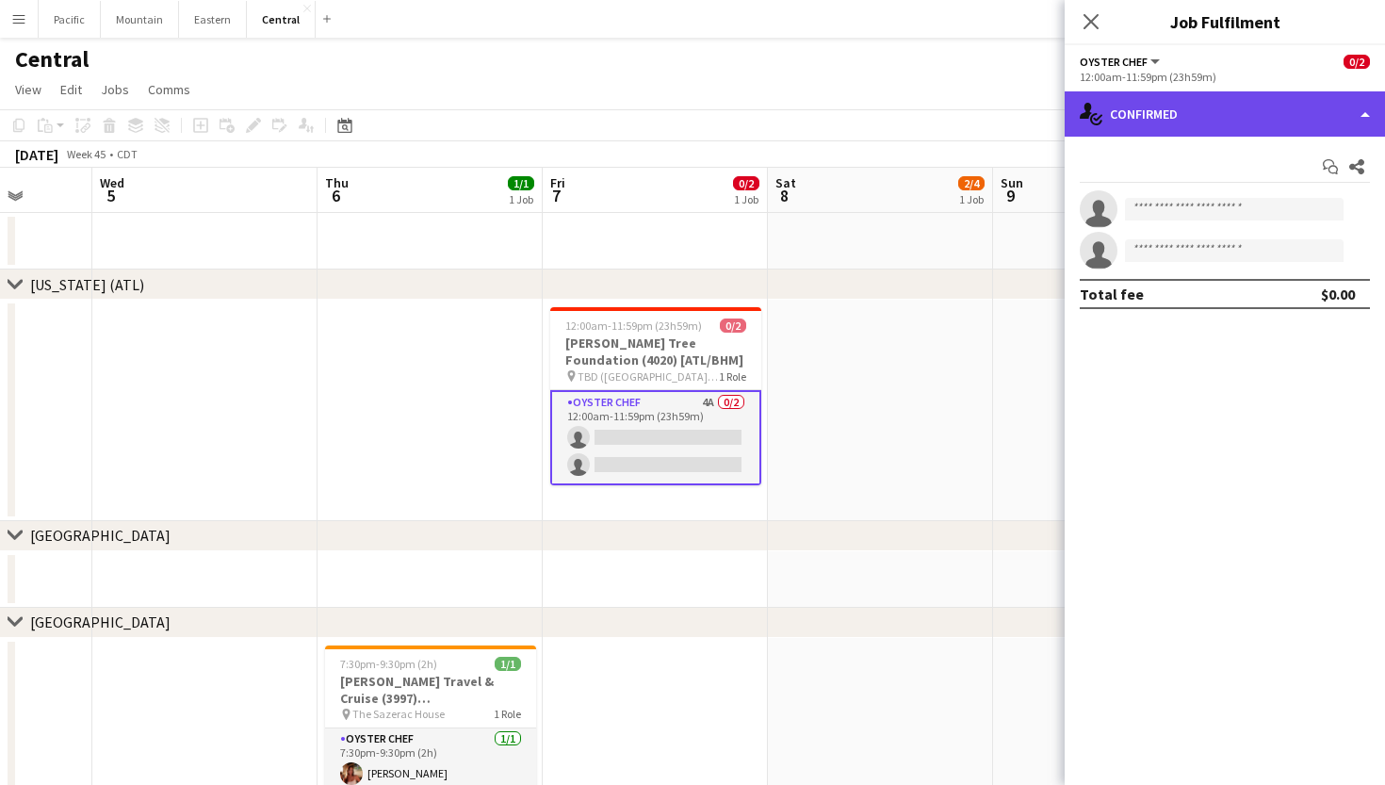
click at [1300, 95] on div "single-neutral-actions-check-2 Confirmed" at bounding box center [1224, 113] width 320 height 45
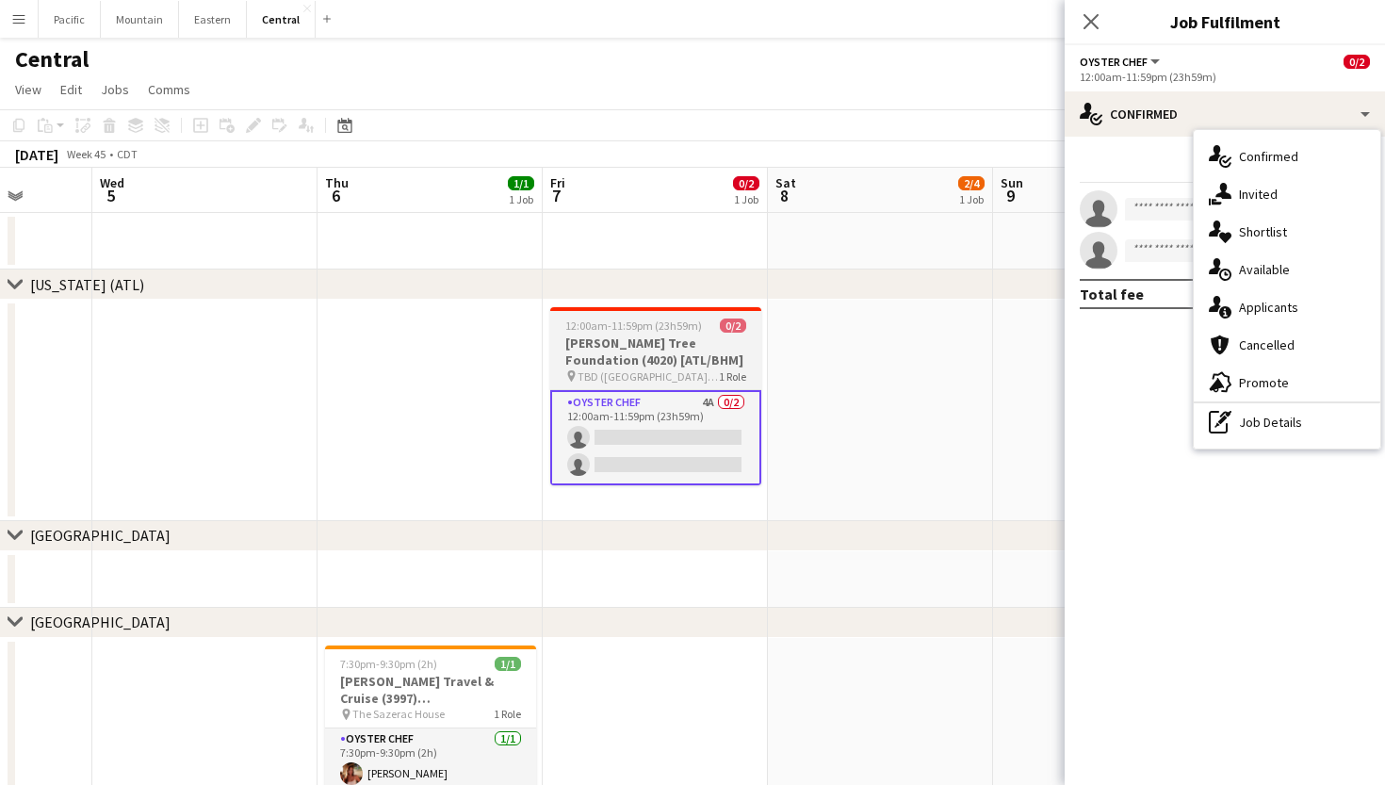
click at [717, 344] on h3 "Tum Tum Tree Foundation (4020) [ATL/BHM]" at bounding box center [655, 351] width 211 height 34
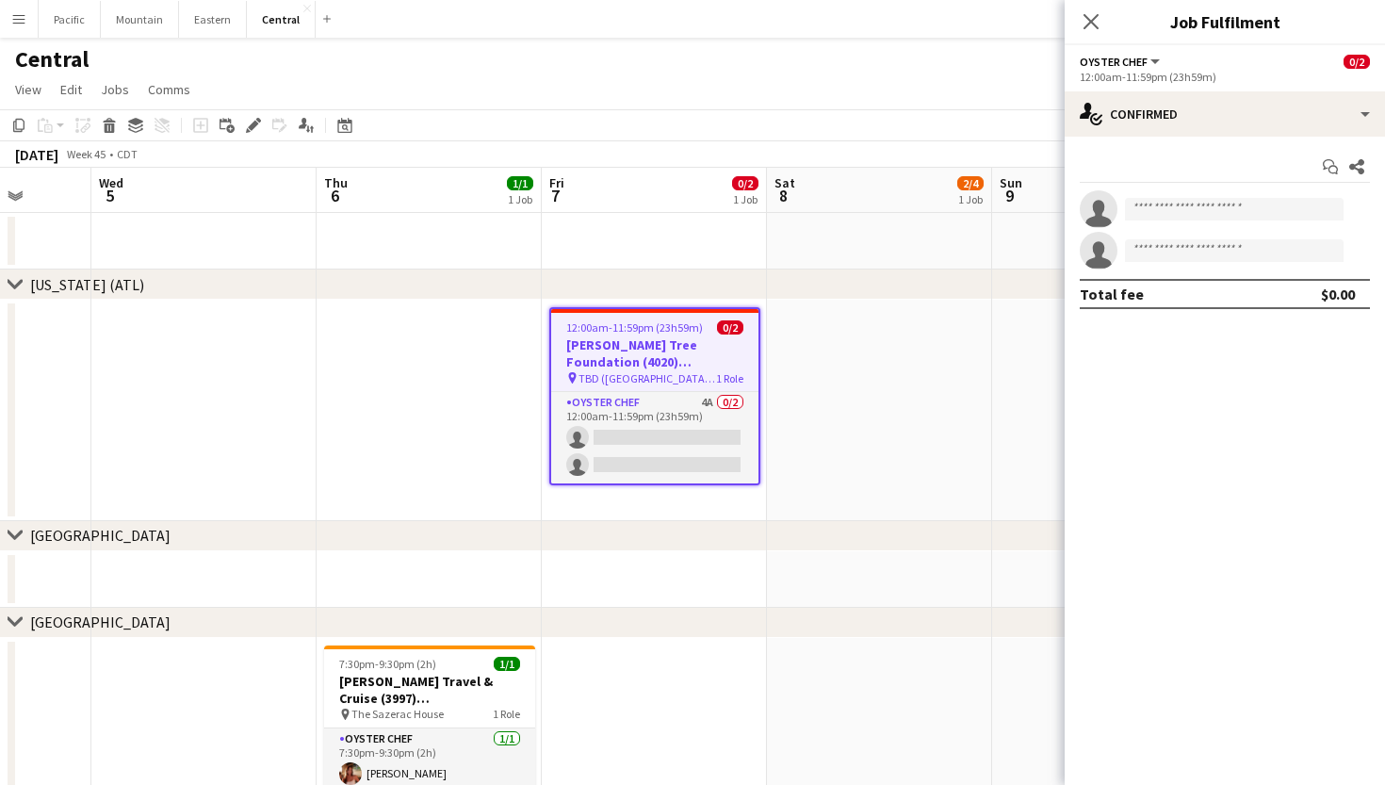
click at [715, 344] on h3 "Tum Tum Tree Foundation (4020) [ATL/BHM]" at bounding box center [654, 353] width 207 height 34
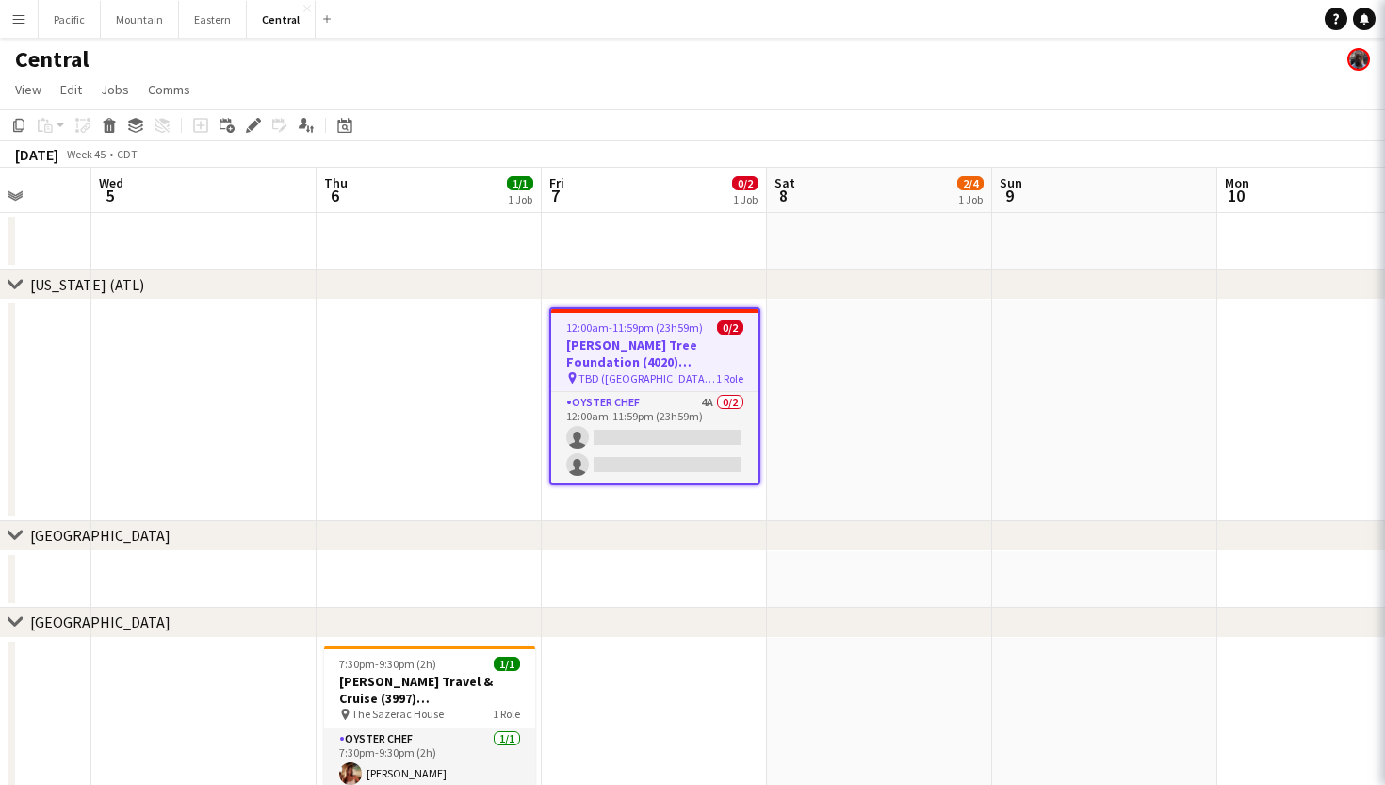
scroll to position [0, 811]
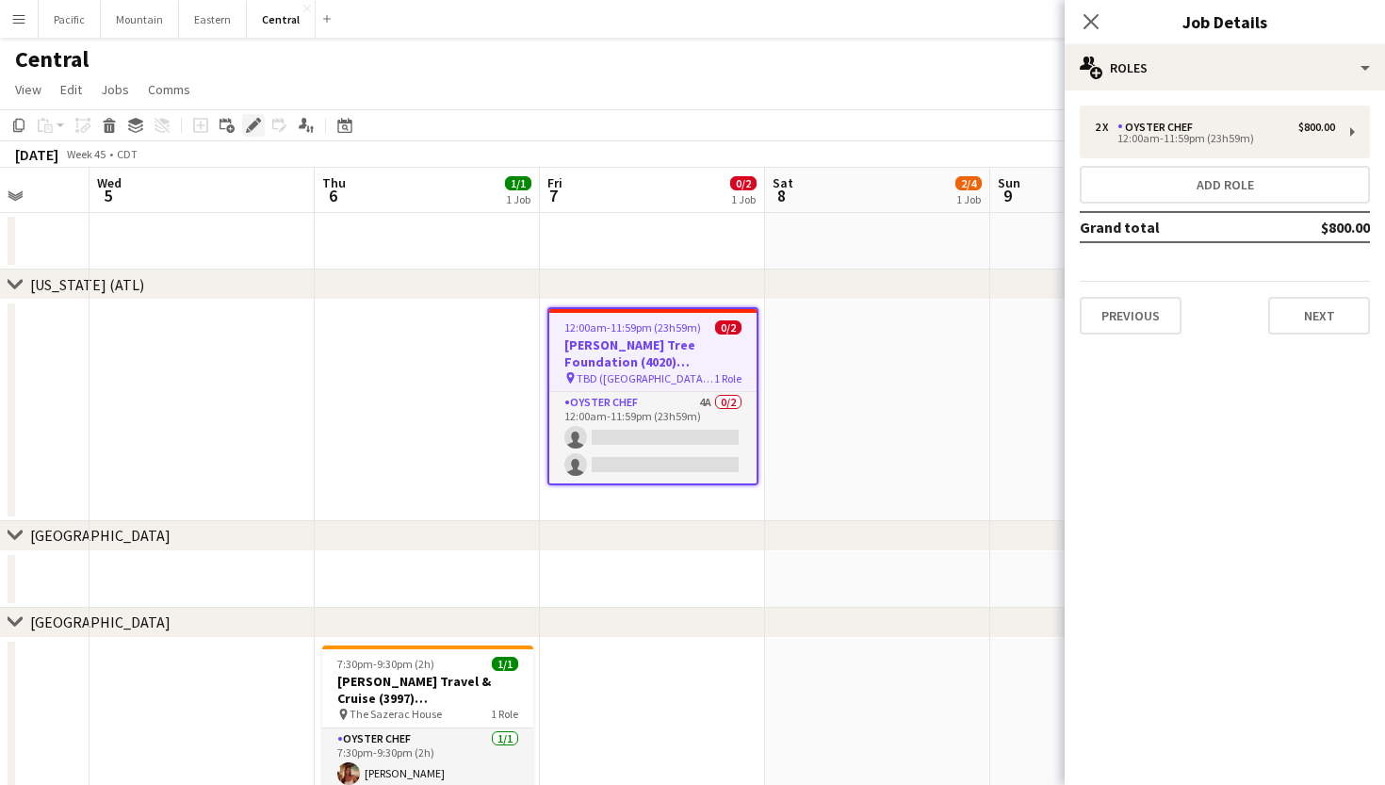
click at [257, 128] on icon "Edit" at bounding box center [253, 125] width 15 height 15
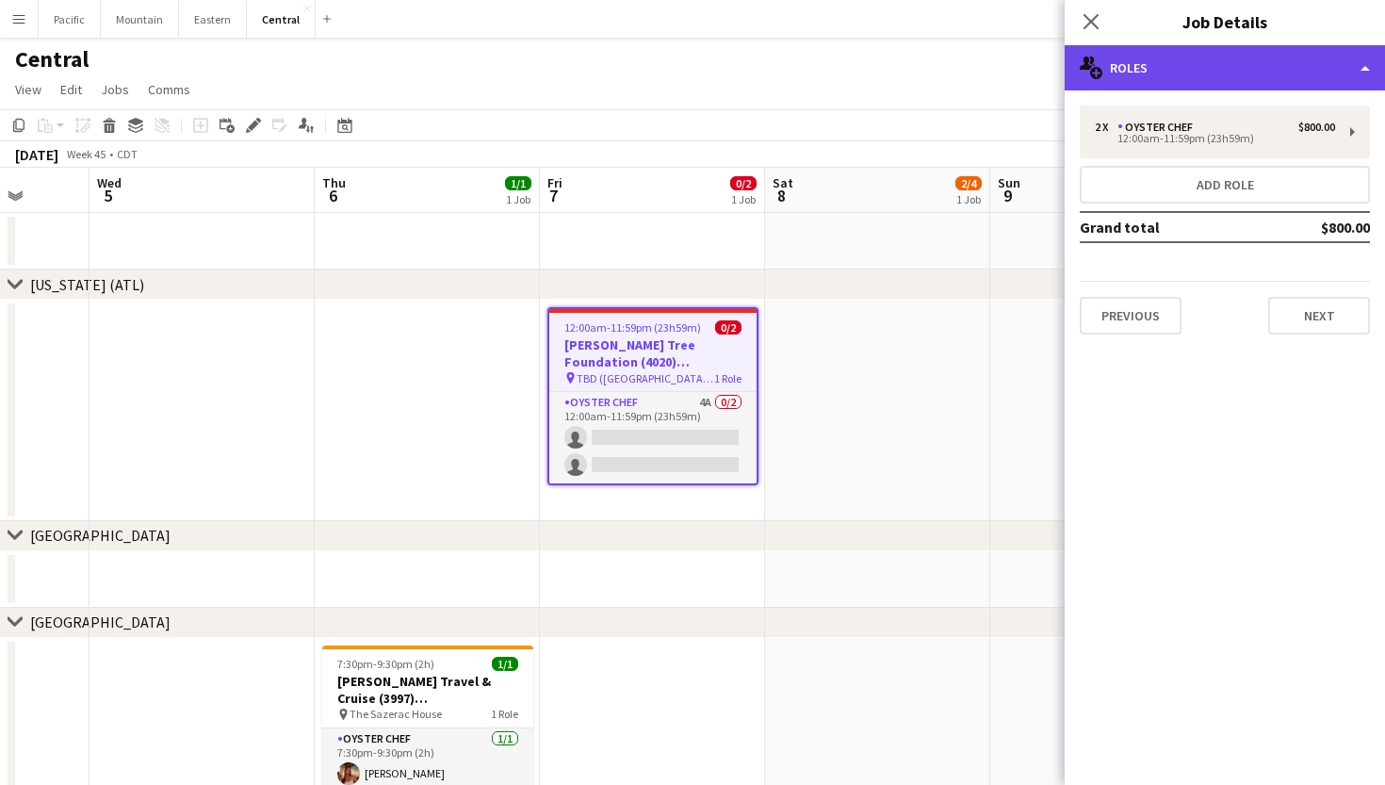
click at [1276, 54] on div "multiple-users-add Roles" at bounding box center [1224, 67] width 320 height 45
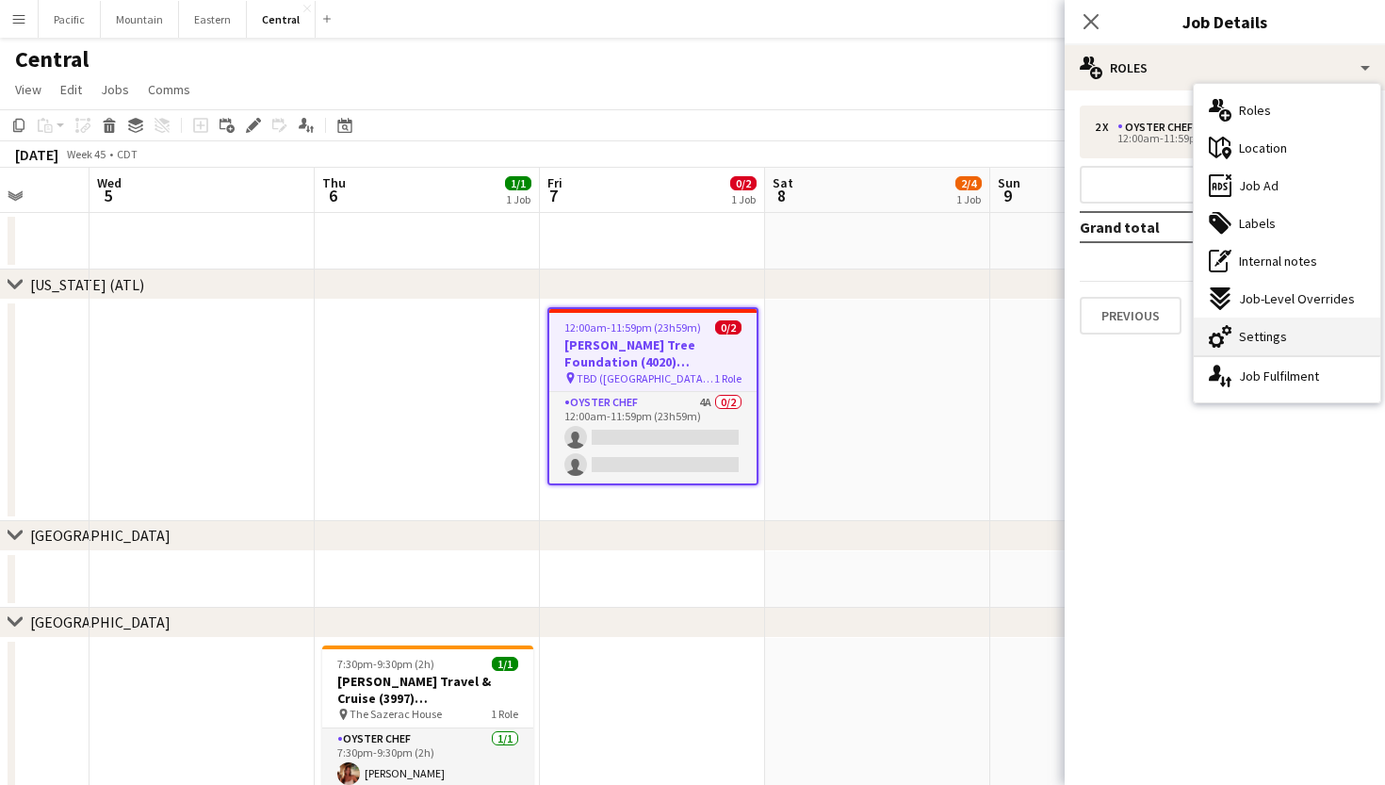
click at [1316, 345] on div "cog-double-3 Settings" at bounding box center [1286, 336] width 187 height 38
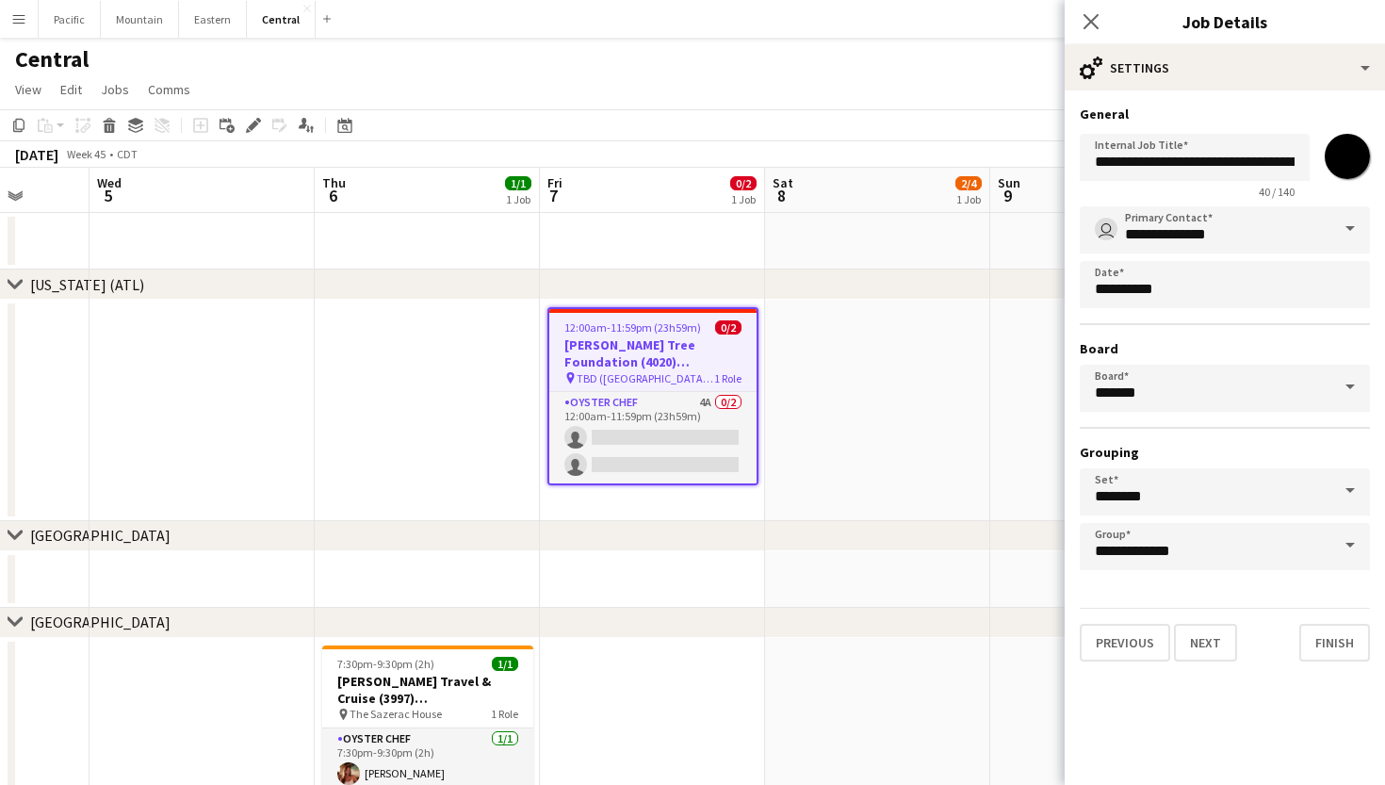
click at [1338, 150] on input "*******" at bounding box center [1347, 156] width 68 height 68
type input "*******"
click at [1081, 29] on icon "Close pop-in" at bounding box center [1090, 21] width 18 height 18
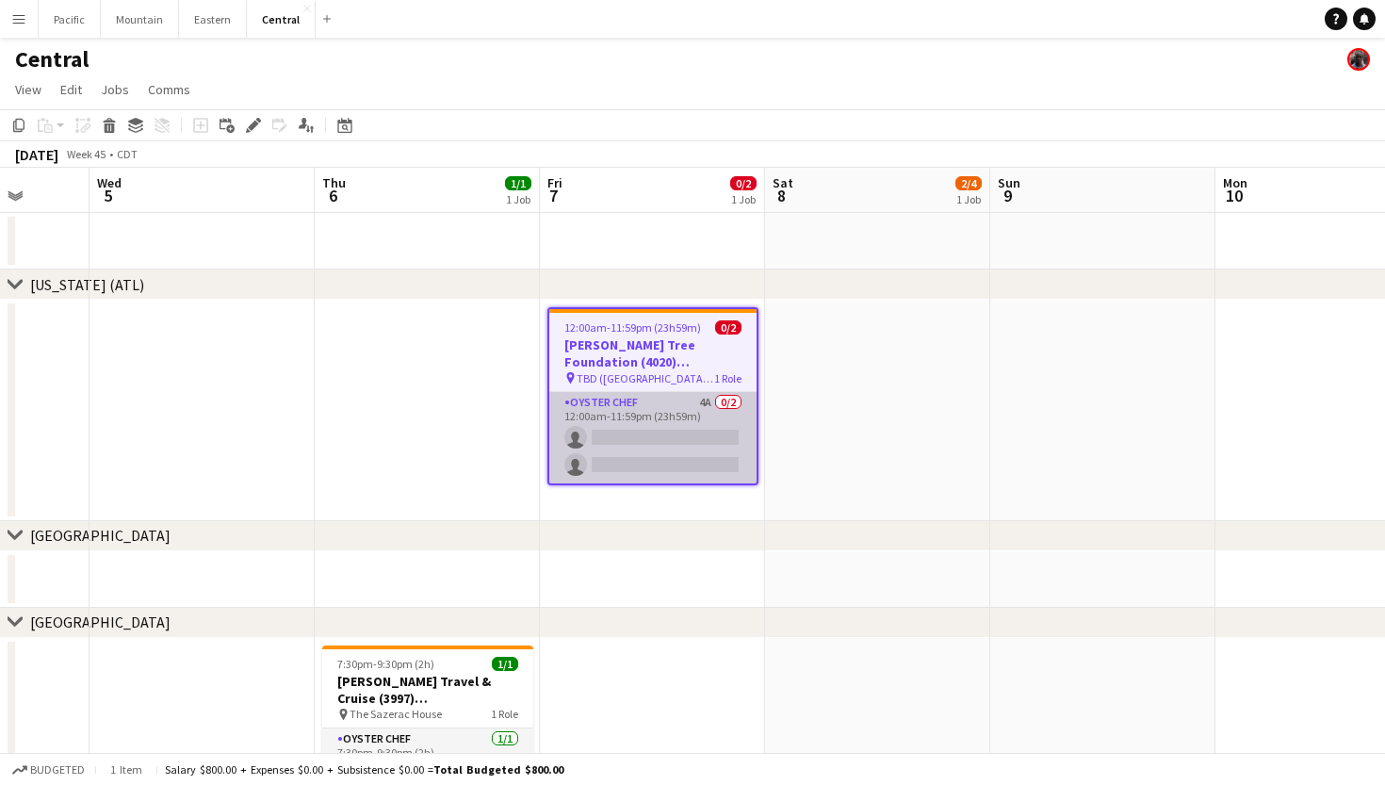
click at [679, 451] on app-card-role "Oyster Chef 4A 0/2 12:00am-11:59pm (23h59m) single-neutral-actions single-neutr…" at bounding box center [652, 437] width 207 height 91
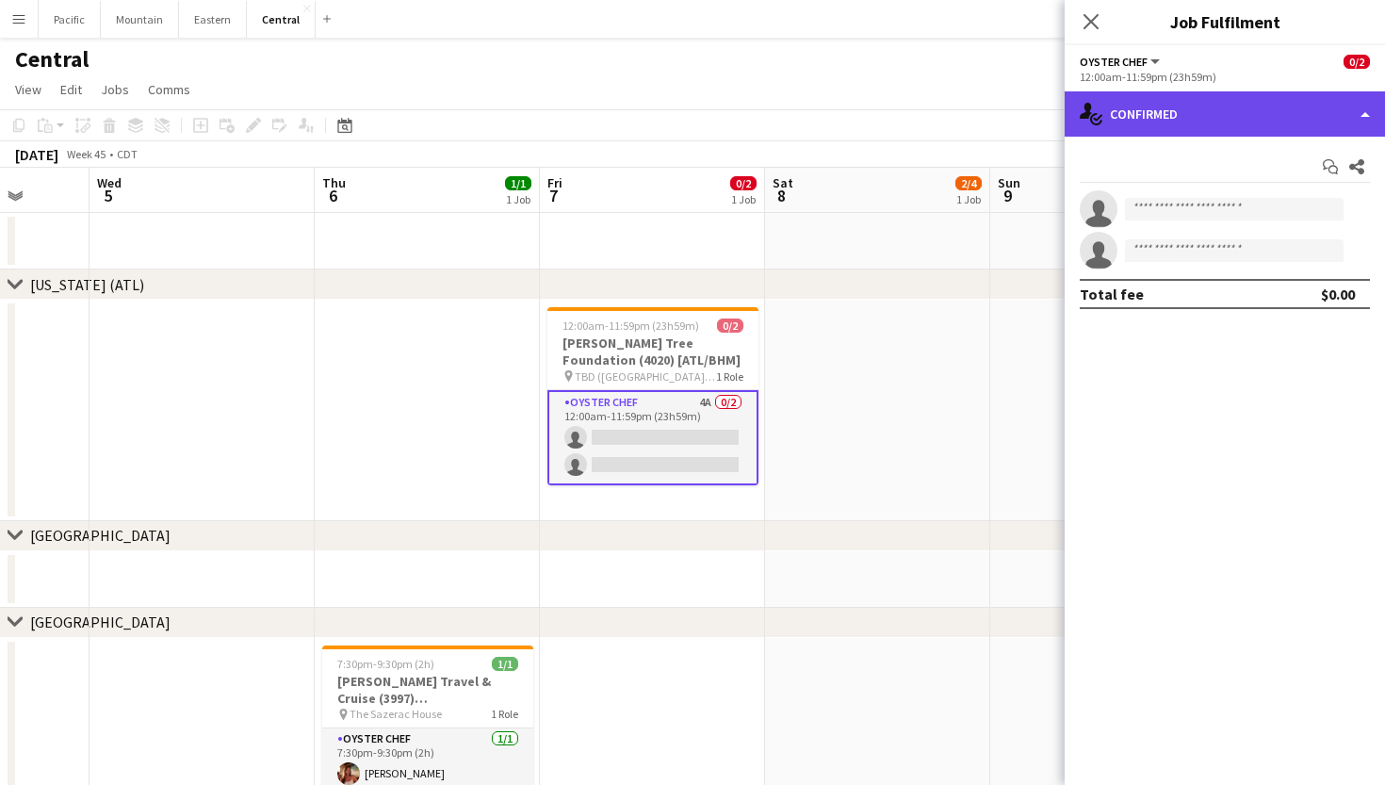
click at [1225, 106] on div "single-neutral-actions-check-2 Confirmed" at bounding box center [1224, 113] width 320 height 45
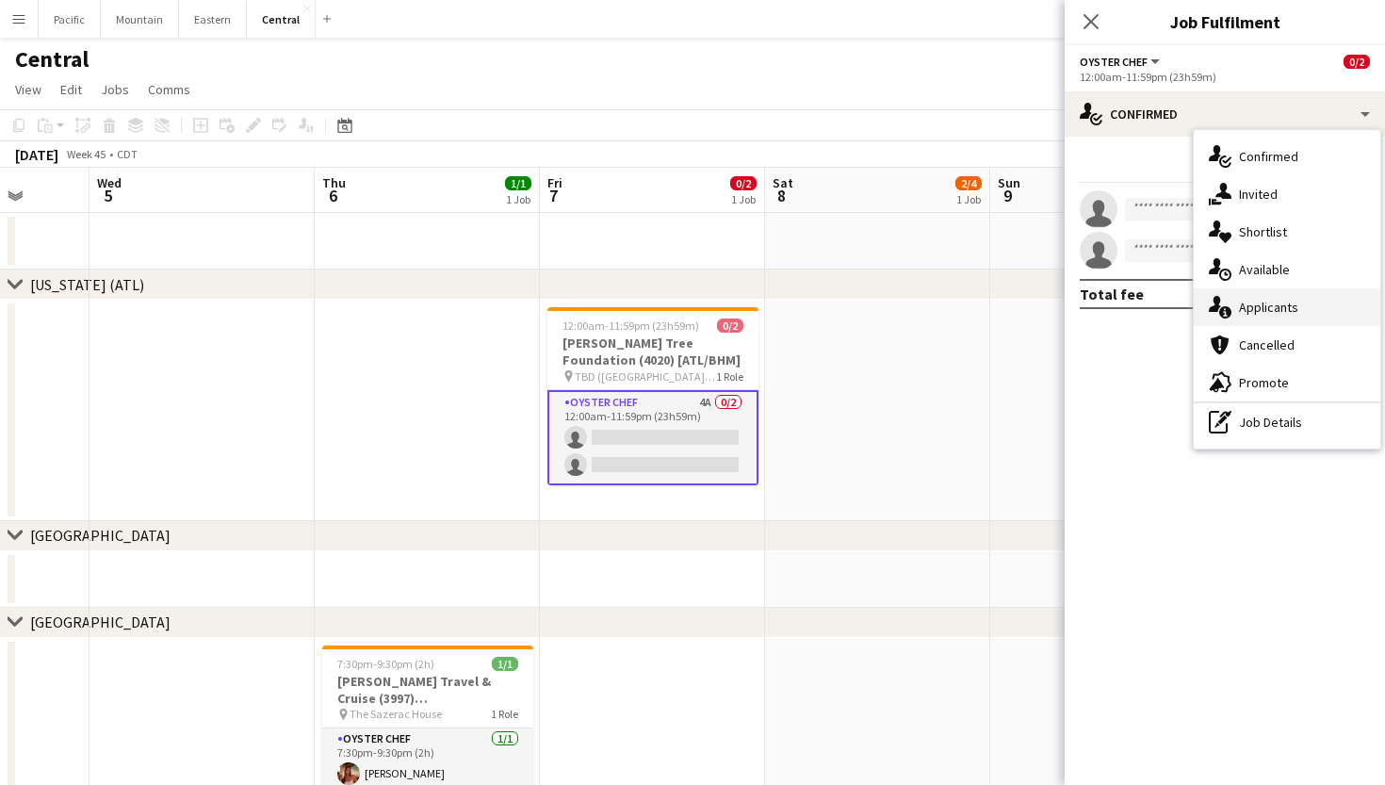
click at [1286, 295] on div "single-neutral-actions-information Applicants" at bounding box center [1286, 307] width 187 height 38
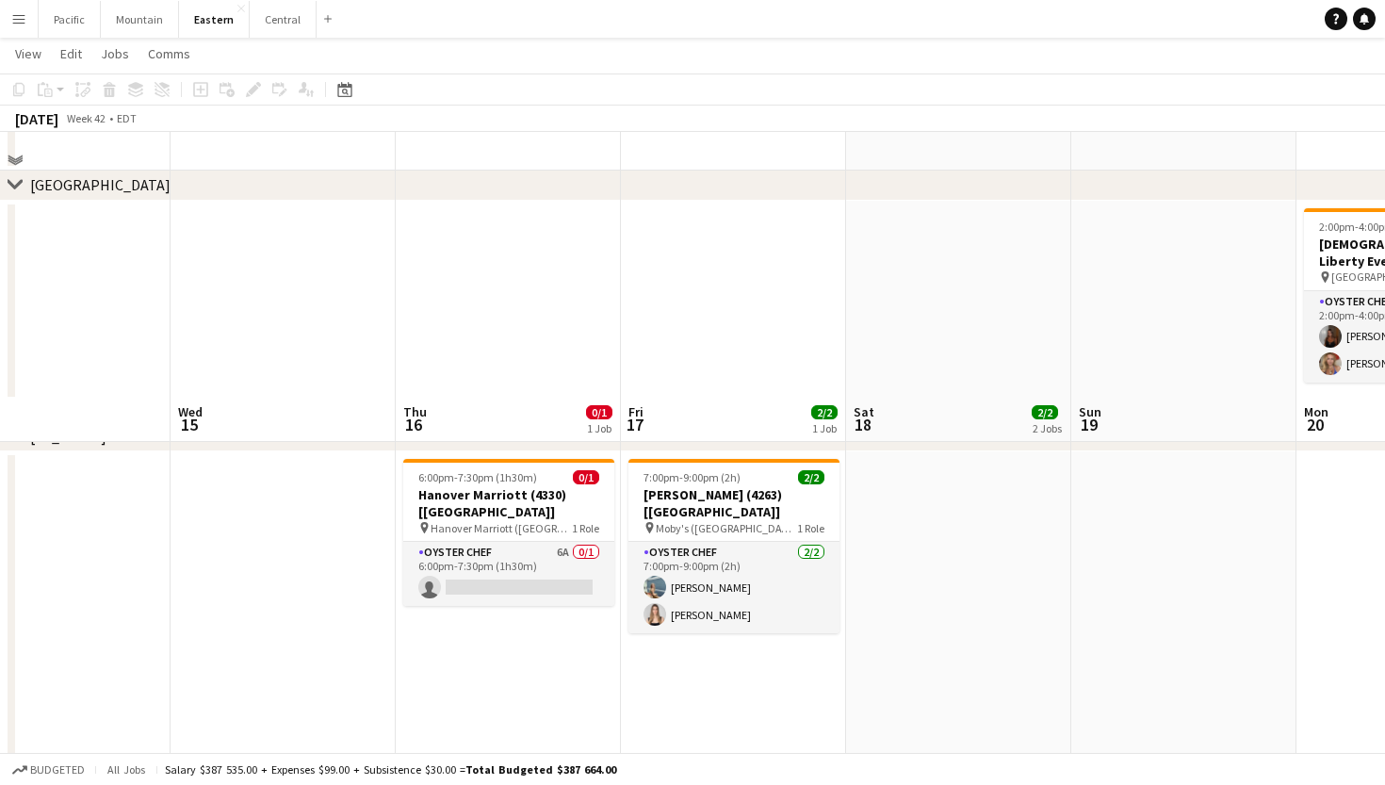
scroll to position [1047, 0]
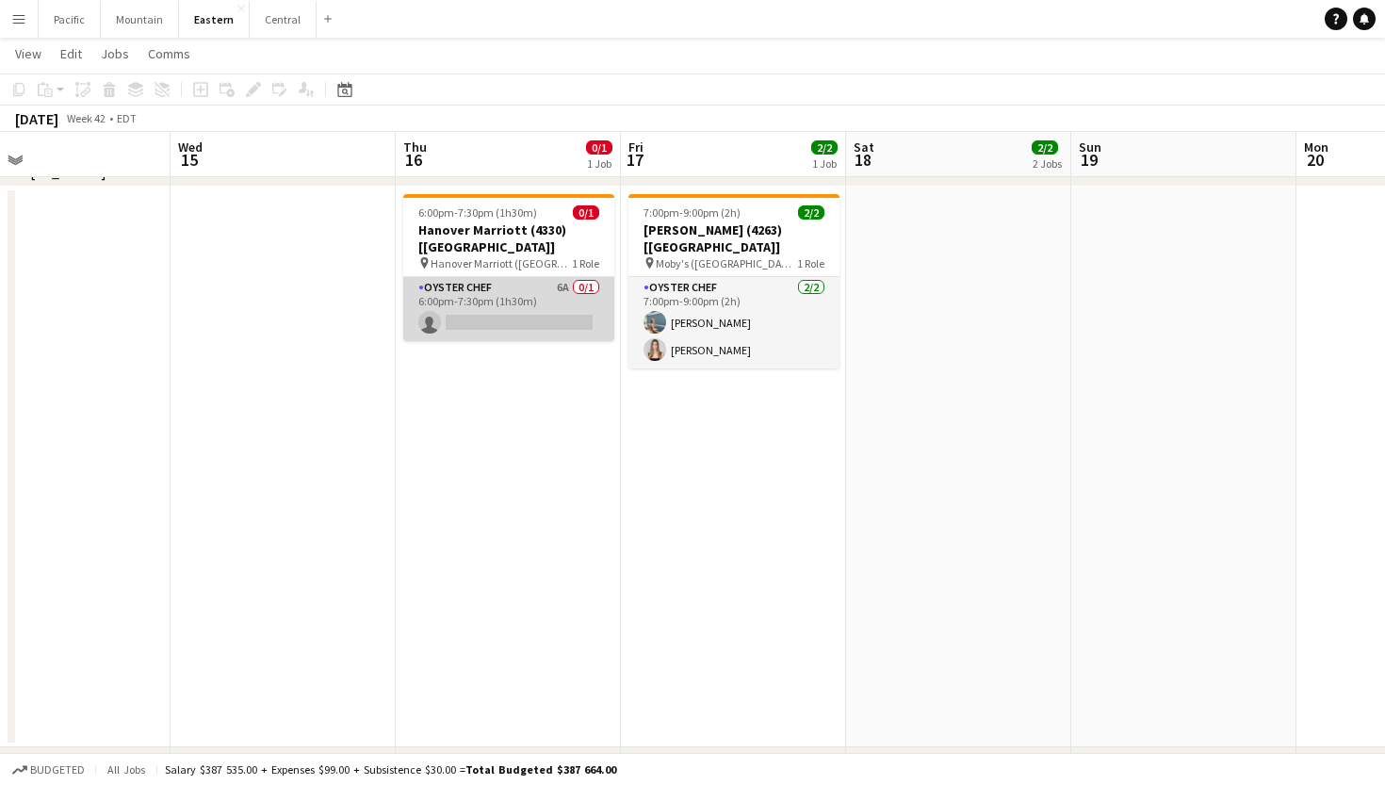
click at [567, 277] on app-card-role "Oyster Chef 6A 0/1 6:00pm-7:30pm (1h30m) single-neutral-actions" at bounding box center [508, 309] width 211 height 64
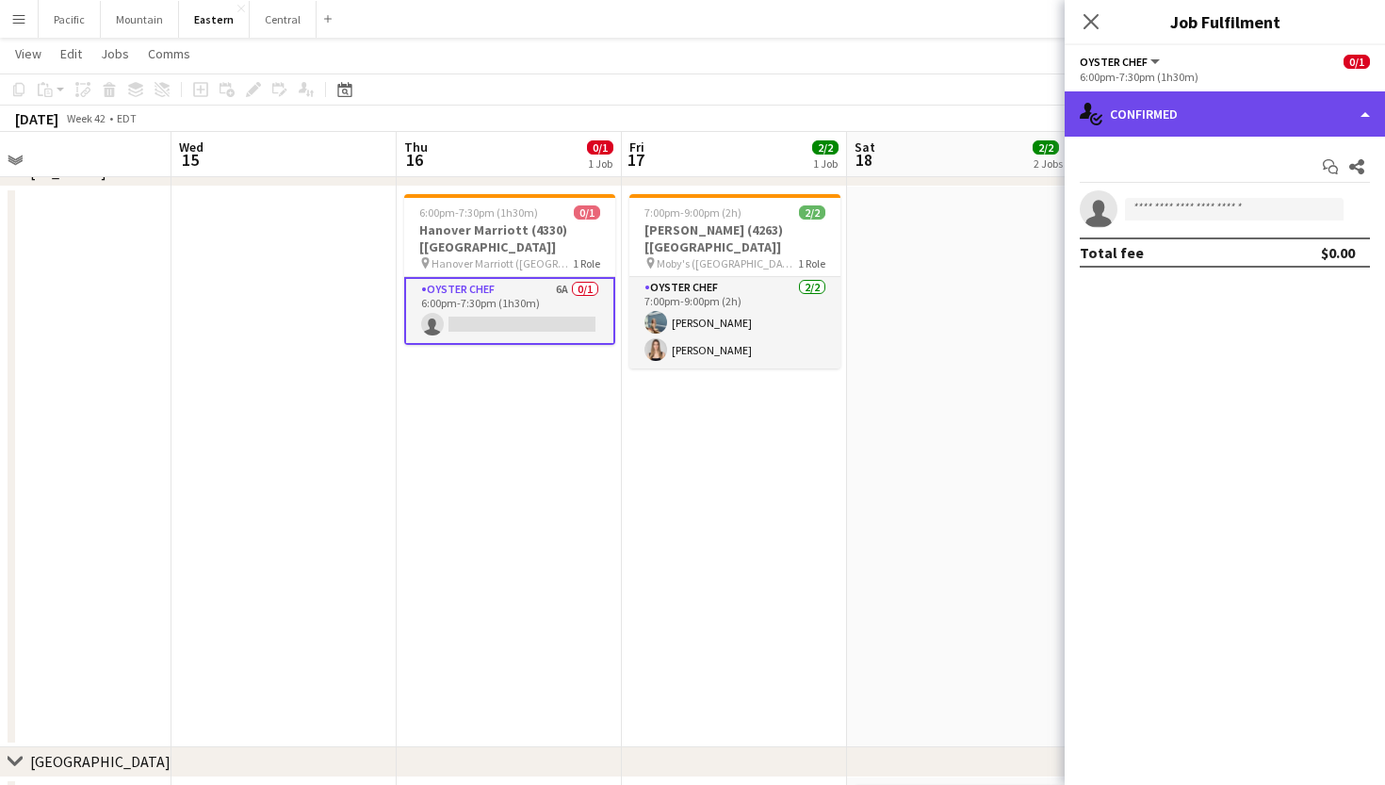
click at [1323, 112] on div "single-neutral-actions-check-2 Confirmed" at bounding box center [1224, 113] width 320 height 45
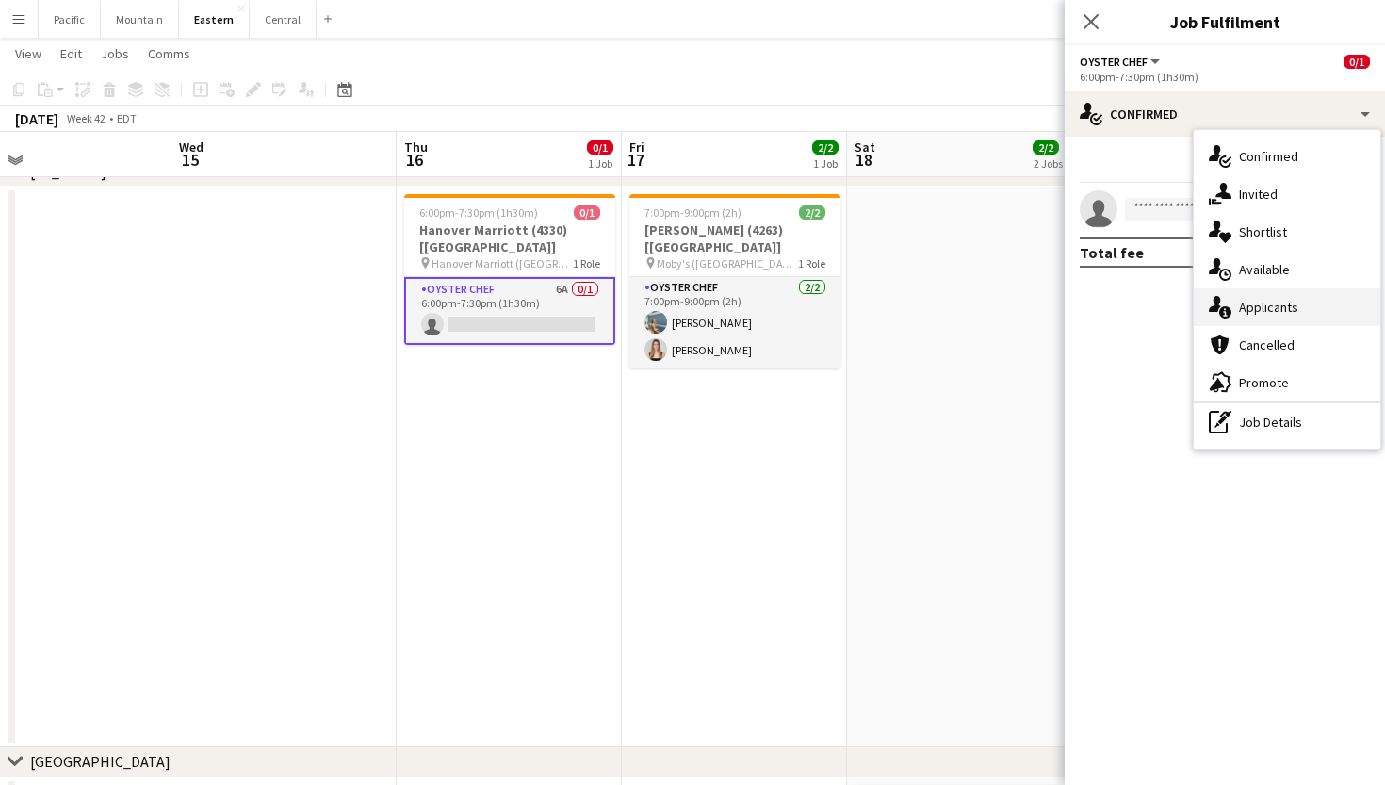
click at [1292, 320] on div "single-neutral-actions-information Applicants" at bounding box center [1286, 307] width 187 height 38
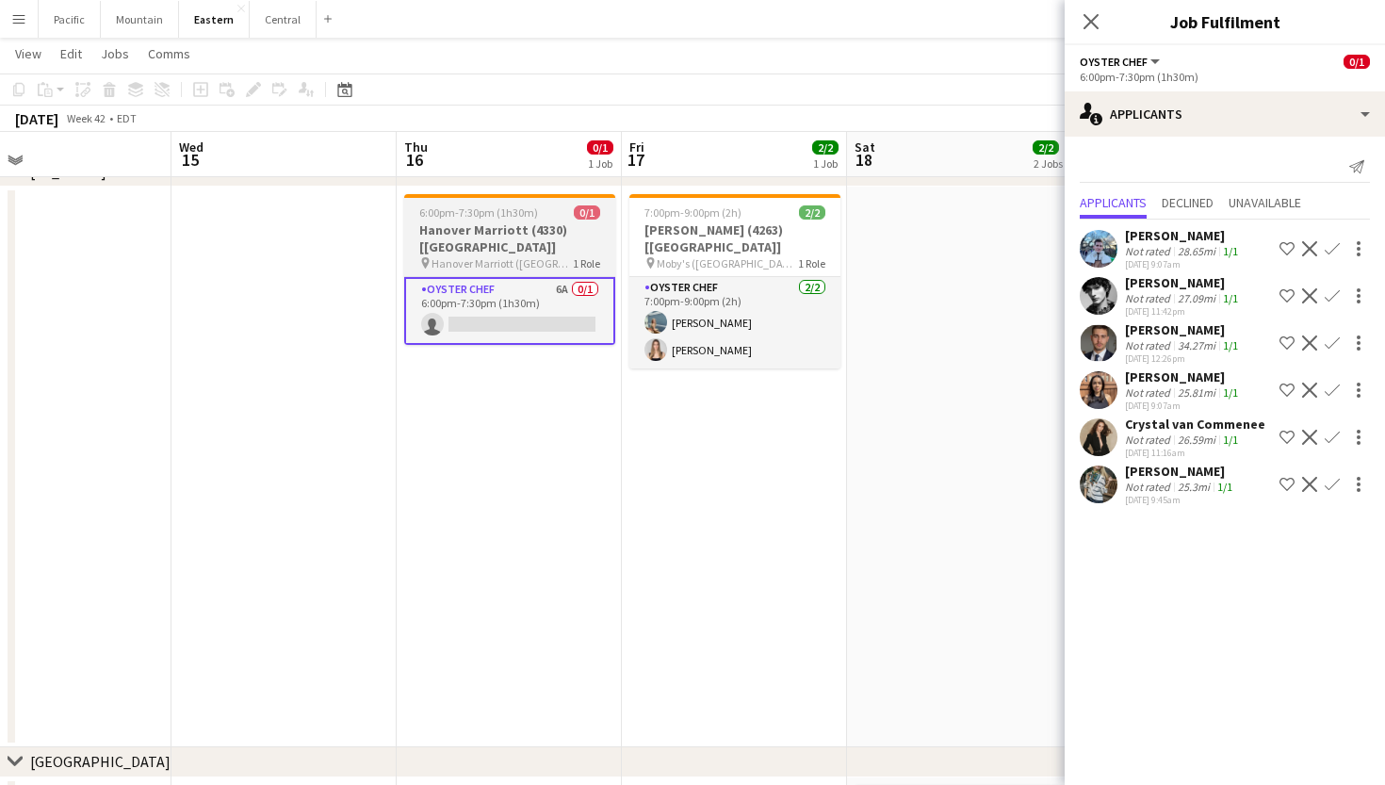
click at [579, 256] on span "1 Role" at bounding box center [586, 263] width 27 height 14
click at [547, 220] on app-job-card "6:00pm-7:30pm (1h30m) 0/1 Hanover Marriott (4330) [NYC] pin Hanover Marriott (W…" at bounding box center [509, 269] width 211 height 151
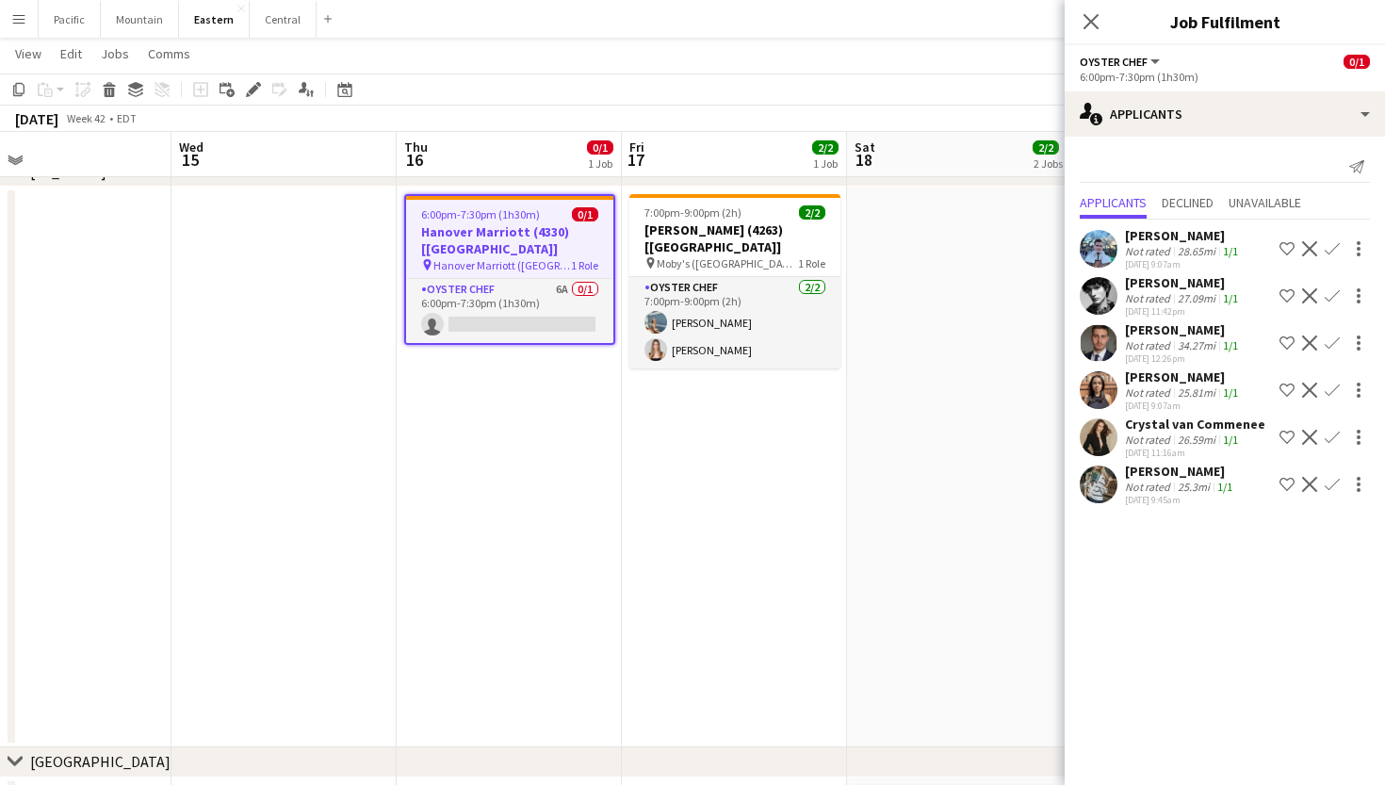
click at [256, 101] on app-toolbar "Copy Paste Paste Command V Paste with crew Command Shift V Paste linked Job Del…" at bounding box center [692, 89] width 1385 height 32
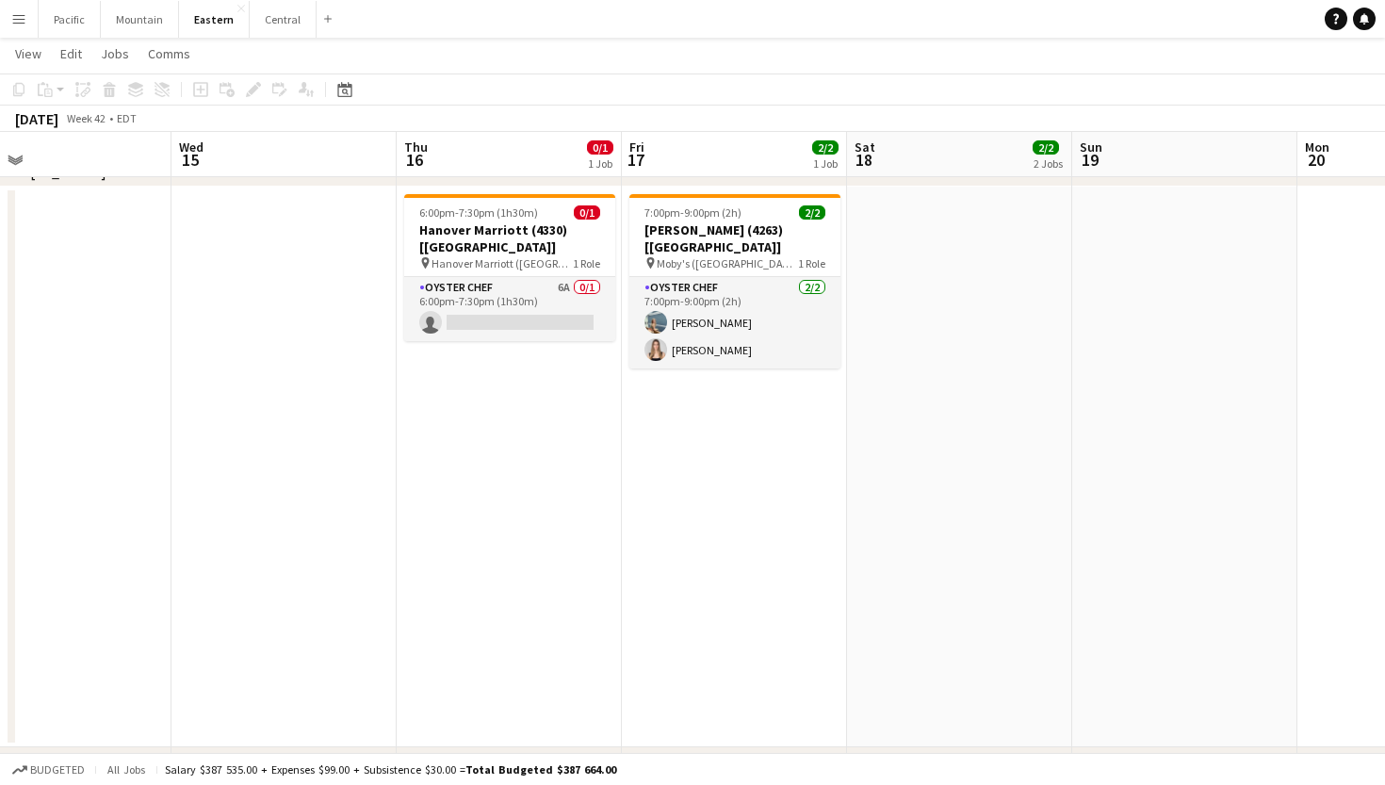
click at [474, 189] on app-date-cell "6:00pm-7:30pm (1h30m) 0/1 Hanover Marriott (4330) [NYC] pin Hanover Marriott (W…" at bounding box center [509, 467] width 225 height 560
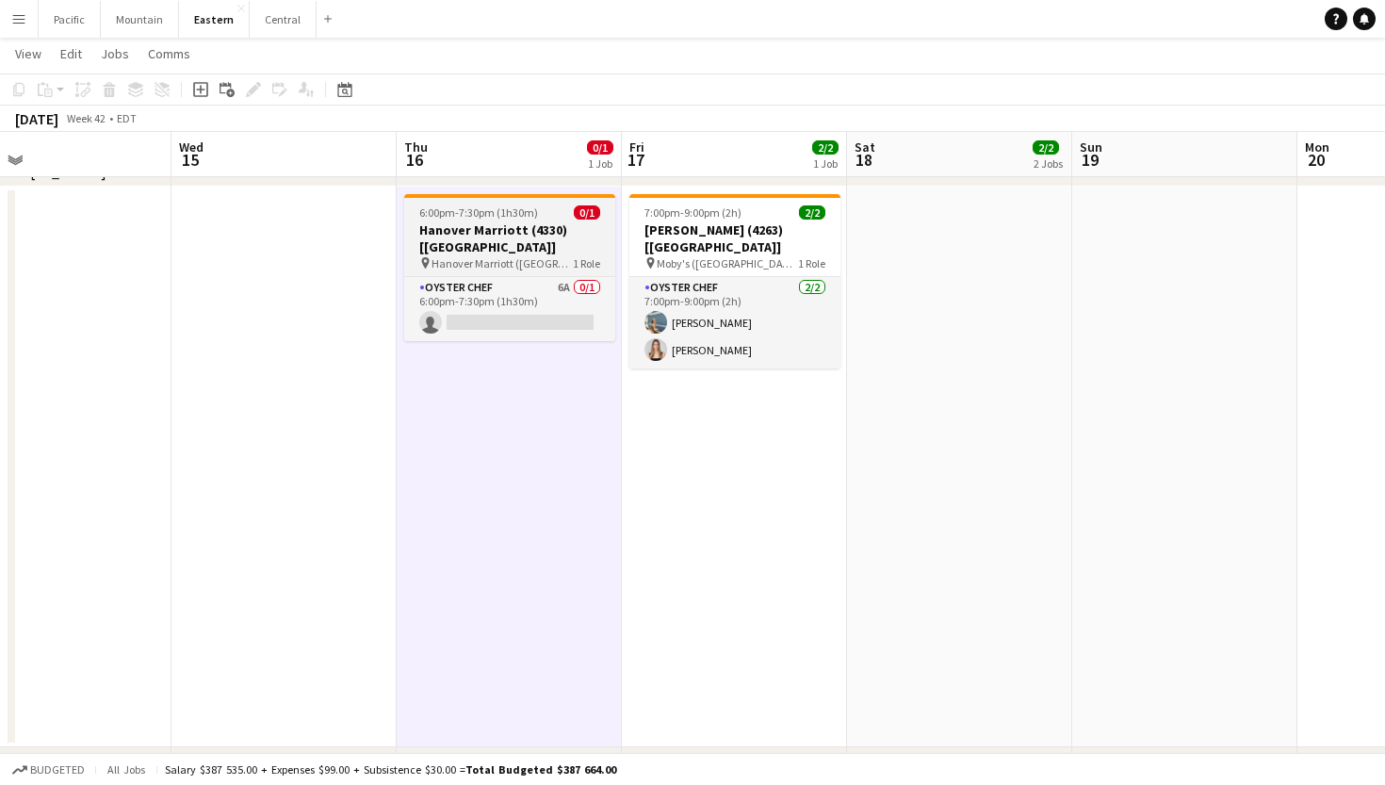
click at [475, 220] on app-job-card "6:00pm-7:30pm (1h30m) 0/1 Hanover Marriott (4330) [NYC] pin Hanover Marriott (W…" at bounding box center [509, 267] width 211 height 147
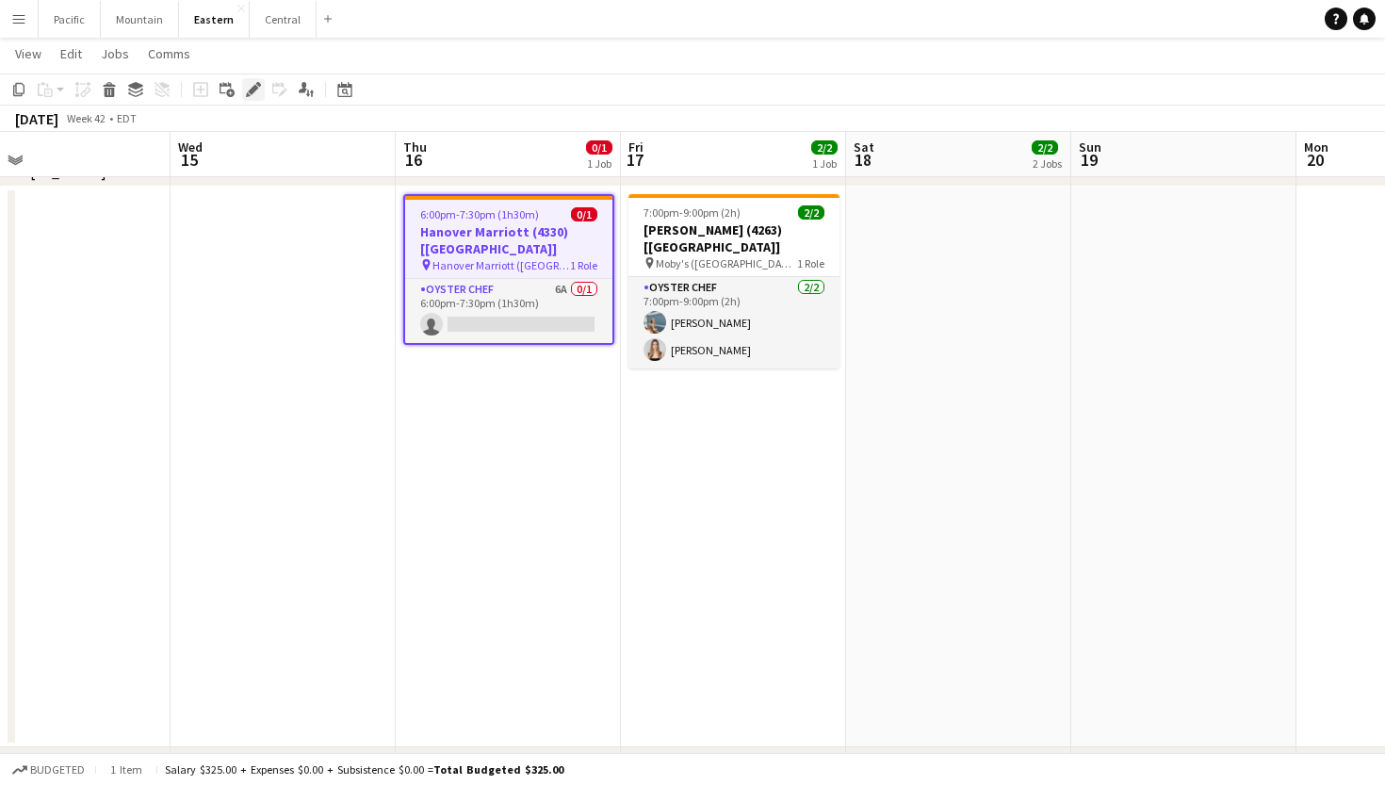
click at [254, 83] on icon "Edit" at bounding box center [253, 89] width 15 height 15
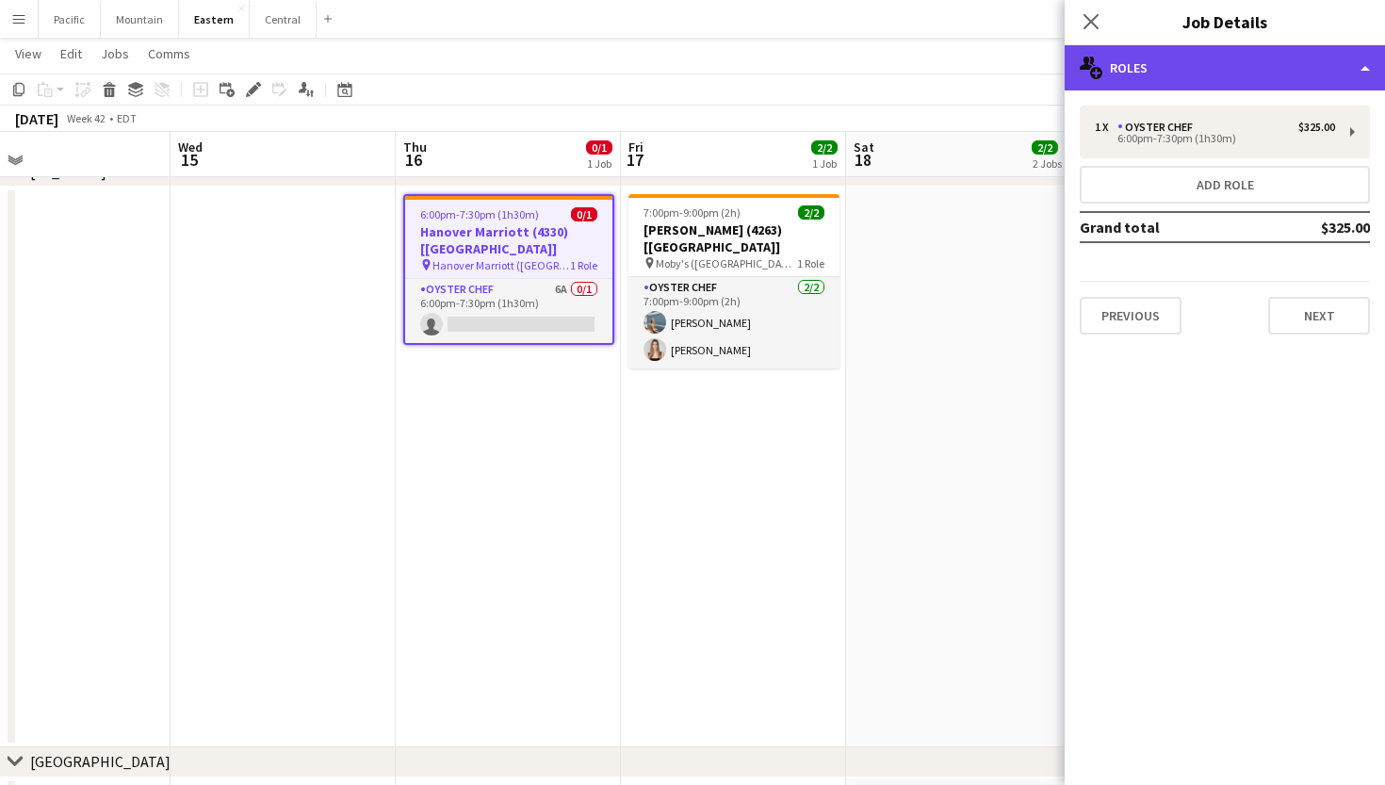
click at [1199, 66] on div "multiple-users-add Roles" at bounding box center [1224, 67] width 320 height 45
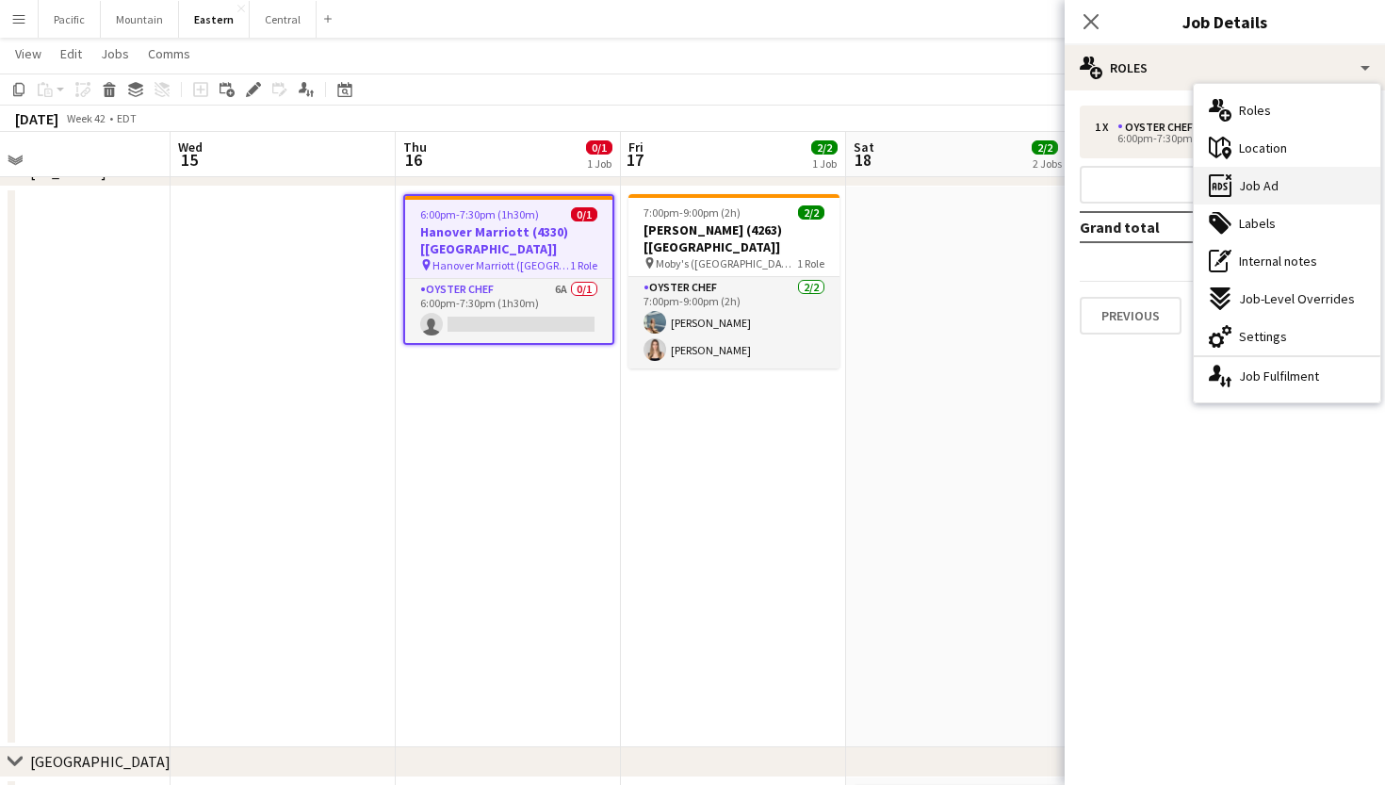
click at [1283, 167] on div "ads-window Job Ad" at bounding box center [1286, 186] width 187 height 38
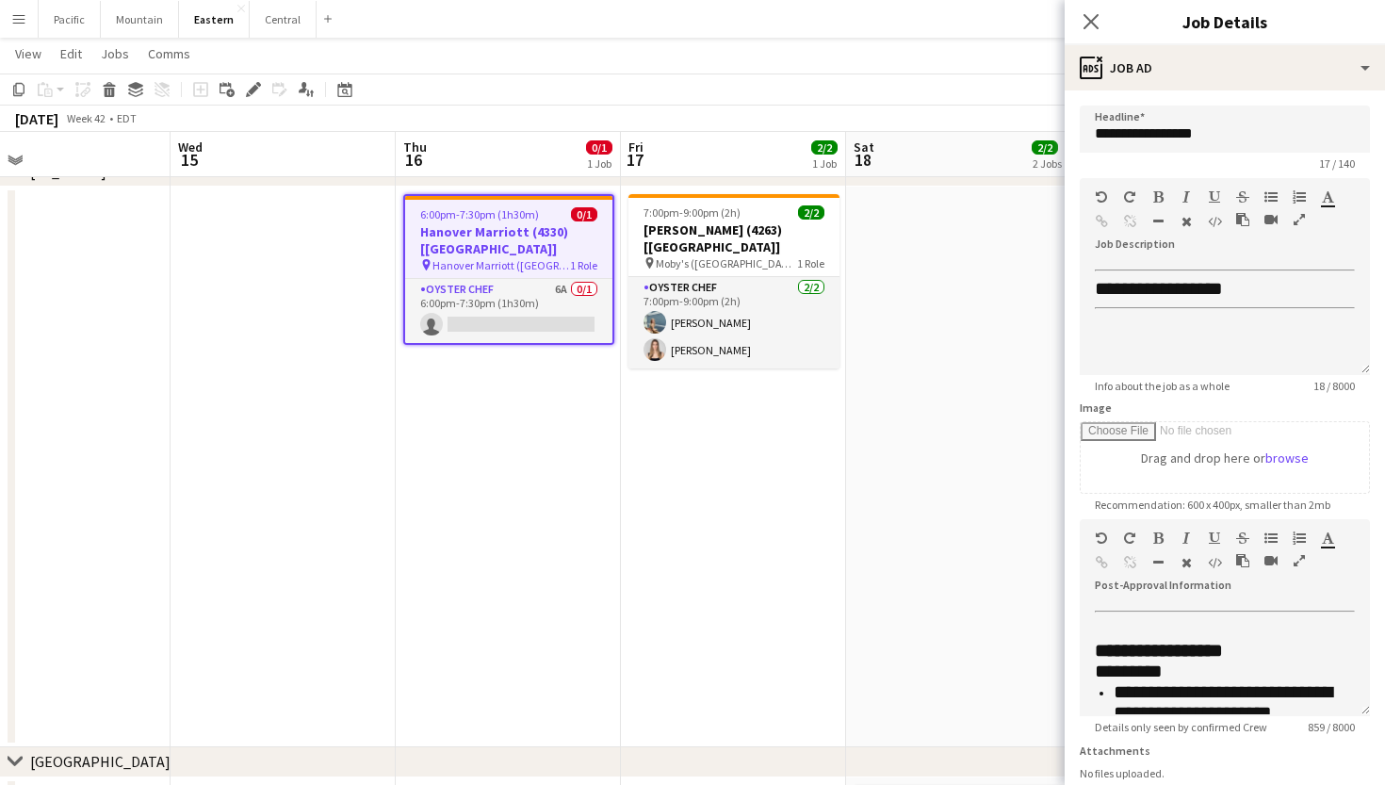
scroll to position [0, 0]
click at [533, 222] on app-job-card "6:00pm-7:30pm (1h30m) 0/1 Hanover Marriott (4330) [NYC] pin Hanover Marriott (W…" at bounding box center [508, 269] width 211 height 151
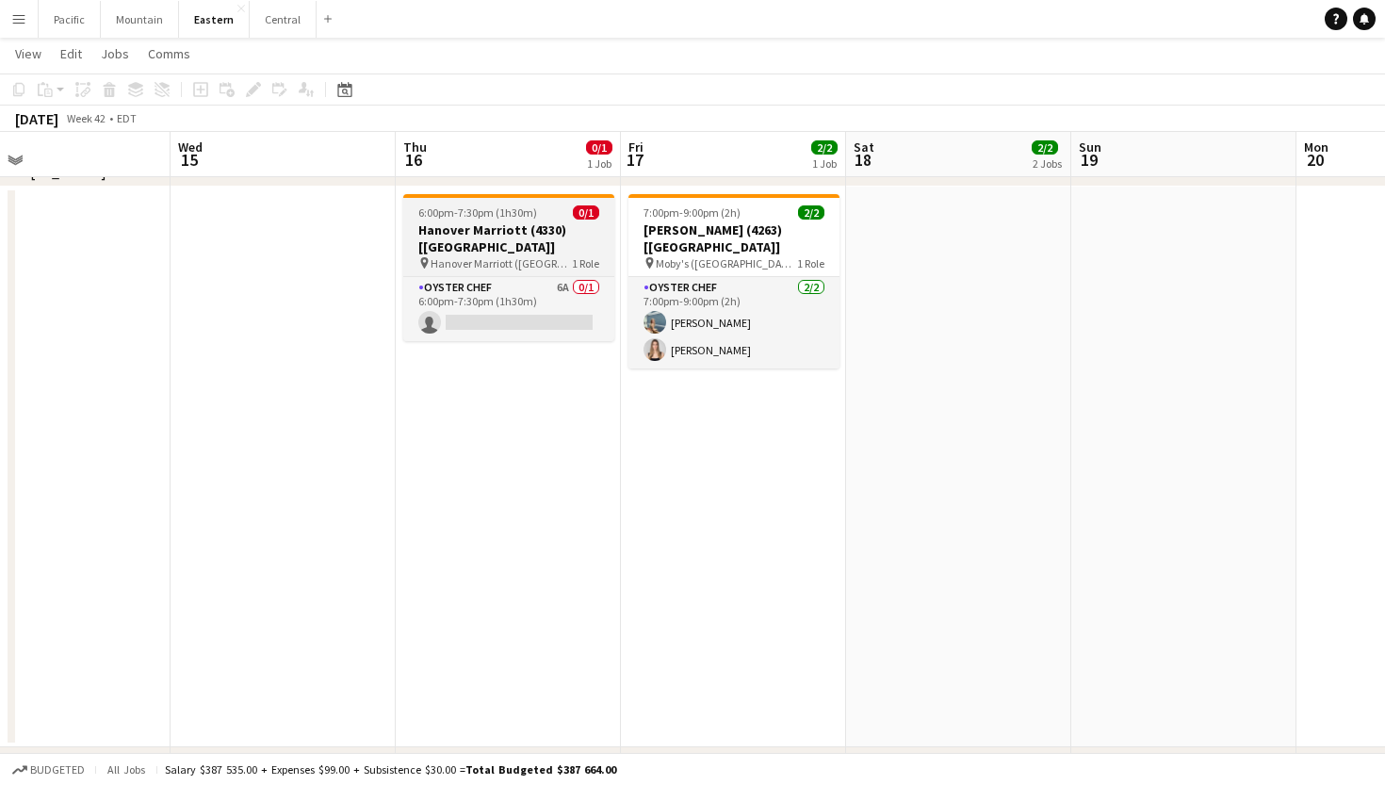
click at [533, 222] on h3 "Hanover Marriott (4330) [NYC]" at bounding box center [508, 238] width 211 height 34
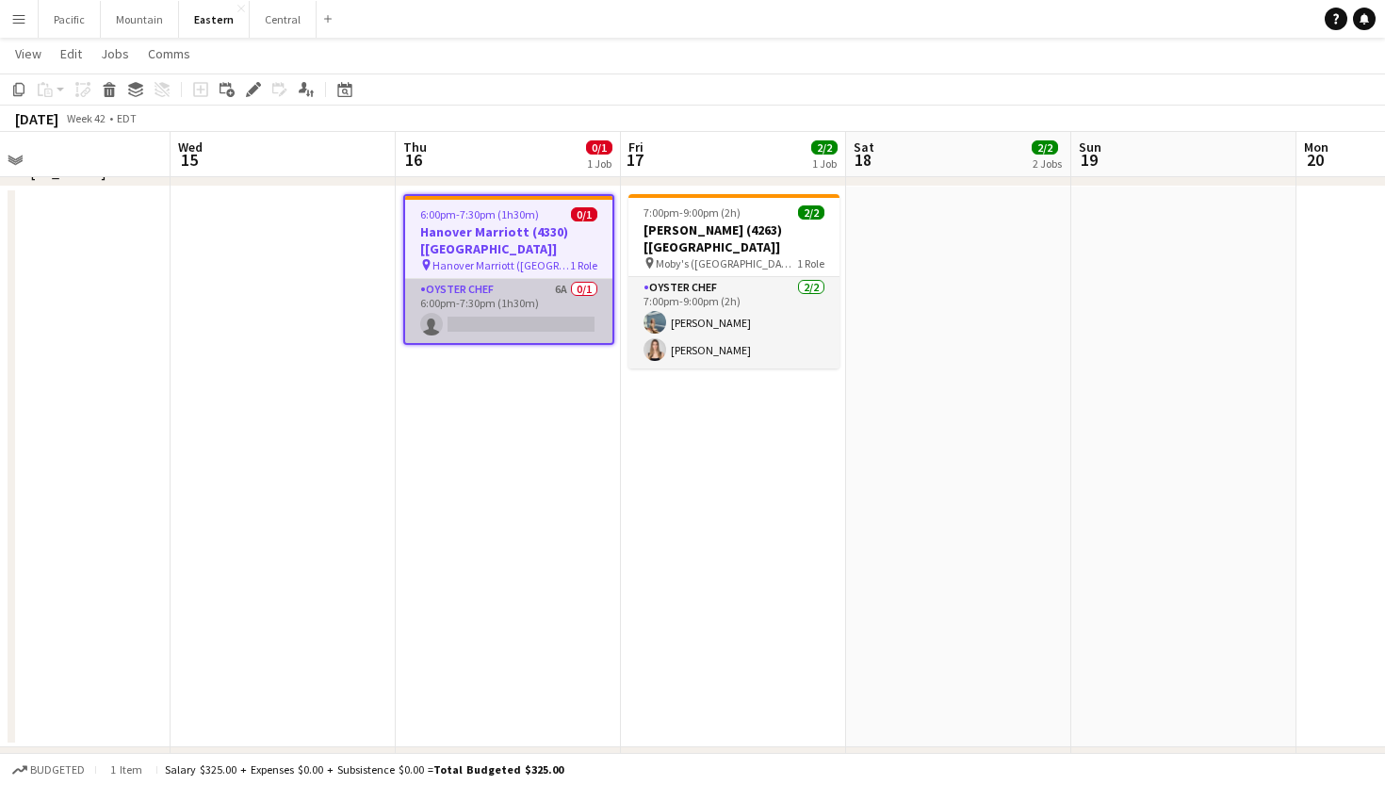
click at [558, 304] on app-card-role "Oyster Chef 6A 0/1 6:00pm-7:30pm (1h30m) single-neutral-actions" at bounding box center [508, 311] width 207 height 64
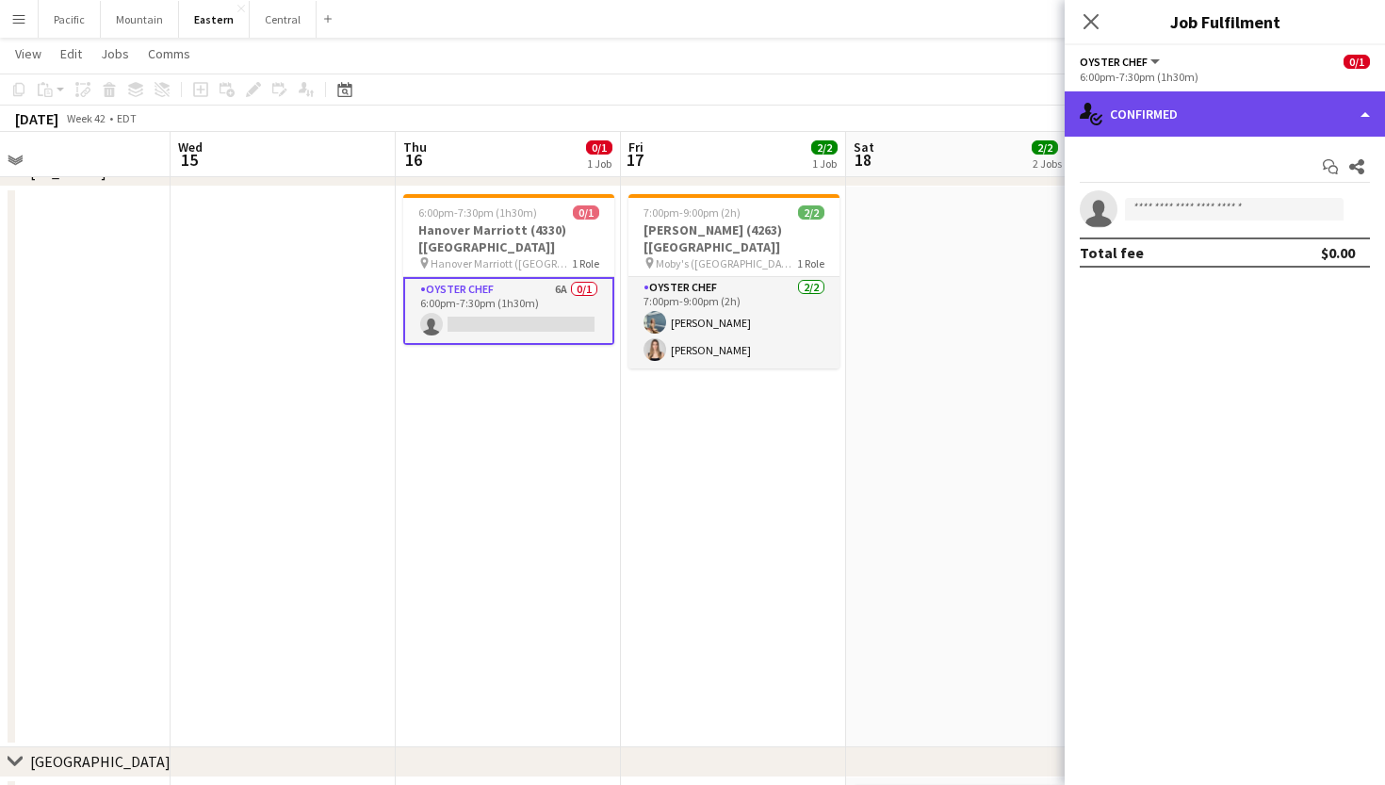
click at [1297, 133] on div "single-neutral-actions-check-2 Confirmed" at bounding box center [1224, 113] width 320 height 45
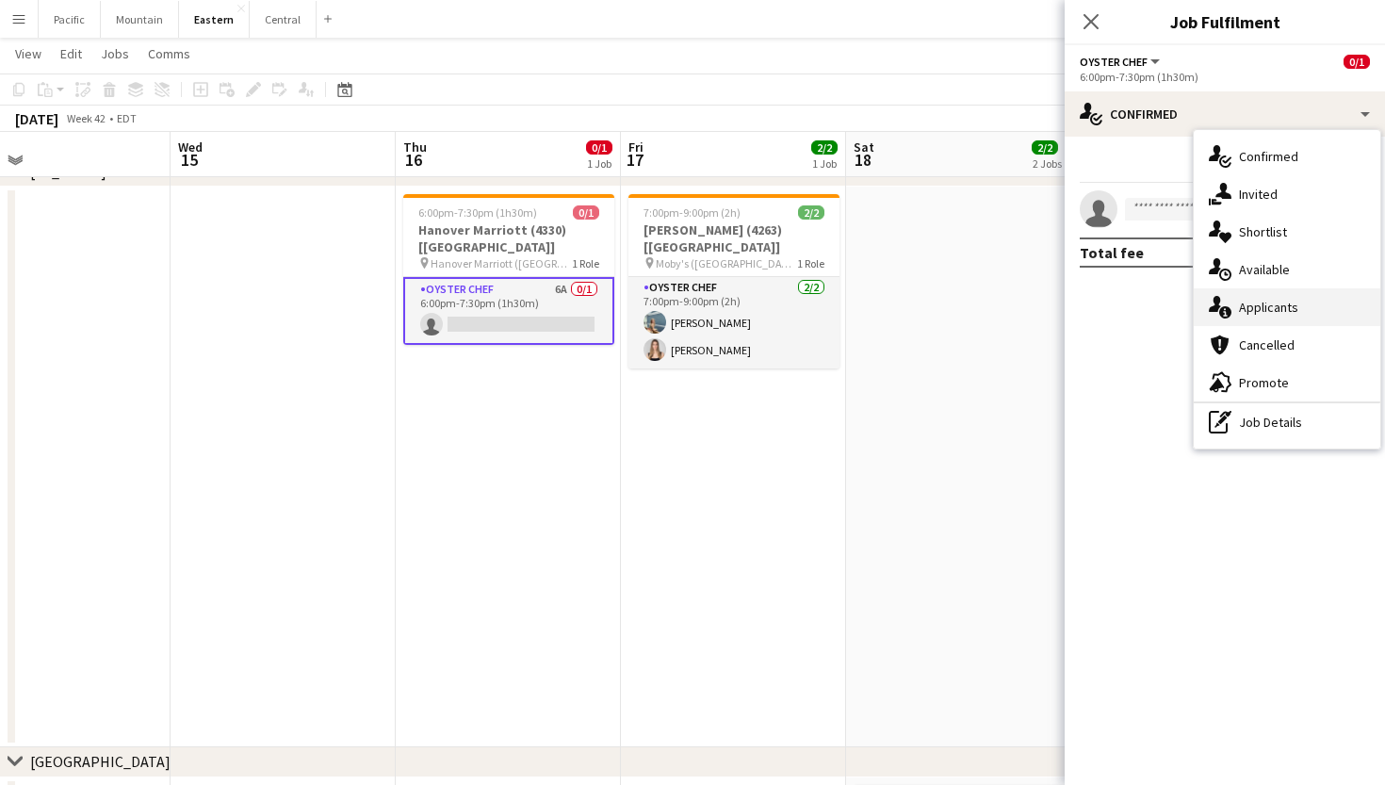
click at [1278, 314] on span "Applicants" at bounding box center [1268, 307] width 59 height 17
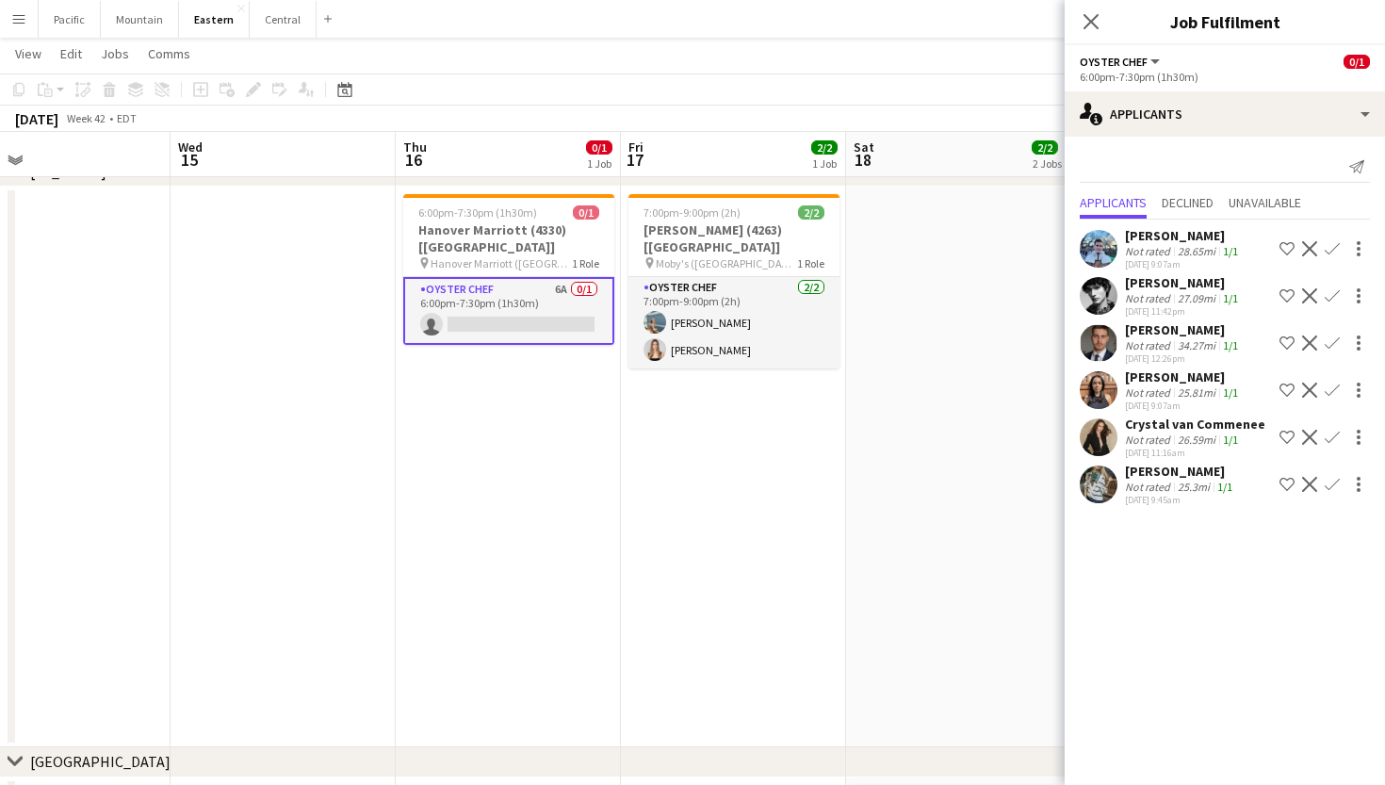
click at [1335, 482] on app-icon "Confirm" at bounding box center [1331, 484] width 15 height 15
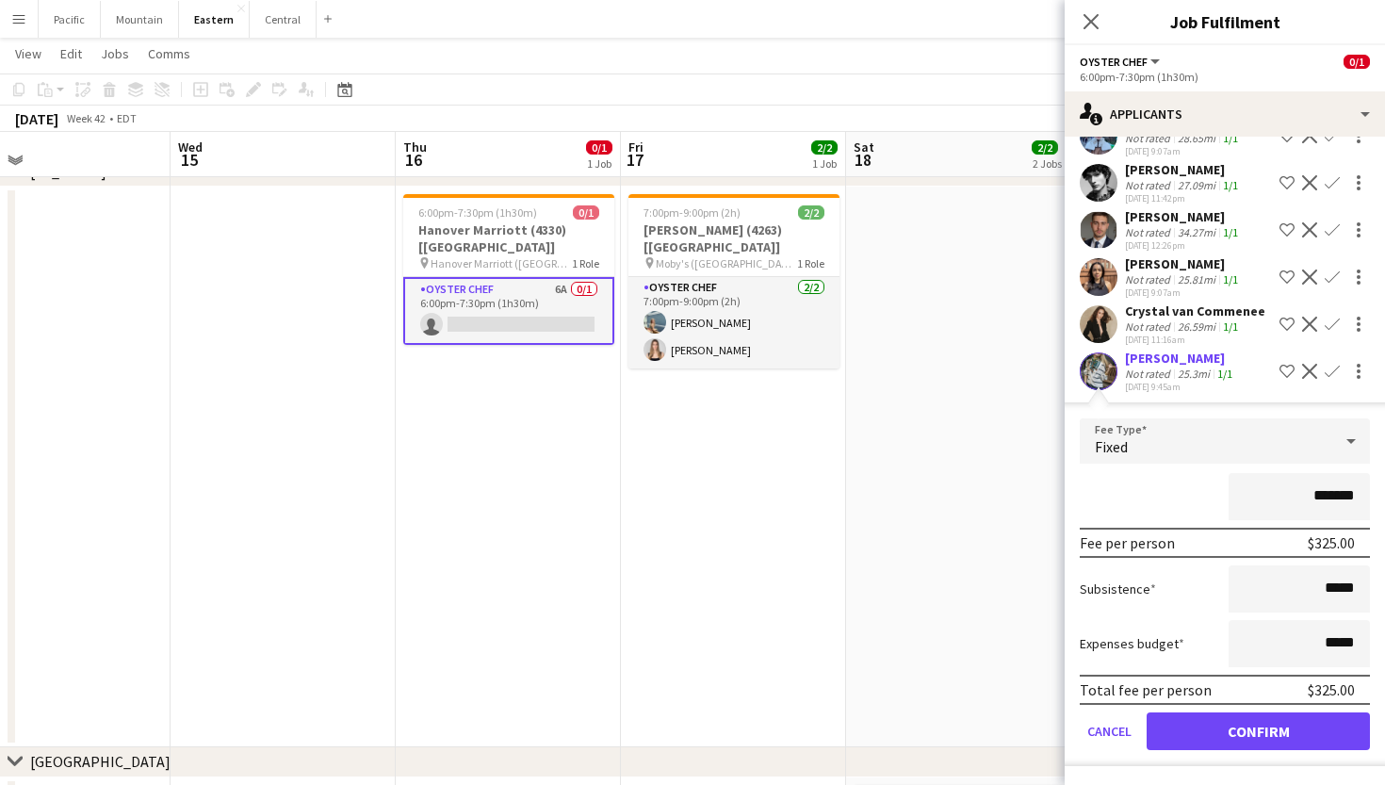
scroll to position [113, 0]
click at [1093, 22] on icon "Close pop-in" at bounding box center [1090, 21] width 18 height 18
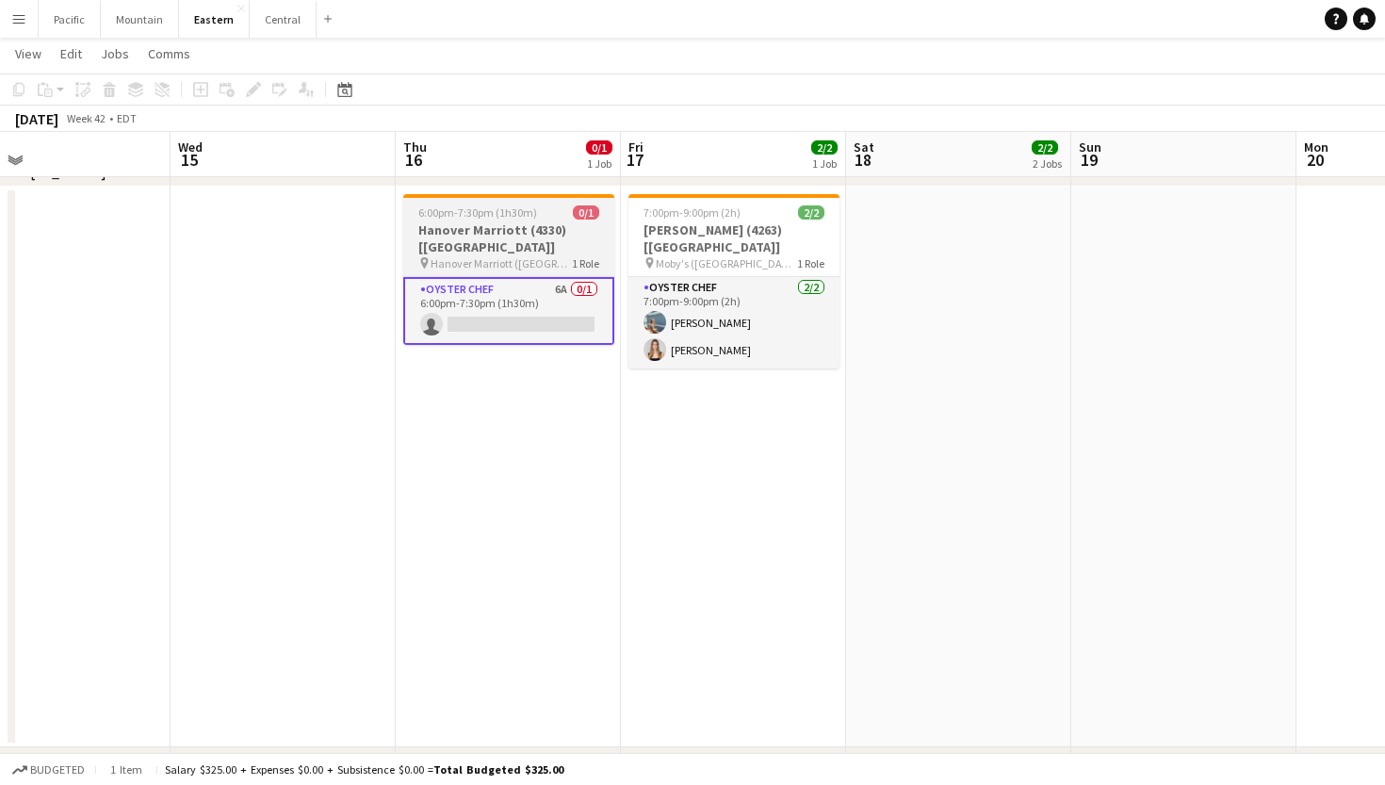
click at [516, 230] on h3 "Hanover Marriott (4330) [[GEOGRAPHIC_DATA]]" at bounding box center [508, 238] width 211 height 34
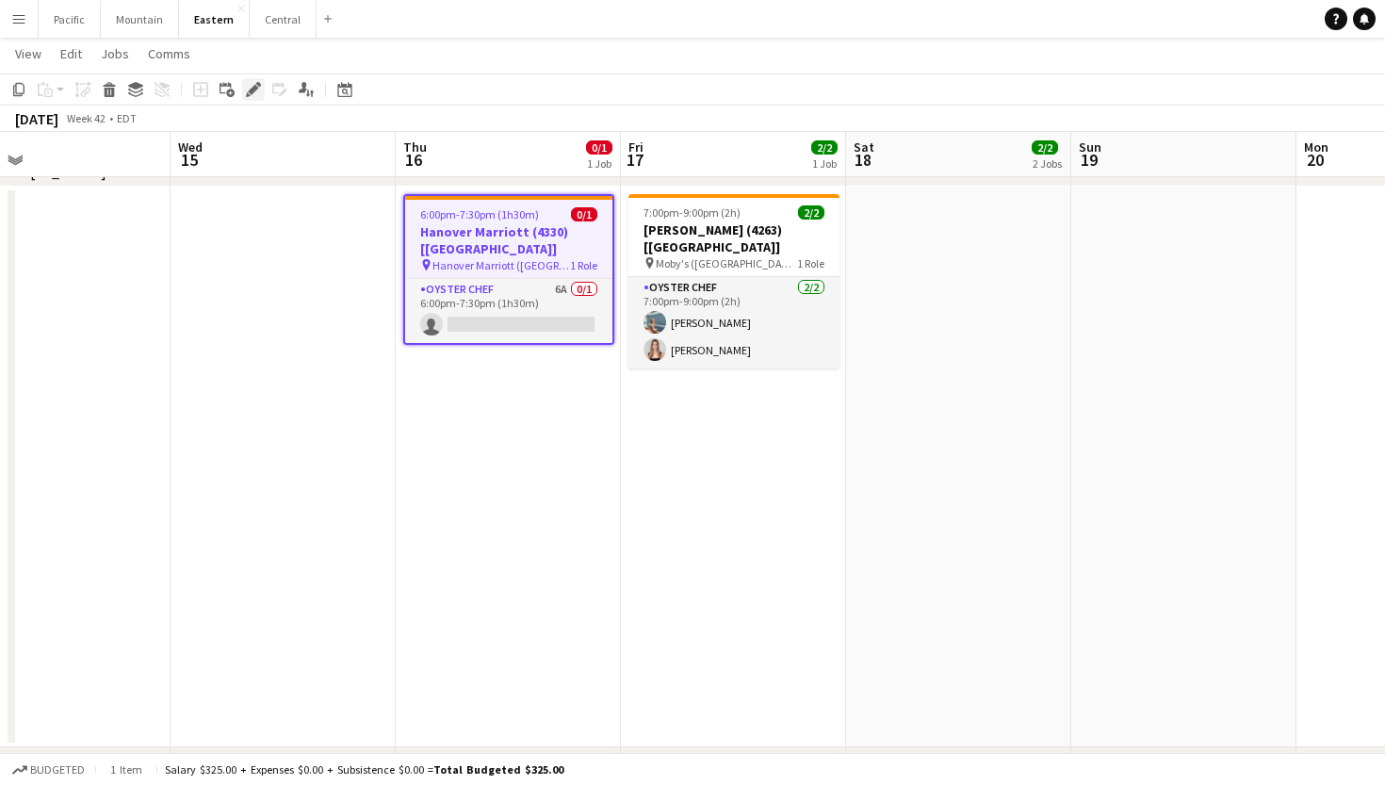
click at [262, 91] on div "Edit" at bounding box center [253, 89] width 23 height 23
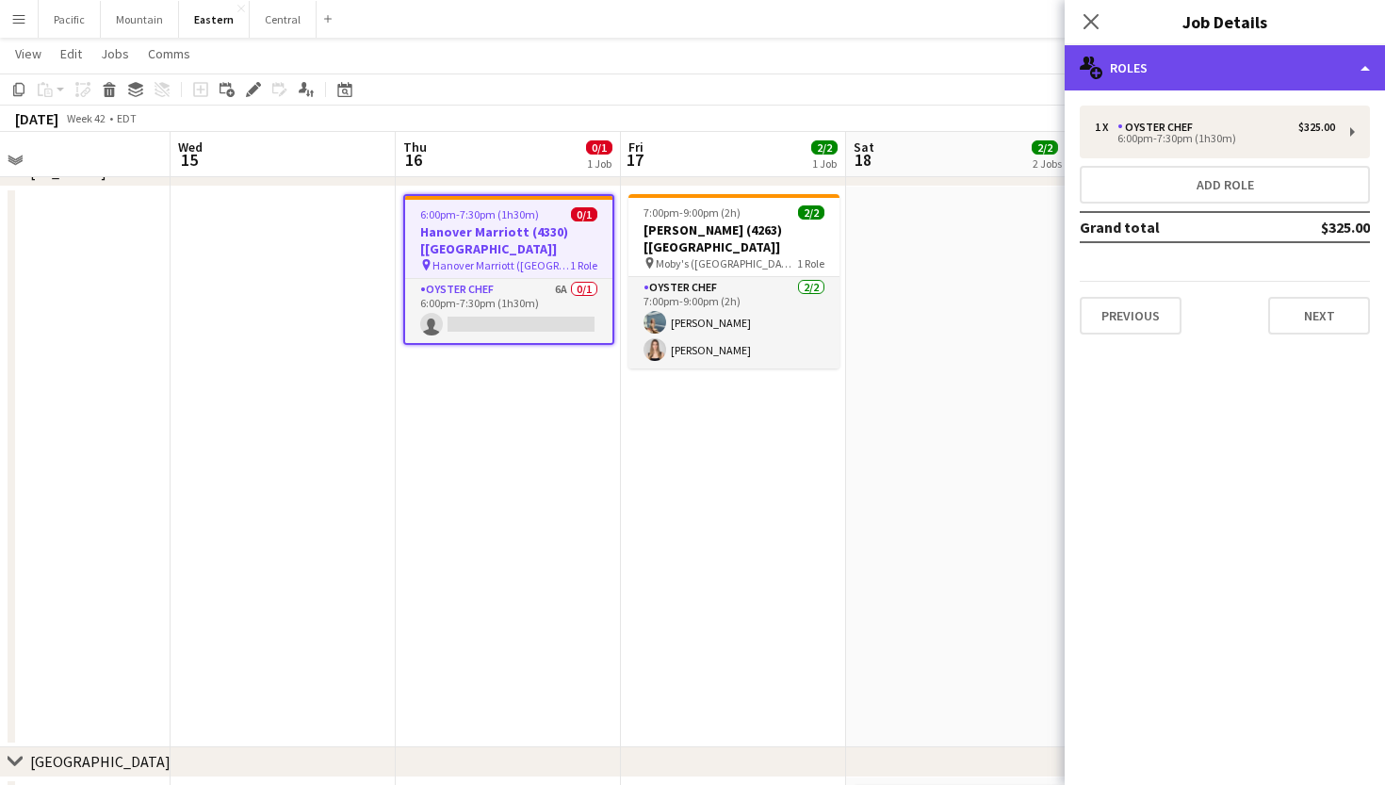
click at [1189, 62] on div "multiple-users-add Roles" at bounding box center [1224, 67] width 320 height 45
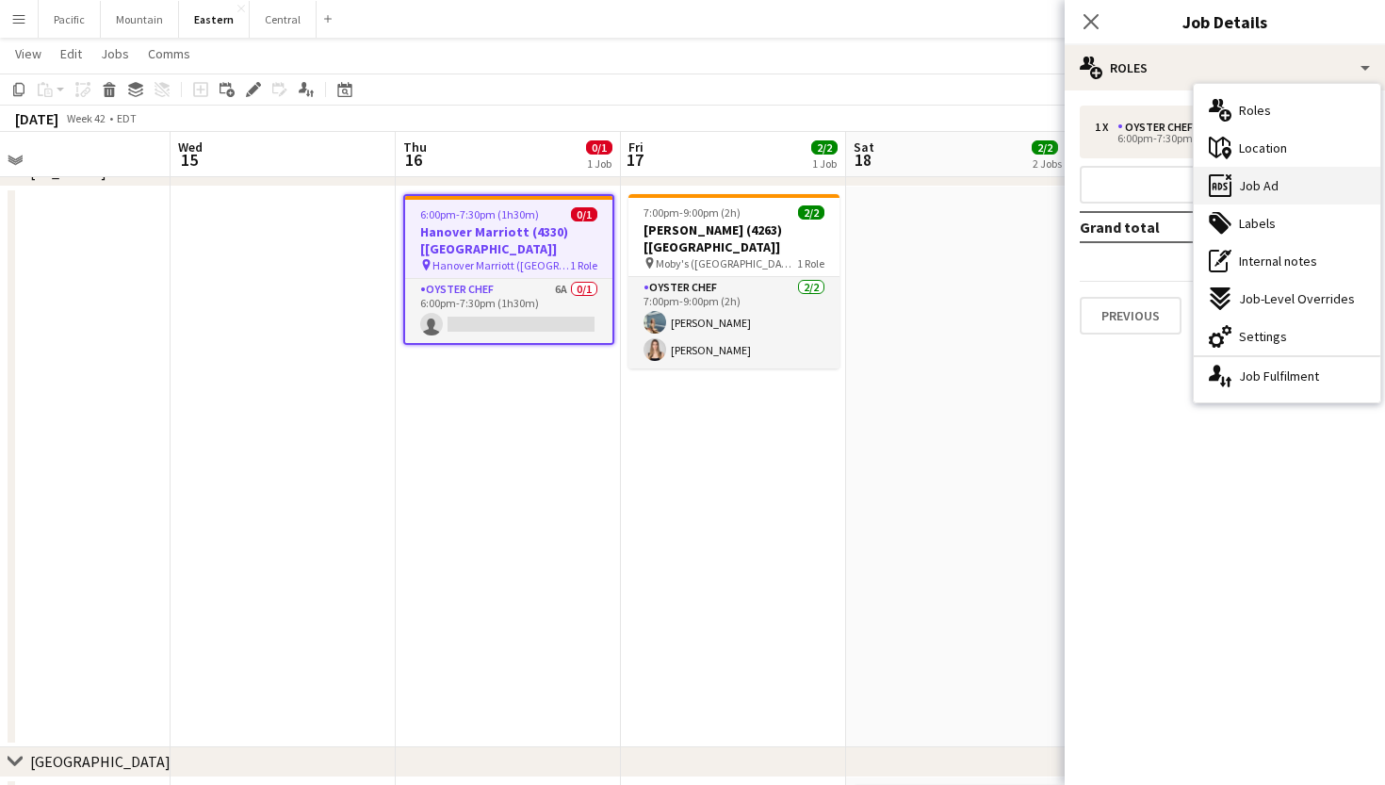
click at [1259, 188] on span "Job Ad" at bounding box center [1259, 185] width 40 height 17
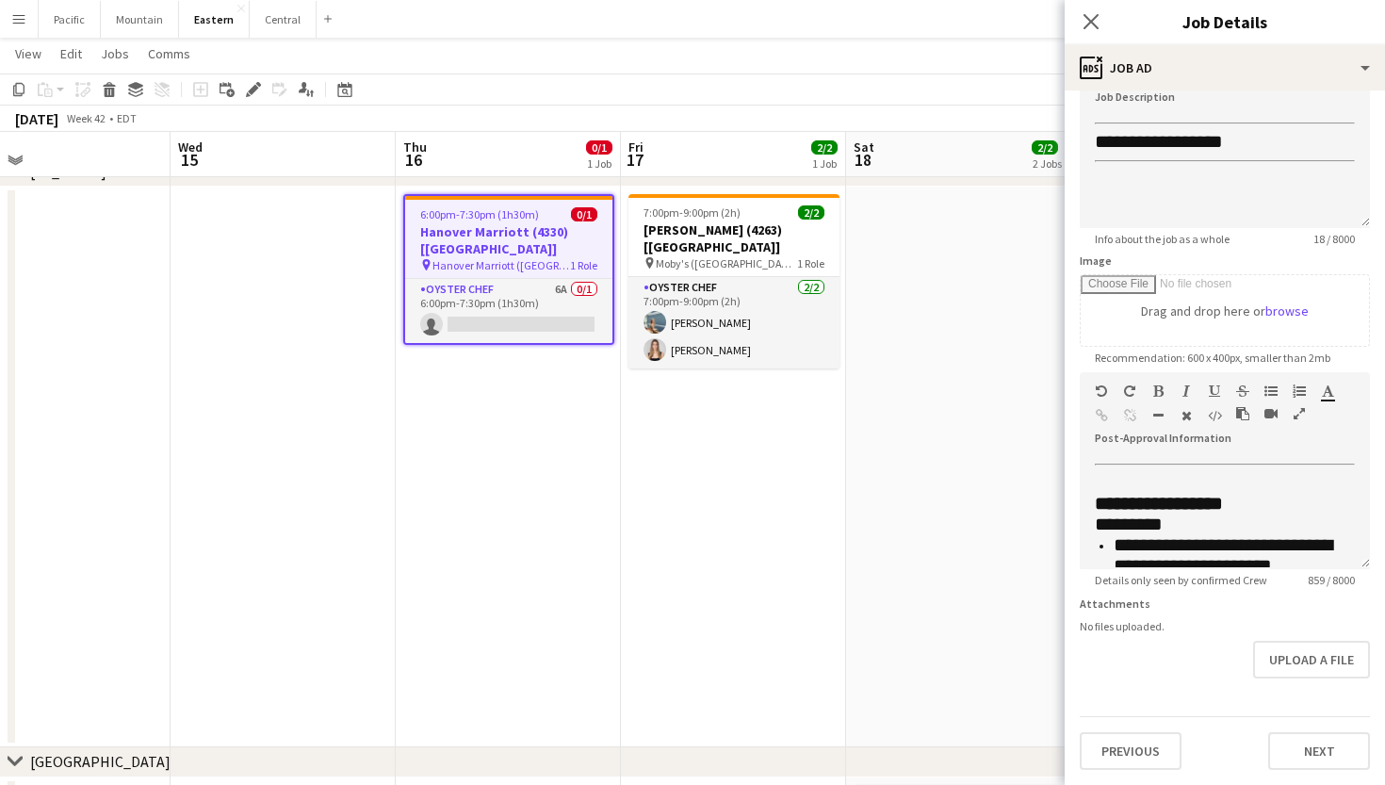
scroll to position [147, 0]
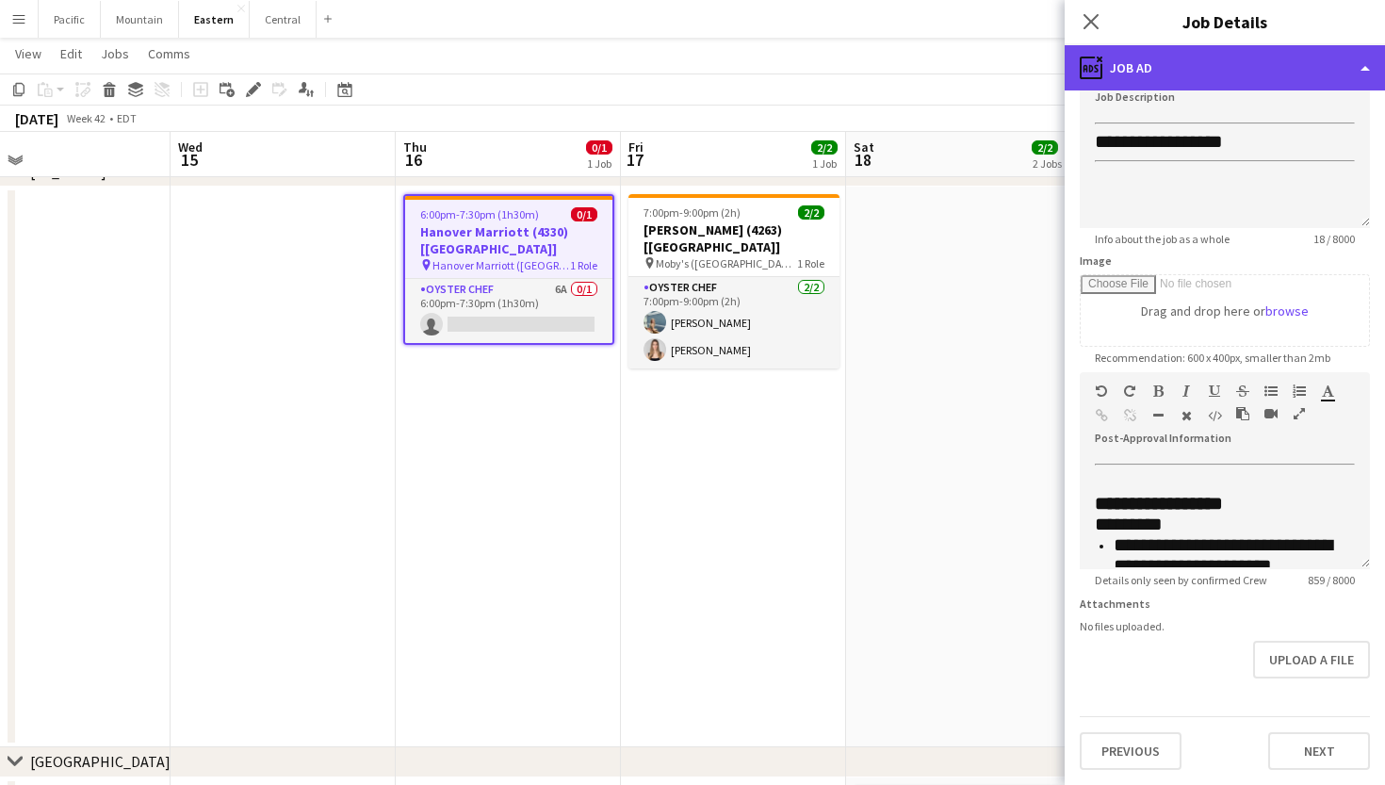
click at [1187, 77] on div "ads-window Job Ad" at bounding box center [1224, 67] width 320 height 45
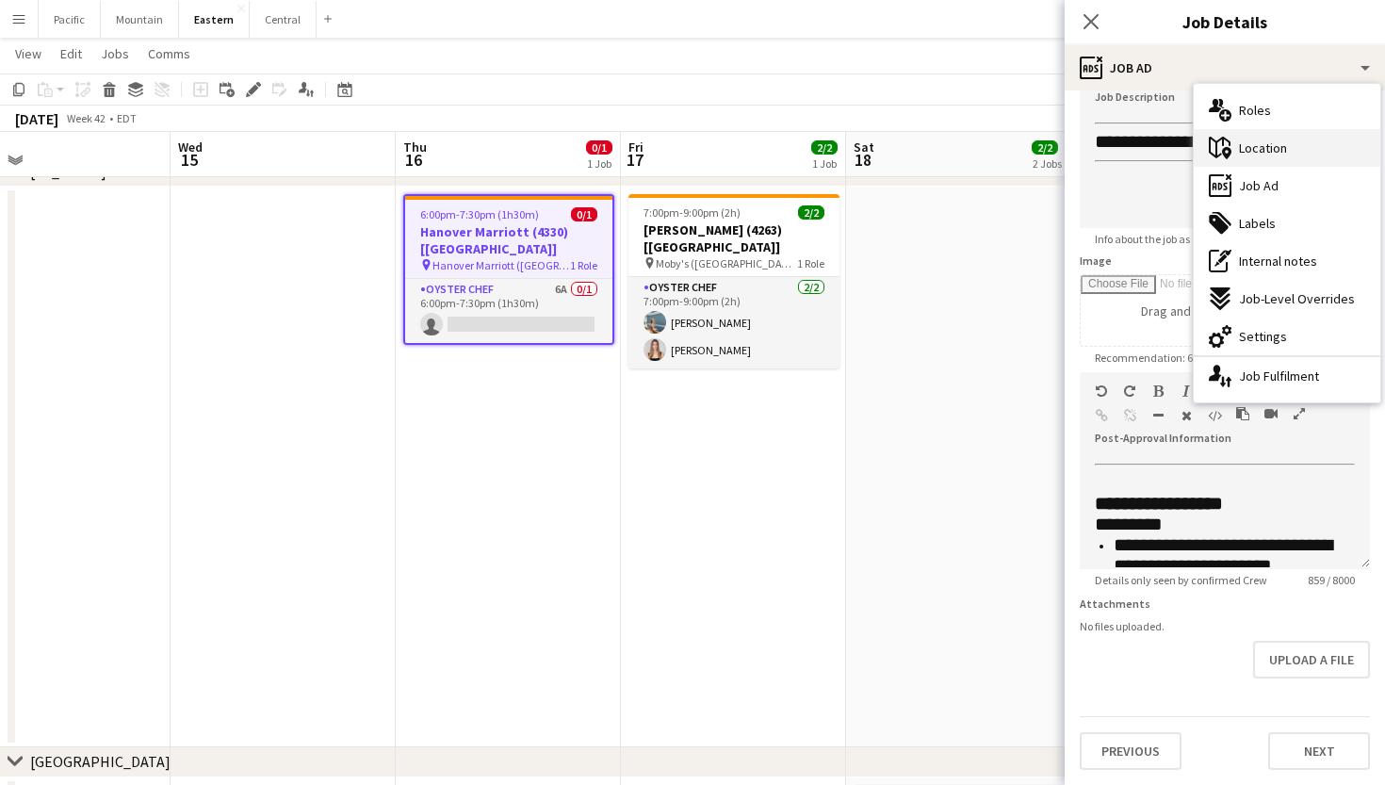
click at [1224, 139] on icon at bounding box center [1220, 148] width 22 height 22
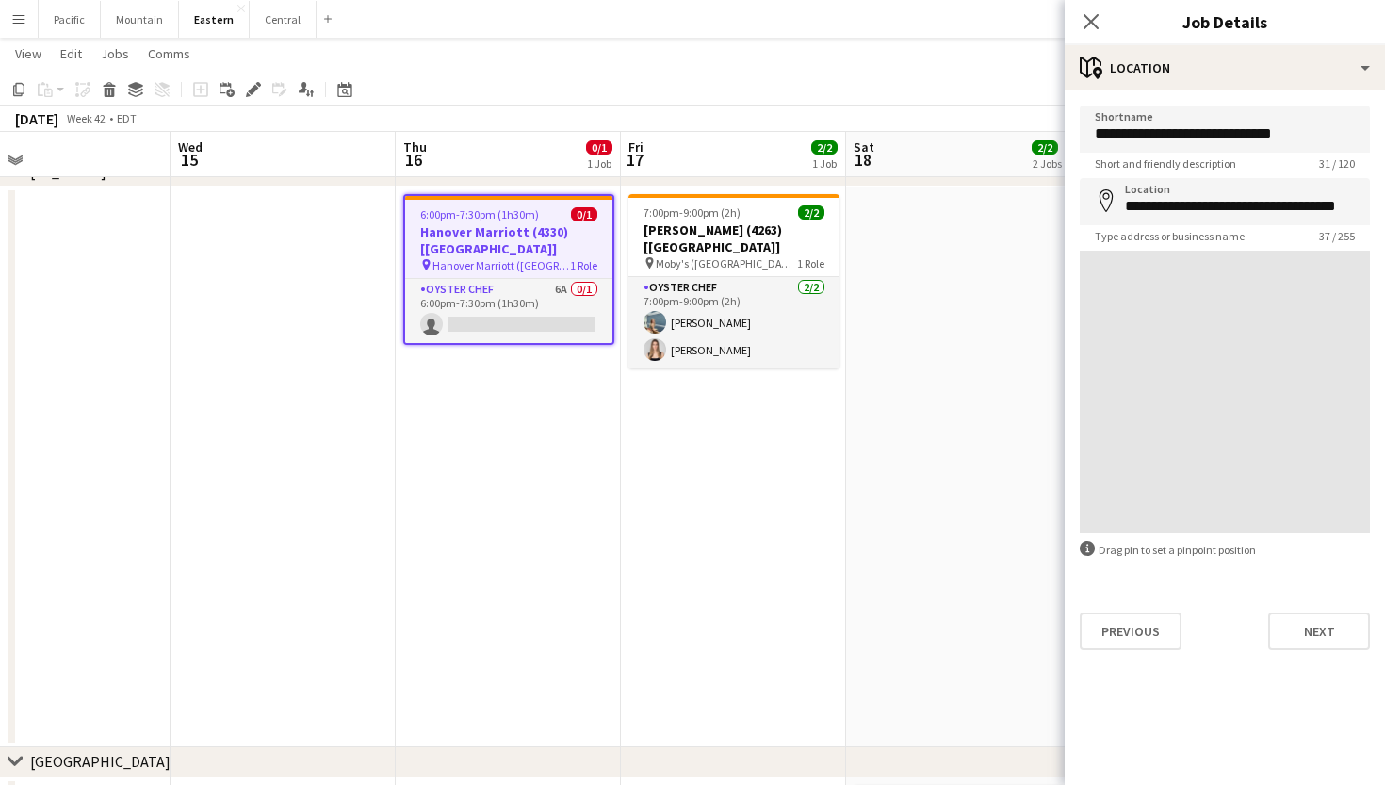
scroll to position [0, 0]
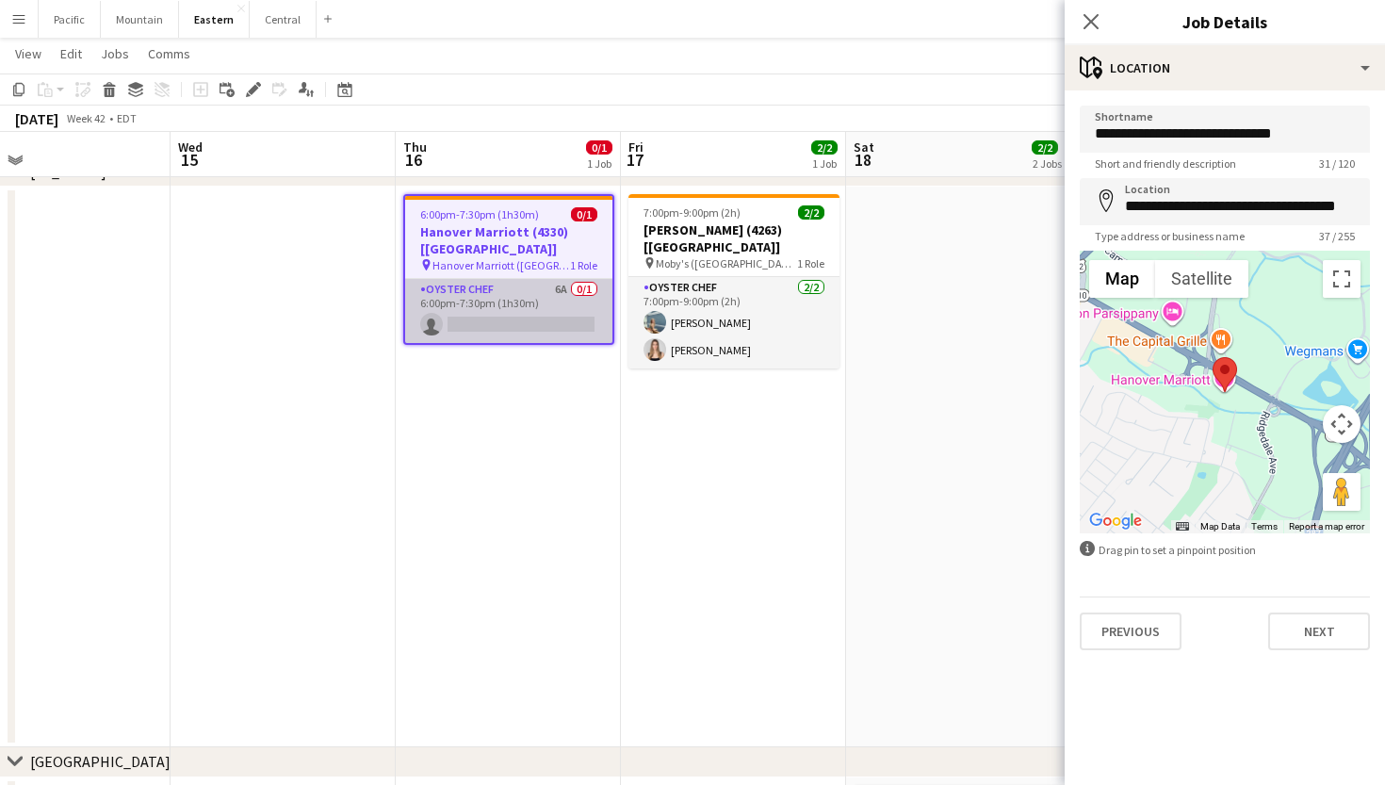
click at [593, 300] on app-card-role "Oyster Chef 6A 0/1 6:00pm-7:30pm (1h30m) single-neutral-actions" at bounding box center [508, 311] width 207 height 64
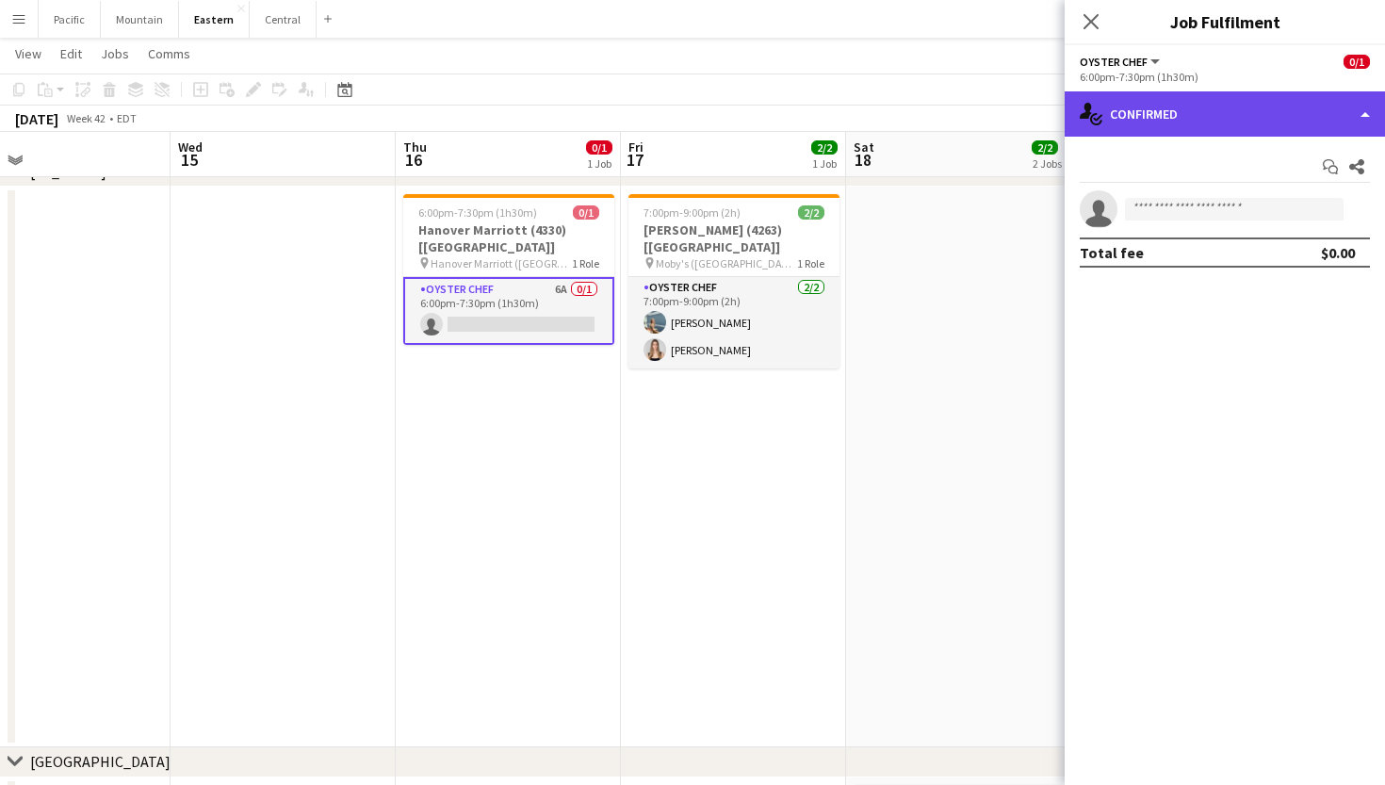
click at [1264, 112] on div "single-neutral-actions-check-2 Confirmed" at bounding box center [1224, 113] width 320 height 45
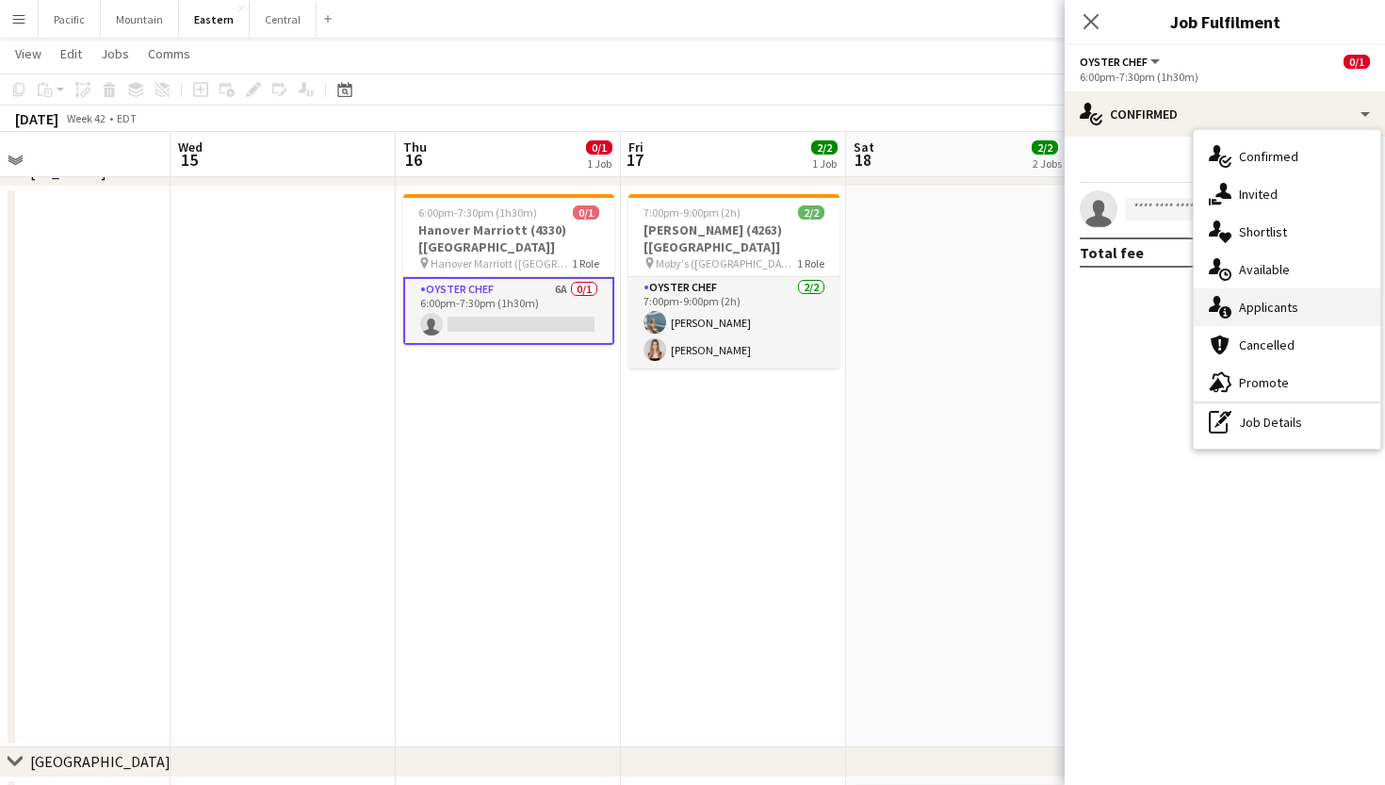
click at [1254, 317] on div "single-neutral-actions-information Applicants" at bounding box center [1286, 307] width 187 height 38
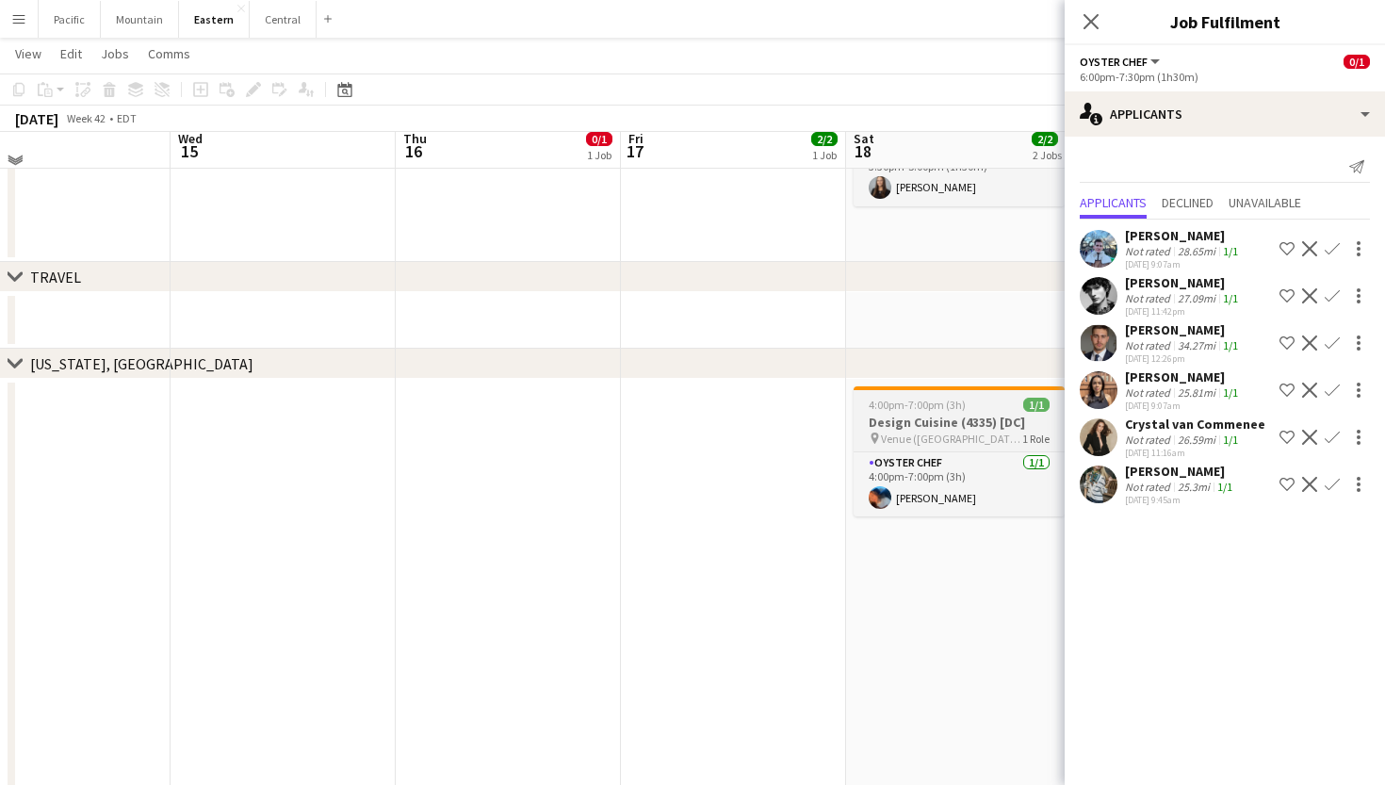
scroll to position [1762, 1]
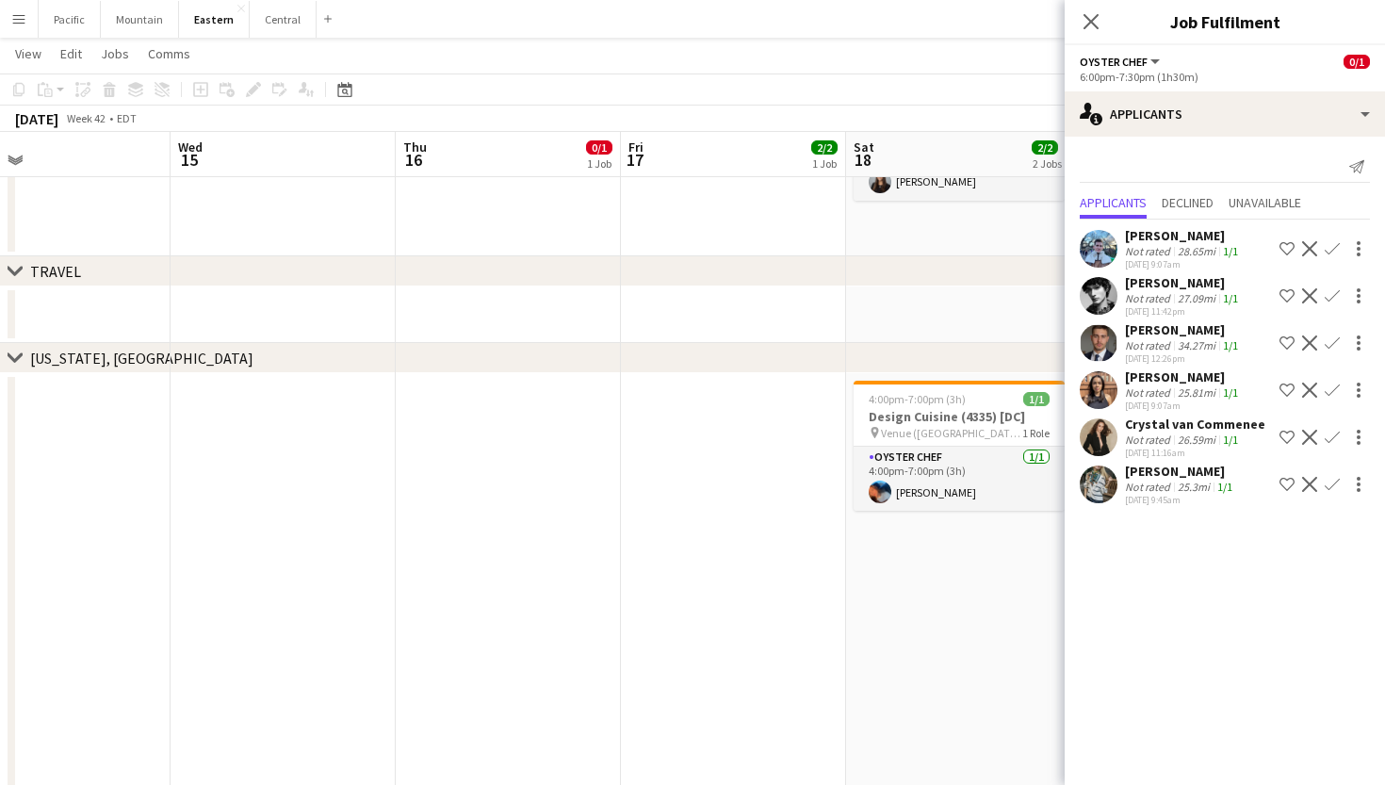
click at [1337, 485] on app-icon "Confirm" at bounding box center [1331, 484] width 15 height 15
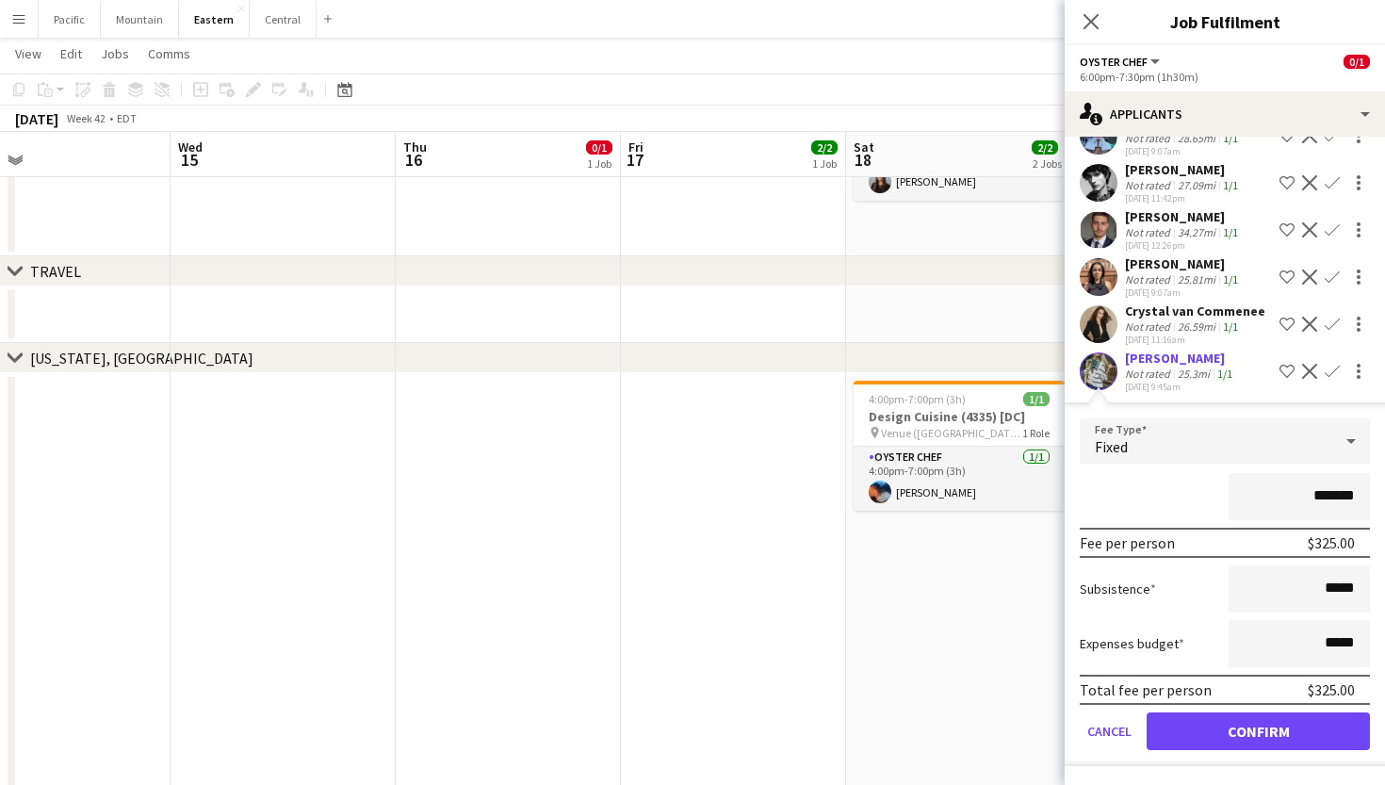
scroll to position [113, 0]
click at [1091, 30] on icon "Close pop-in" at bounding box center [1090, 21] width 18 height 18
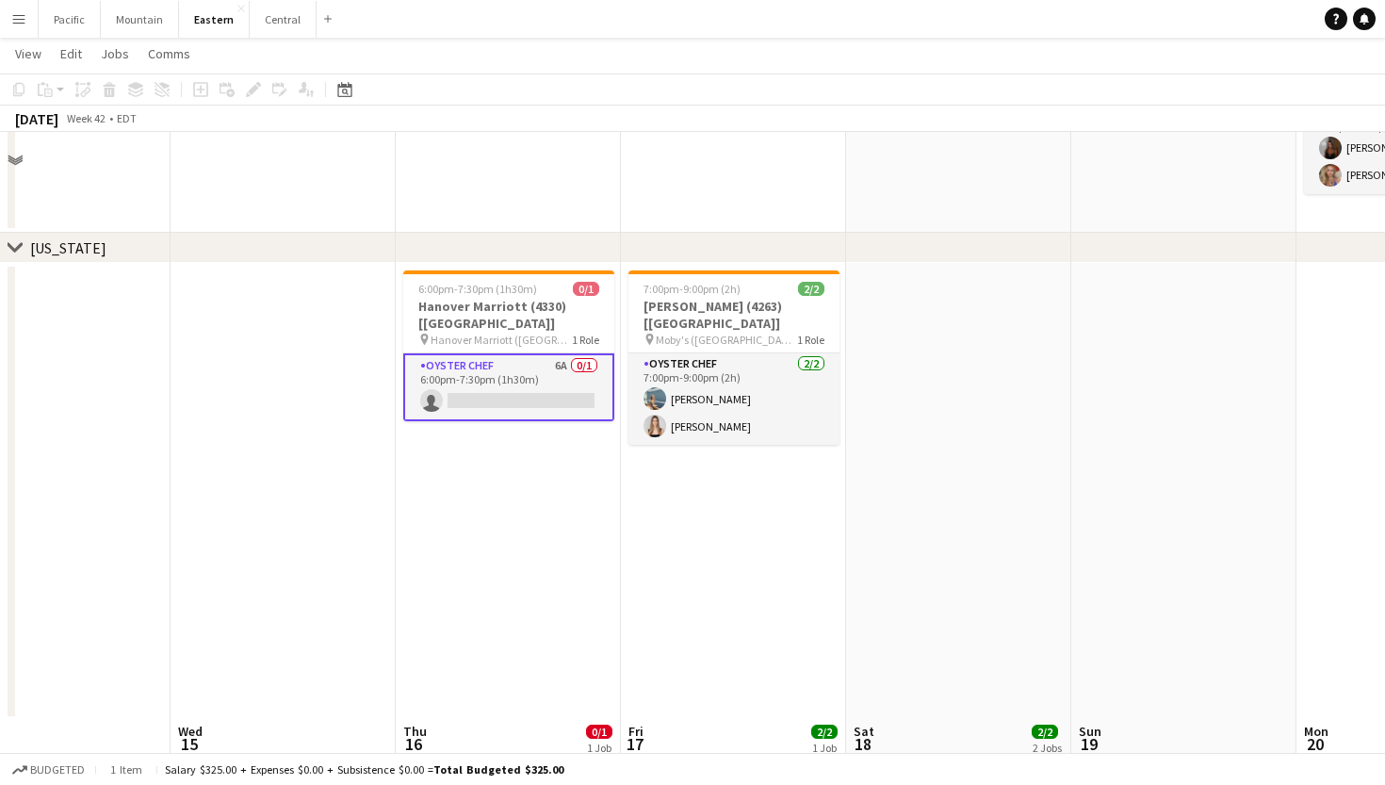
scroll to position [763, 0]
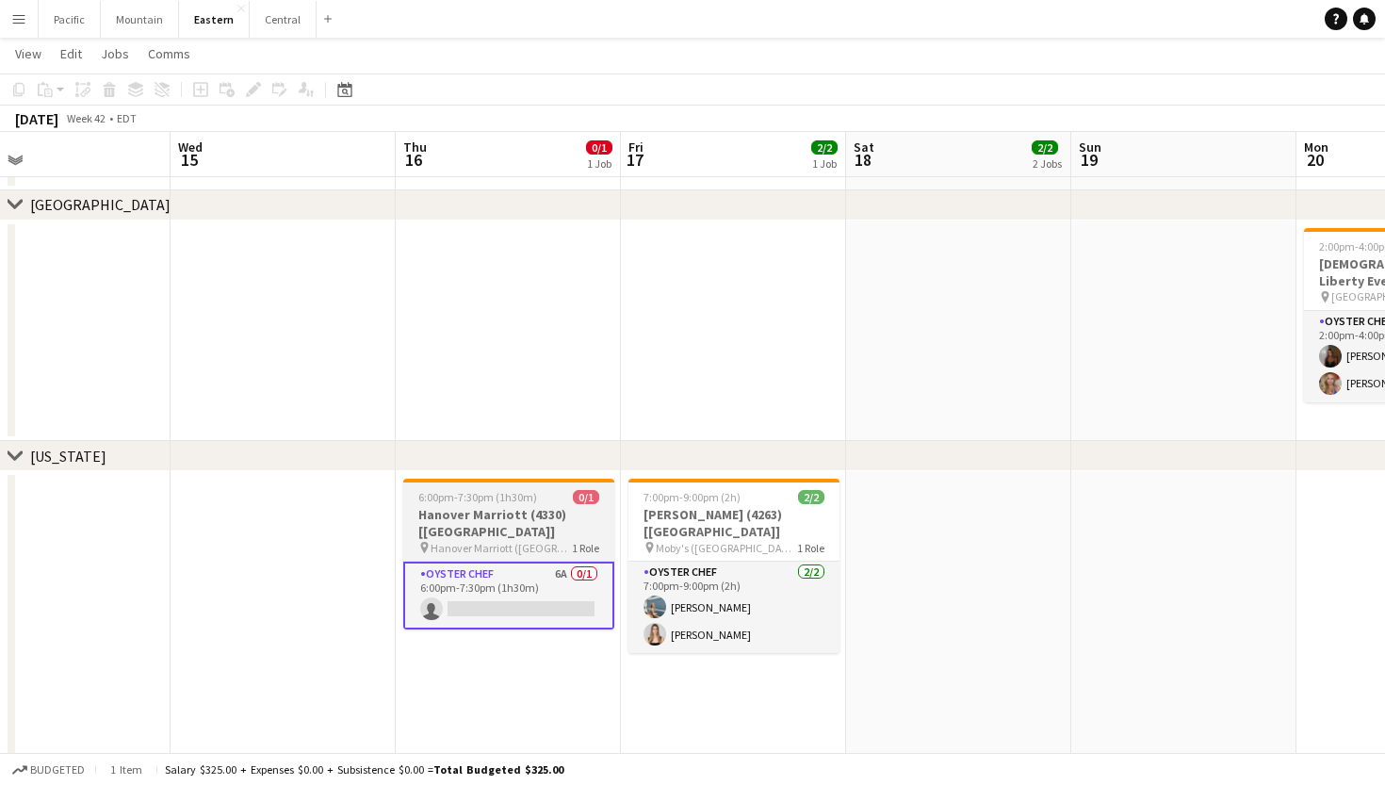
click at [583, 512] on h3 "Hanover Marriott (4330) [[GEOGRAPHIC_DATA]]" at bounding box center [508, 523] width 211 height 34
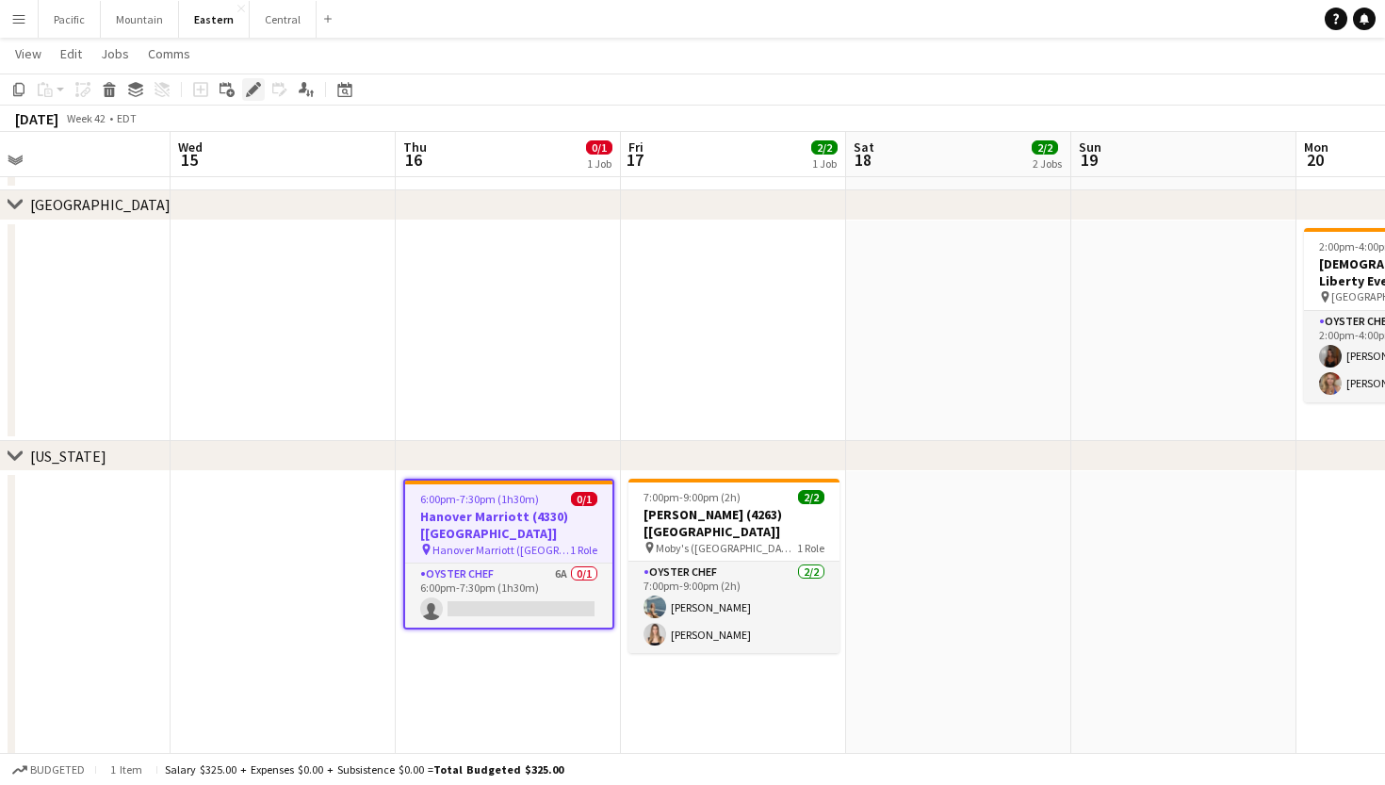
click at [253, 79] on div "Edit" at bounding box center [253, 89] width 23 height 23
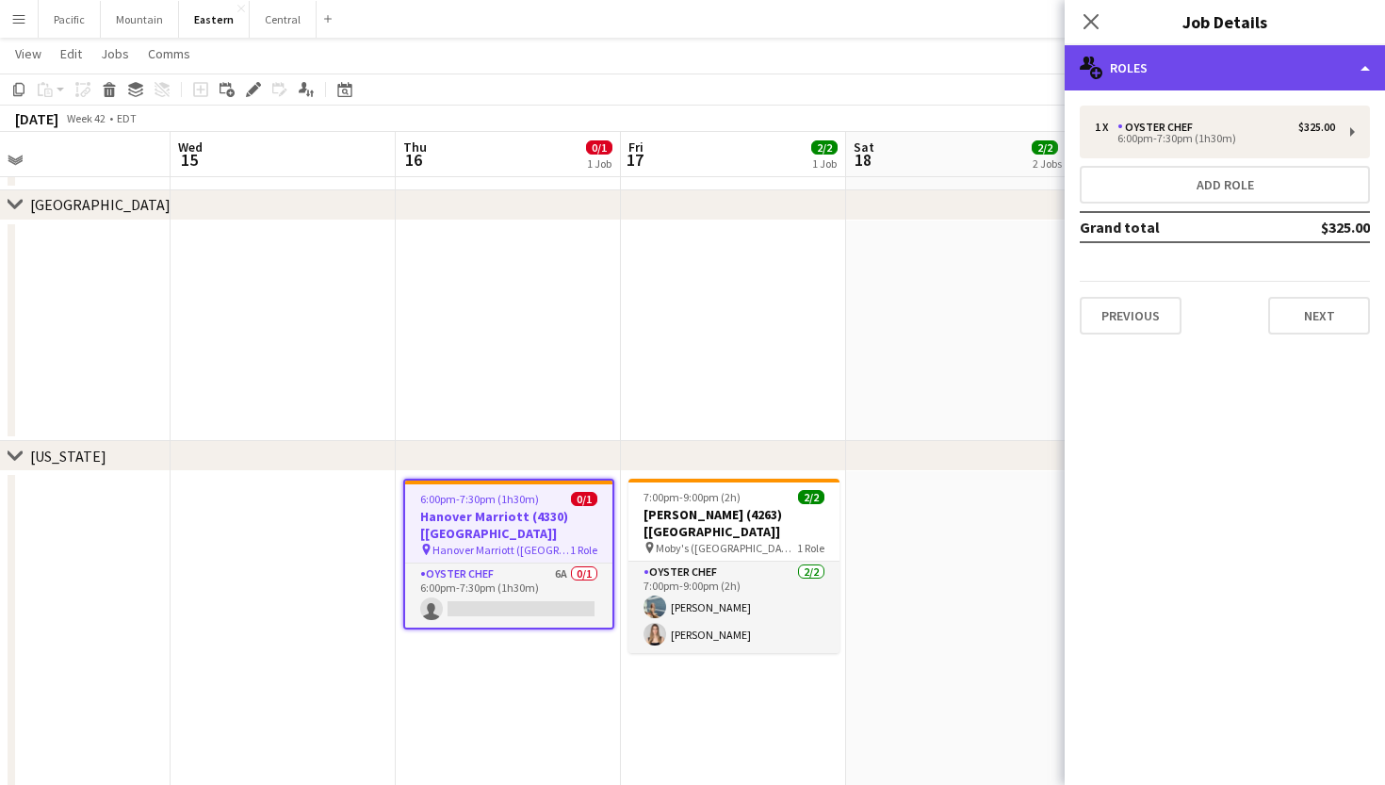
click at [1190, 57] on div "multiple-users-add Roles" at bounding box center [1224, 67] width 320 height 45
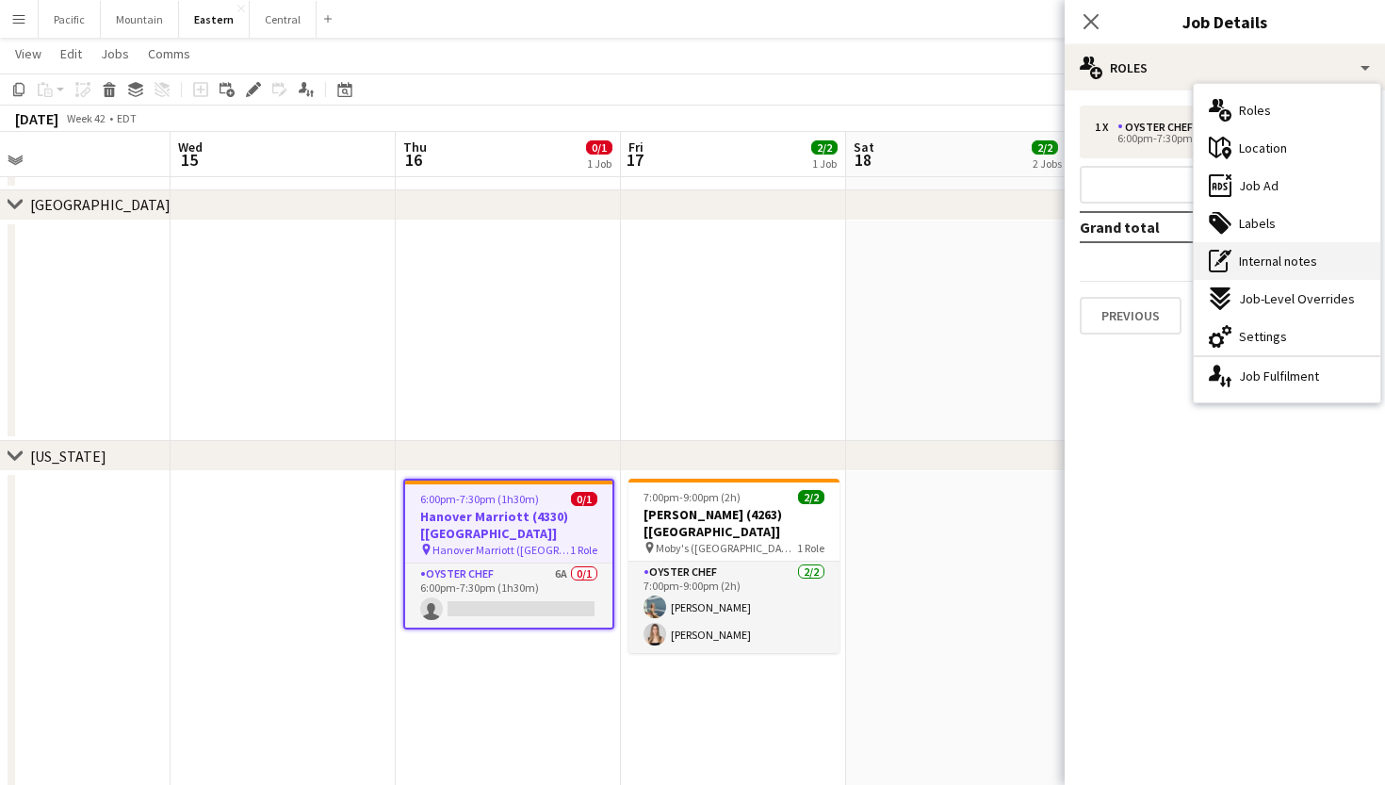
click at [1294, 267] on span "Internal notes" at bounding box center [1278, 260] width 78 height 17
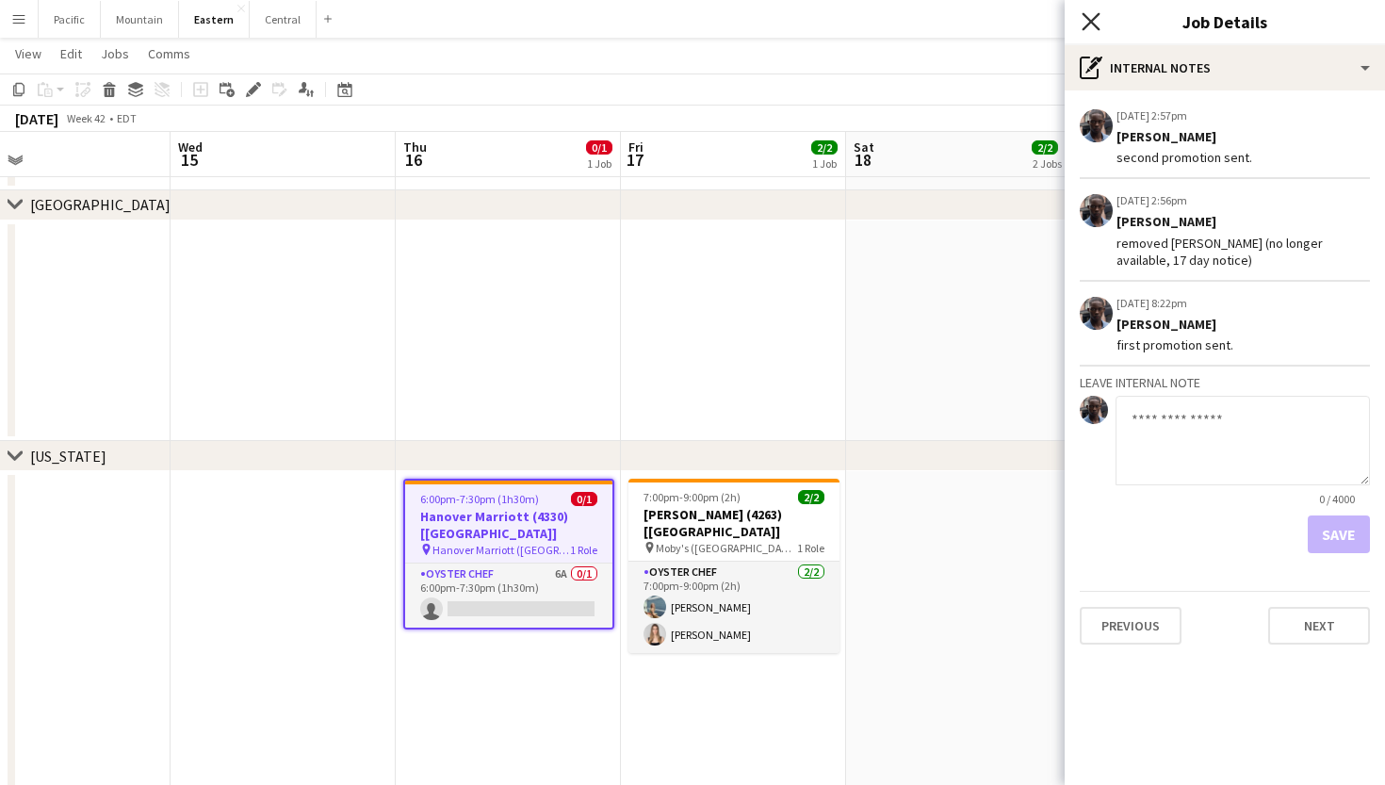
click at [1097, 24] on icon "Close pop-in" at bounding box center [1090, 21] width 18 height 18
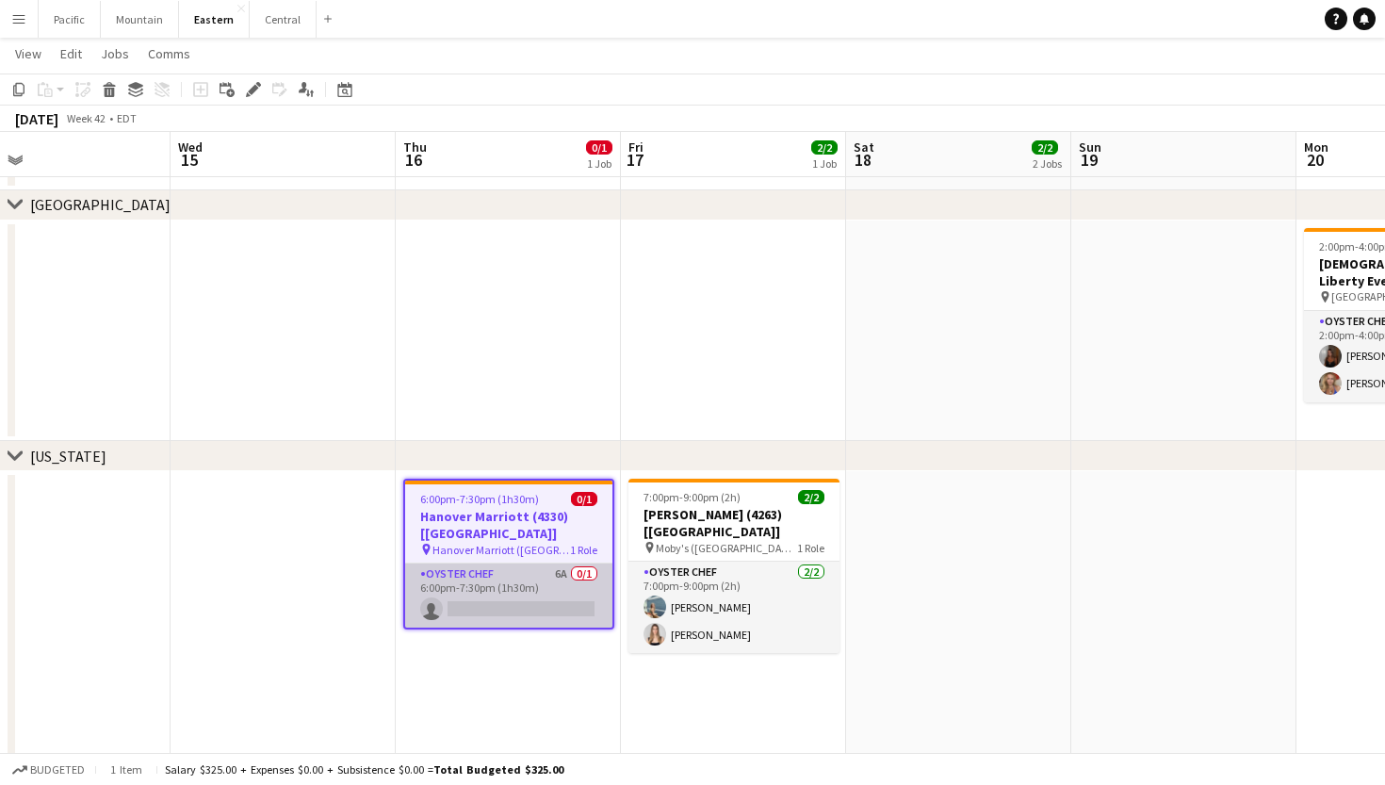
click at [537, 593] on app-card-role "Oyster Chef 6A 0/1 6:00pm-7:30pm (1h30m) single-neutral-actions" at bounding box center [508, 595] width 207 height 64
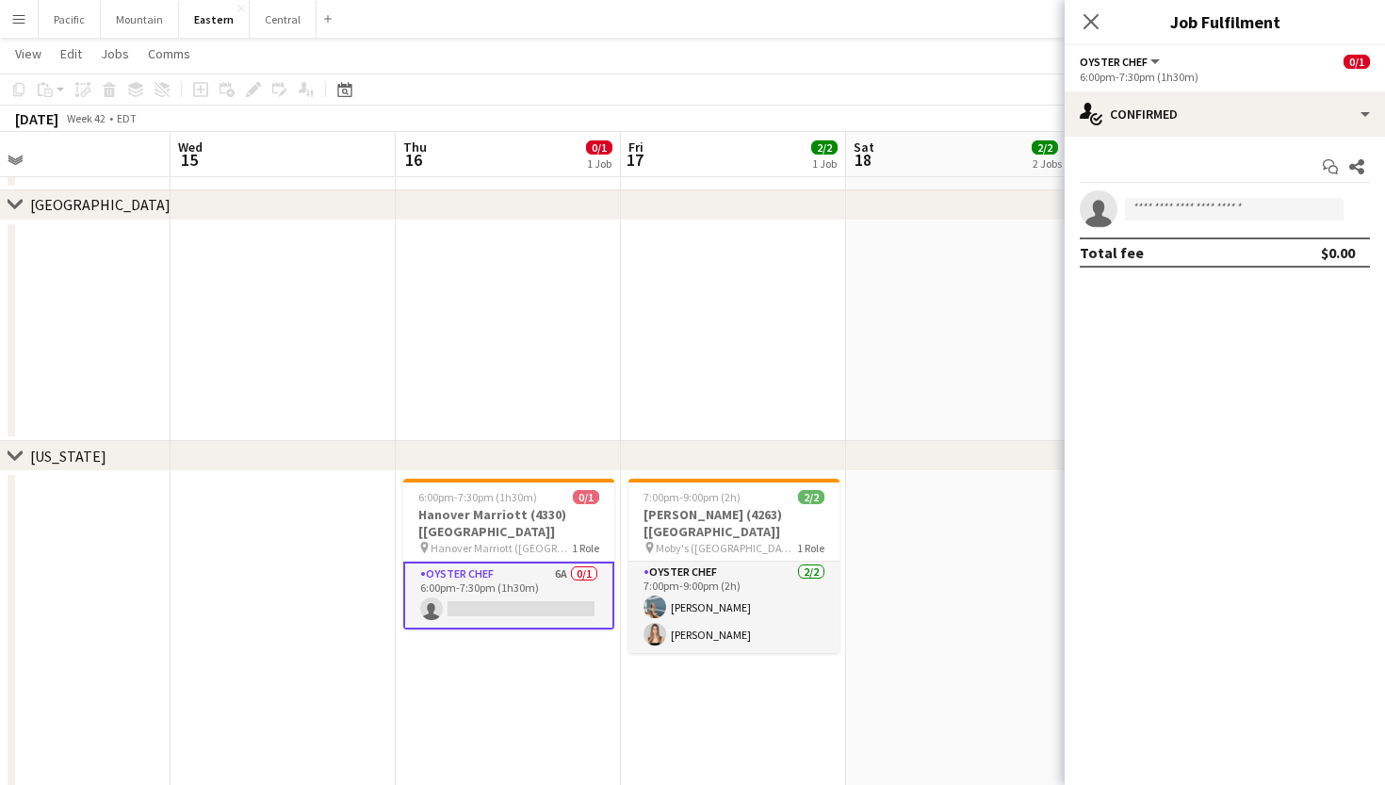
click at [1302, 87] on app-options-switcher "Oyster Chef All roles Oyster Chef 0/1 6:00pm-7:30pm (1h30m)" at bounding box center [1224, 68] width 320 height 46
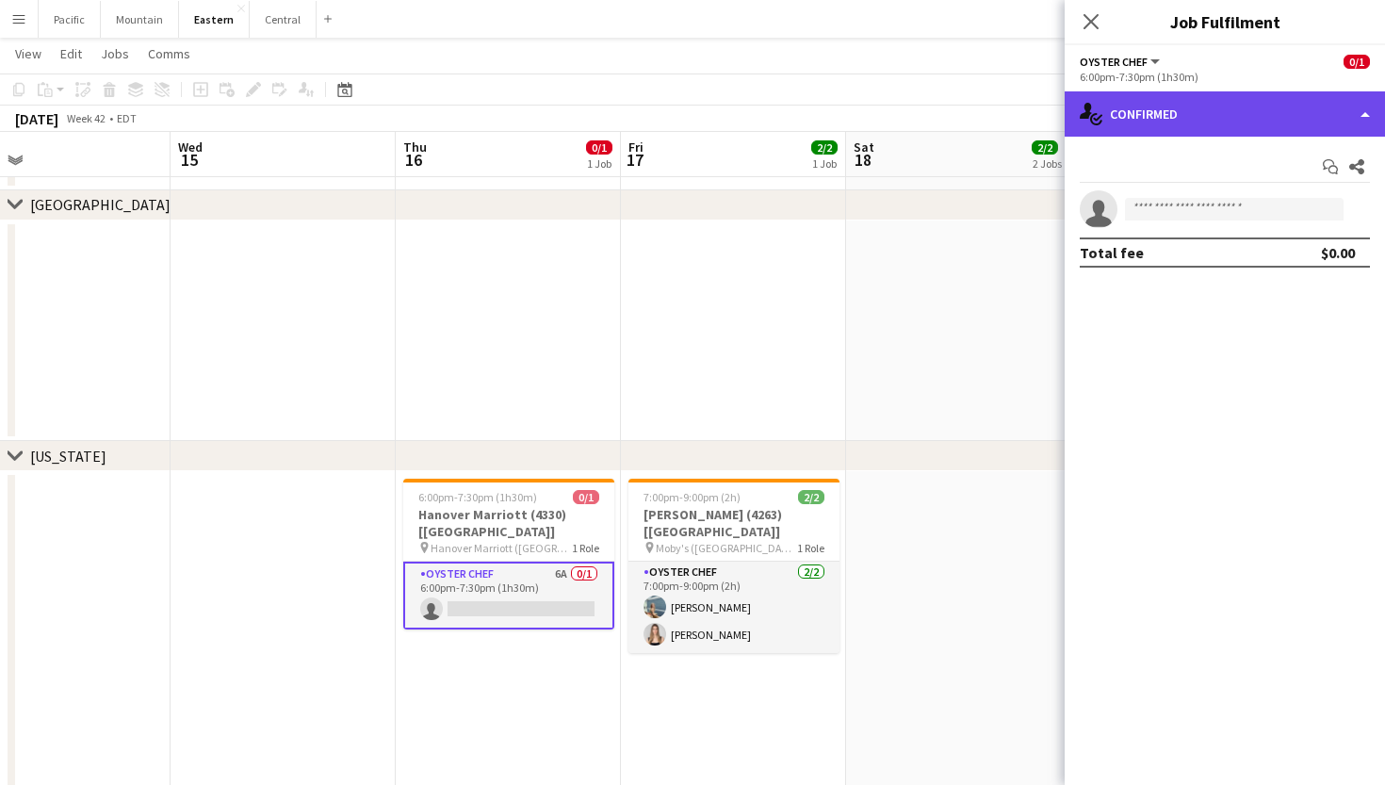
click at [1300, 116] on div "single-neutral-actions-check-2 Confirmed" at bounding box center [1224, 113] width 320 height 45
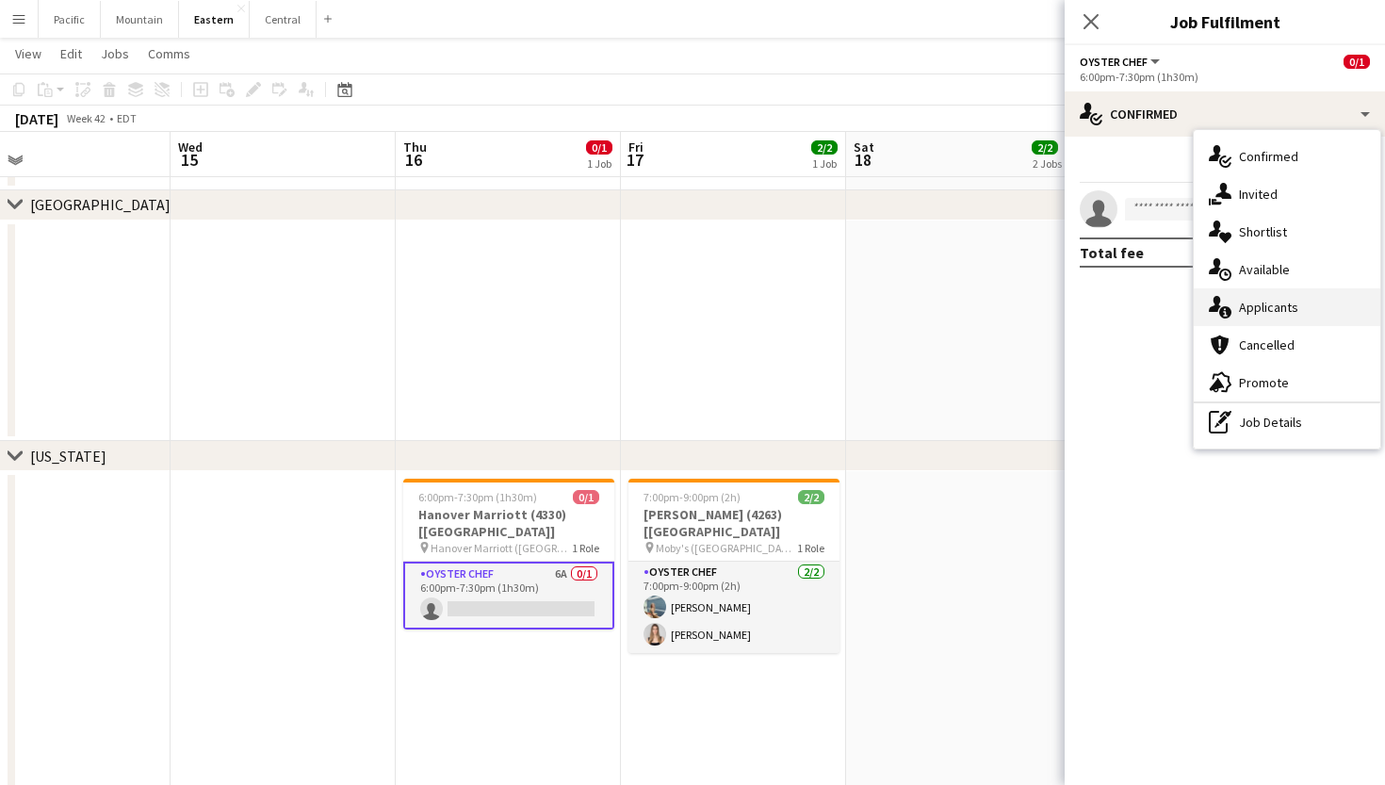
click at [1317, 315] on div "single-neutral-actions-information Applicants" at bounding box center [1286, 307] width 187 height 38
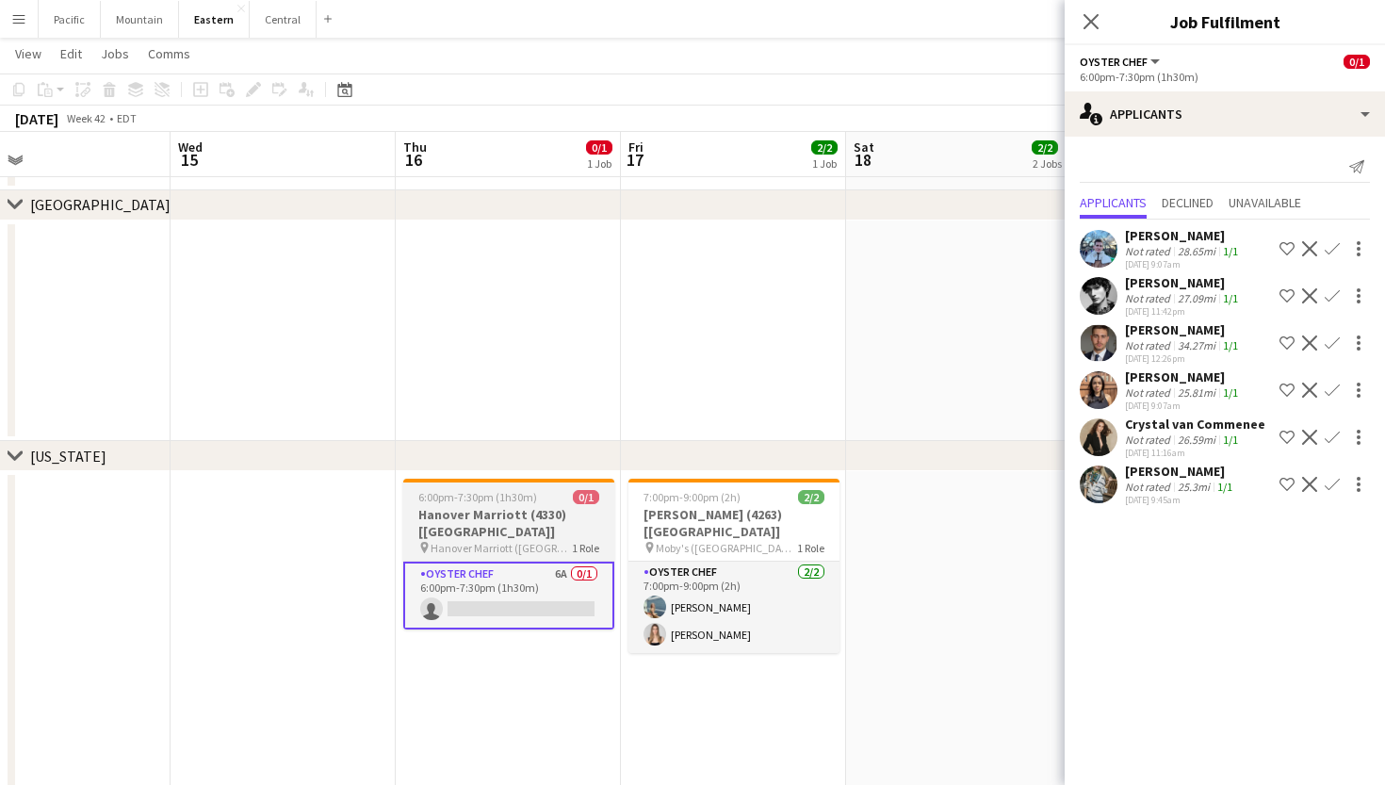
click at [528, 508] on h3 "Hanover Marriott (4330) [[GEOGRAPHIC_DATA]]" at bounding box center [508, 523] width 211 height 34
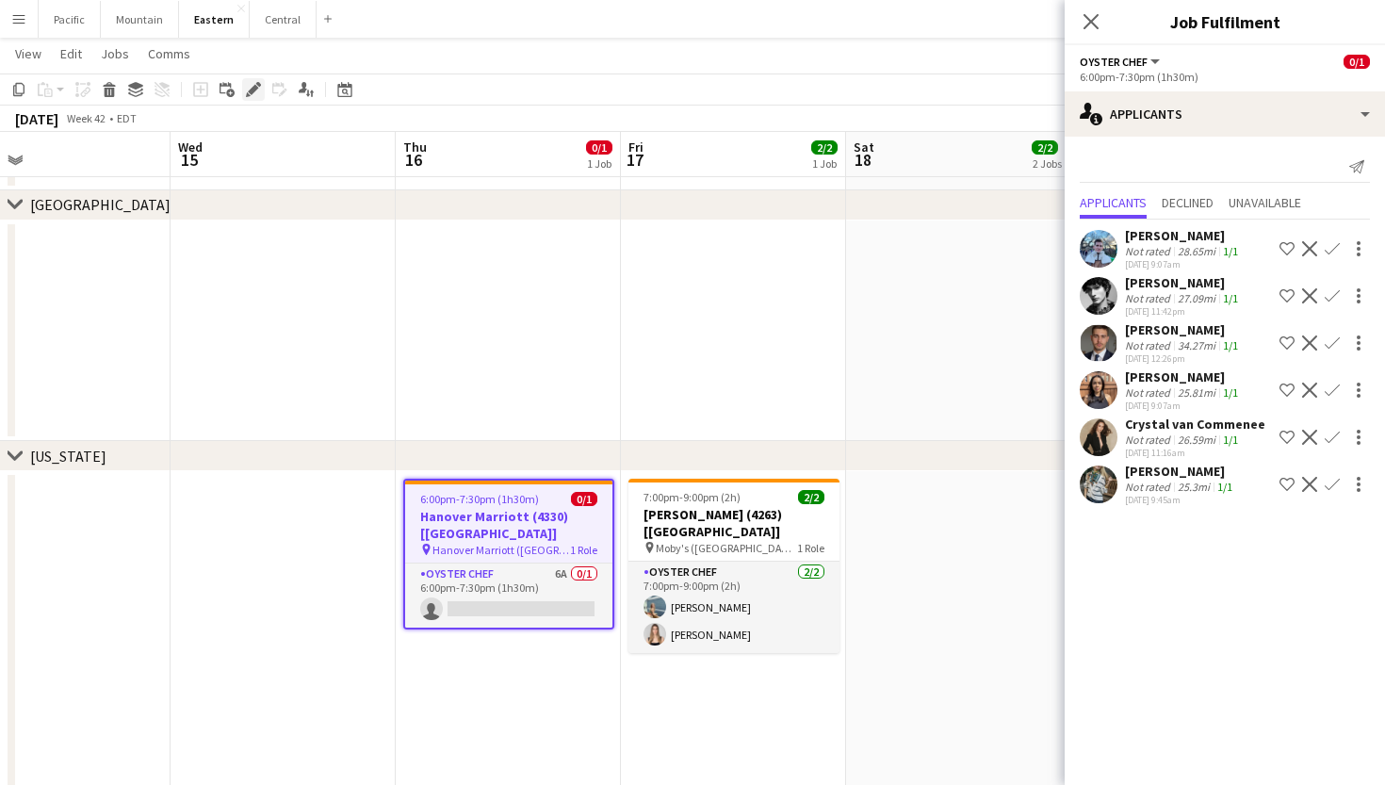
click at [252, 88] on icon "Edit" at bounding box center [253, 89] width 15 height 15
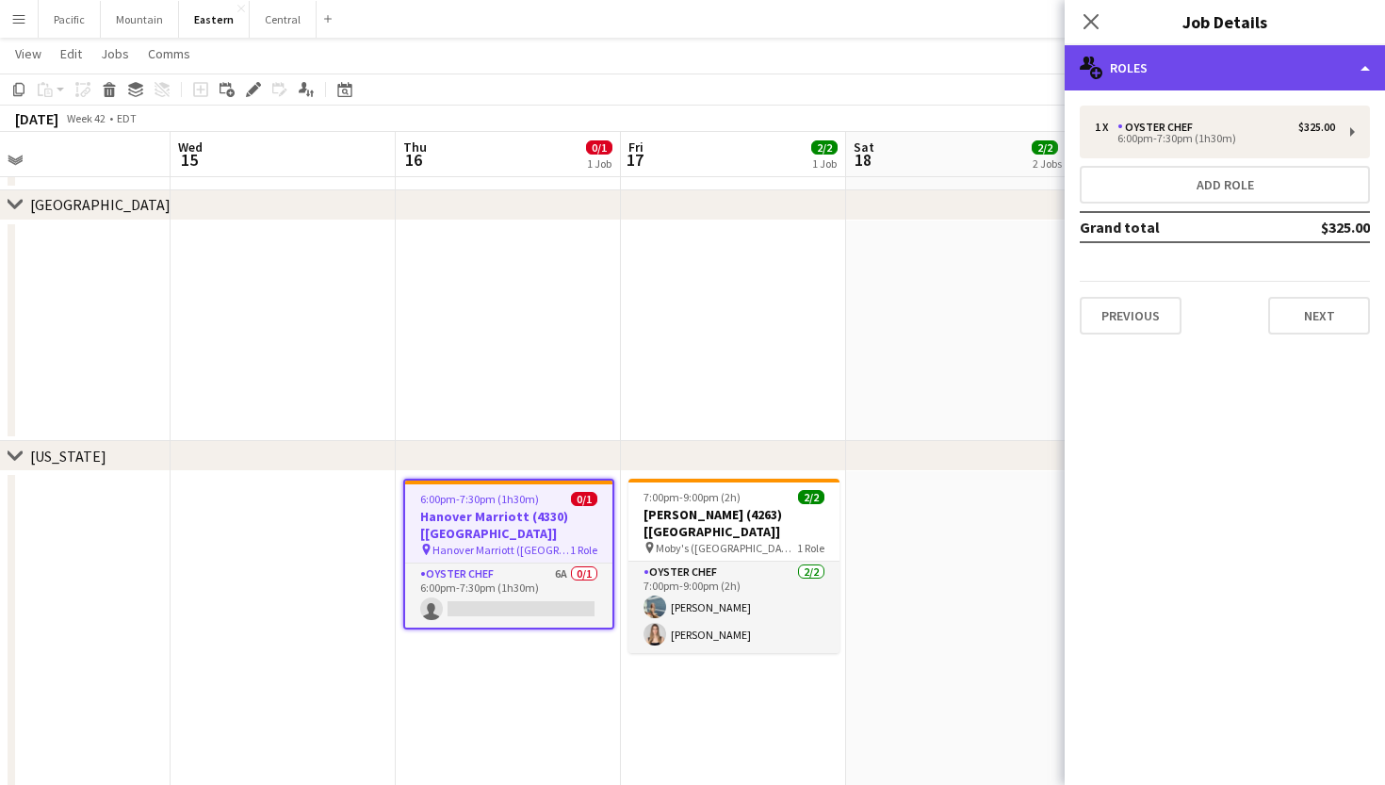
click at [1182, 88] on div "multiple-users-add Roles" at bounding box center [1224, 67] width 320 height 45
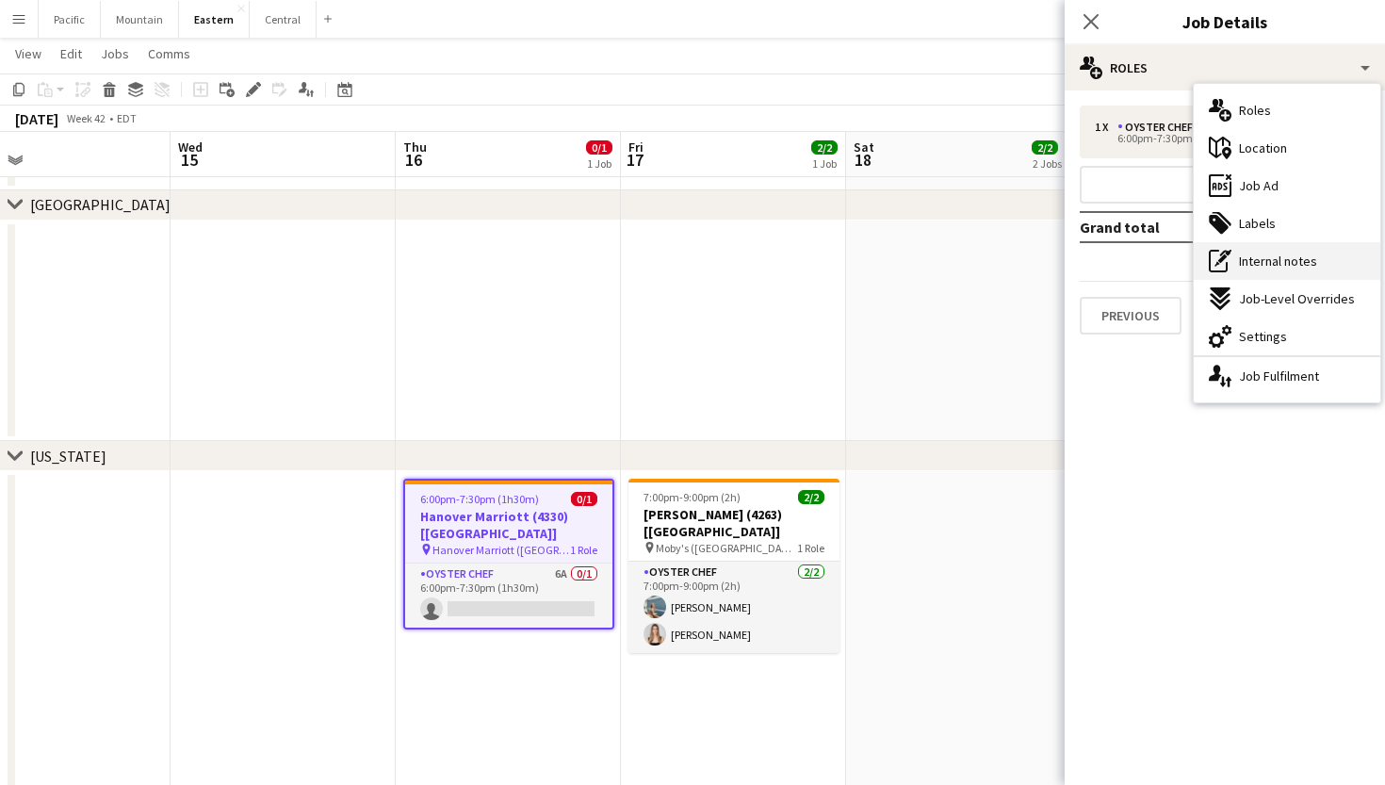
click at [1251, 267] on span "Internal notes" at bounding box center [1278, 260] width 78 height 17
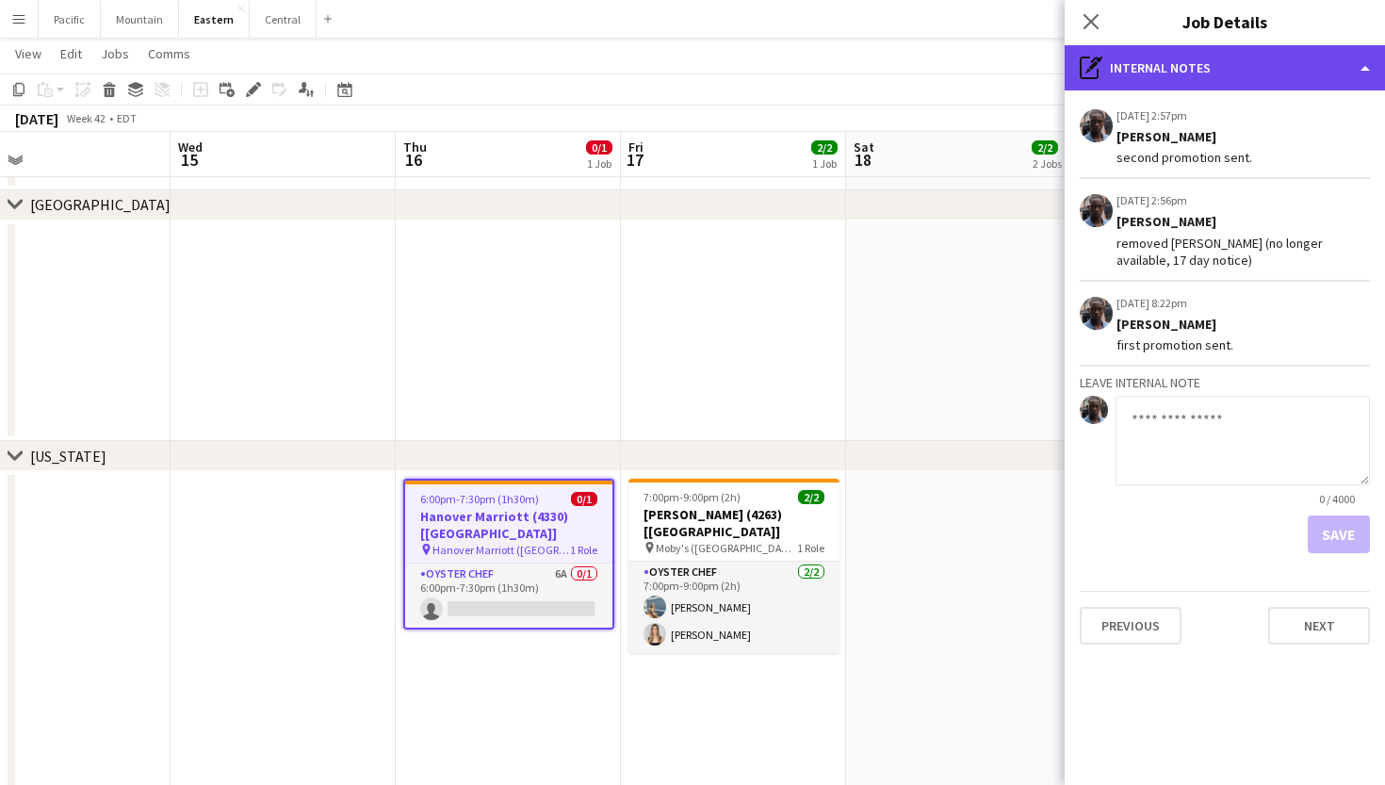
click at [1213, 65] on div "pen-write Internal notes" at bounding box center [1224, 67] width 320 height 45
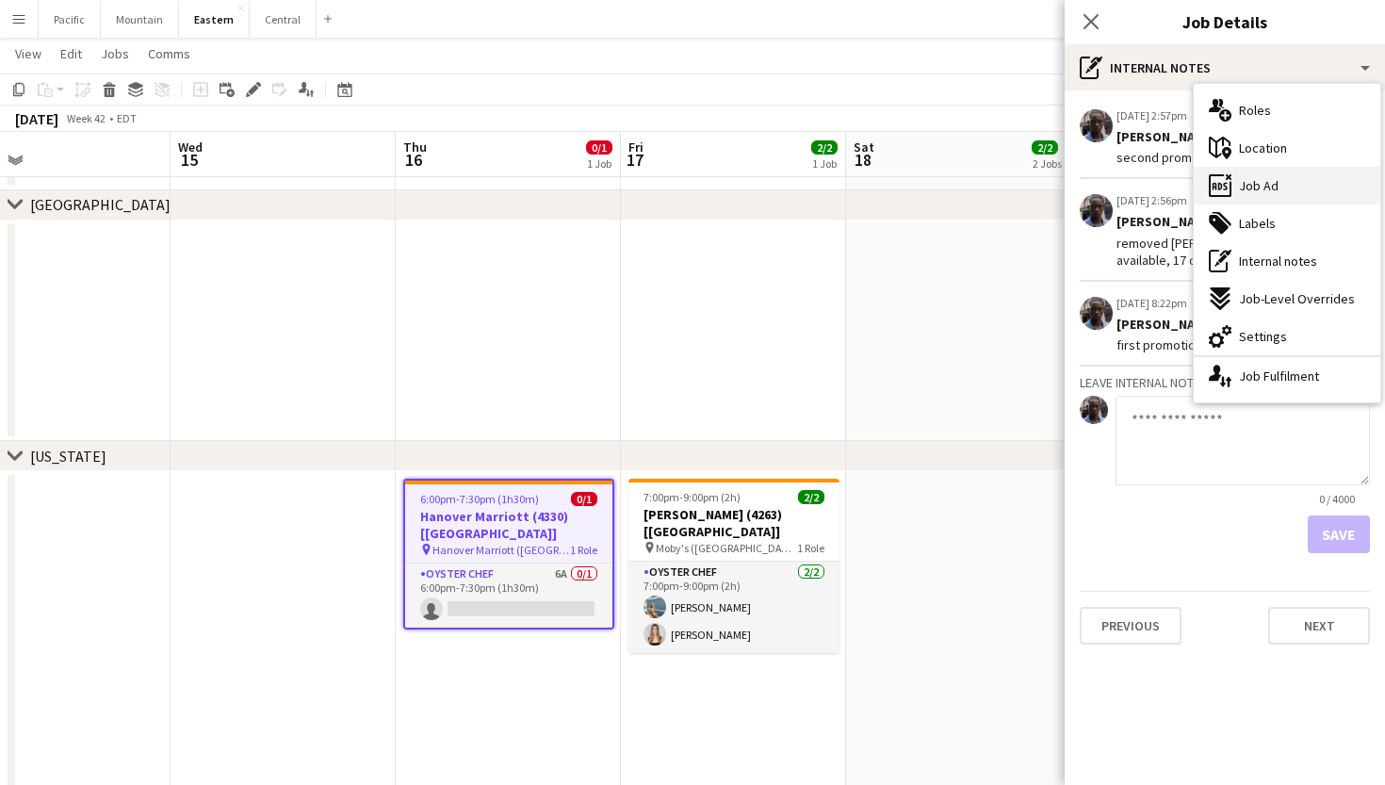
click at [1283, 181] on div "ads-window Job Ad" at bounding box center [1286, 186] width 187 height 38
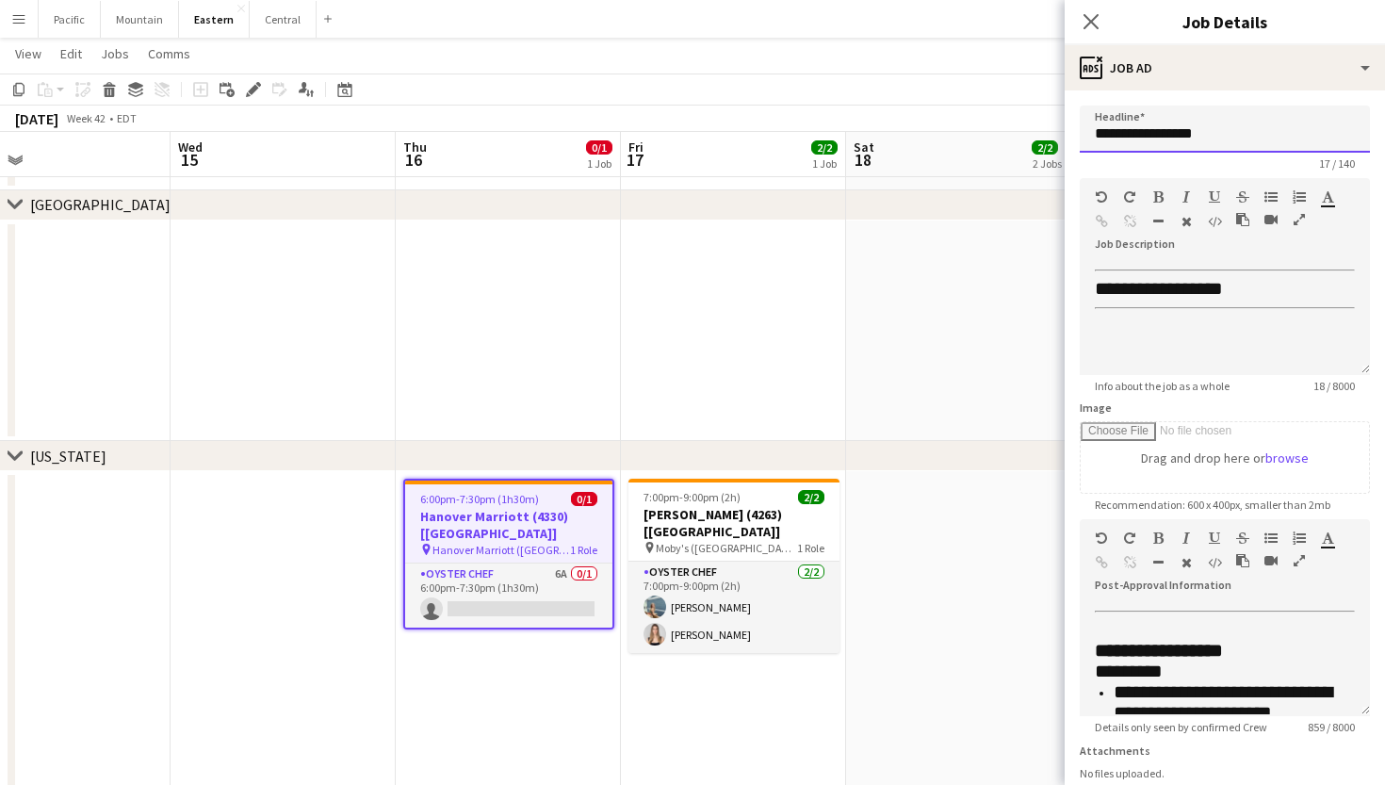
click at [1189, 130] on input "**********" at bounding box center [1225, 129] width 290 height 47
click at [1088, 29] on icon "Close pop-in" at bounding box center [1090, 21] width 18 height 18
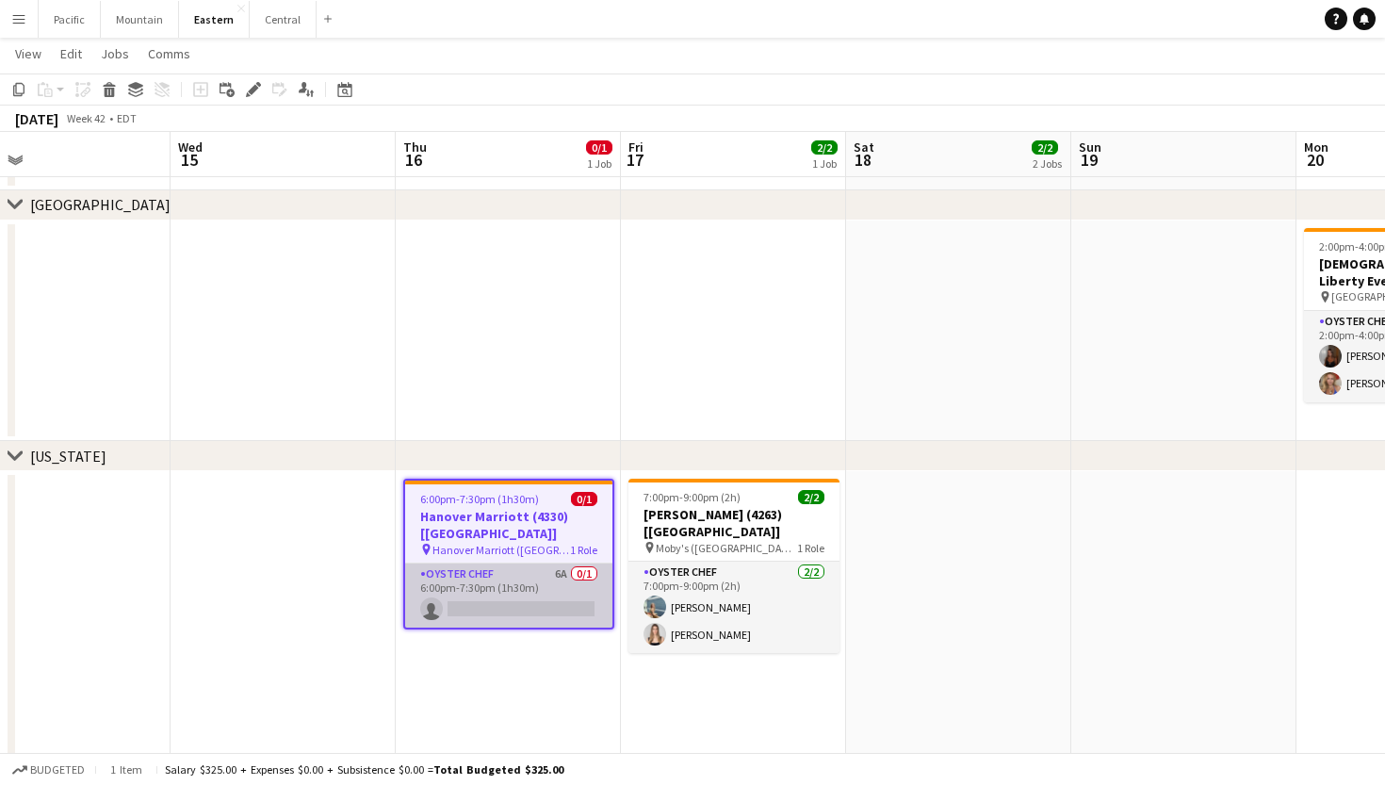
click at [519, 595] on app-card-role "Oyster Chef 6A 0/1 6:00pm-7:30pm (1h30m) single-neutral-actions" at bounding box center [508, 595] width 207 height 64
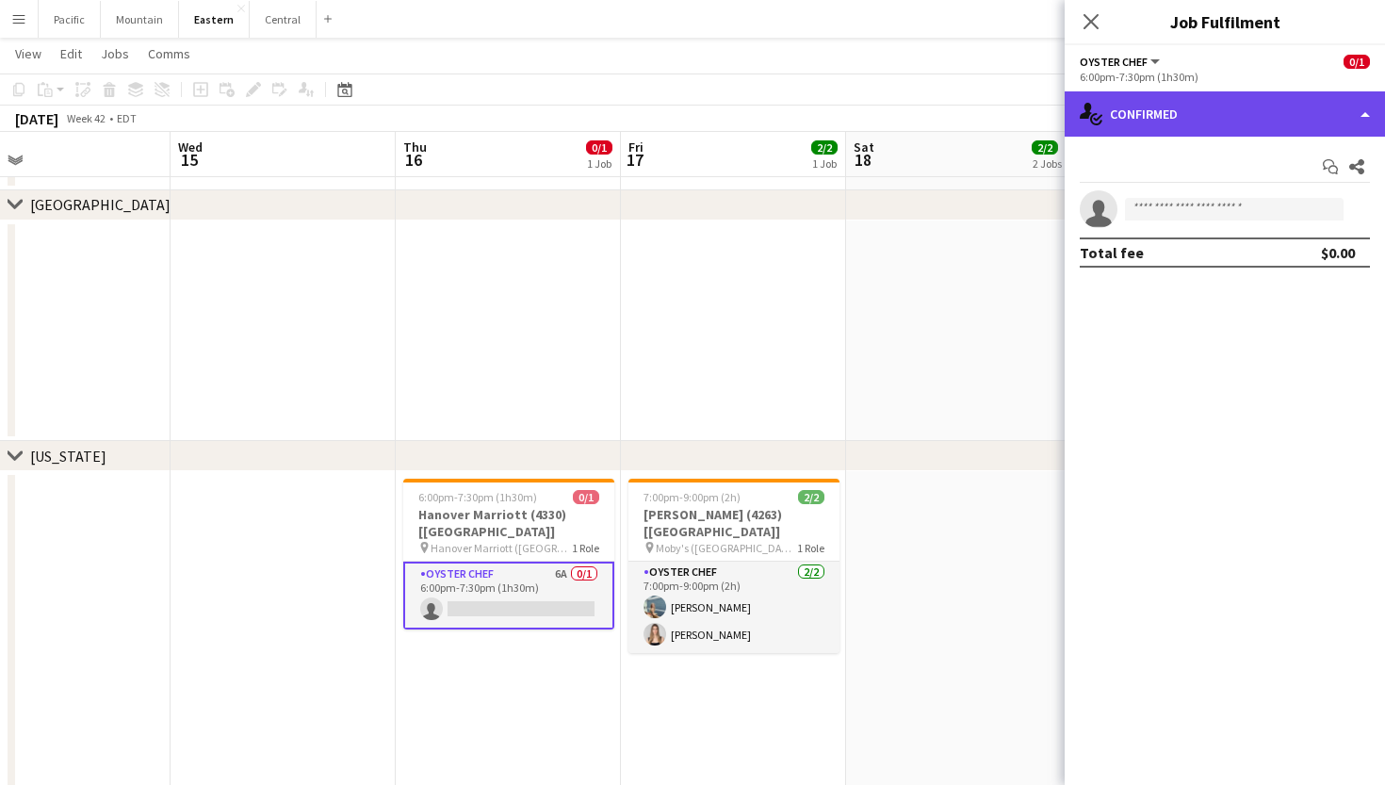
click at [1299, 115] on div "single-neutral-actions-check-2 Confirmed" at bounding box center [1224, 113] width 320 height 45
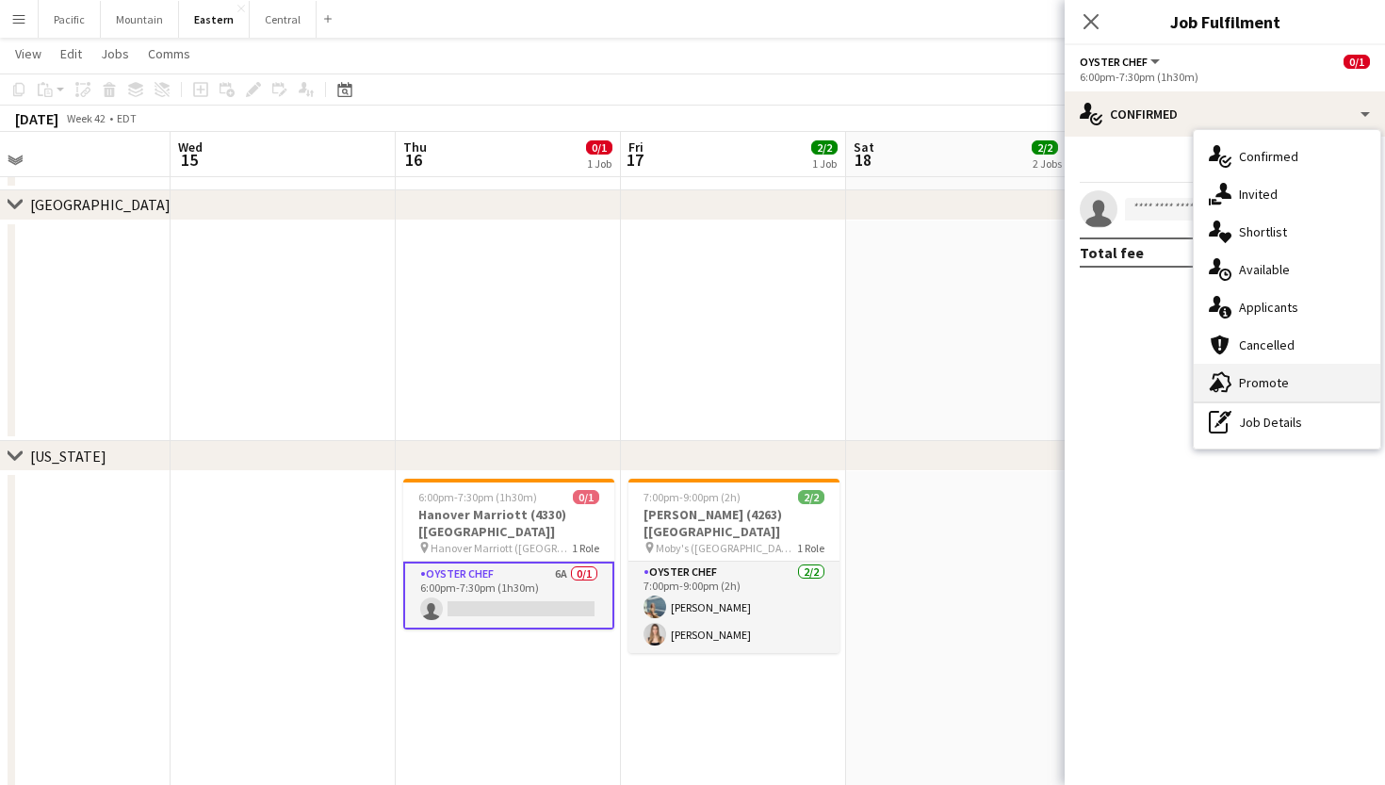
click at [1300, 381] on div "advertising-megaphone Promote" at bounding box center [1286, 383] width 187 height 38
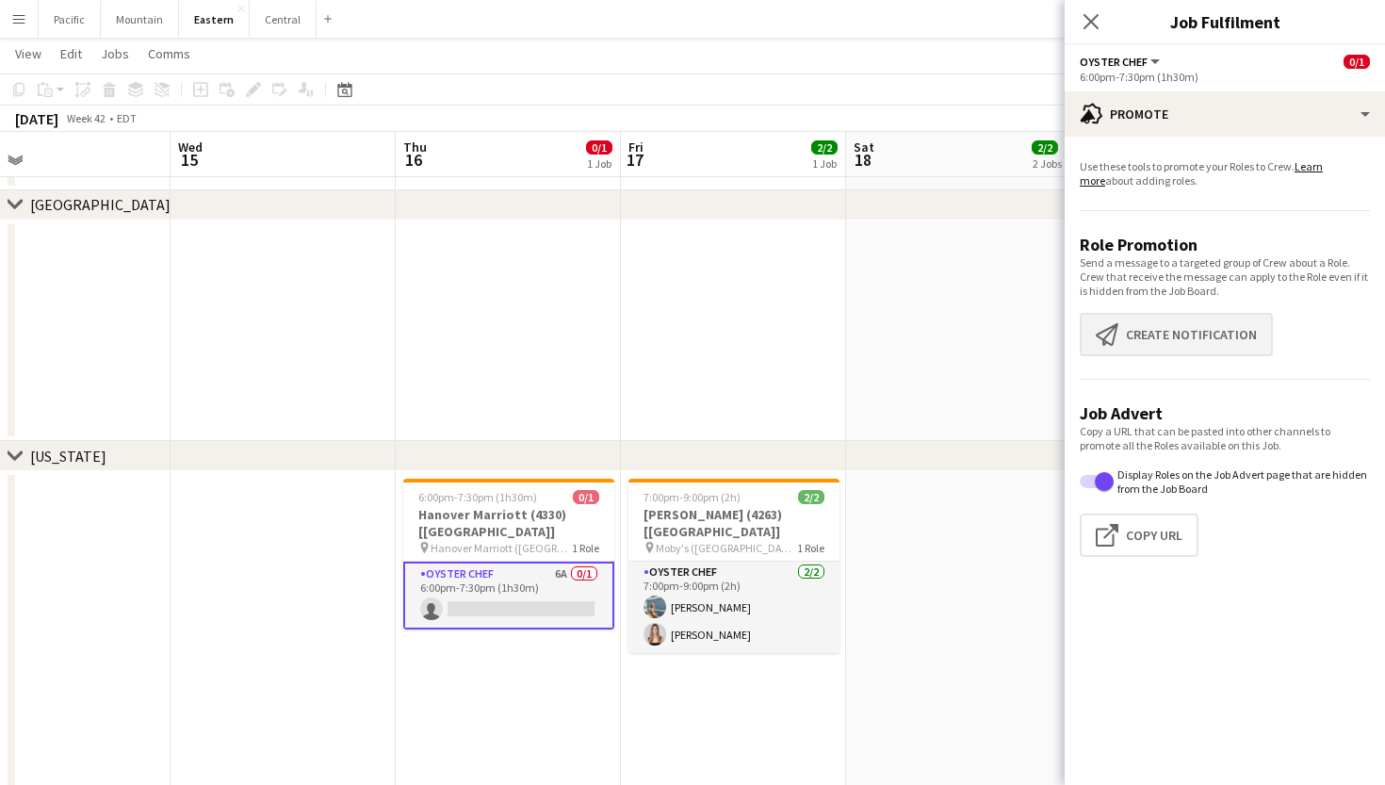
click at [1193, 335] on button "Create notification Create notification" at bounding box center [1176, 334] width 193 height 43
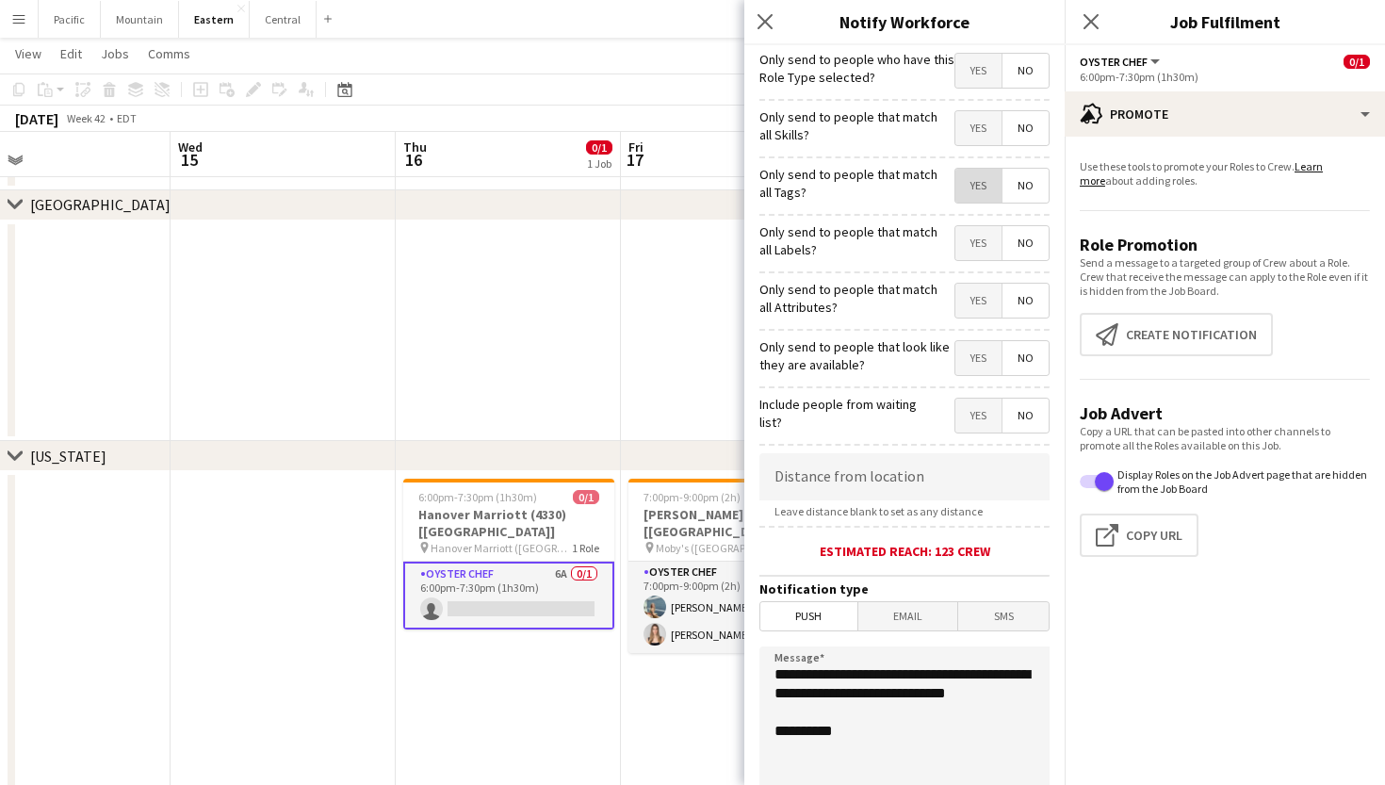
click at [974, 192] on span "Yes" at bounding box center [978, 186] width 46 height 34
drag, startPoint x: 869, startPoint y: 714, endPoint x: 720, endPoint y: 632, distance: 169.9
click at [720, 632] on body "Menu Boards Boards Boards All jobs Status Workforce Workforce My Workforce Recr…" at bounding box center [692, 536] width 1385 height 2598
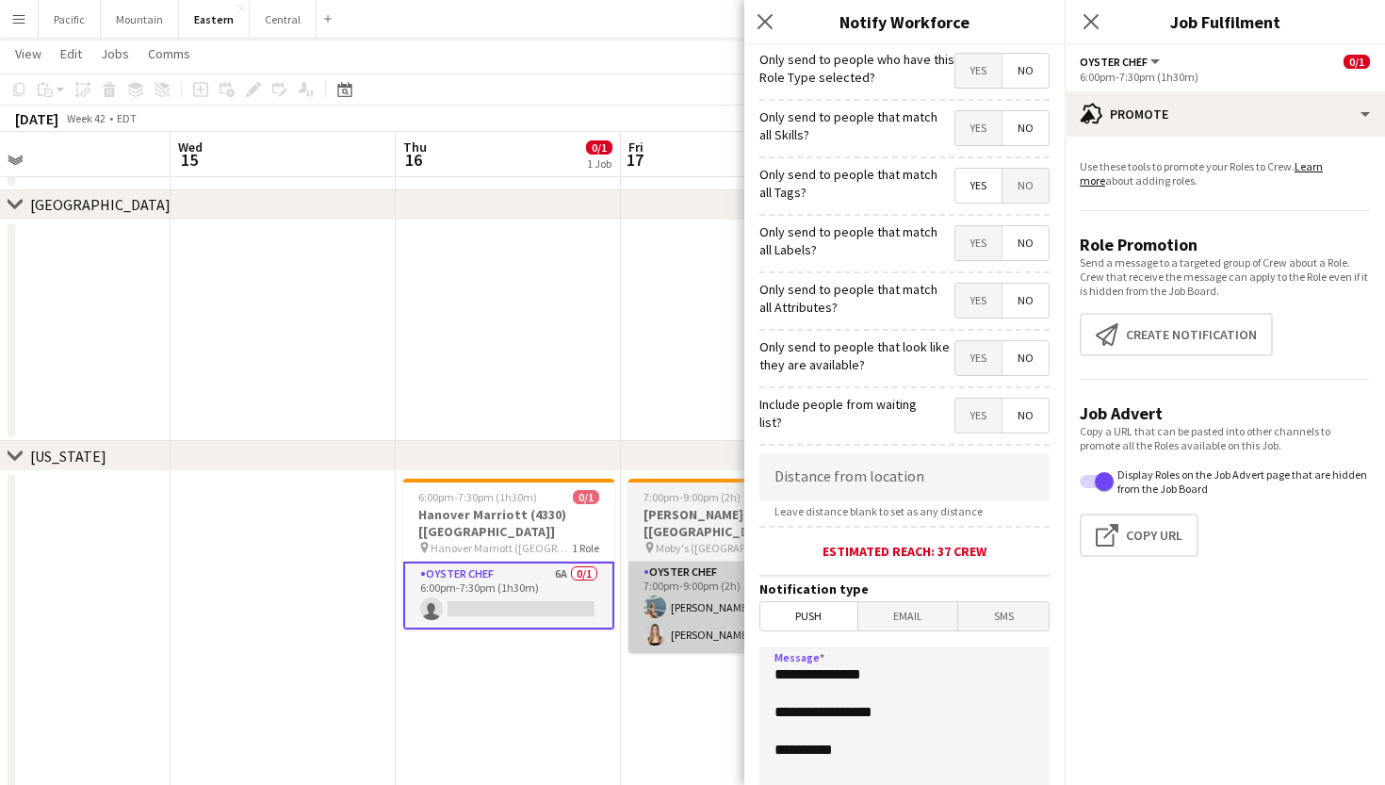
paste textarea "**********"
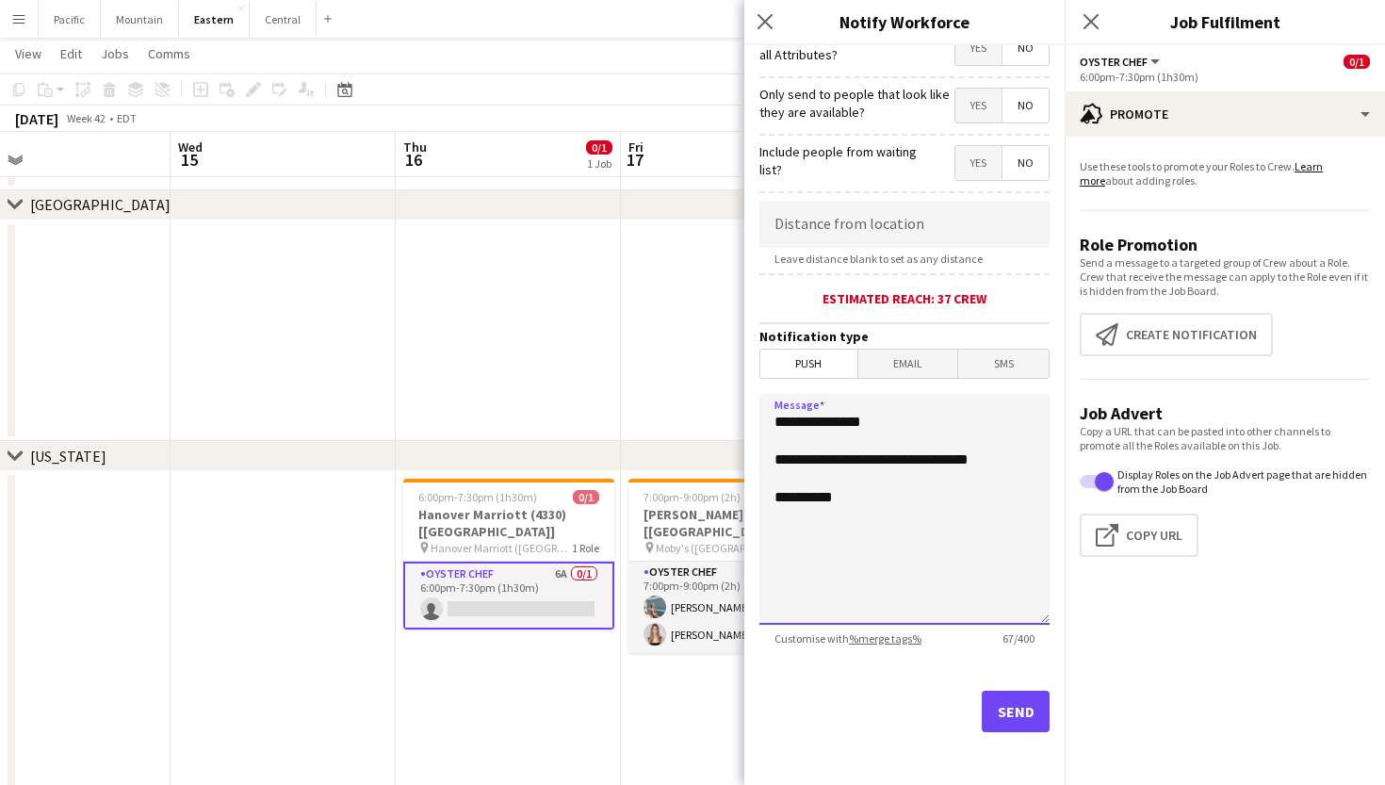
scroll to position [252, 0]
type textarea "**********"
click at [1012, 706] on button "Send" at bounding box center [1016, 710] width 68 height 41
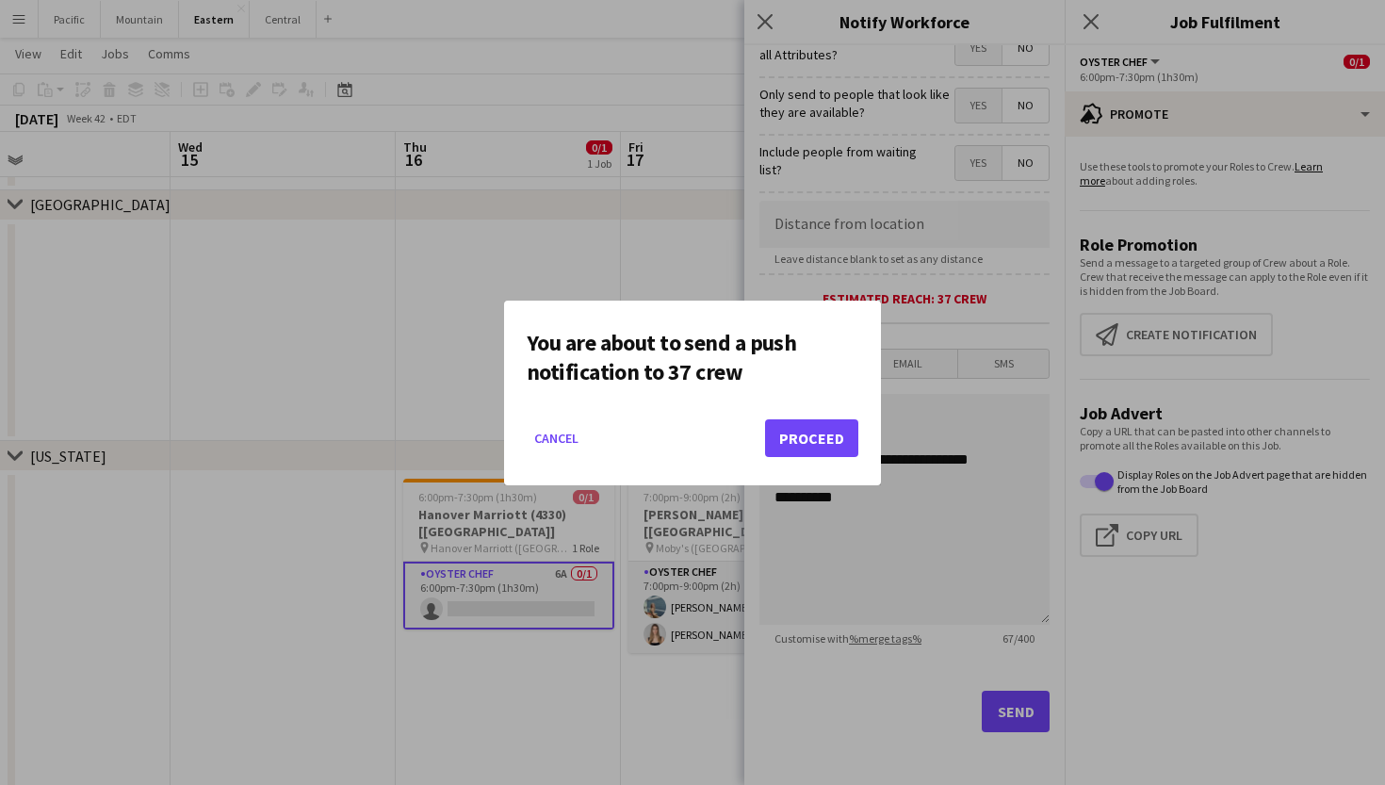
scroll to position [0, 0]
click at [560, 436] on button "Cancel" at bounding box center [556, 438] width 59 height 30
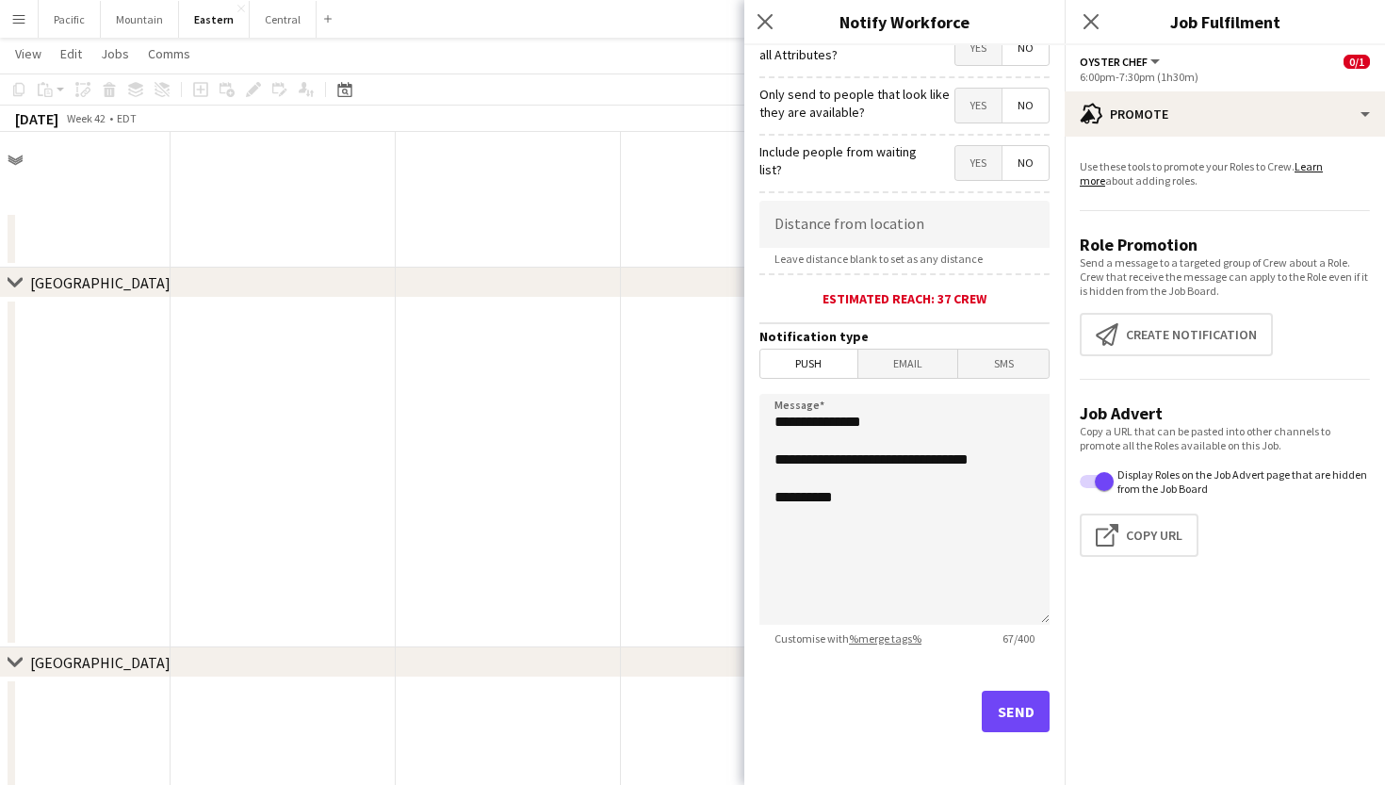
scroll to position [763, 0]
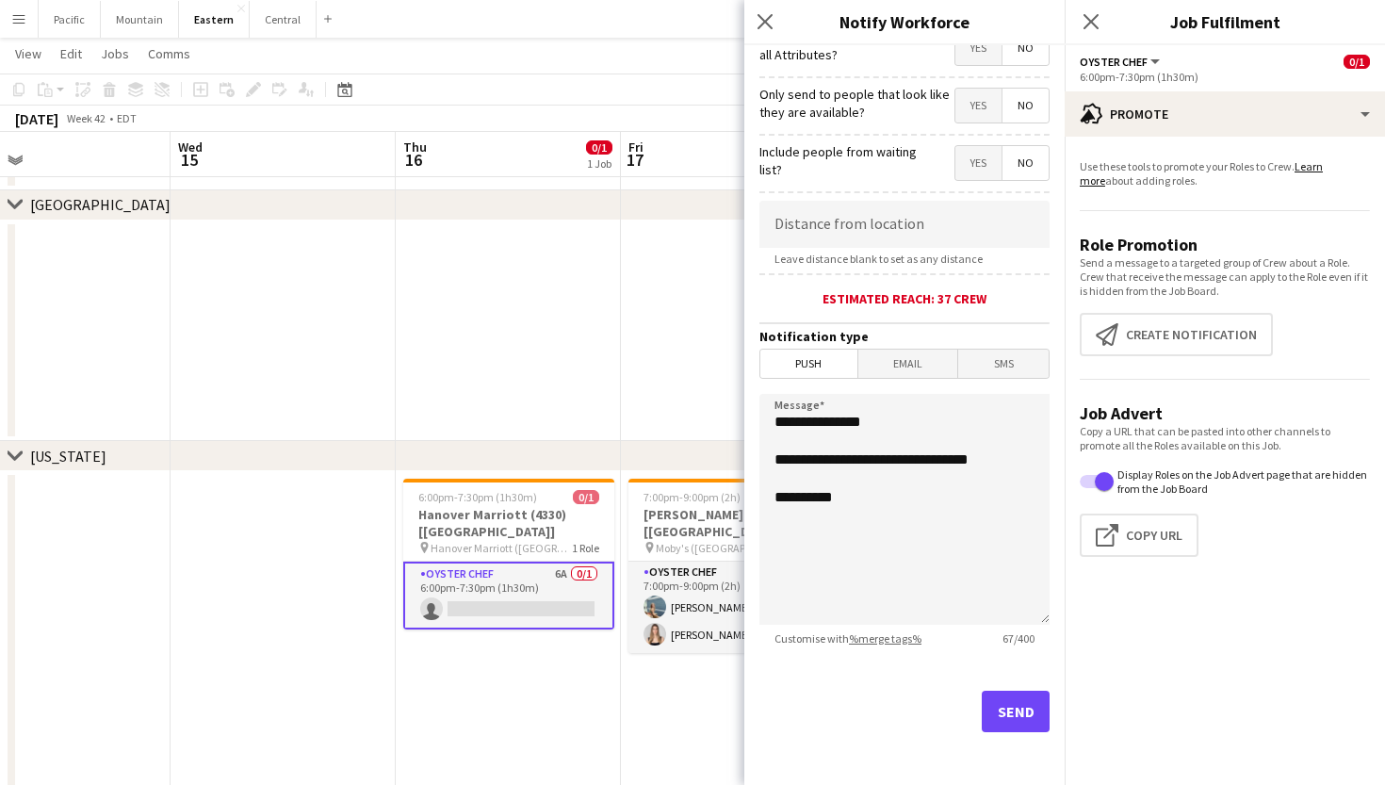
click at [1021, 706] on button "Send" at bounding box center [1016, 710] width 68 height 41
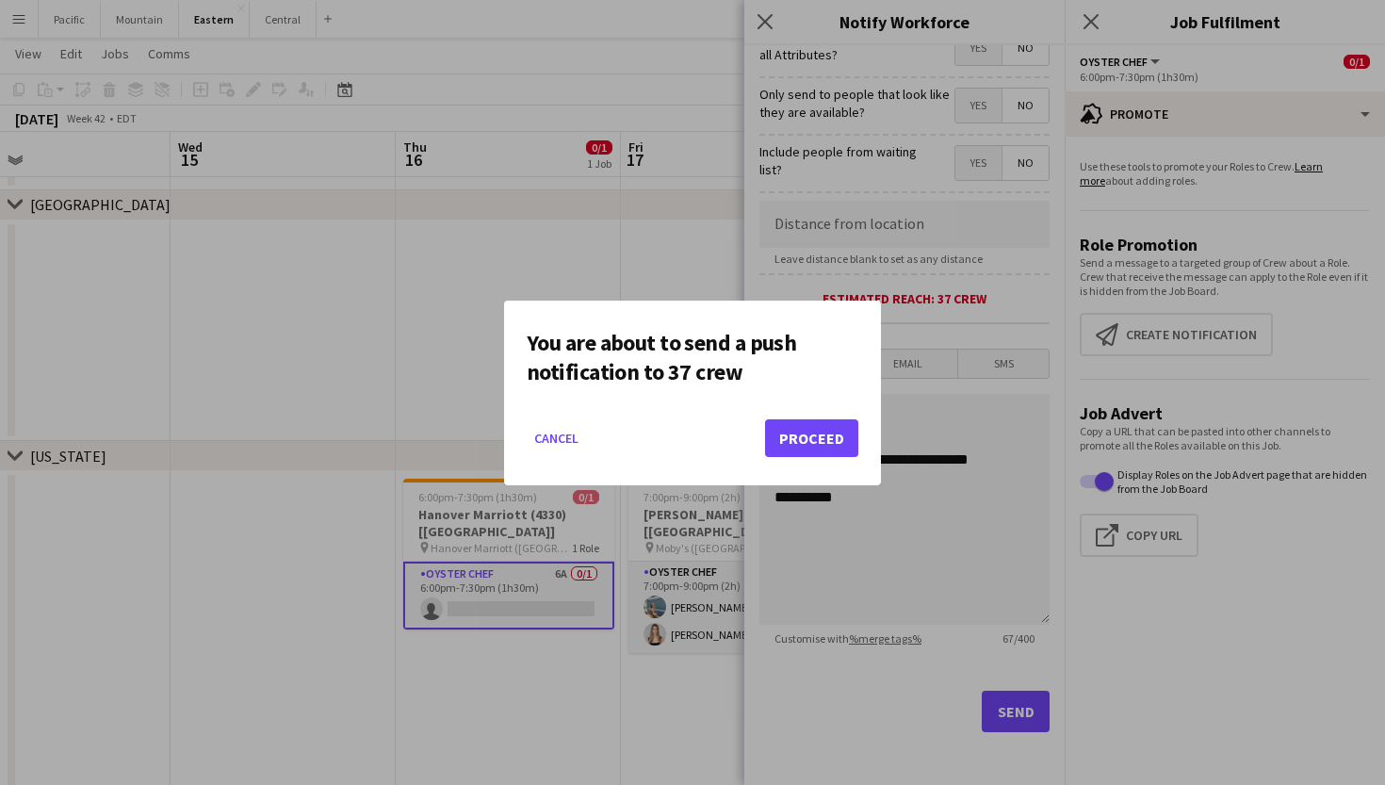
scroll to position [0, 0]
click at [814, 435] on button "Proceed" at bounding box center [811, 438] width 93 height 38
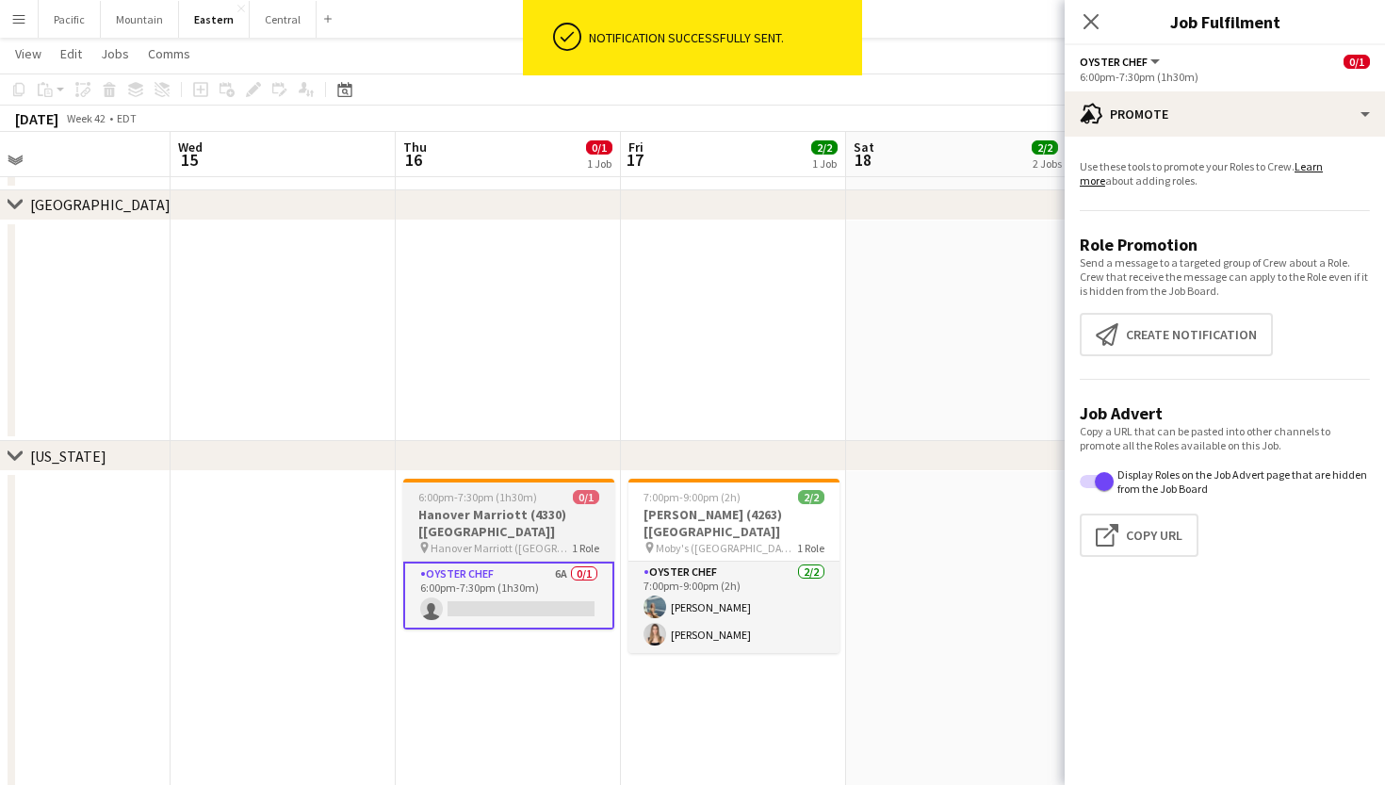
click at [556, 501] on div "6:00pm-7:30pm (1h30m) 0/1" at bounding box center [508, 497] width 211 height 14
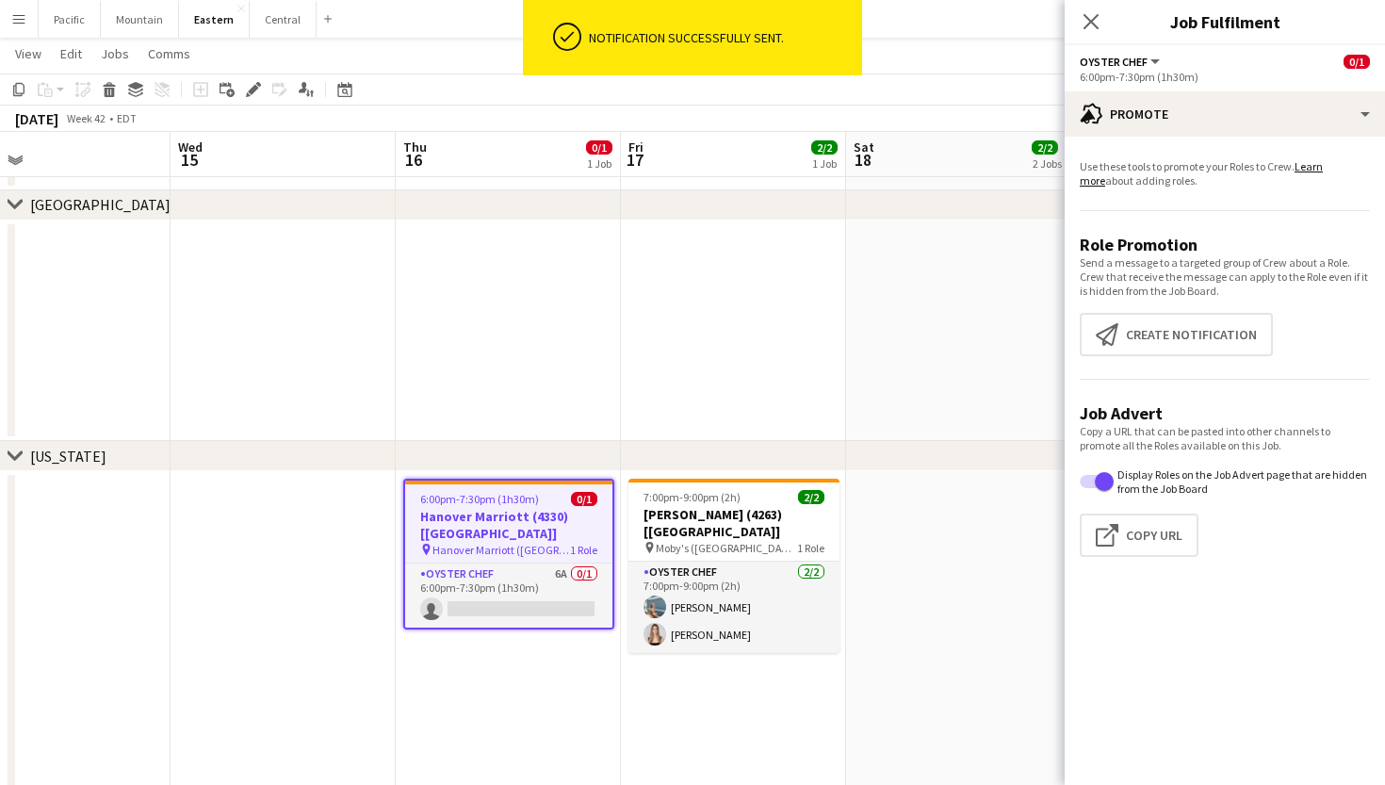
click at [263, 101] on app-toolbar "Copy Paste Paste Command V Paste with crew Command Shift V Paste linked Job Del…" at bounding box center [692, 89] width 1385 height 32
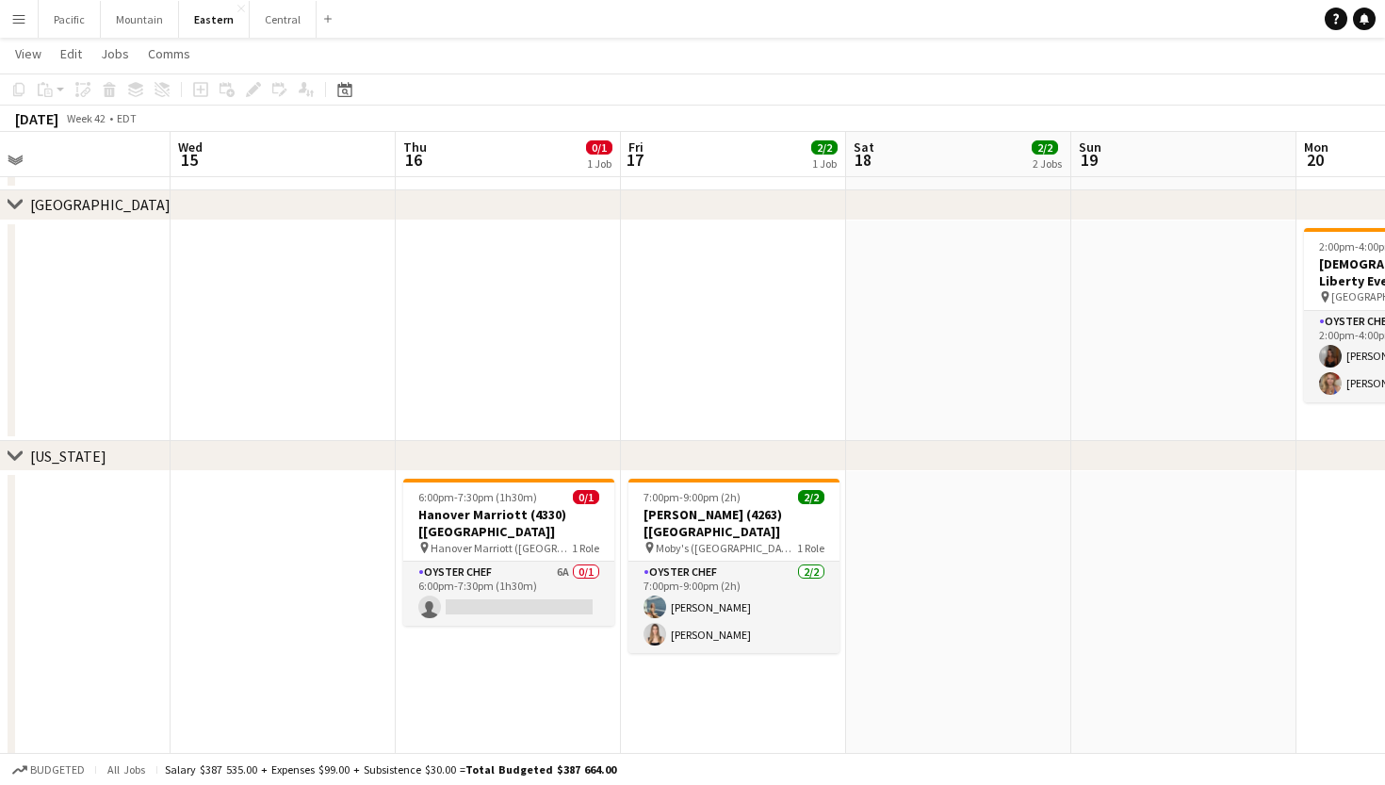
click at [249, 87] on div "Add job Add linked Job Edit Edit linked Job Applicants" at bounding box center [245, 89] width 144 height 23
click at [499, 494] on span "6:00pm-7:30pm (1h30m)" at bounding box center [477, 497] width 119 height 14
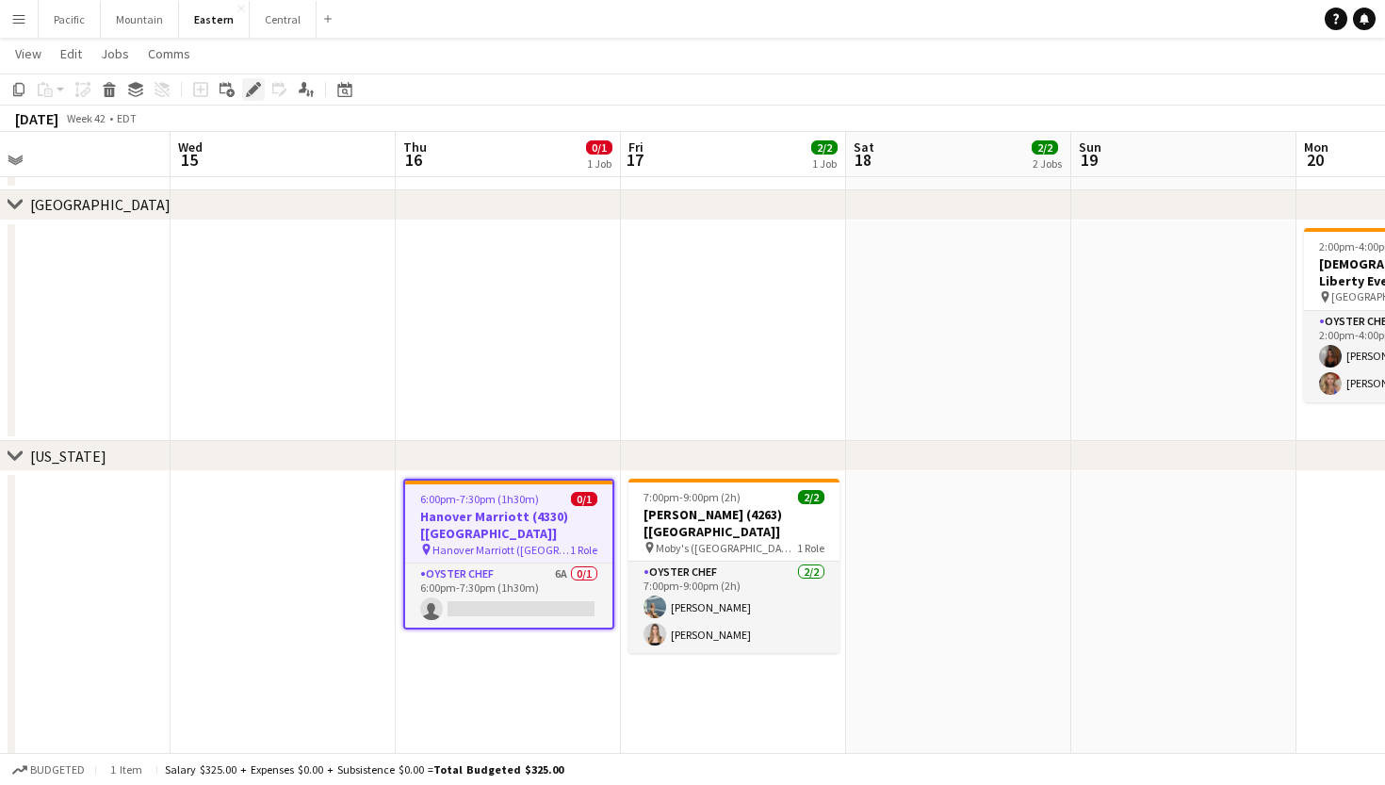
click at [253, 96] on icon "Edit" at bounding box center [253, 89] width 15 height 15
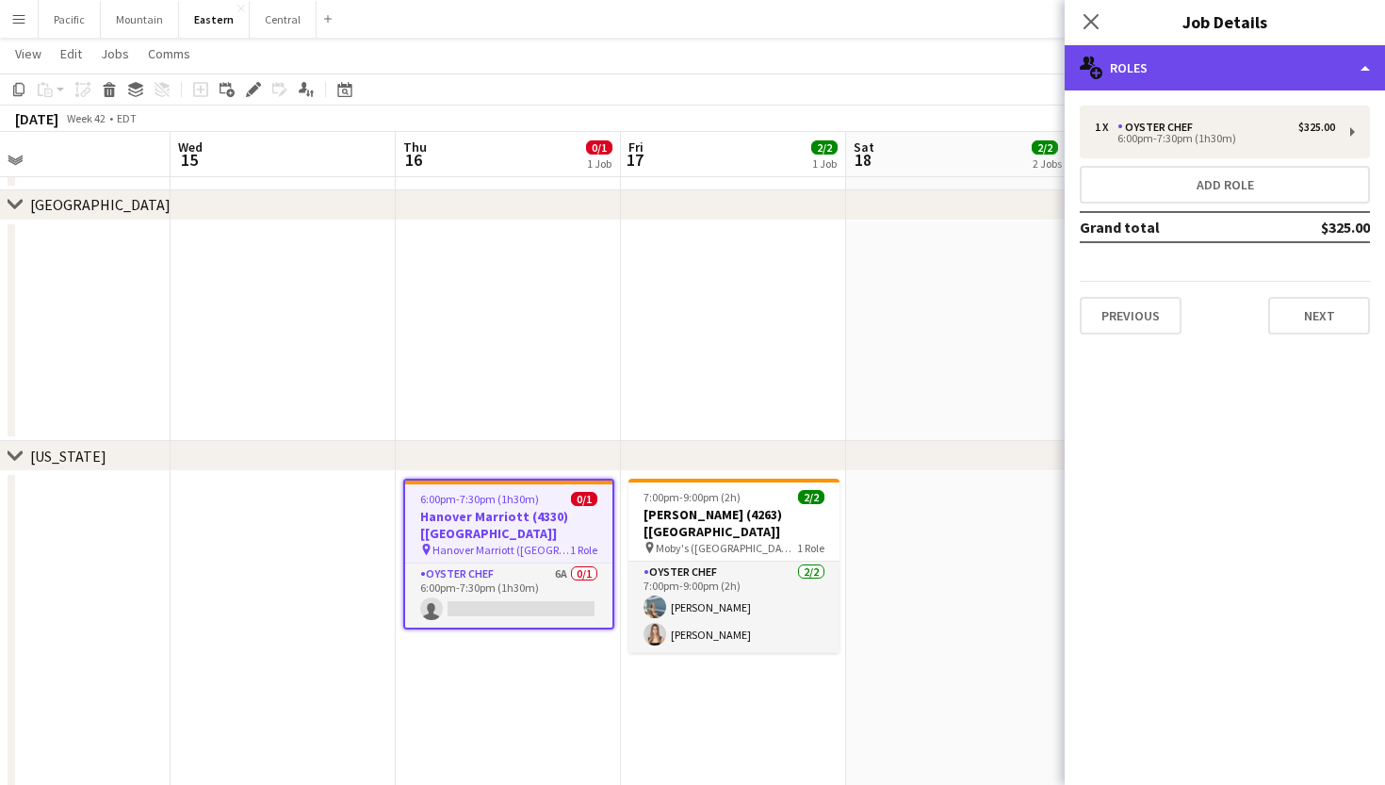
click at [1242, 74] on div "multiple-users-add Roles" at bounding box center [1224, 67] width 320 height 45
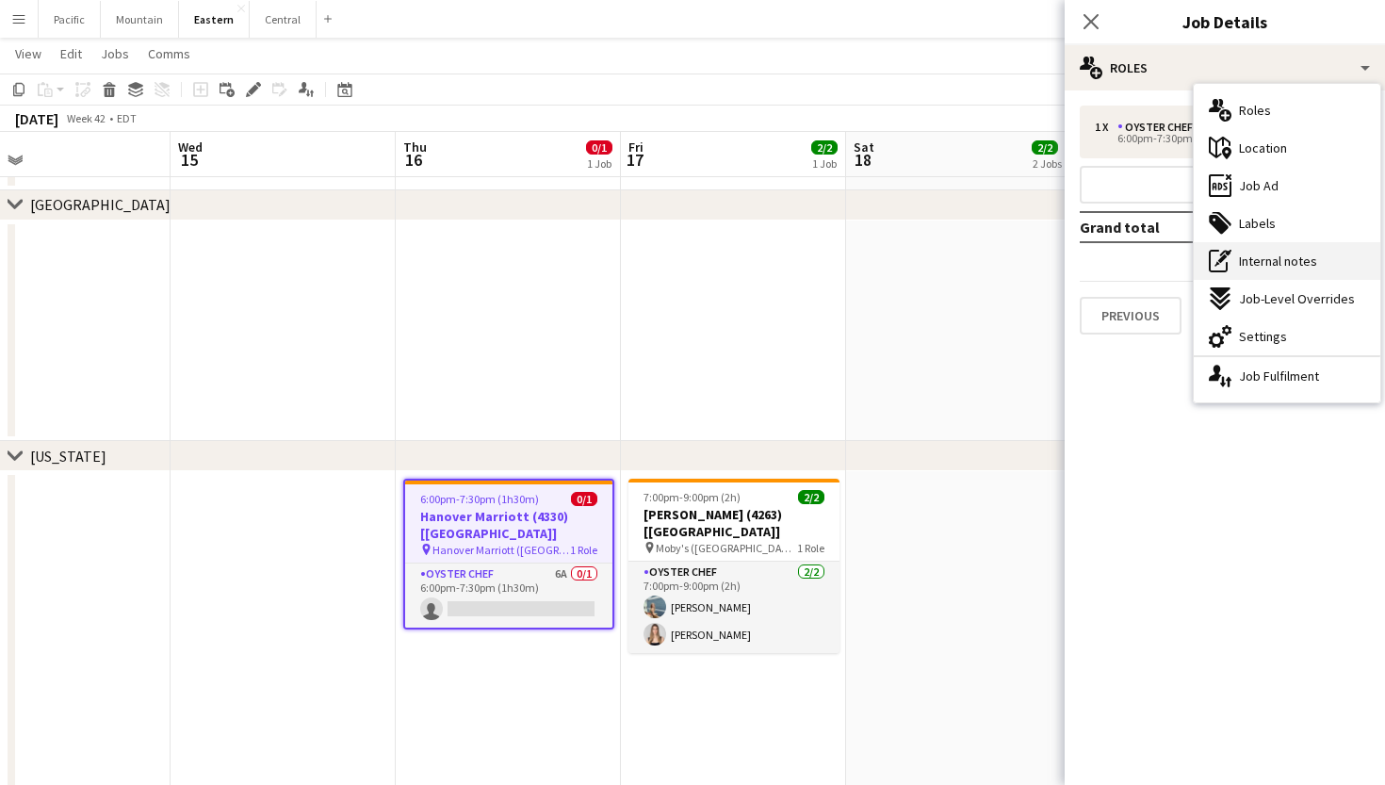
click at [1294, 258] on span "Internal notes" at bounding box center [1278, 260] width 78 height 17
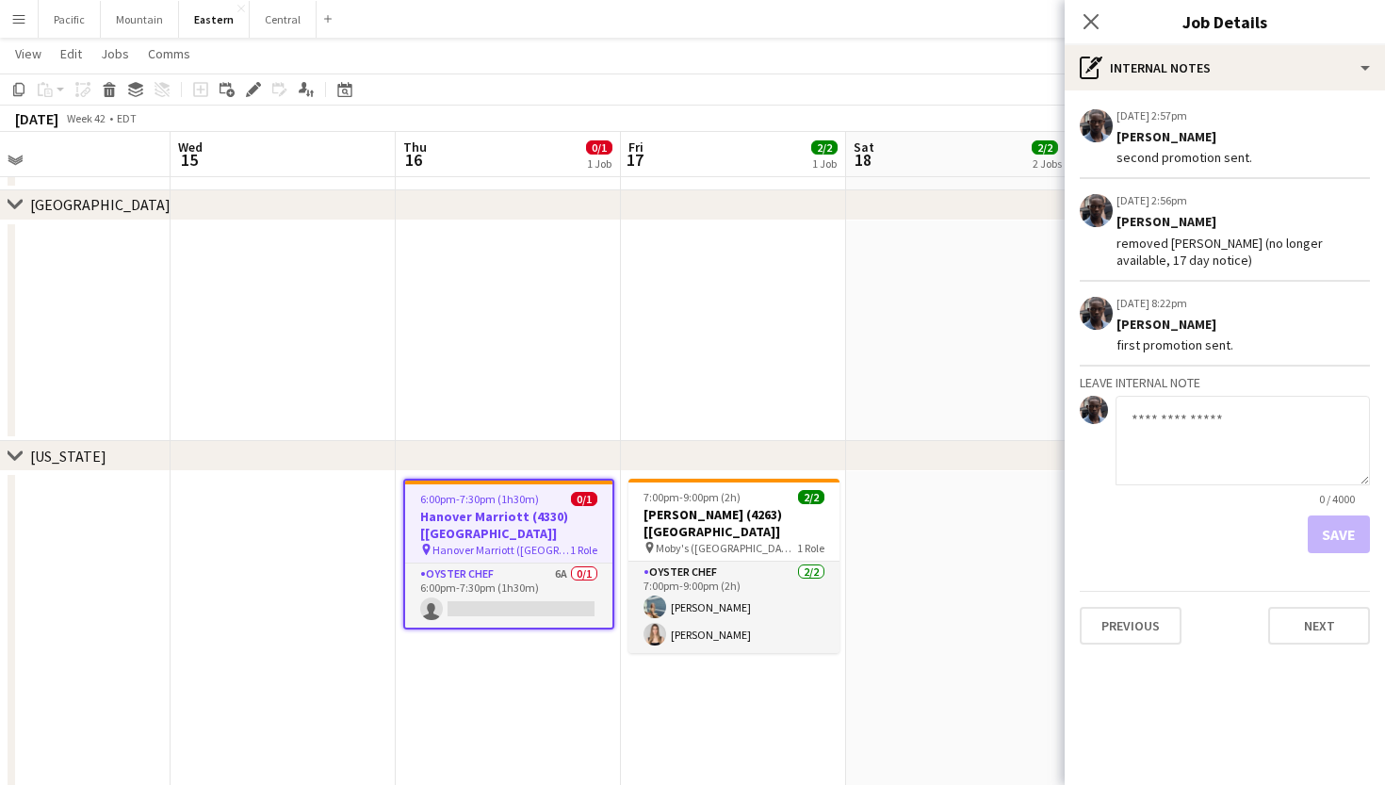
click at [1172, 393] on app-board-job-internal-notes "09-29-2025 2:57pm Edit internal note Delete internal note Jeremiah Bell second …" at bounding box center [1224, 329] width 320 height 447
click at [1172, 420] on textarea at bounding box center [1242, 440] width 254 height 89
type textarea "**********"
click at [1344, 533] on button "Save" at bounding box center [1338, 534] width 62 height 38
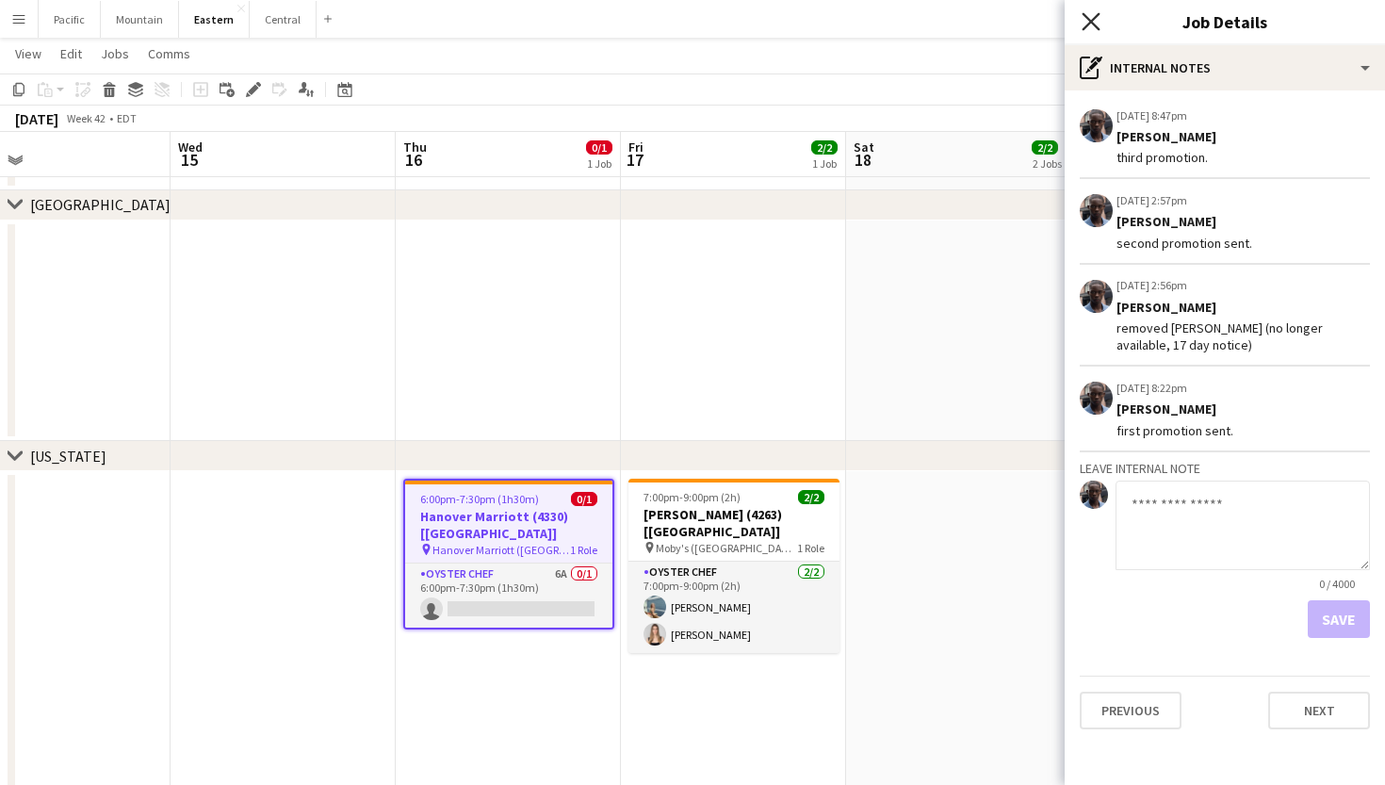
click at [1089, 18] on icon "Close pop-in" at bounding box center [1090, 21] width 18 height 18
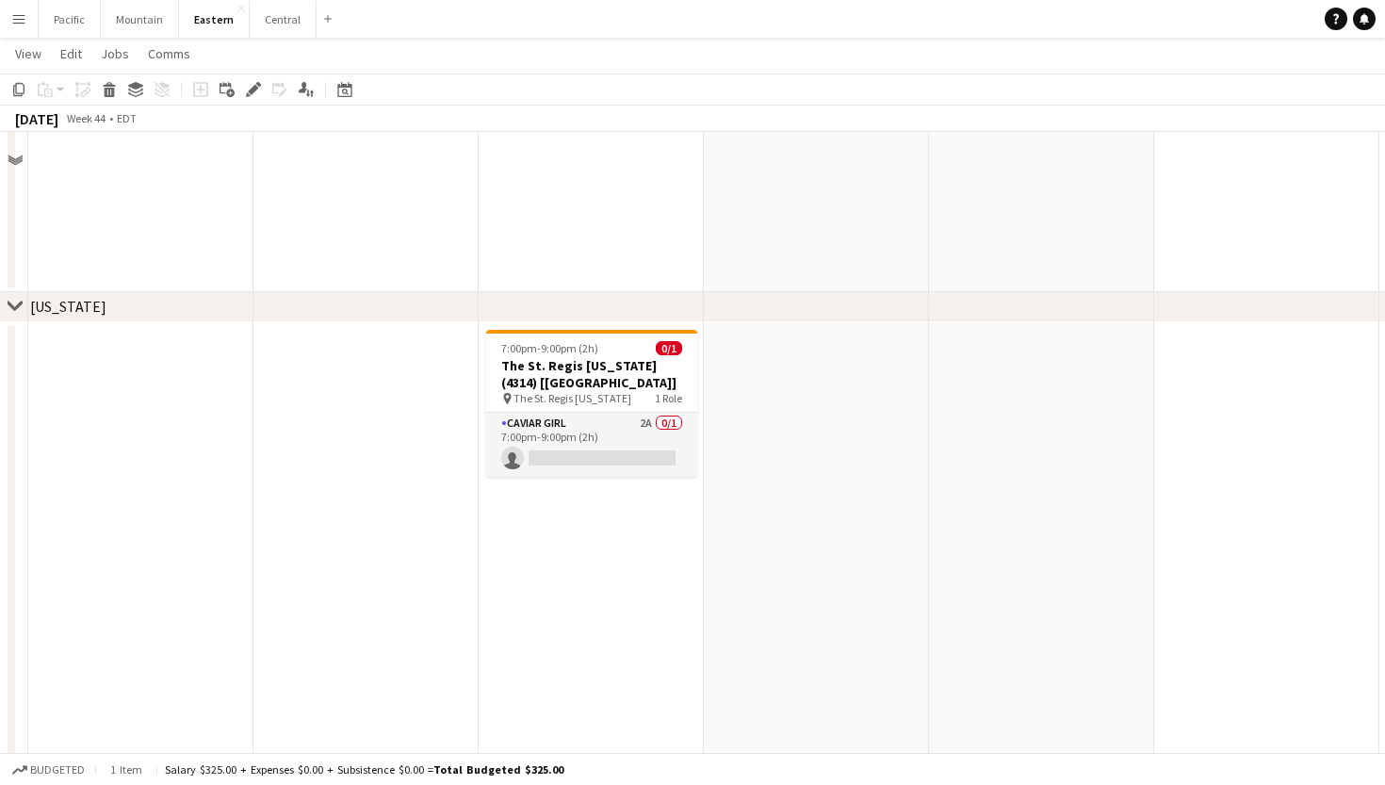
scroll to position [998, 0]
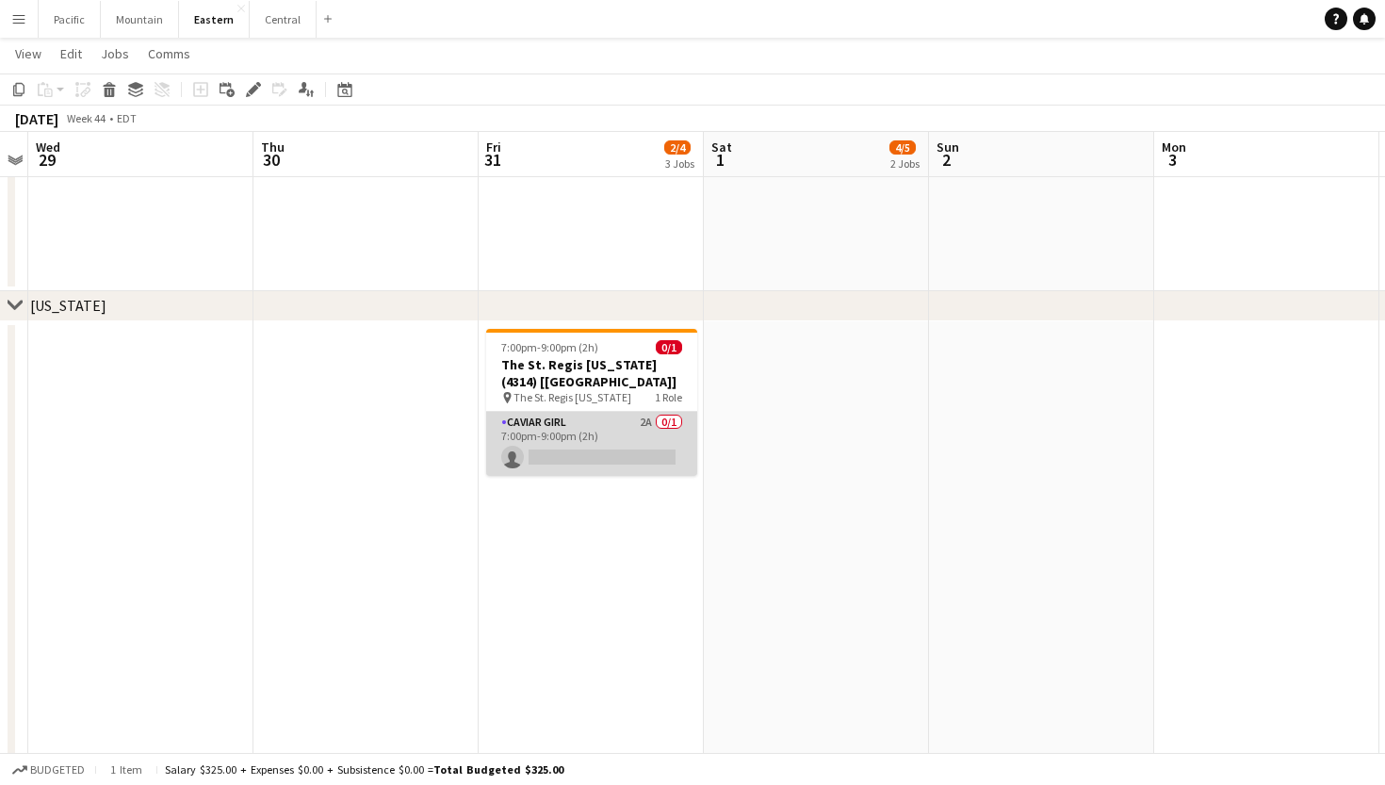
click at [648, 441] on app-card-role "Caviar Girl 2A 0/1 7:00pm-9:00pm (2h) single-neutral-actions" at bounding box center [591, 444] width 211 height 64
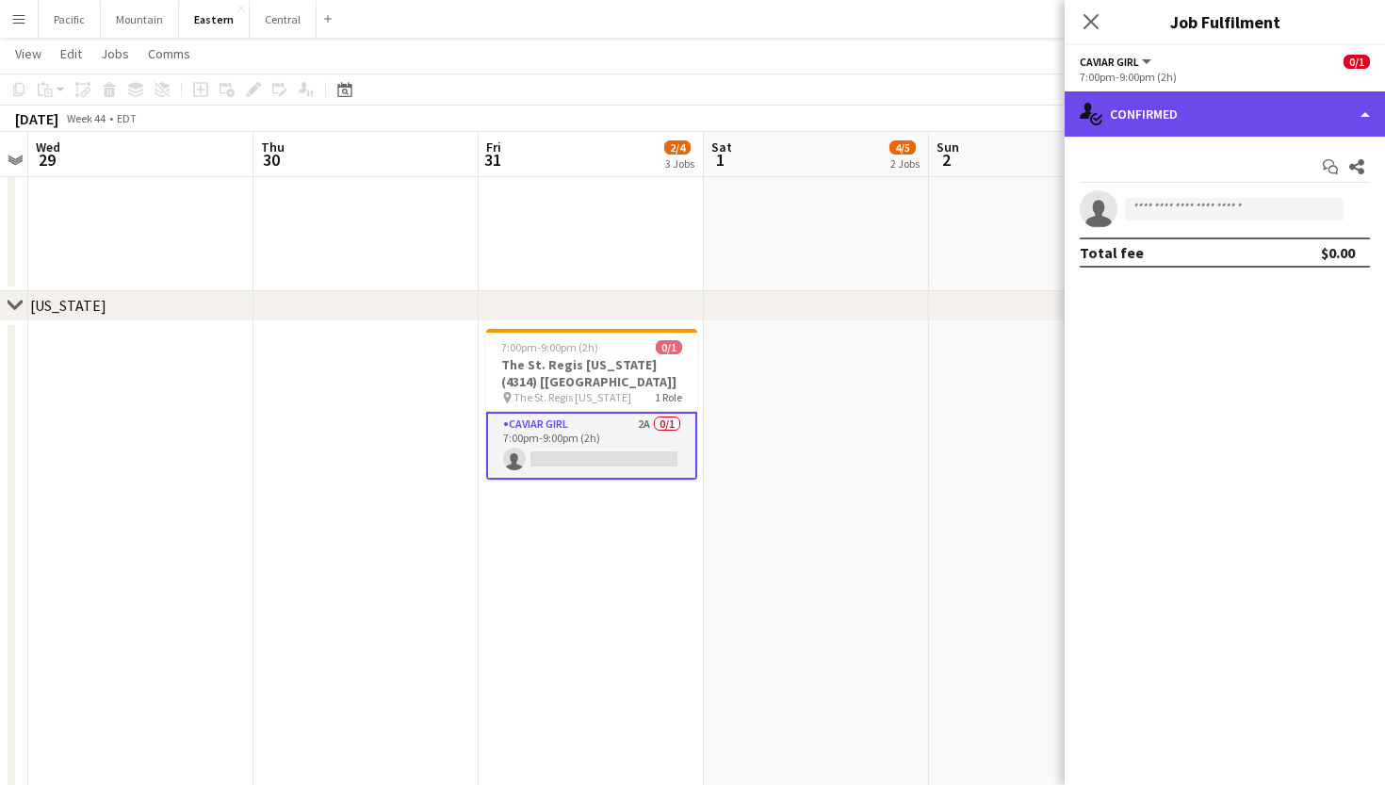
click at [1223, 116] on div "single-neutral-actions-check-2 Confirmed" at bounding box center [1224, 113] width 320 height 45
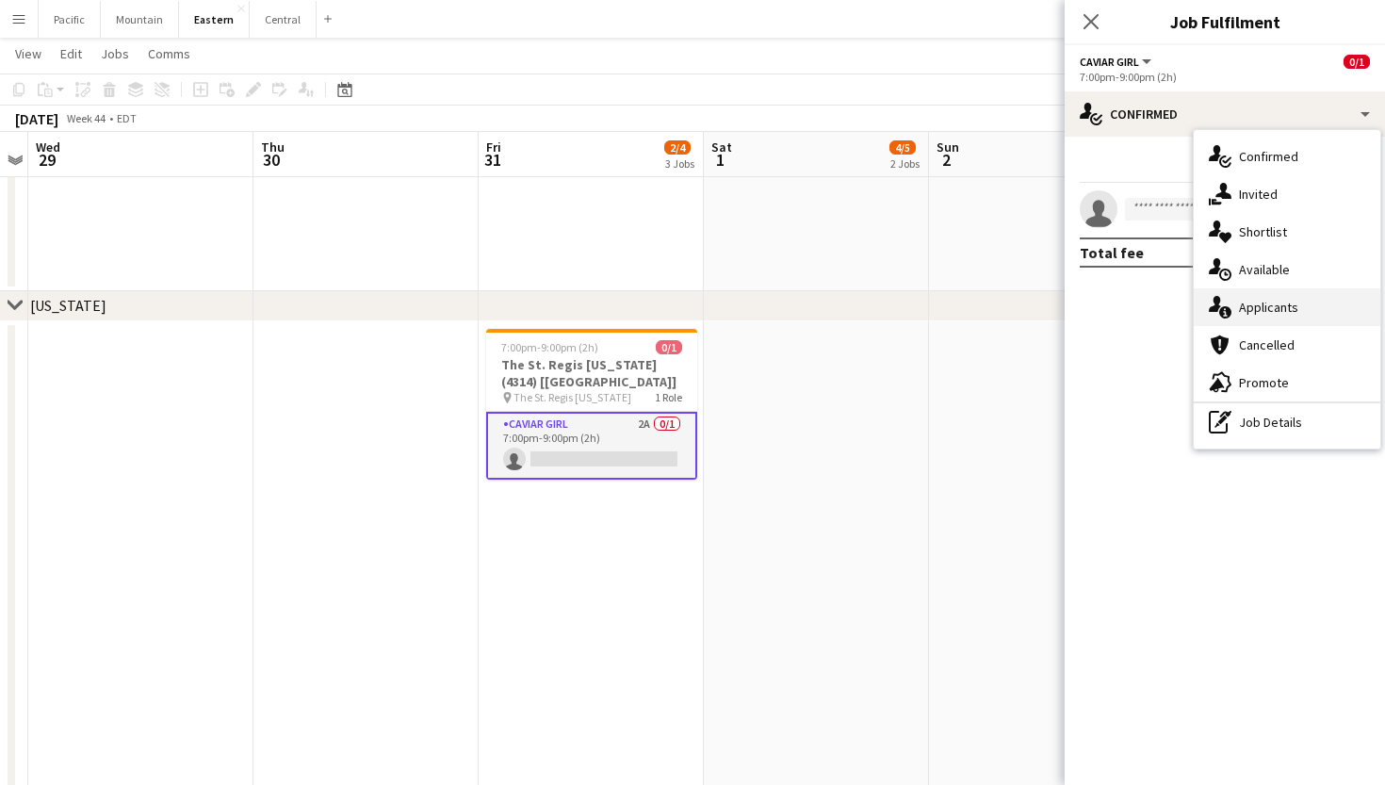
click at [1253, 305] on span "Applicants" at bounding box center [1268, 307] width 59 height 17
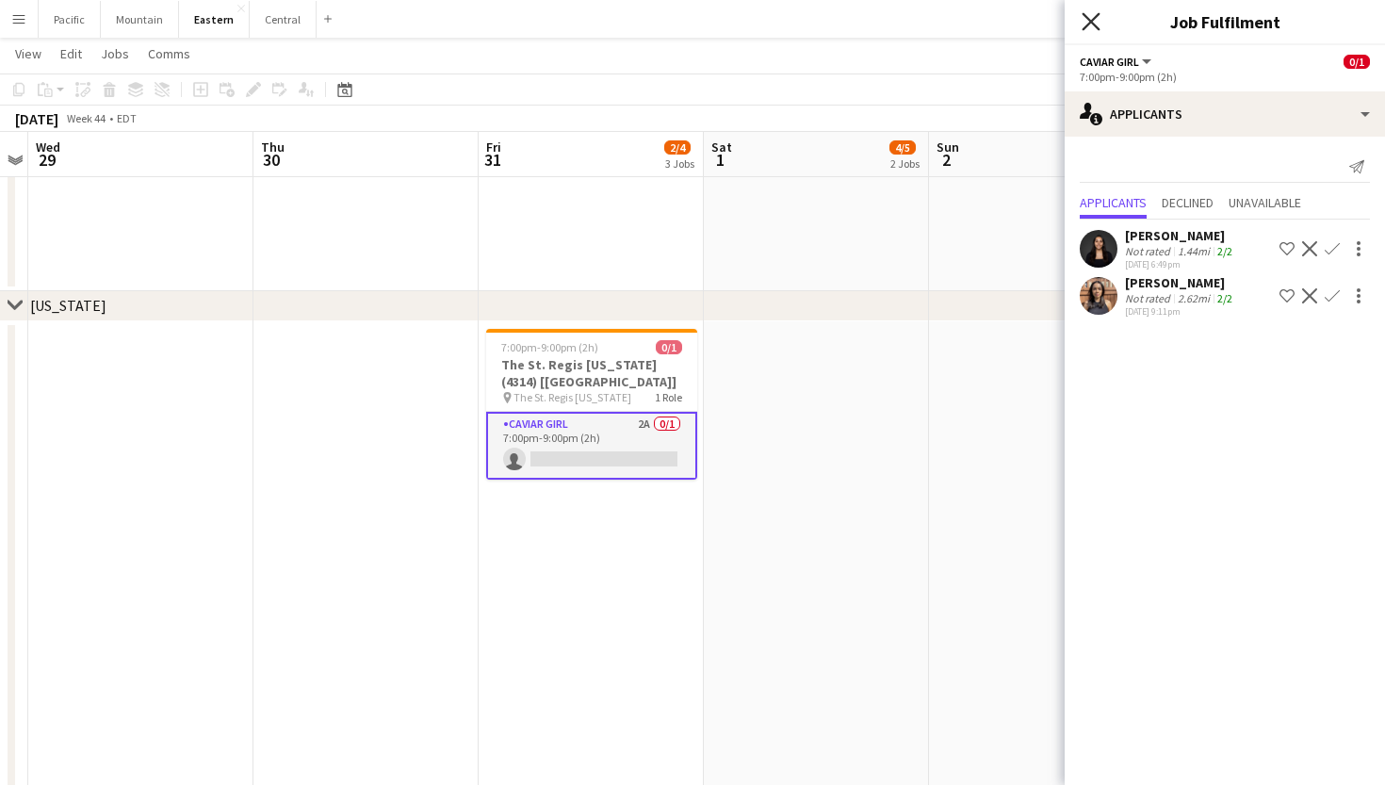
click at [1089, 24] on icon at bounding box center [1090, 21] width 18 height 18
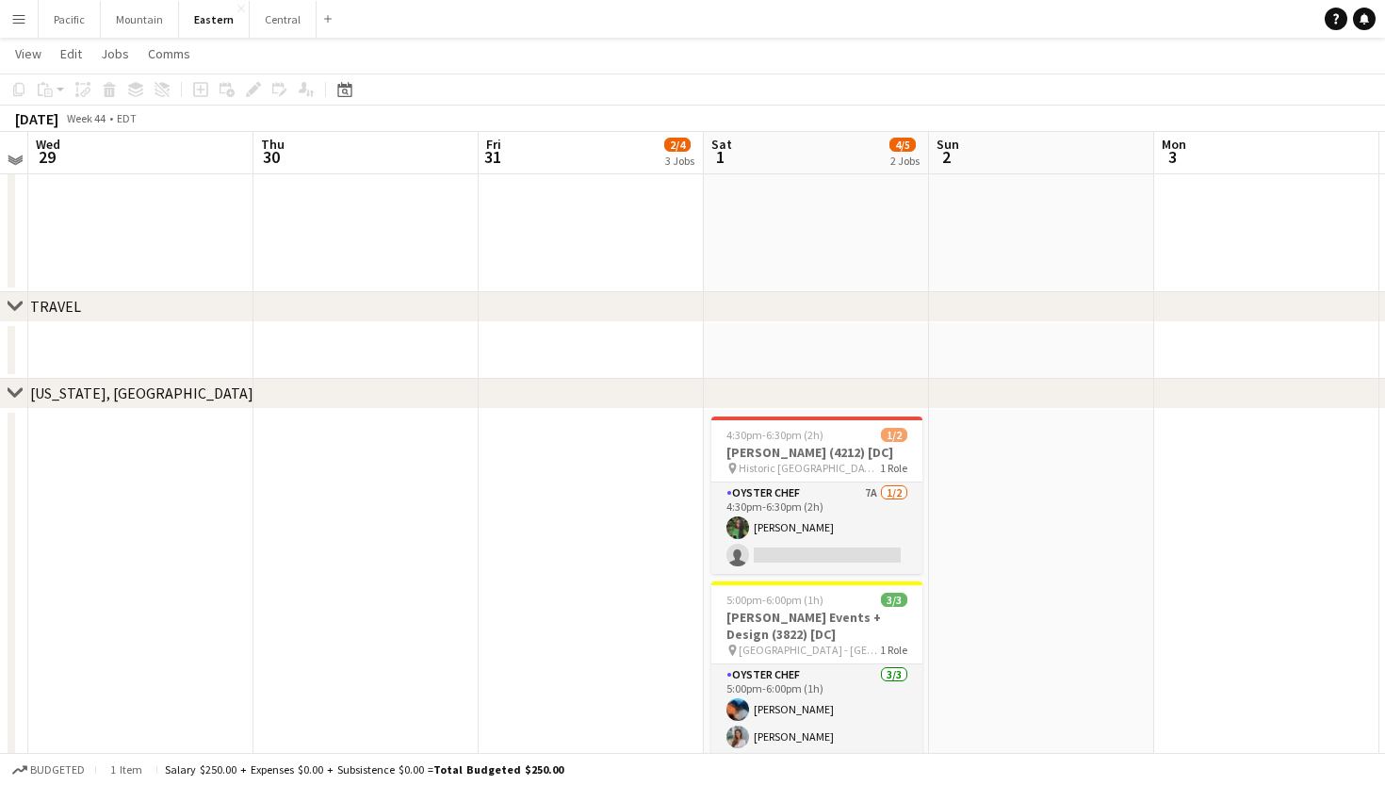
scroll to position [1808, 0]
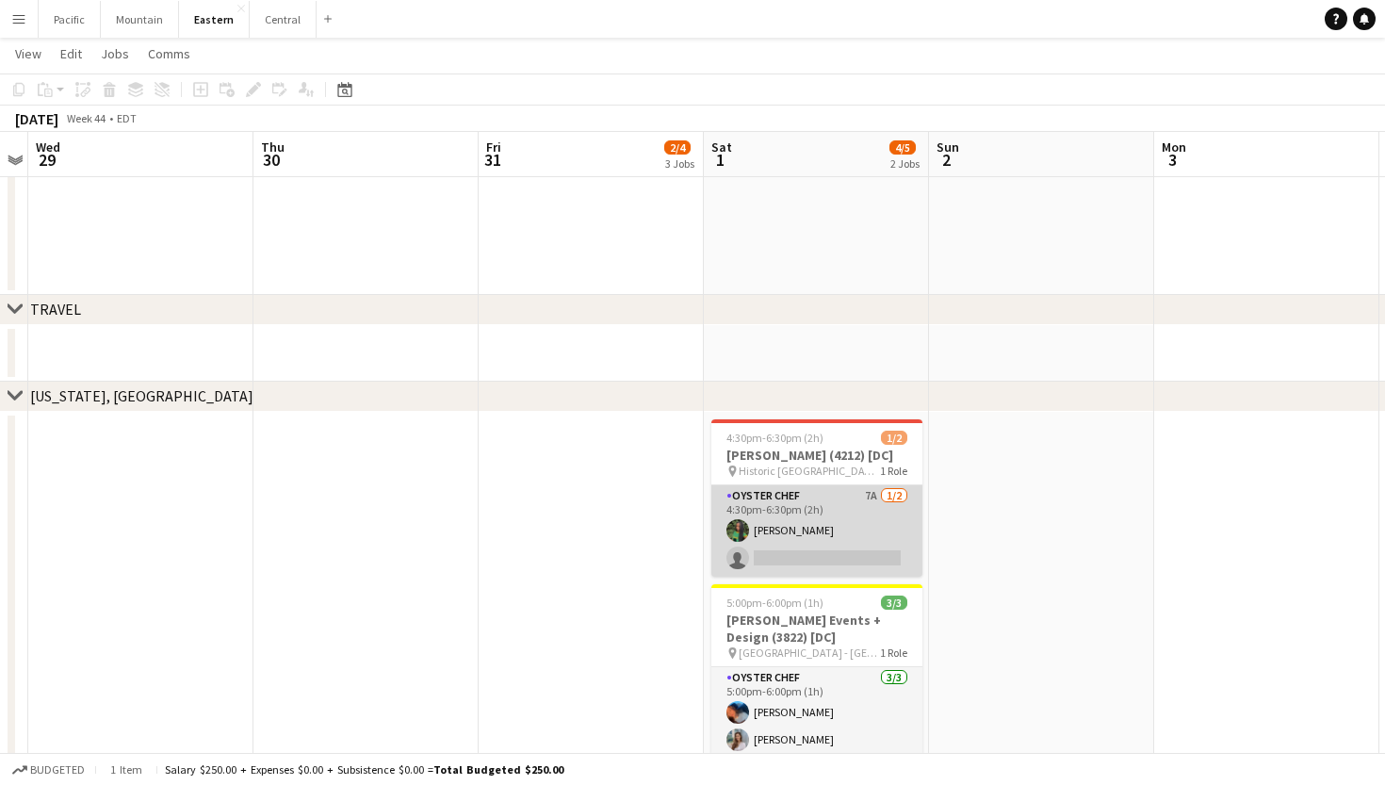
click at [867, 558] on app-card-role "Oyster Chef 7A 1/2 4:30pm-6:30pm (2h) Onyeka Osakwe single-neutral-actions" at bounding box center [816, 530] width 211 height 91
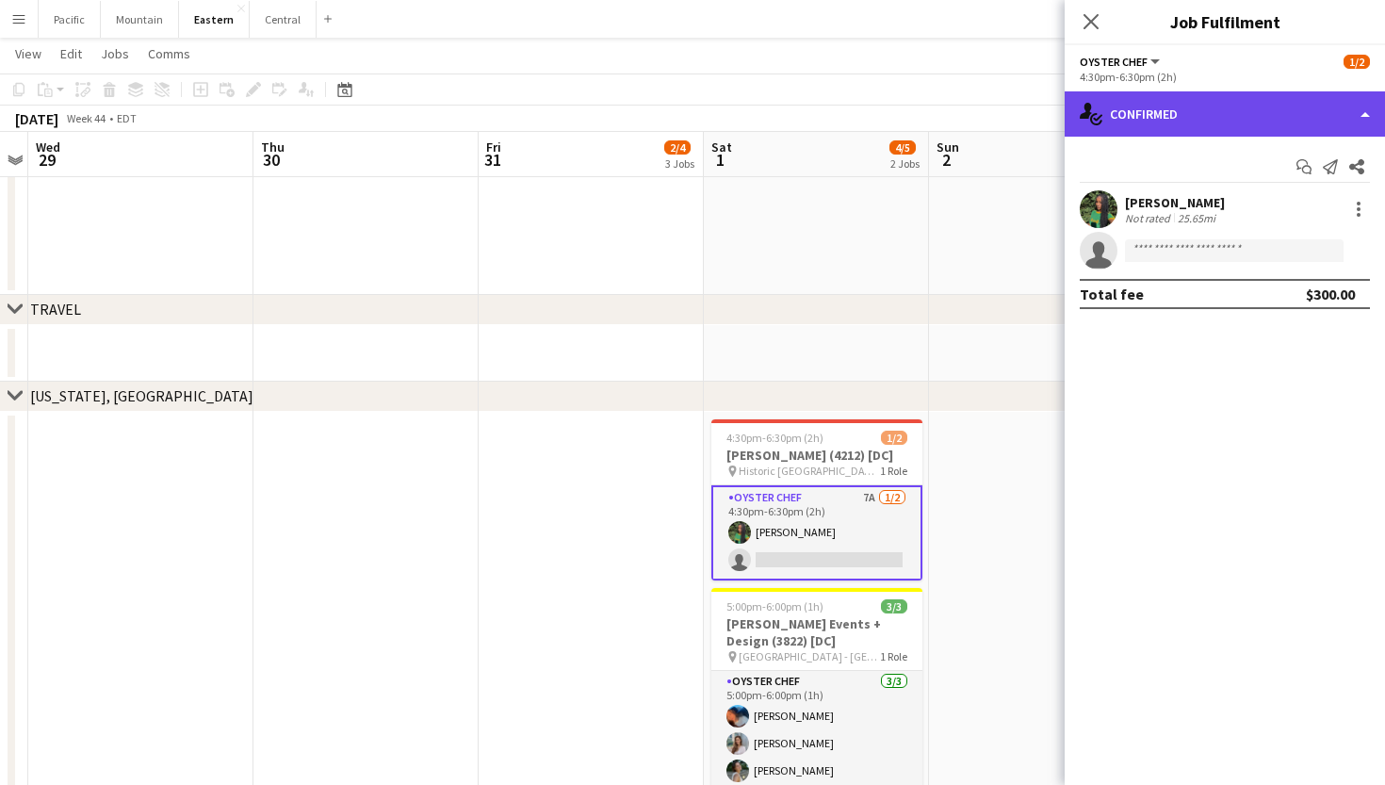
click at [1237, 113] on div "single-neutral-actions-check-2 Confirmed" at bounding box center [1224, 113] width 320 height 45
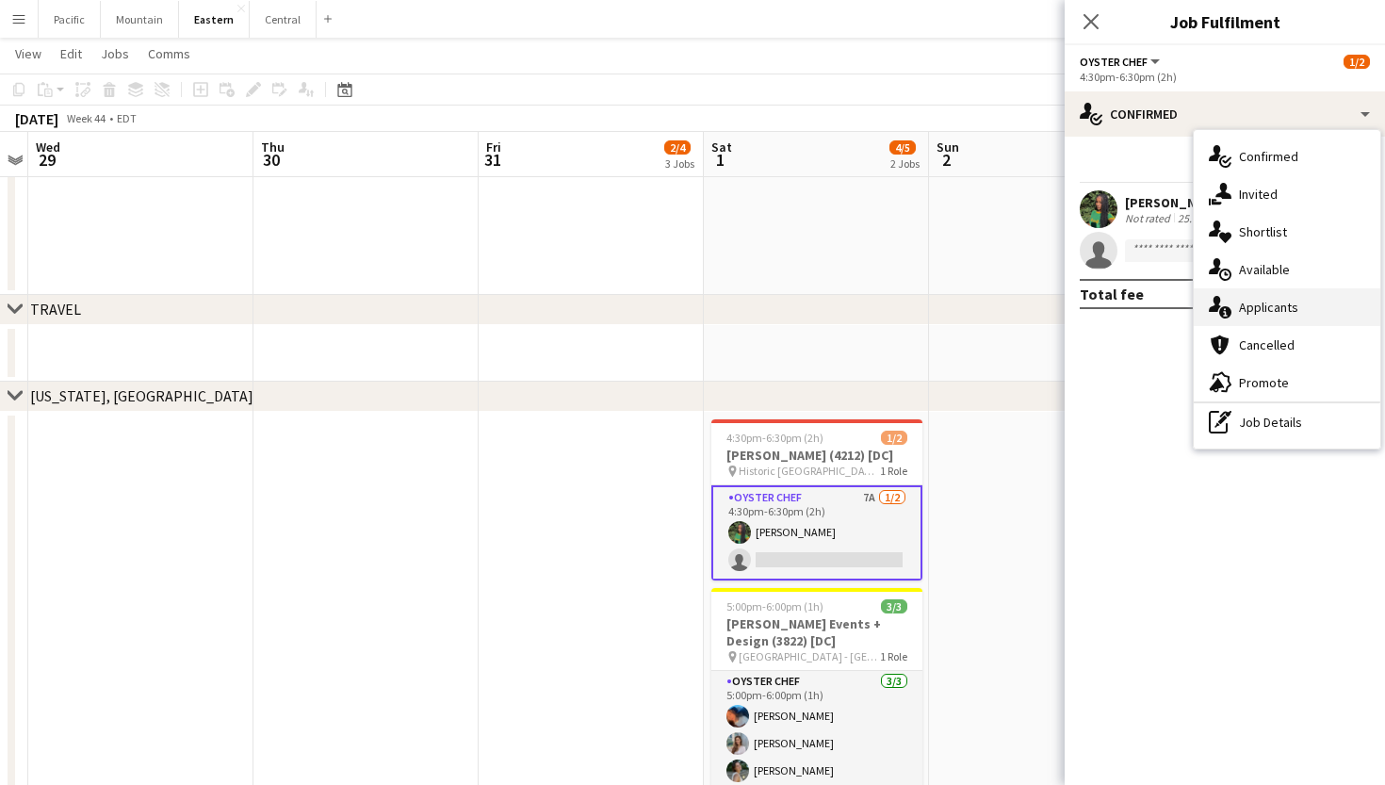
click at [1255, 317] on div "single-neutral-actions-information Applicants" at bounding box center [1286, 307] width 187 height 38
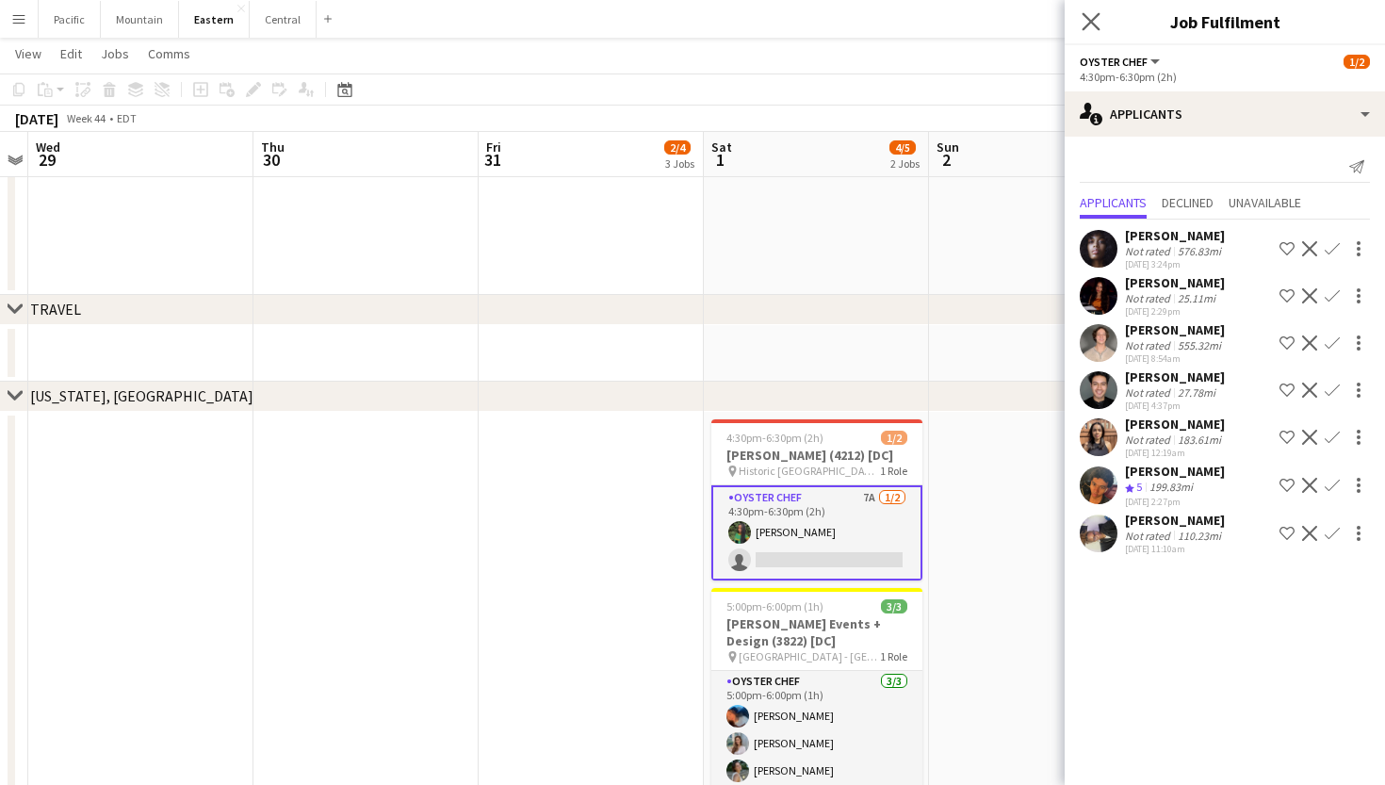
click at [1087, 30] on app-icon "Close pop-in" at bounding box center [1091, 21] width 27 height 27
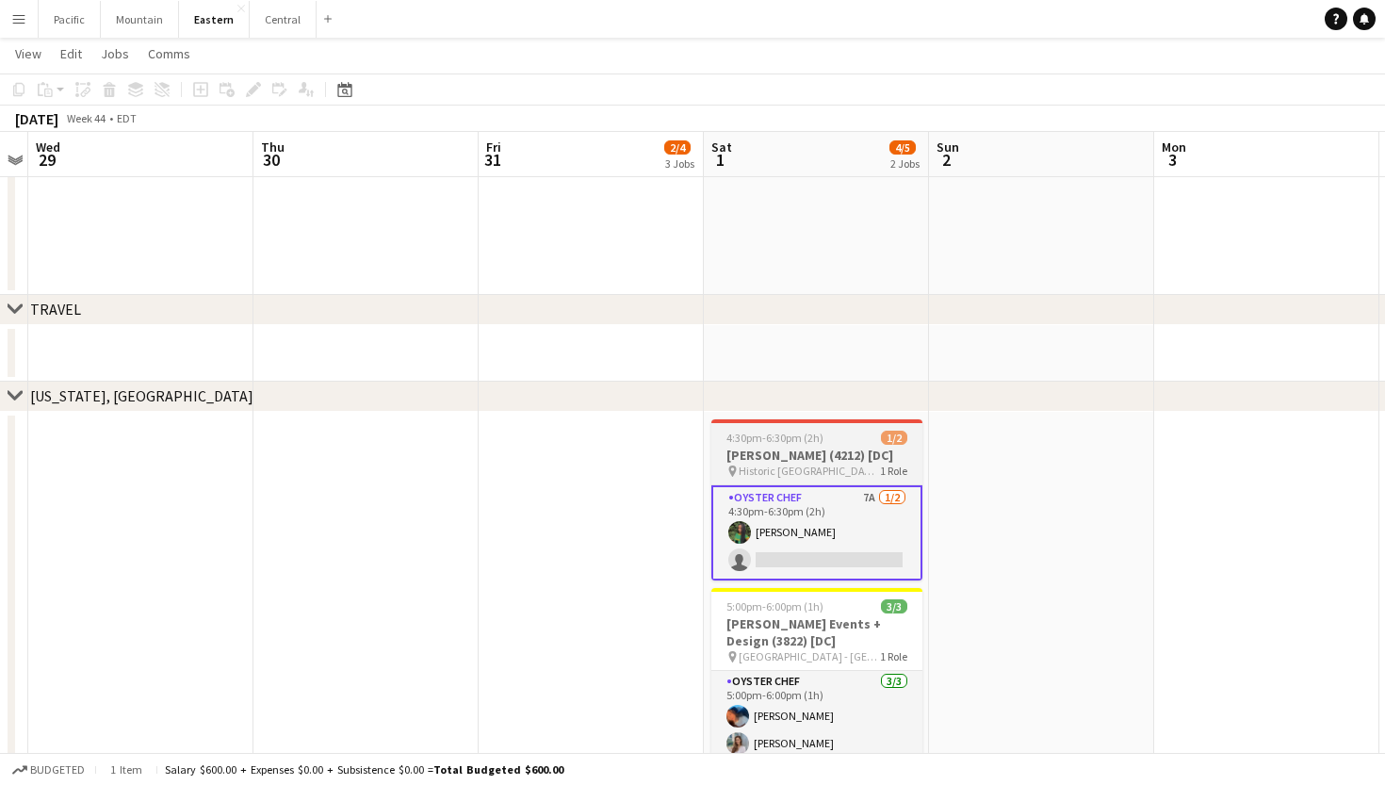
click at [836, 437] on div "4:30pm-6:30pm (2h) 1/2" at bounding box center [816, 437] width 211 height 14
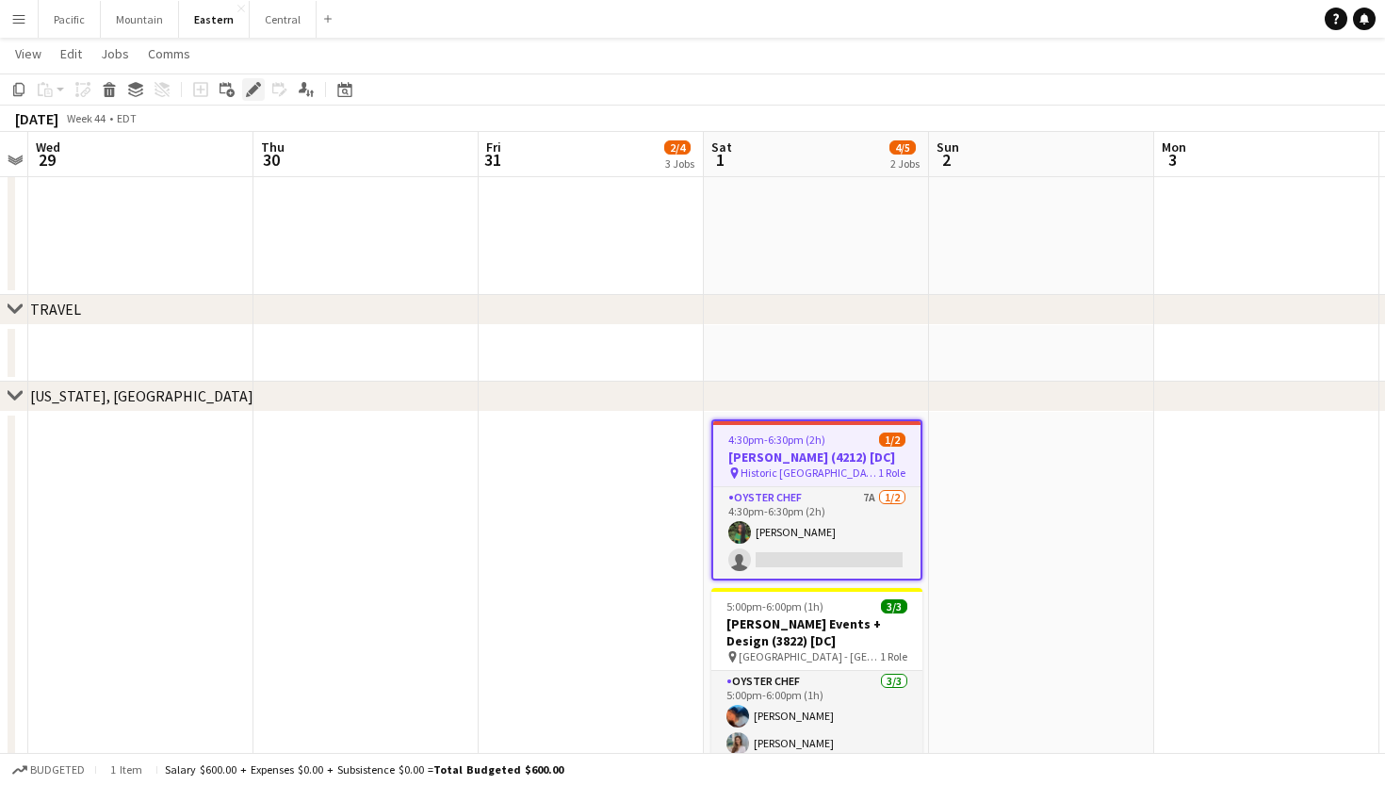
click at [259, 92] on icon "Edit" at bounding box center [253, 89] width 15 height 15
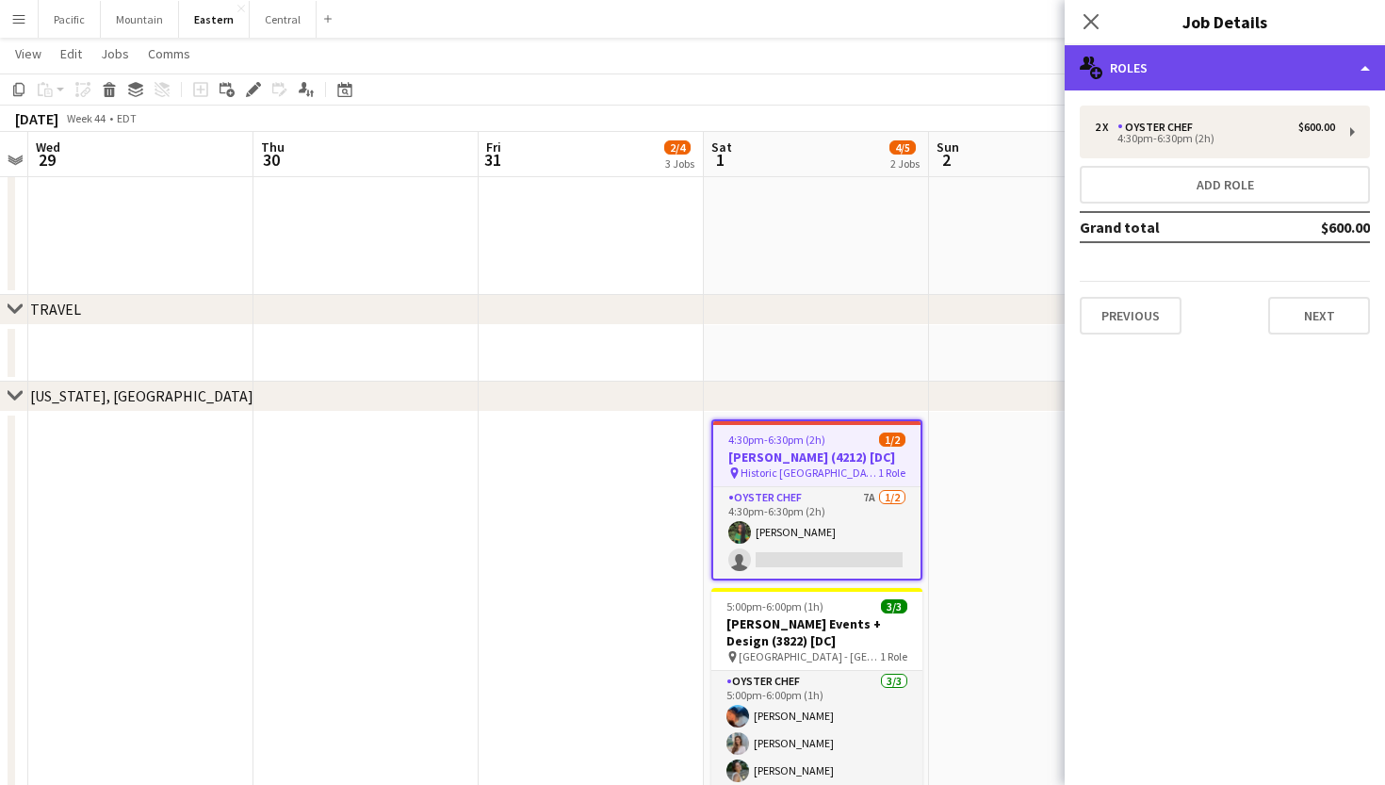
click at [1288, 82] on div "multiple-users-add Roles" at bounding box center [1224, 67] width 320 height 45
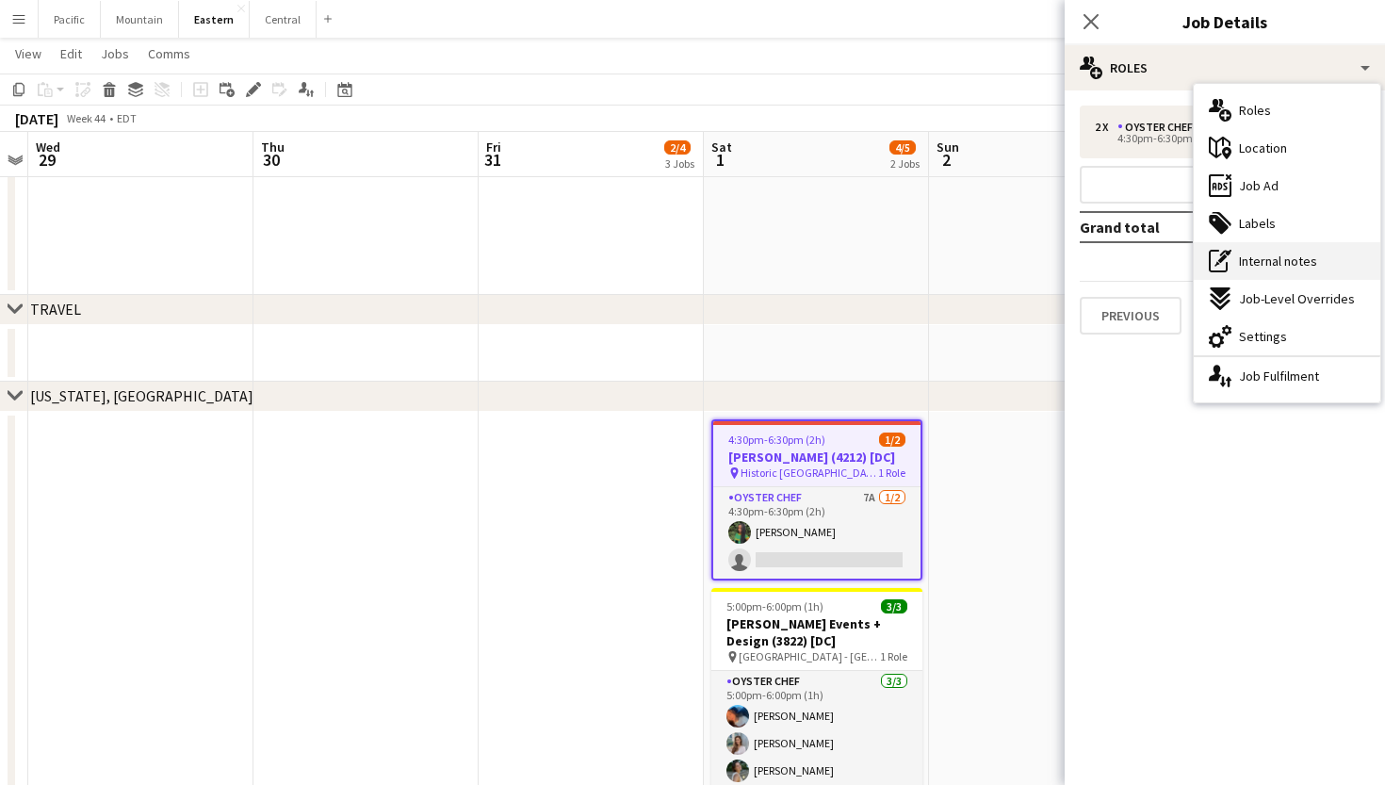
click at [1287, 249] on div "pen-write Internal notes" at bounding box center [1286, 261] width 187 height 38
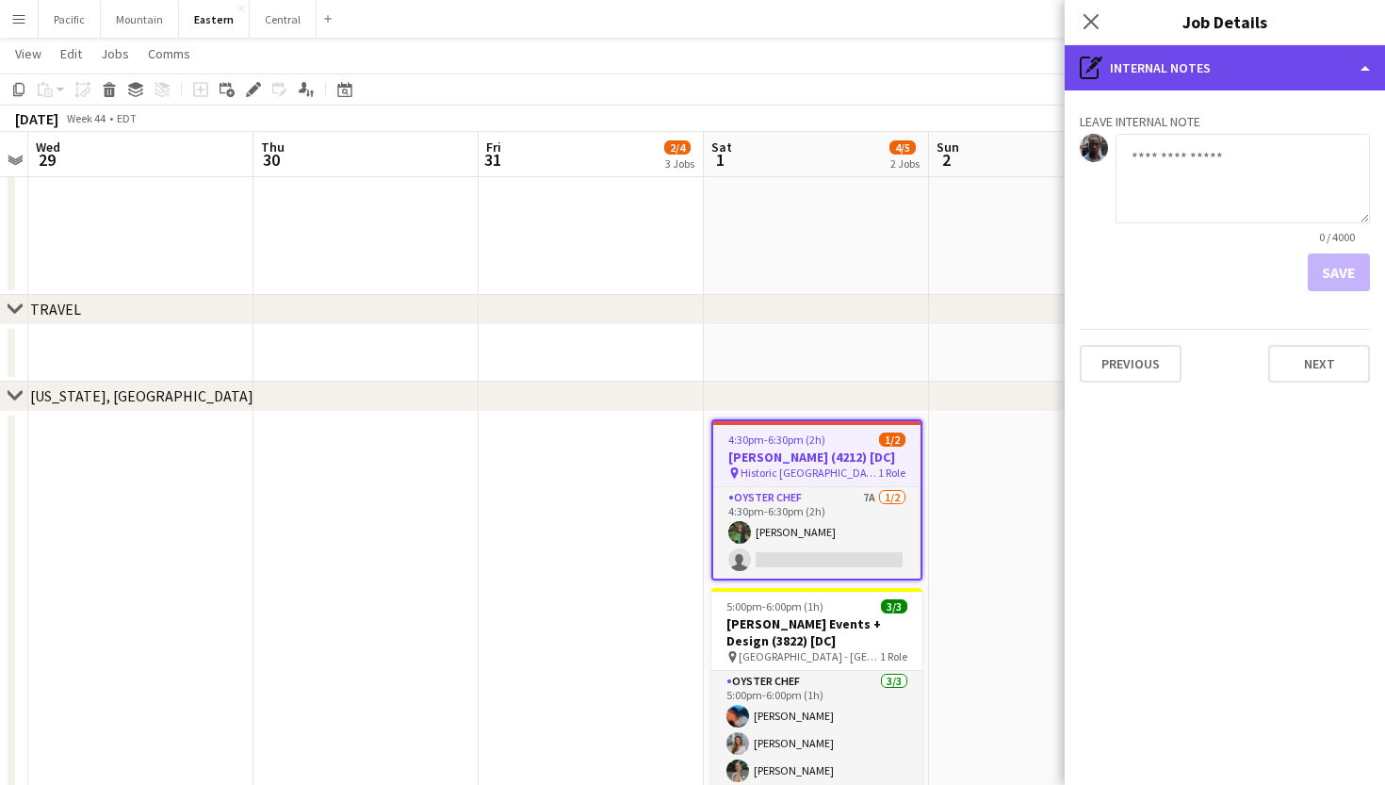
click at [1210, 68] on div "pen-write Internal notes" at bounding box center [1224, 67] width 320 height 45
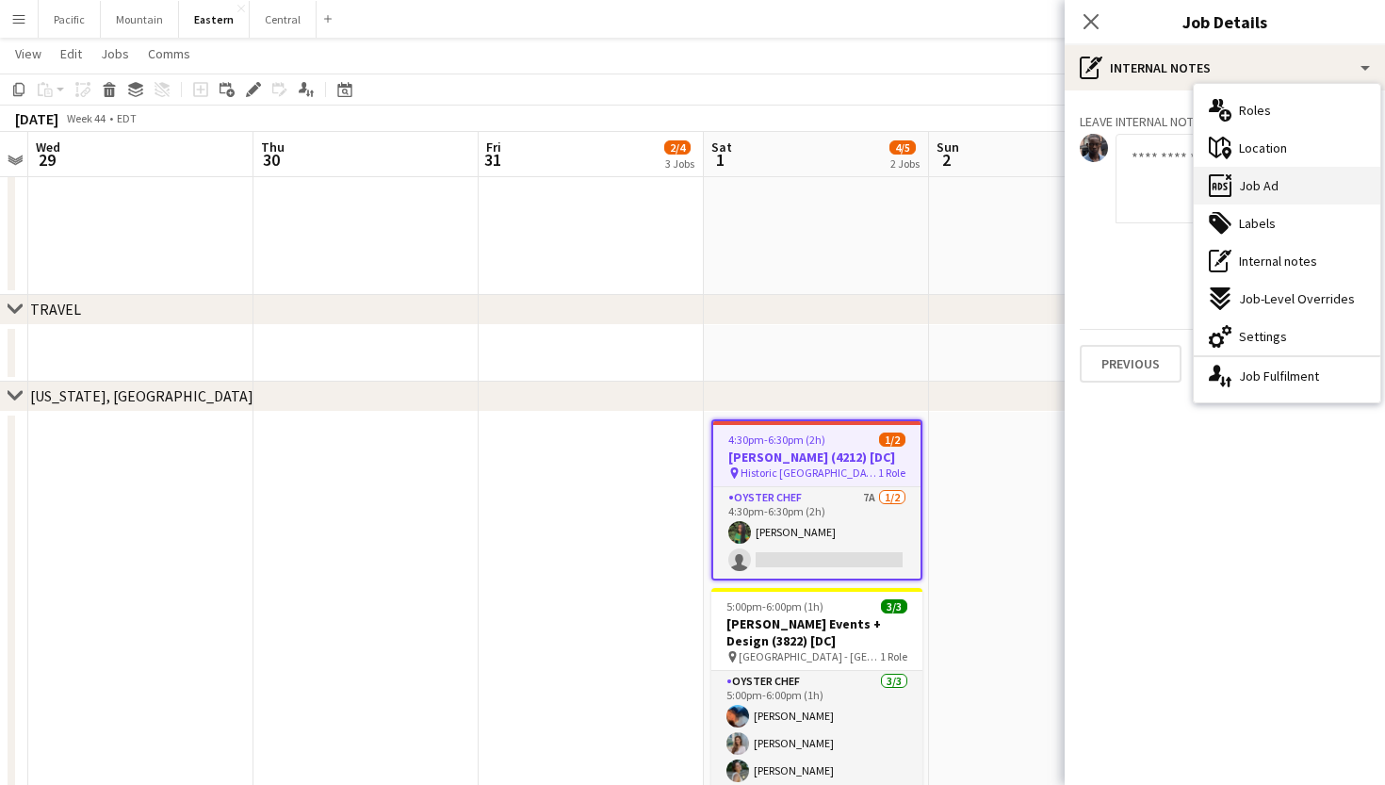
click at [1270, 187] on span "Job Ad" at bounding box center [1259, 185] width 40 height 17
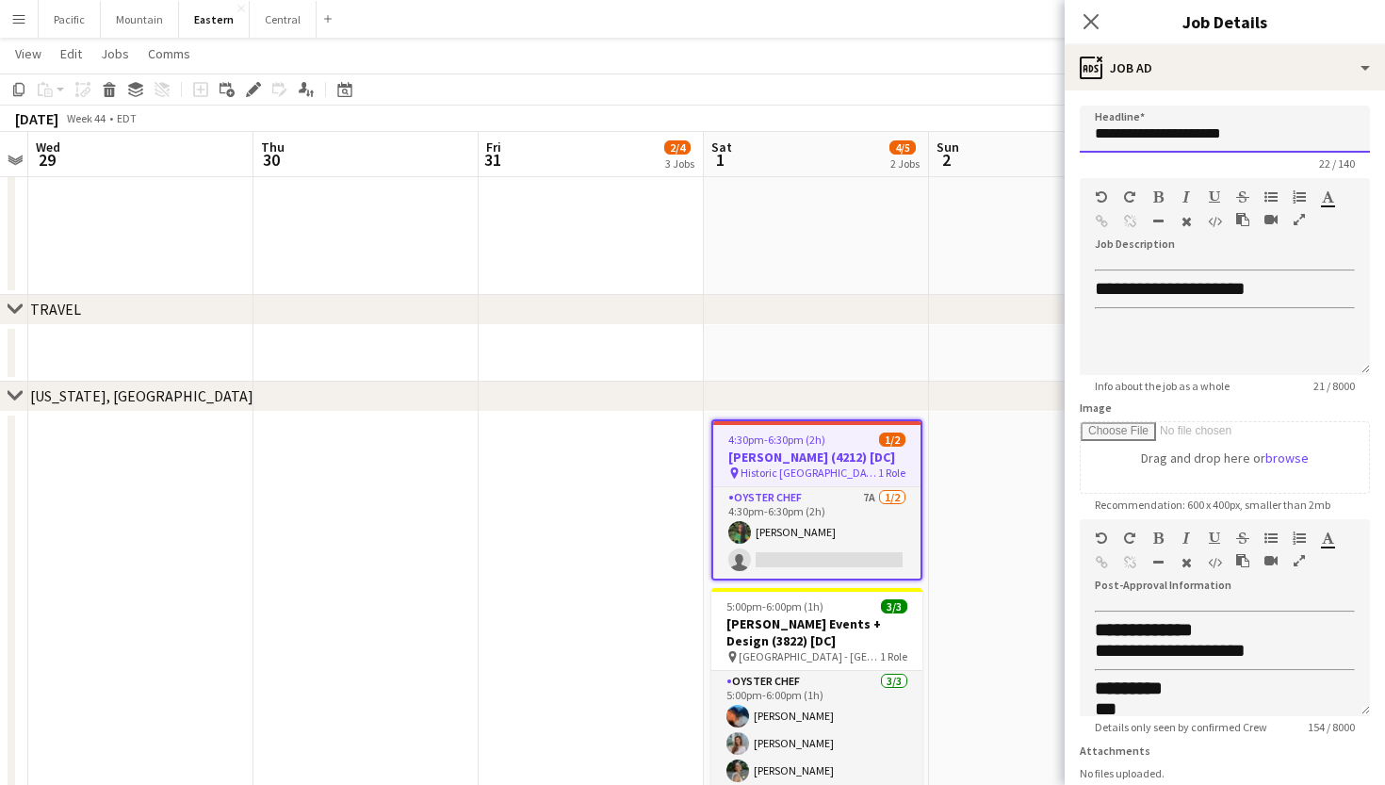
click at [1198, 148] on input "**********" at bounding box center [1225, 129] width 290 height 47
click at [1098, 16] on icon "Close pop-in" at bounding box center [1090, 21] width 18 height 18
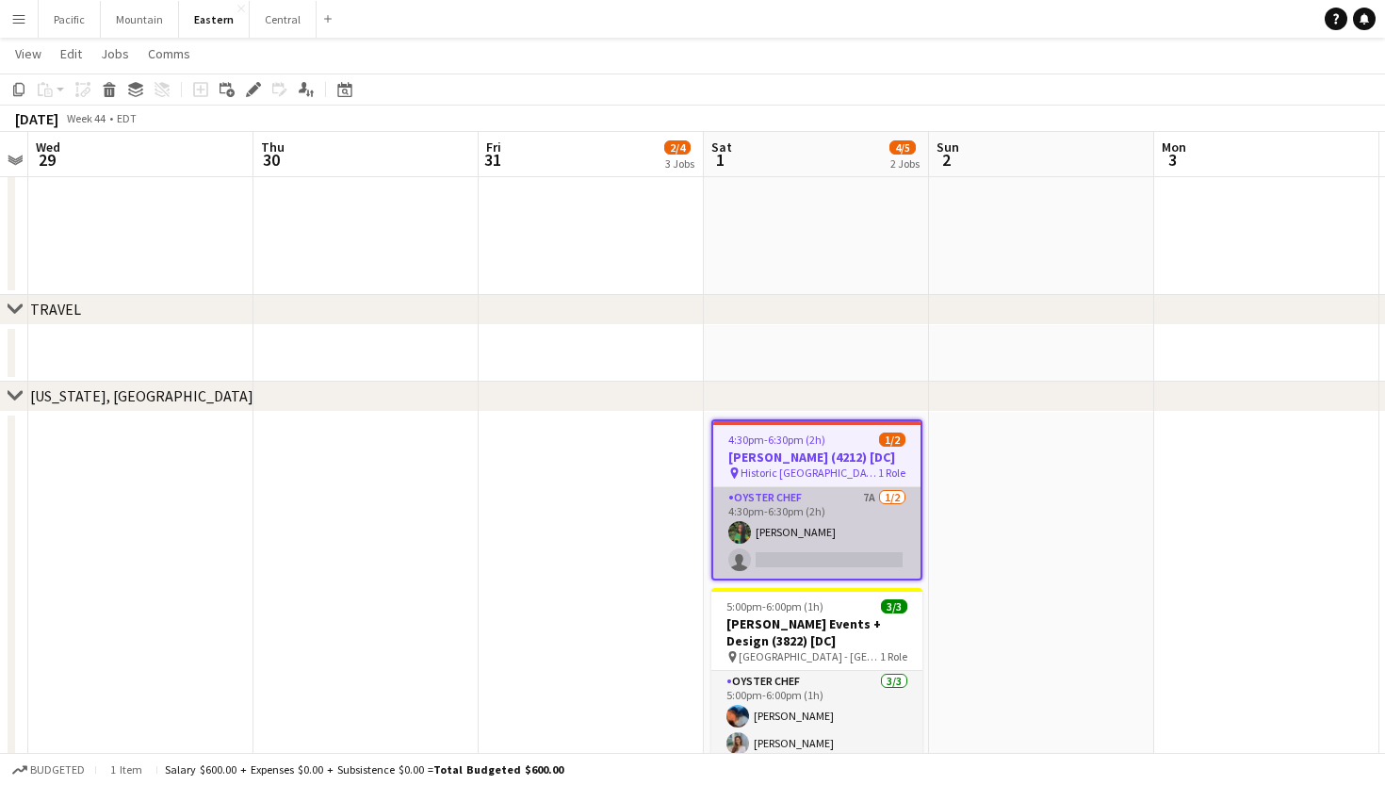
click at [831, 533] on app-card-role "Oyster Chef 7A 1/2 4:30pm-6:30pm (2h) Onyeka Osakwe single-neutral-actions" at bounding box center [816, 532] width 207 height 91
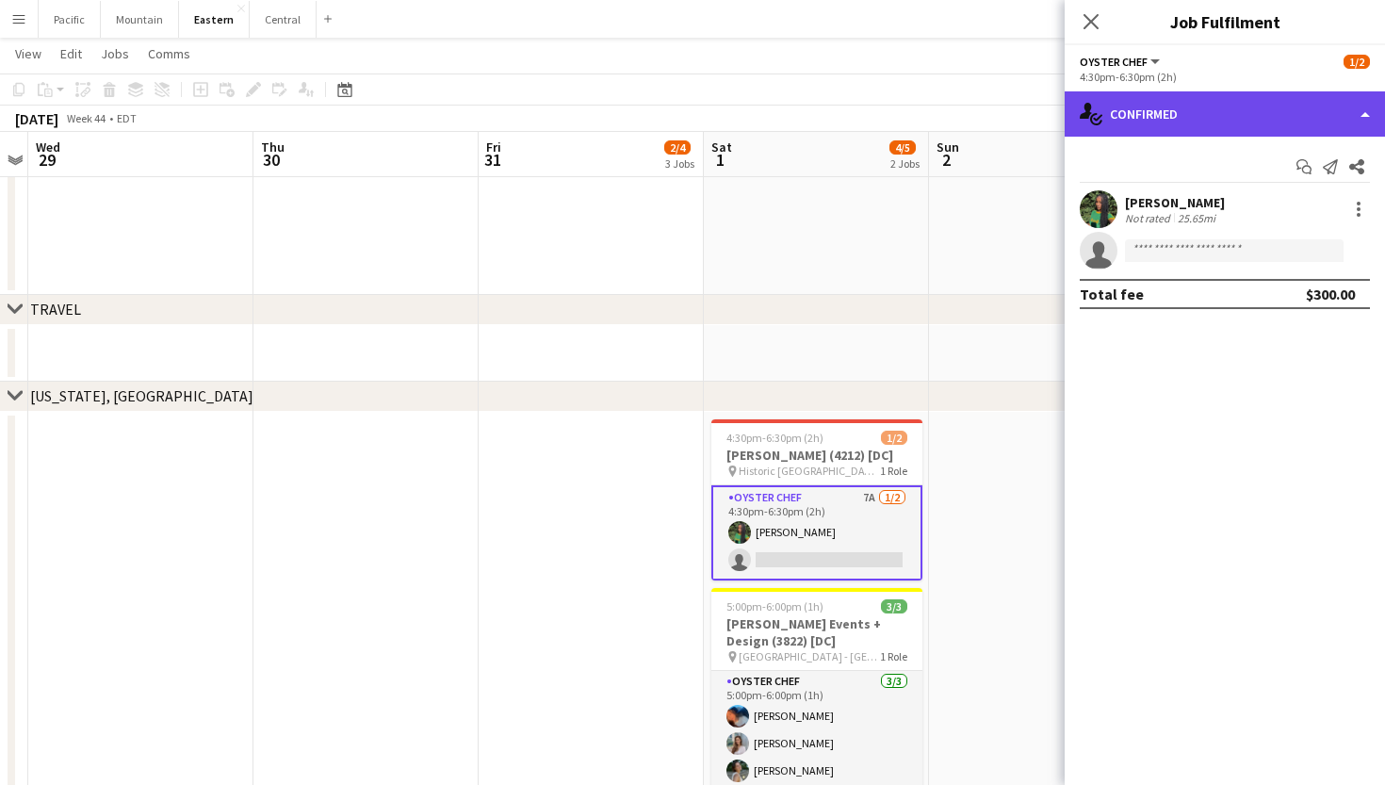
click at [1194, 122] on div "single-neutral-actions-check-2 Confirmed" at bounding box center [1224, 113] width 320 height 45
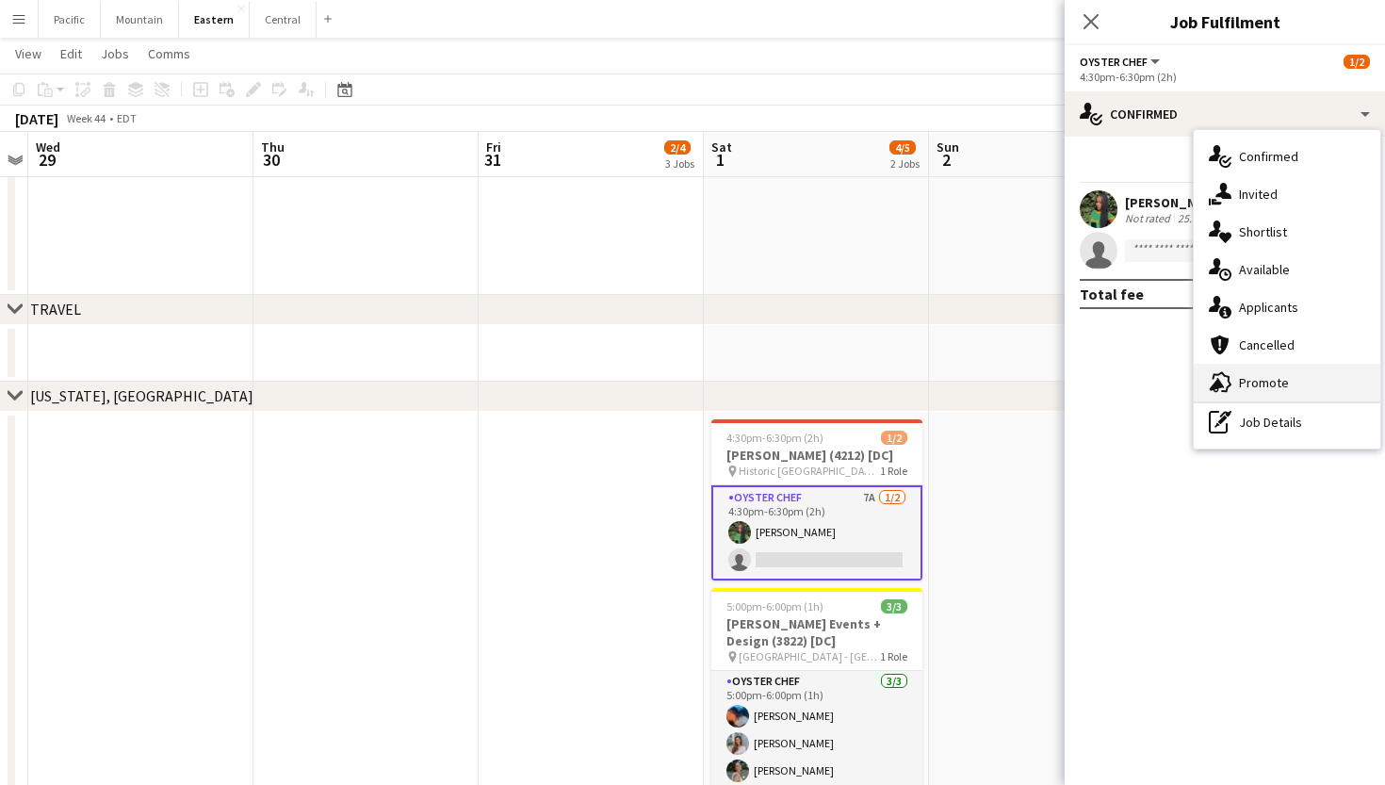
click at [1258, 378] on span "Promote" at bounding box center [1264, 382] width 50 height 17
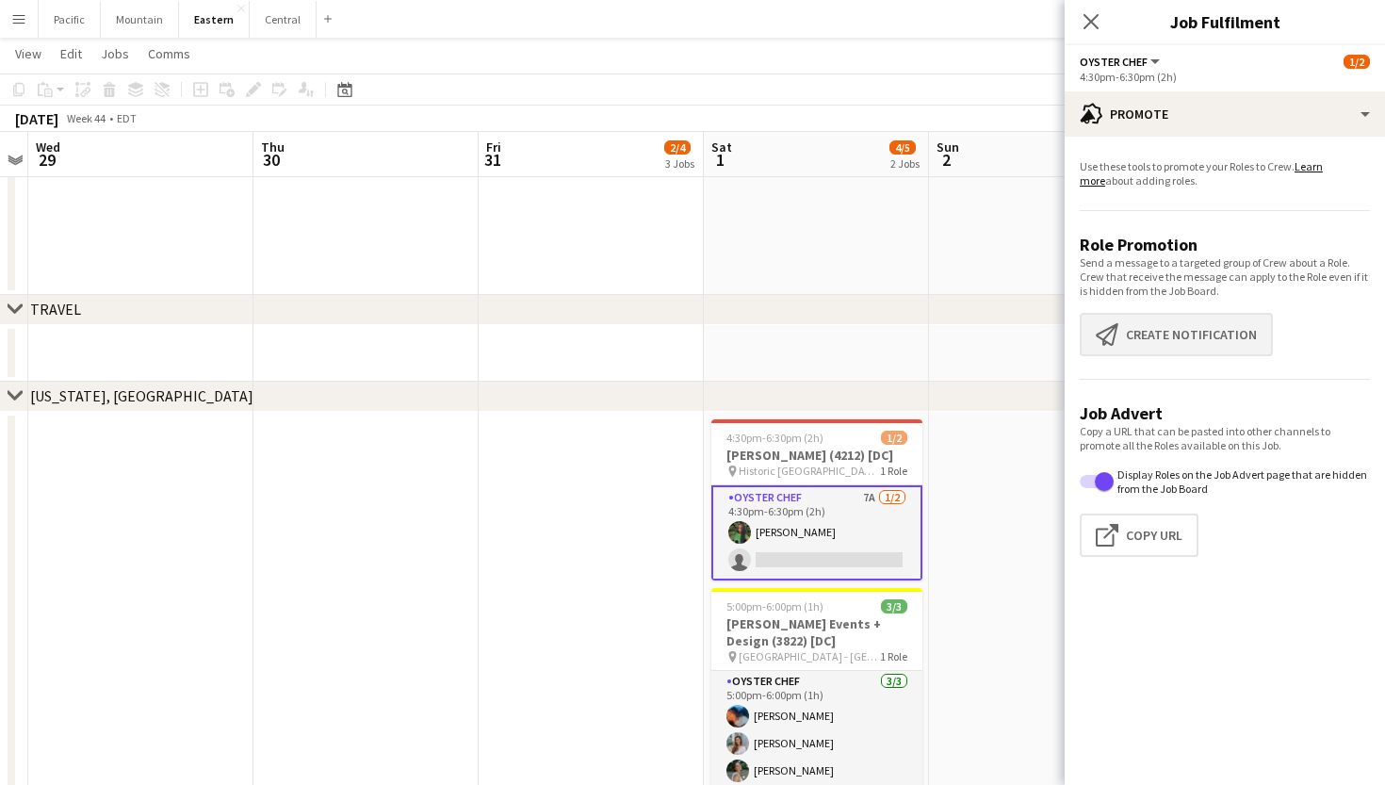
click at [1151, 334] on button "Create notification Create notification" at bounding box center [1176, 334] width 193 height 43
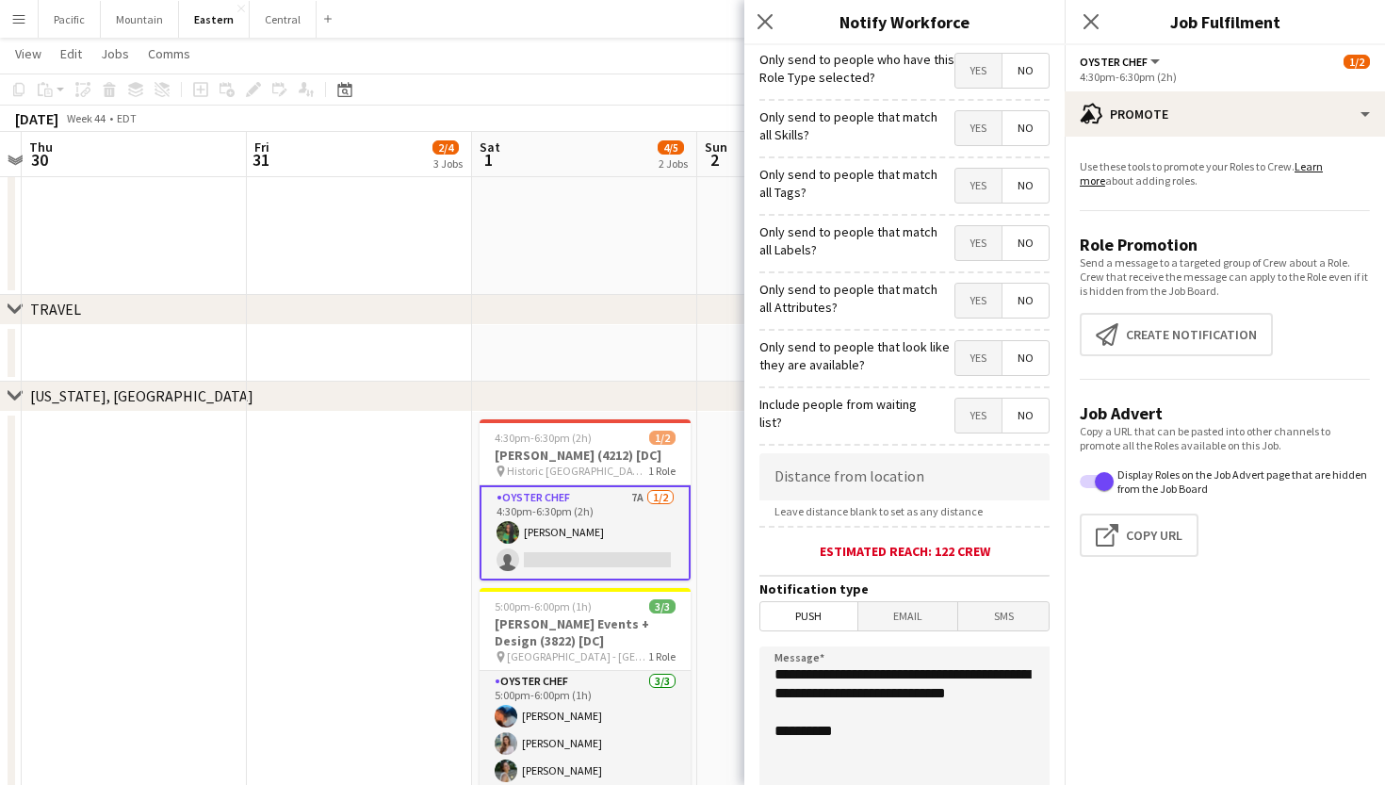
scroll to position [0, 891]
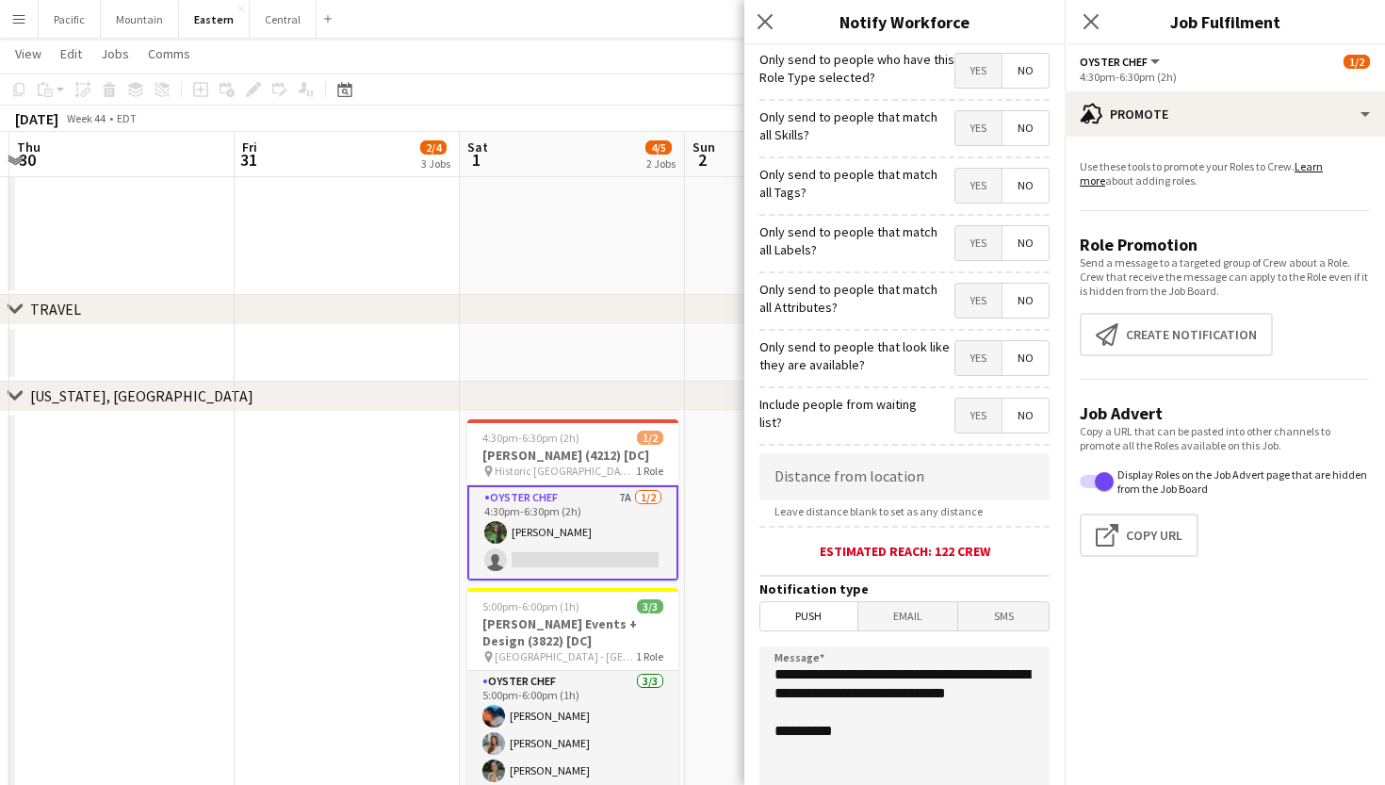
click at [973, 198] on span "Yes" at bounding box center [978, 186] width 46 height 34
click at [974, 187] on span "Yes" at bounding box center [978, 186] width 46 height 34
click at [1091, 29] on icon "Close pop-in" at bounding box center [1090, 21] width 18 height 18
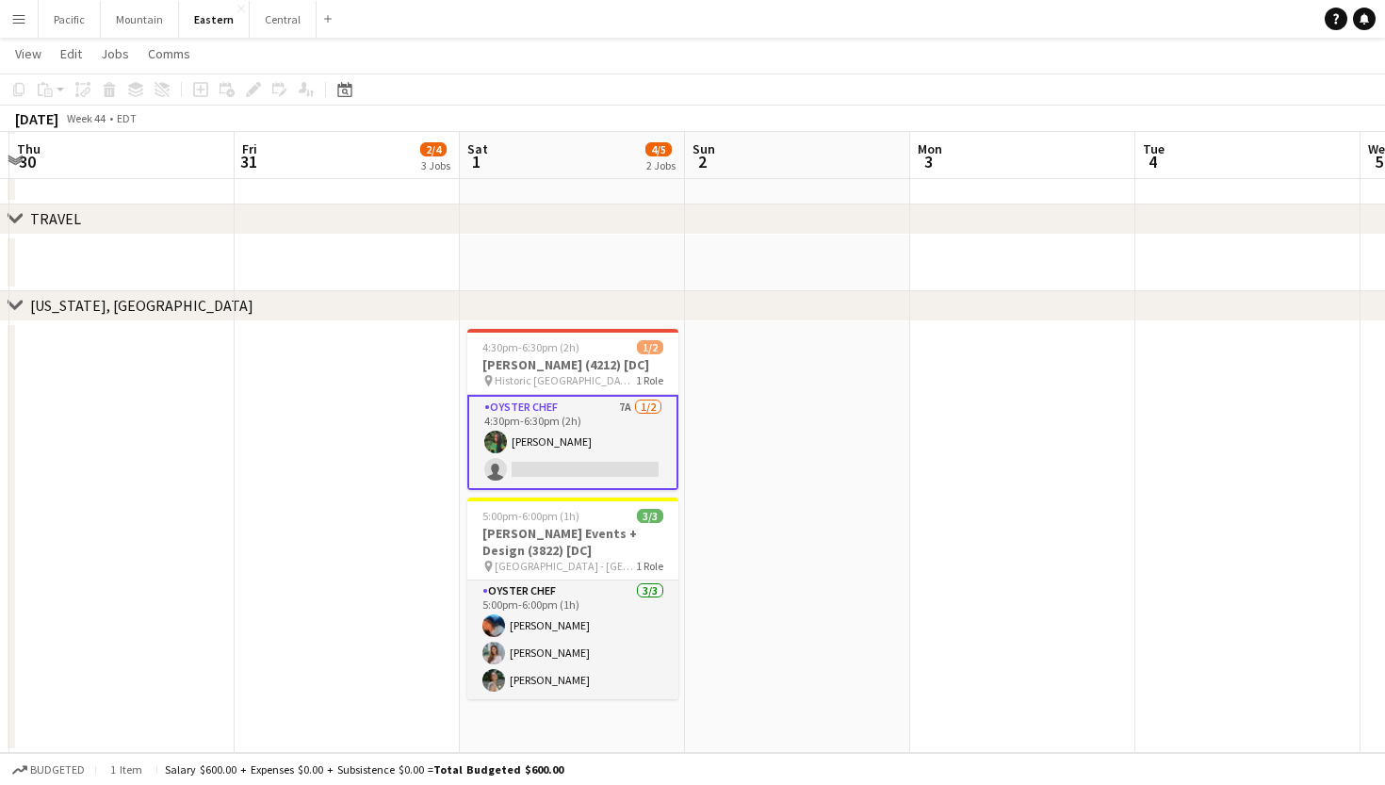
scroll to position [1898, 0]
click at [76, 32] on button "Pacific Close" at bounding box center [70, 19] width 62 height 37
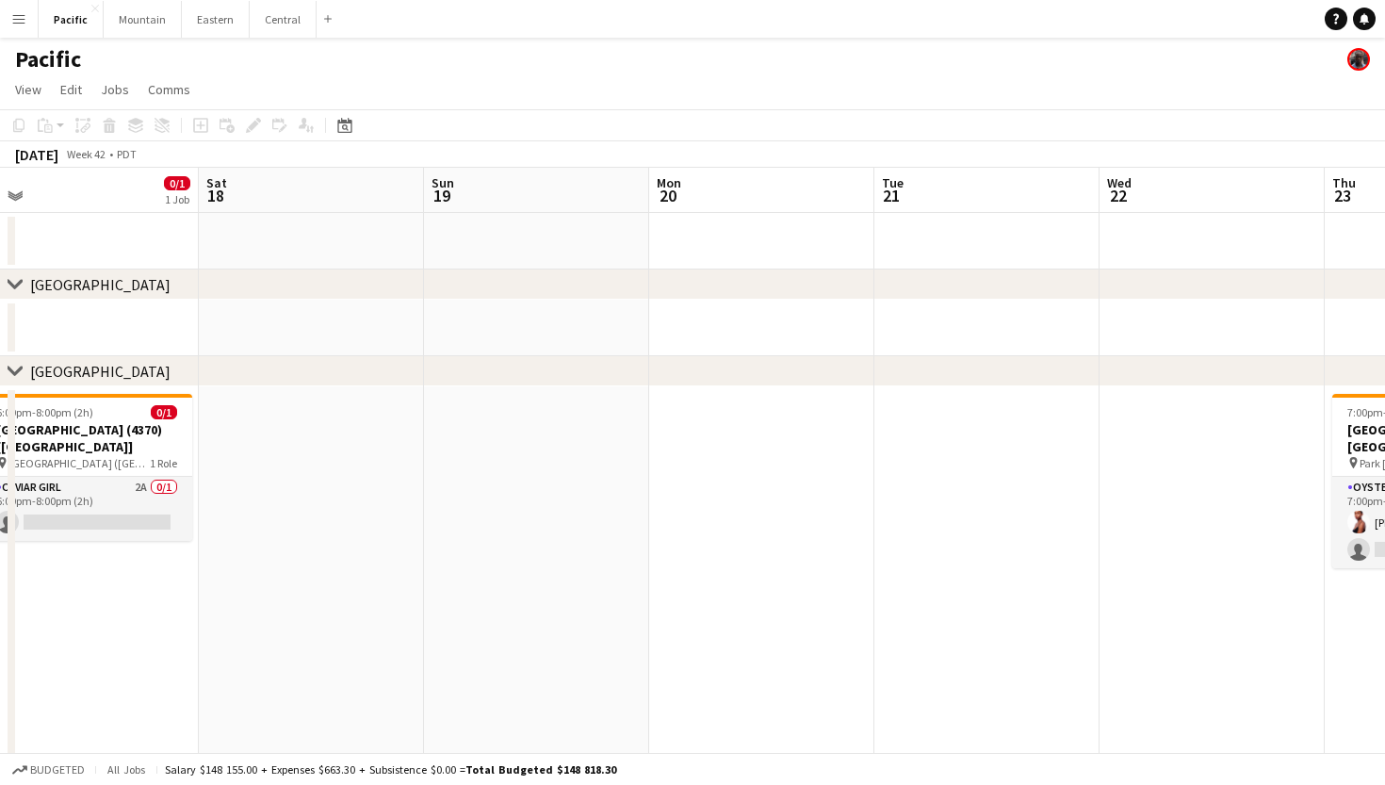
scroll to position [0, 382]
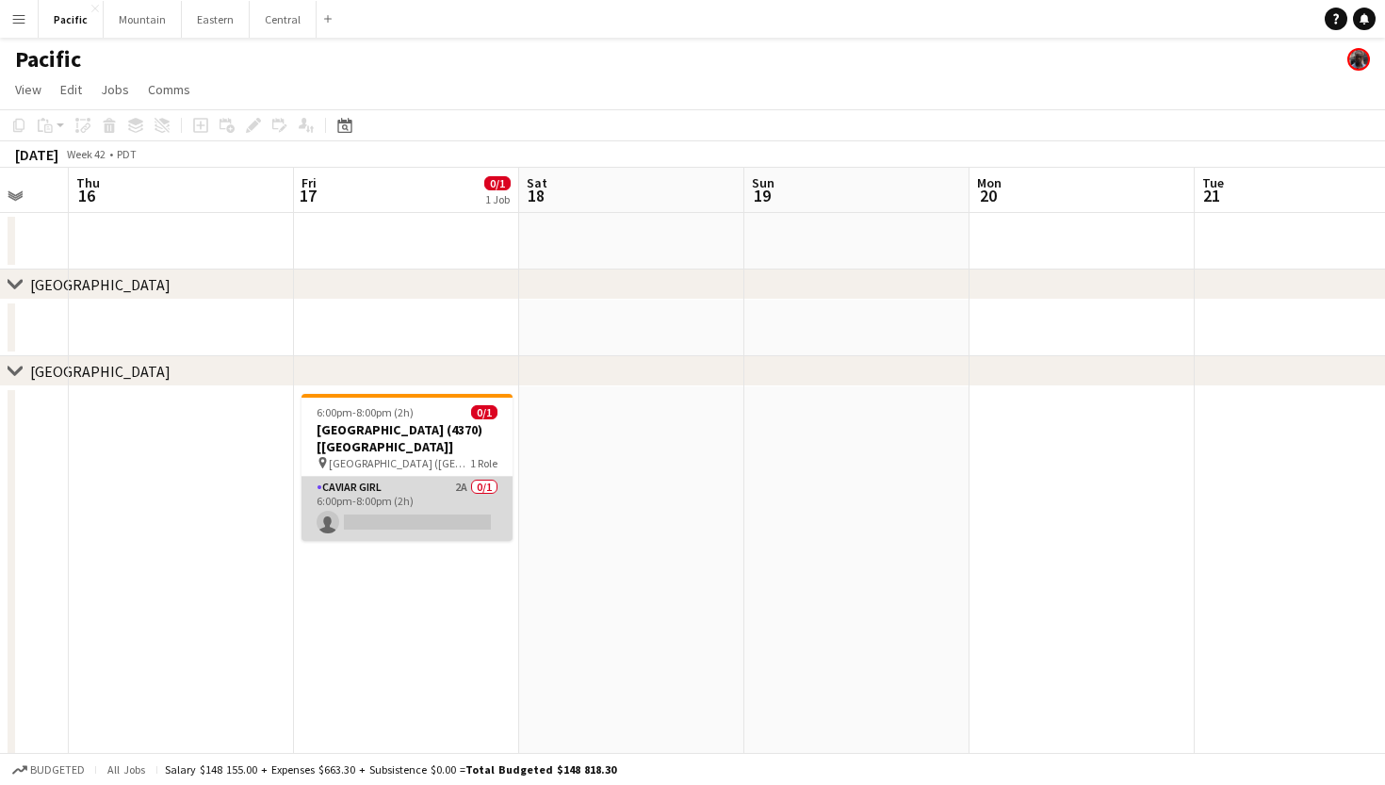
click at [487, 503] on app-card-role "Caviar Girl 2A 0/1 6:00pm-8:00pm (2h) single-neutral-actions" at bounding box center [406, 509] width 211 height 64
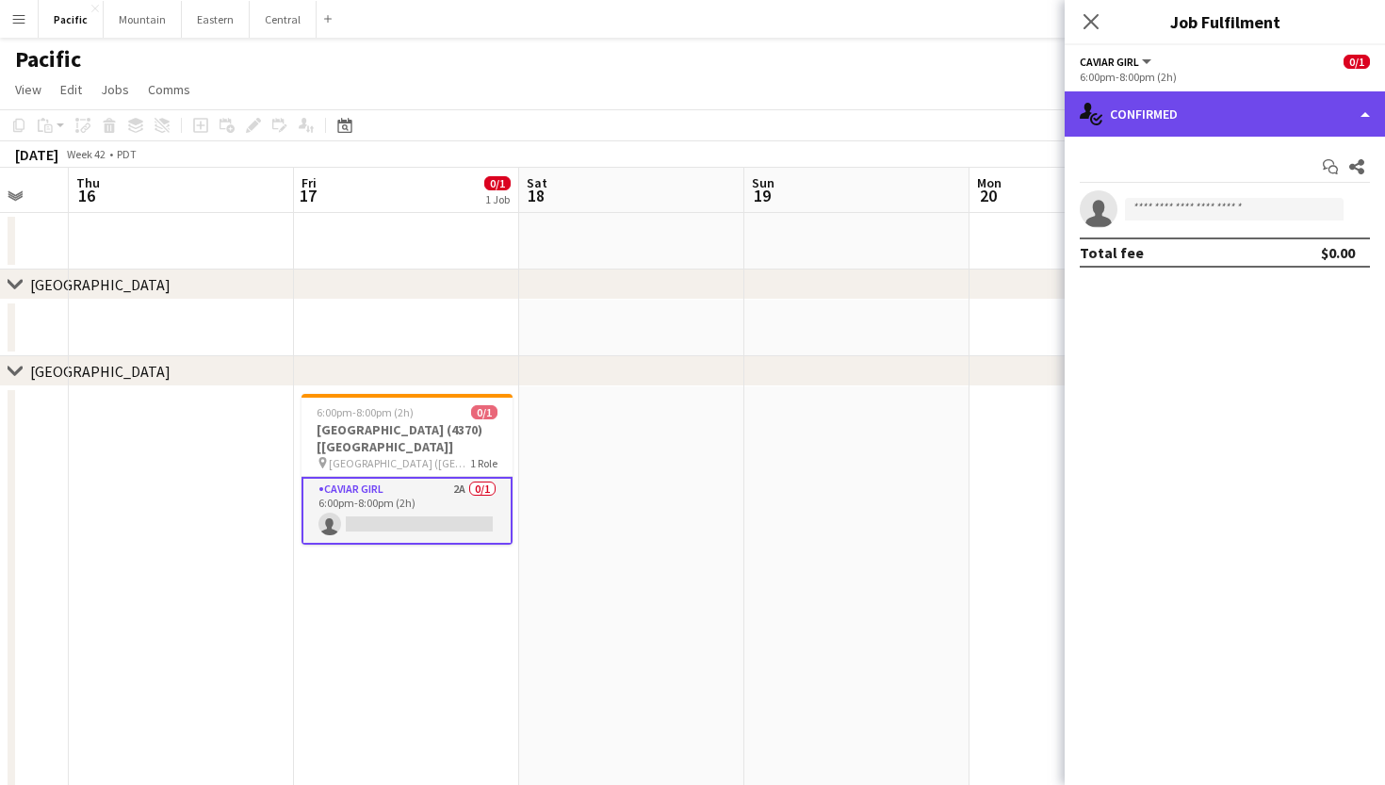
click at [1242, 101] on div "single-neutral-actions-check-2 Confirmed" at bounding box center [1224, 113] width 320 height 45
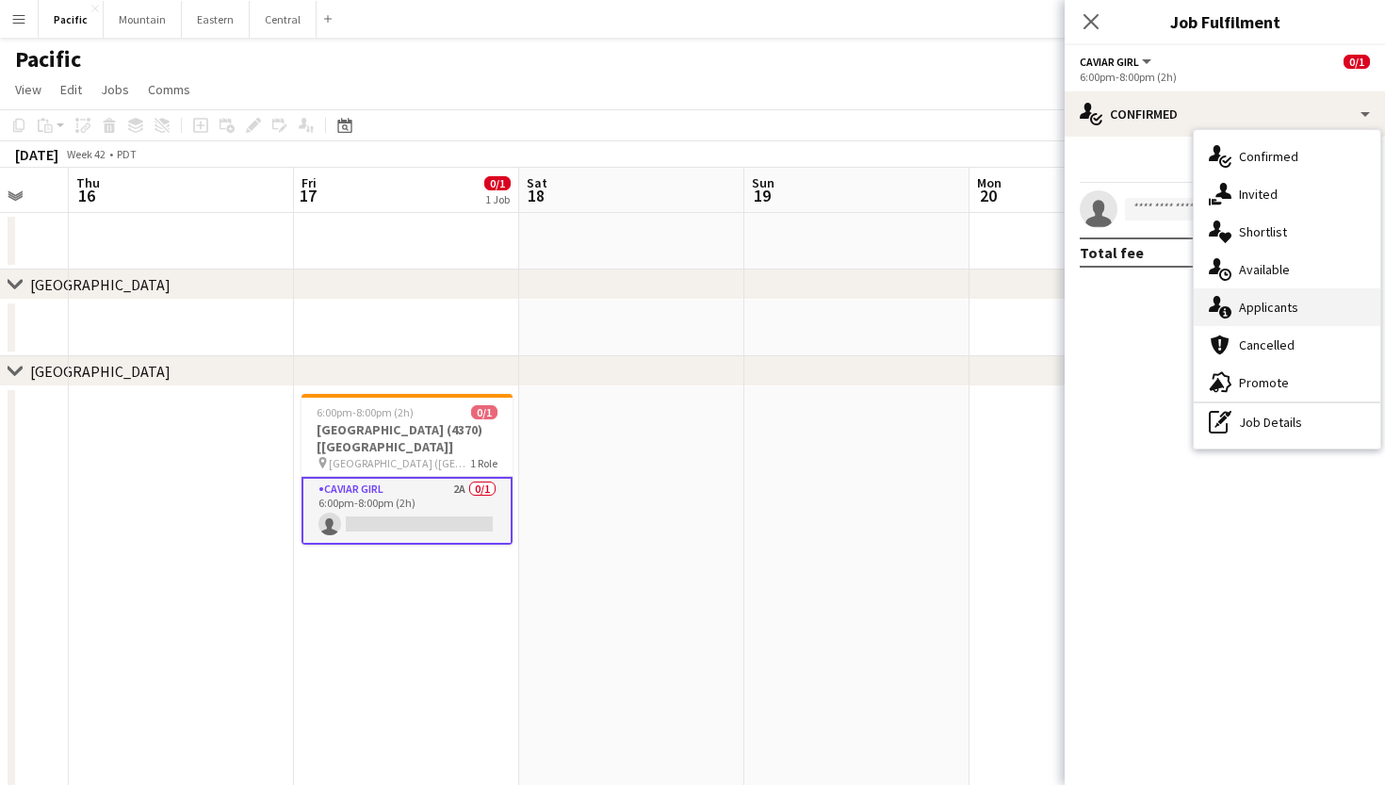
click at [1277, 311] on span "Applicants" at bounding box center [1268, 307] width 59 height 17
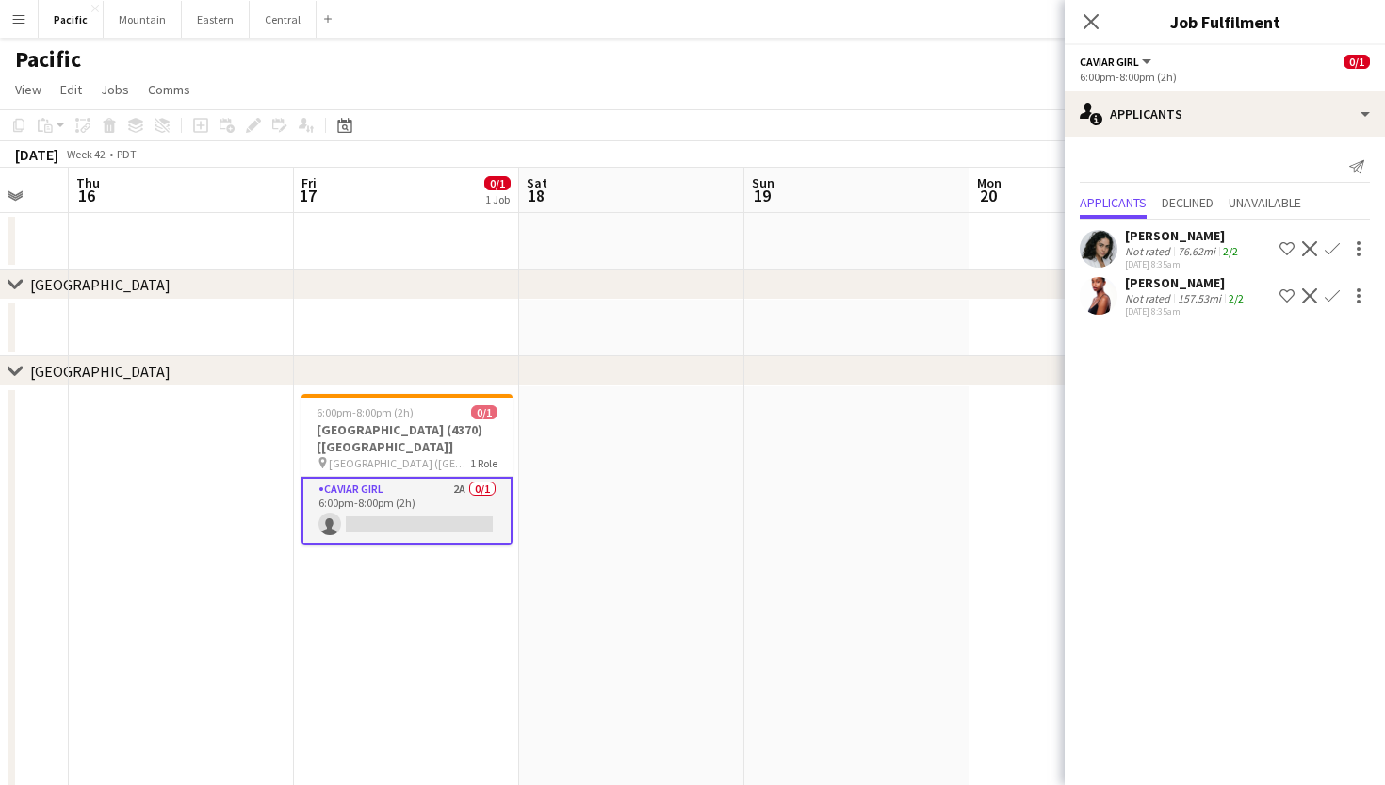
click at [1334, 248] on app-icon "Confirm" at bounding box center [1331, 248] width 15 height 15
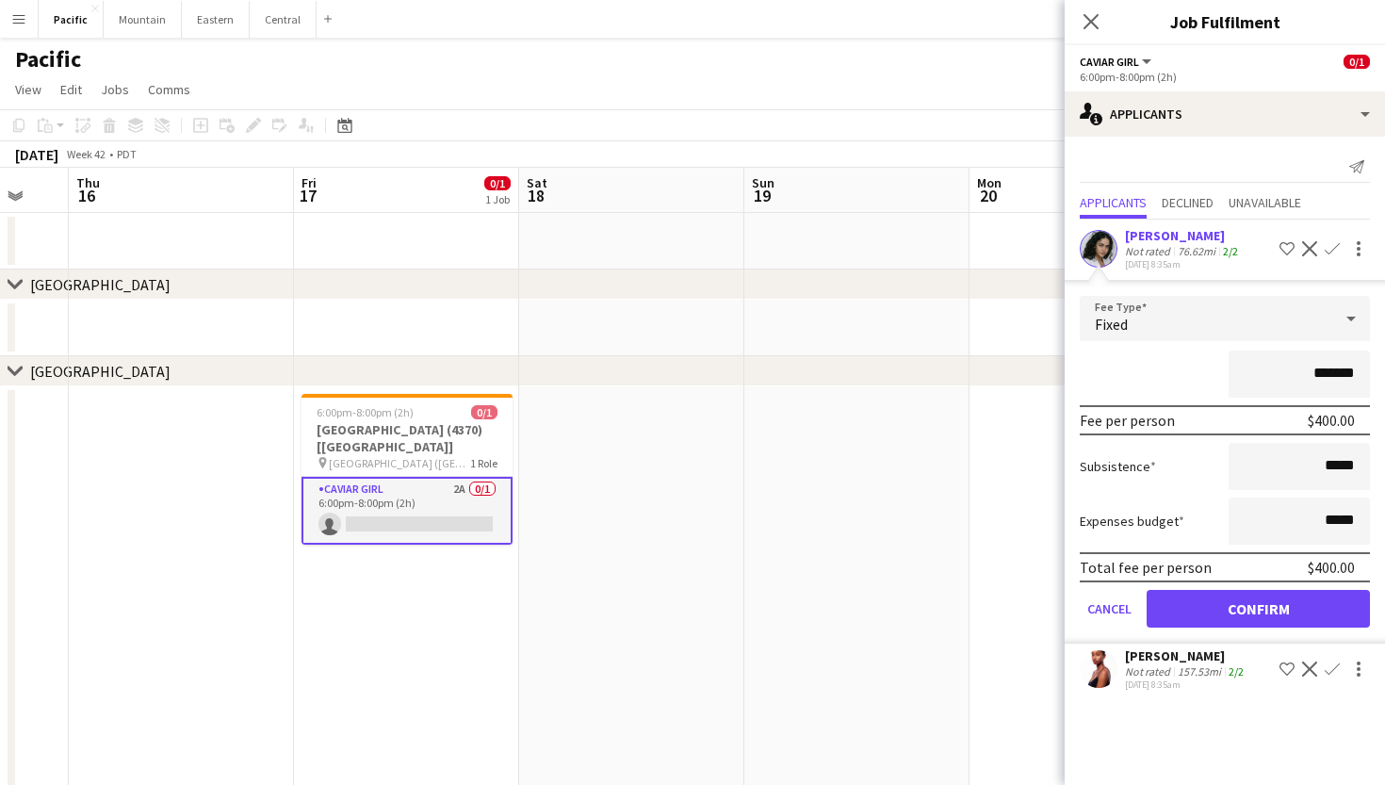
click at [1275, 599] on button "Confirm" at bounding box center [1257, 609] width 223 height 38
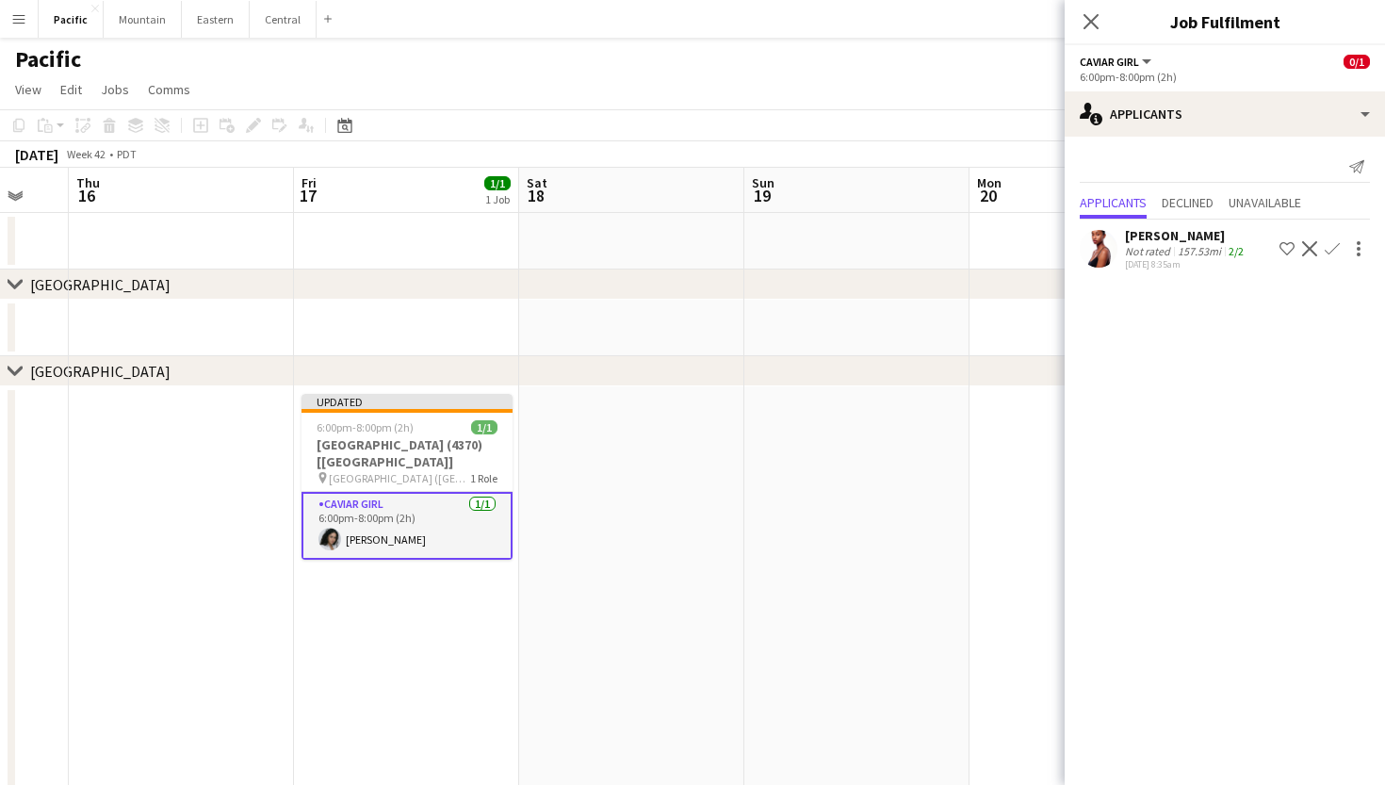
click at [1096, 7] on div "Close pop-in" at bounding box center [1090, 21] width 53 height 43
click at [1088, 27] on icon "Close pop-in" at bounding box center [1090, 21] width 18 height 18
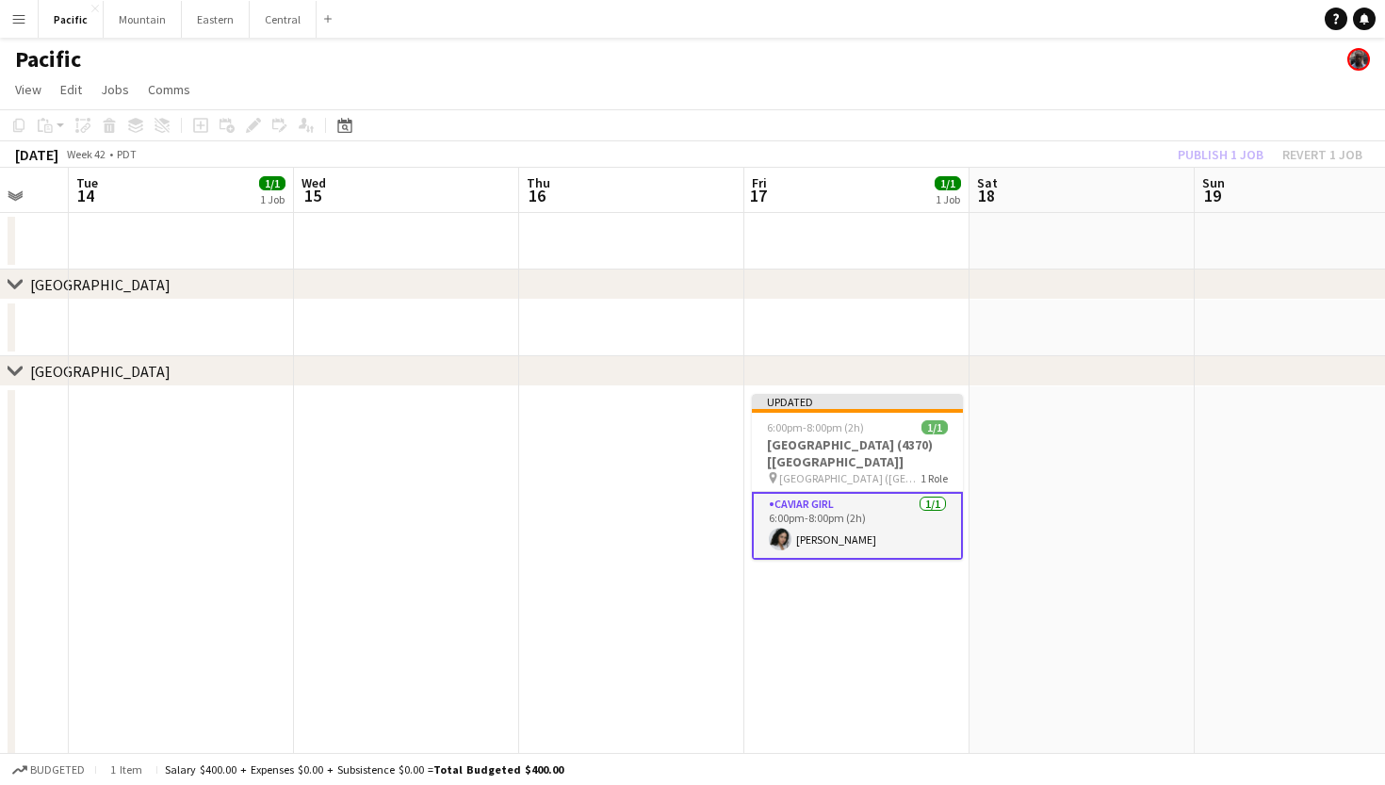
scroll to position [0, 530]
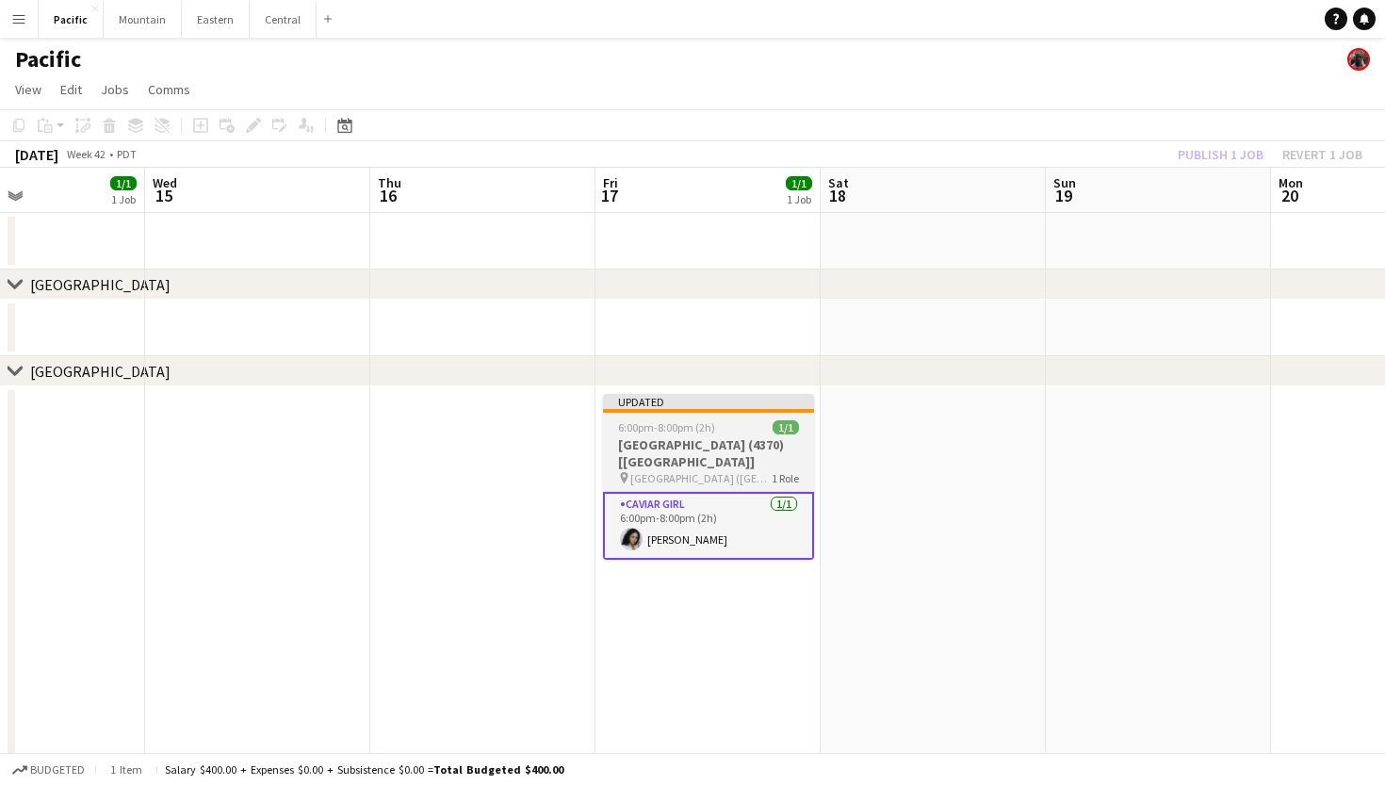
click at [737, 451] on h3 "Rosewood Miramar Beach (4370) [LA]" at bounding box center [708, 453] width 211 height 34
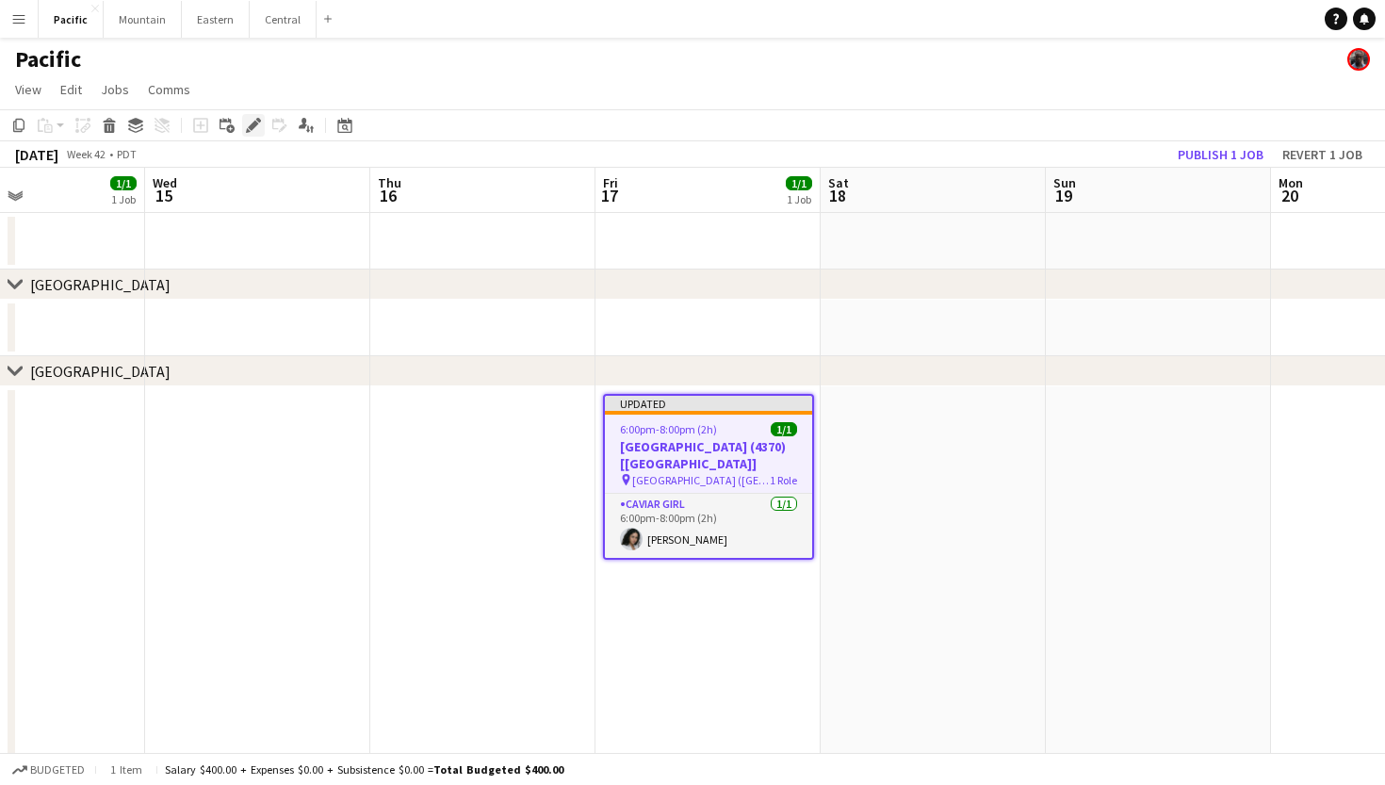
click at [256, 120] on icon at bounding box center [258, 120] width 5 height 5
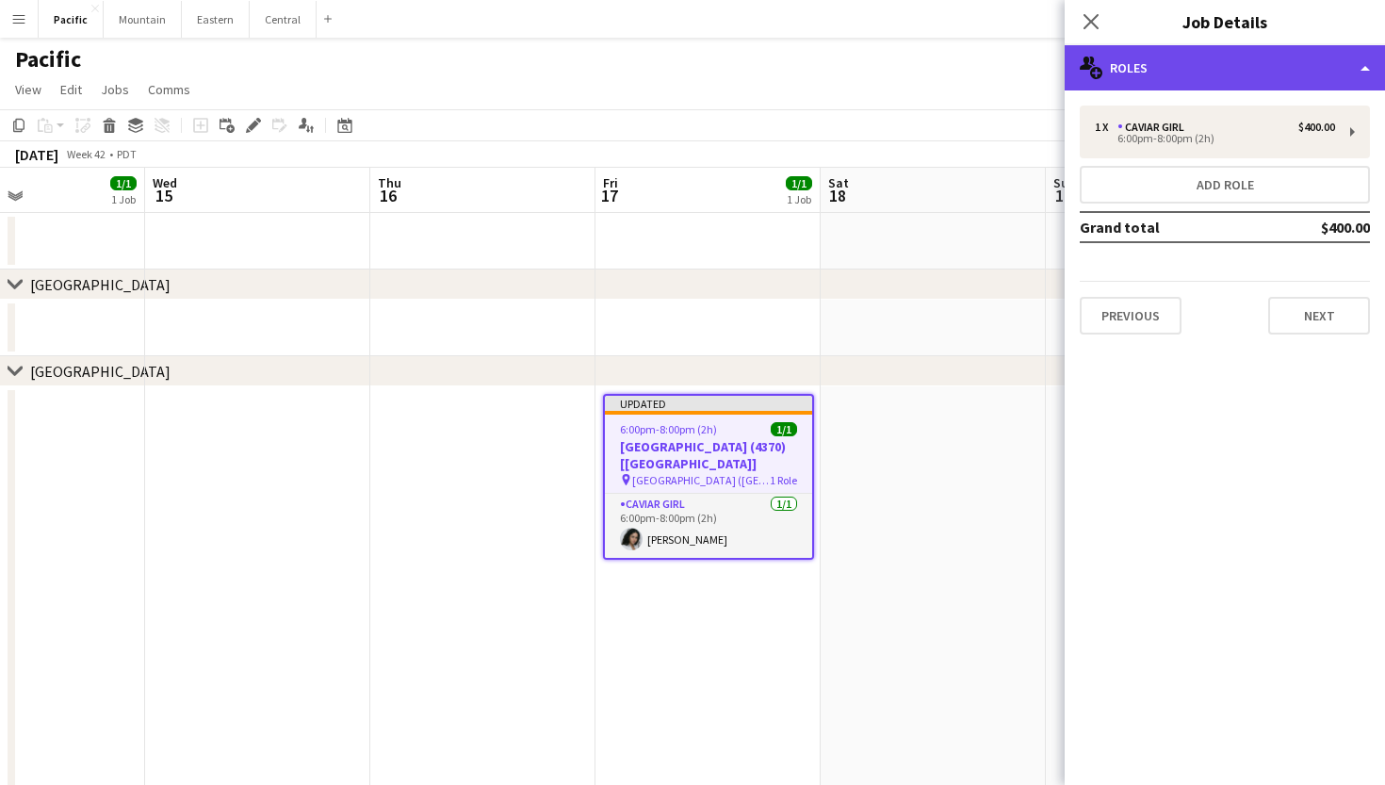
click at [1182, 60] on div "multiple-users-add Roles" at bounding box center [1224, 67] width 320 height 45
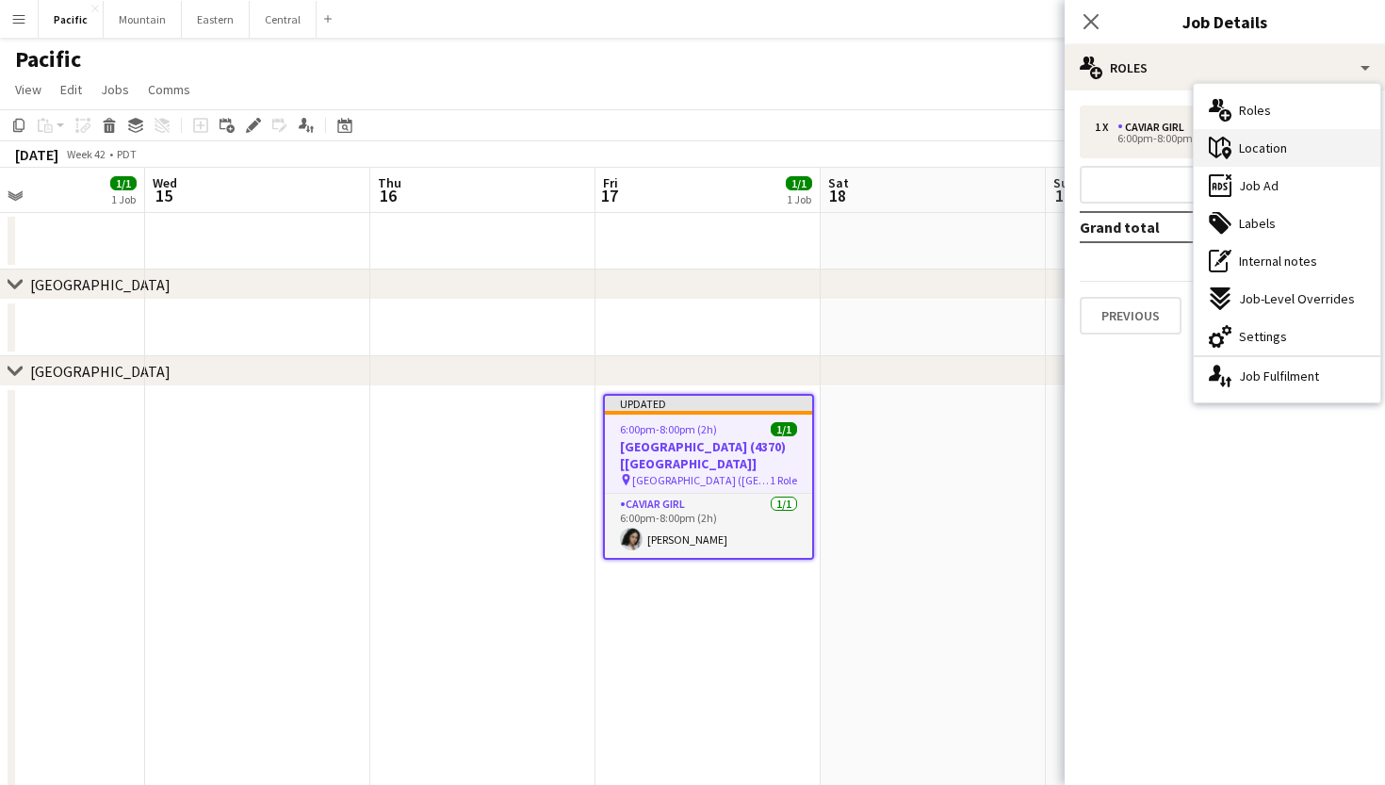
click at [1228, 151] on icon at bounding box center [1226, 153] width 9 height 12
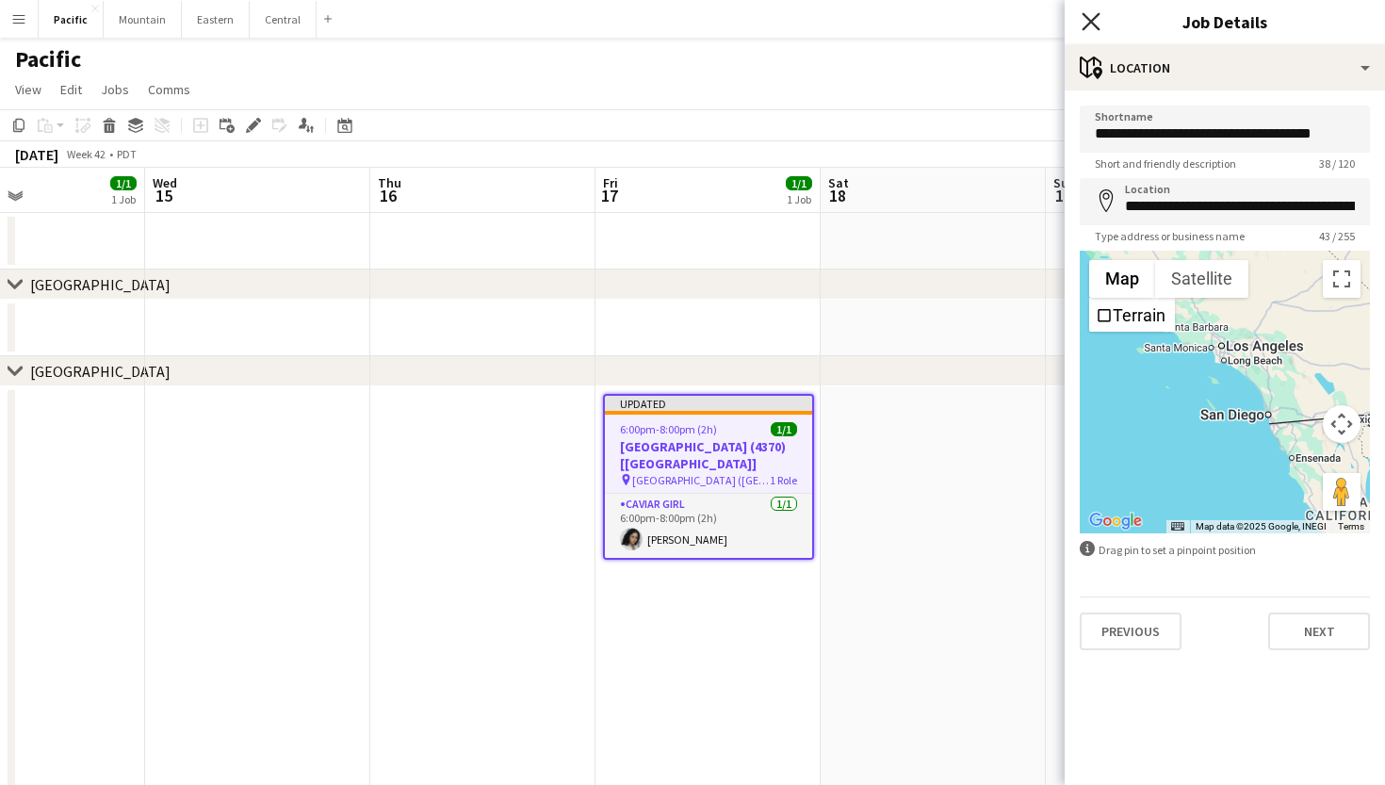
click at [1092, 28] on icon "Close pop-in" at bounding box center [1090, 21] width 18 height 18
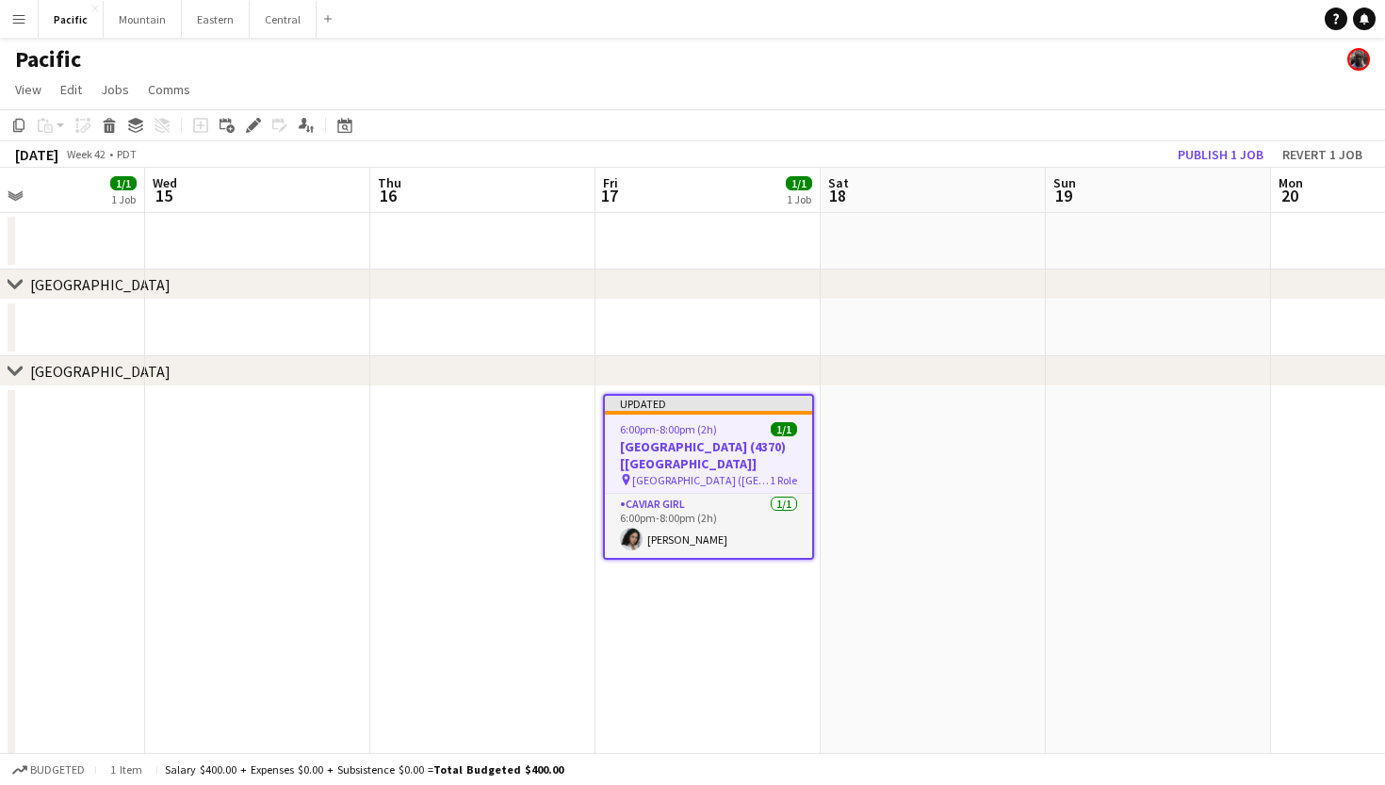
click at [728, 434] on div "6:00pm-8:00pm (2h) 1/1" at bounding box center [708, 429] width 207 height 14
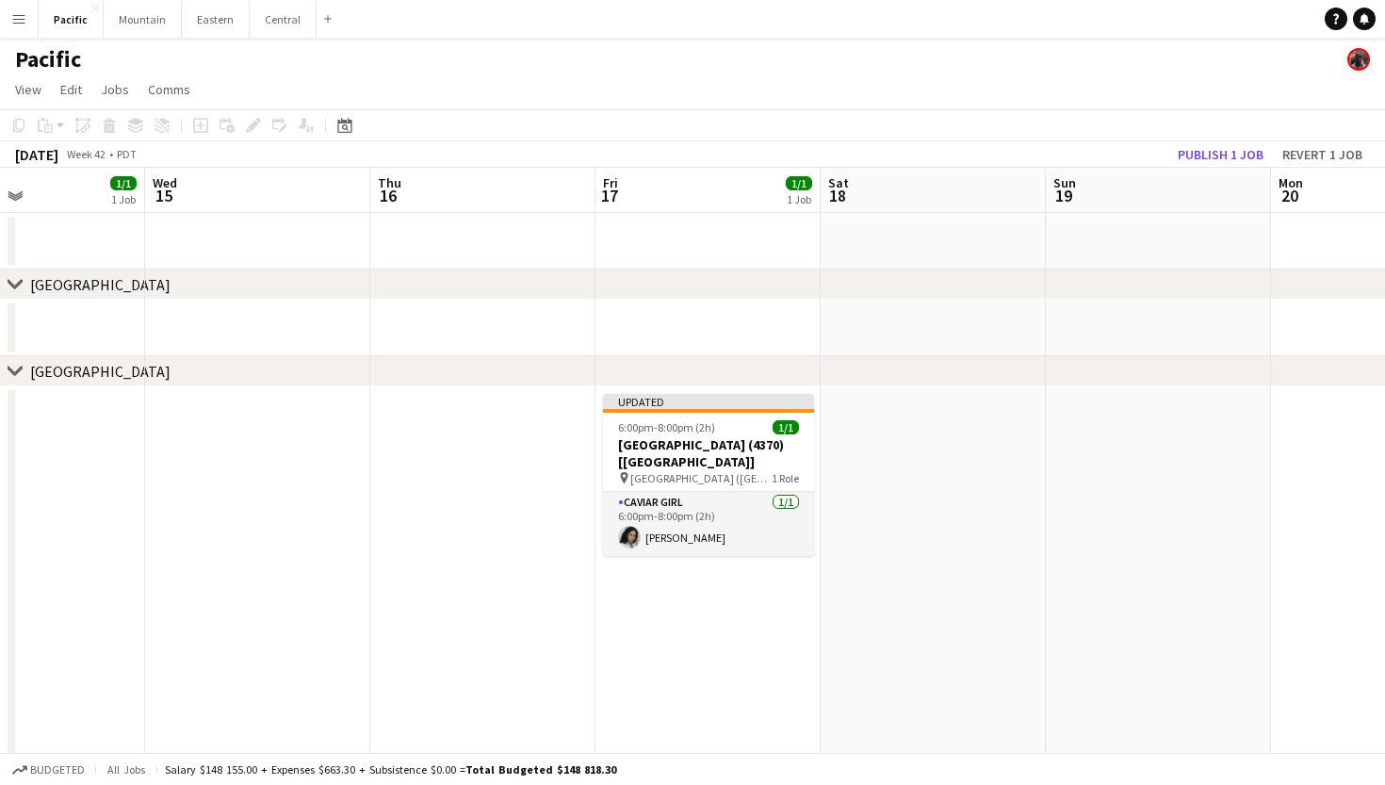
drag, startPoint x: 1210, startPoint y: 148, endPoint x: 699, endPoint y: 378, distance: 560.8
click at [699, 378] on app-calendar "Copy Paste Paste Command V Paste with crew Command Shift V Paste linked Job Del…" at bounding box center [692, 752] width 1385 height 1287
click at [715, 482] on span "Rosewood Miramar Beach (Montecito, CA)" at bounding box center [700, 478] width 141 height 14
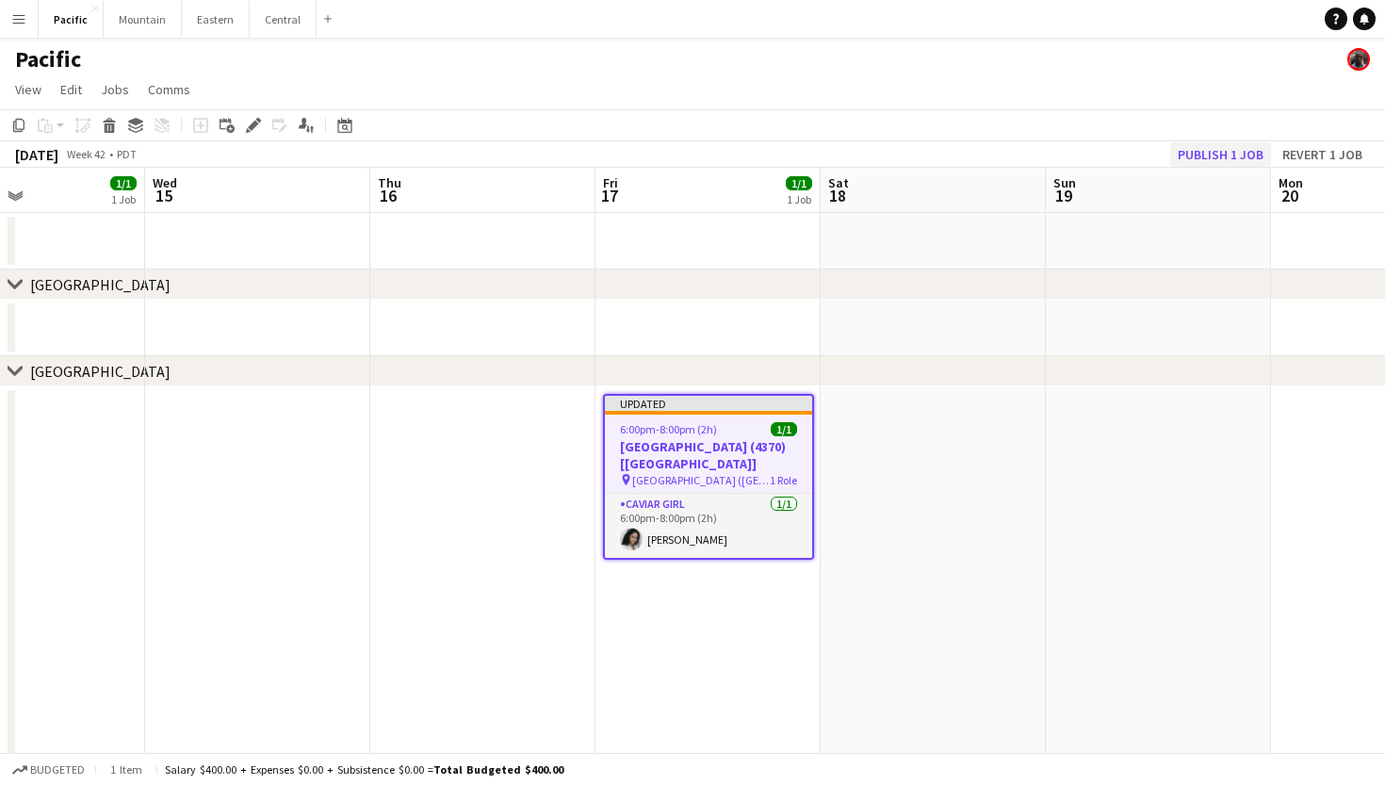
click at [1216, 153] on button "Publish 1 job" at bounding box center [1220, 154] width 101 height 24
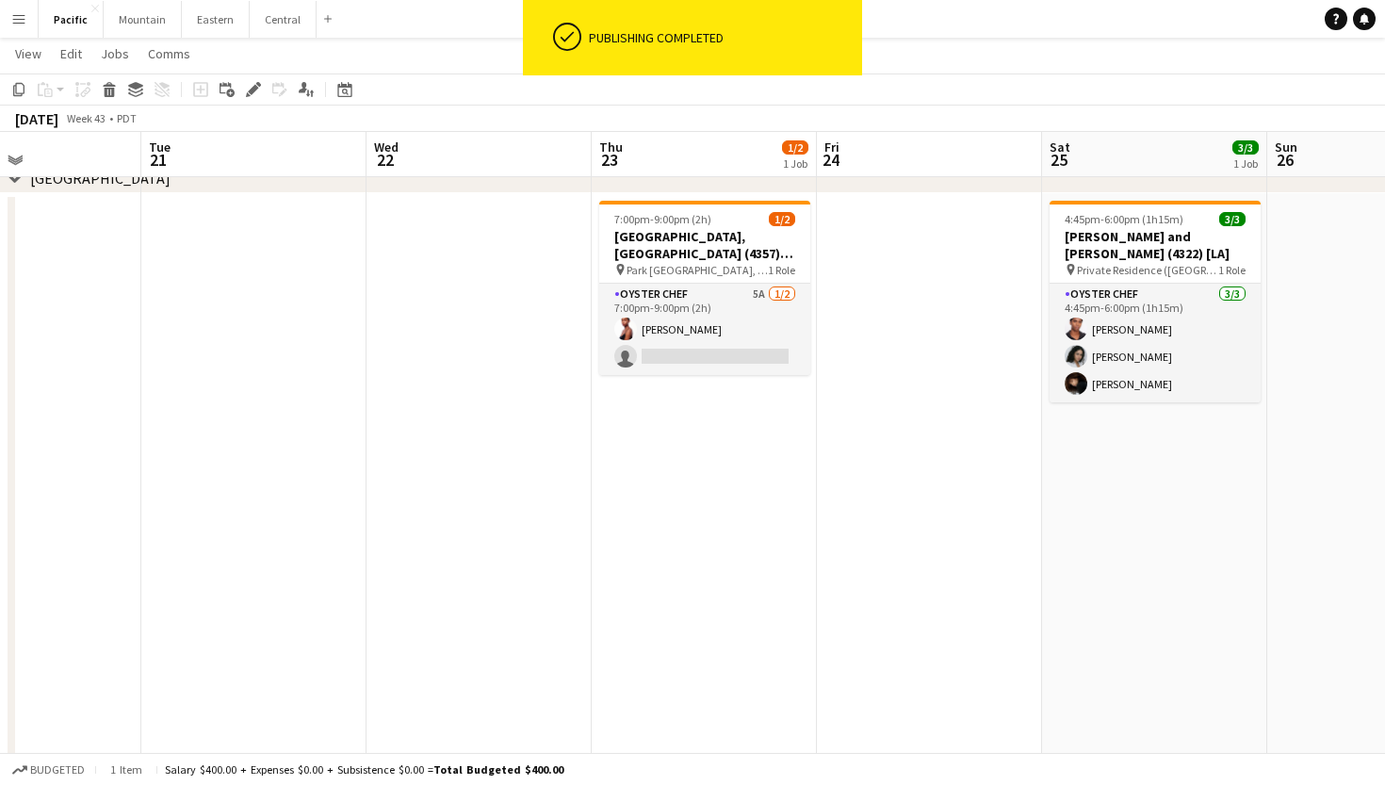
scroll to position [0, 542]
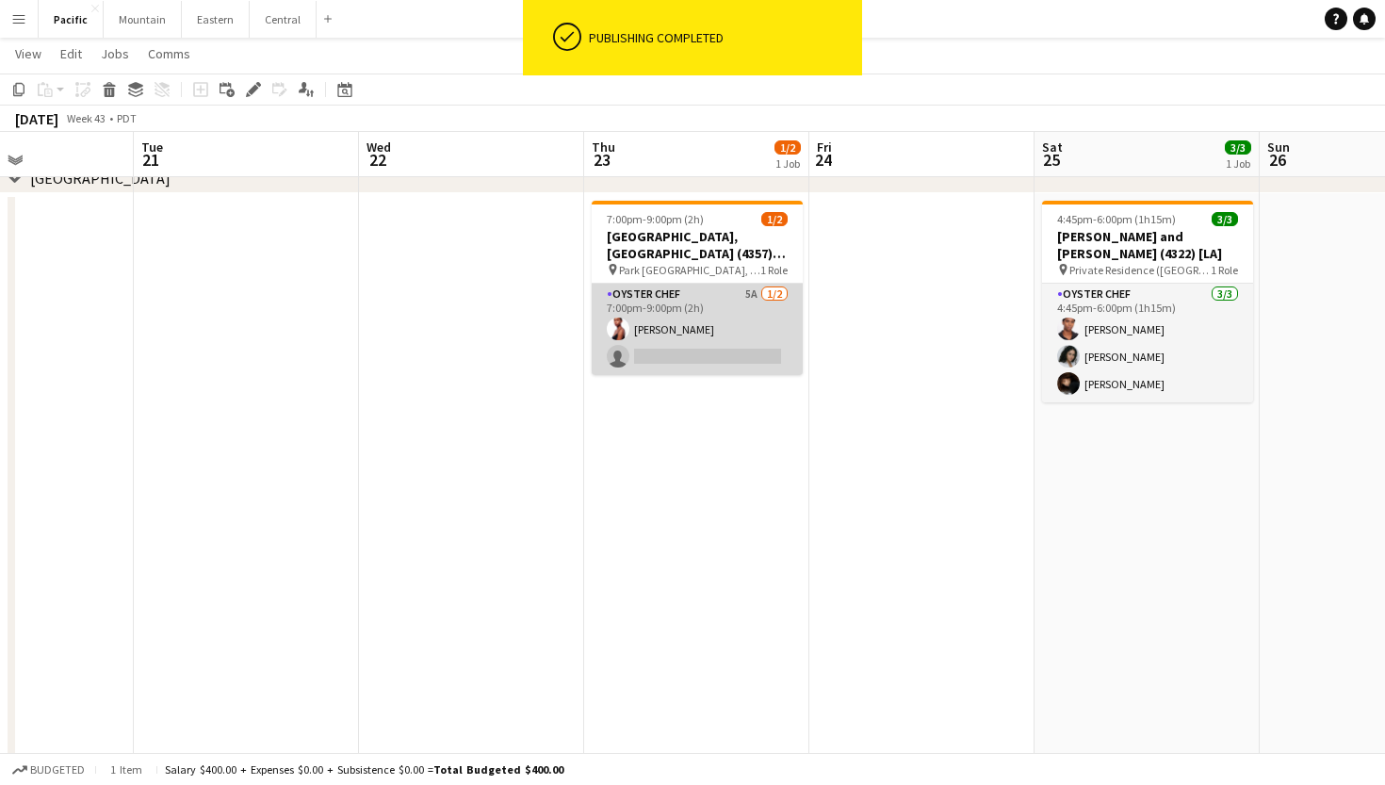
click at [711, 350] on app-card-role "Oyster Chef 5A 1/2 7:00pm-9:00pm (2h) Ayallah Farley single-neutral-actions" at bounding box center [697, 329] width 211 height 91
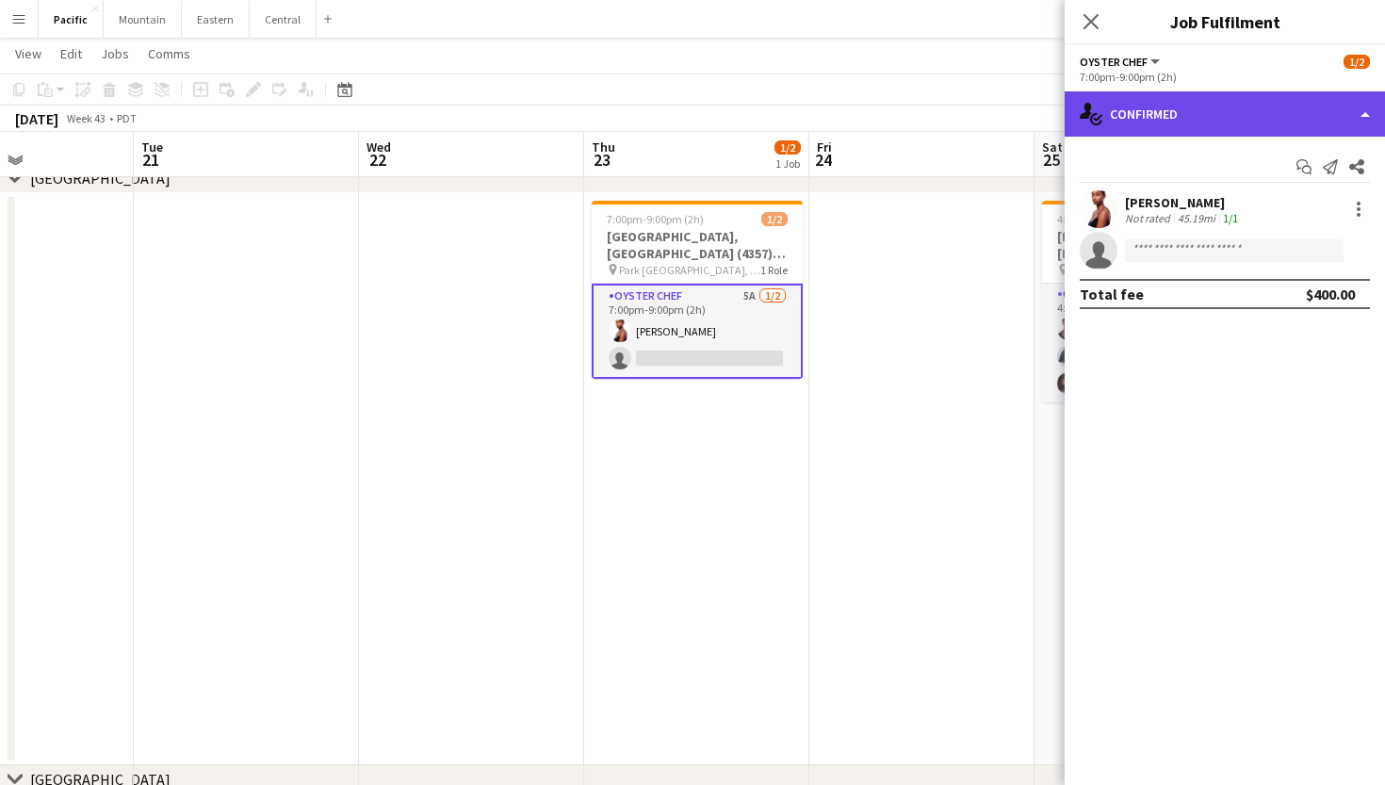
click at [1216, 92] on div "single-neutral-actions-check-2 Confirmed" at bounding box center [1224, 113] width 320 height 45
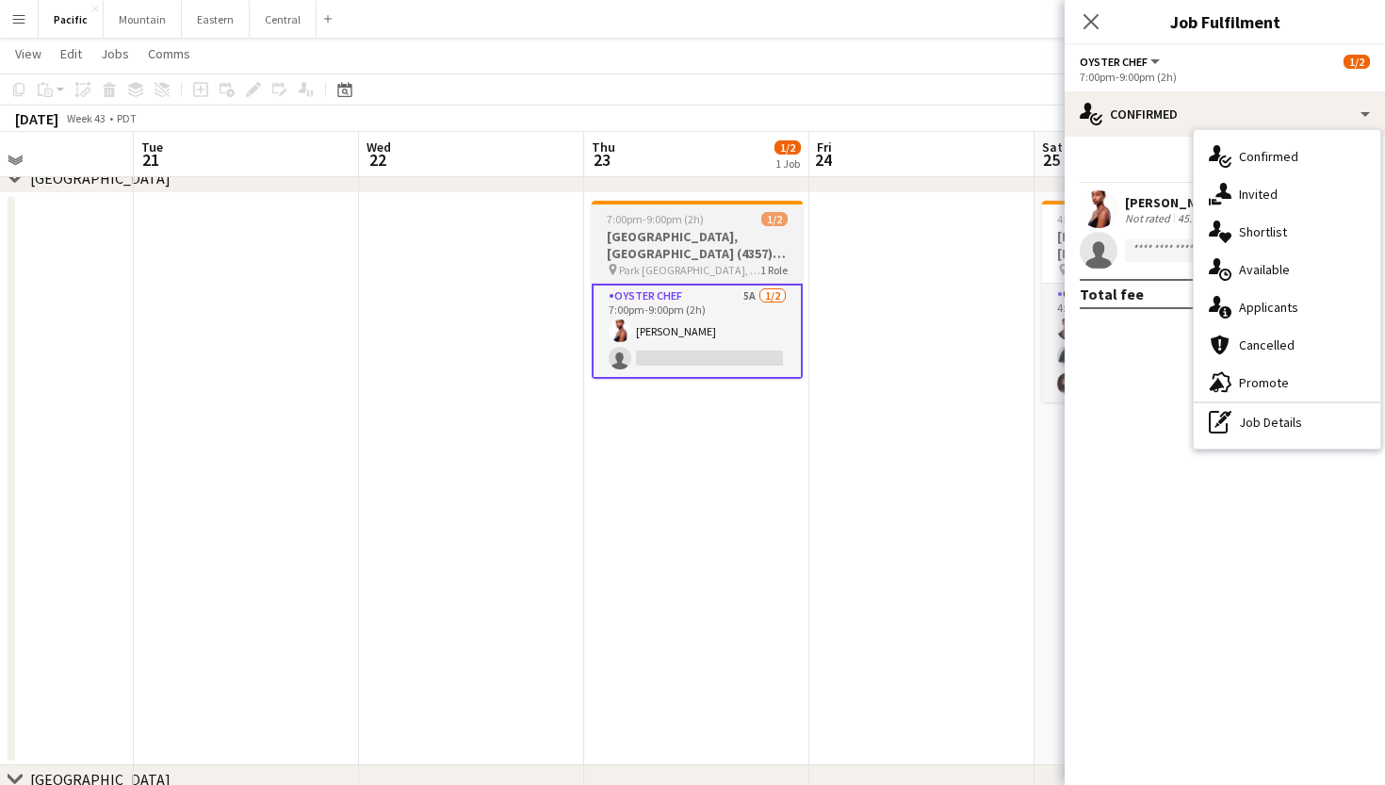
click at [735, 232] on h3 "Park Hyatt Aviara Resort, Golf Club & Spa (4357) [LA]" at bounding box center [697, 245] width 211 height 34
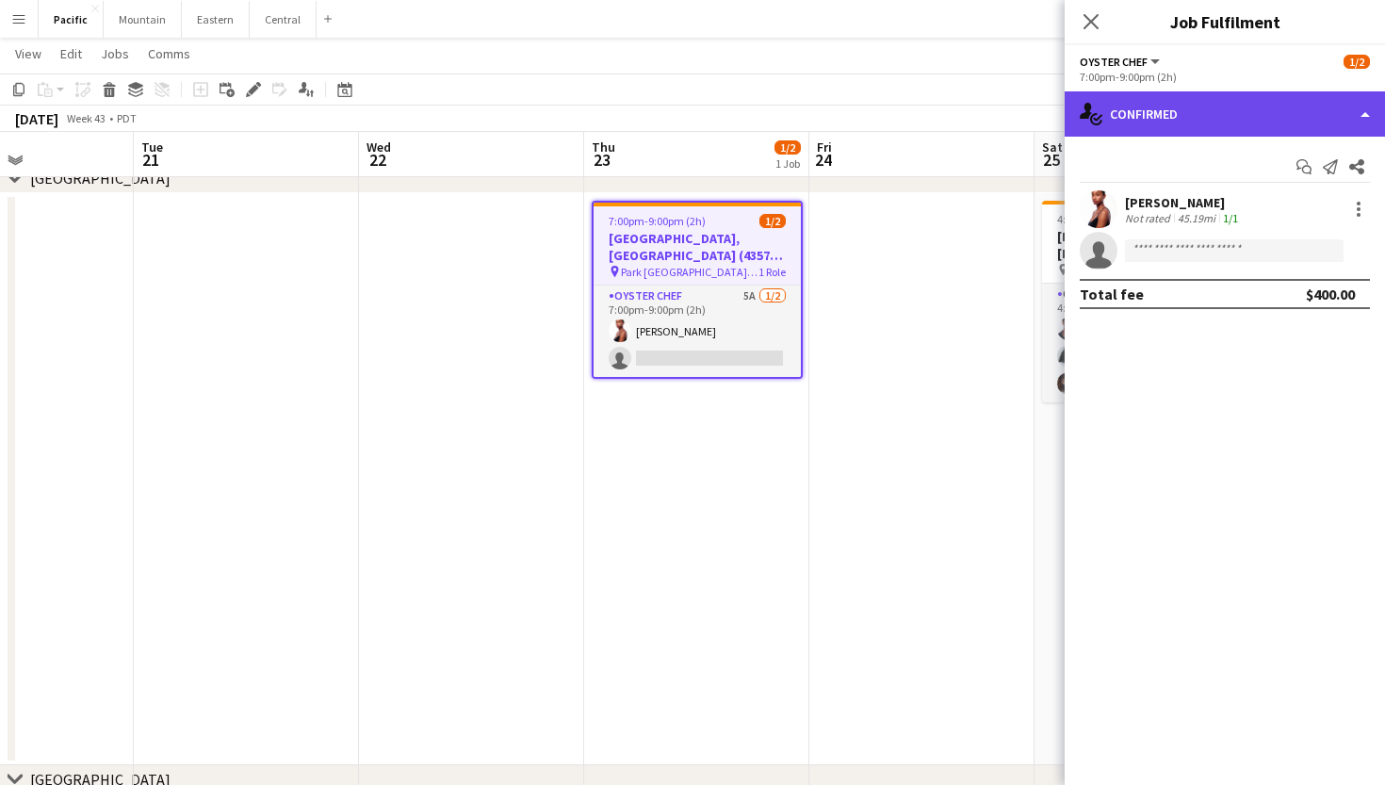
click at [1152, 108] on div "single-neutral-actions-check-2 Confirmed" at bounding box center [1224, 113] width 320 height 45
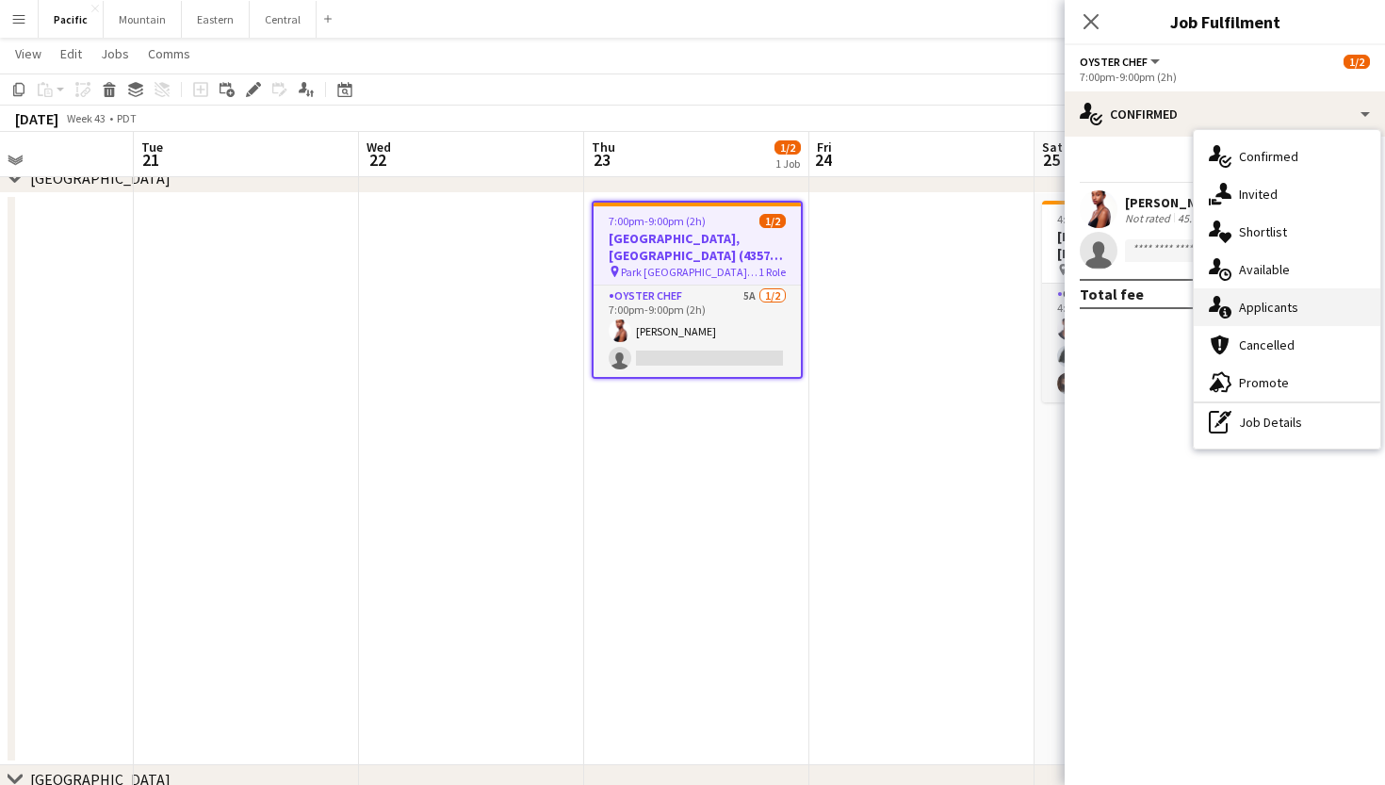
click at [1267, 312] on span "Applicants" at bounding box center [1268, 307] width 59 height 17
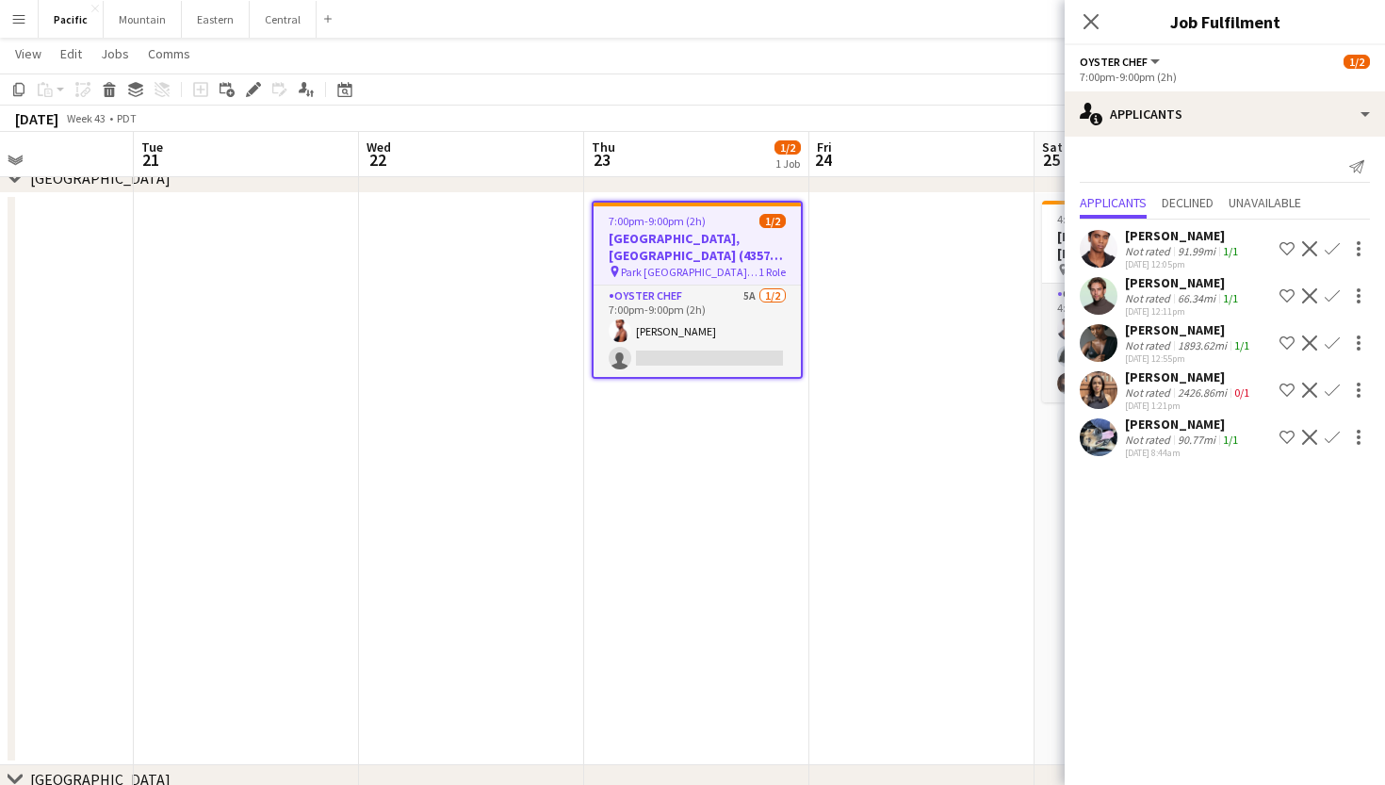
click at [1096, 35] on div "Close pop-in" at bounding box center [1090, 21] width 53 height 43
click at [1095, 20] on icon "Close pop-in" at bounding box center [1090, 21] width 18 height 18
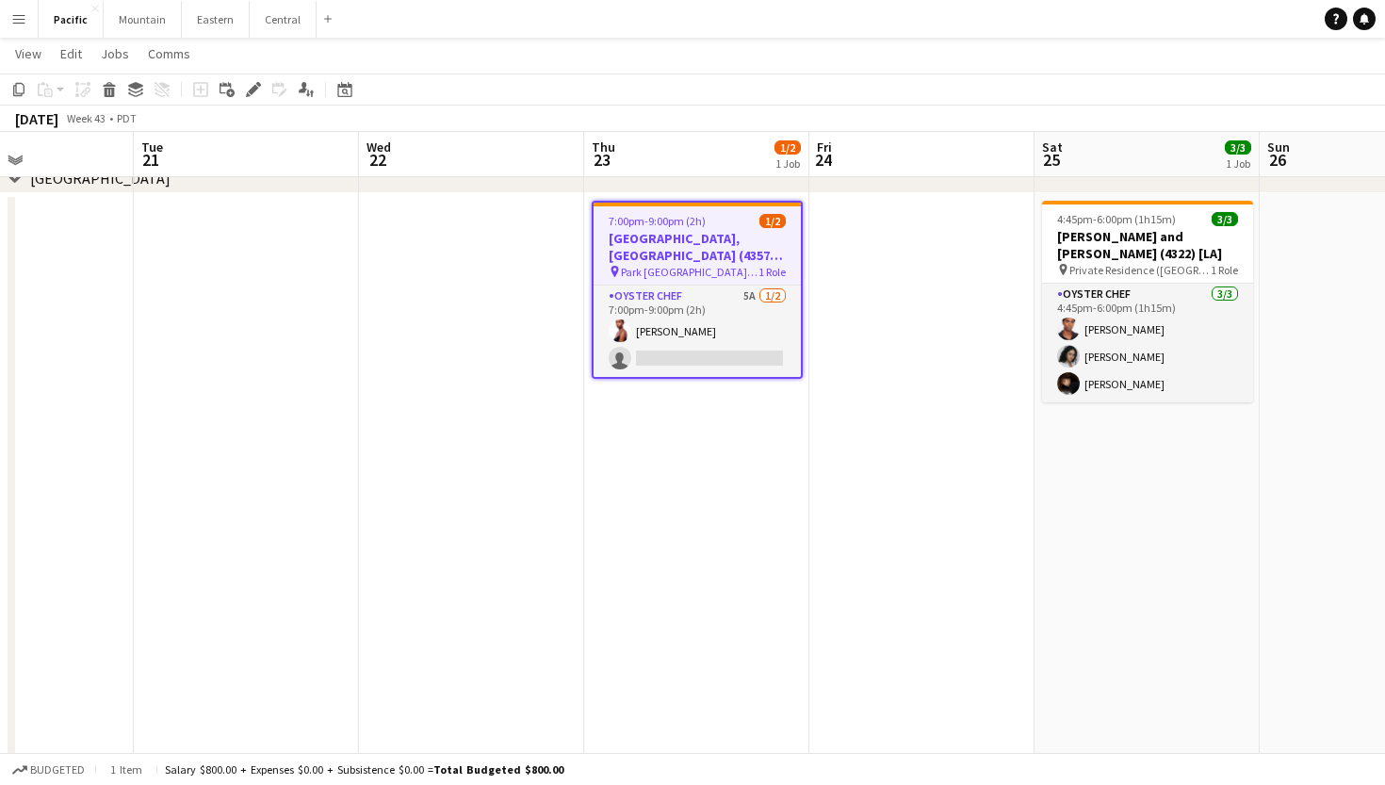
click at [719, 258] on h3 "Park Hyatt Aviara Resort, Golf Club & Spa (4357) [LA]" at bounding box center [696, 247] width 207 height 34
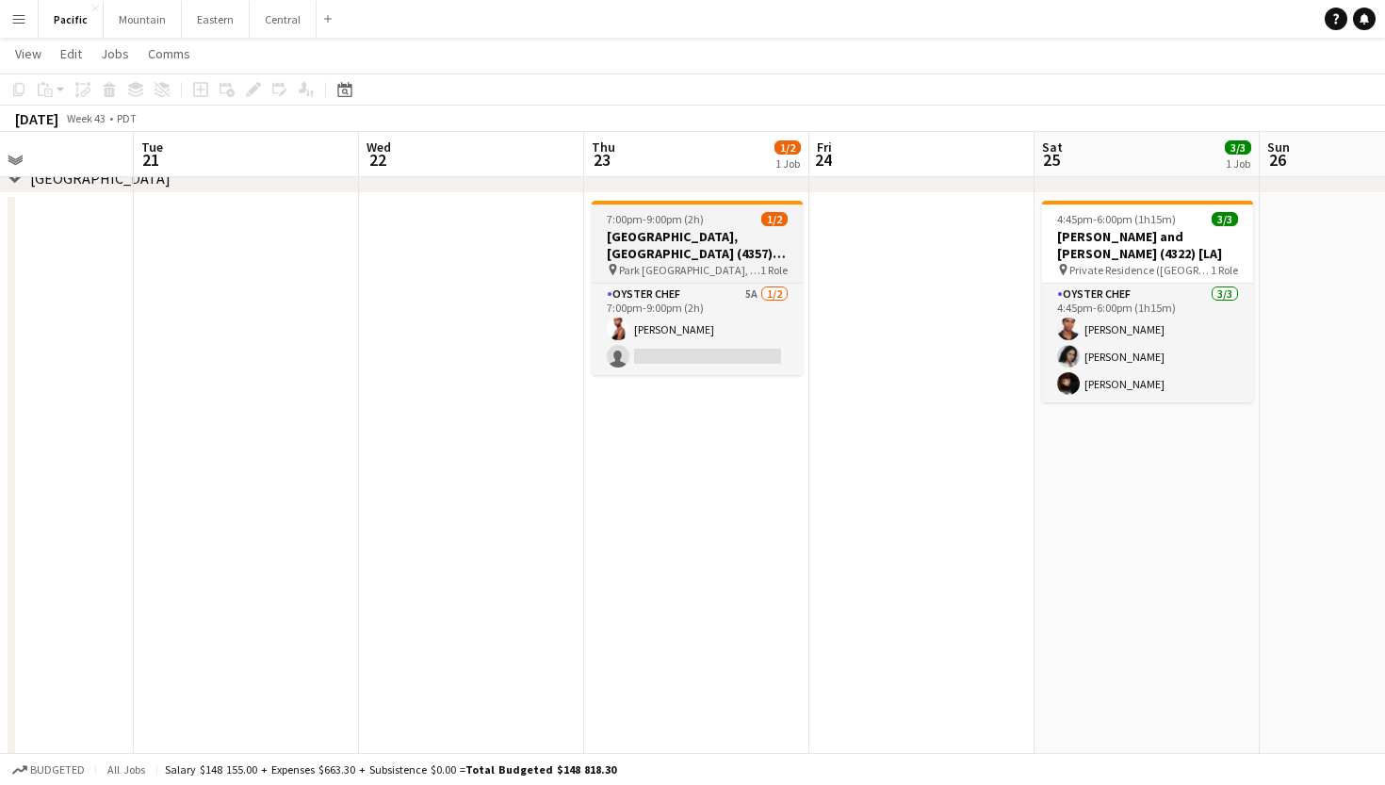
click at [719, 258] on h3 "Park Hyatt Aviara Resort, Golf Club & Spa (4357) [LA]" at bounding box center [697, 245] width 211 height 34
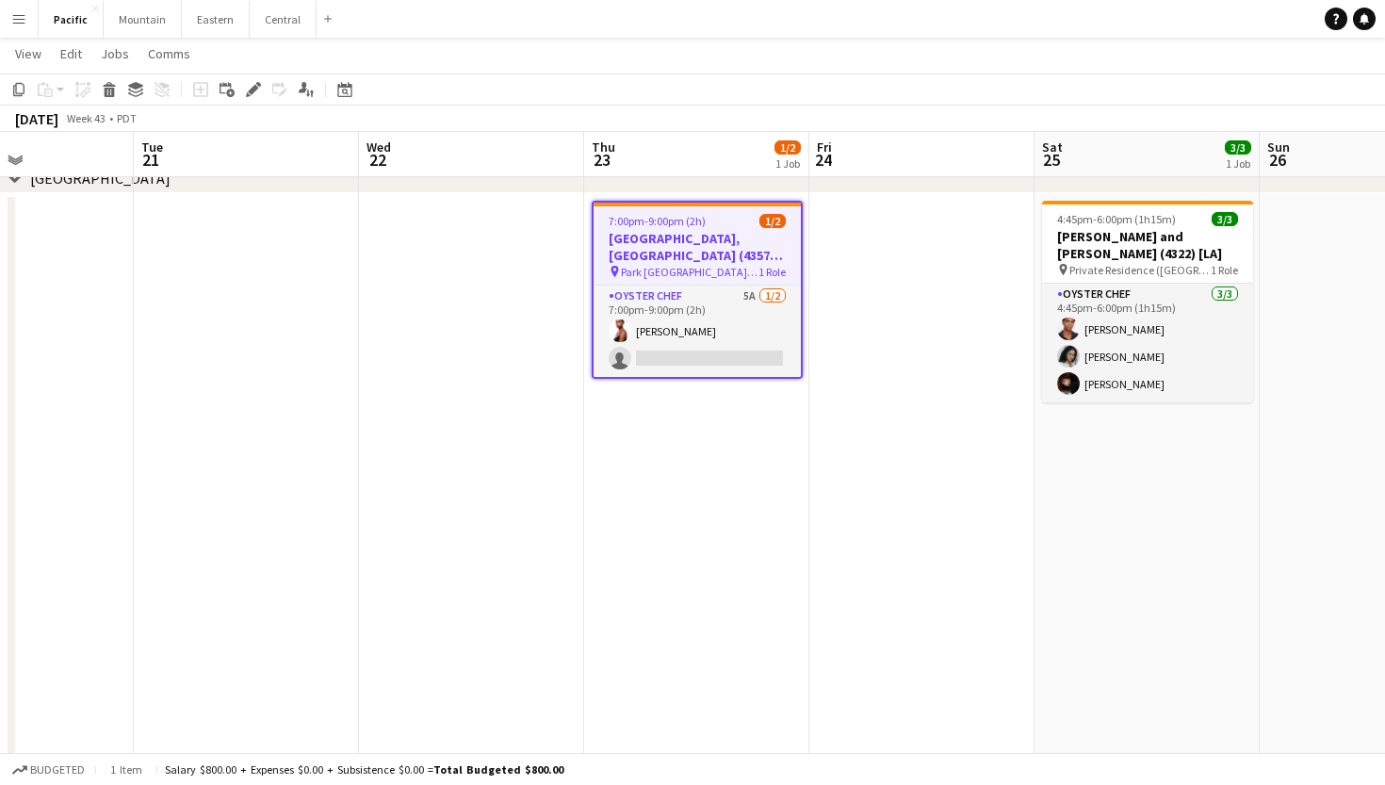
click at [255, 101] on app-toolbar "Copy Paste Paste Command V Paste with crew Command Shift V Paste linked Job Del…" at bounding box center [692, 89] width 1385 height 32
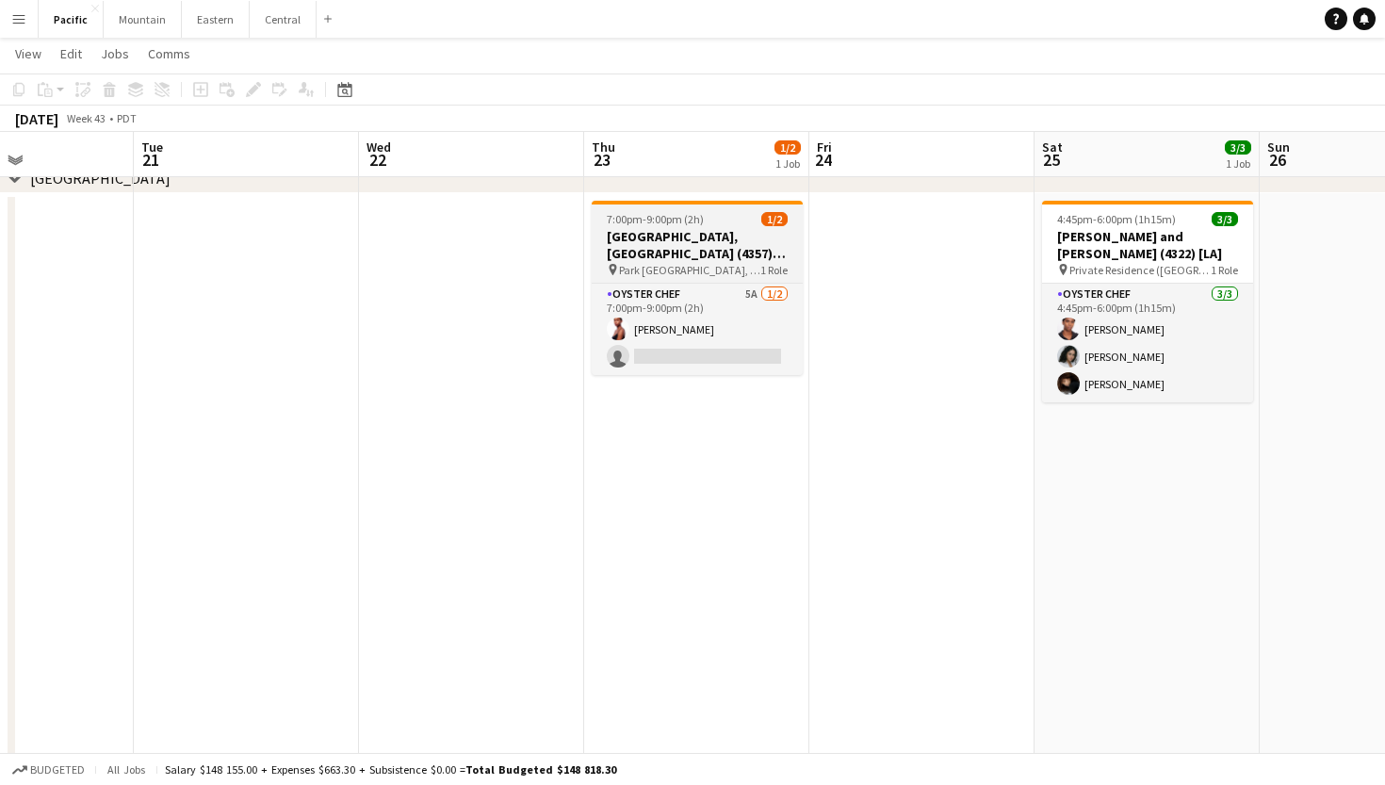
click at [723, 219] on div "7:00pm-9:00pm (2h) 1/2" at bounding box center [697, 219] width 211 height 14
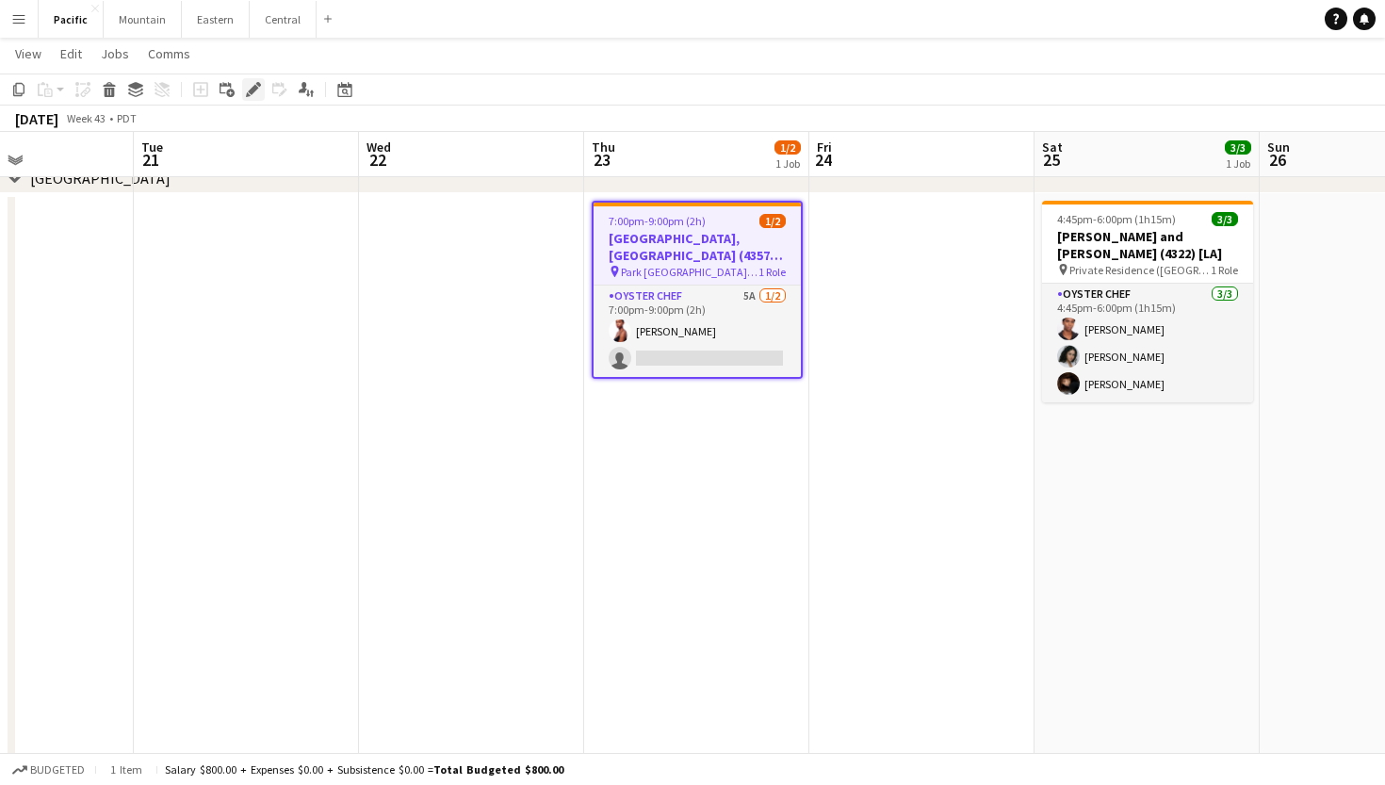
click at [250, 85] on icon "Edit" at bounding box center [253, 89] width 15 height 15
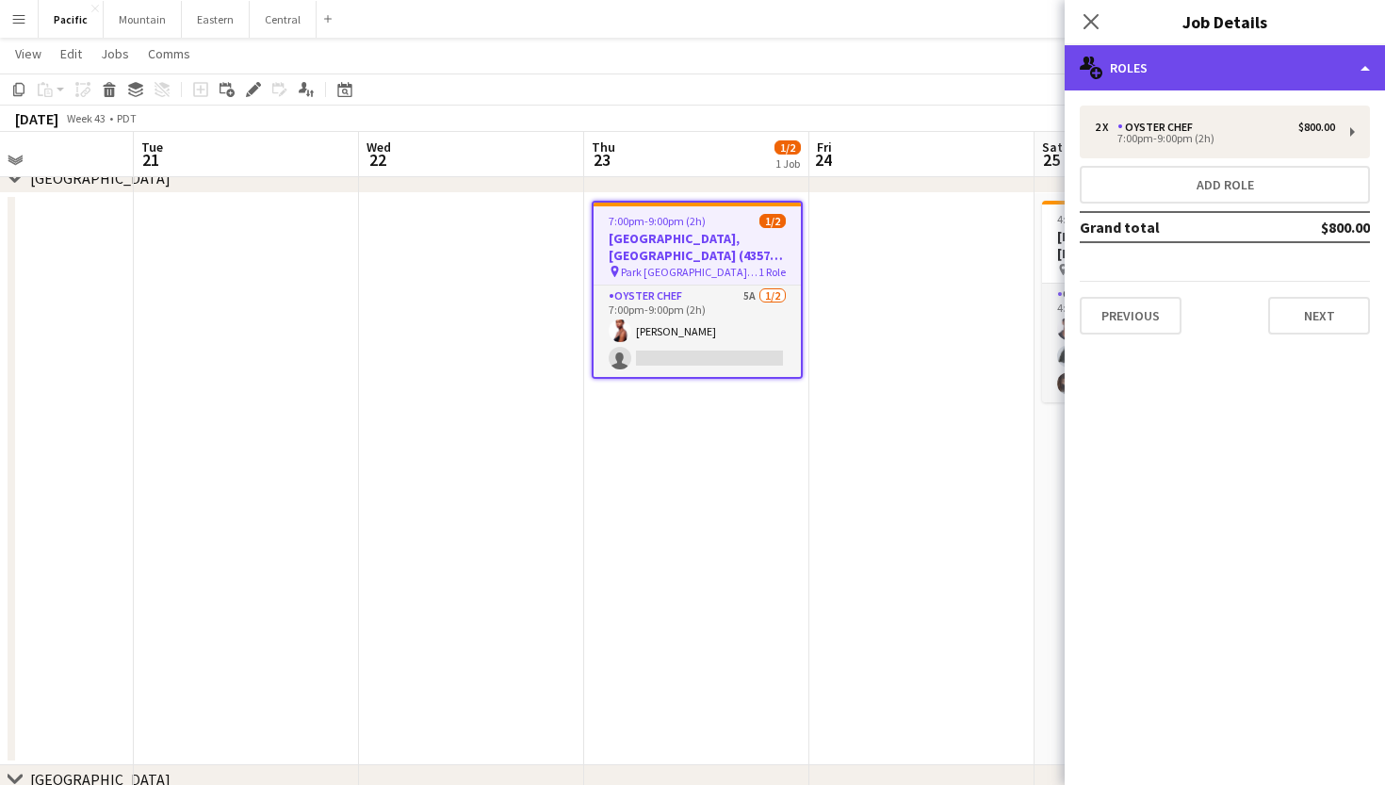
click at [1281, 66] on div "multiple-users-add Roles" at bounding box center [1224, 67] width 320 height 45
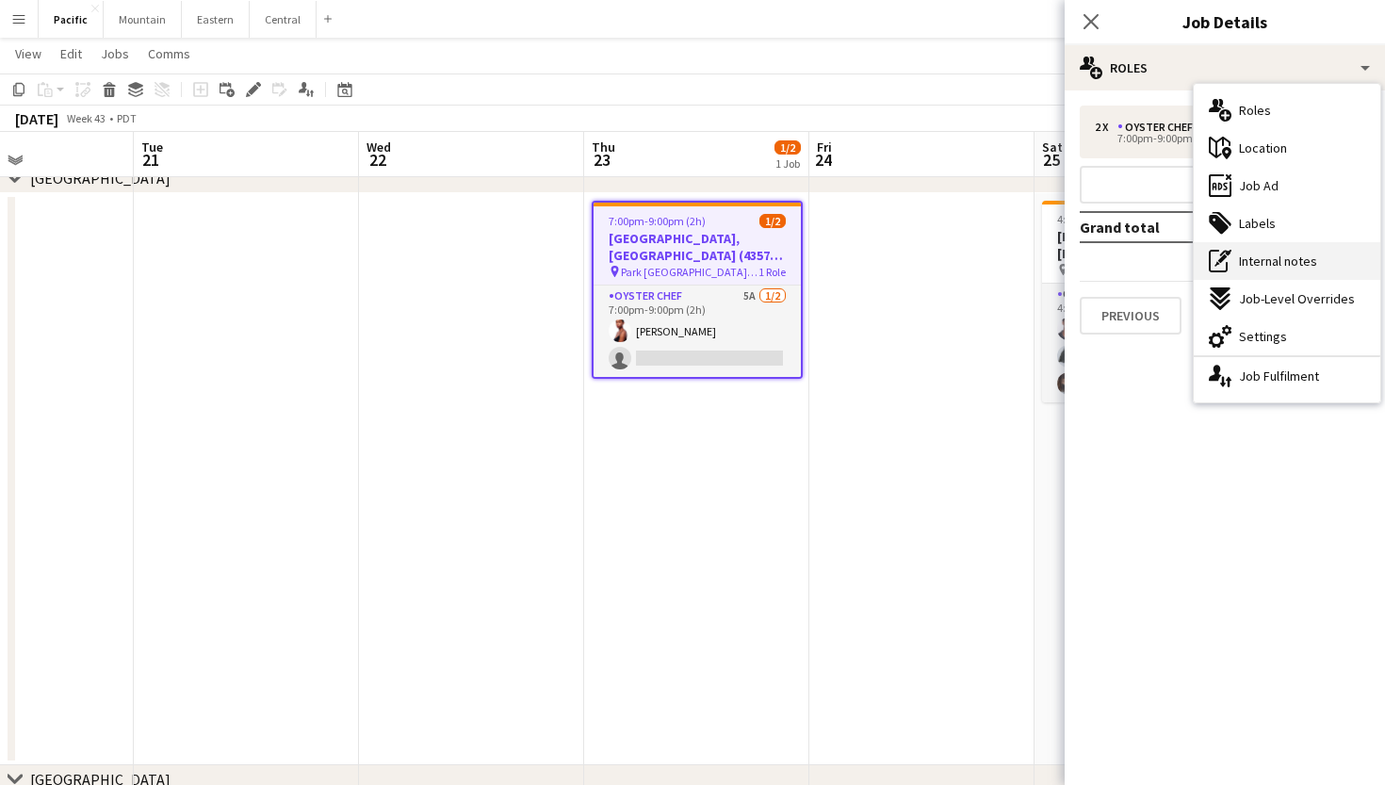
click at [1291, 258] on span "Internal notes" at bounding box center [1278, 260] width 78 height 17
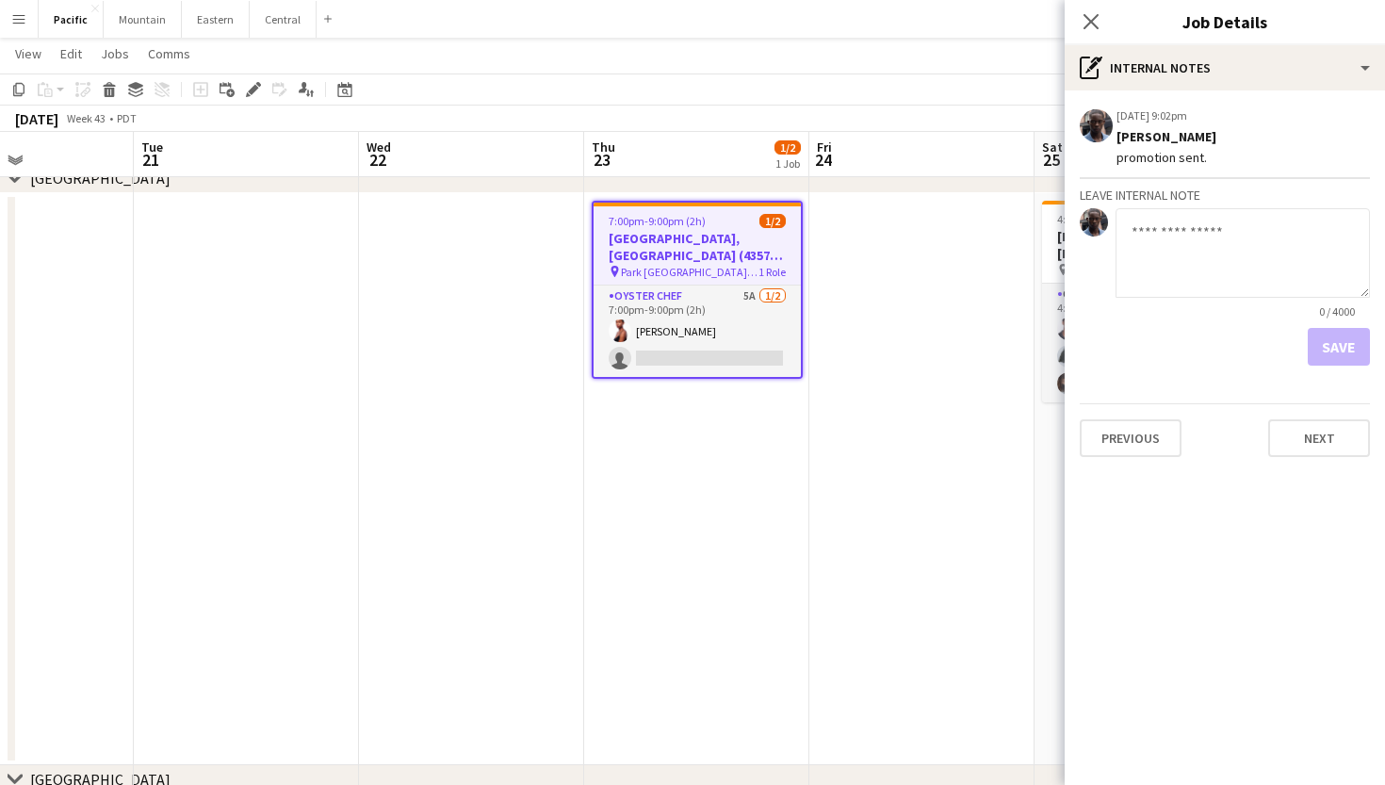
click at [1093, 34] on div "Close pop-in" at bounding box center [1090, 21] width 53 height 43
click at [769, 284] on app-job-card "7:00pm-9:00pm (2h) 1/2 Park Hyatt Aviara Resort, Golf Club & Spa (4357) [LA] pi…" at bounding box center [697, 290] width 211 height 178
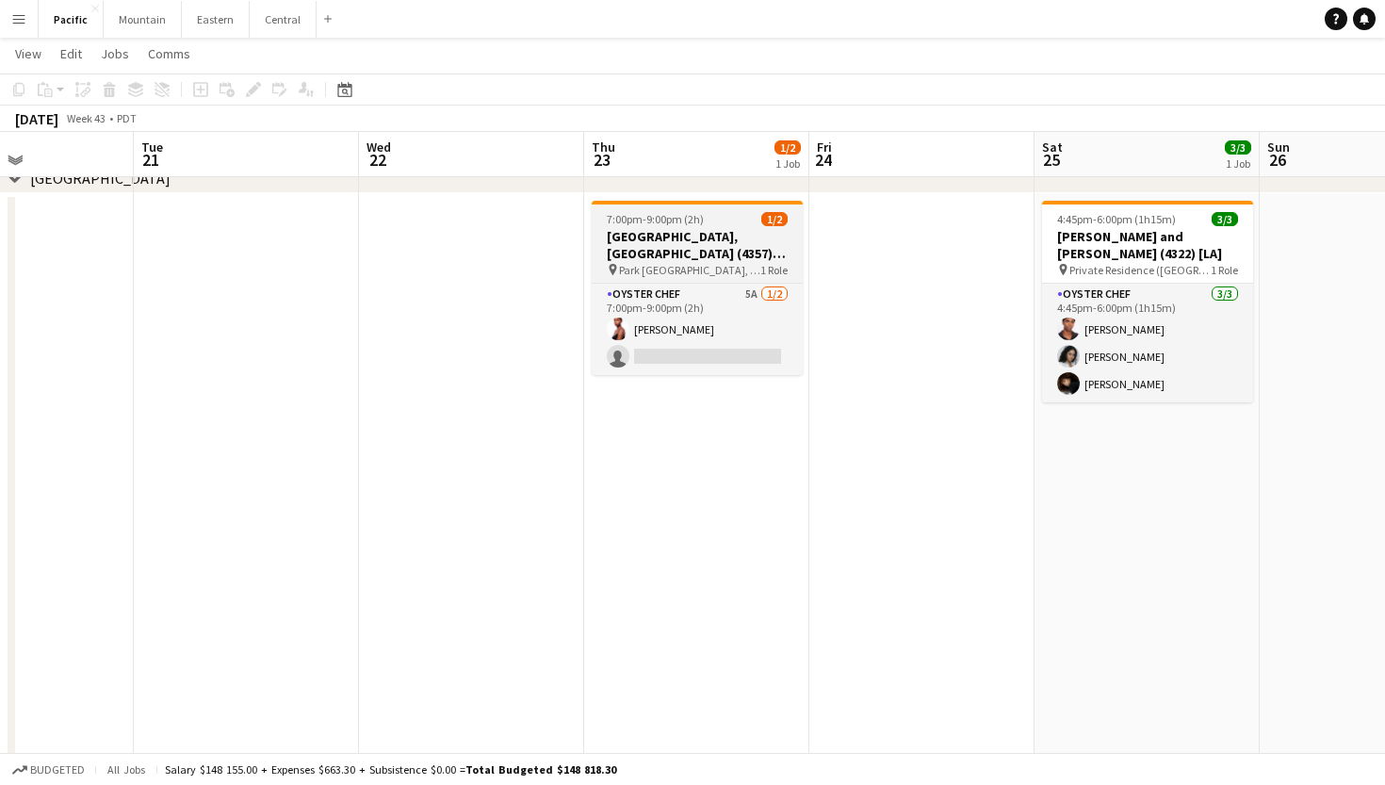
click at [753, 254] on h3 "Park Hyatt Aviara Resort, Golf Club & Spa (4357) [LA]" at bounding box center [697, 245] width 211 height 34
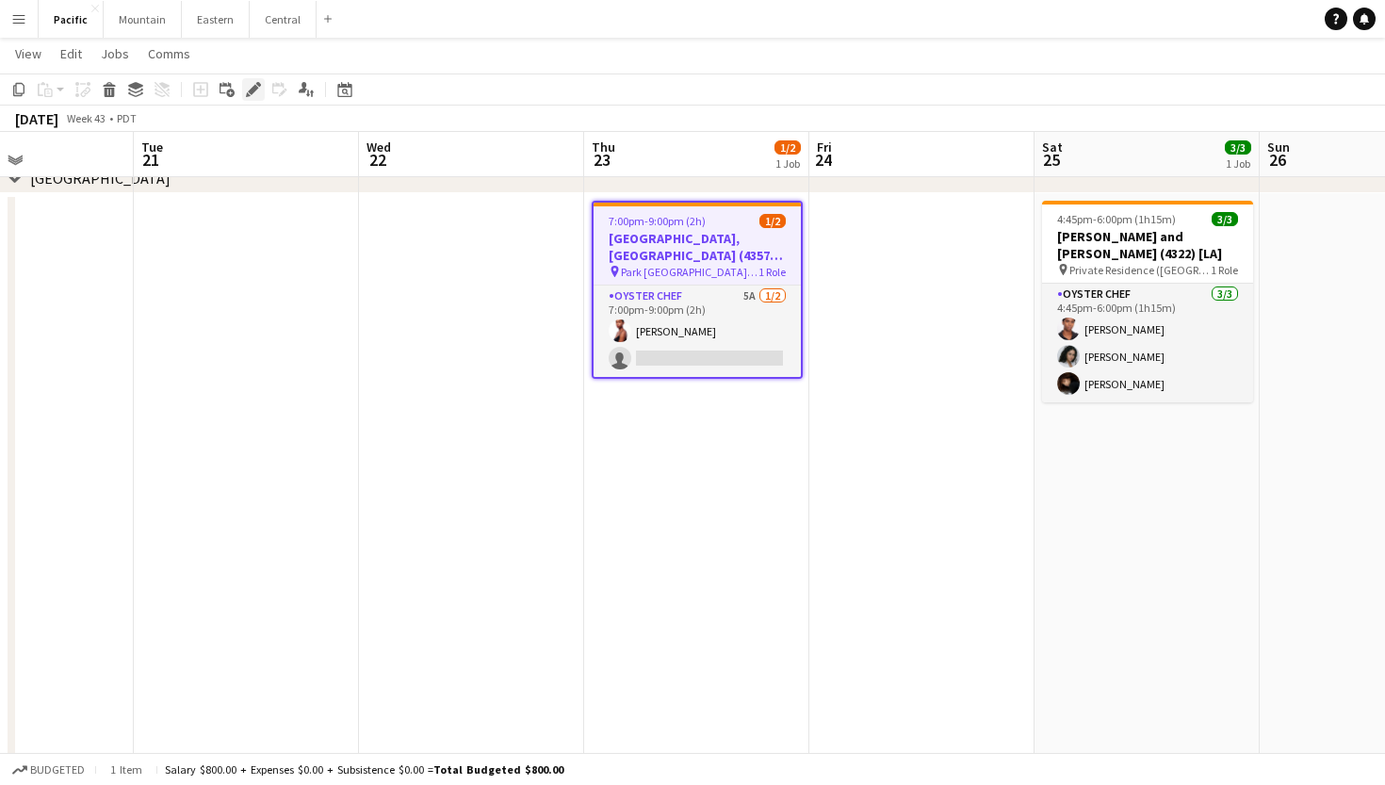
click at [247, 95] on icon at bounding box center [248, 94] width 5 height 5
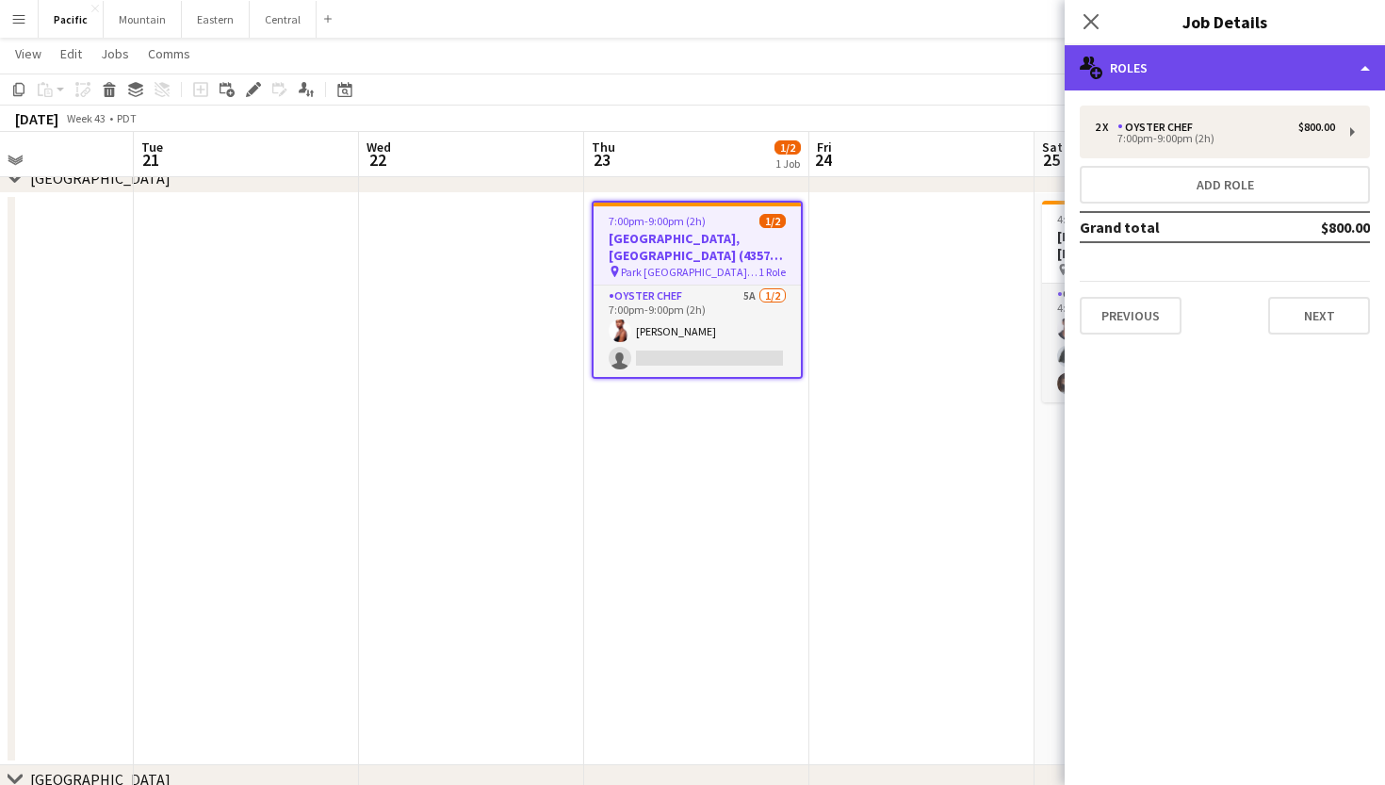
click at [1334, 75] on div "multiple-users-add Roles" at bounding box center [1224, 67] width 320 height 45
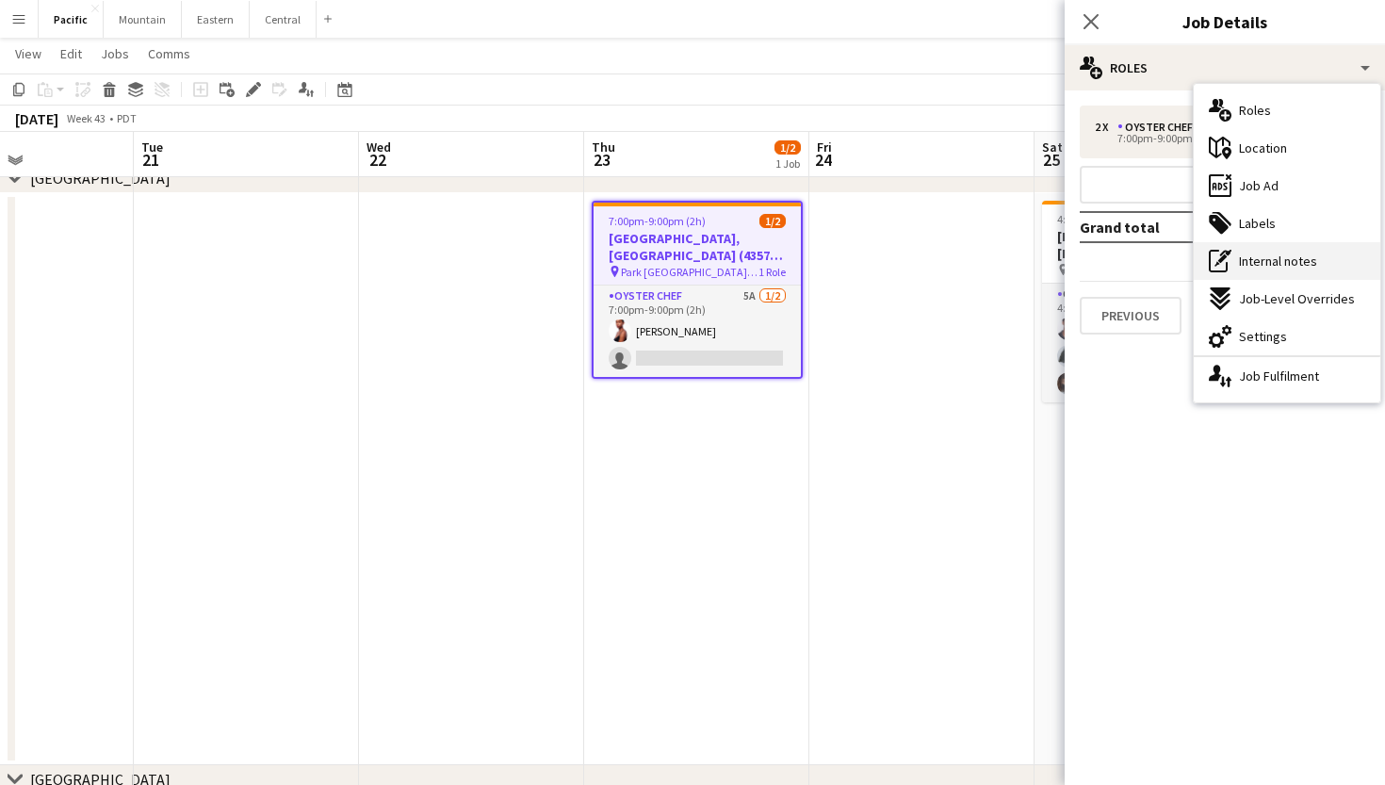
click at [1318, 261] on div "pen-write Internal notes" at bounding box center [1286, 261] width 187 height 38
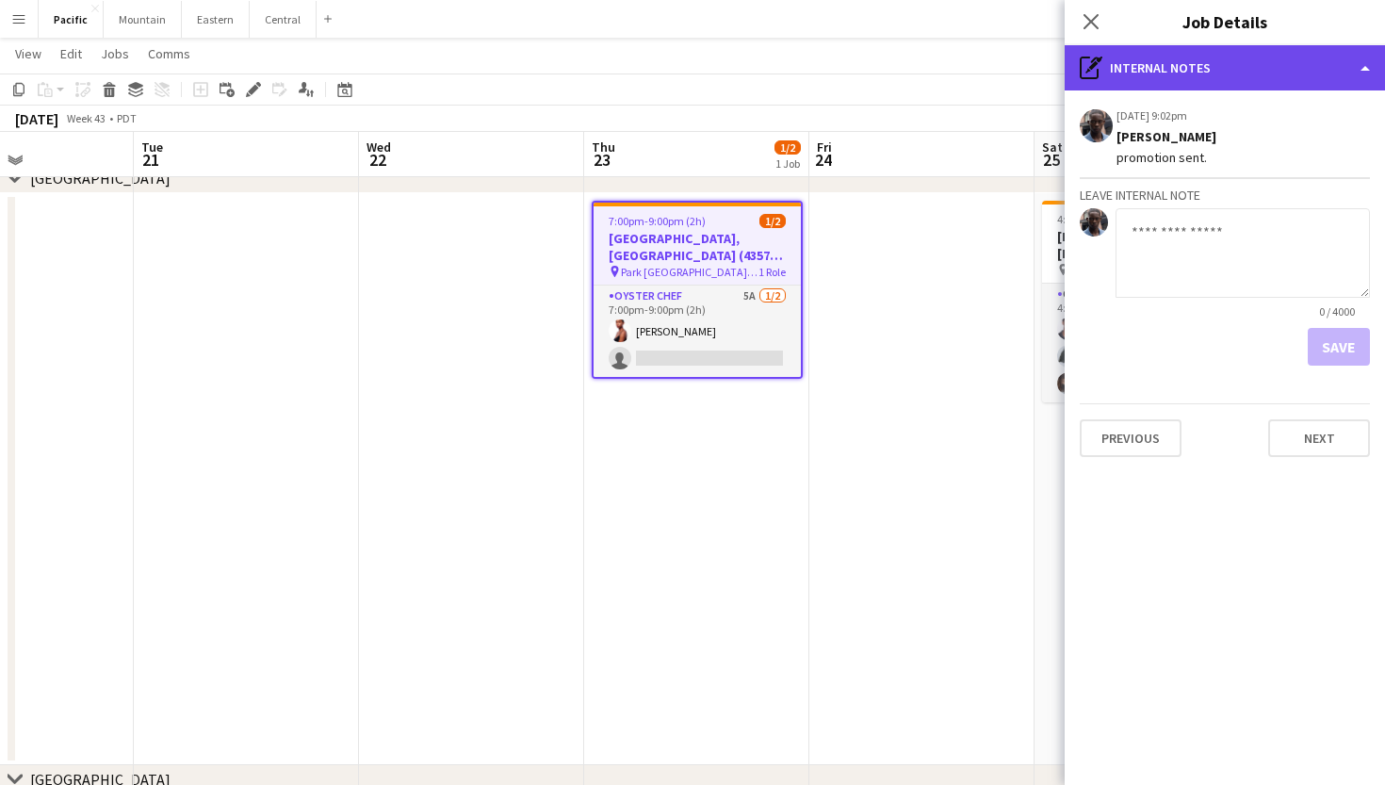
click at [1208, 70] on div "pen-write Internal notes" at bounding box center [1224, 67] width 320 height 45
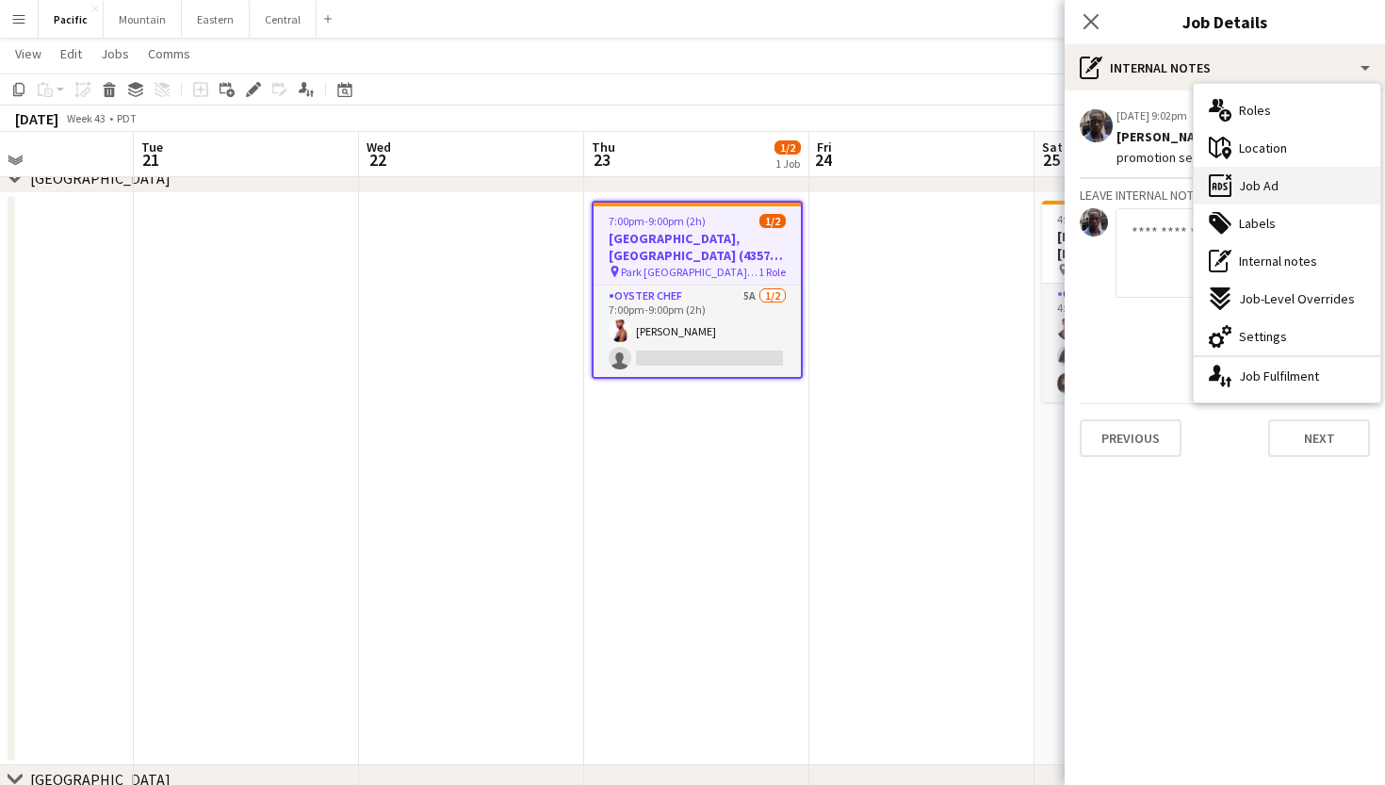
click at [1279, 188] on div "ads-window Job Ad" at bounding box center [1286, 186] width 187 height 38
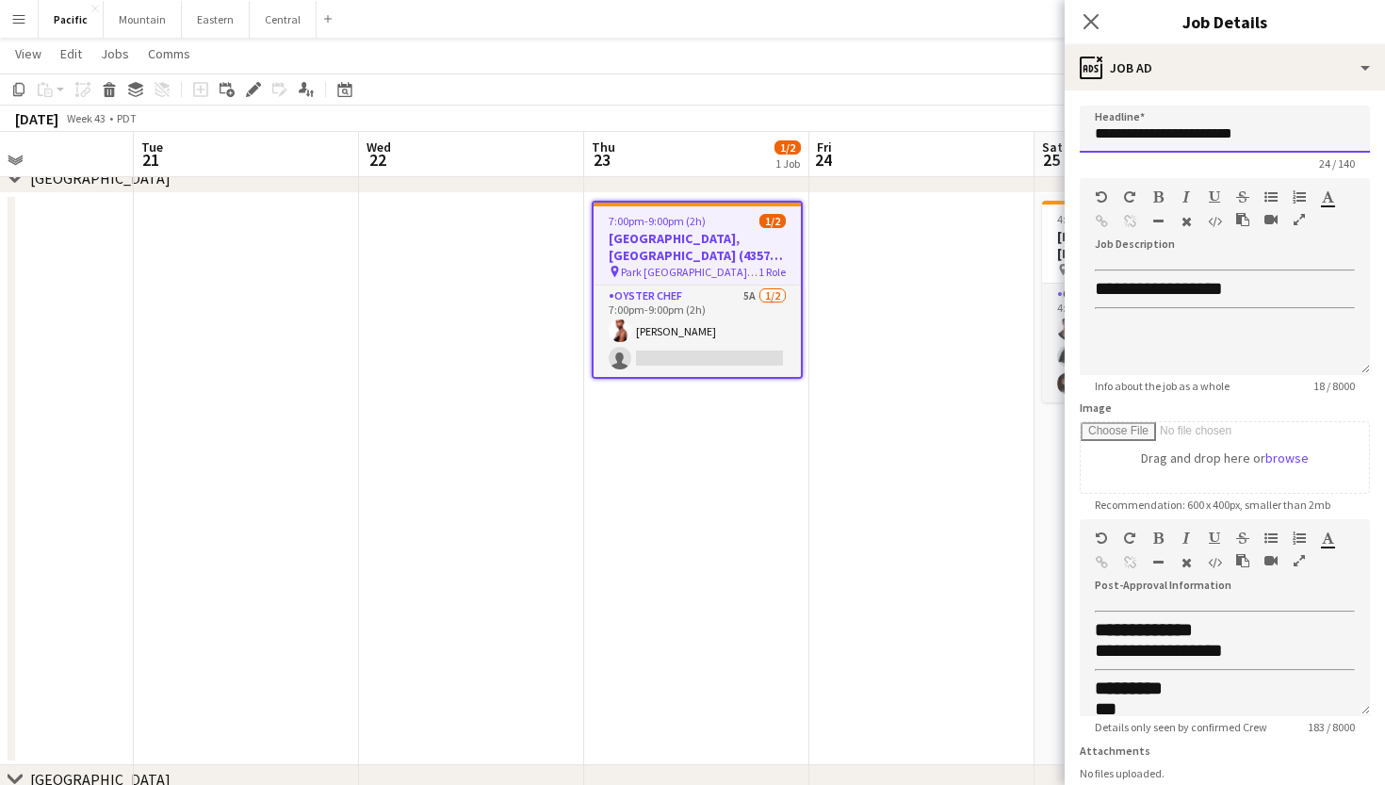
click at [1195, 134] on input "**********" at bounding box center [1225, 129] width 290 height 47
click at [1091, 16] on icon "Close pop-in" at bounding box center [1090, 21] width 18 height 18
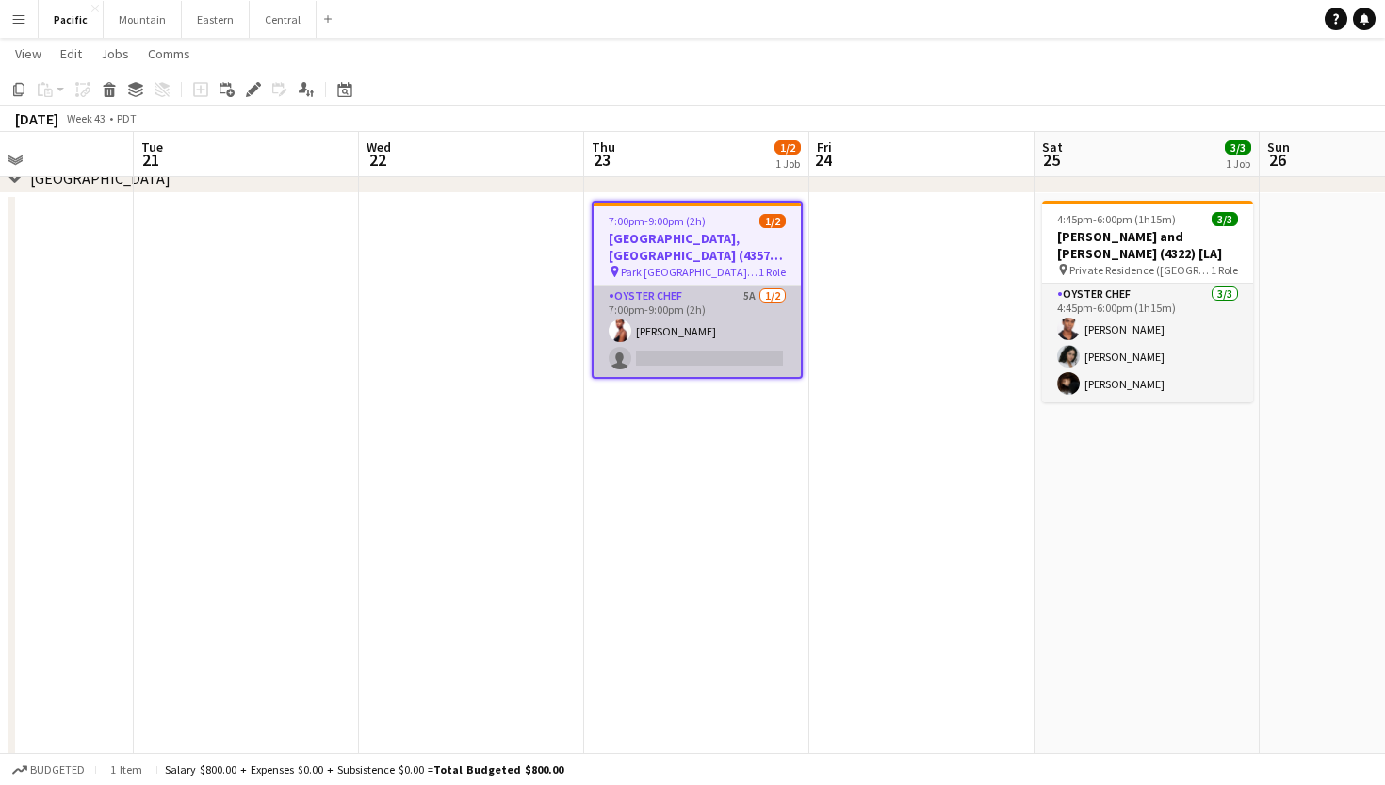
click at [738, 310] on app-card-role "Oyster Chef 5A 1/2 7:00pm-9:00pm (2h) Ayallah Farley single-neutral-actions" at bounding box center [696, 330] width 207 height 91
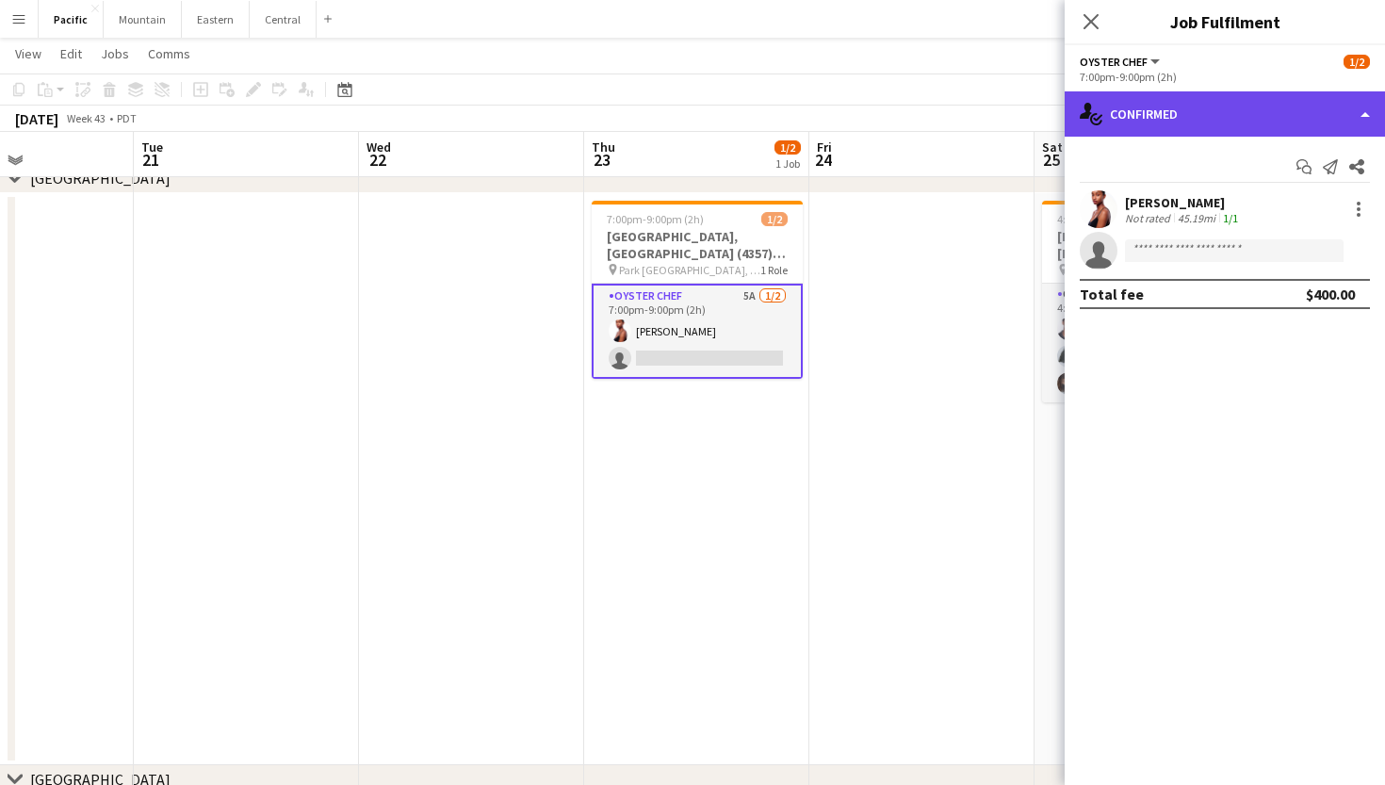
click at [1285, 94] on div "single-neutral-actions-check-2 Confirmed" at bounding box center [1224, 113] width 320 height 45
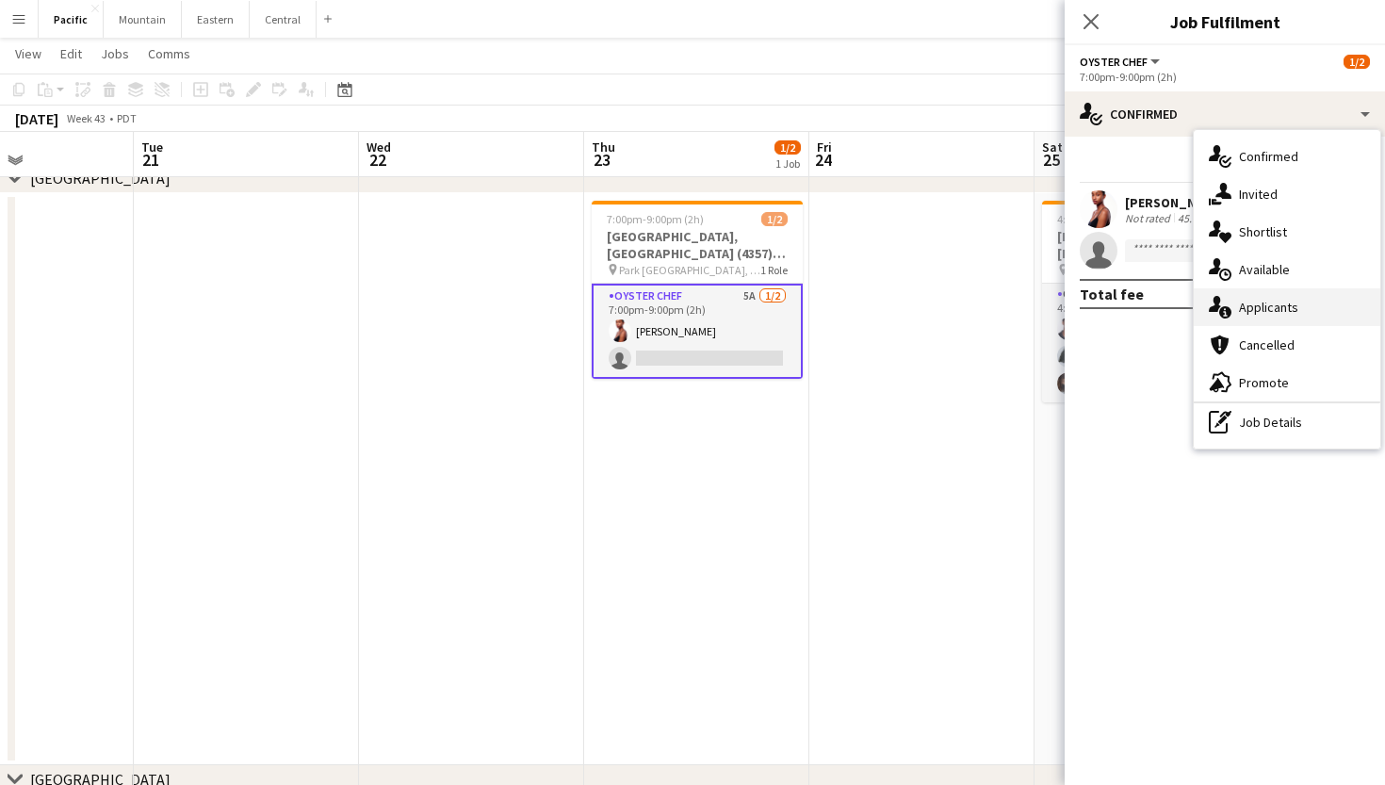
click at [1292, 313] on span "Applicants" at bounding box center [1268, 307] width 59 height 17
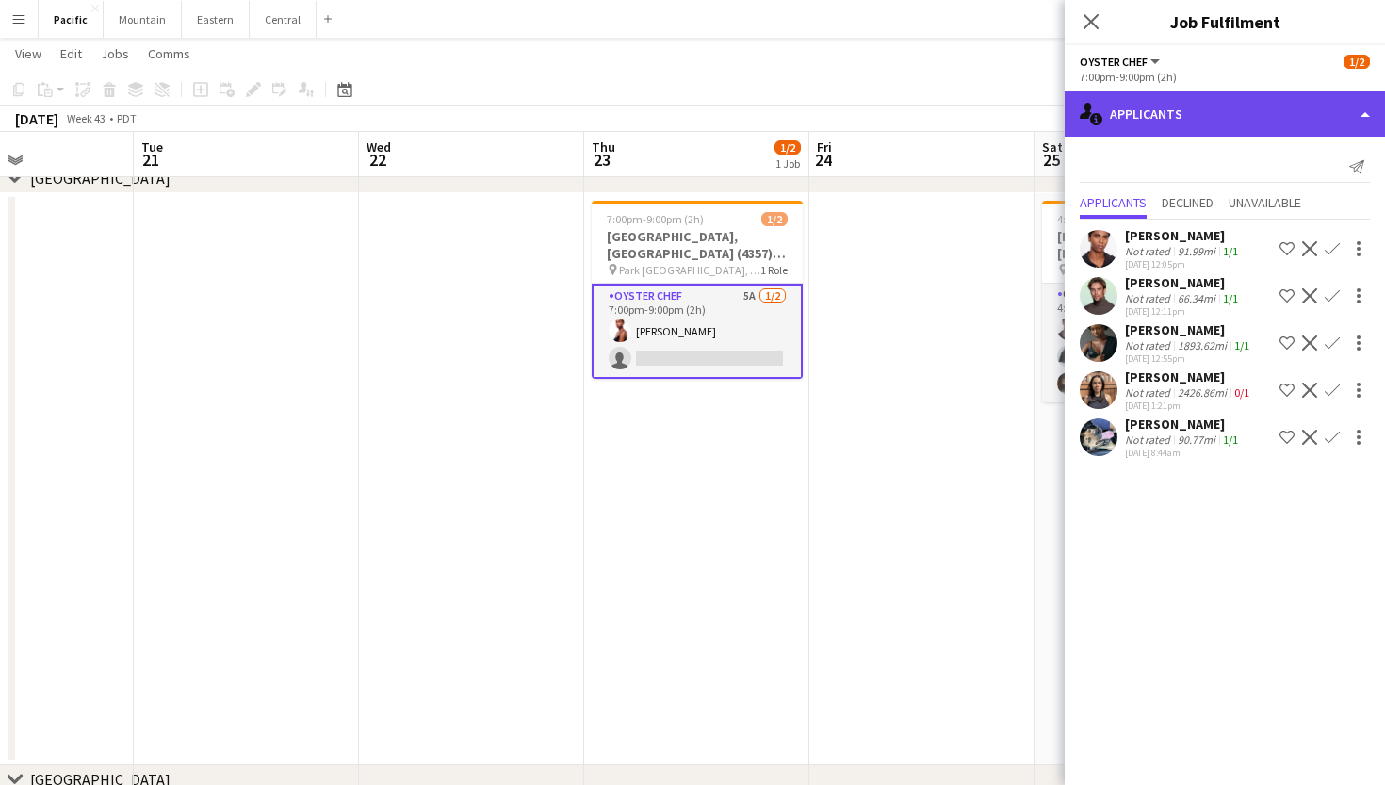
click at [1154, 106] on div "single-neutral-actions-information Applicants" at bounding box center [1224, 113] width 320 height 45
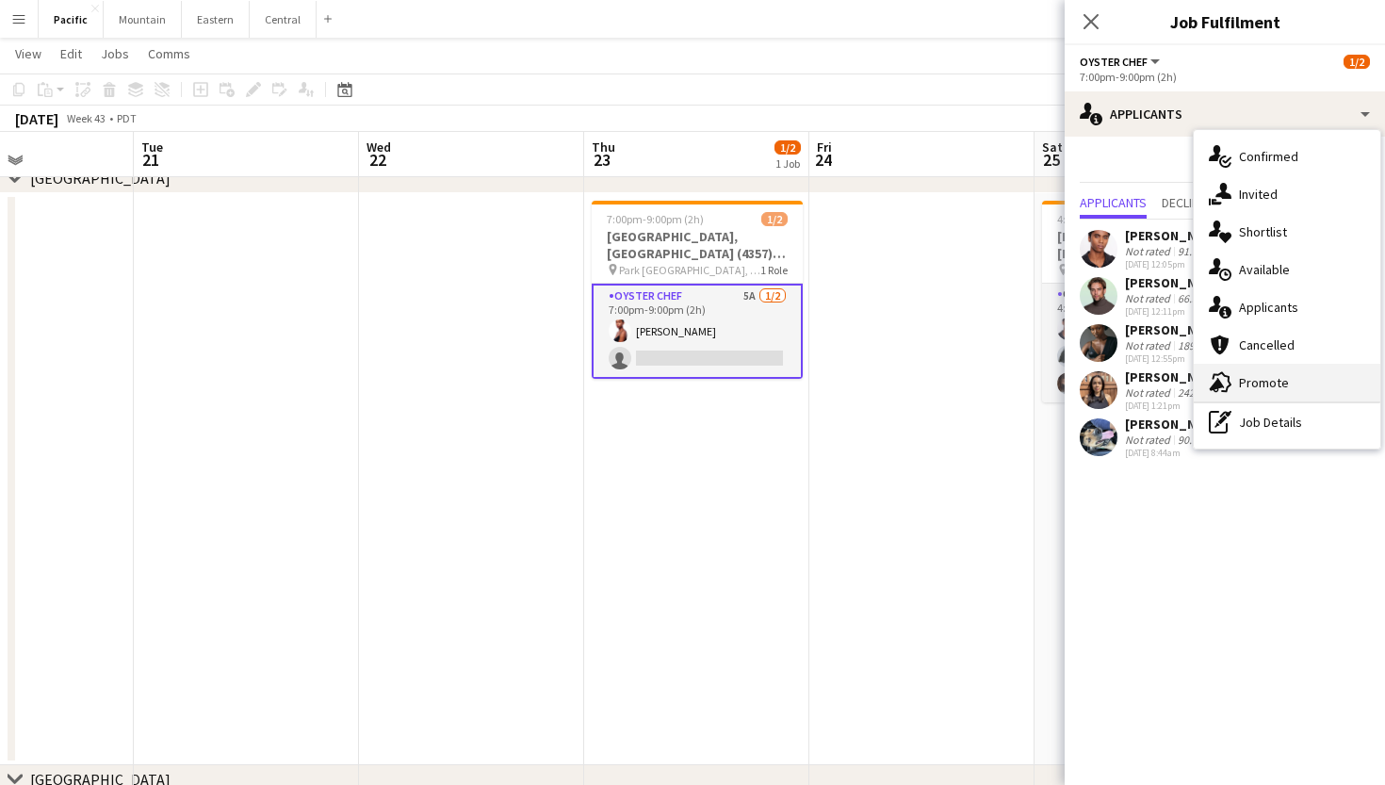
click at [1283, 387] on span "Promote" at bounding box center [1264, 382] width 50 height 17
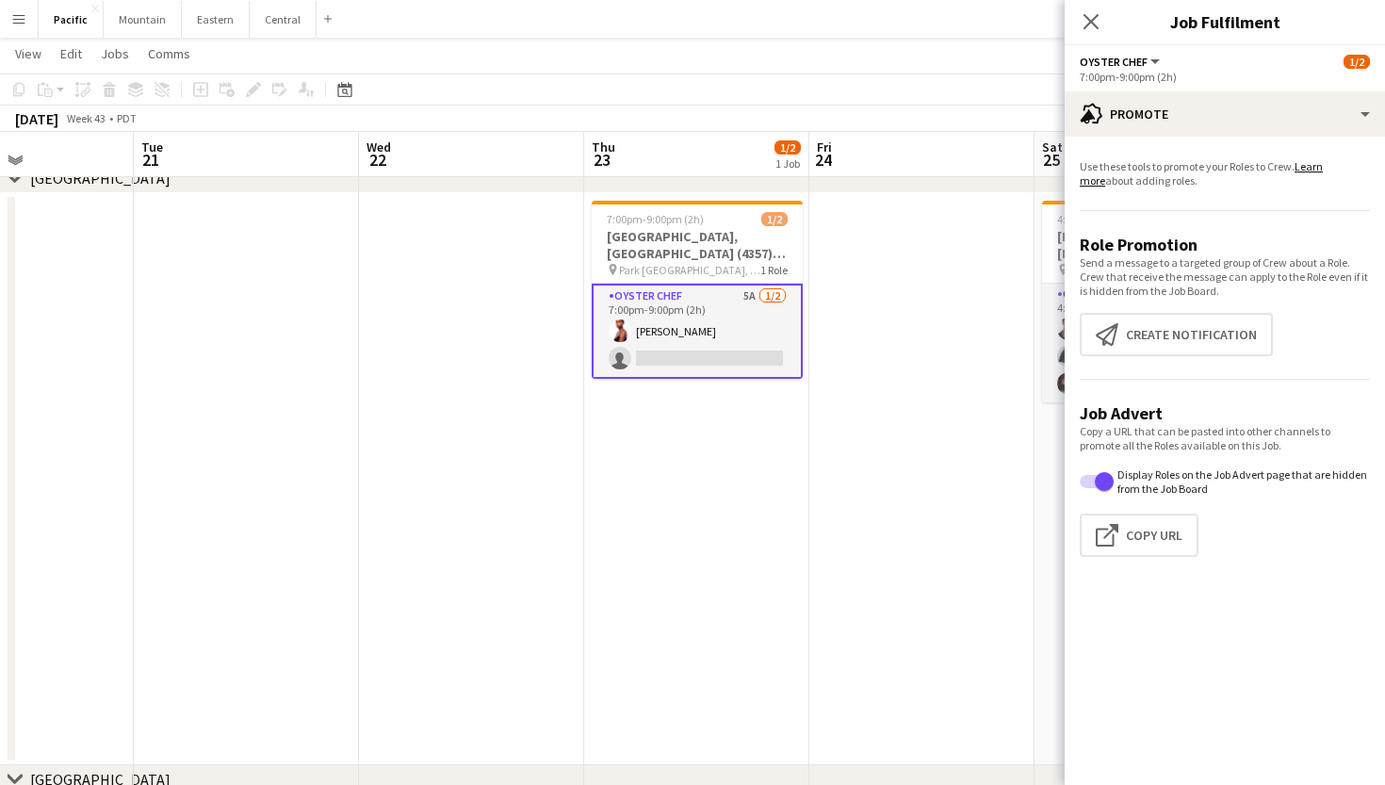
click at [1224, 372] on app-promote-tab "Use these tools to promote your Roles to Crew. Learn more about adding roles. R…" at bounding box center [1224, 362] width 320 height 420
click at [1193, 339] on button "Create notification Create notification" at bounding box center [1176, 334] width 193 height 43
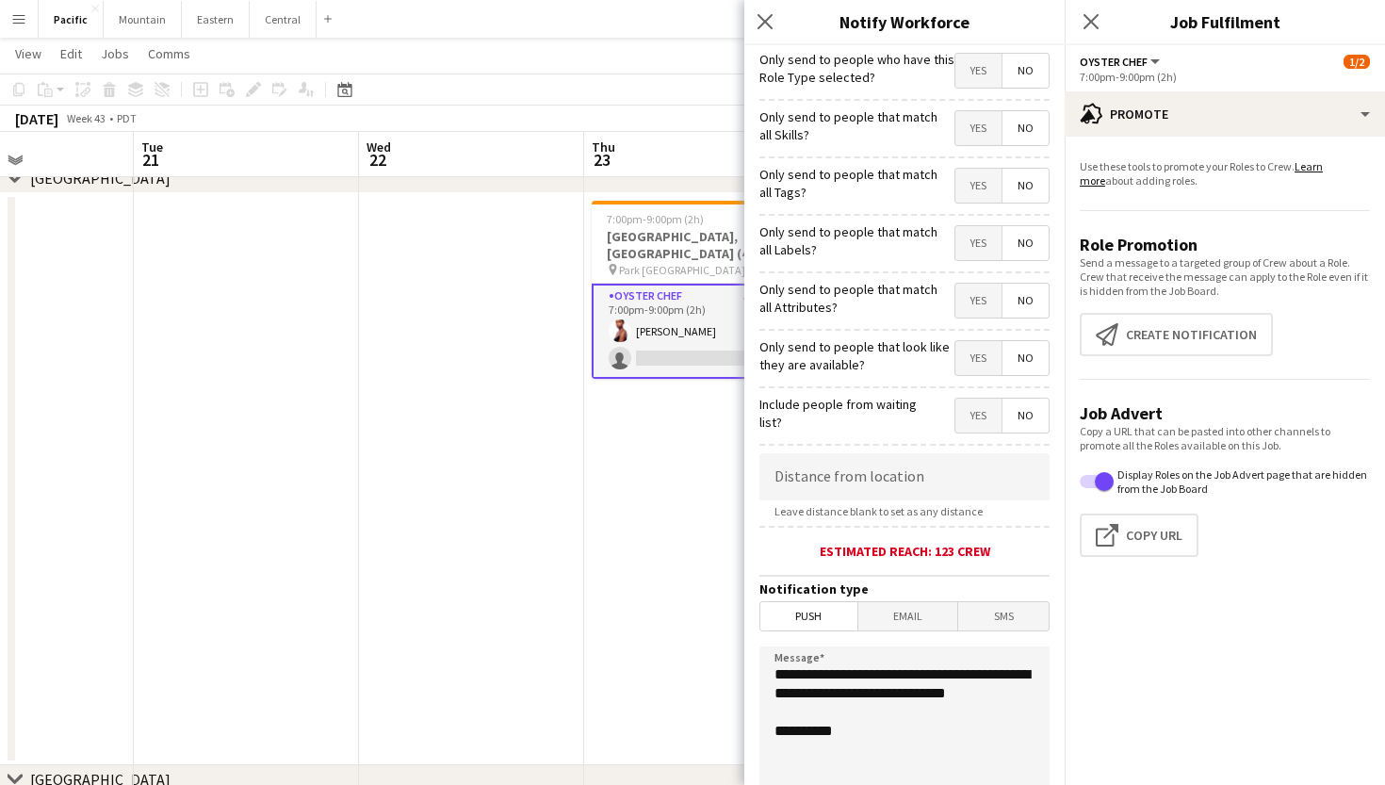
click at [973, 170] on span "Yes" at bounding box center [978, 186] width 46 height 34
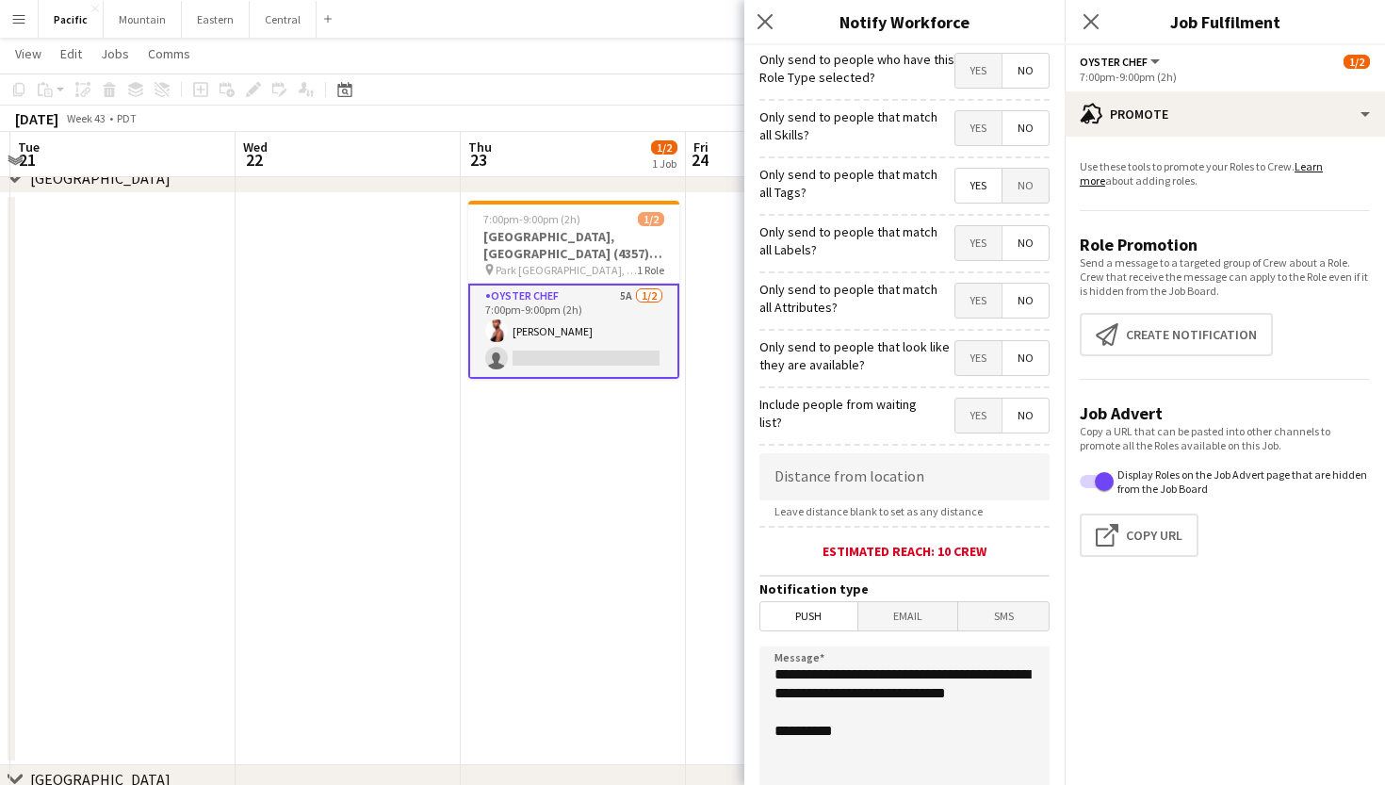
scroll to position [0, 682]
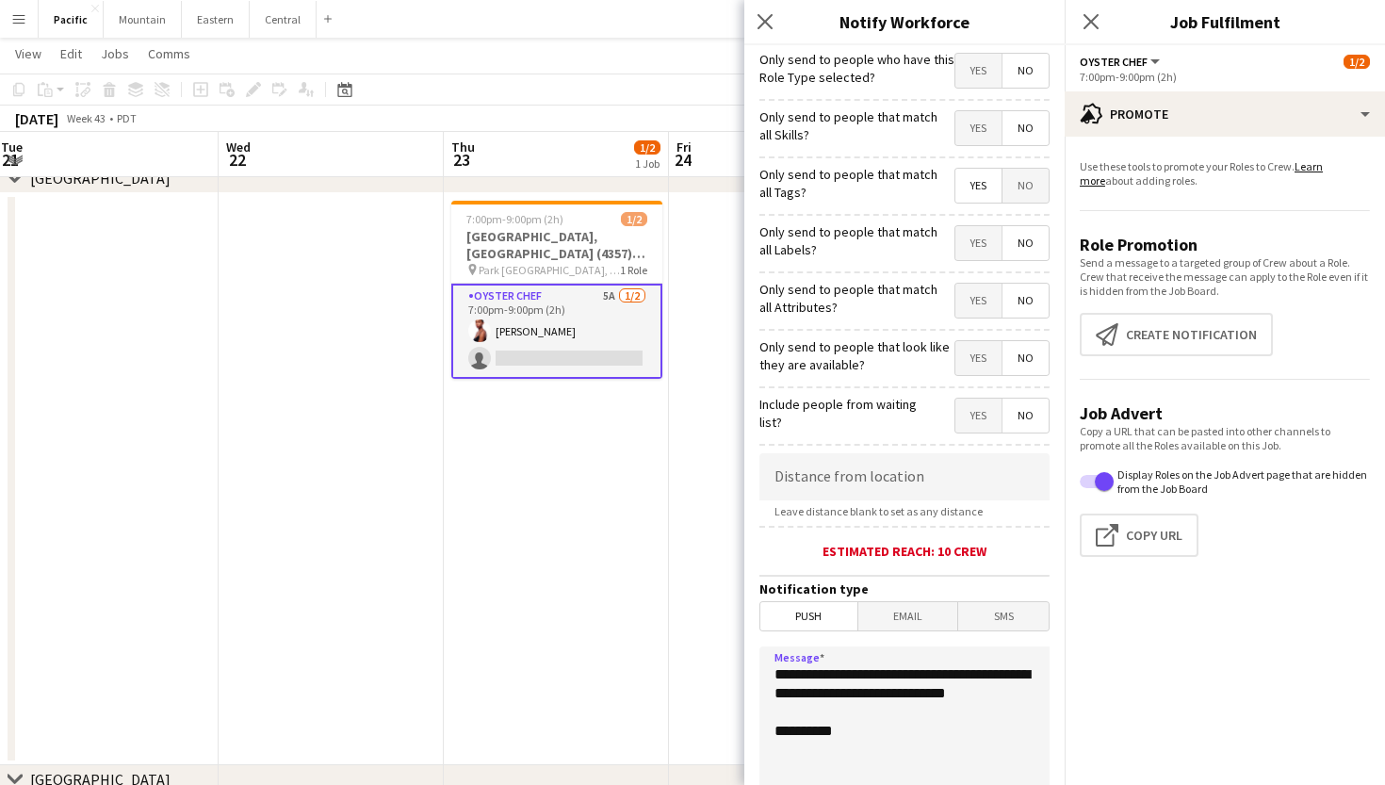
drag, startPoint x: 864, startPoint y: 718, endPoint x: 733, endPoint y: 661, distance: 142.6
click at [733, 661] on body "Menu Boards Boards Boards All jobs Status Workforce Workforce My Workforce Recr…" at bounding box center [692, 522] width 1385 height 1426
paste textarea "**********"
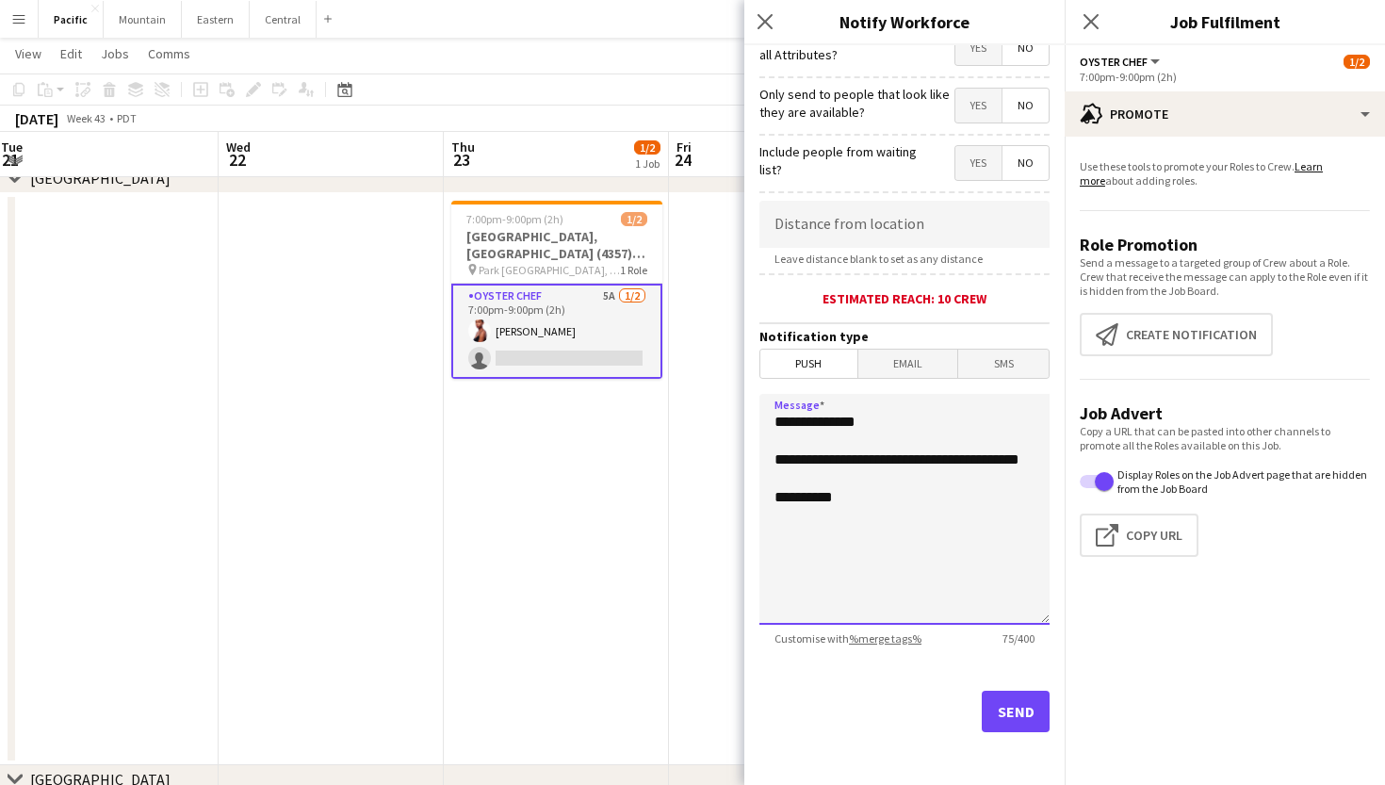
scroll to position [252, 0]
type textarea "**********"
click at [1009, 704] on button "Send" at bounding box center [1016, 710] width 68 height 41
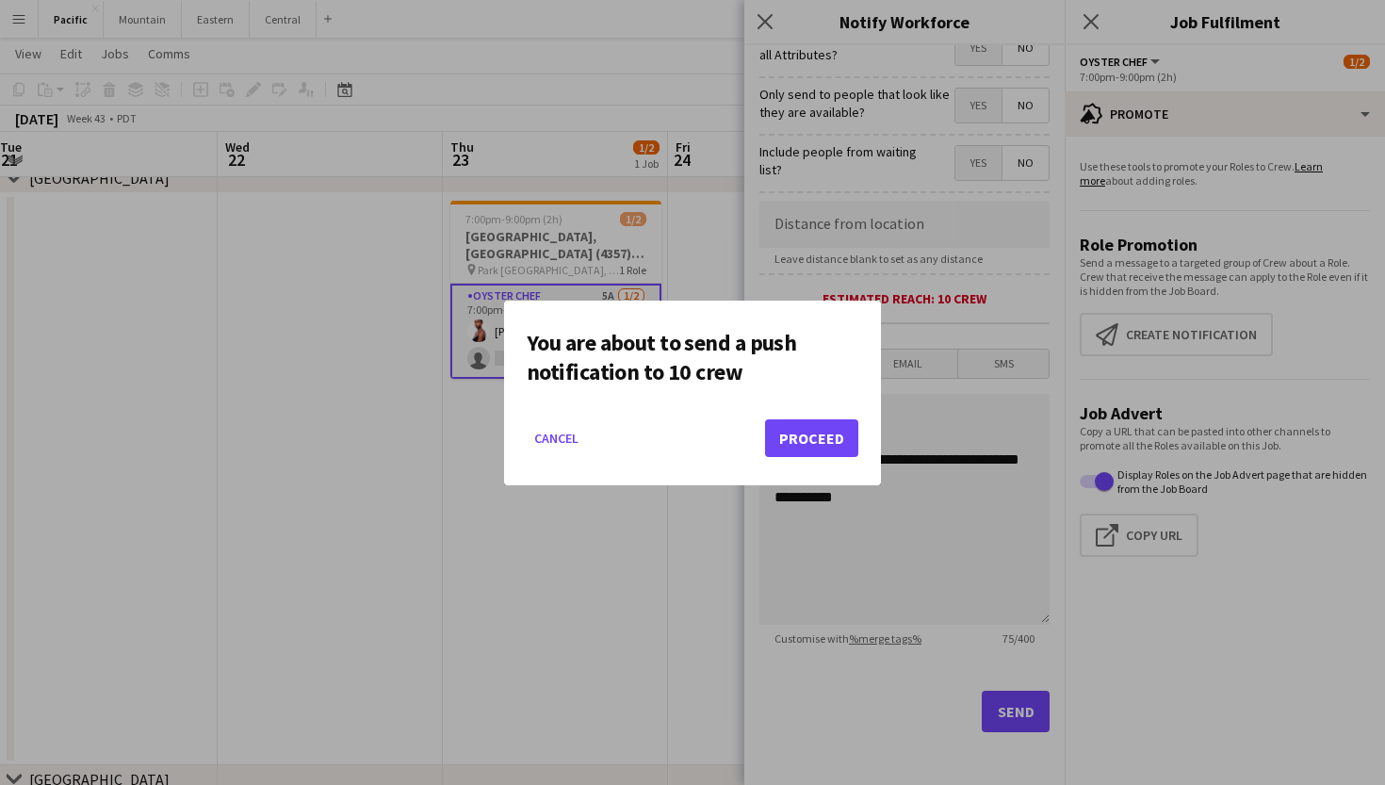
click at [806, 432] on button "Proceed" at bounding box center [811, 438] width 93 height 38
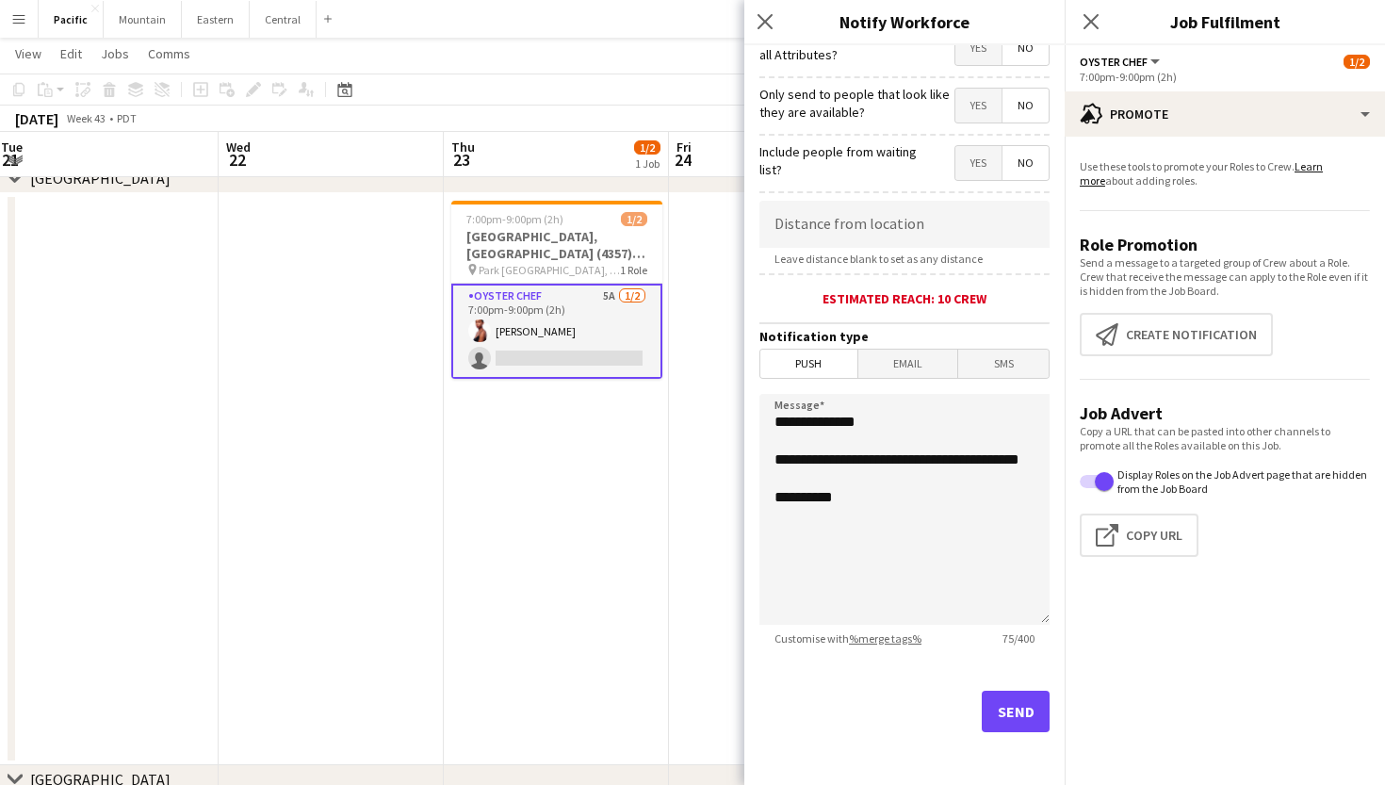
scroll to position [191, 0]
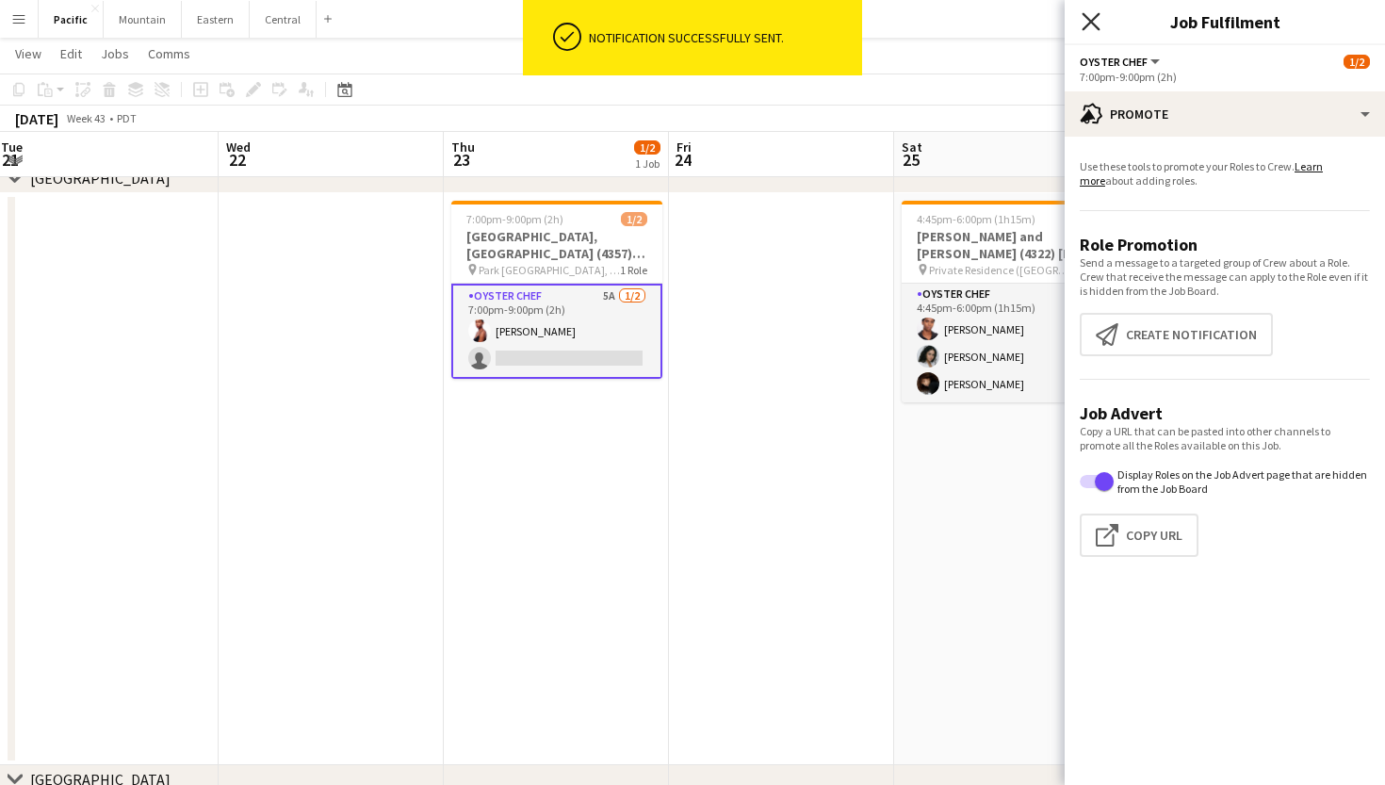
click at [1096, 30] on icon "Close pop-in" at bounding box center [1090, 21] width 18 height 18
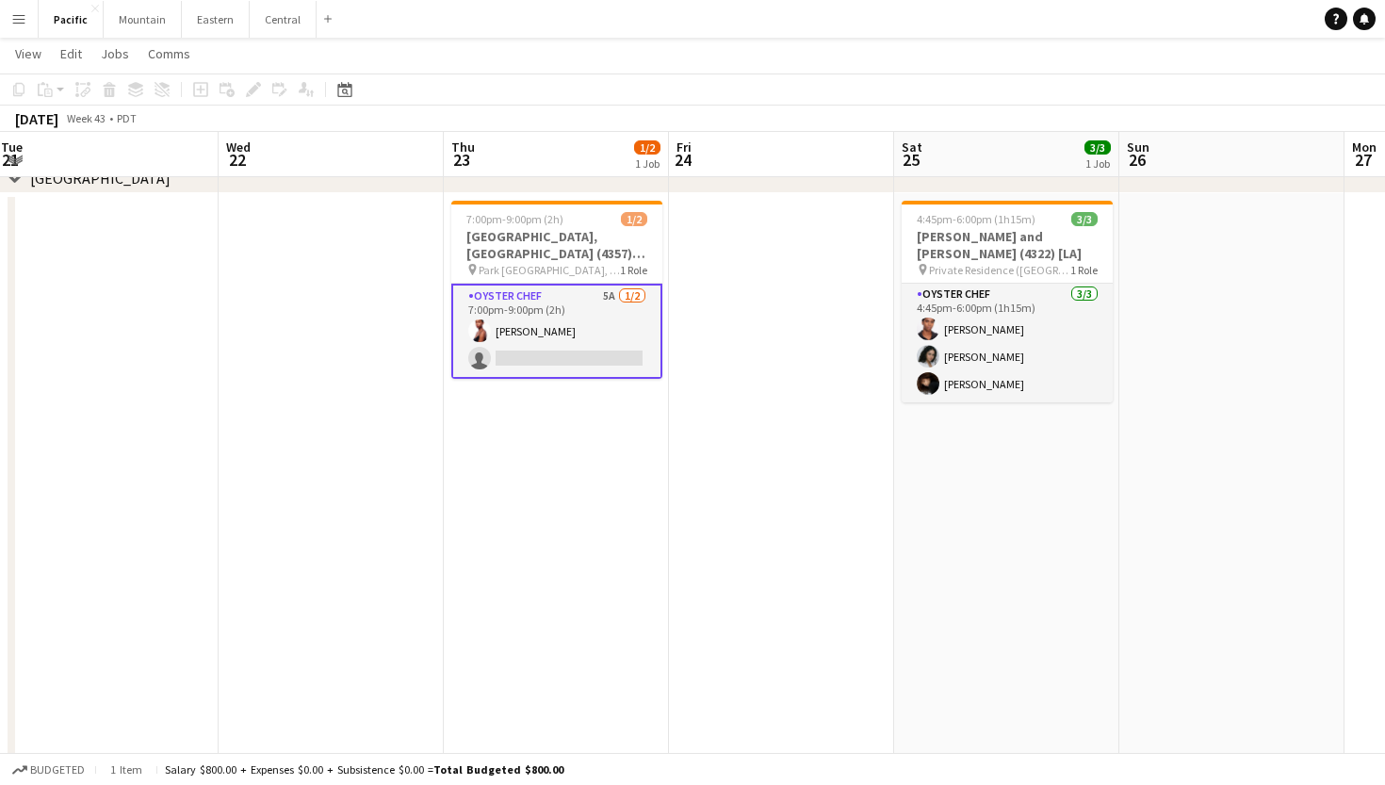
click at [618, 417] on app-date-cell "7:00pm-9:00pm (2h) 1/2 Park Hyatt Aviara Resort, Golf Club & Spa (4357) [LA] pi…" at bounding box center [556, 479] width 225 height 572
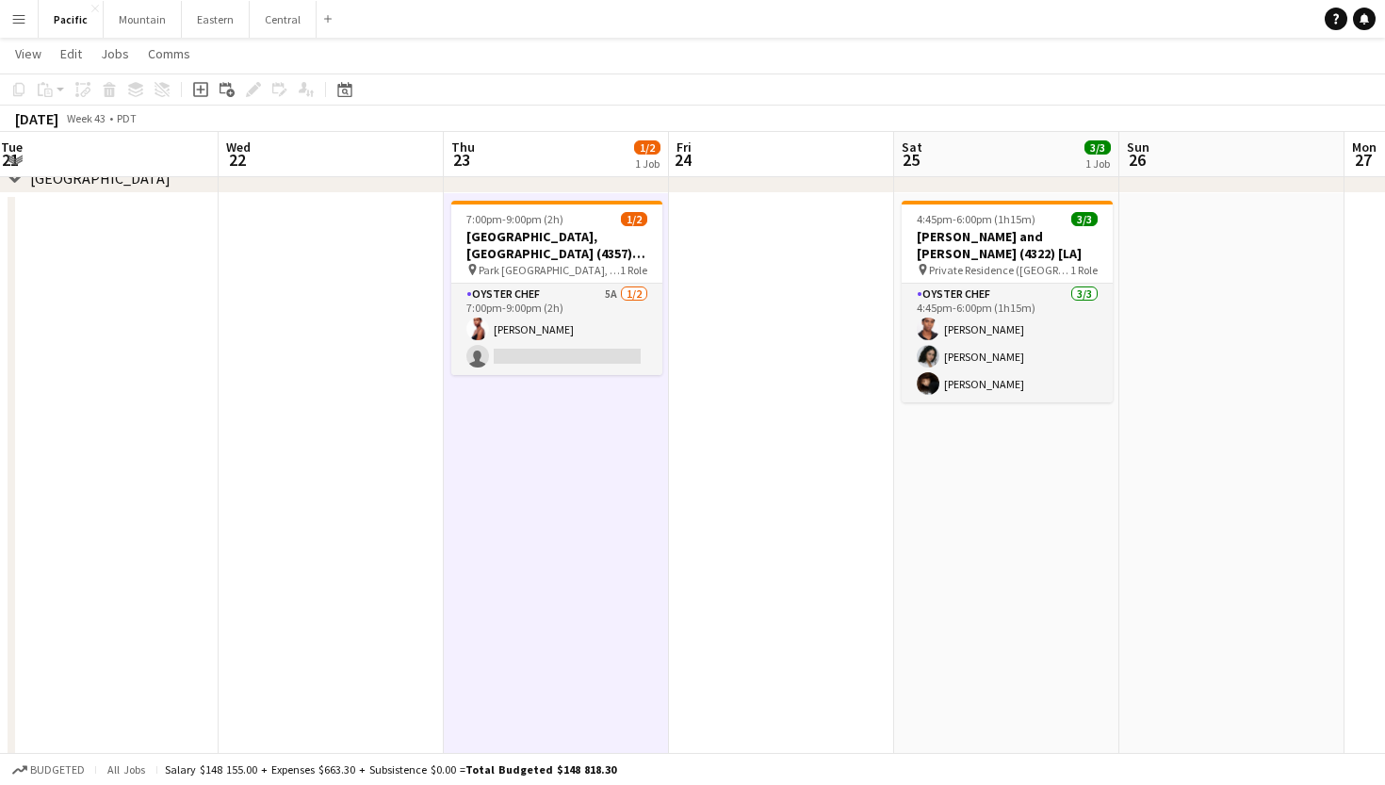
click at [521, 434] on app-date-cell "7:00pm-9:00pm (2h) 1/2 Park Hyatt Aviara Resort, Golf Club & Spa (4357) [LA] pi…" at bounding box center [556, 479] width 225 height 572
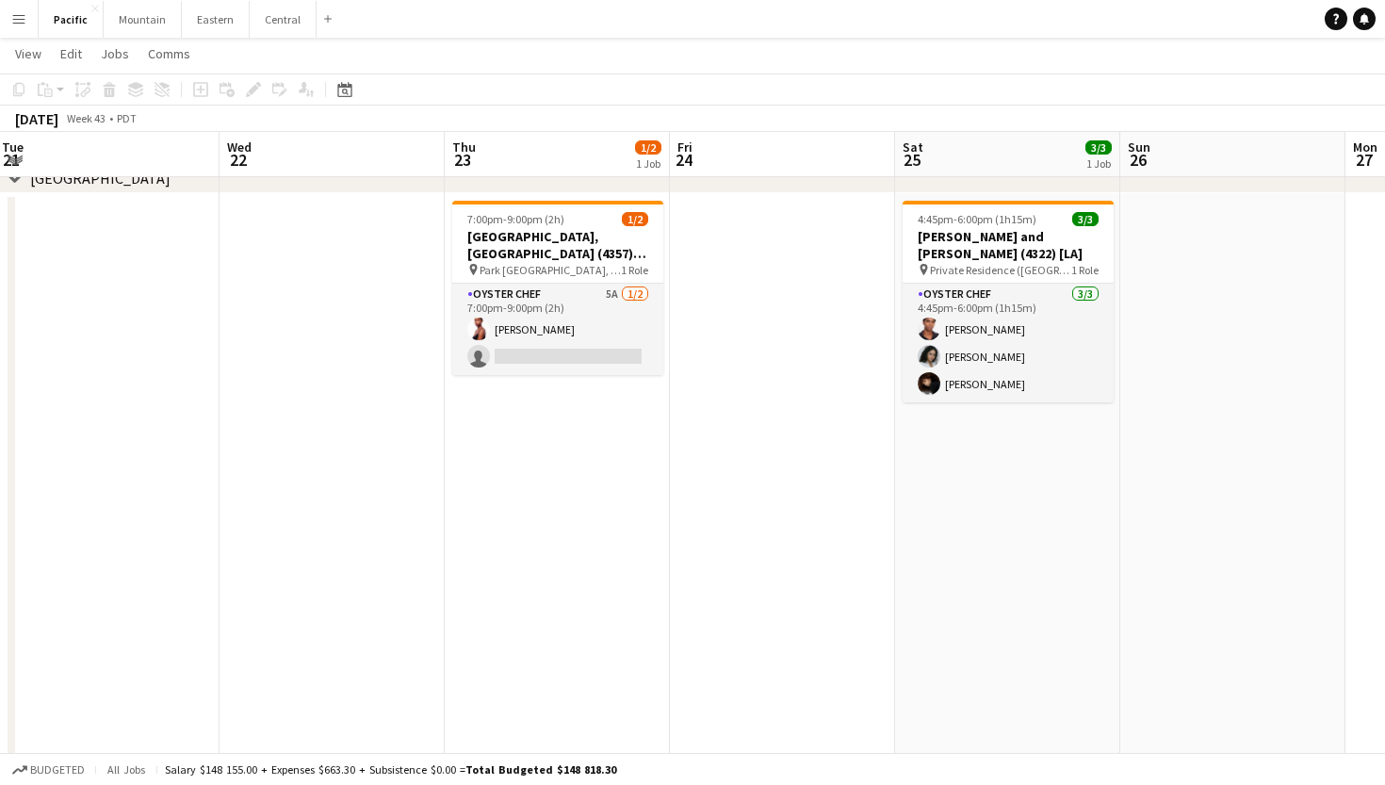
click at [516, 422] on app-date-cell "7:00pm-9:00pm (2h) 1/2 Park Hyatt Aviara Resort, Golf Club & Spa (4357) [LA] pi…" at bounding box center [557, 479] width 225 height 572
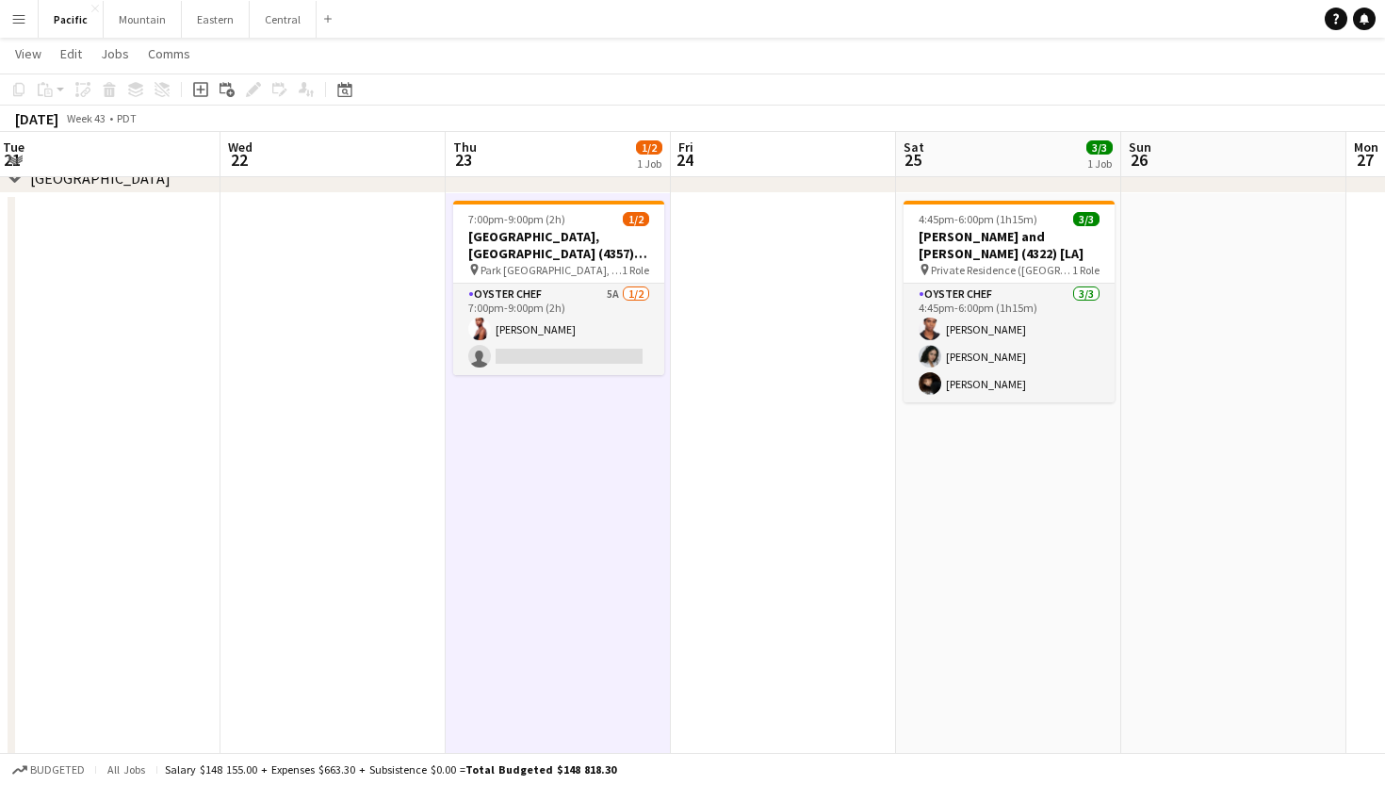
click at [590, 418] on app-date-cell "7:00pm-9:00pm (2h) 1/2 Park Hyatt Aviara Resort, Golf Club & Spa (4357) [LA] pi…" at bounding box center [558, 479] width 225 height 572
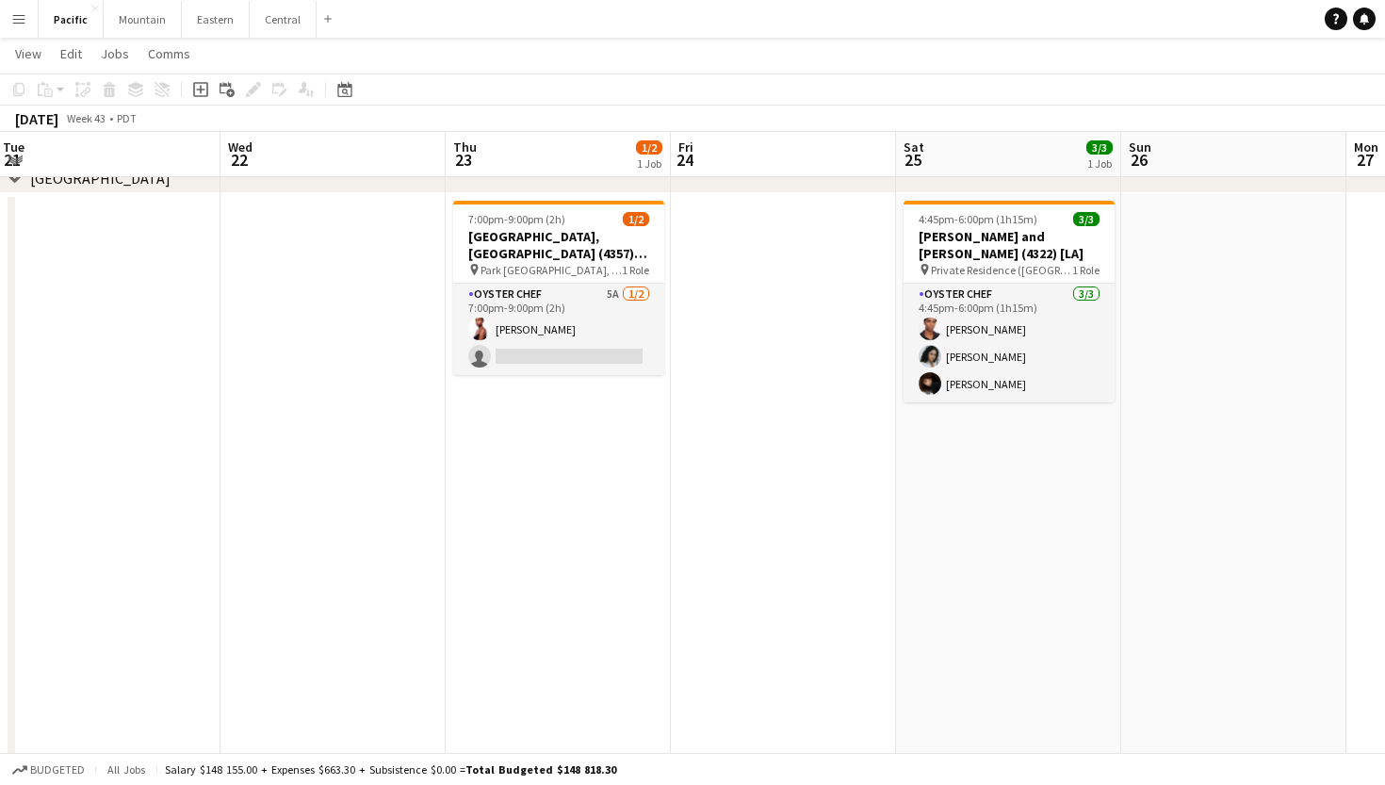
click at [590, 418] on app-date-cell "7:00pm-9:00pm (2h) 1/2 Park Hyatt Aviara Resort, Golf Club & Spa (4357) [LA] pi…" at bounding box center [558, 479] width 225 height 572
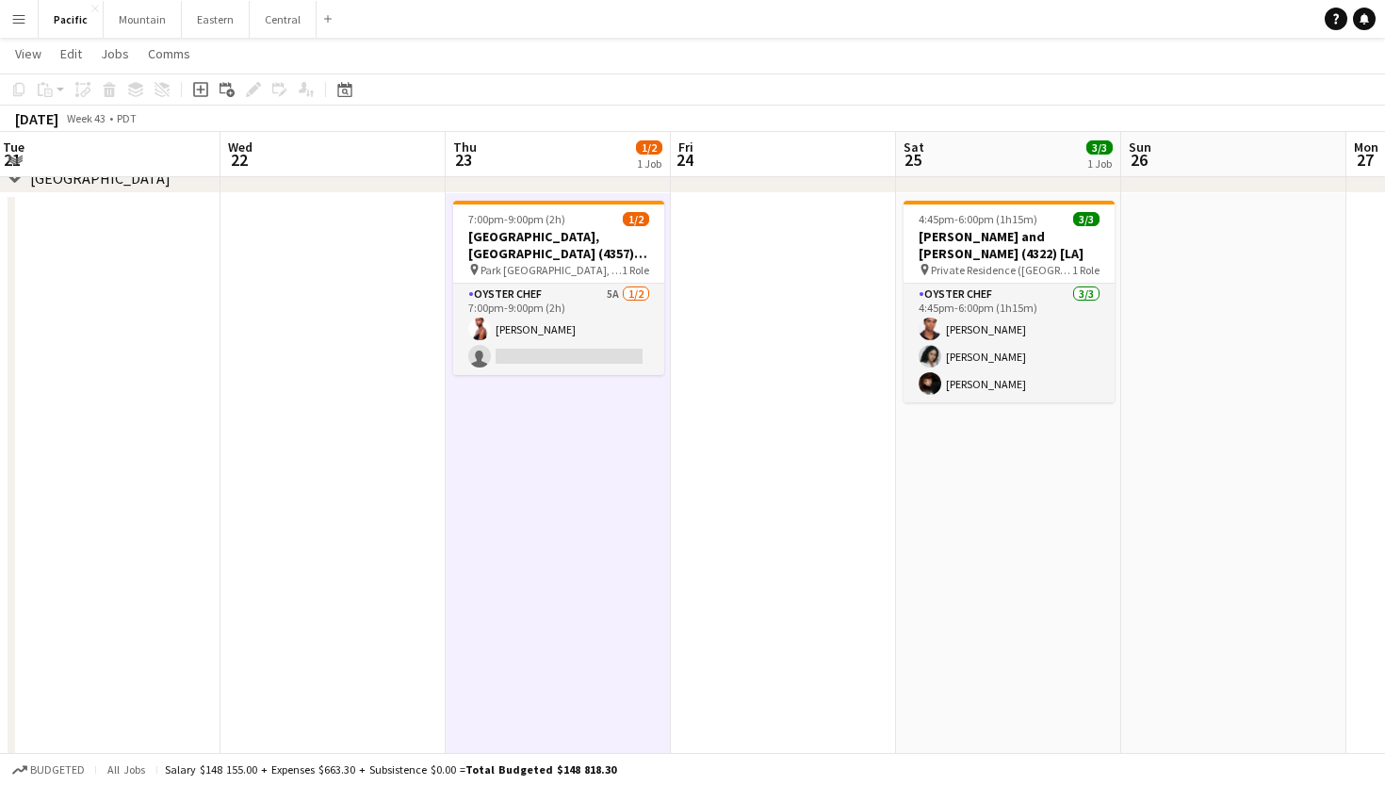
click at [571, 498] on app-date-cell "7:00pm-9:00pm (2h) 1/2 Park Hyatt Aviara Resort, Golf Club & Spa (4357) [LA] pi…" at bounding box center [558, 479] width 225 height 572
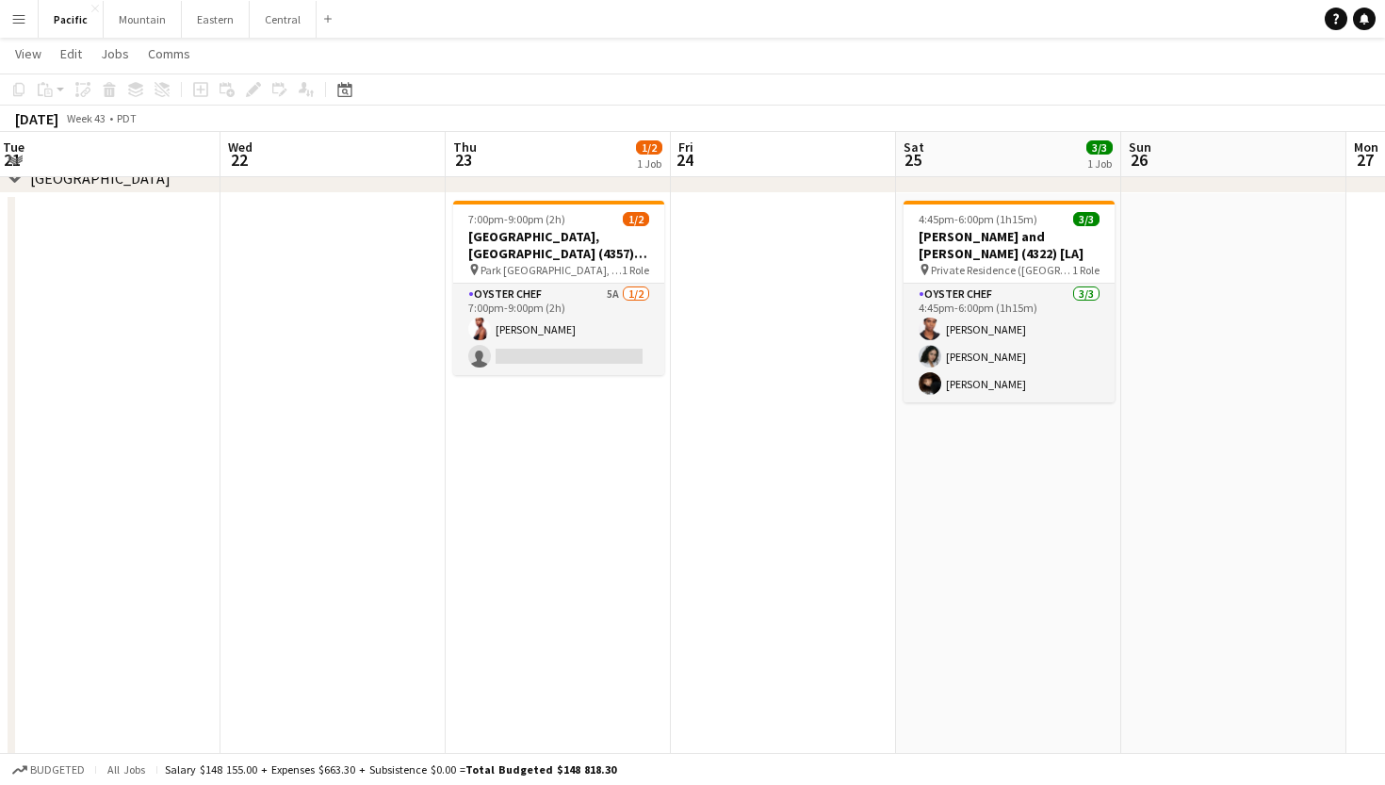
click at [571, 498] on app-date-cell "7:00pm-9:00pm (2h) 1/2 Park Hyatt Aviara Resort, Golf Club & Spa (4357) [LA] pi…" at bounding box center [558, 479] width 225 height 572
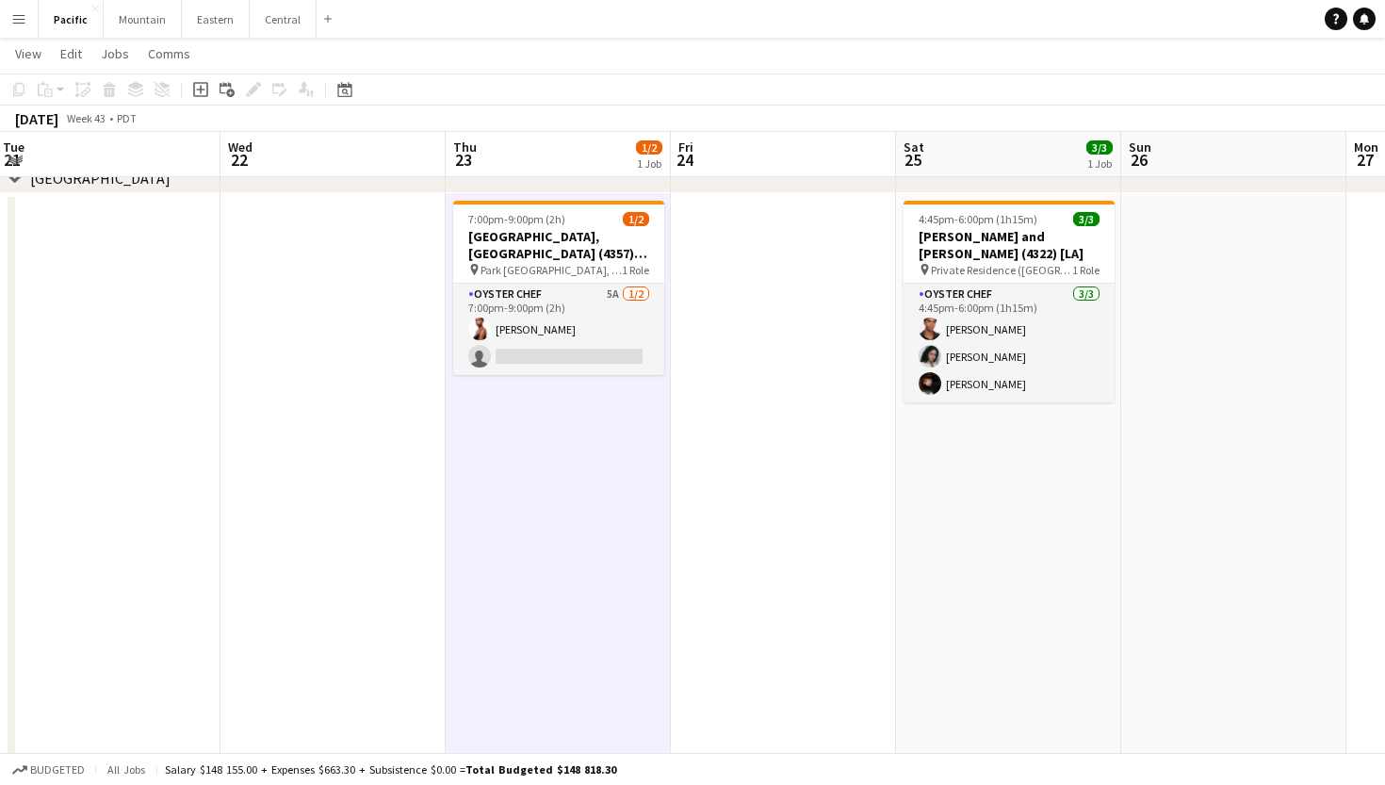
click at [571, 498] on app-date-cell "7:00pm-9:00pm (2h) 1/2 Park Hyatt Aviara Resort, Golf Club & Spa (4357) [LA] pi…" at bounding box center [558, 479] width 225 height 572
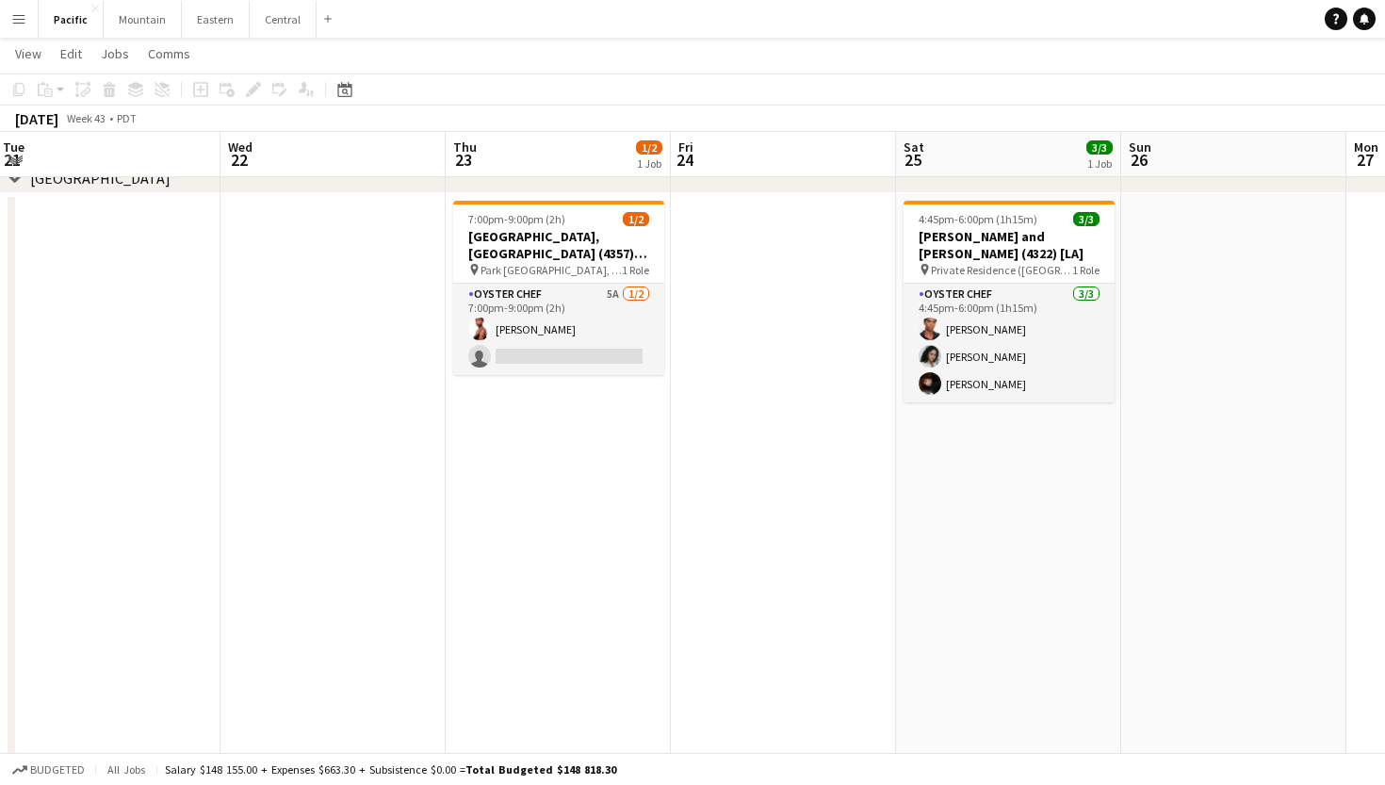
click at [970, 413] on app-date-cell "4:45pm-6:00pm (1h15m) 3/3 Liz and David Ondaatje (4322) [LA] pin Private Reside…" at bounding box center [1008, 479] width 225 height 572
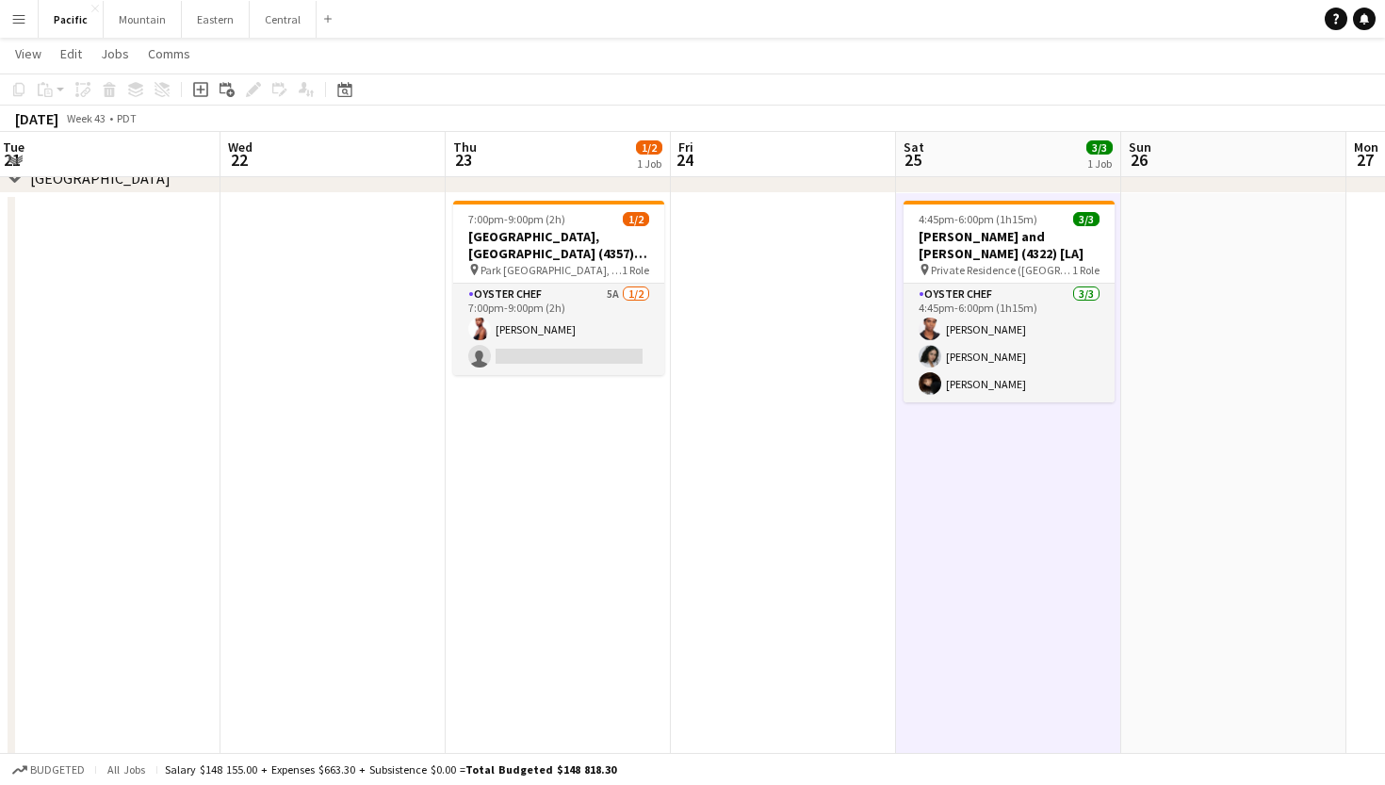
click at [498, 576] on app-date-cell "7:00pm-9:00pm (2h) 1/2 Park Hyatt Aviara Resort, Golf Club & Spa (4357) [LA] pi…" at bounding box center [558, 479] width 225 height 572
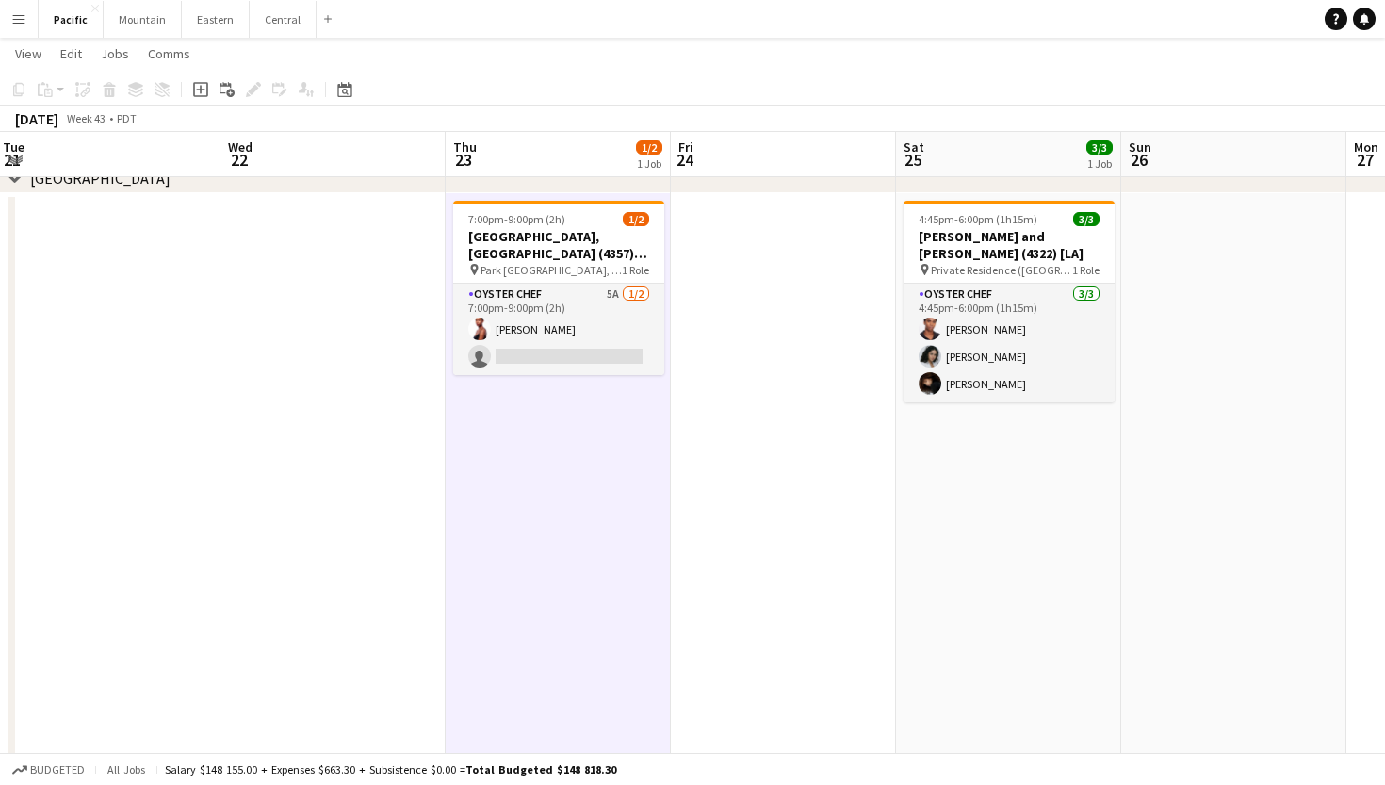
click at [582, 512] on app-date-cell "7:00pm-9:00pm (2h) 1/2 Park Hyatt Aviara Resort, Golf Club & Spa (4357) [LA] pi…" at bounding box center [558, 479] width 225 height 572
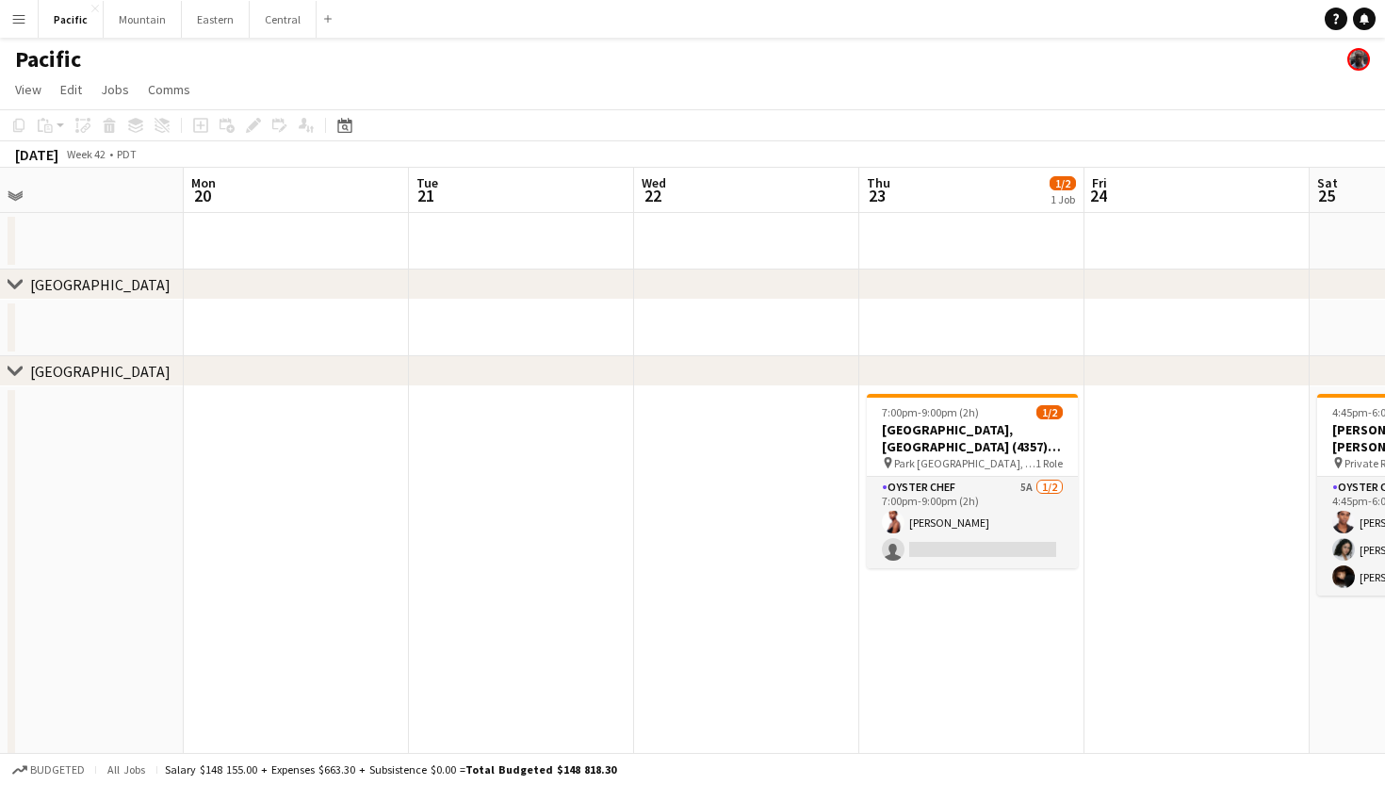
scroll to position [0, 739]
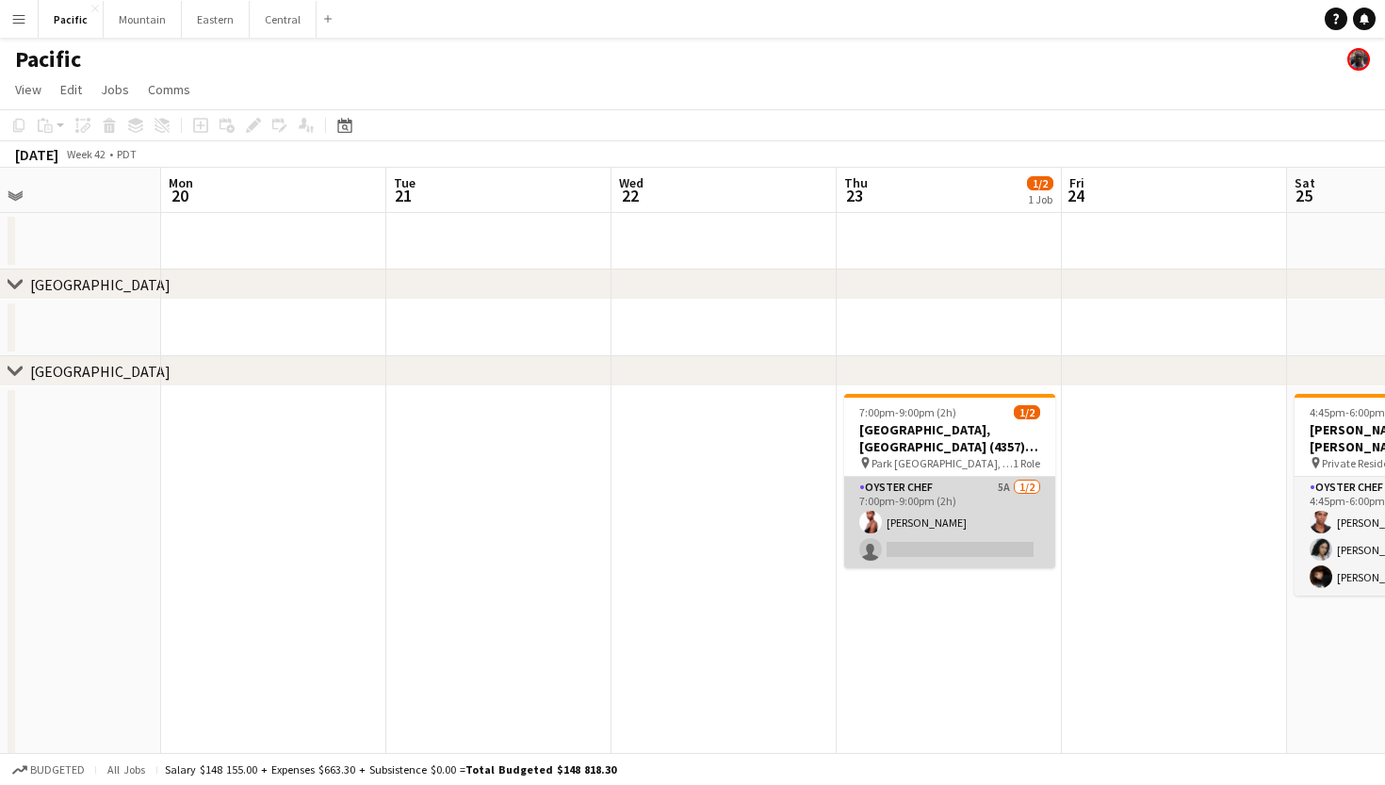
click at [920, 500] on app-card-role "Oyster Chef 5A [DATE] 7:00pm-9:00pm (2h) [PERSON_NAME] single-neutral-actions" at bounding box center [949, 522] width 211 height 91
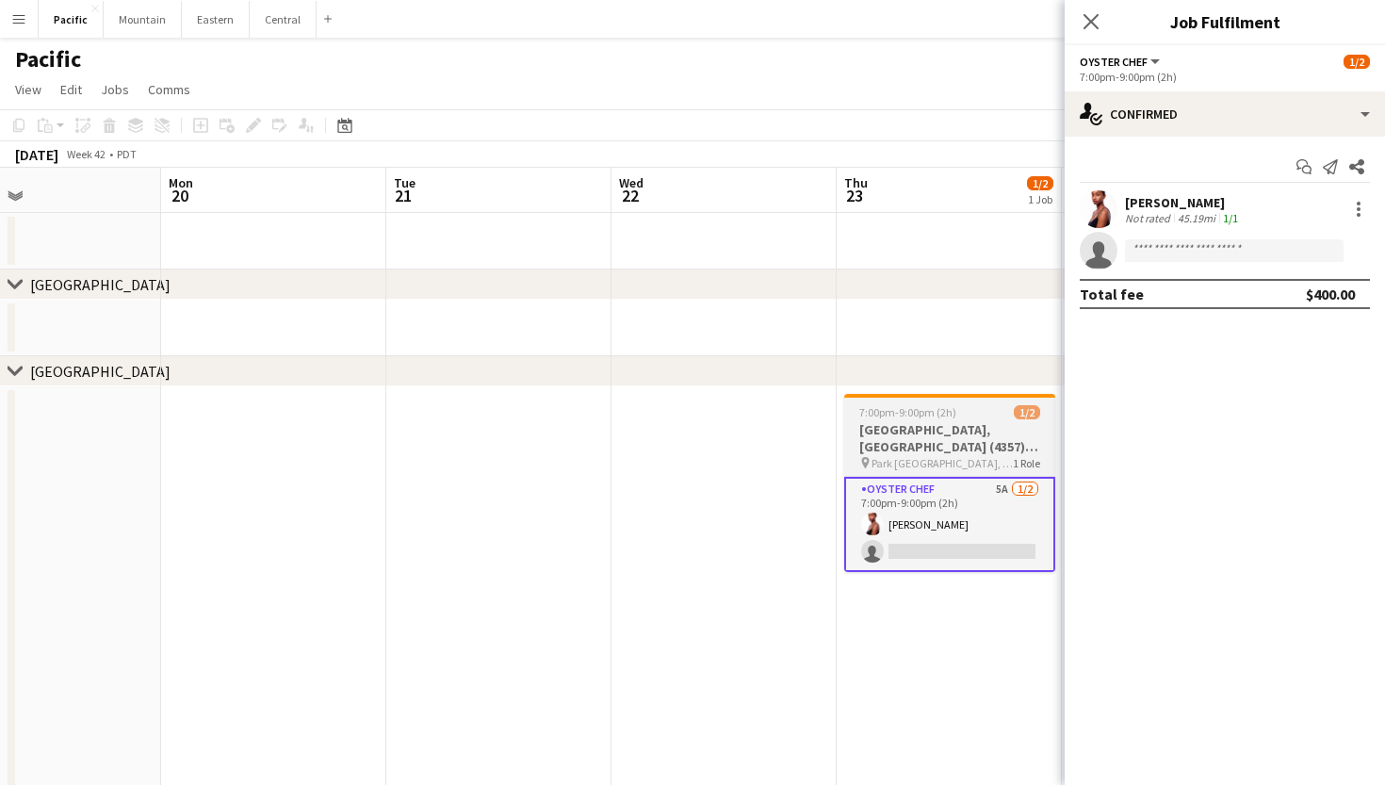
click at [946, 446] on h3 "[GEOGRAPHIC_DATA], [GEOGRAPHIC_DATA] (4357) [[GEOGRAPHIC_DATA]]" at bounding box center [949, 438] width 211 height 34
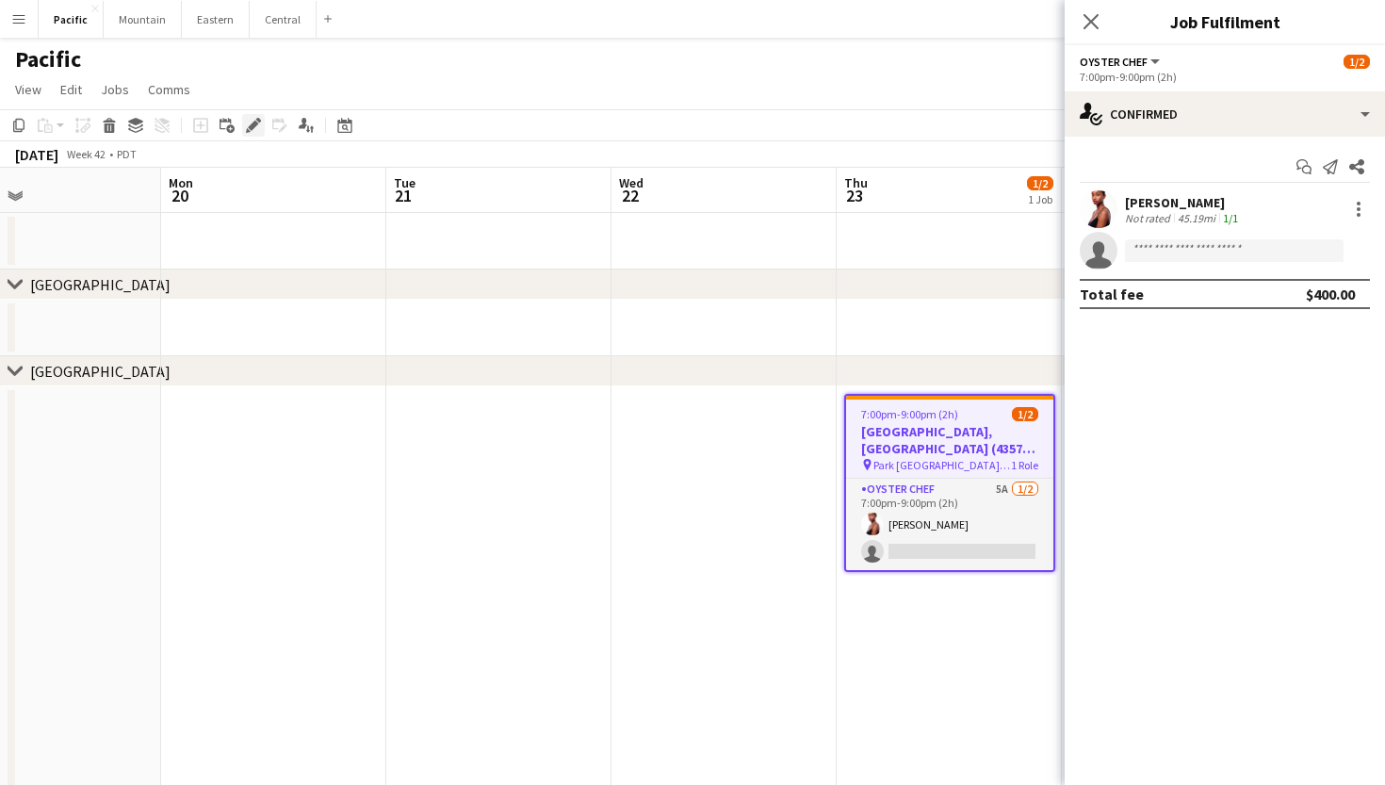
click at [255, 119] on icon "Edit" at bounding box center [253, 125] width 15 height 15
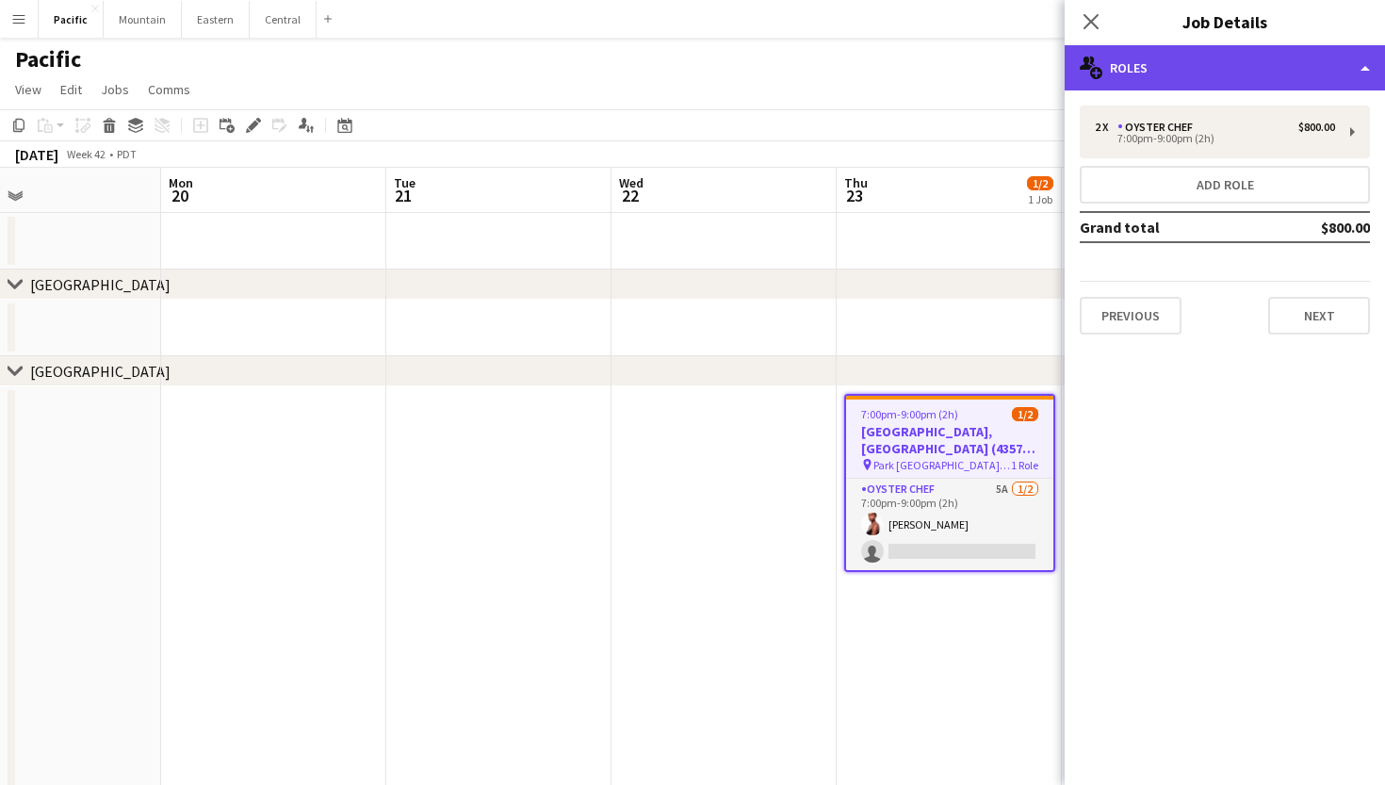
click at [1175, 66] on div "multiple-users-add Roles" at bounding box center [1224, 67] width 320 height 45
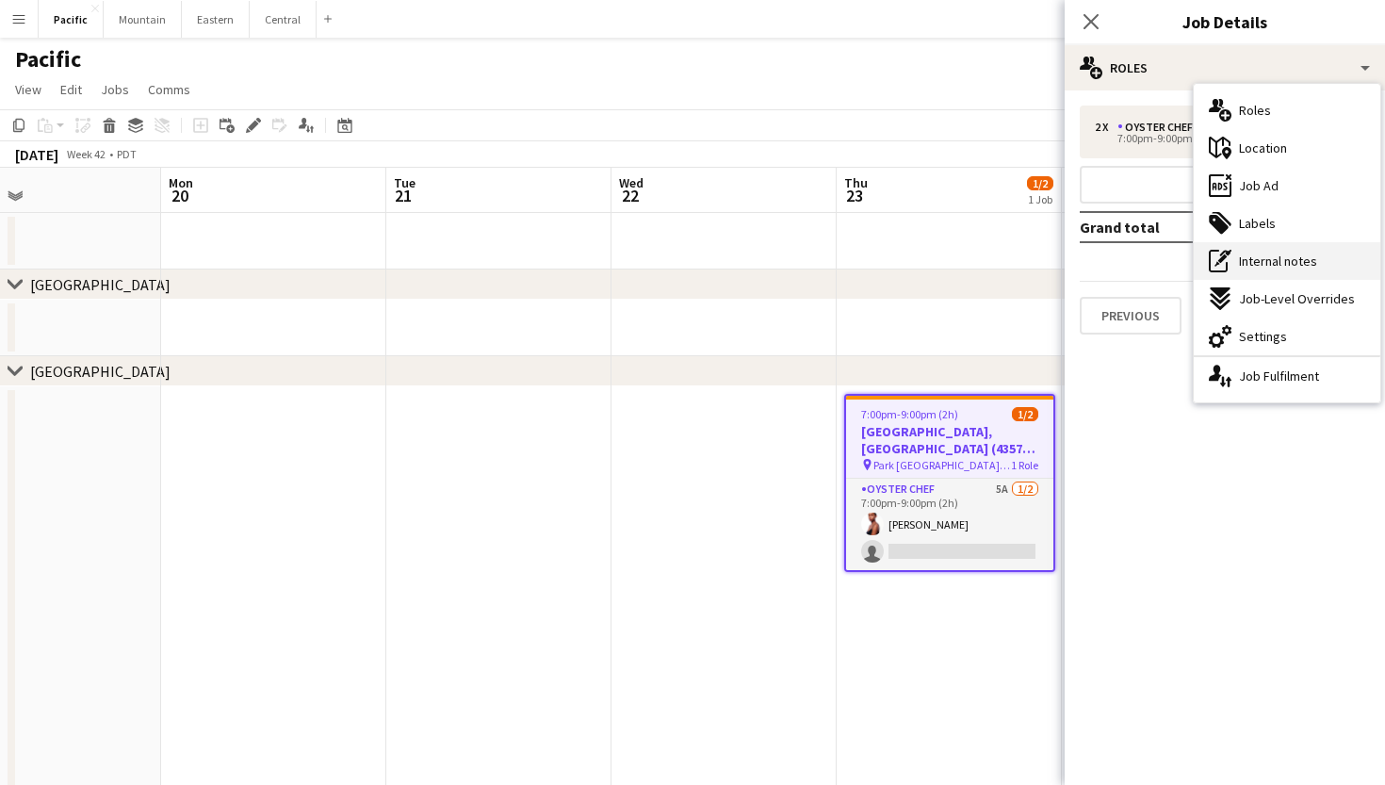
click at [1291, 255] on span "Internal notes" at bounding box center [1278, 260] width 78 height 17
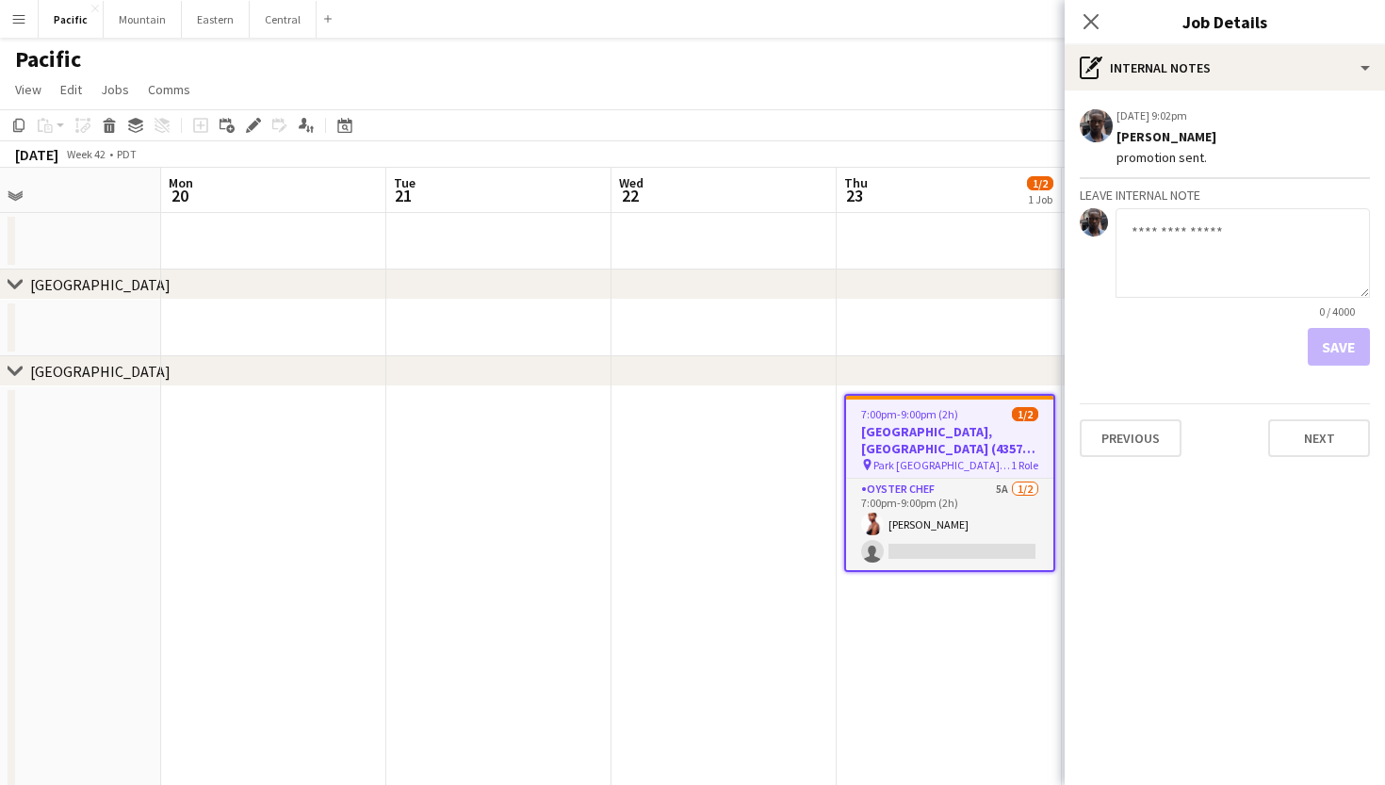
click at [1210, 241] on textarea at bounding box center [1242, 252] width 254 height 89
type textarea "**********"
click at [1345, 355] on button "Save" at bounding box center [1338, 347] width 62 height 38
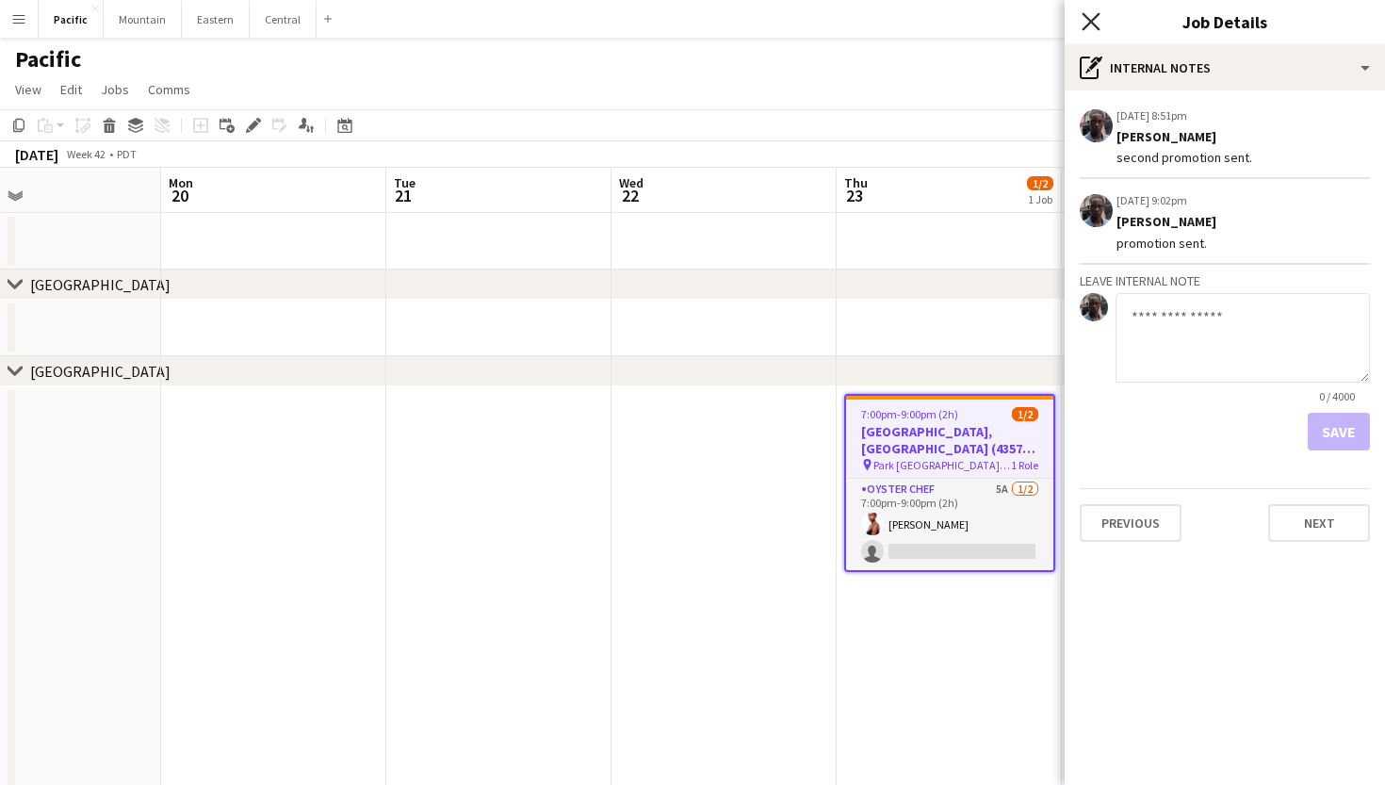
click at [1095, 24] on icon at bounding box center [1090, 21] width 18 height 18
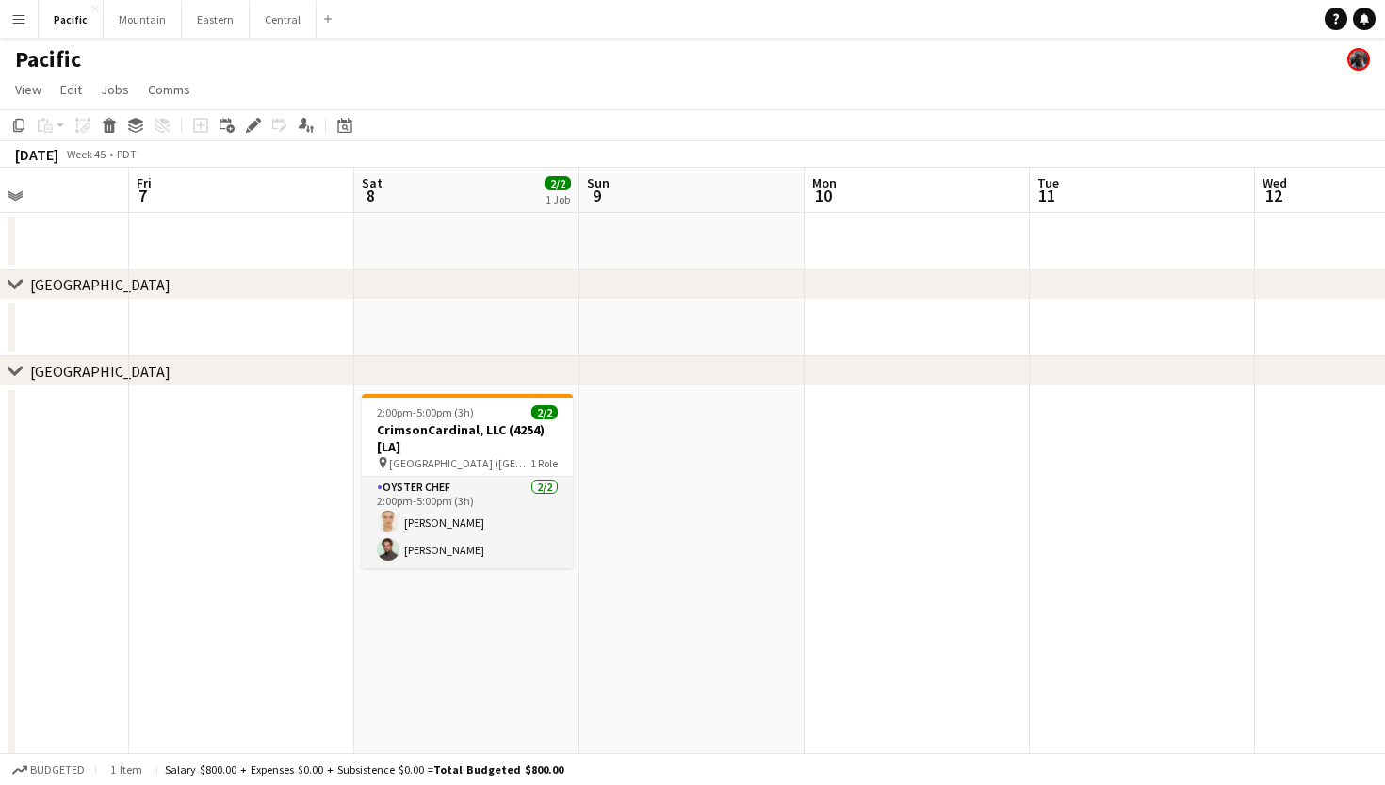
scroll to position [0, 918]
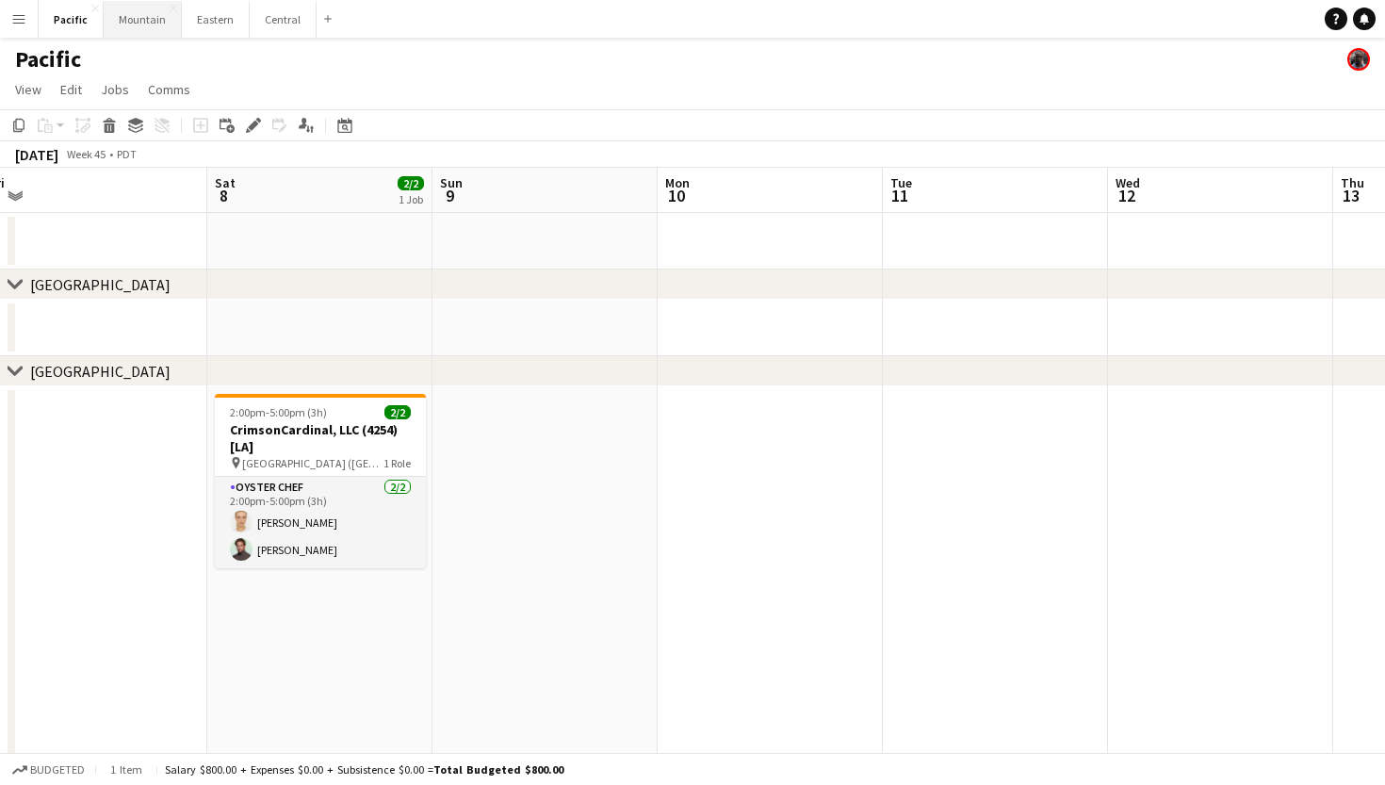
click at [165, 17] on button "Mountain Close" at bounding box center [143, 19] width 78 height 37
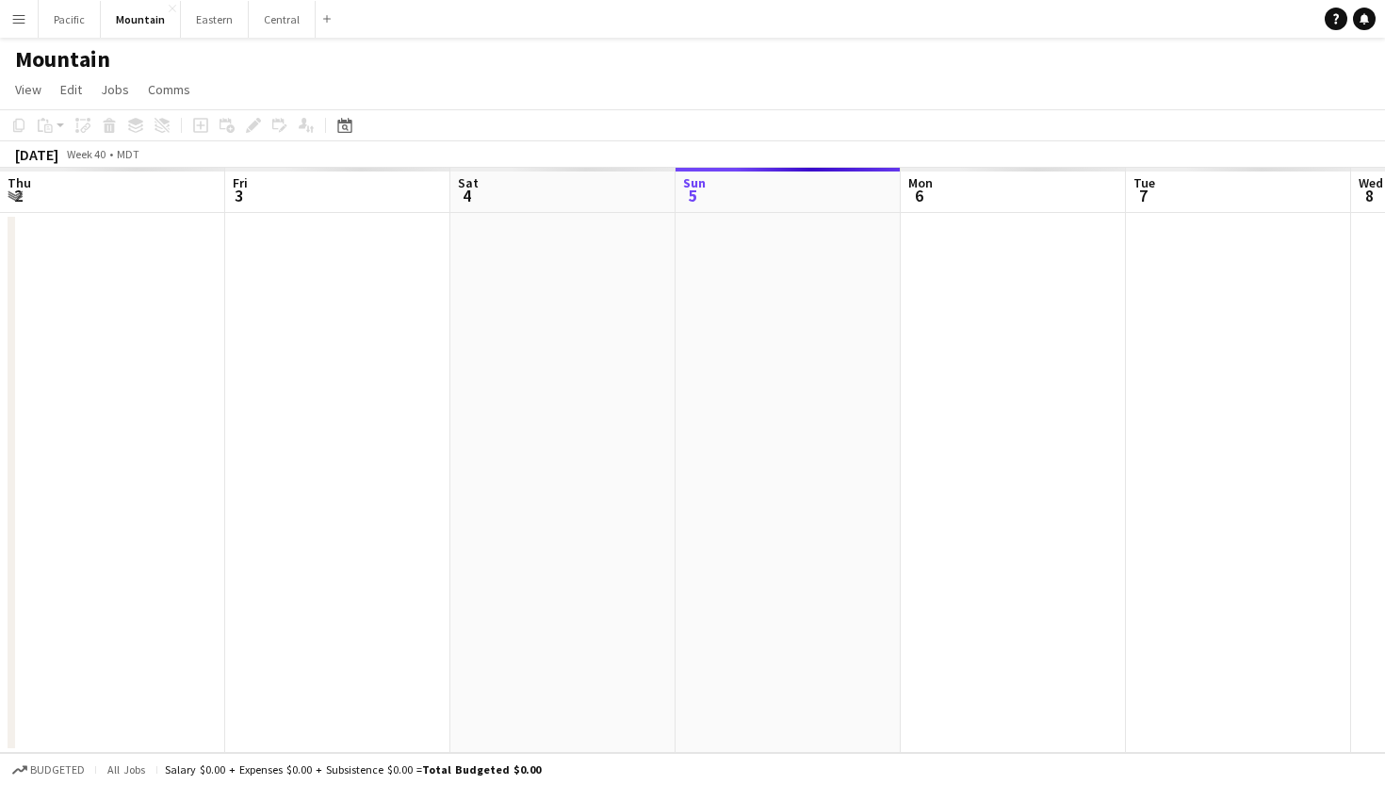
scroll to position [0, 450]
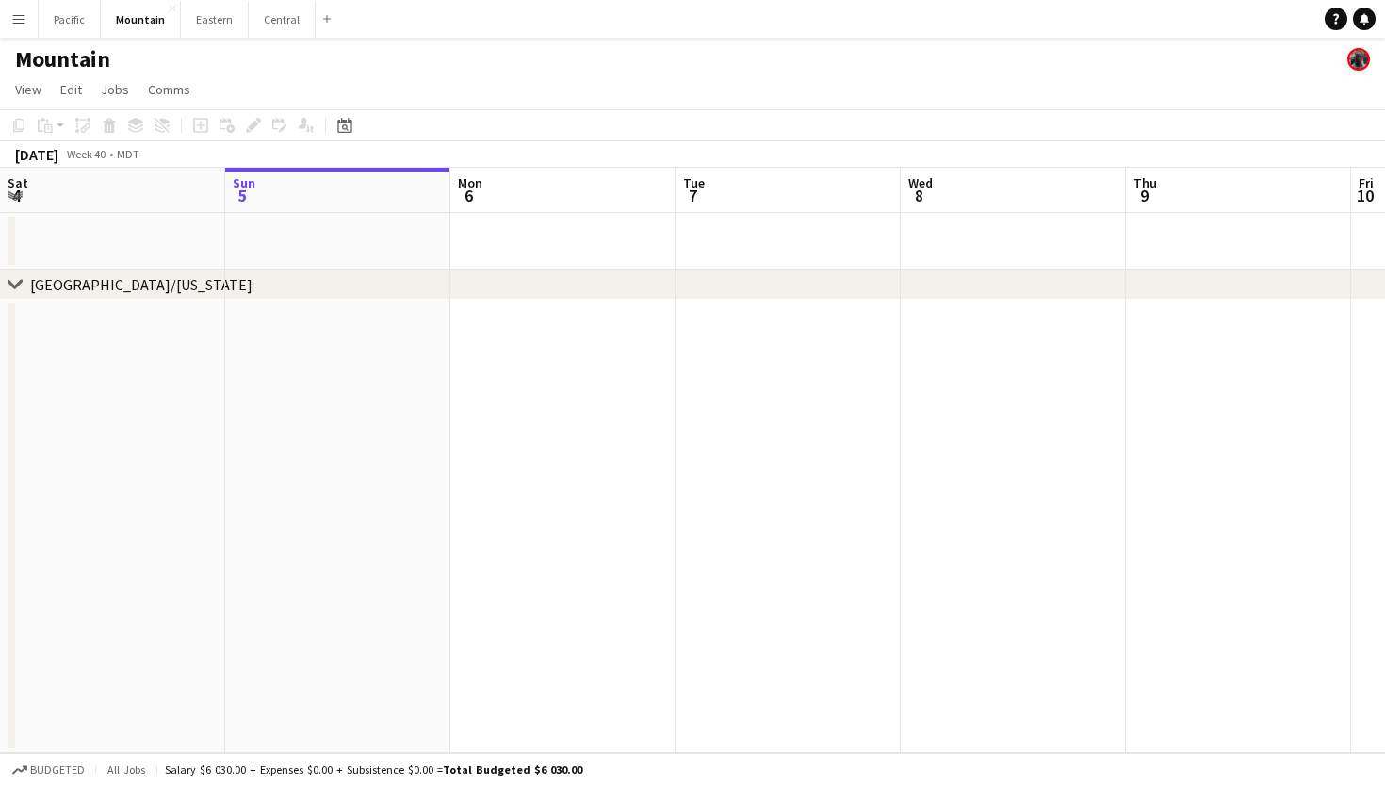
drag, startPoint x: 584, startPoint y: 269, endPoint x: 429, endPoint y: 269, distance: 155.4
click at [429, 269] on div "chevron-right Denver/Colorado" at bounding box center [692, 284] width 1385 height 30
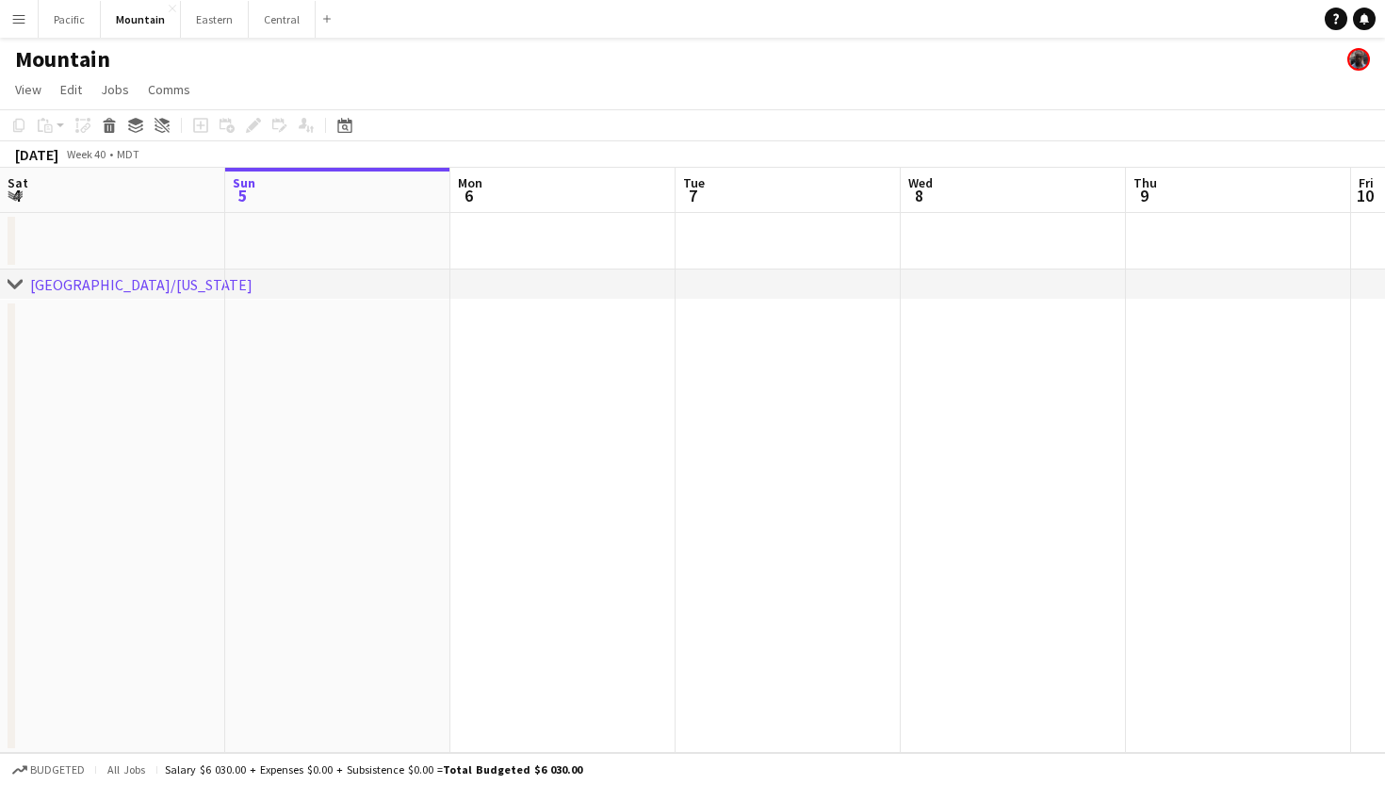
click at [794, 295] on div "chevron-right Denver/Colorado" at bounding box center [692, 284] width 1385 height 30
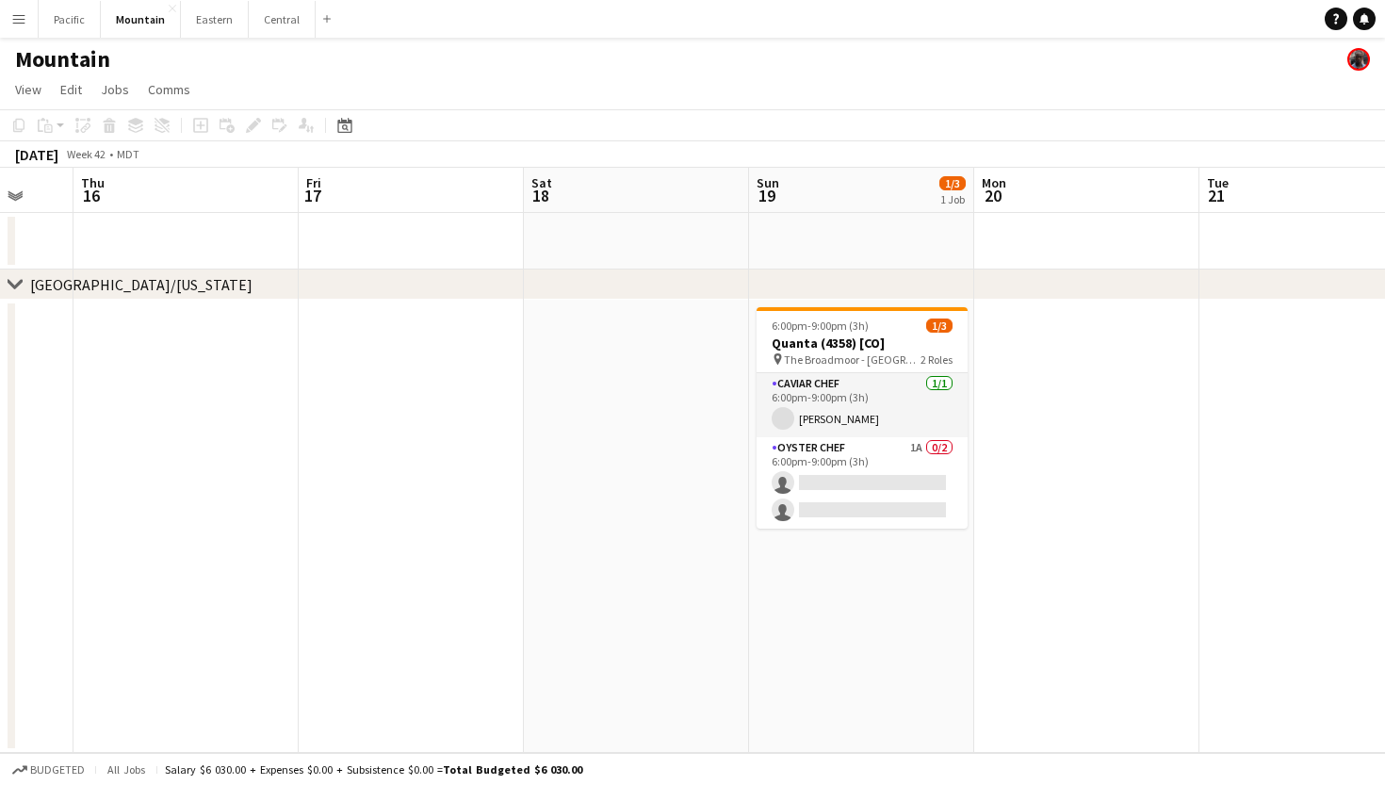
scroll to position [0, 853]
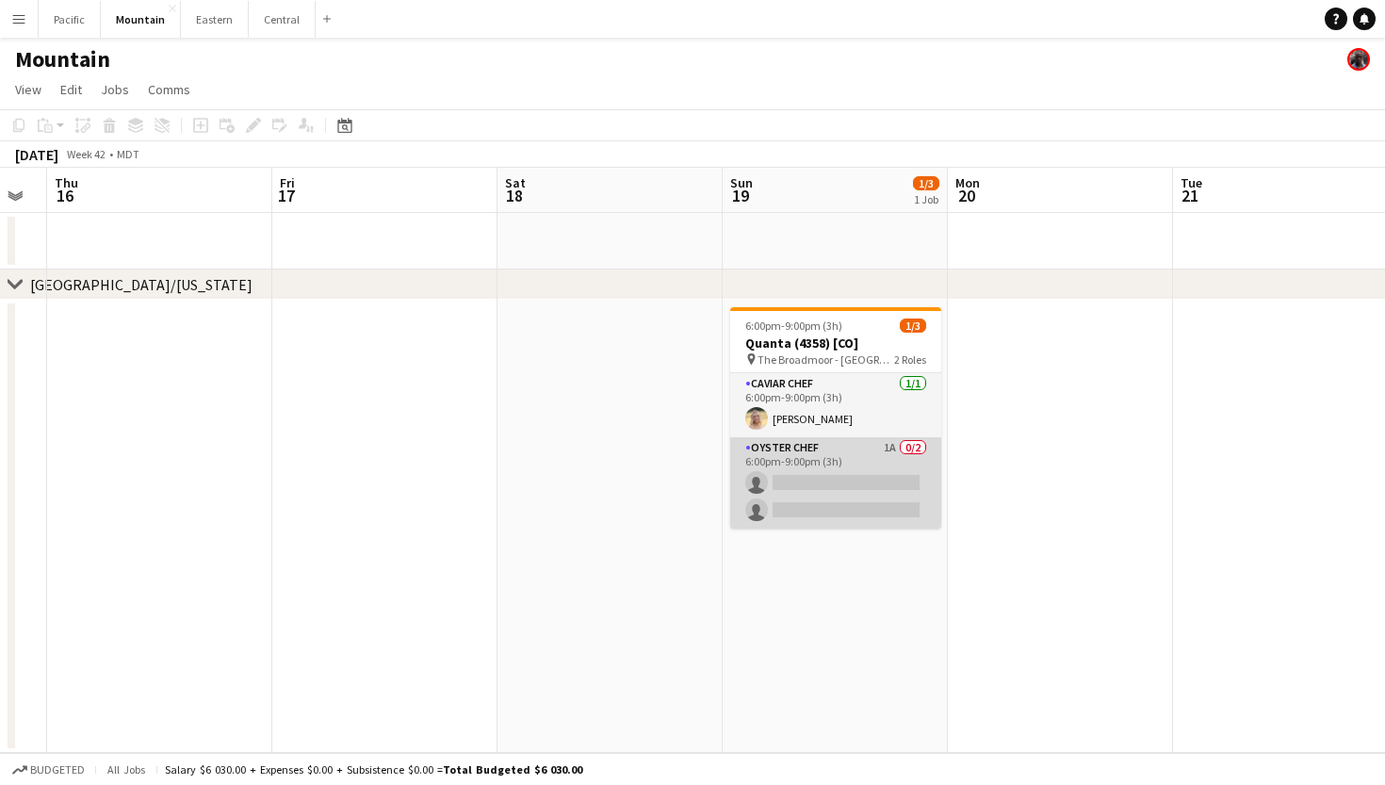
click at [843, 475] on app-card-role "Oyster Chef 1A 0/2 6:00pm-9:00pm (3h) single-neutral-actions single-neutral-act…" at bounding box center [835, 482] width 211 height 91
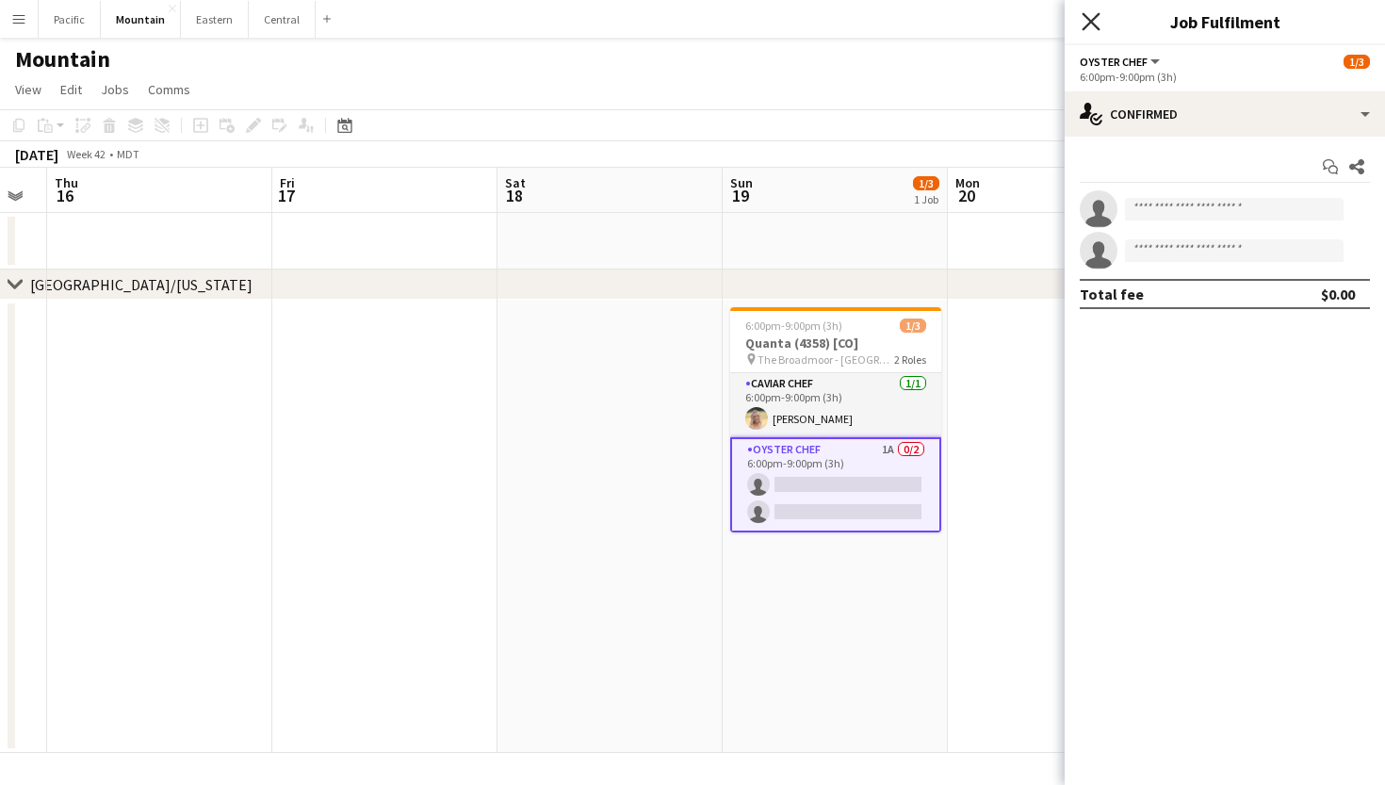
click at [1092, 27] on icon "Close pop-in" at bounding box center [1090, 21] width 18 height 18
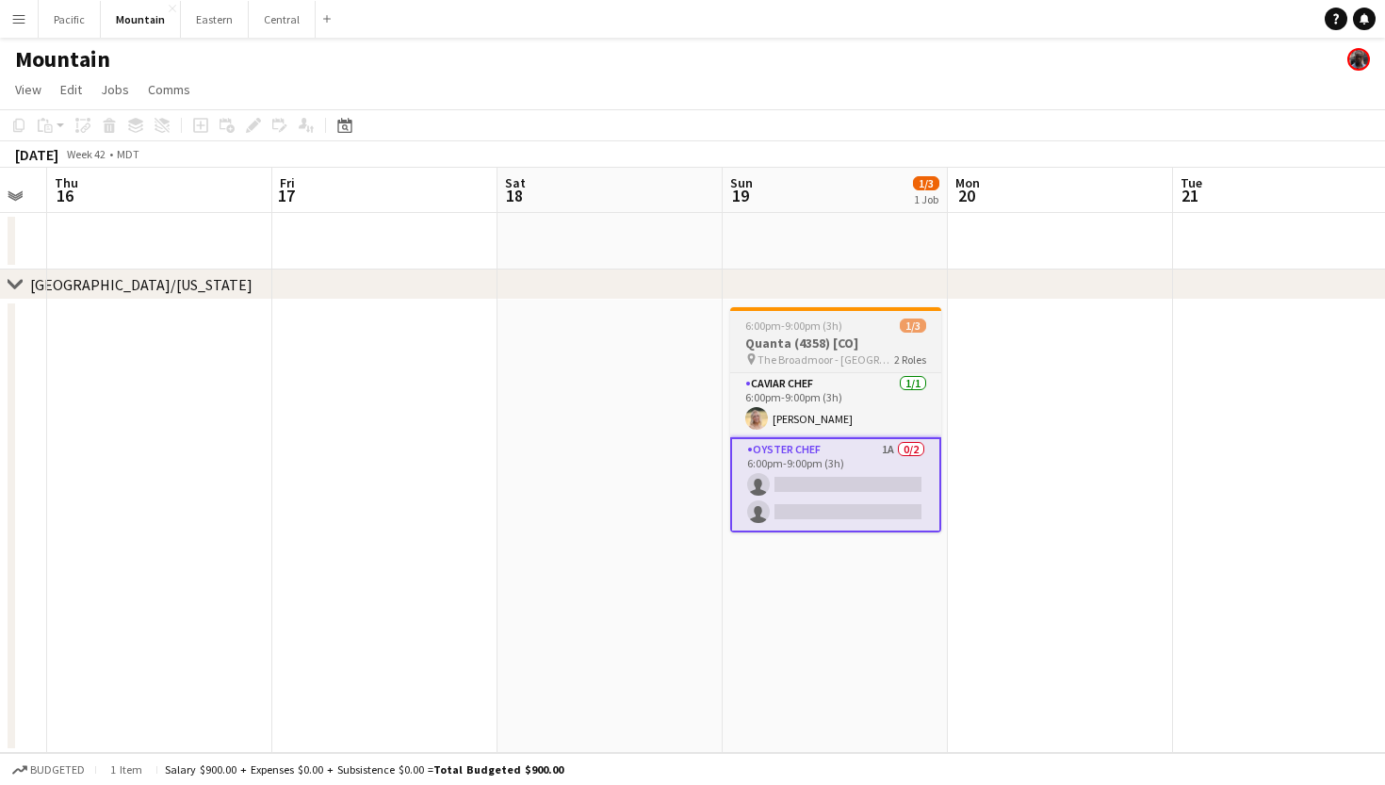
click at [867, 339] on h3 "Quanta (4358) [CO]" at bounding box center [835, 342] width 211 height 17
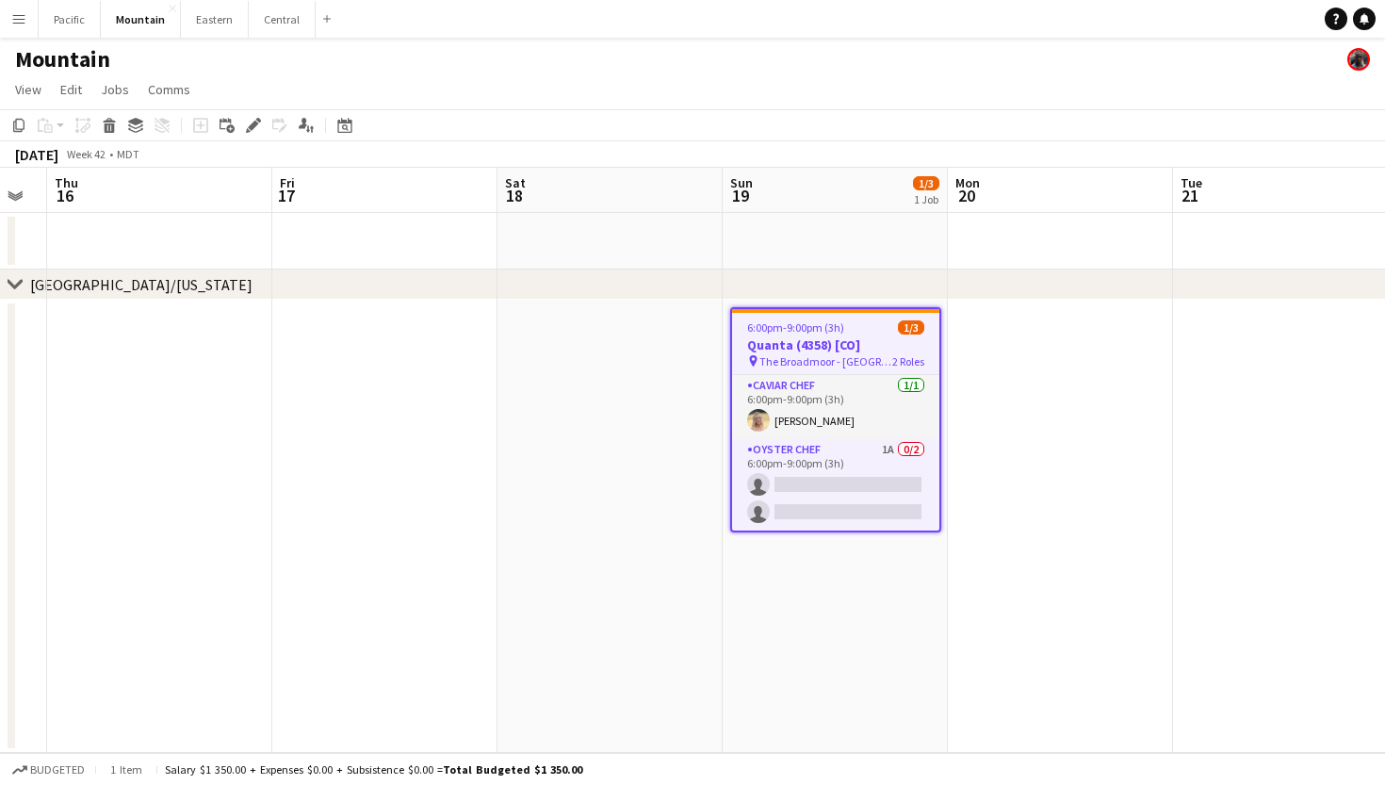
click at [268, 121] on div "Add job Add linked Job Edit Edit linked Job Applicants" at bounding box center [245, 125] width 144 height 23
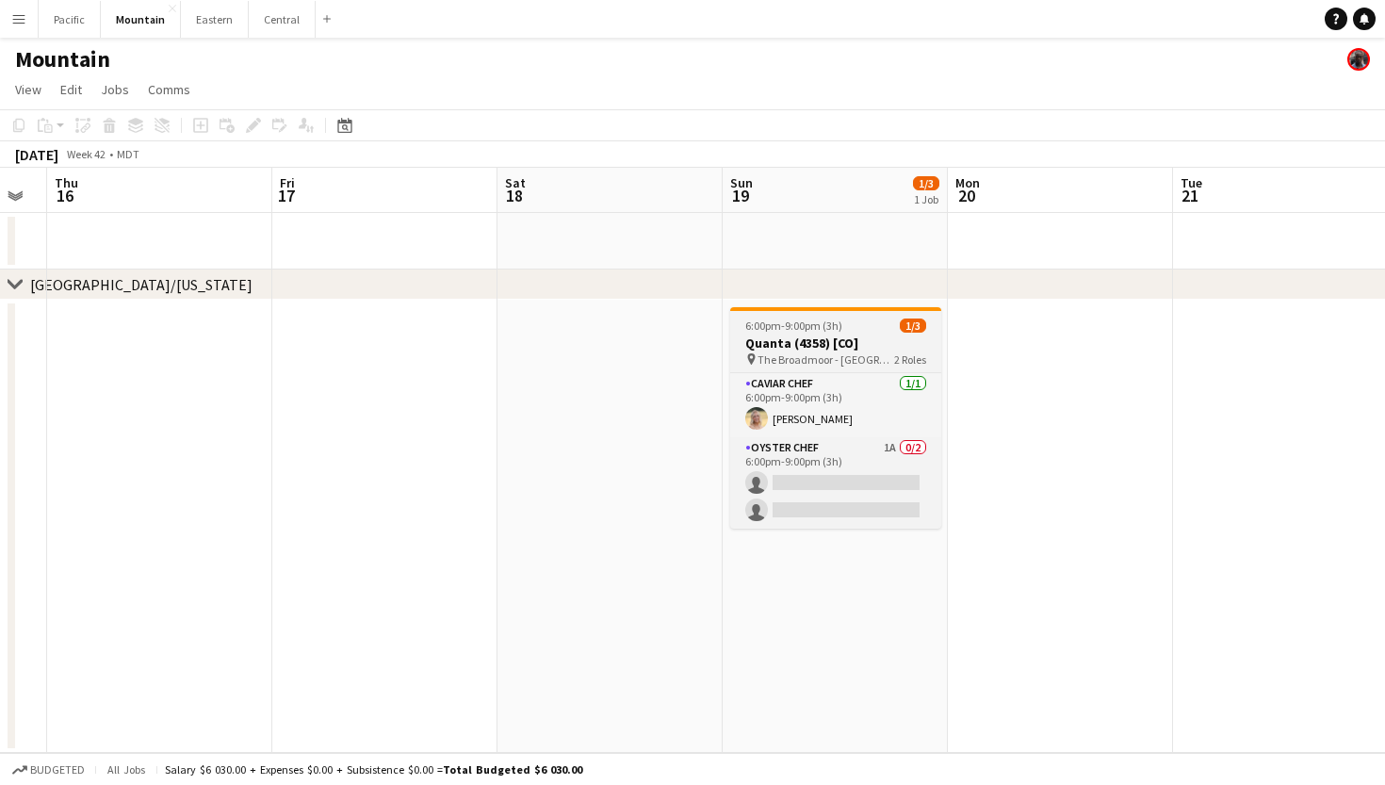
click at [792, 321] on span "6:00pm-9:00pm (3h)" at bounding box center [793, 325] width 97 height 14
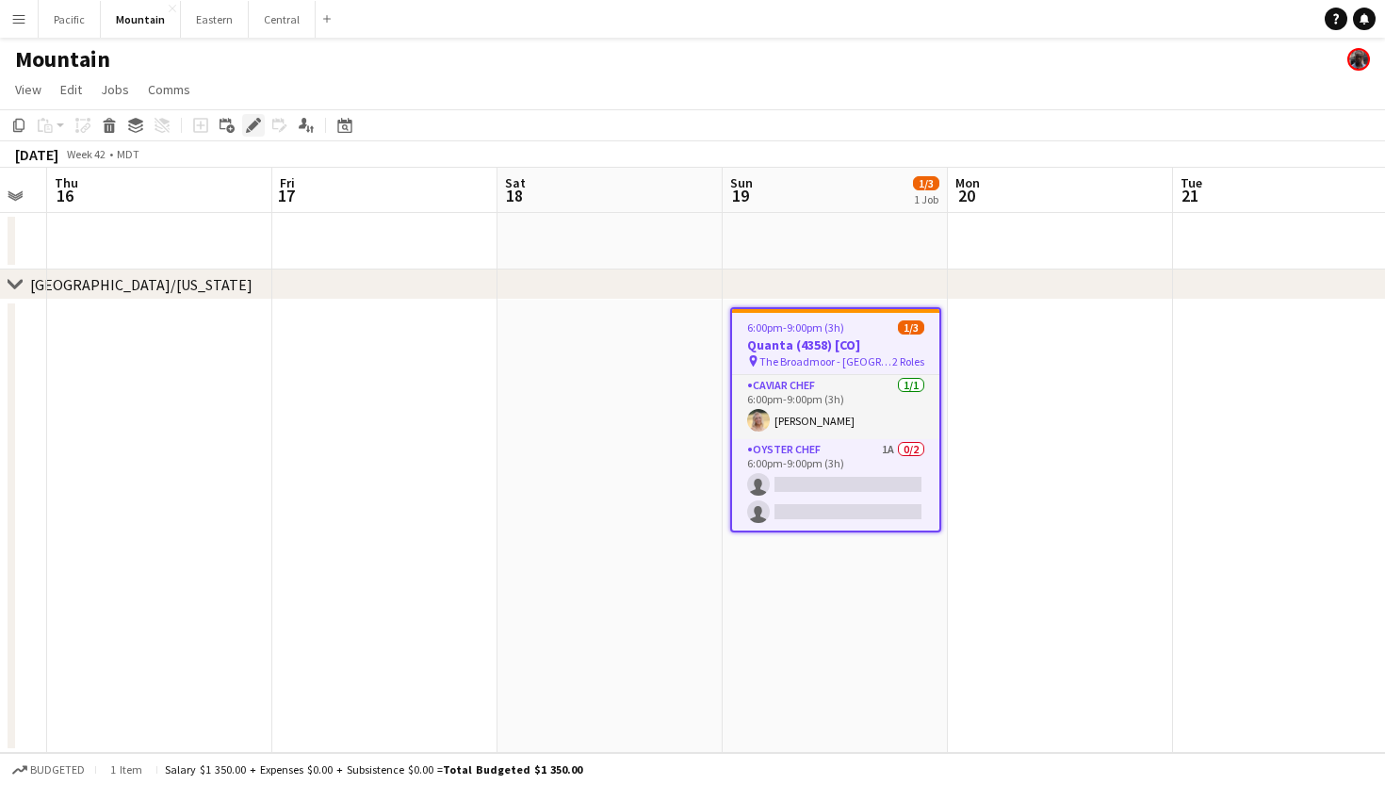
click at [254, 120] on icon "Edit" at bounding box center [253, 125] width 15 height 15
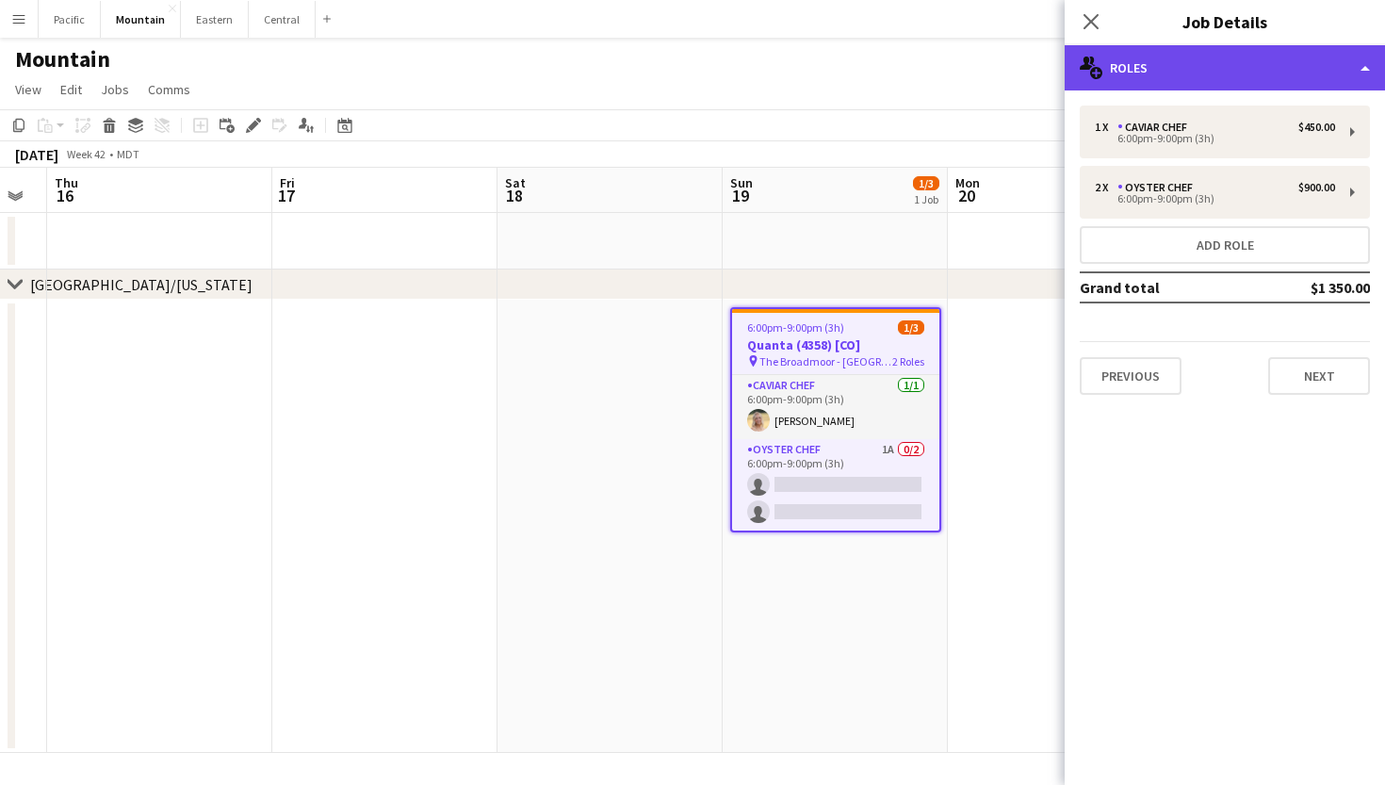
click at [1284, 62] on div "multiple-users-add Roles" at bounding box center [1224, 67] width 320 height 45
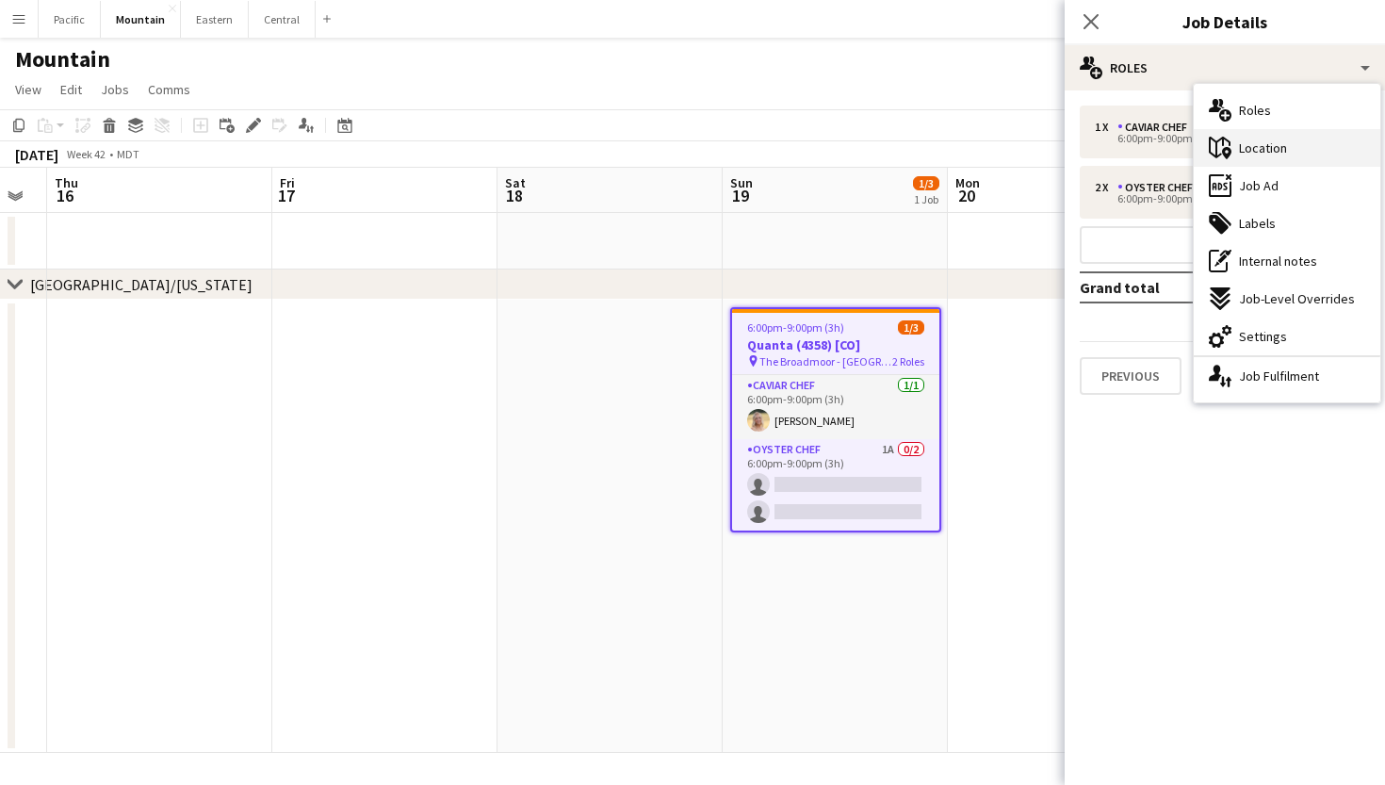
click at [1298, 161] on div "maps-pin-1 Location" at bounding box center [1286, 148] width 187 height 38
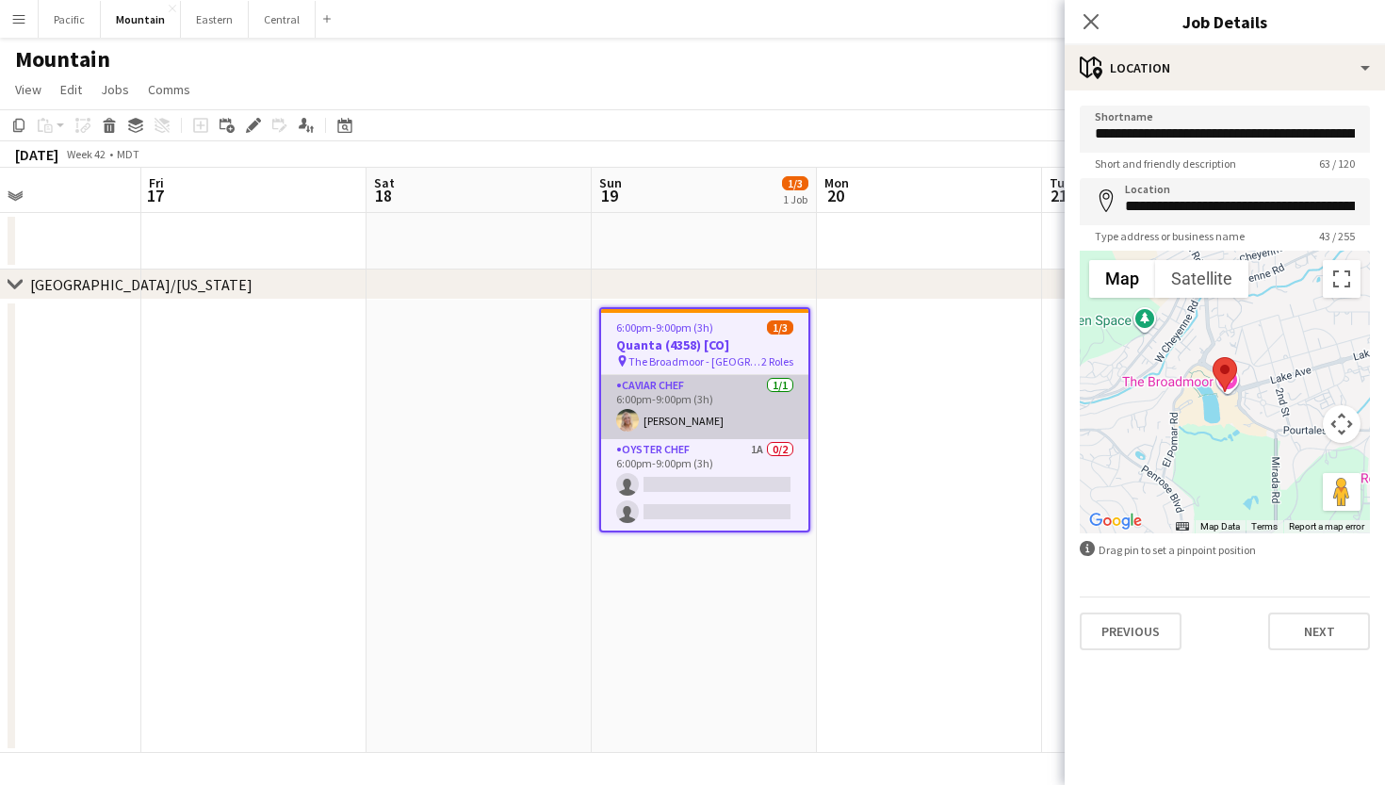
scroll to position [0, 543]
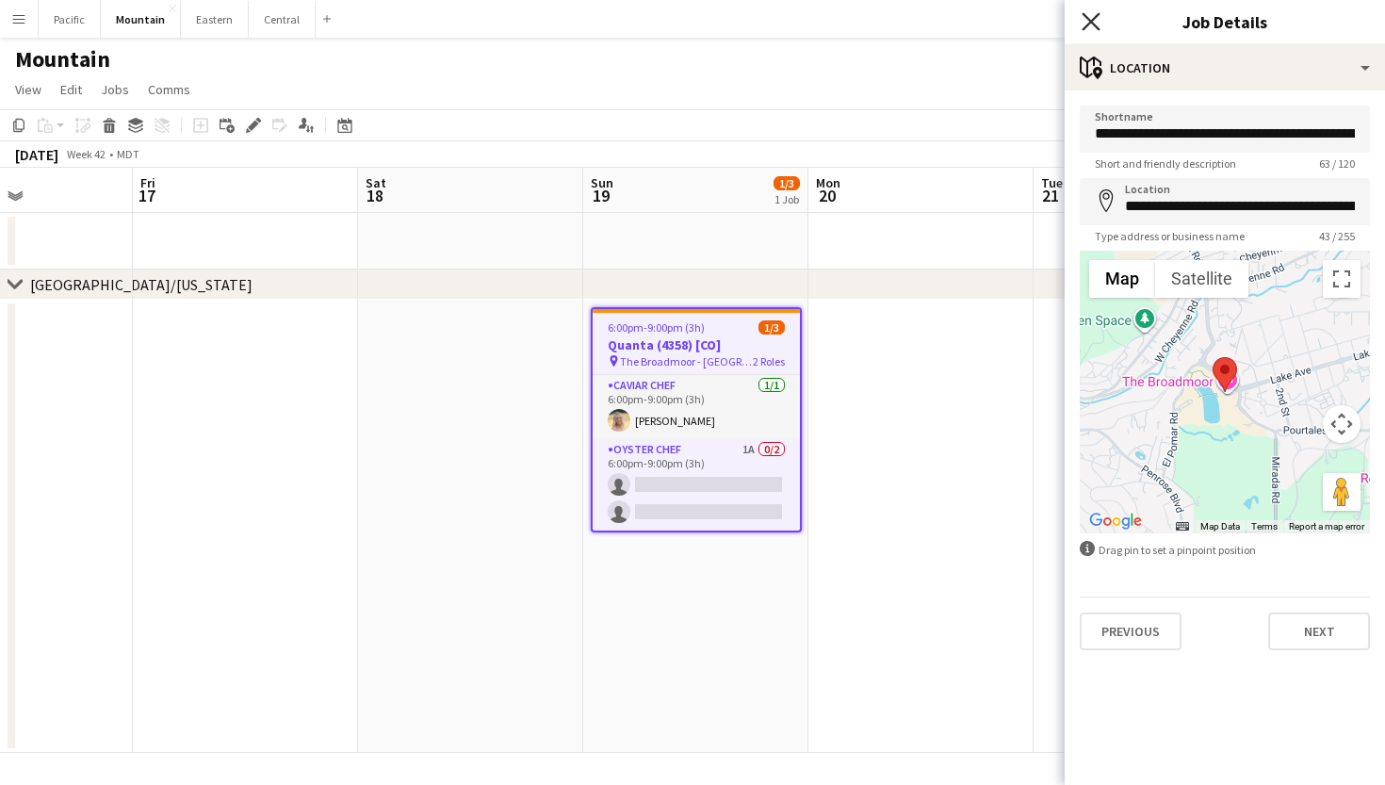
click at [1099, 24] on icon "Close pop-in" at bounding box center [1090, 21] width 18 height 18
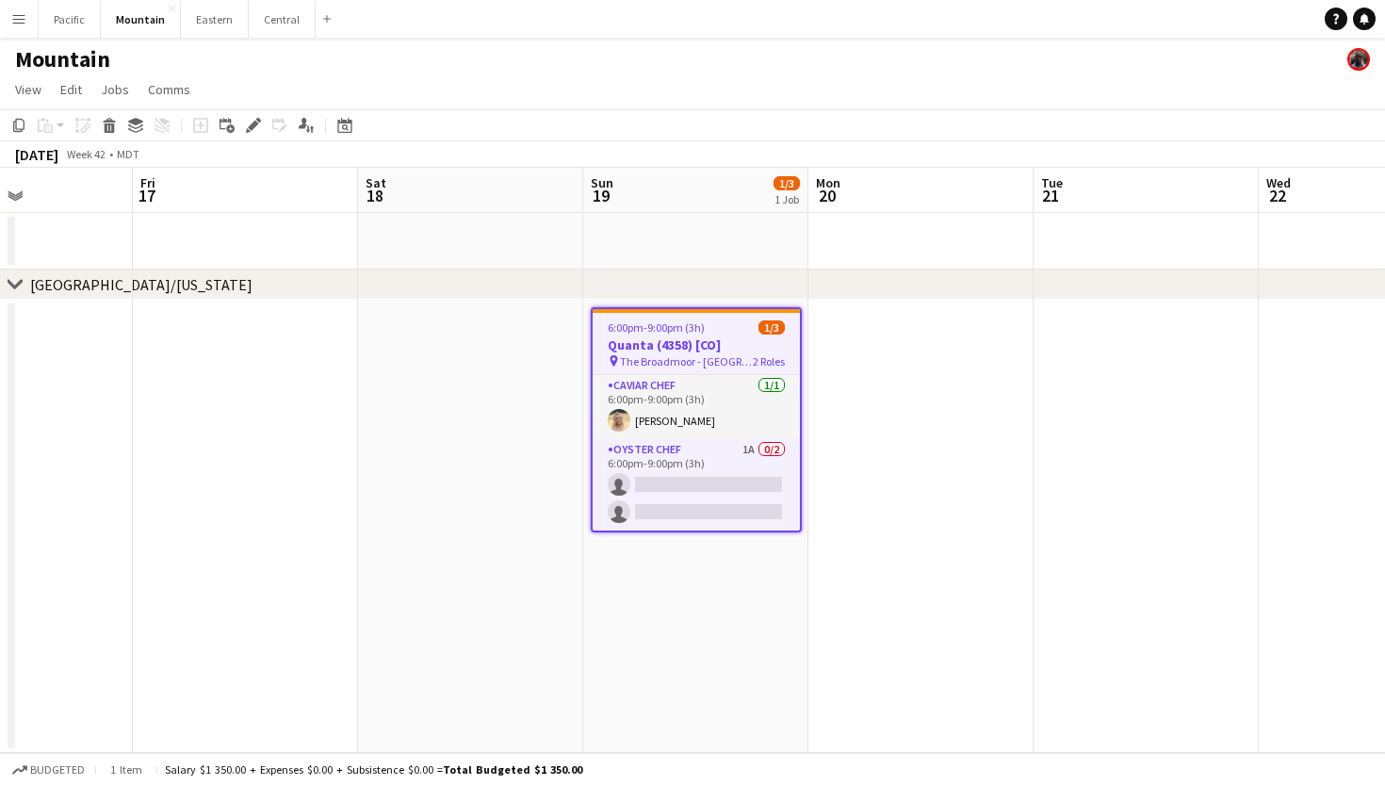
click at [23, 28] on button "Menu" at bounding box center [19, 19] width 38 height 38
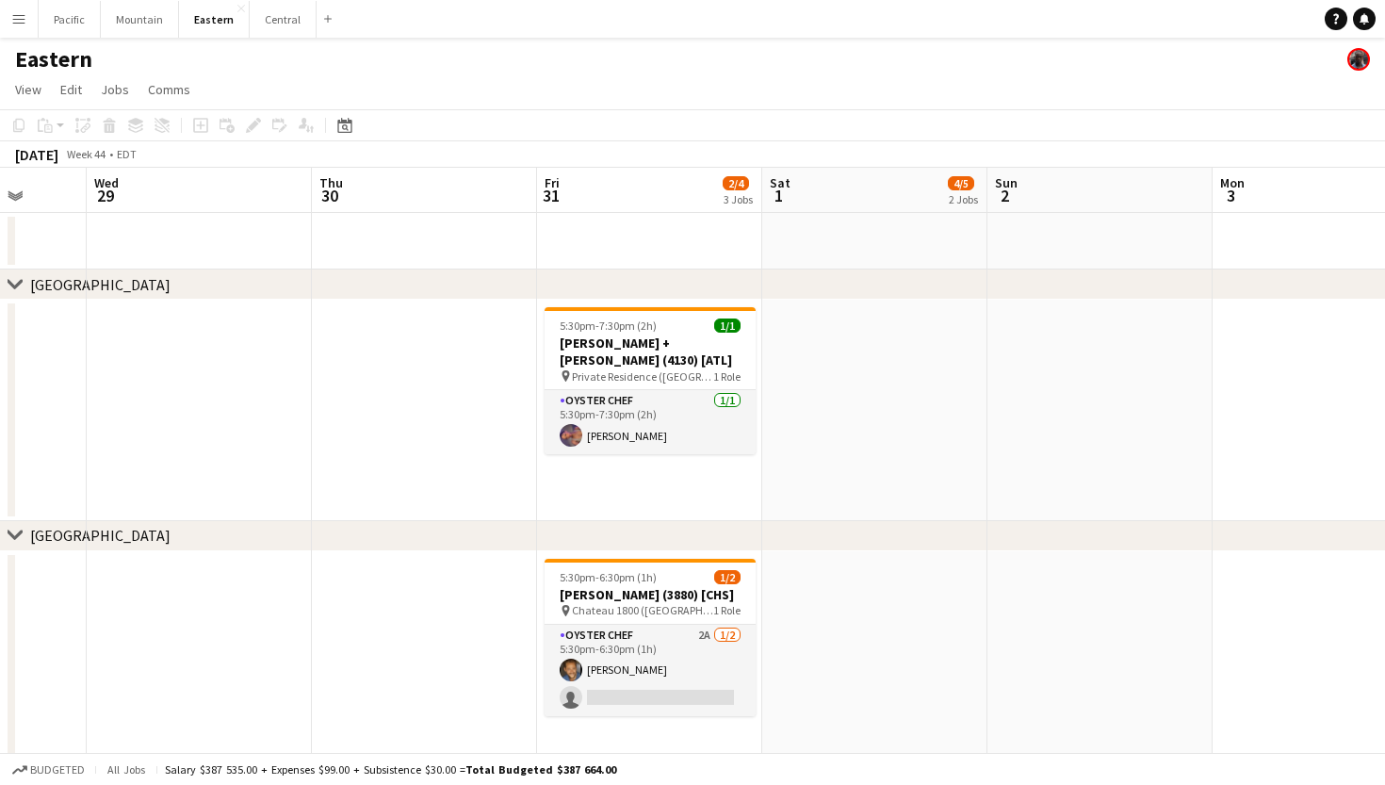
click at [8, 24] on button "Menu" at bounding box center [19, 19] width 38 height 38
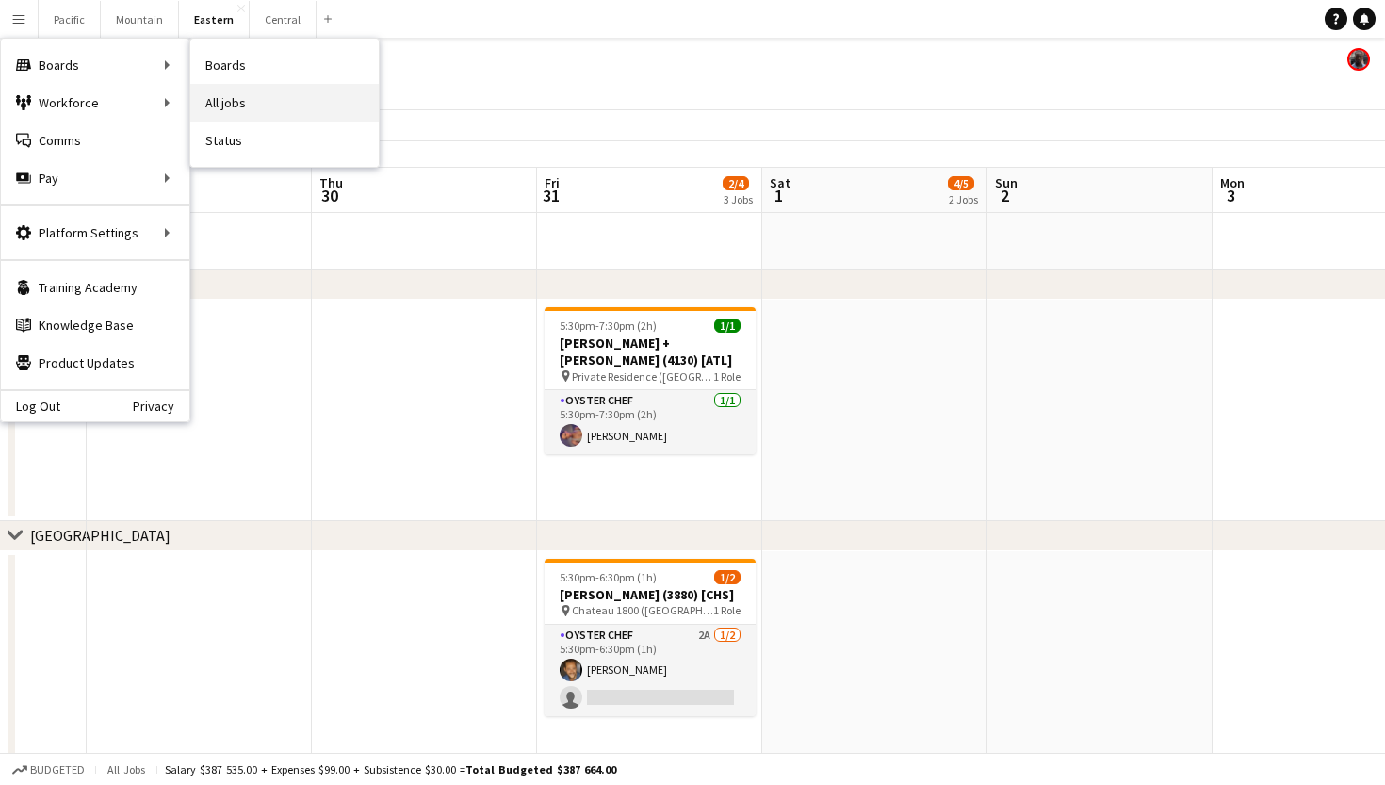
click at [241, 94] on link "All jobs" at bounding box center [284, 103] width 188 height 38
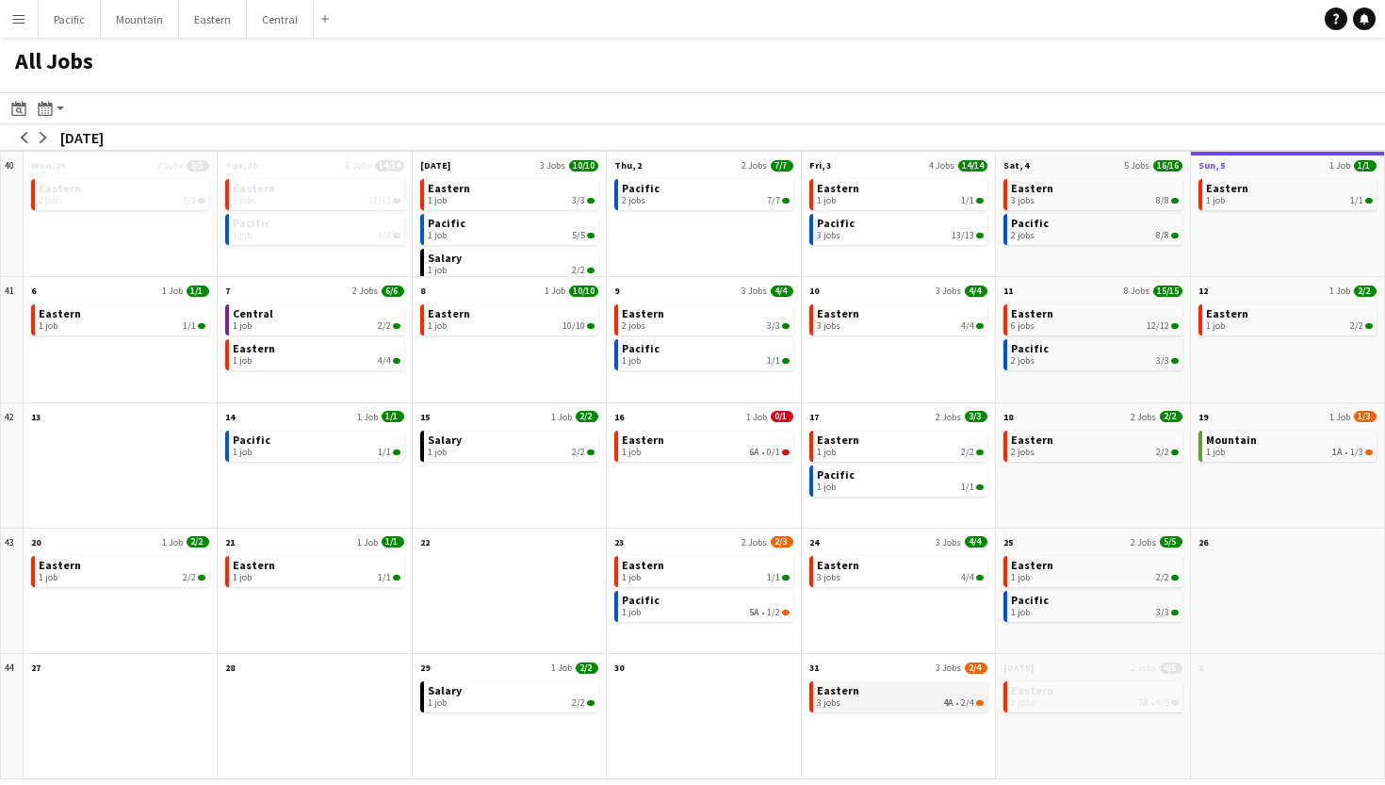
click at [934, 701] on div "3 jobs 4A • 2/4" at bounding box center [900, 702] width 167 height 11
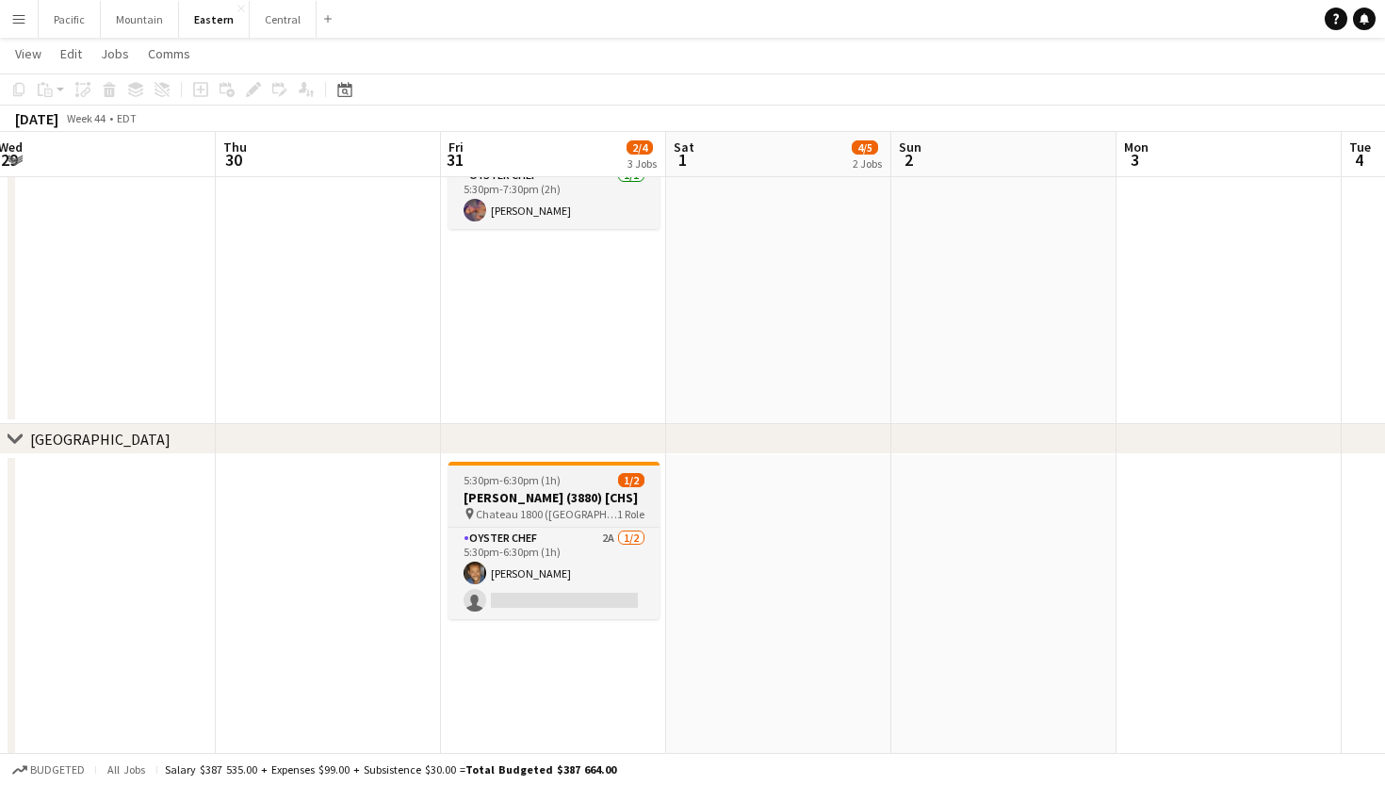
scroll to position [223, 0]
click at [610, 501] on h3 "[PERSON_NAME] (3880) [CHS]" at bounding box center [553, 497] width 211 height 17
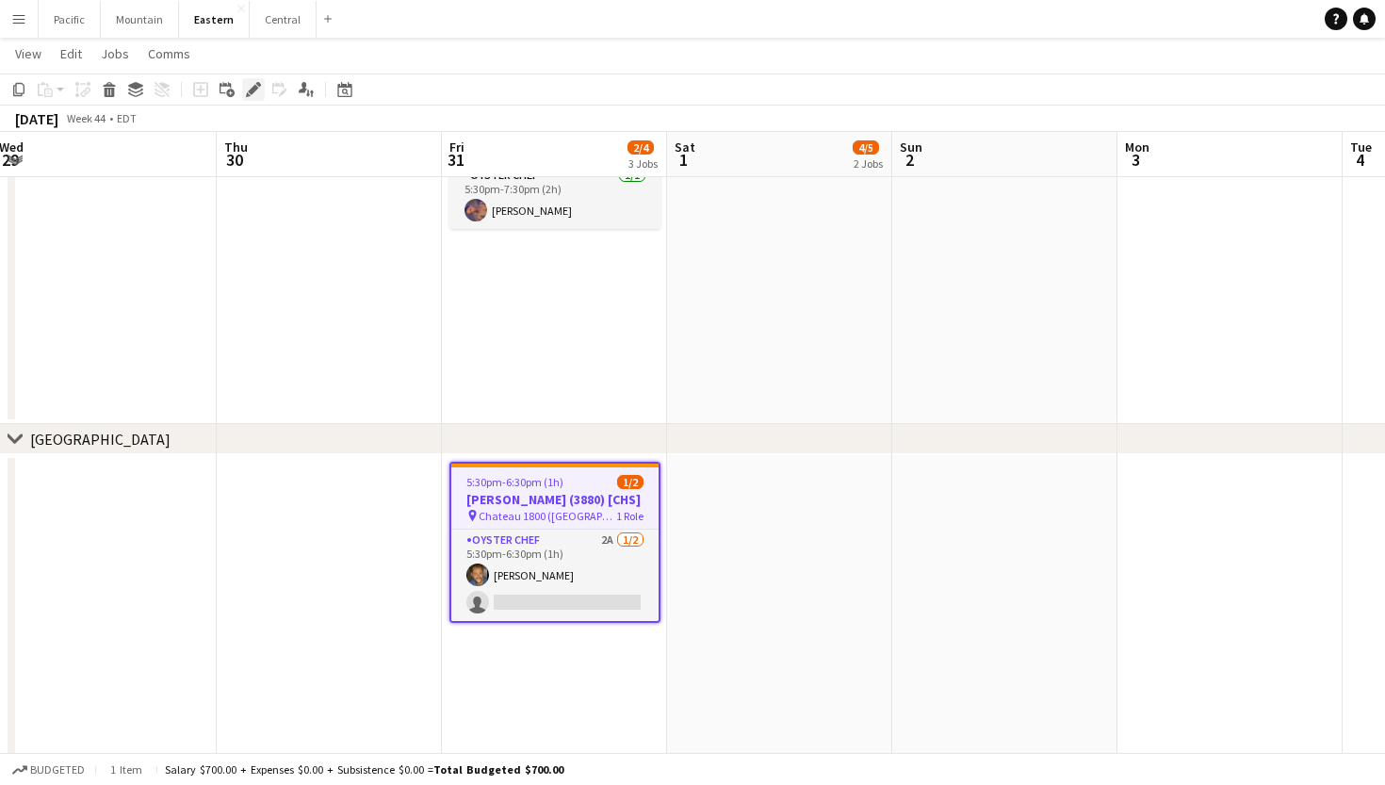
click at [254, 88] on icon at bounding box center [253, 90] width 10 height 10
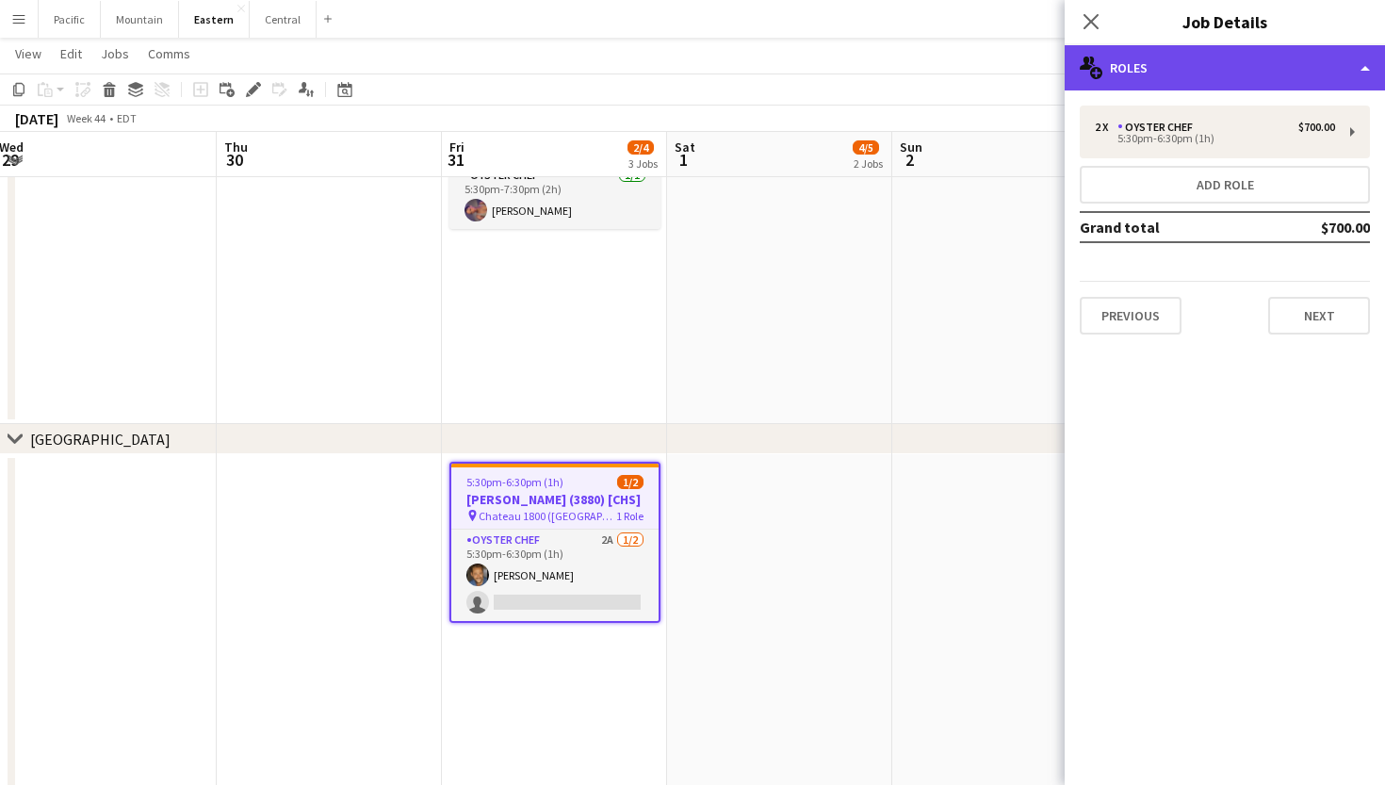
click at [1210, 56] on div "multiple-users-add Roles" at bounding box center [1224, 67] width 320 height 45
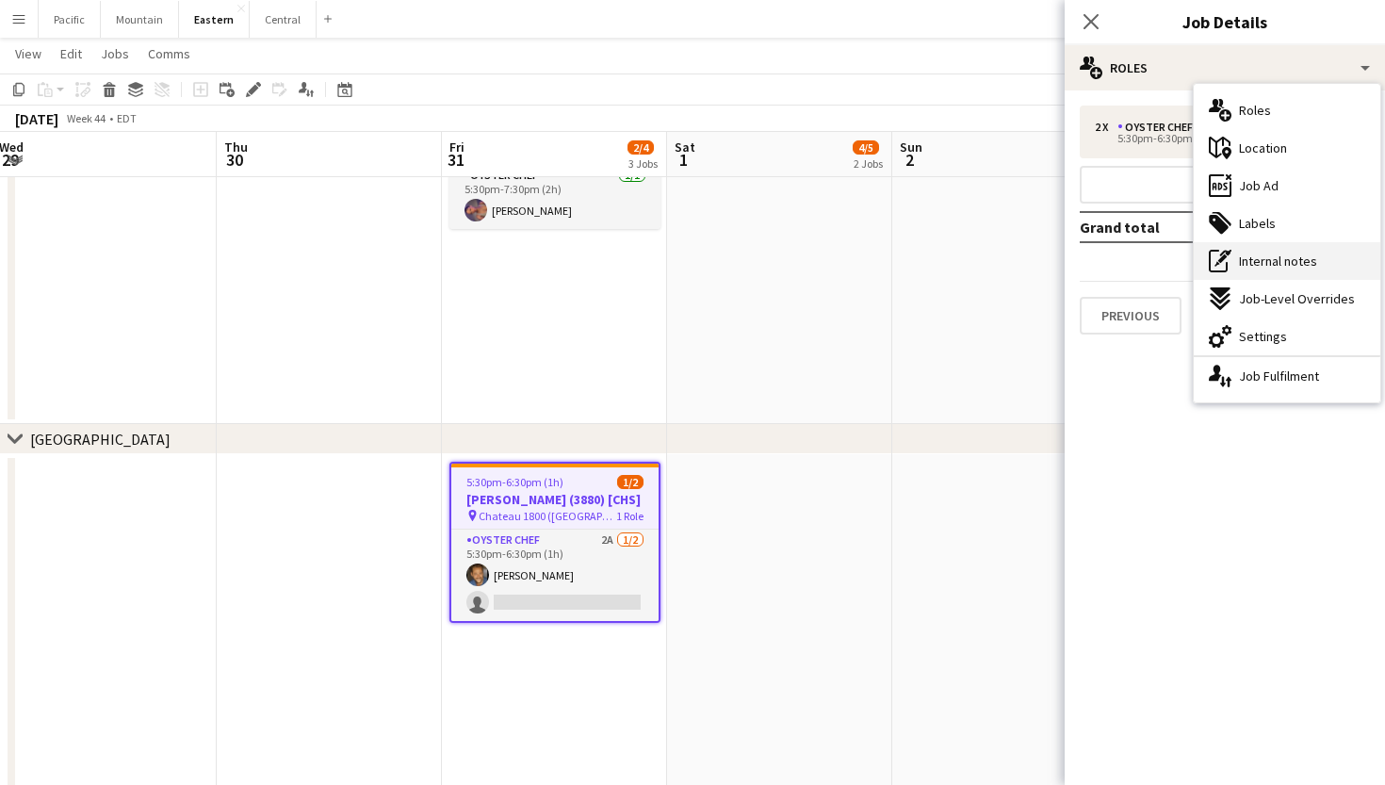
click at [1282, 257] on span "Internal notes" at bounding box center [1278, 260] width 78 height 17
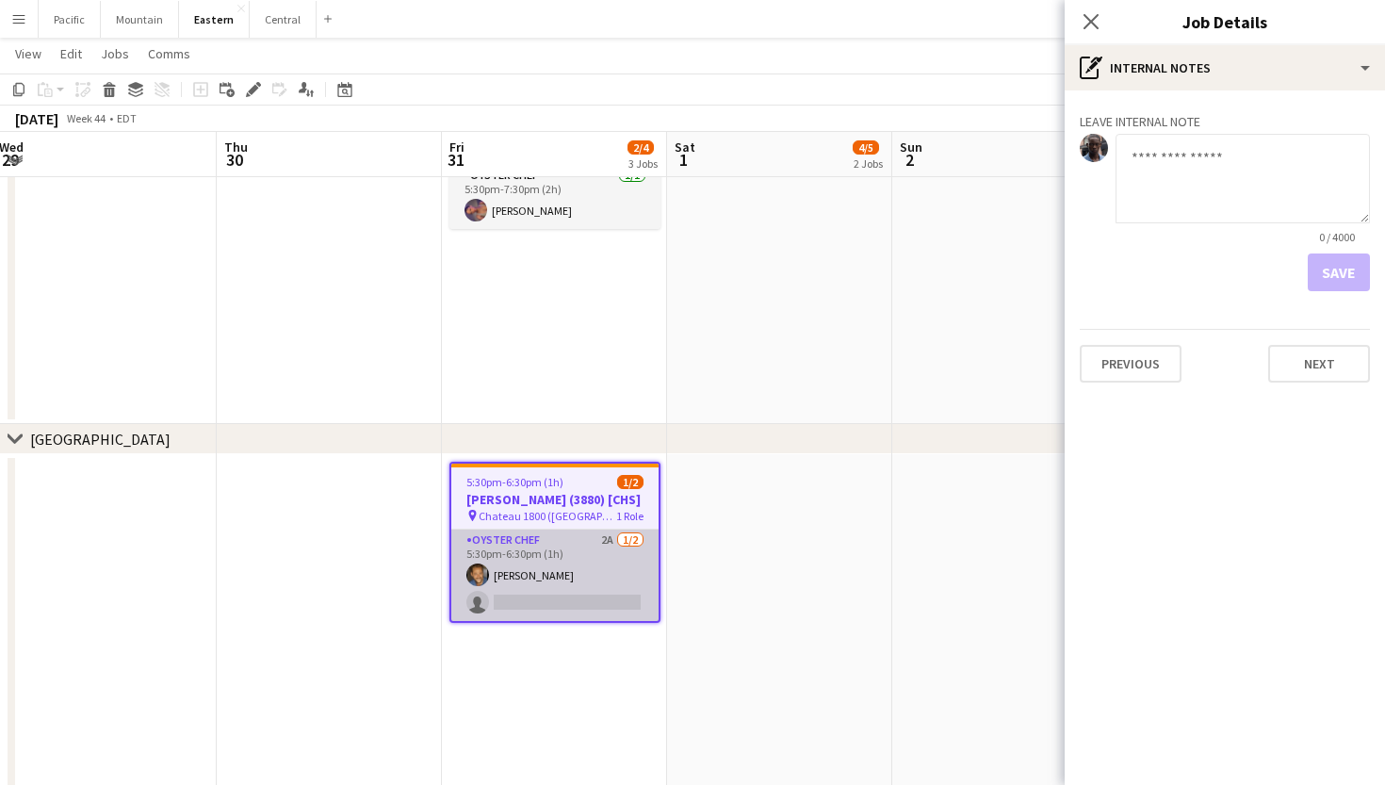
click at [633, 552] on app-card-role "Oyster Chef 2A [DATE] 5:30pm-6:30pm (1h) [PERSON_NAME] single-neutral-actions" at bounding box center [554, 574] width 207 height 91
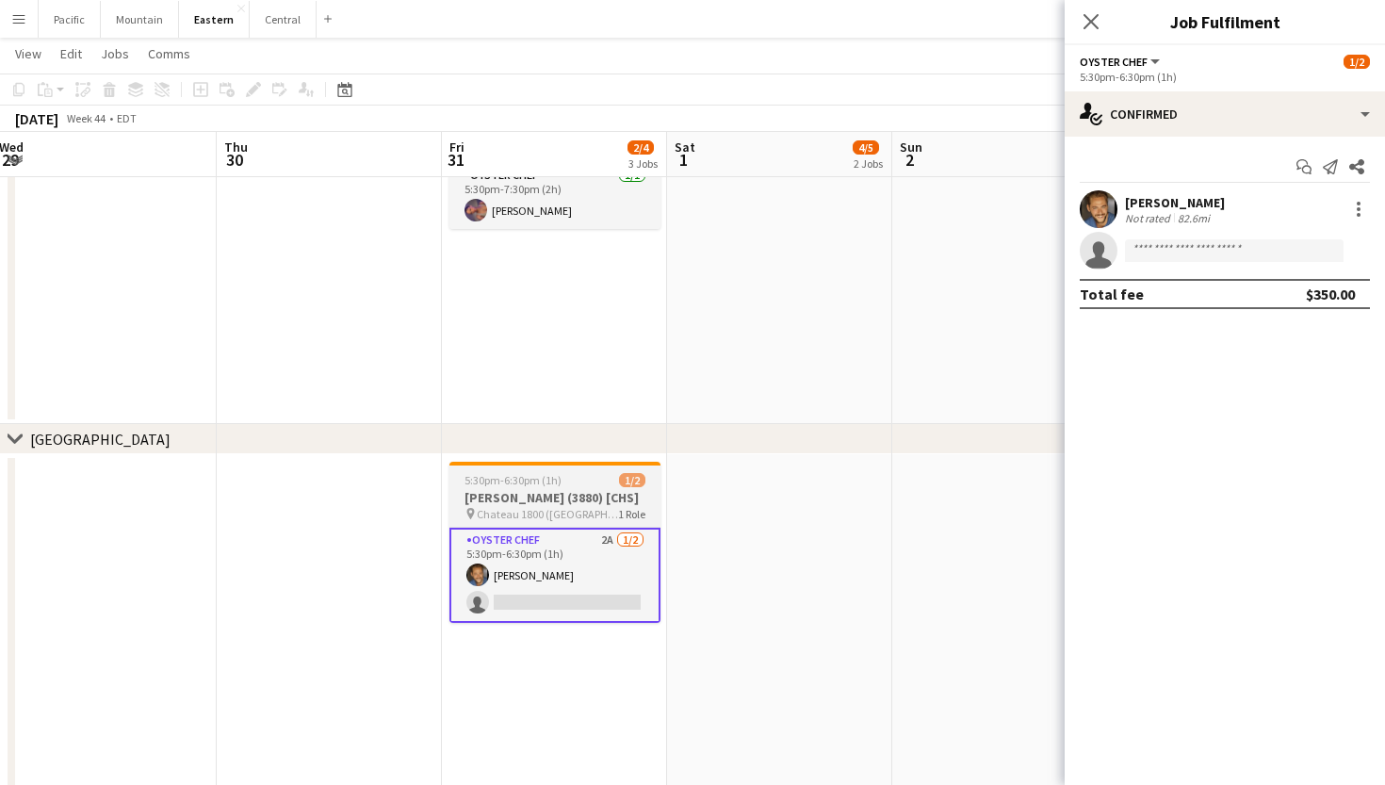
click at [579, 498] on h3 "[PERSON_NAME] (3880) [CHS]" at bounding box center [554, 497] width 211 height 17
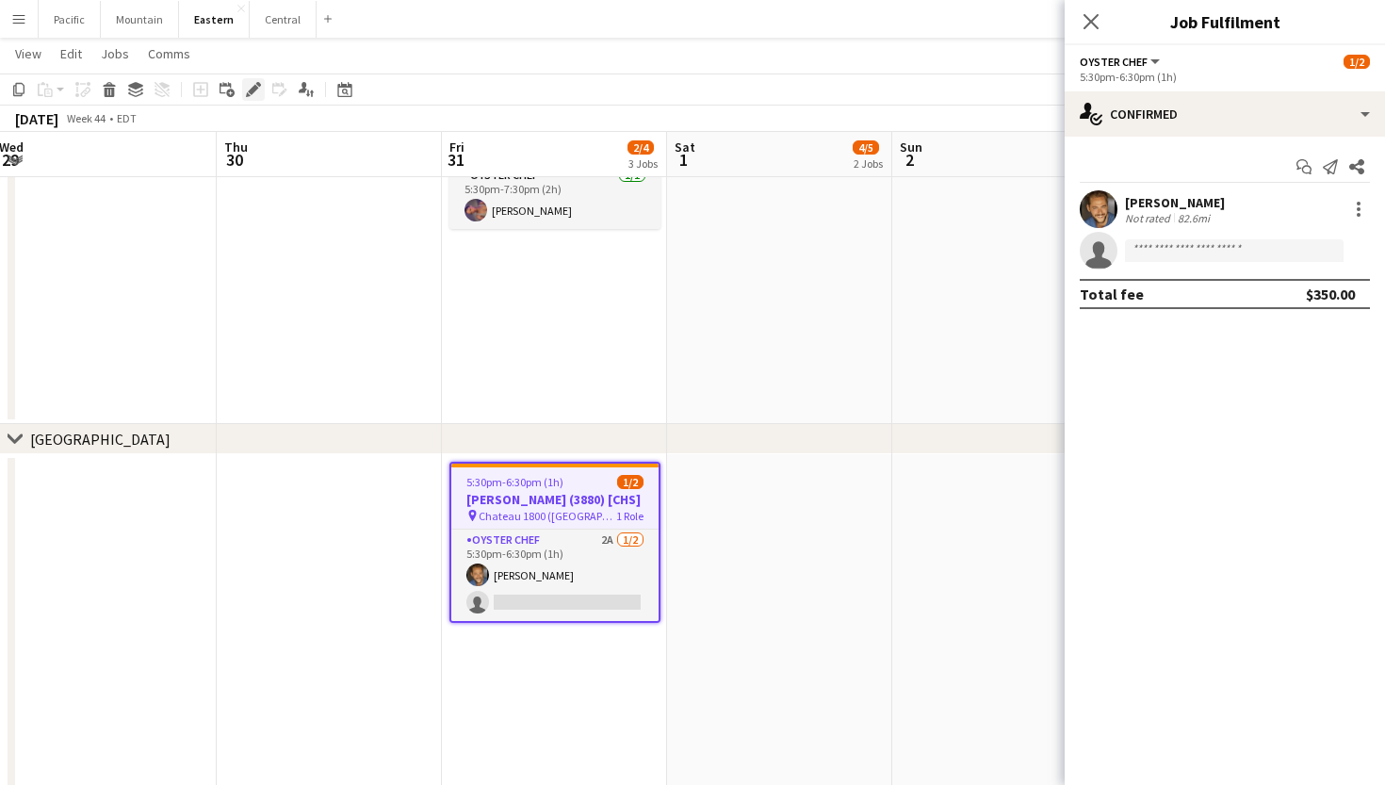
click at [252, 90] on icon at bounding box center [253, 90] width 10 height 10
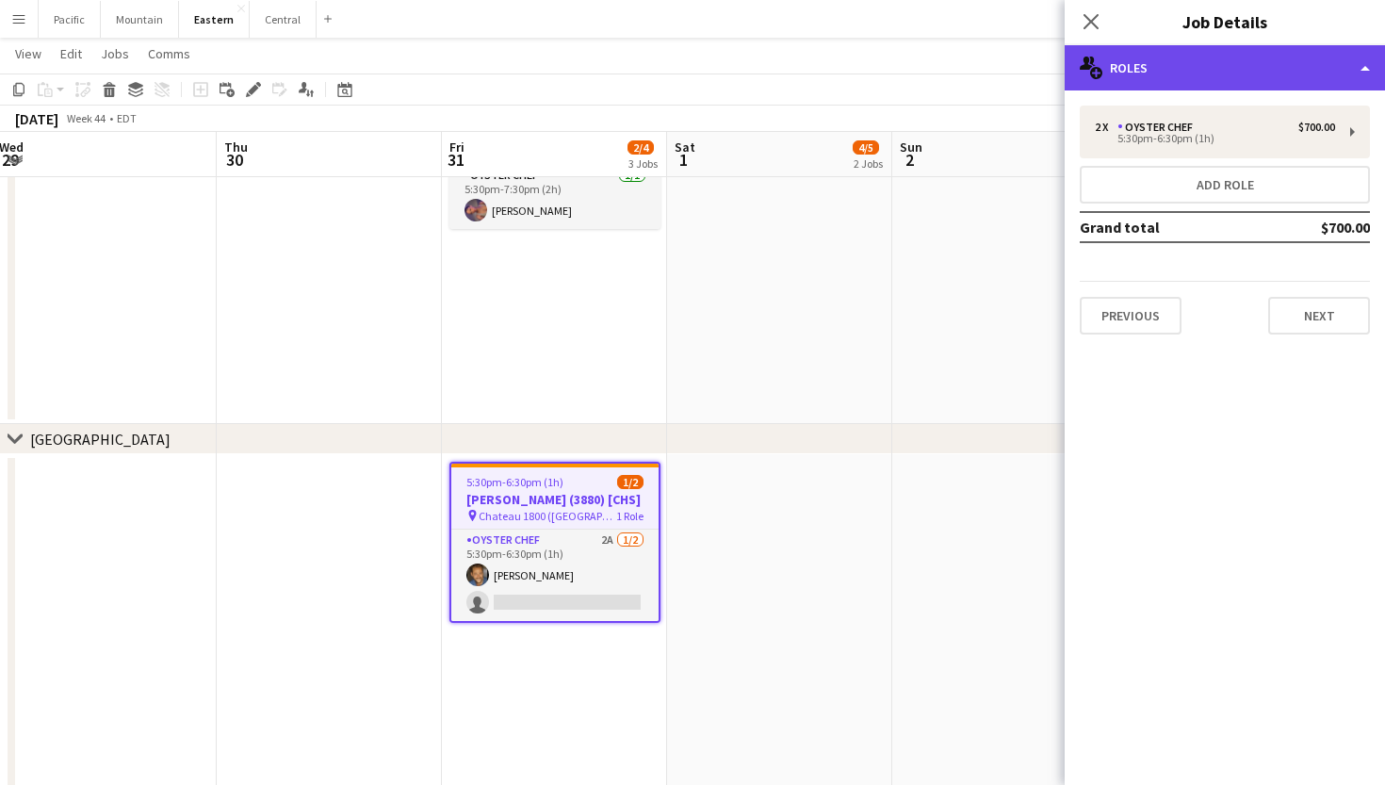
click at [1280, 72] on div "multiple-users-add Roles" at bounding box center [1224, 67] width 320 height 45
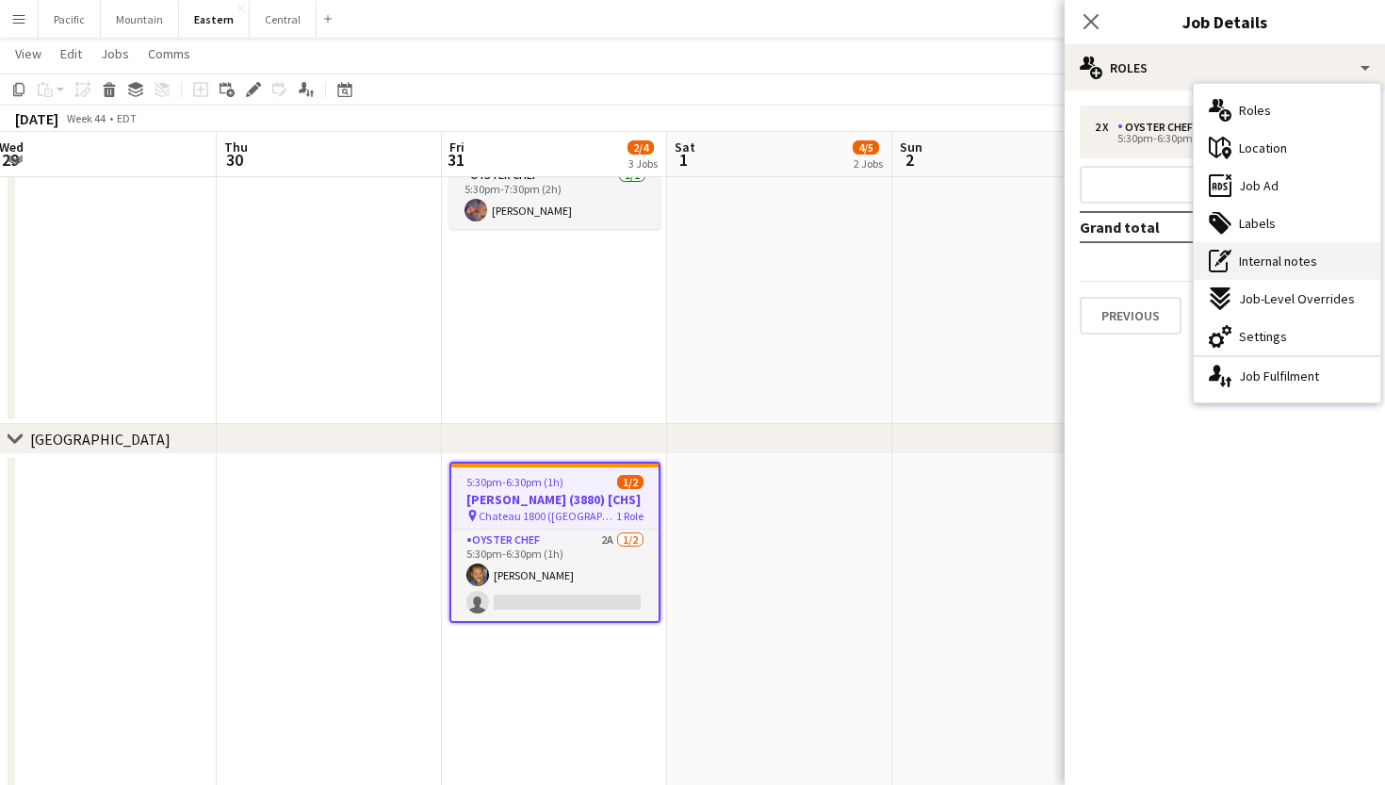
click at [1272, 252] on div "pen-write Internal notes" at bounding box center [1286, 261] width 187 height 38
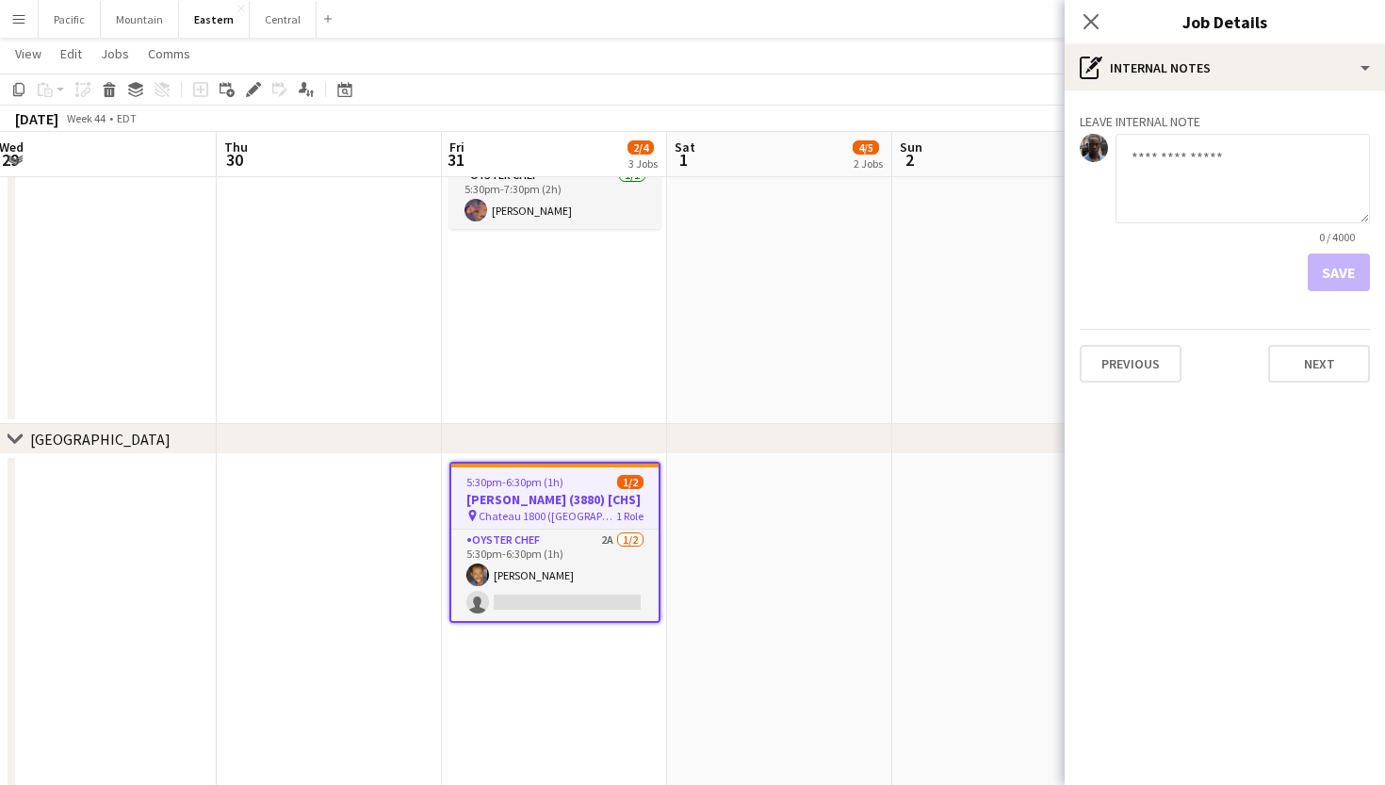
click at [1181, 170] on textarea at bounding box center [1242, 178] width 254 height 89
type textarea "**********"
click at [1353, 271] on button "Save" at bounding box center [1338, 272] width 62 height 38
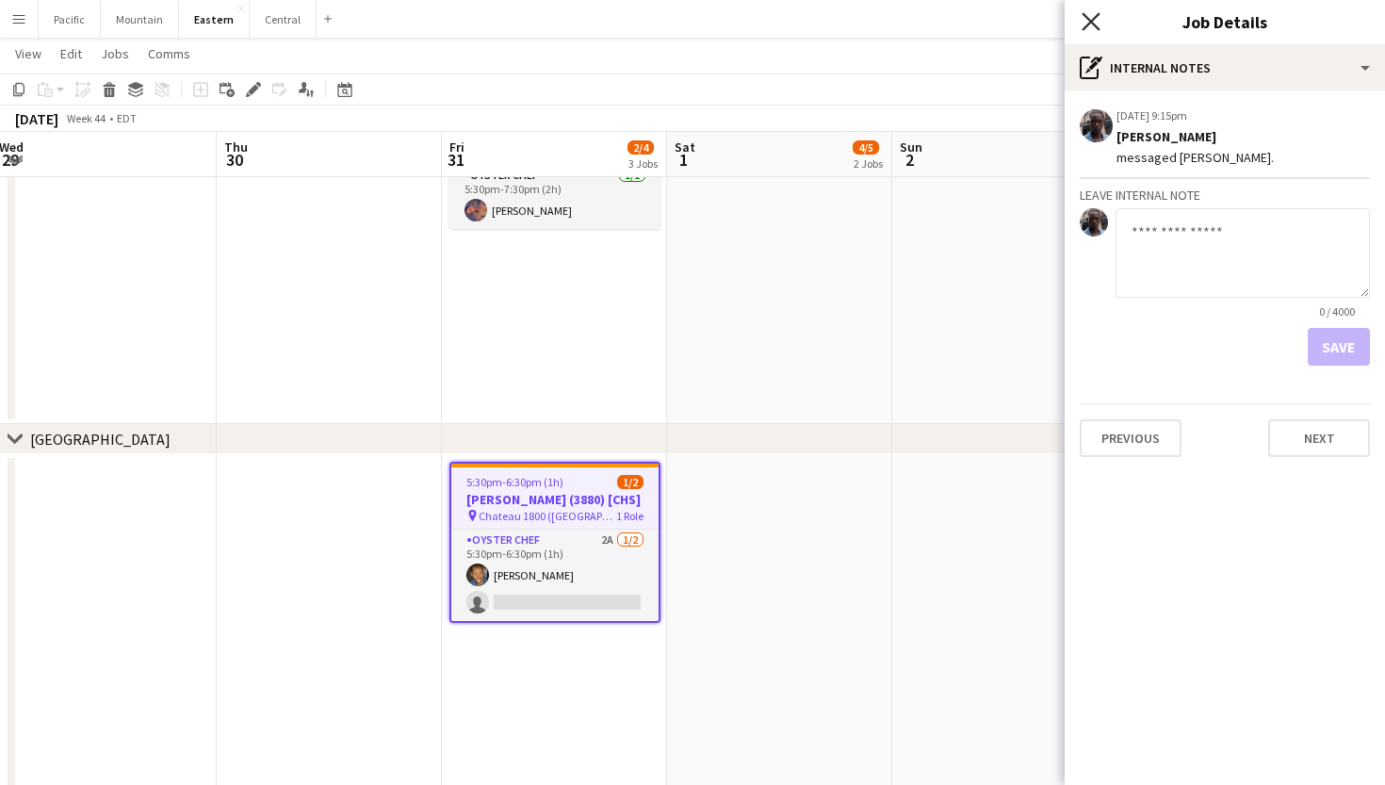
click at [1089, 21] on icon at bounding box center [1090, 21] width 18 height 18
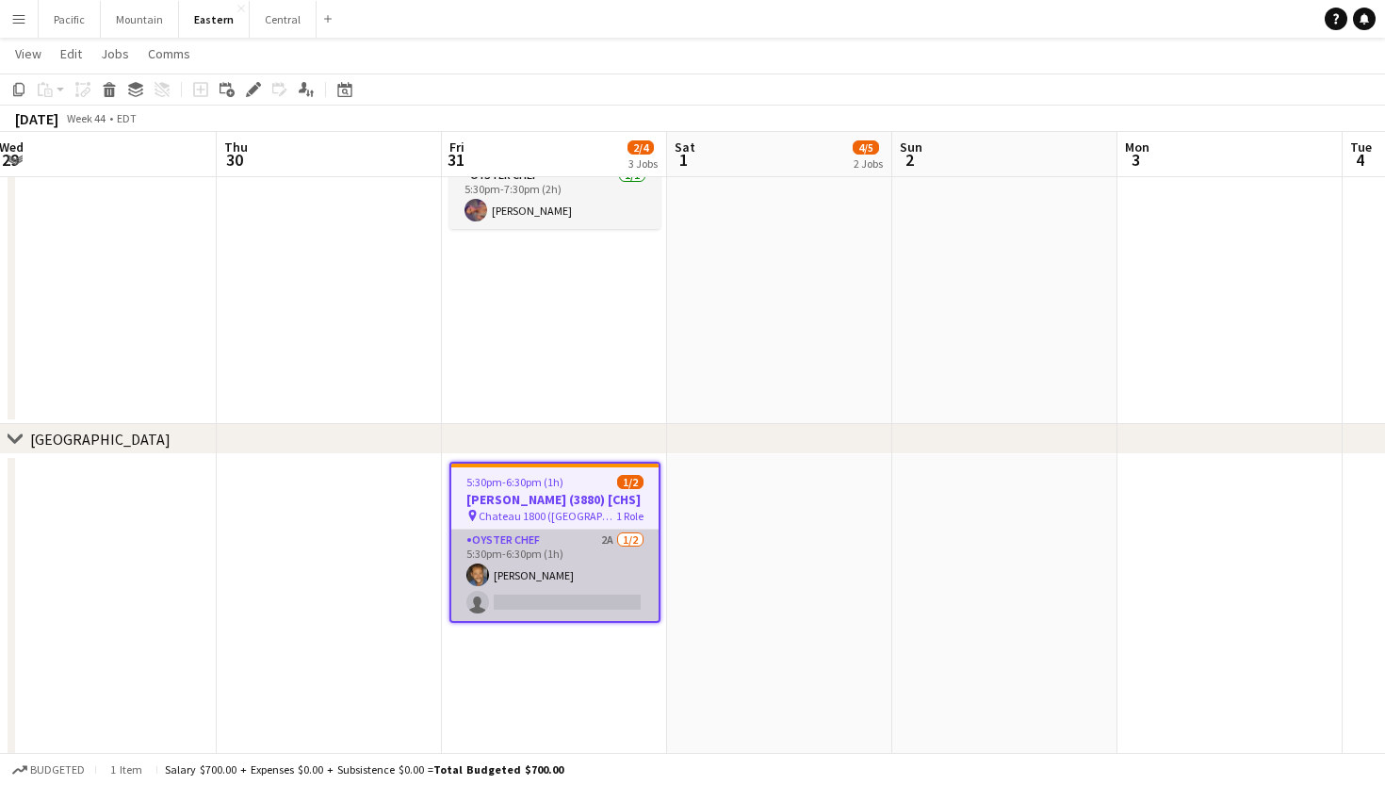
click at [601, 557] on app-card-role "Oyster Chef 2A [DATE] 5:30pm-6:30pm (1h) [PERSON_NAME] single-neutral-actions" at bounding box center [554, 574] width 207 height 91
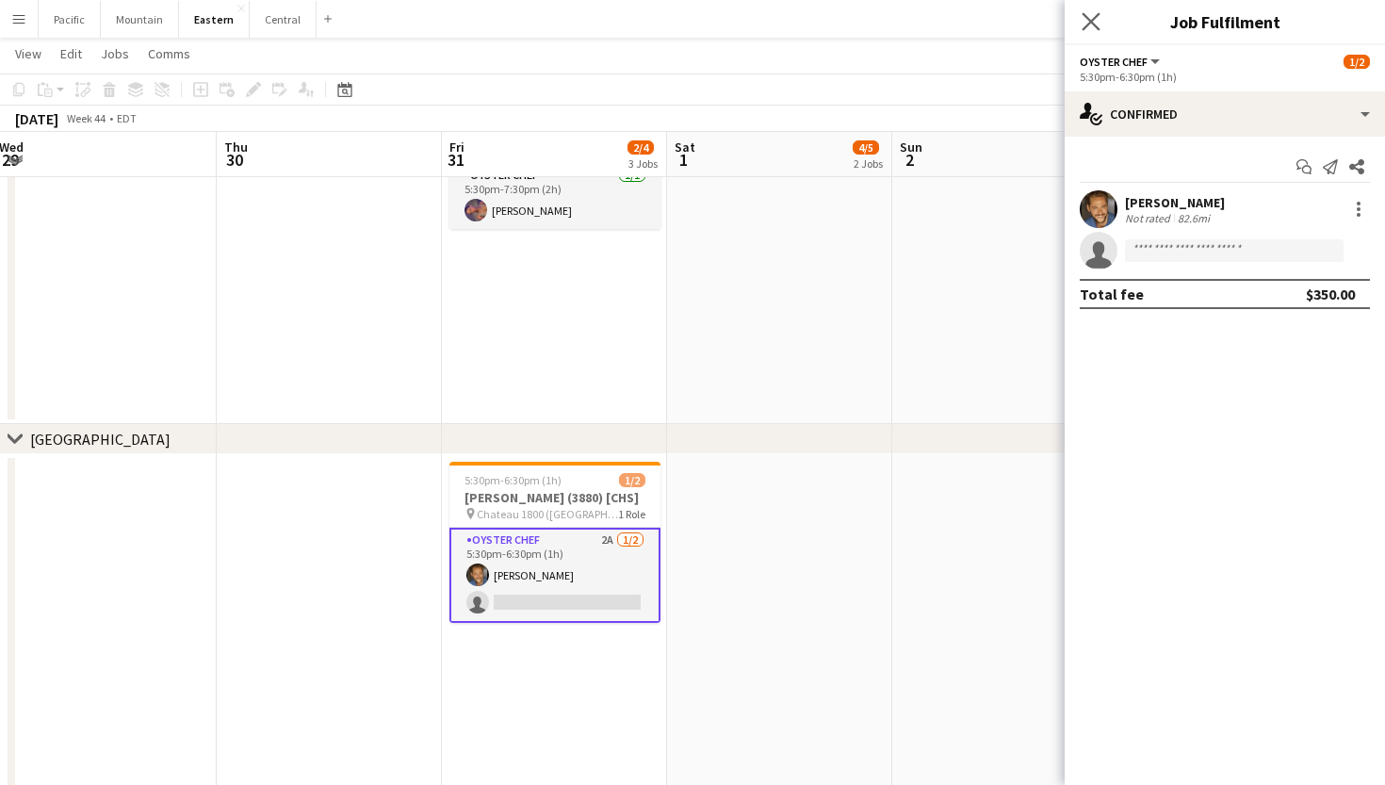
click at [1097, 31] on app-icon "Close pop-in" at bounding box center [1091, 21] width 27 height 27
